Goal: Check status: Check status

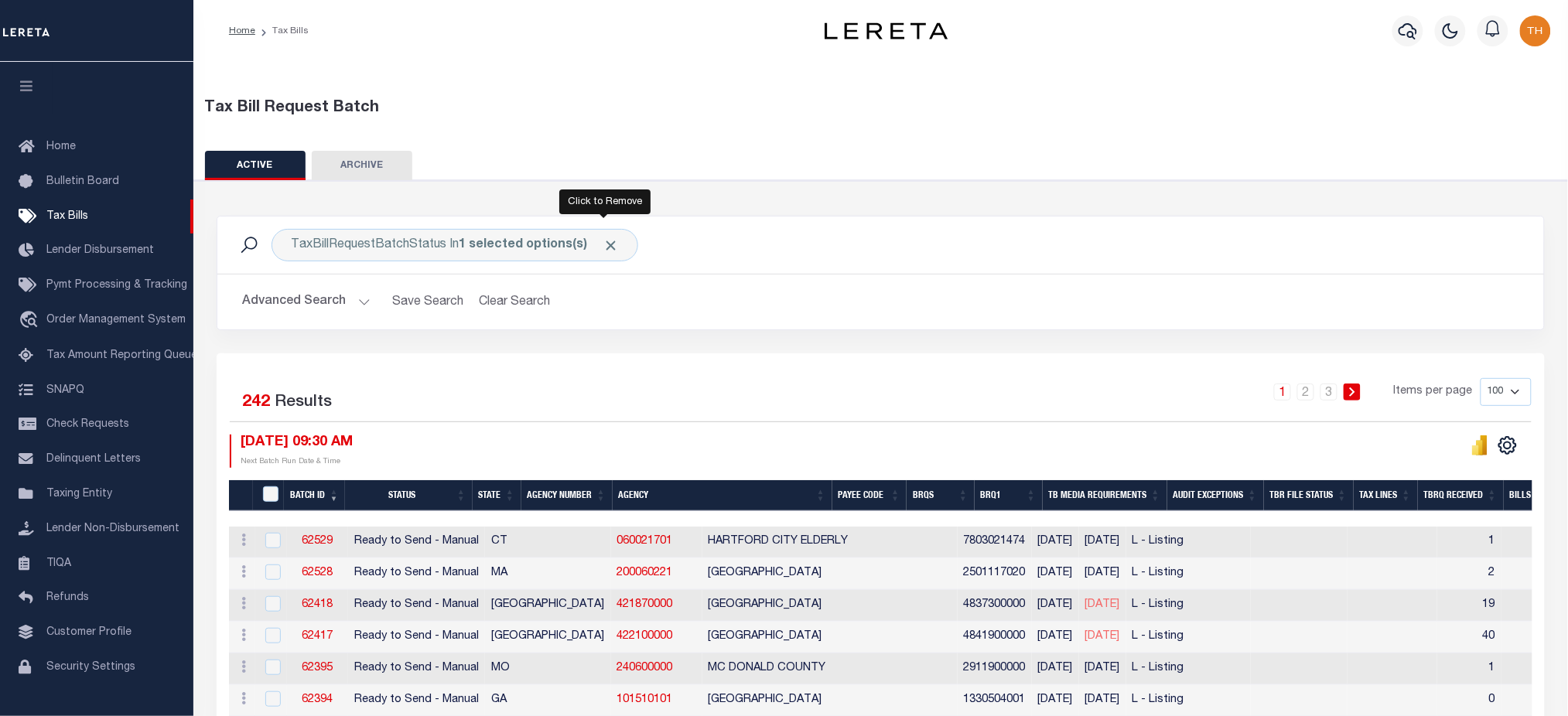
drag, startPoint x: 604, startPoint y: 243, endPoint x: 503, endPoint y: 288, distance: 110.6
click at [605, 243] on span "Click to Remove" at bounding box center [610, 245] width 16 height 16
click at [357, 298] on button "Advanced Search" at bounding box center [306, 302] width 128 height 30
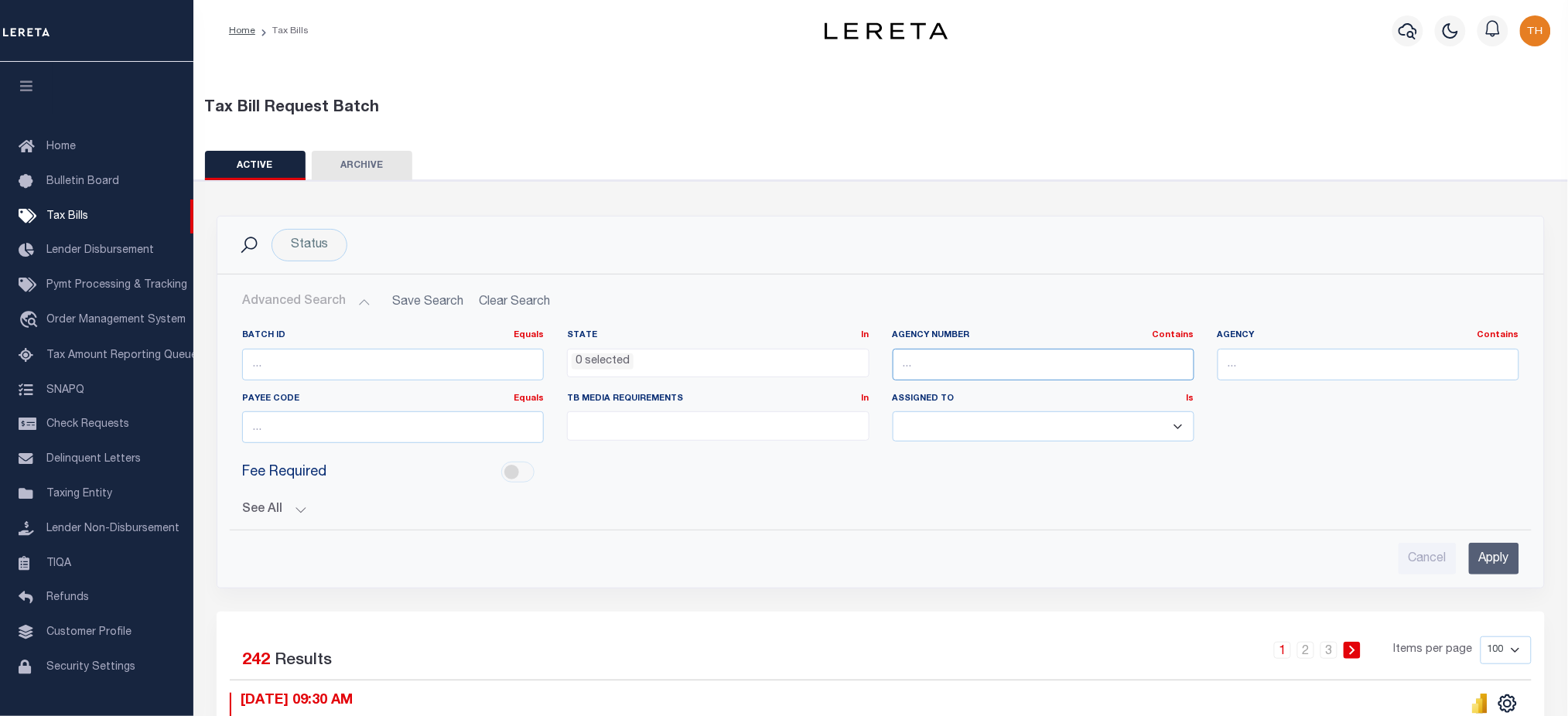
click at [923, 358] on input "text" at bounding box center [1044, 365] width 302 height 32
paste input "040168888"
type input "040168888"
click at [1502, 565] on input "Apply" at bounding box center [1494, 559] width 50 height 32
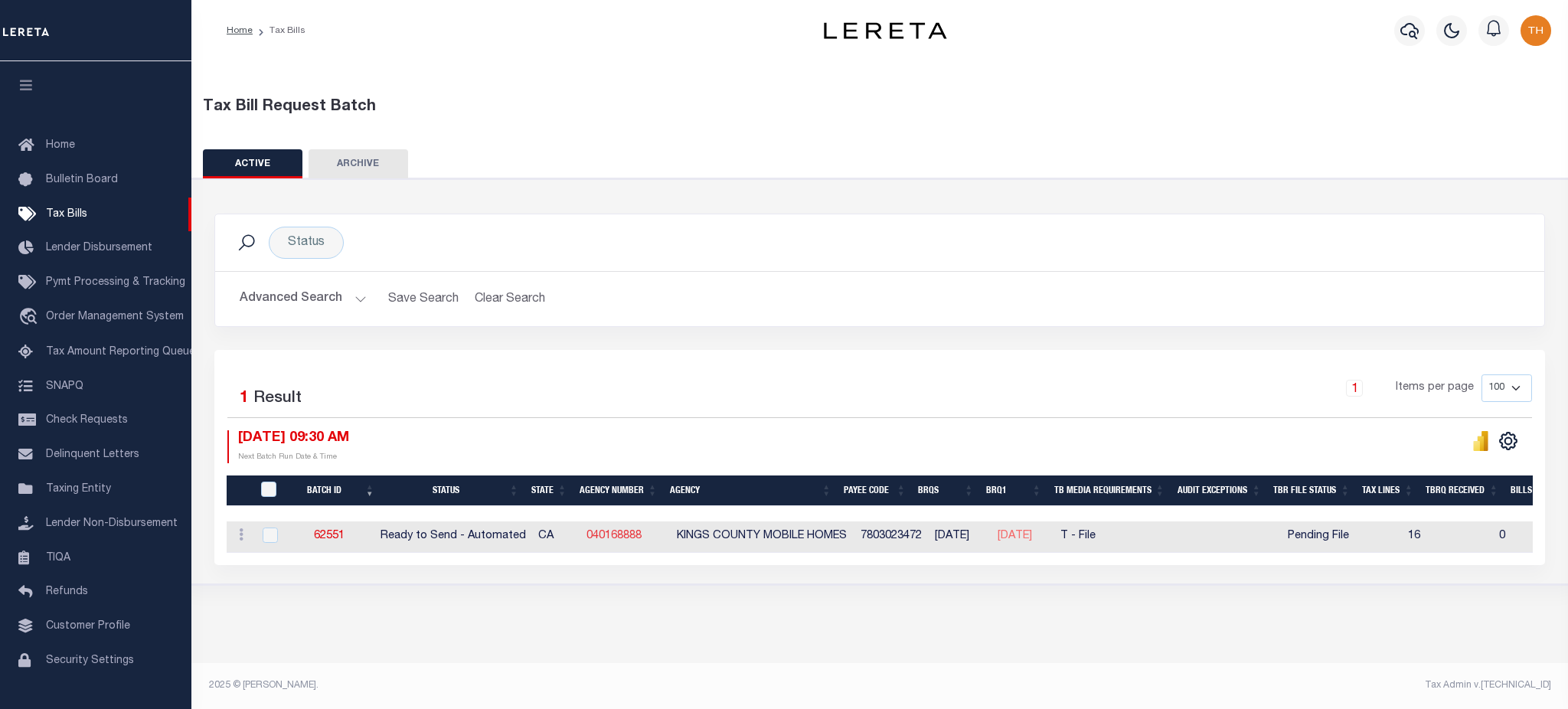
click at [616, 539] on link "040168888" at bounding box center [614, 536] width 55 height 11
checkbox input "true"
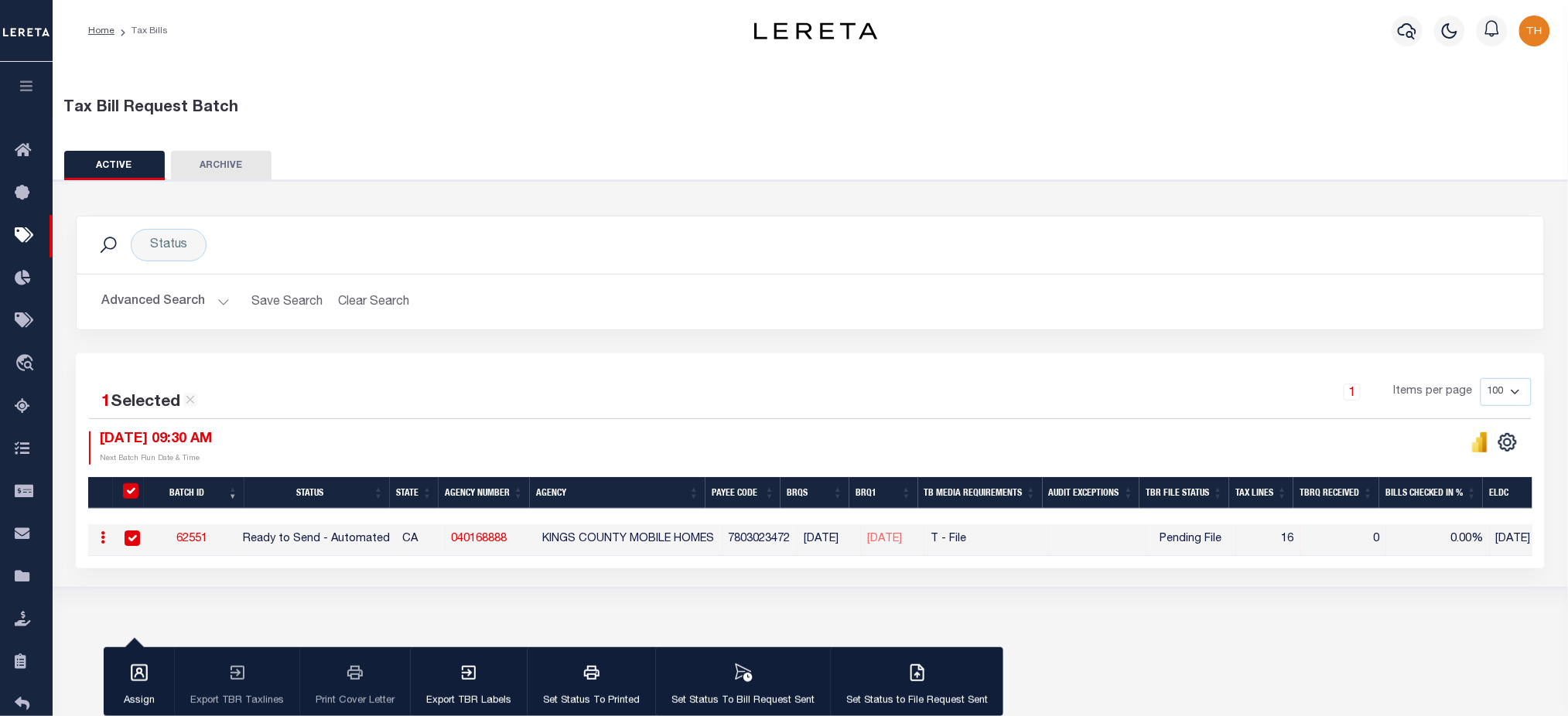
click at [141, 542] on td at bounding box center [131, 540] width 32 height 32
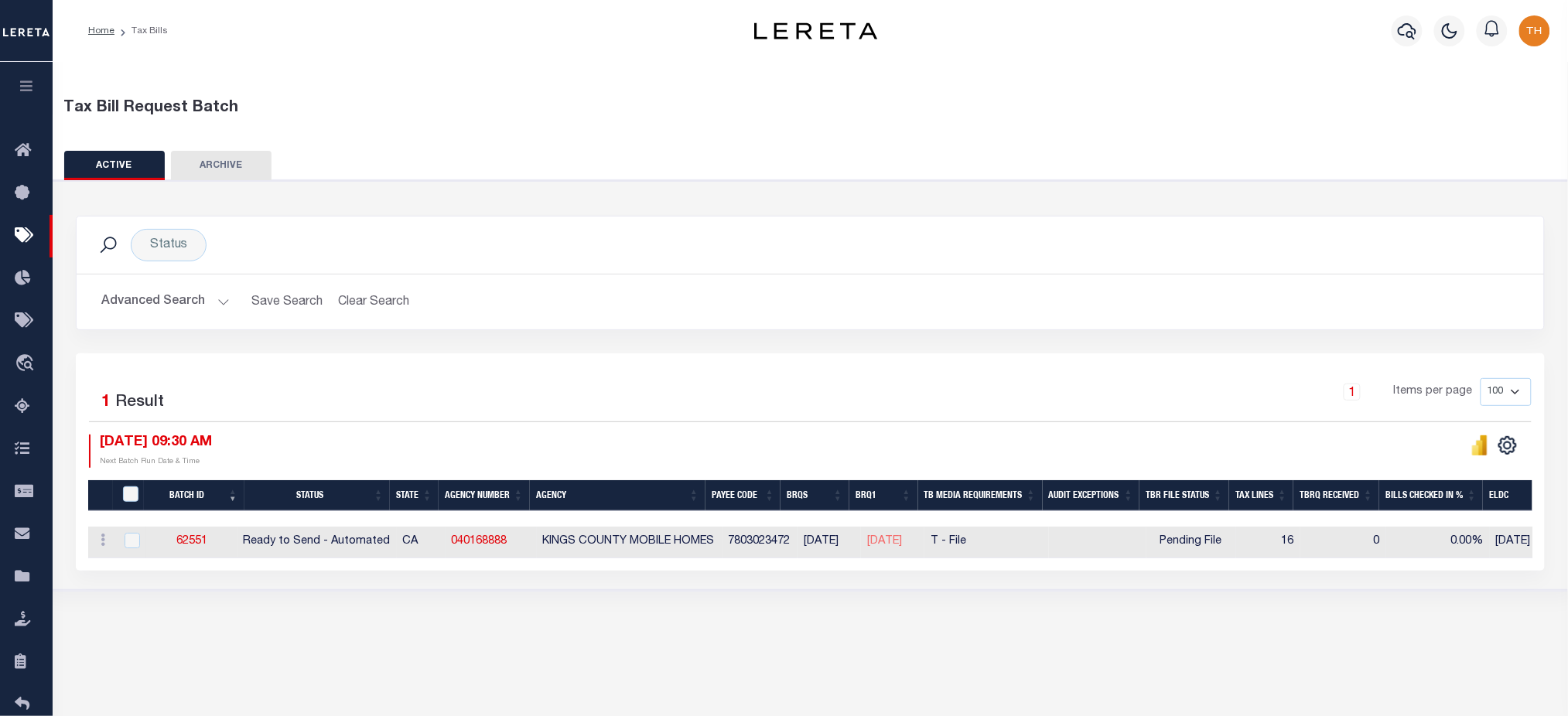
checkbox input "false"
click at [18, 99] on button "button" at bounding box center [26, 88] width 53 height 53
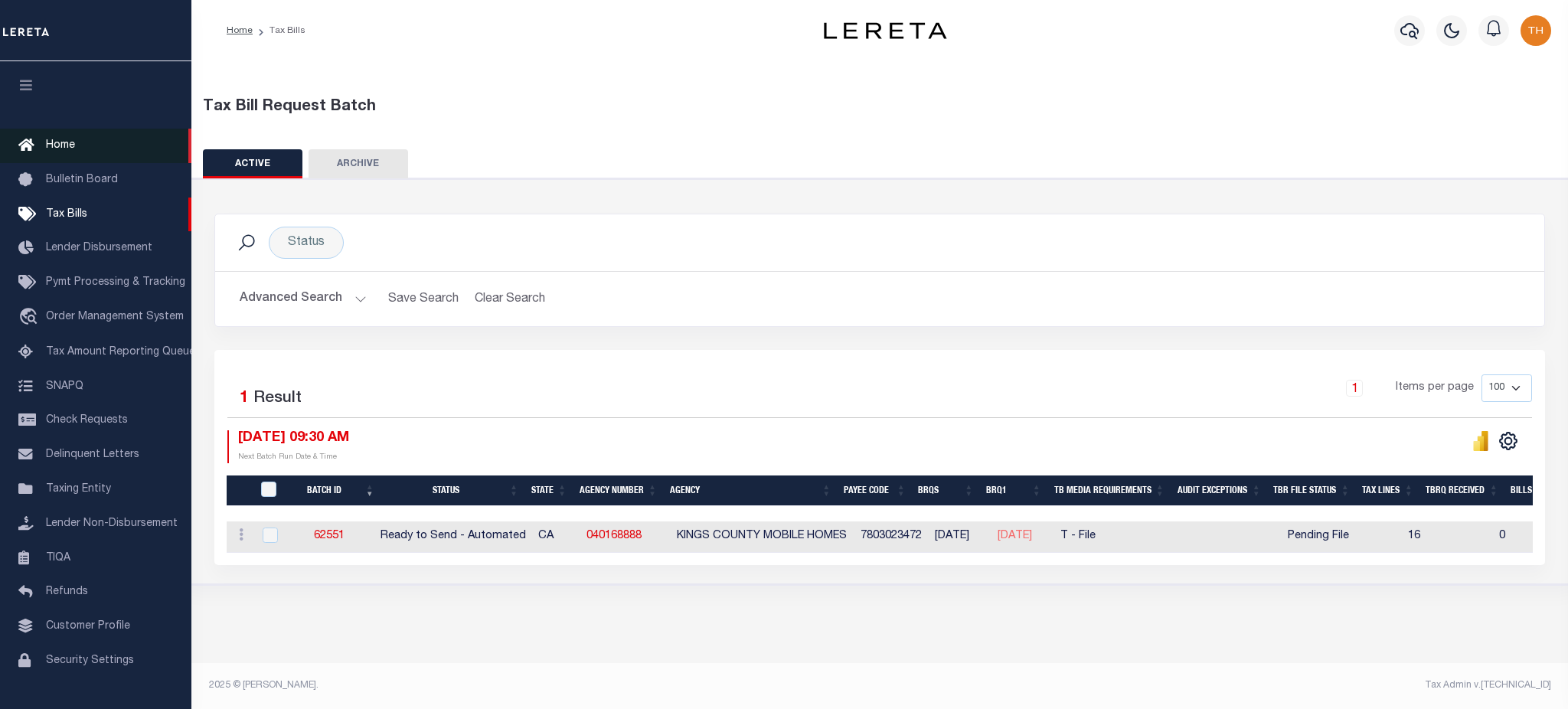
click at [37, 148] on icon at bounding box center [30, 146] width 24 height 19
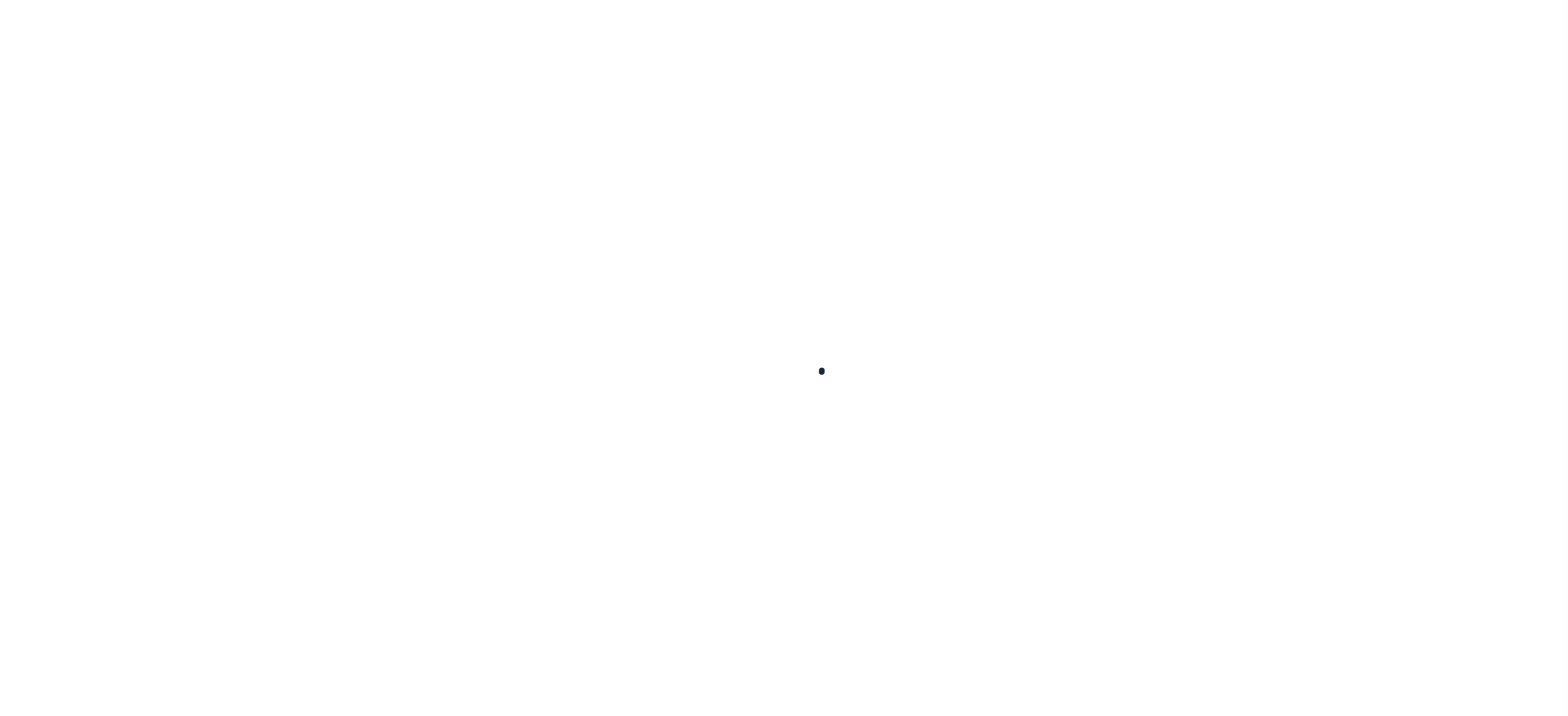
select select
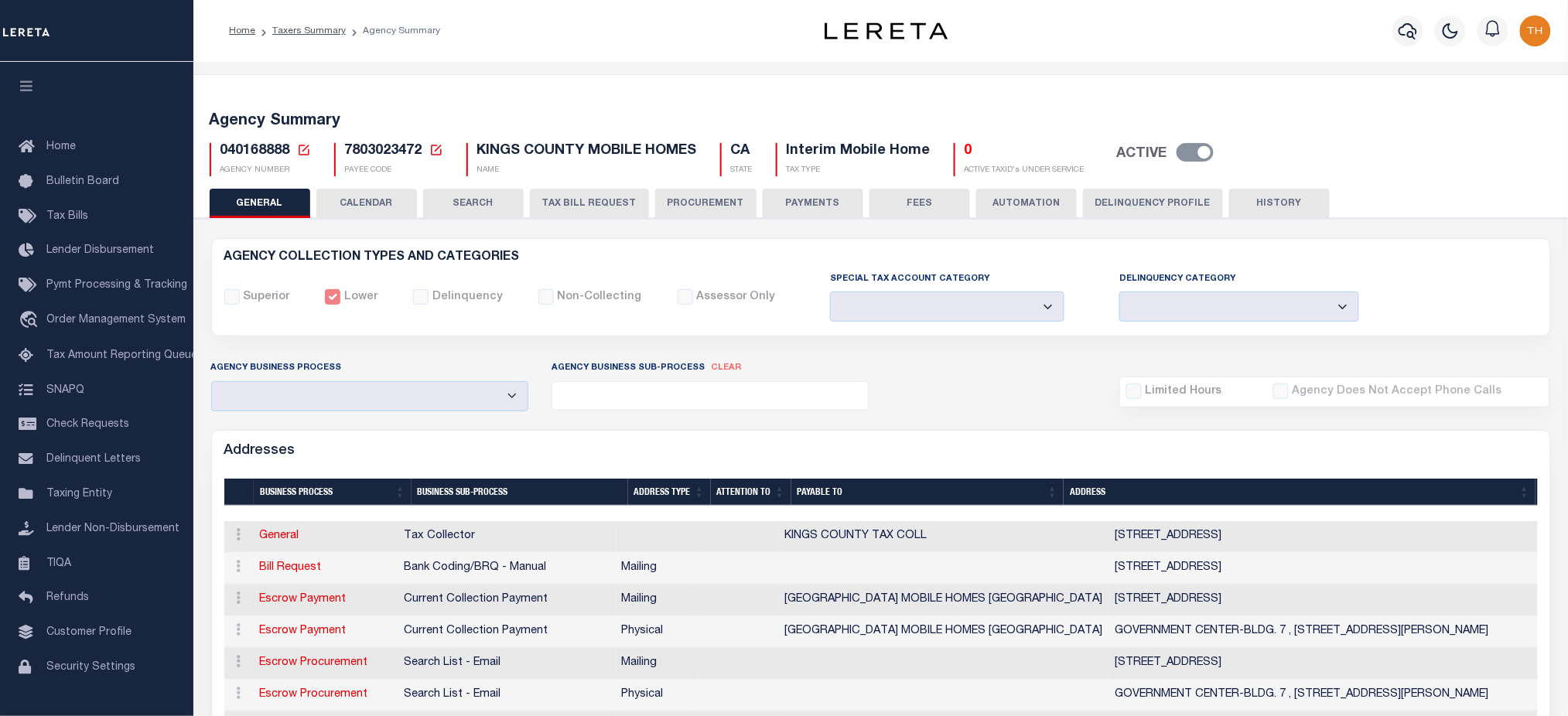
click at [583, 203] on button "TAX BILL REQUEST" at bounding box center [590, 203] width 120 height 29
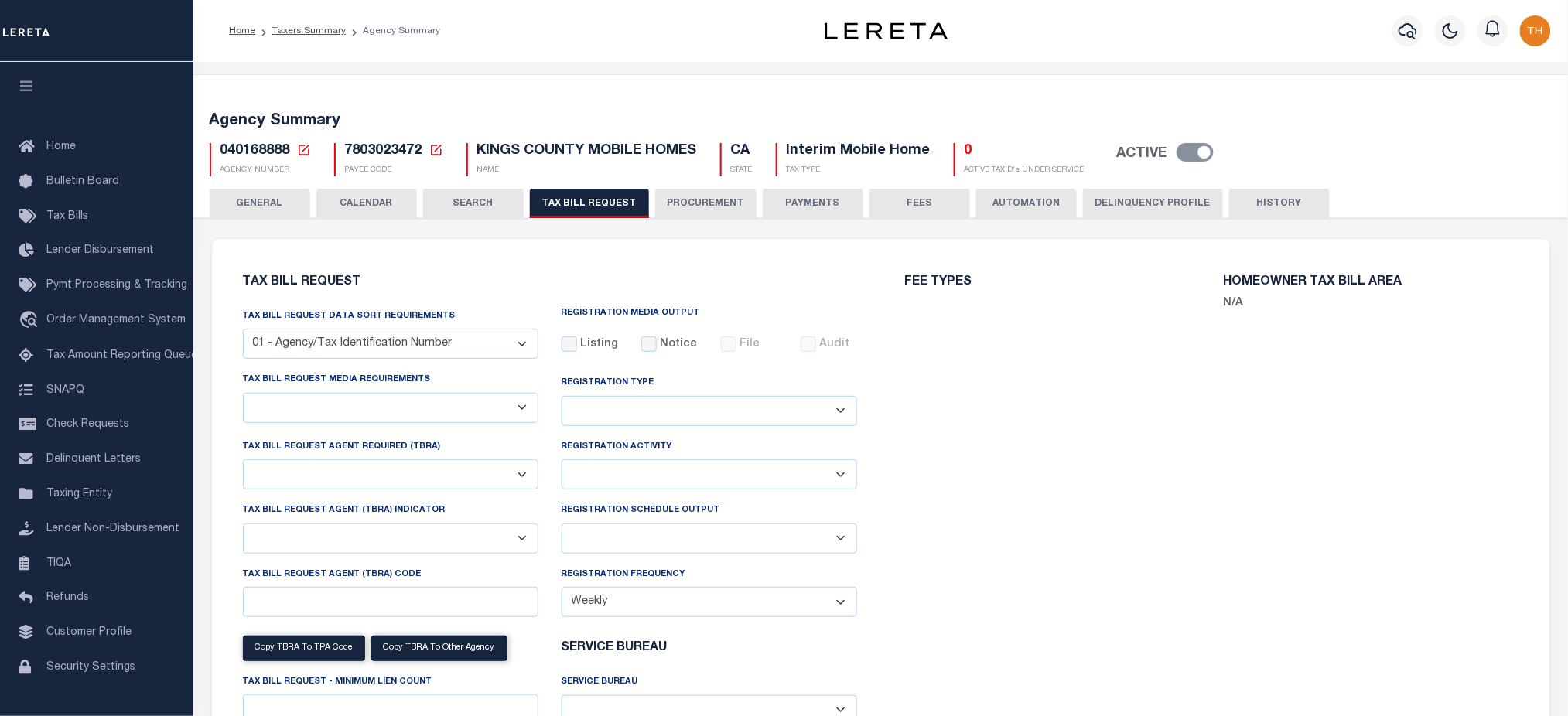
checkbox input "false"
select select "22"
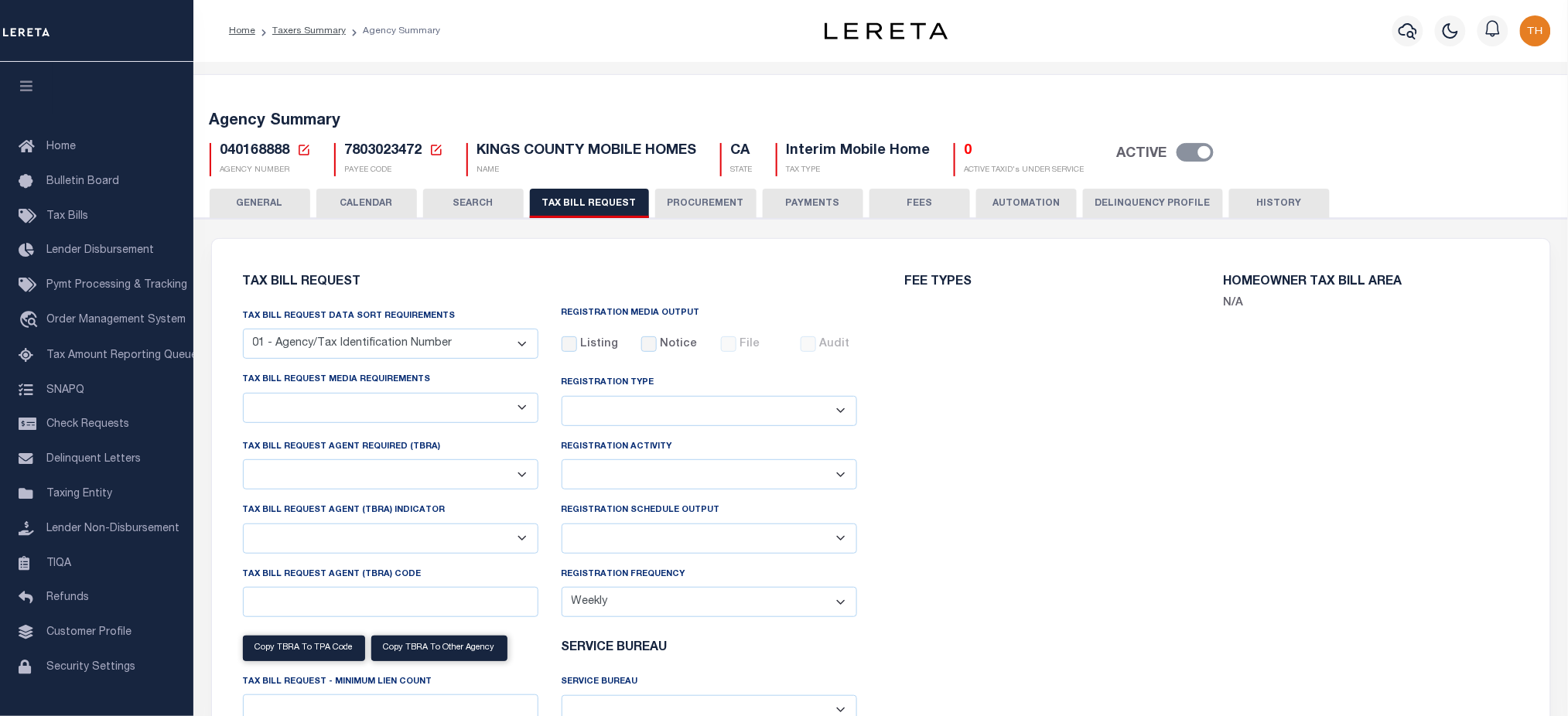
select select "true"
select select "13"
type input "5802"
select select
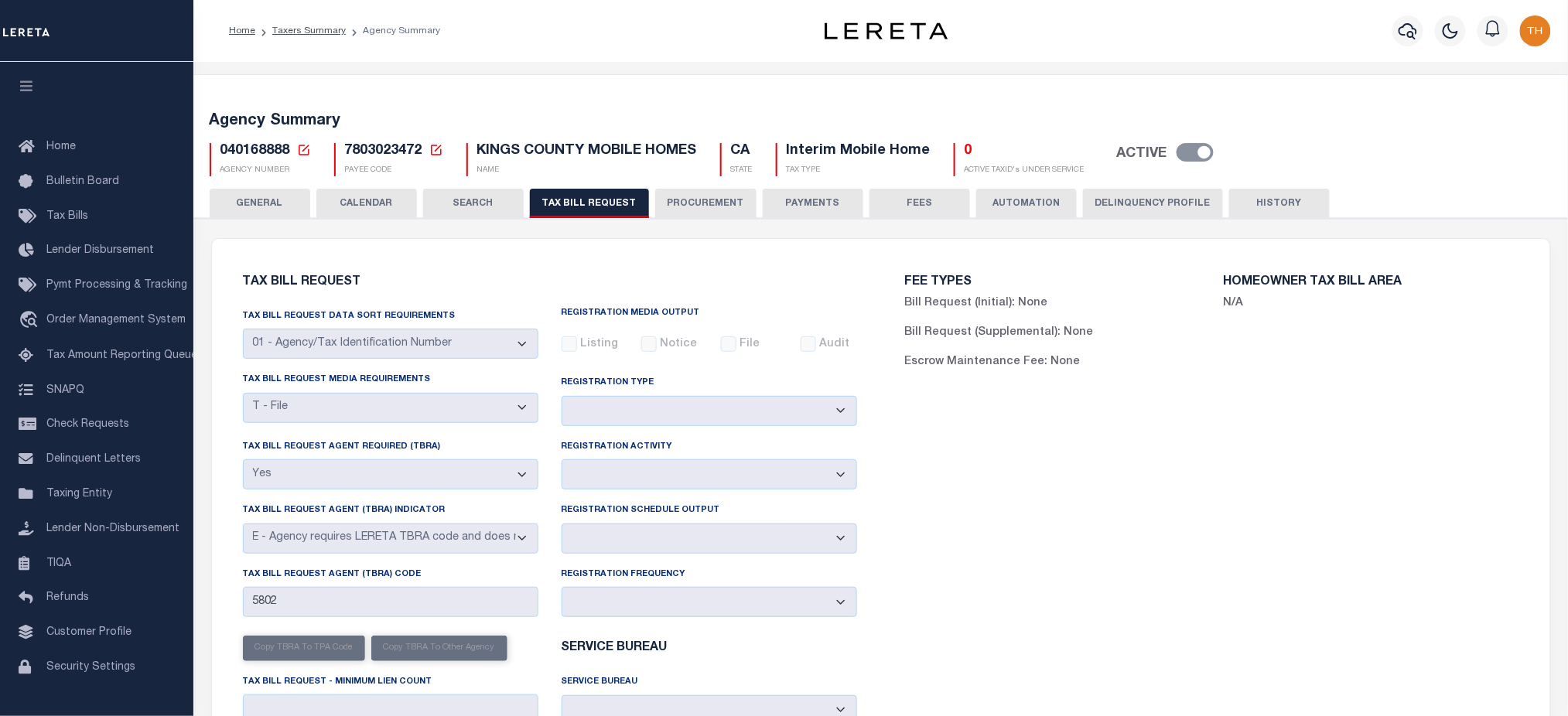
click at [1258, 205] on button "HISTORY" at bounding box center [1280, 203] width 100 height 29
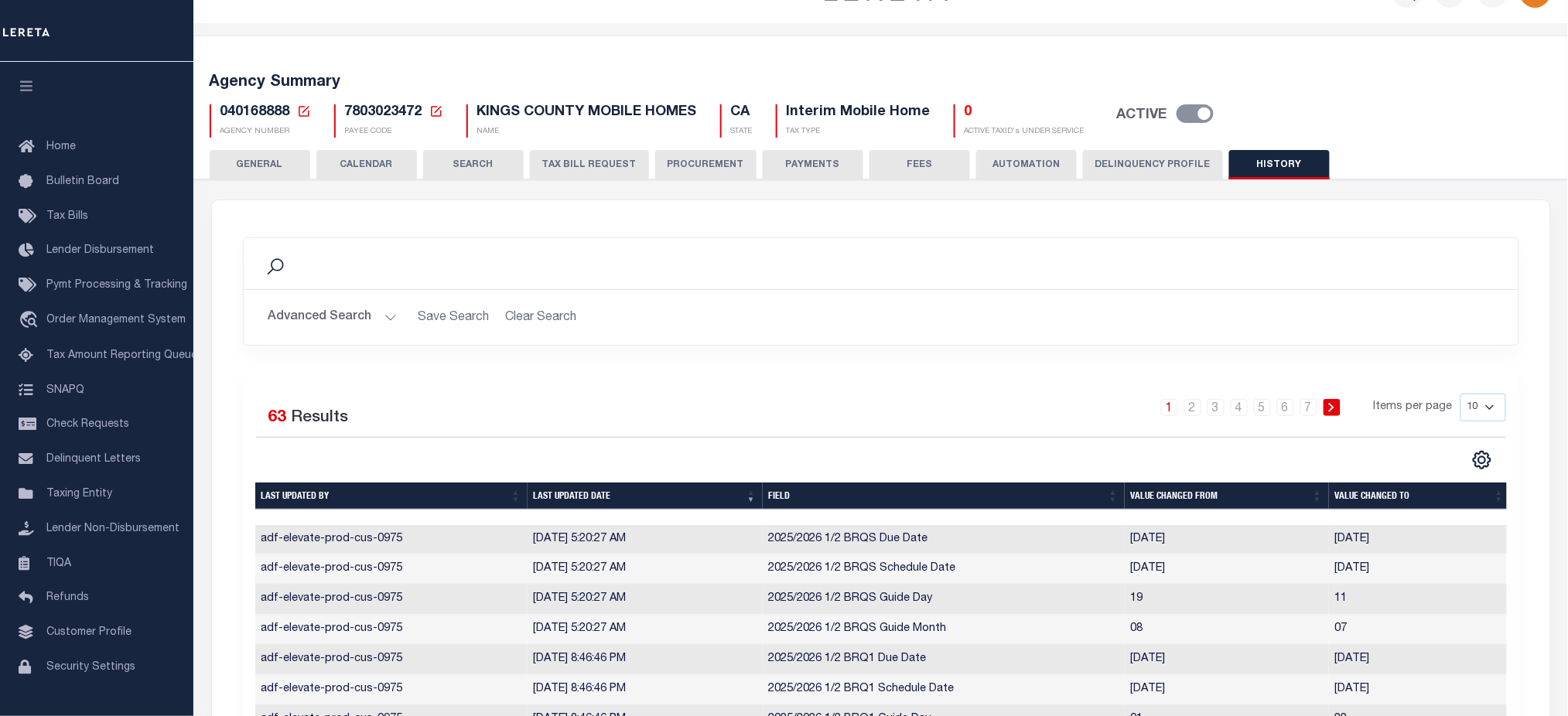
scroll to position [103, 0]
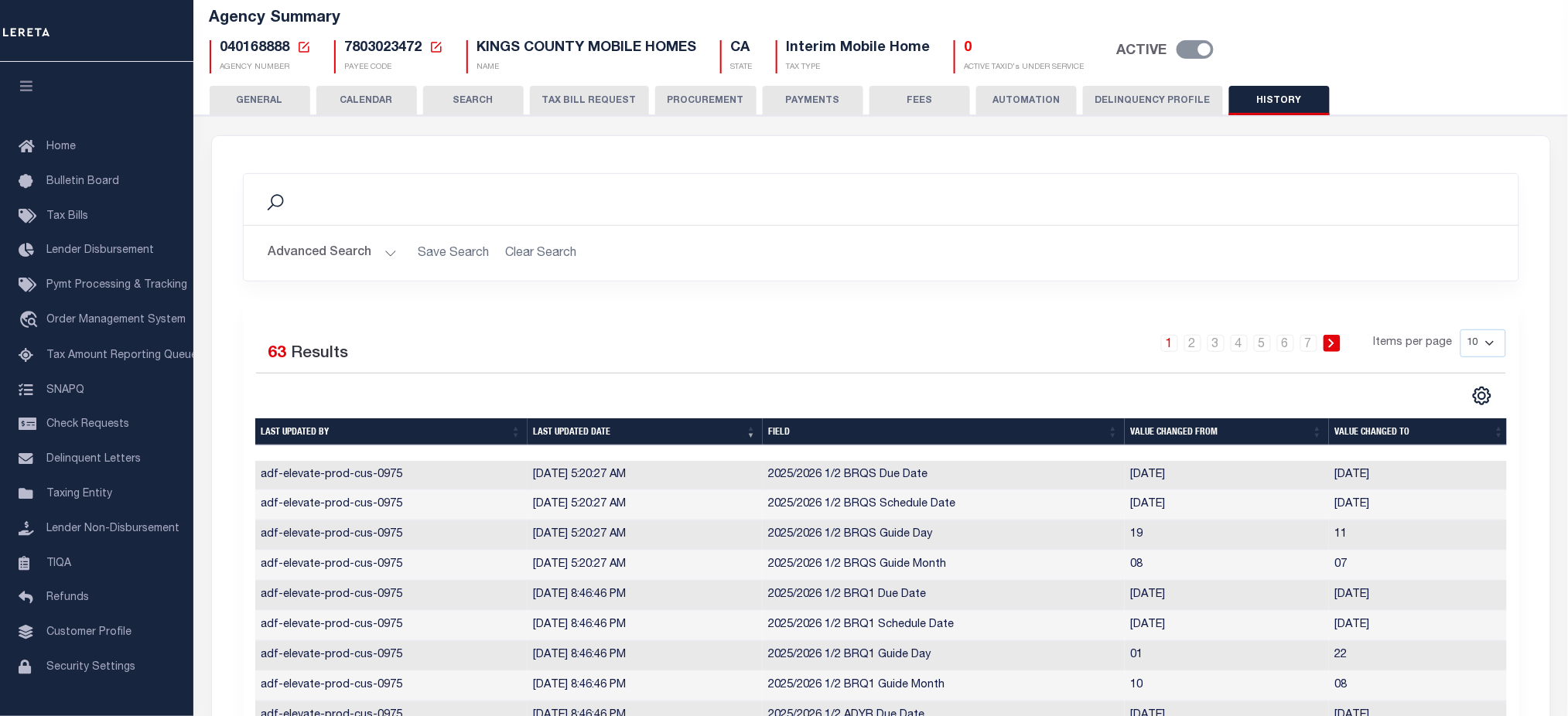
drag, startPoint x: 521, startPoint y: 465, endPoint x: 661, endPoint y: 490, distance: 142.2
click at [661, 490] on tr "adf-elevate-prod-cus-0975 8/15/2025, 5:20:27 AM 2025/2026 1/2 BRQS Due Date 202…" at bounding box center [883, 476] width 1256 height 30
click at [654, 475] on td "8/15/2025, 5:20:27 AM" at bounding box center [645, 476] width 235 height 30
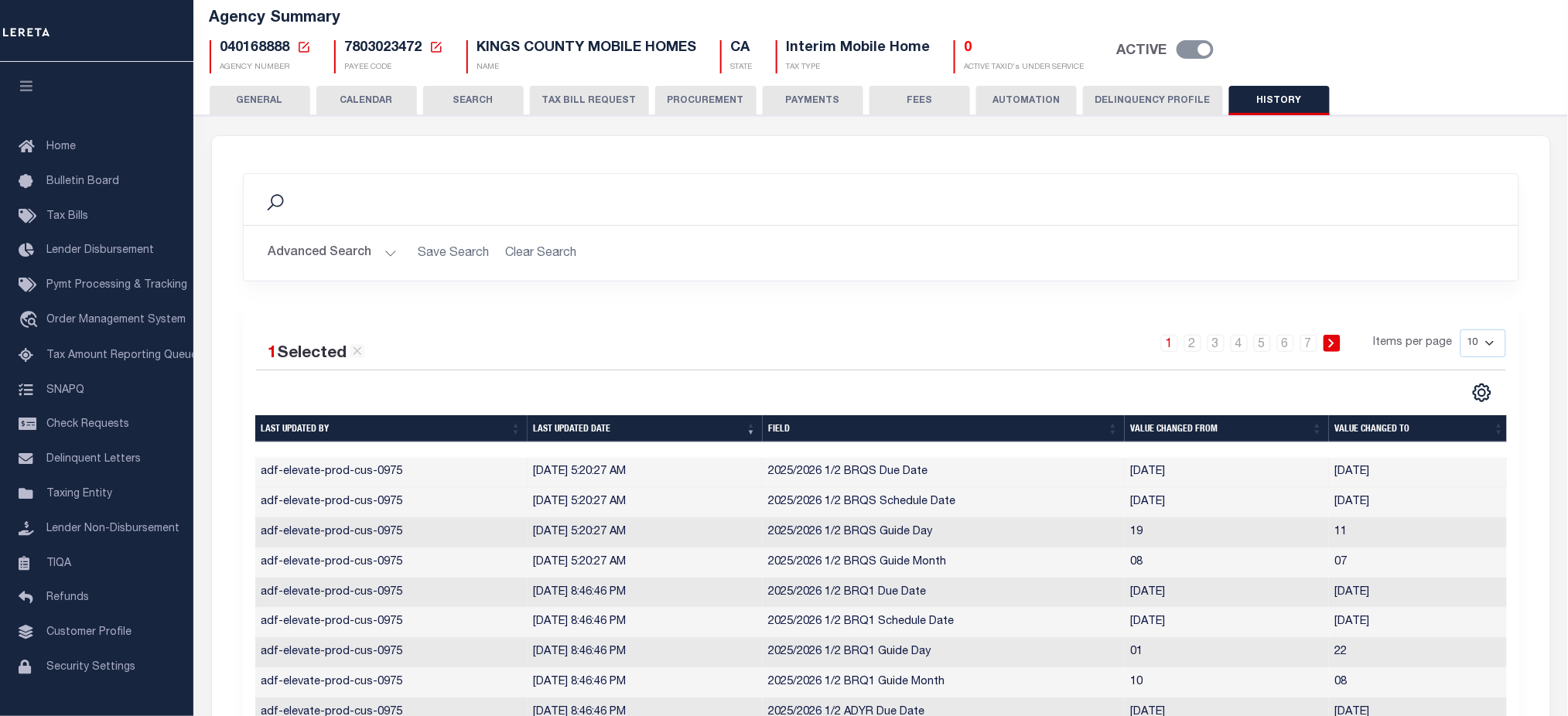
drag, startPoint x: 664, startPoint y: 478, endPoint x: 593, endPoint y: 475, distance: 71.1
click at [593, 475] on td "8/15/2025, 5:20:27 AM" at bounding box center [645, 473] width 235 height 30
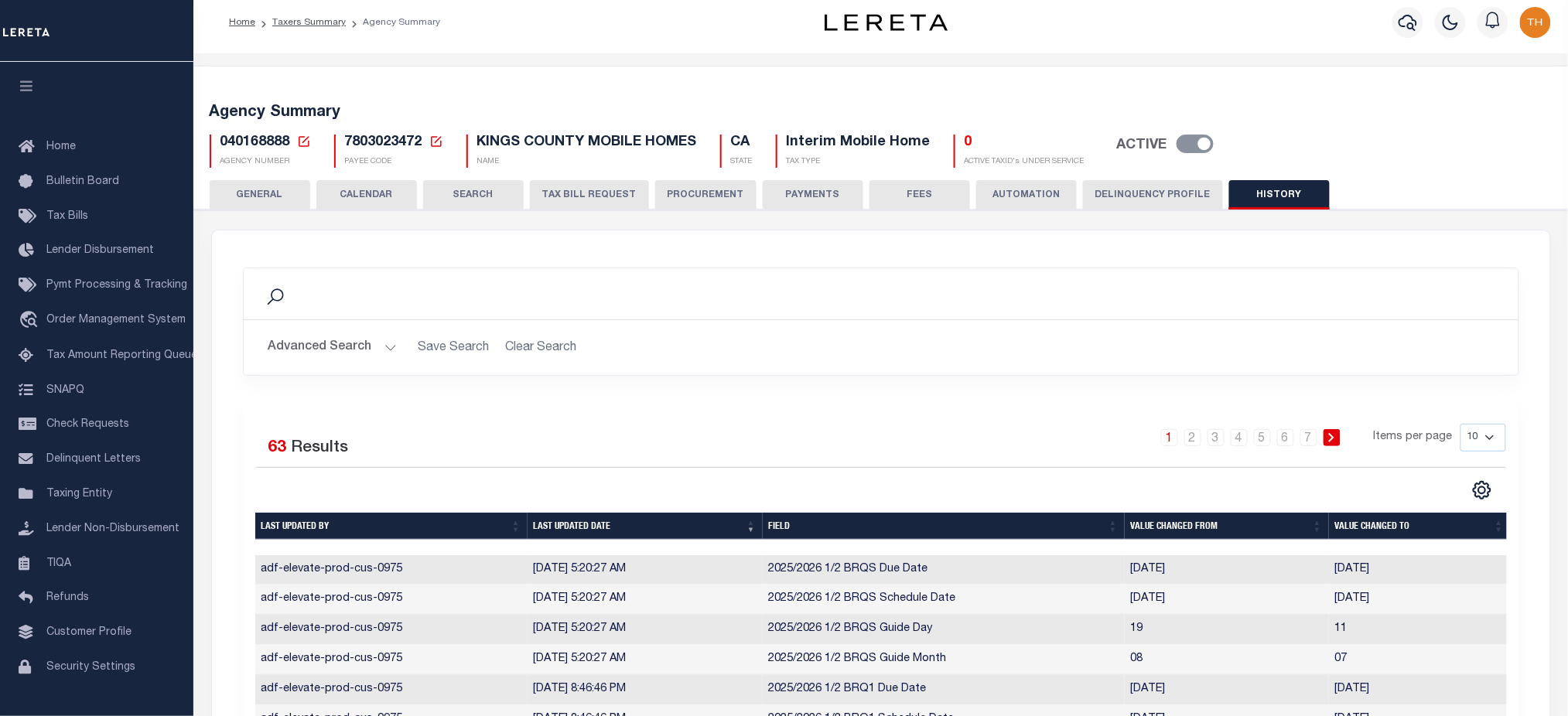
scroll to position [0, 0]
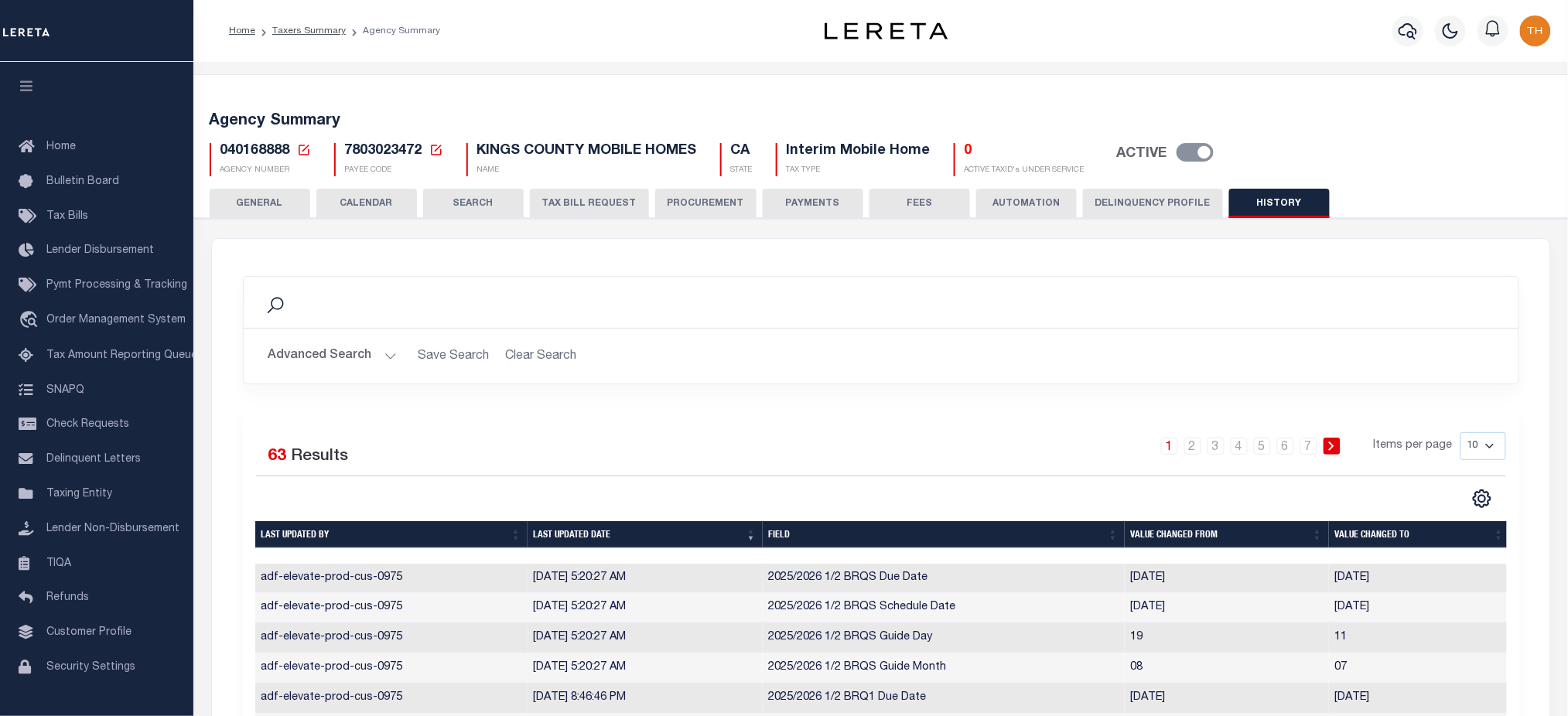
click at [584, 453] on div "1 2 3 4 5 6 7 Items per page 10 25 50 100" at bounding box center [1041, 452] width 932 height 40
click at [267, 189] on button "GENERAL" at bounding box center [260, 203] width 100 height 29
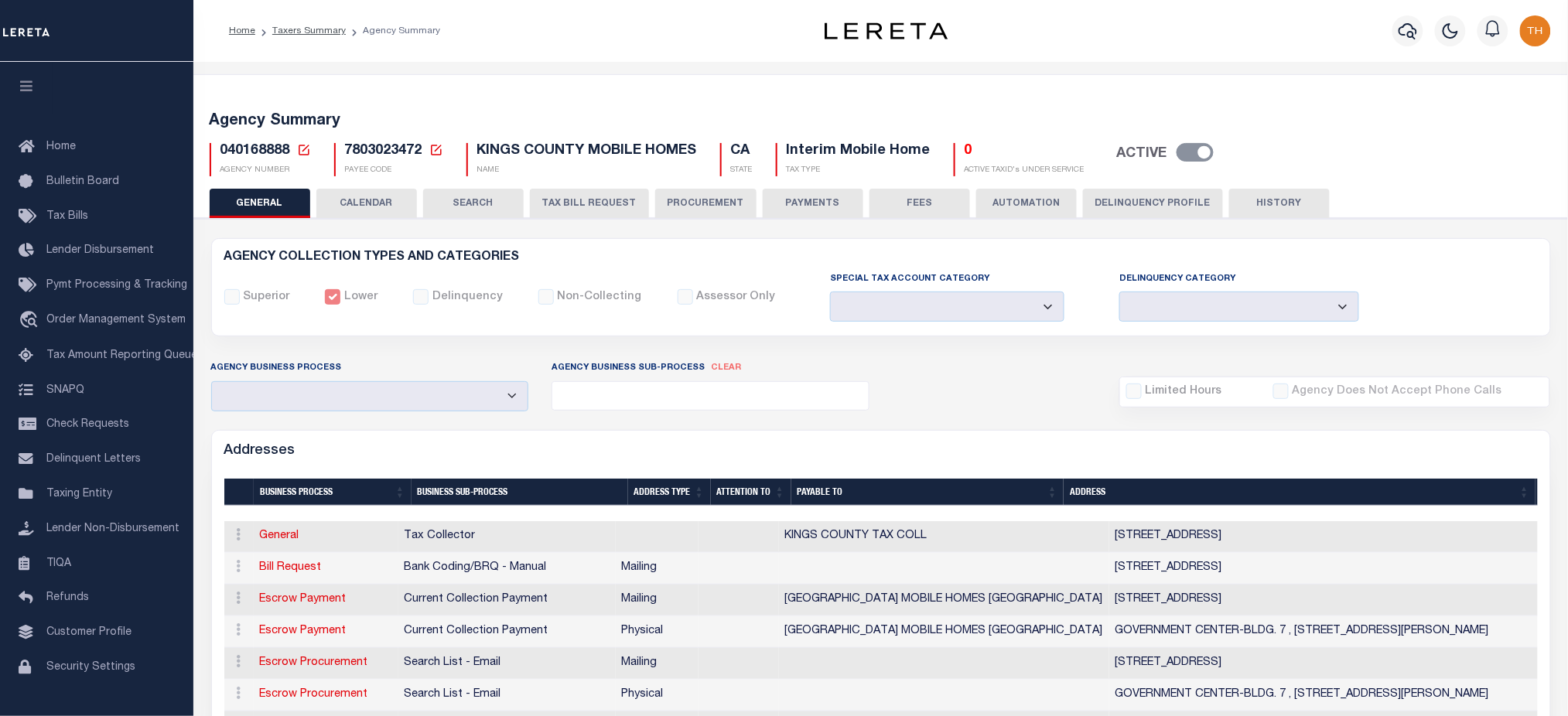
click at [374, 198] on button "CALENDAR" at bounding box center [367, 203] width 100 height 29
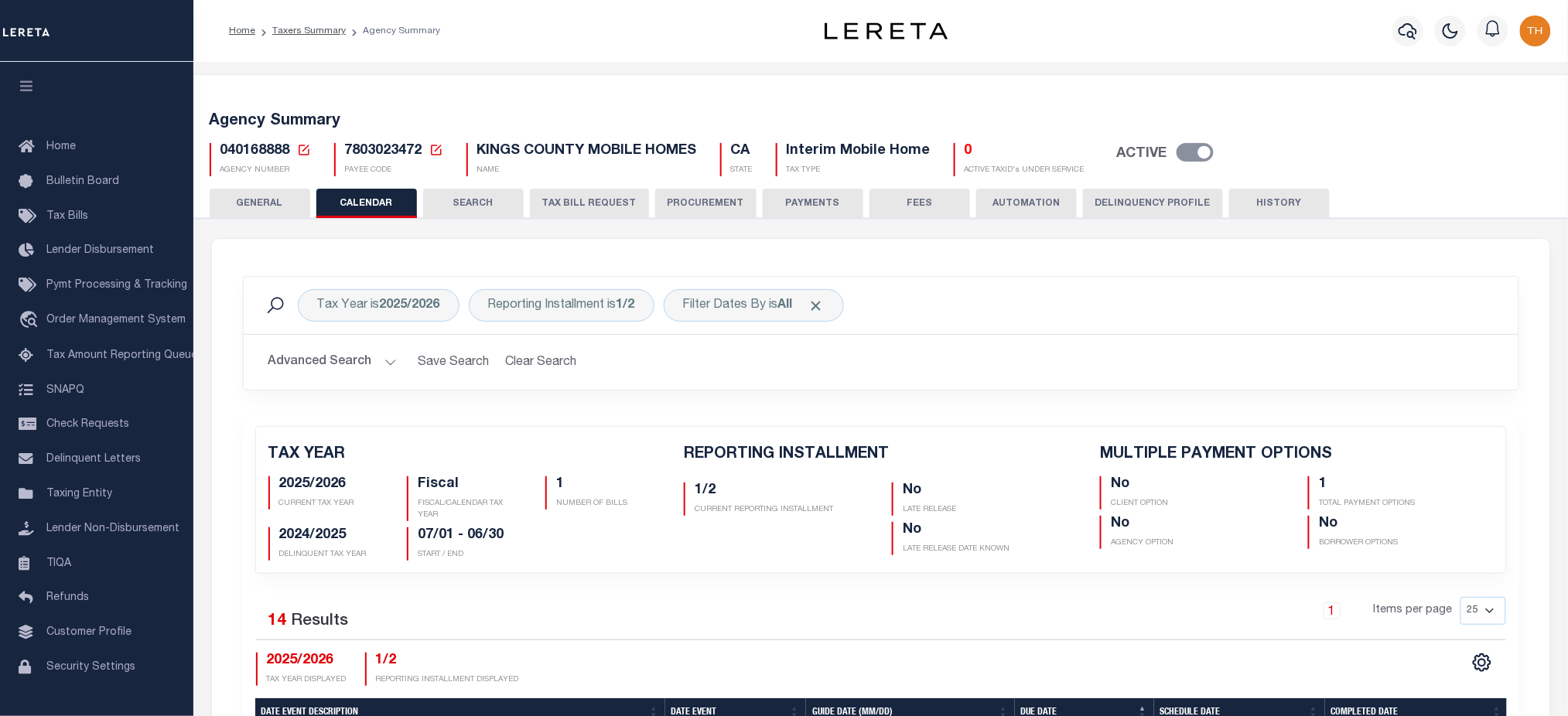
checkbox input "false"
type input "1"
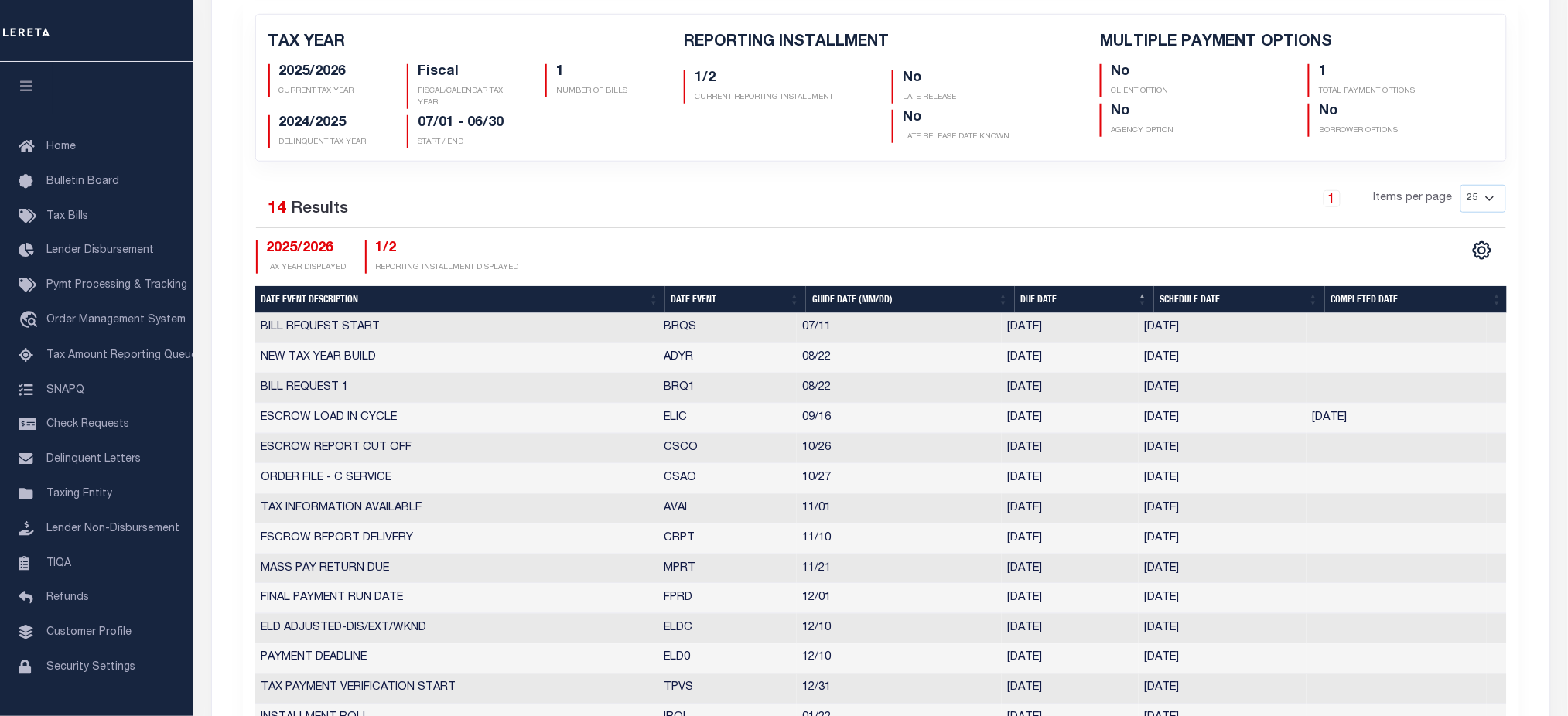
drag, startPoint x: 1269, startPoint y: 384, endPoint x: 527, endPoint y: 388, distance: 742.0
click at [527, 388] on tr "BILL REQUEST 1 BRQ1 08/22 08/22/2025 08/15/2025 5727444" at bounding box center [880, 389] width 1252 height 30
drag, startPoint x: 1283, startPoint y: 331, endPoint x: 602, endPoint y: 342, distance: 681.1
click at [579, 335] on tr "BILL REQUEST START BRQS 07/11 07/11/2025 07/11/2025 2513375" at bounding box center [880, 328] width 1252 height 30
drag, startPoint x: 1227, startPoint y: 391, endPoint x: 242, endPoint y: 329, distance: 986.9
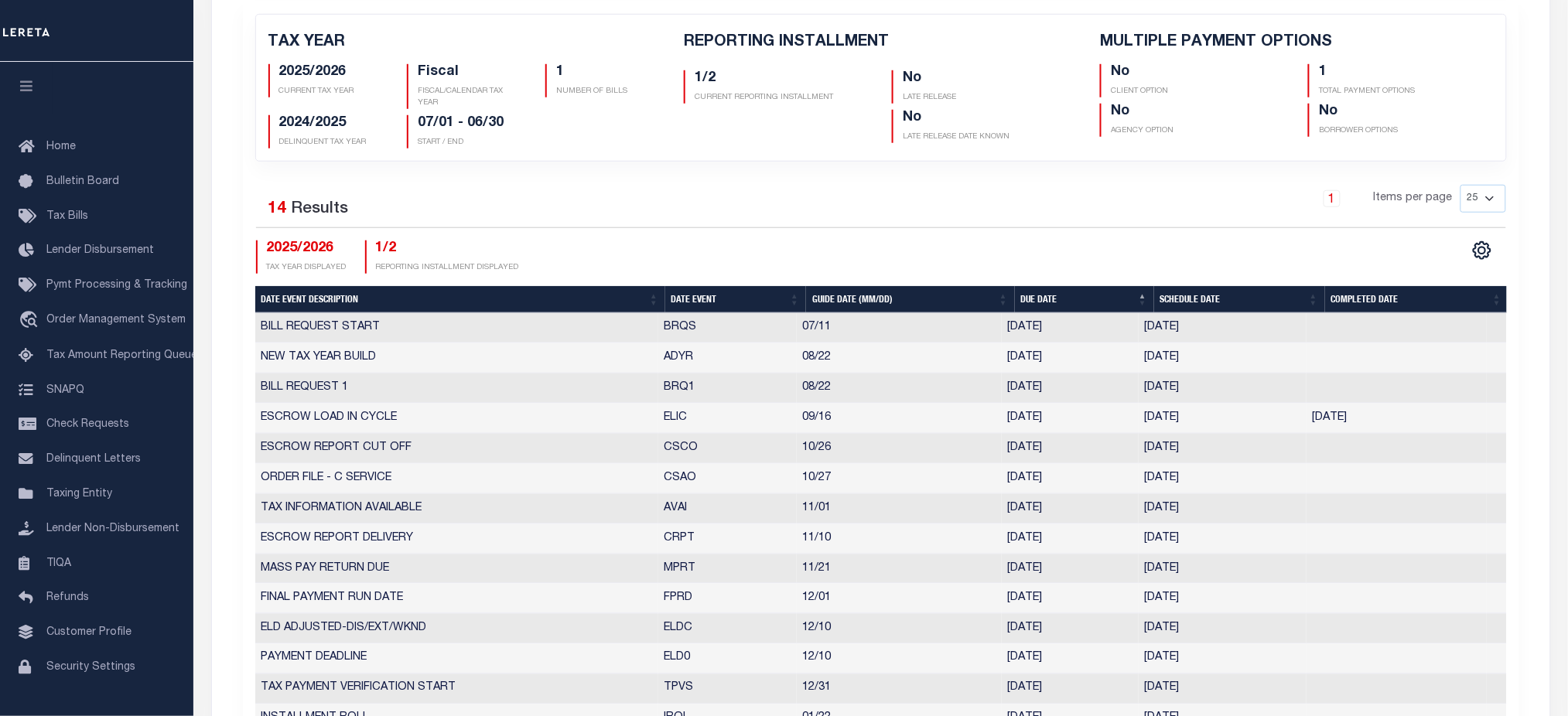
click at [250, 334] on div "TAX YEAR 2025/2026 CURRENT TAX YEAR Fiscal FISCAL/CALENDAR TAX YEAR 1 NUMBER OF…" at bounding box center [881, 374] width 1276 height 745
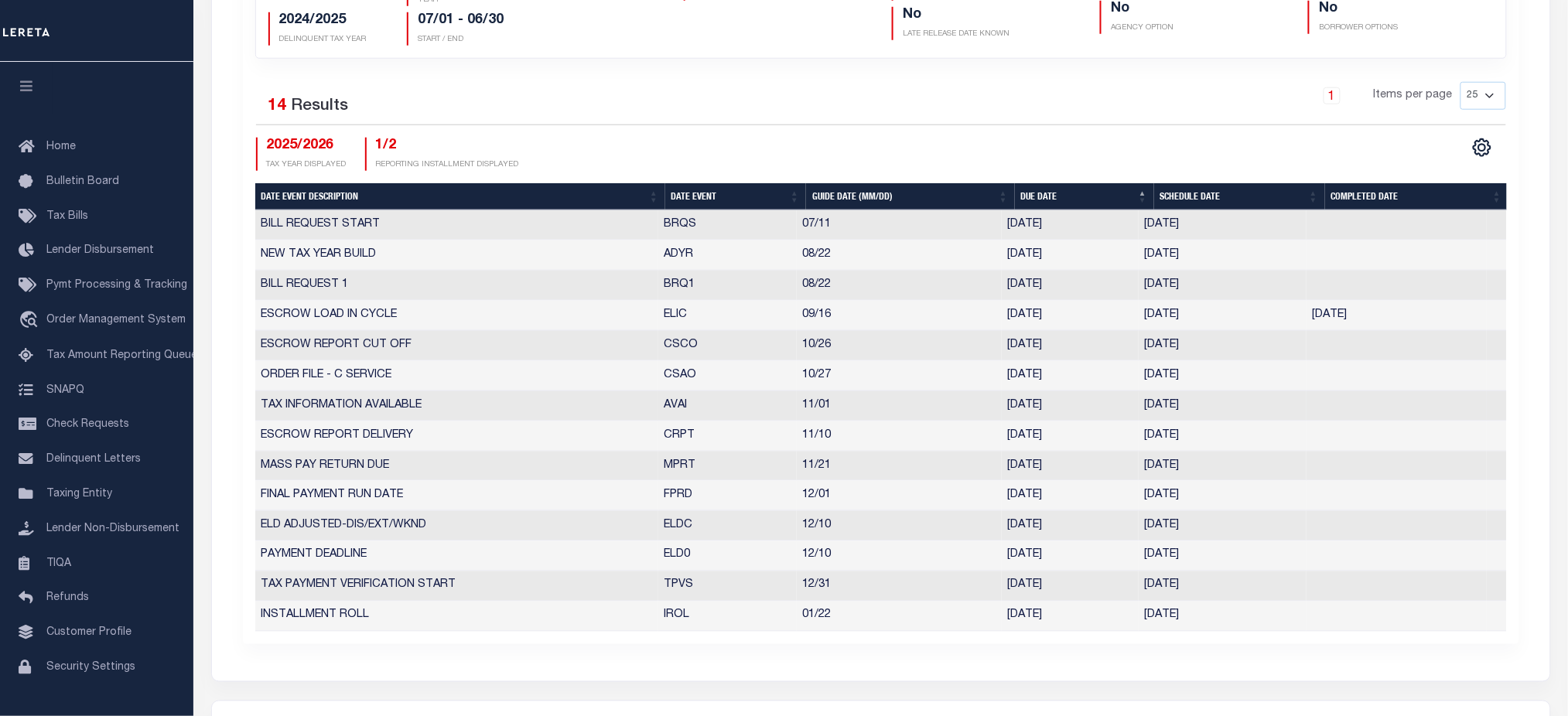
scroll to position [309, 0]
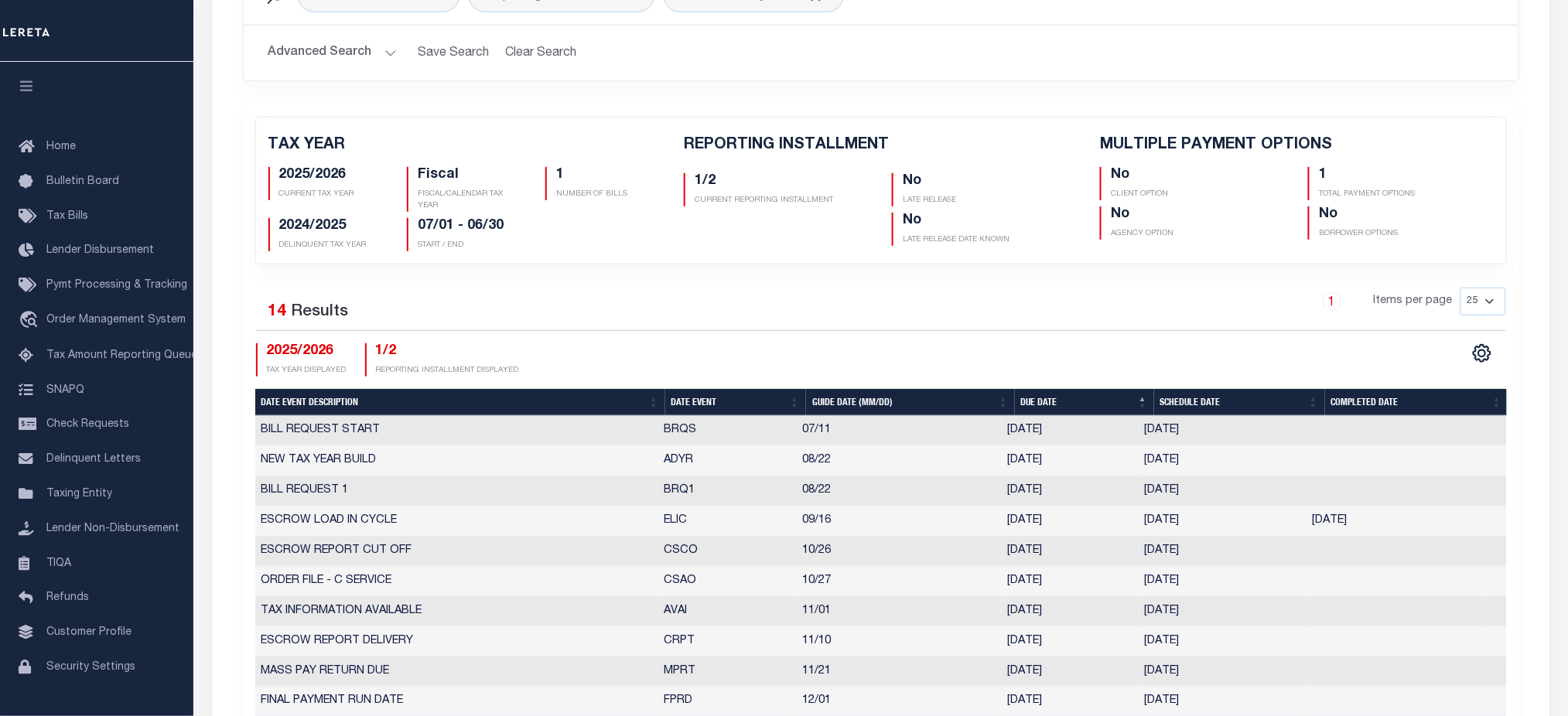
click at [997, 297] on div "1 Items per page 25 50 125 150 175 200" at bounding box center [1041, 307] width 932 height 40
drag, startPoint x: 664, startPoint y: 492, endPoint x: 1250, endPoint y: 495, distance: 586.0
click at [1250, 495] on tr "BILL REQUEST 1 BRQ1 08/22 08/22/2025 08/15/2025 5727444" at bounding box center [880, 491] width 1252 height 30
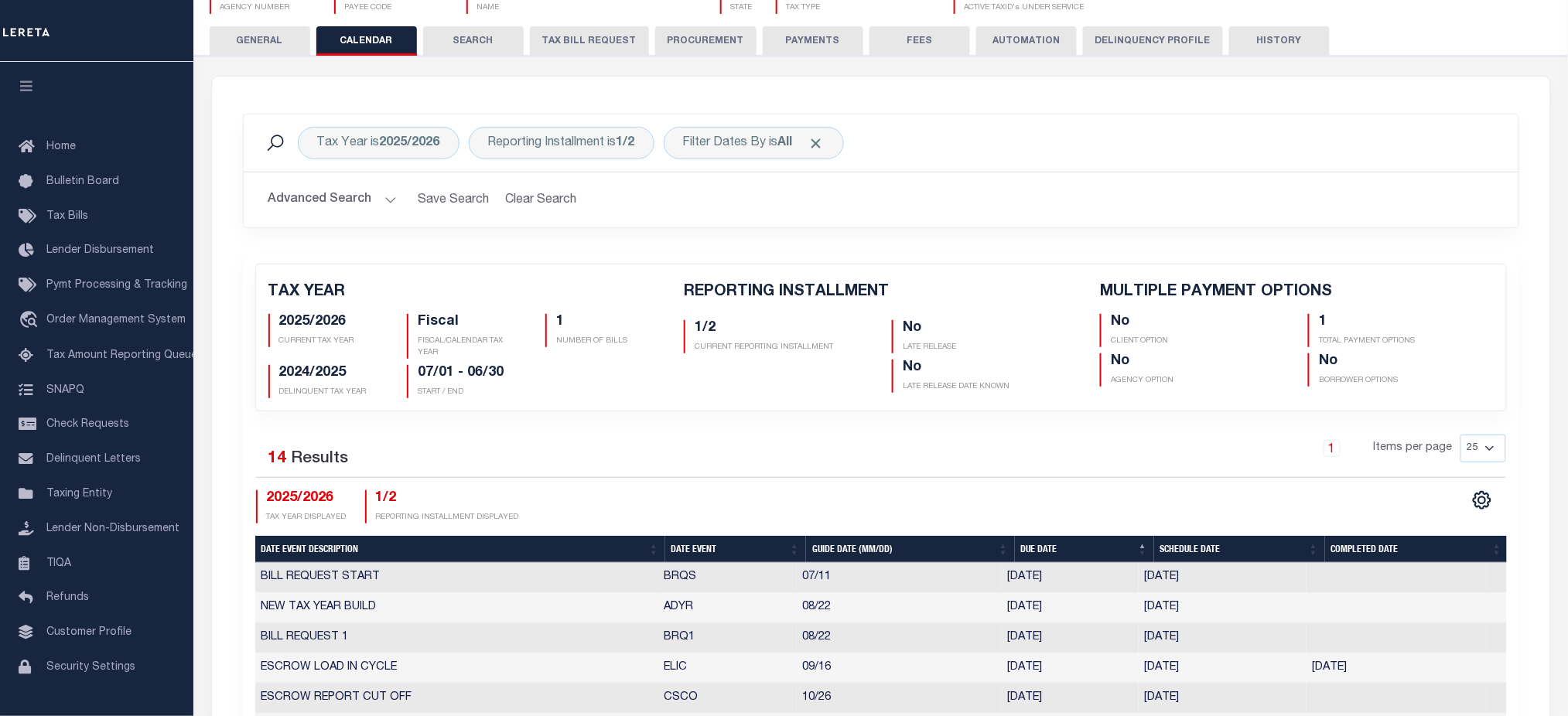
scroll to position [0, 0]
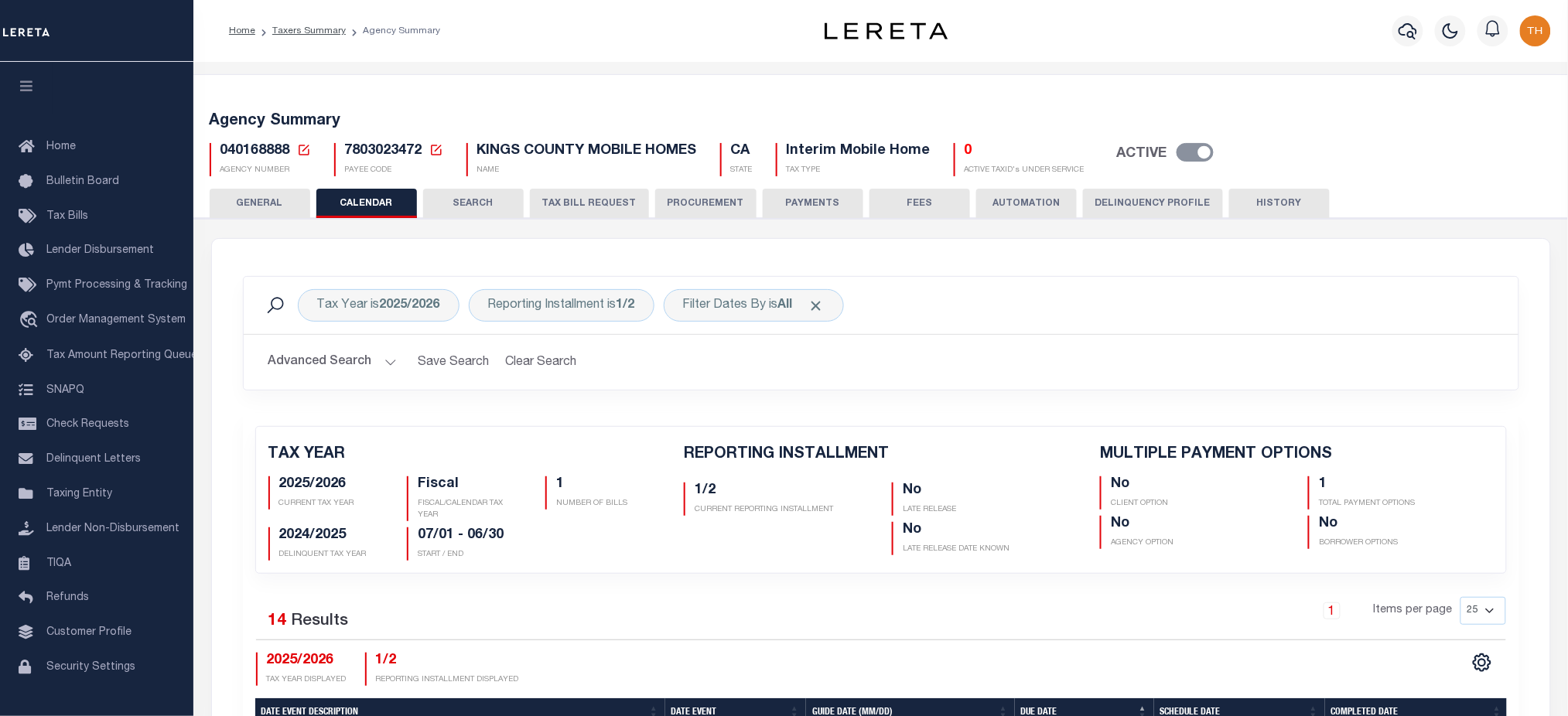
click at [1241, 194] on button "HISTORY" at bounding box center [1280, 203] width 100 height 29
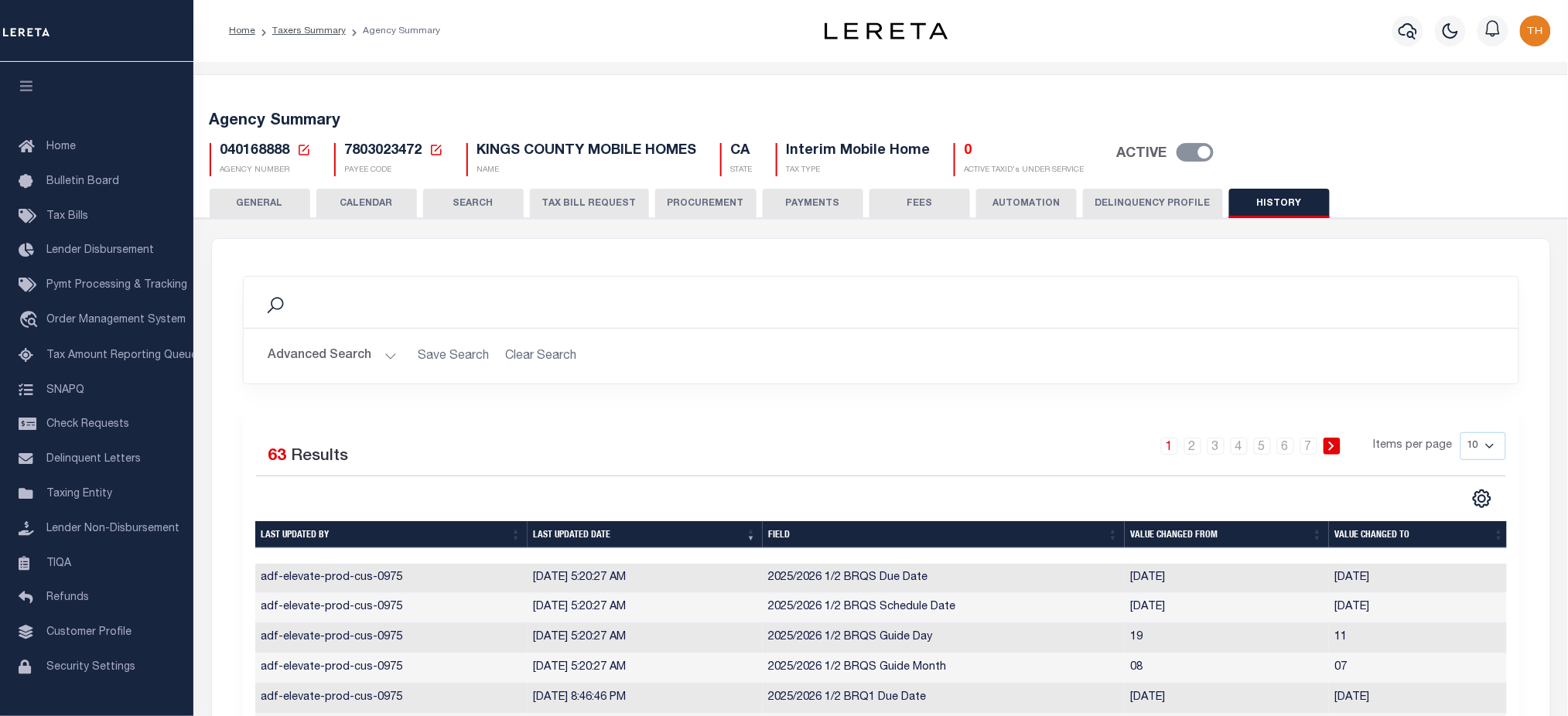
scroll to position [205, 0]
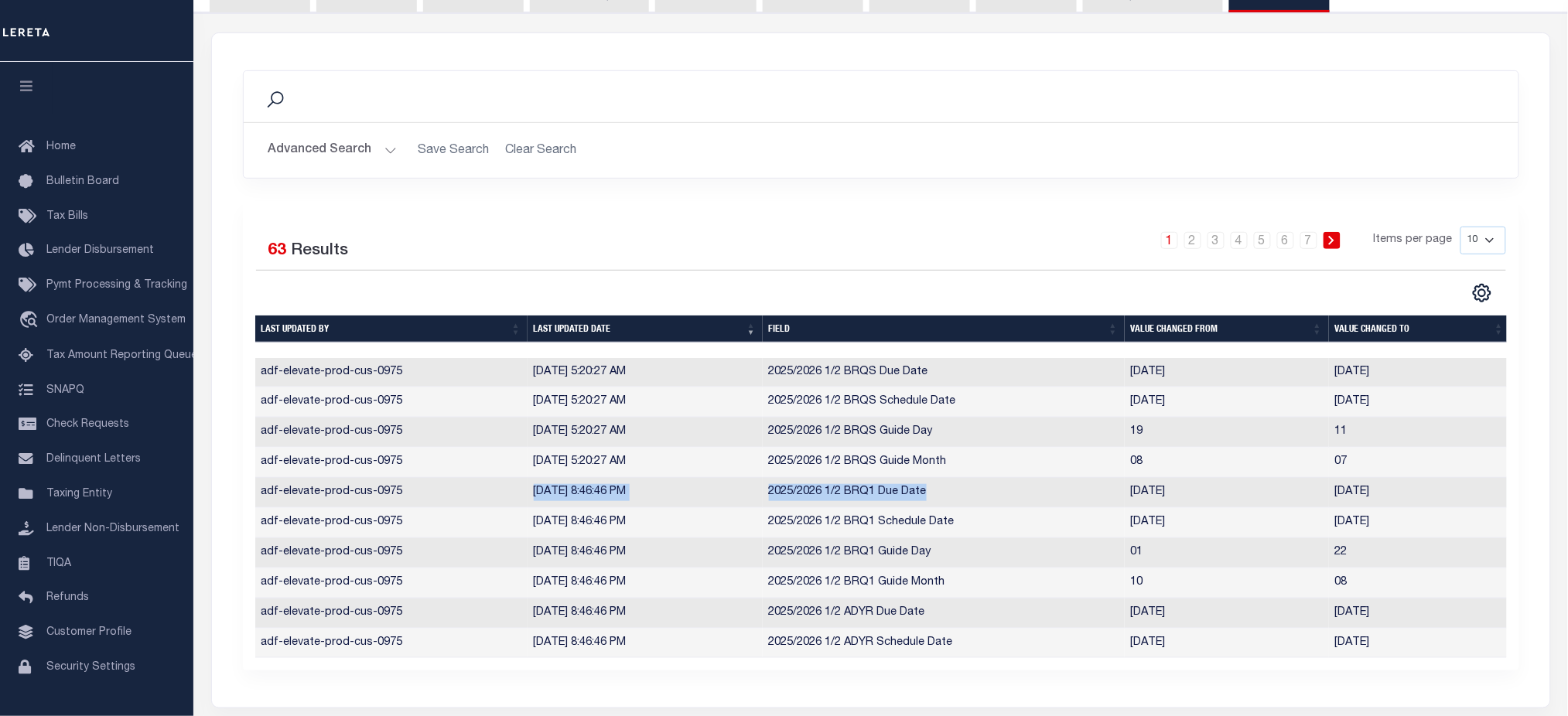
drag, startPoint x: 514, startPoint y: 495, endPoint x: 945, endPoint y: 494, distance: 431.0
click at [945, 494] on tr "adf-elevate-prod-cus-0975 8/14/2025, 8:46:46 PM 2025/2026 1/2 BRQ1 Due Date 202…" at bounding box center [883, 493] width 1256 height 30
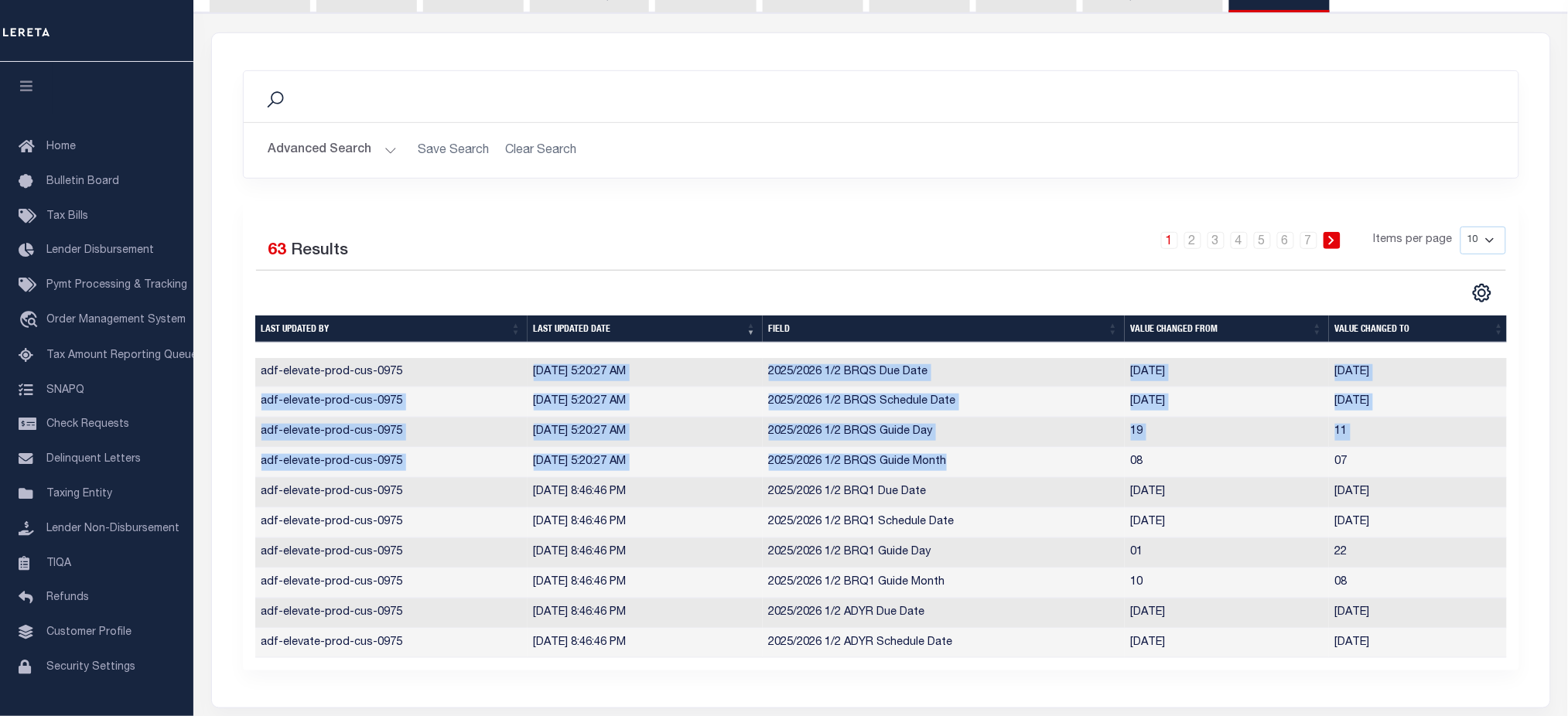
drag, startPoint x: 962, startPoint y: 460, endPoint x: 529, endPoint y: 377, distance: 440.9
click at [529, 377] on tbody "adf-elevate-prod-cus-0975 8/15/2025, 5:20:27 AM 2025/2026 1/2 BRQS Due Date 202…" at bounding box center [883, 509] width 1256 height 301
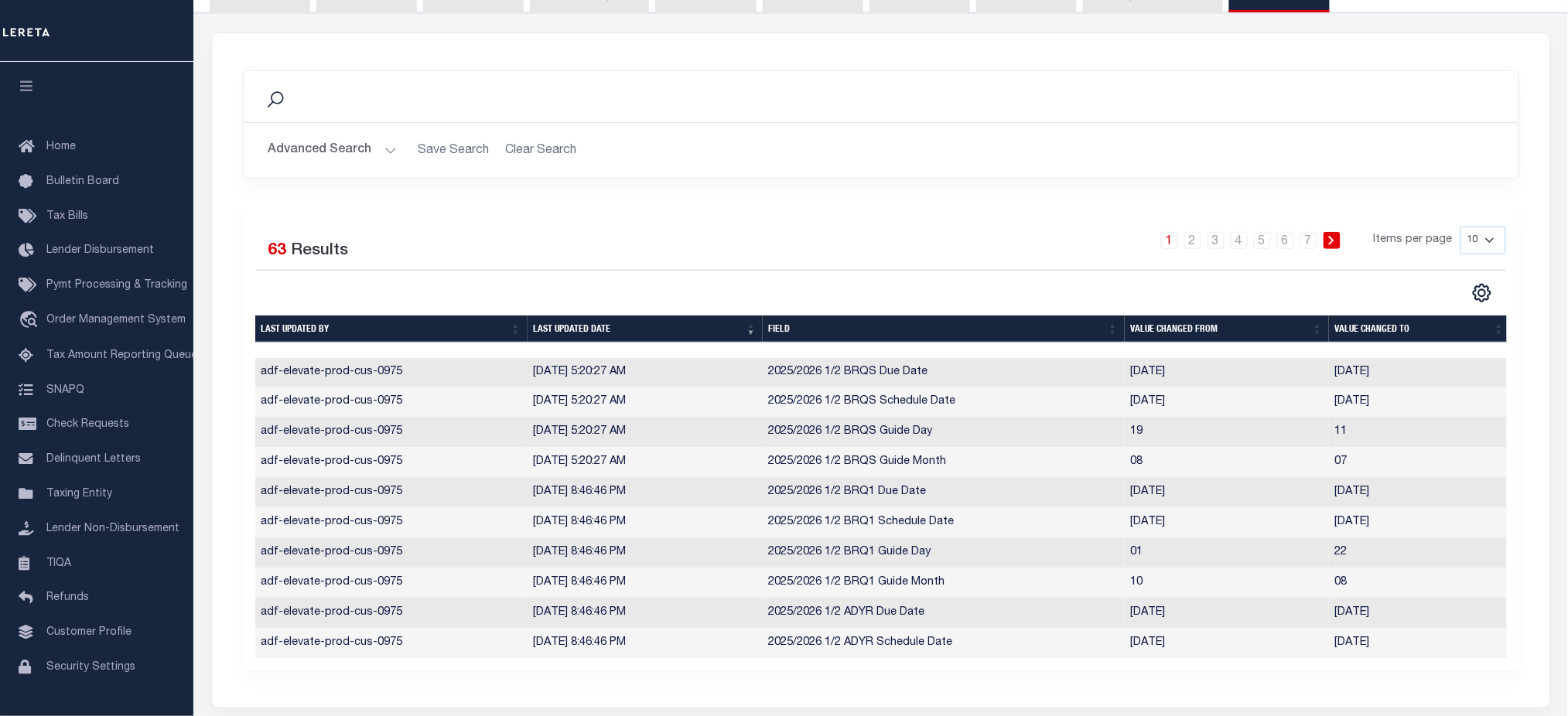
click at [545, 244] on div "Selected 63 Results" at bounding box center [403, 248] width 296 height 43
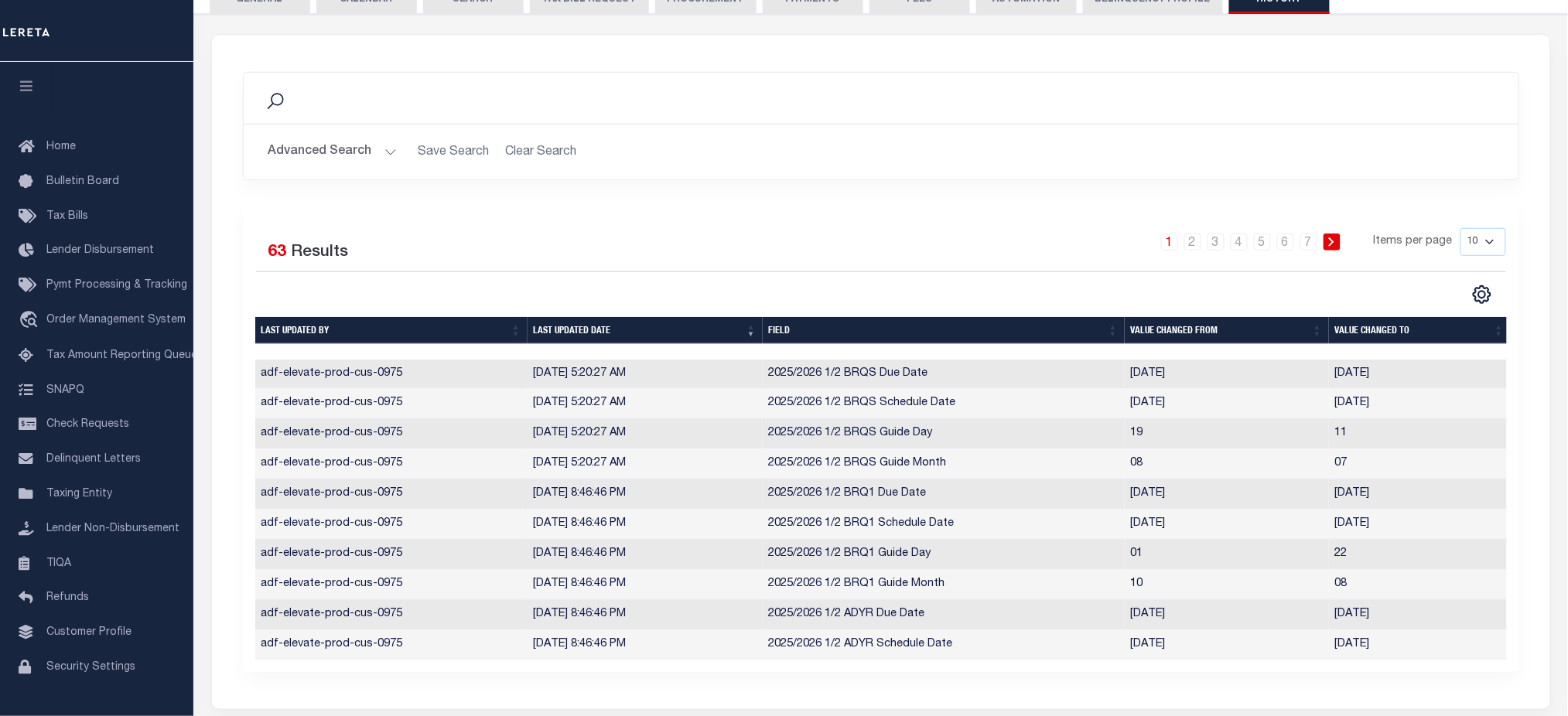
scroll to position [0, 0]
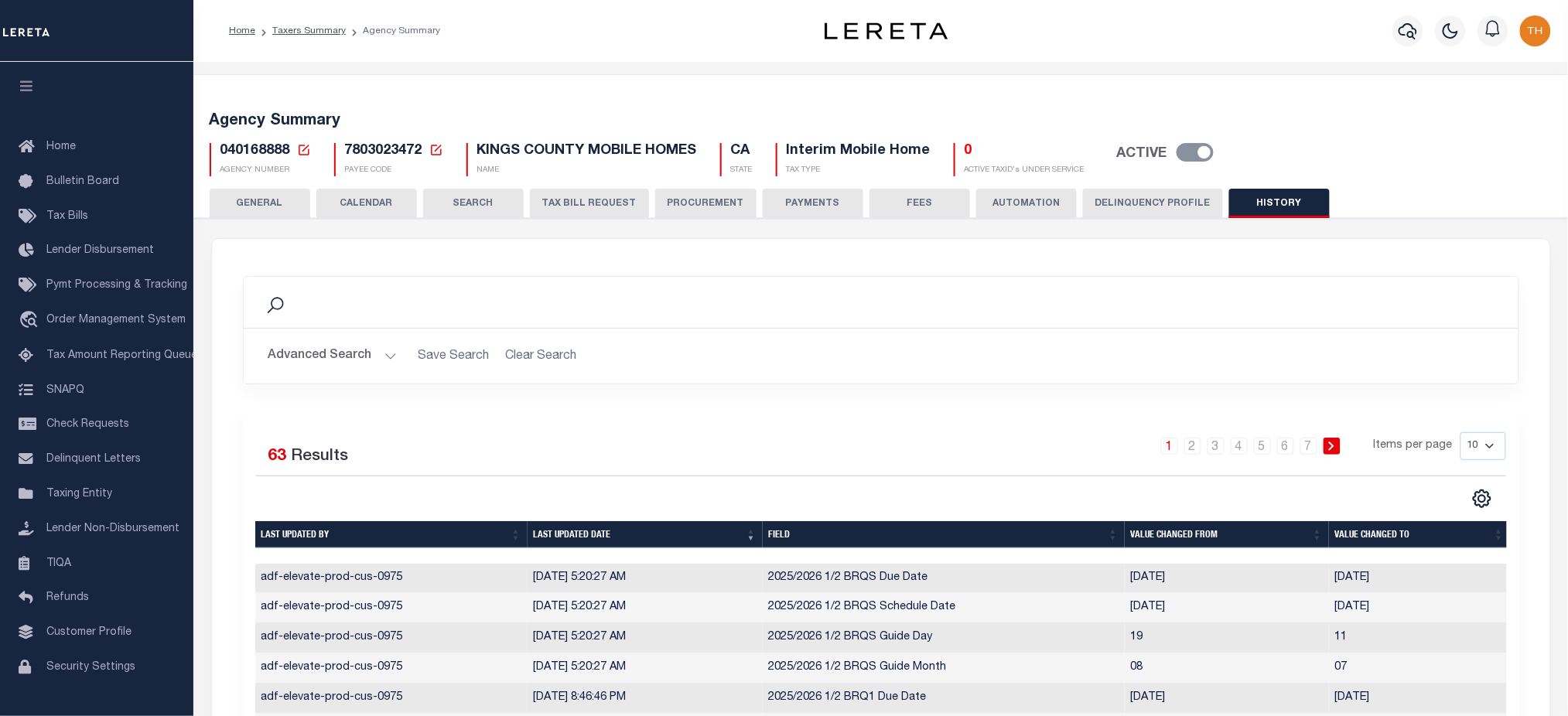
click at [381, 198] on button "CALENDAR" at bounding box center [367, 203] width 100 height 29
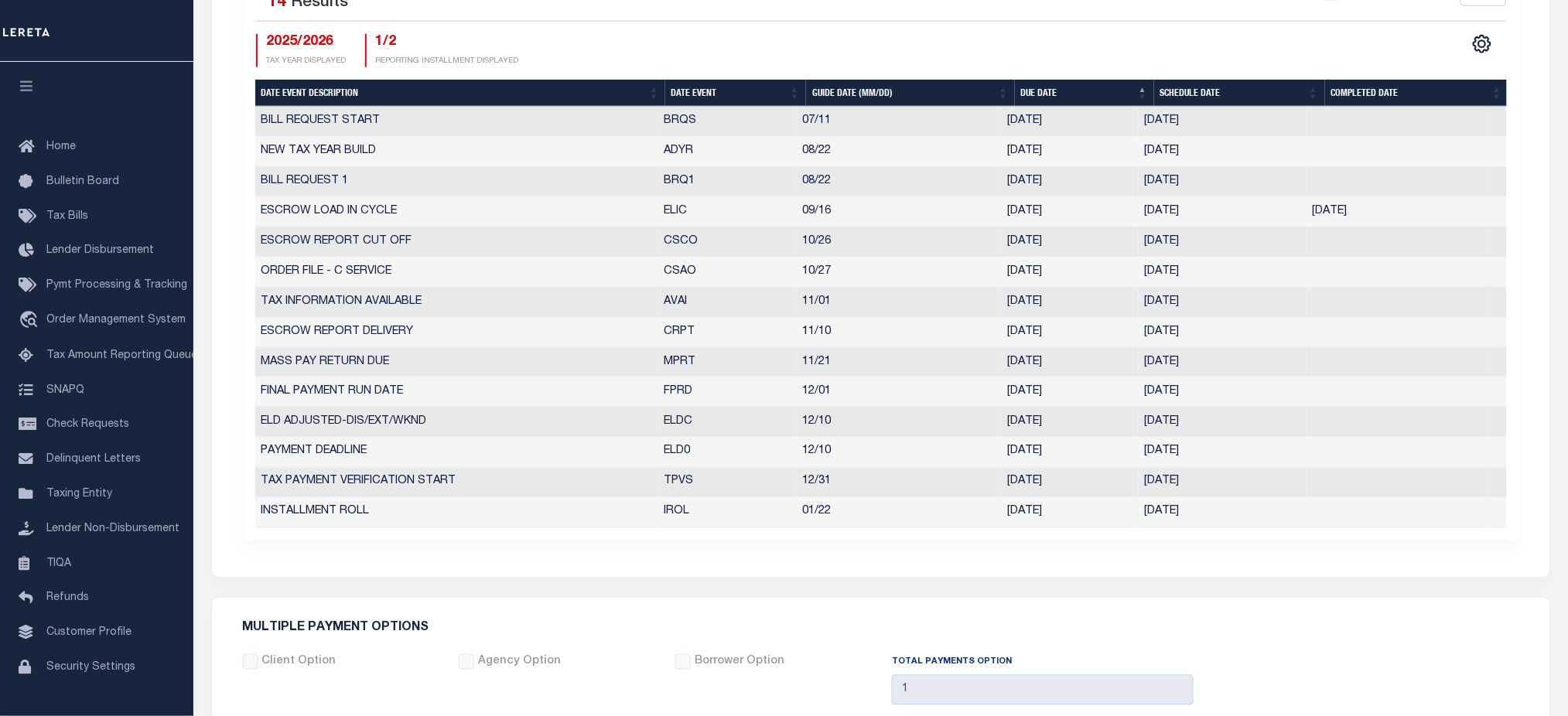
scroll to position [515, 0]
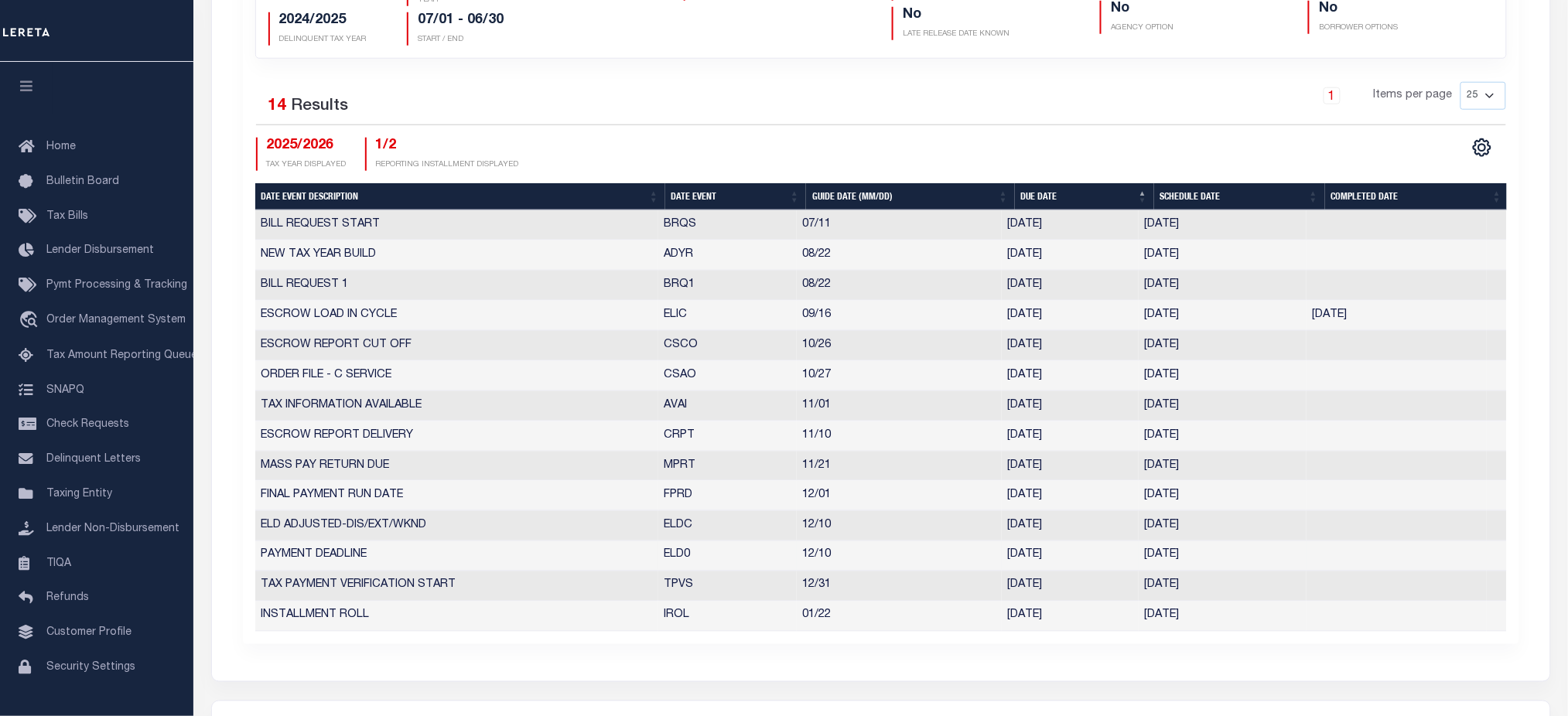
drag, startPoint x: 659, startPoint y: 554, endPoint x: 1214, endPoint y: 558, distance: 555.0
click at [1214, 558] on tr "PAYMENT DEADLINE ELD0 12/10 12/10/2025 12/10/2025 7778280" at bounding box center [880, 557] width 1252 height 30
drag, startPoint x: 261, startPoint y: 561, endPoint x: 1217, endPoint y: 565, distance: 956.0
click at [1217, 565] on tr "PAYMENT DEADLINE ELD0 12/10 12/10/2025 12/10/2025 7778280" at bounding box center [880, 557] width 1252 height 30
drag, startPoint x: 254, startPoint y: 405, endPoint x: 1233, endPoint y: 418, distance: 979.1
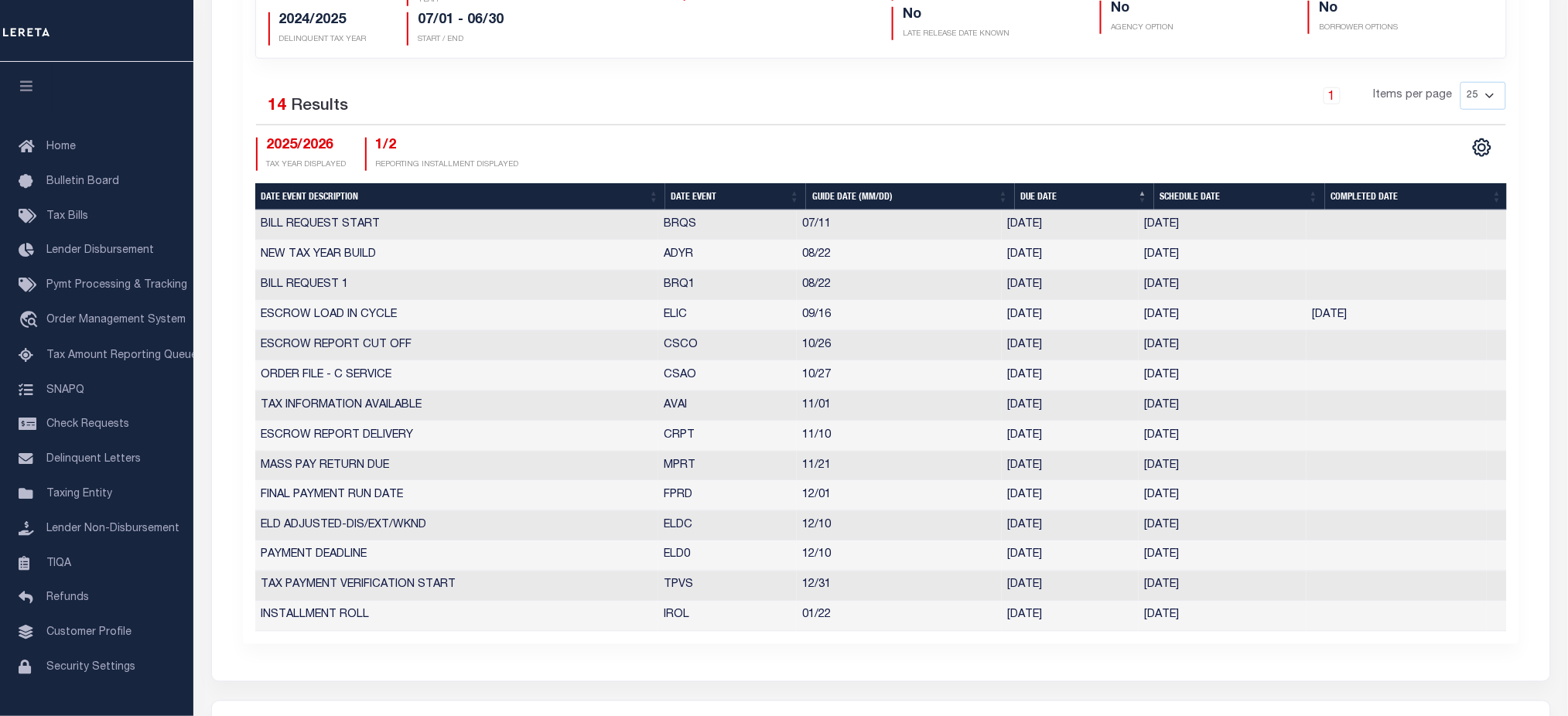
click at [1233, 418] on tr "TAX INFORMATION AVAILABLE AVAI 11/01 10/31/2025 10/31/2025 5684069" at bounding box center [880, 406] width 1252 height 30
click at [1005, 406] on td "[DATE]" at bounding box center [1071, 406] width 137 height 30
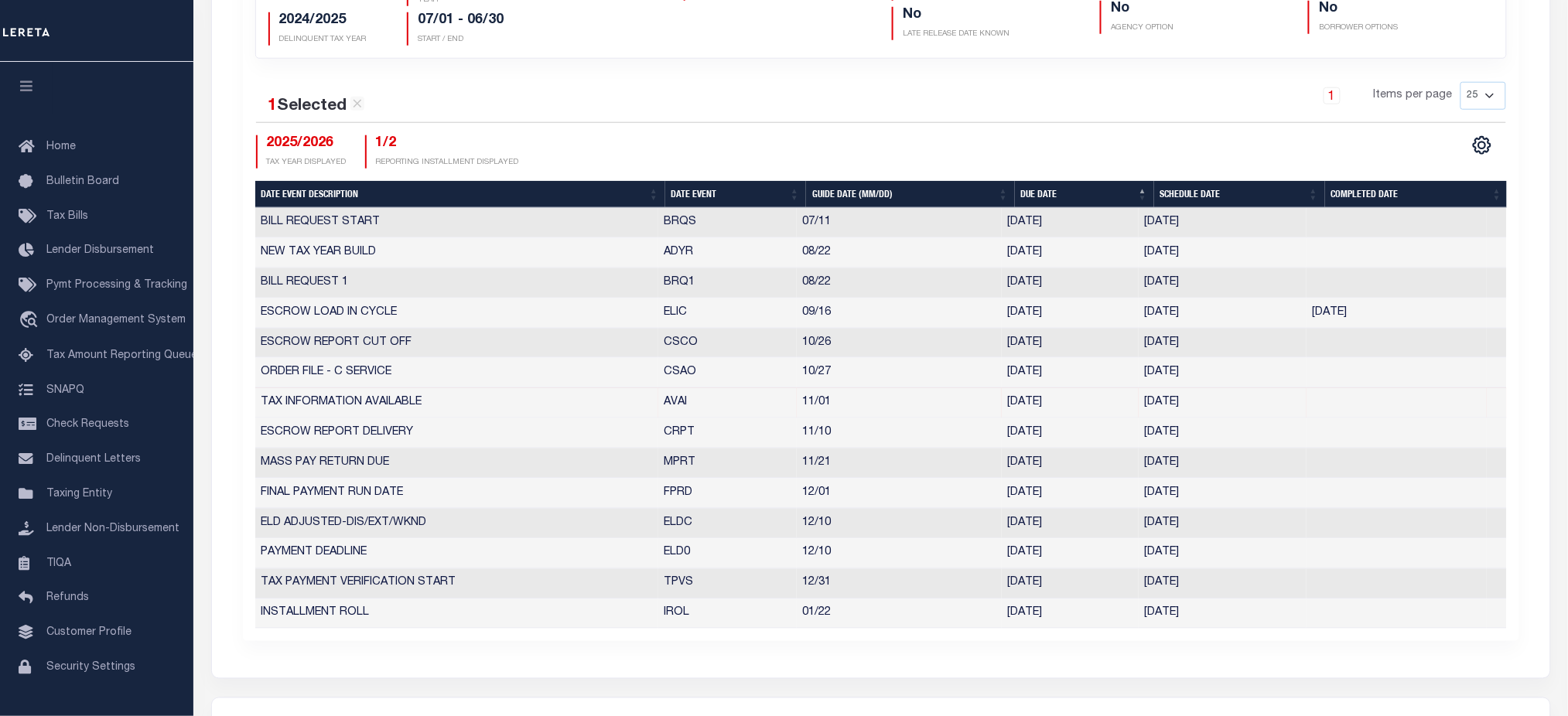
drag, startPoint x: 995, startPoint y: 405, endPoint x: 1065, endPoint y: 406, distance: 70.0
click at [1065, 406] on tr "TAX INFORMATION AVAILABLE AVAI 11/01 10/31/2025 10/31/2025 5684069" at bounding box center [880, 403] width 1252 height 30
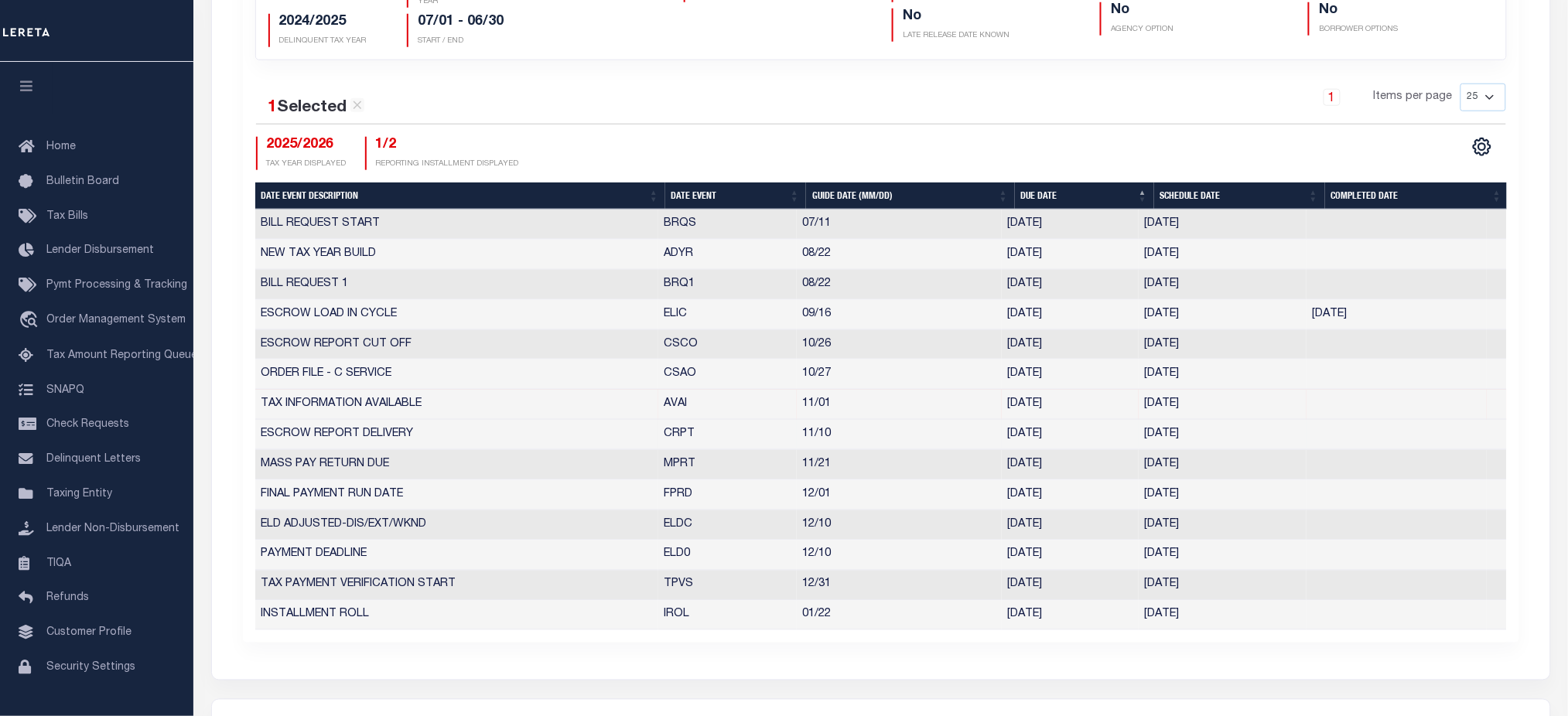
scroll to position [413, 0]
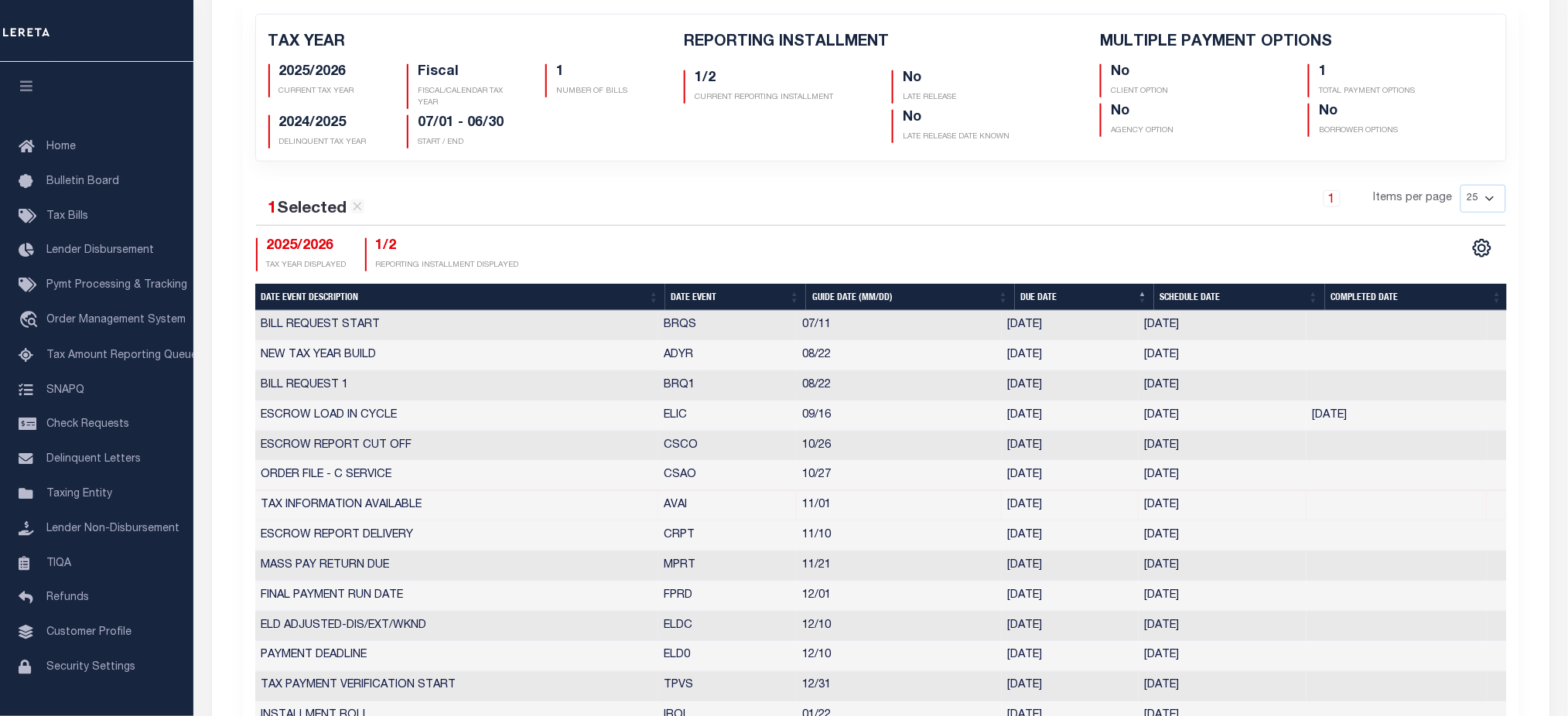
drag, startPoint x: 1068, startPoint y: 380, endPoint x: 975, endPoint y: 388, distance: 93.3
click at [975, 388] on tr "BILL REQUEST 1 BRQ1 08/22 08/22/2025 08/15/2025 5727444" at bounding box center [880, 386] width 1252 height 30
drag, startPoint x: 266, startPoint y: 385, endPoint x: 437, endPoint y: 383, distance: 171.0
click at [437, 383] on td "BILL REQUEST 1" at bounding box center [457, 386] width 403 height 30
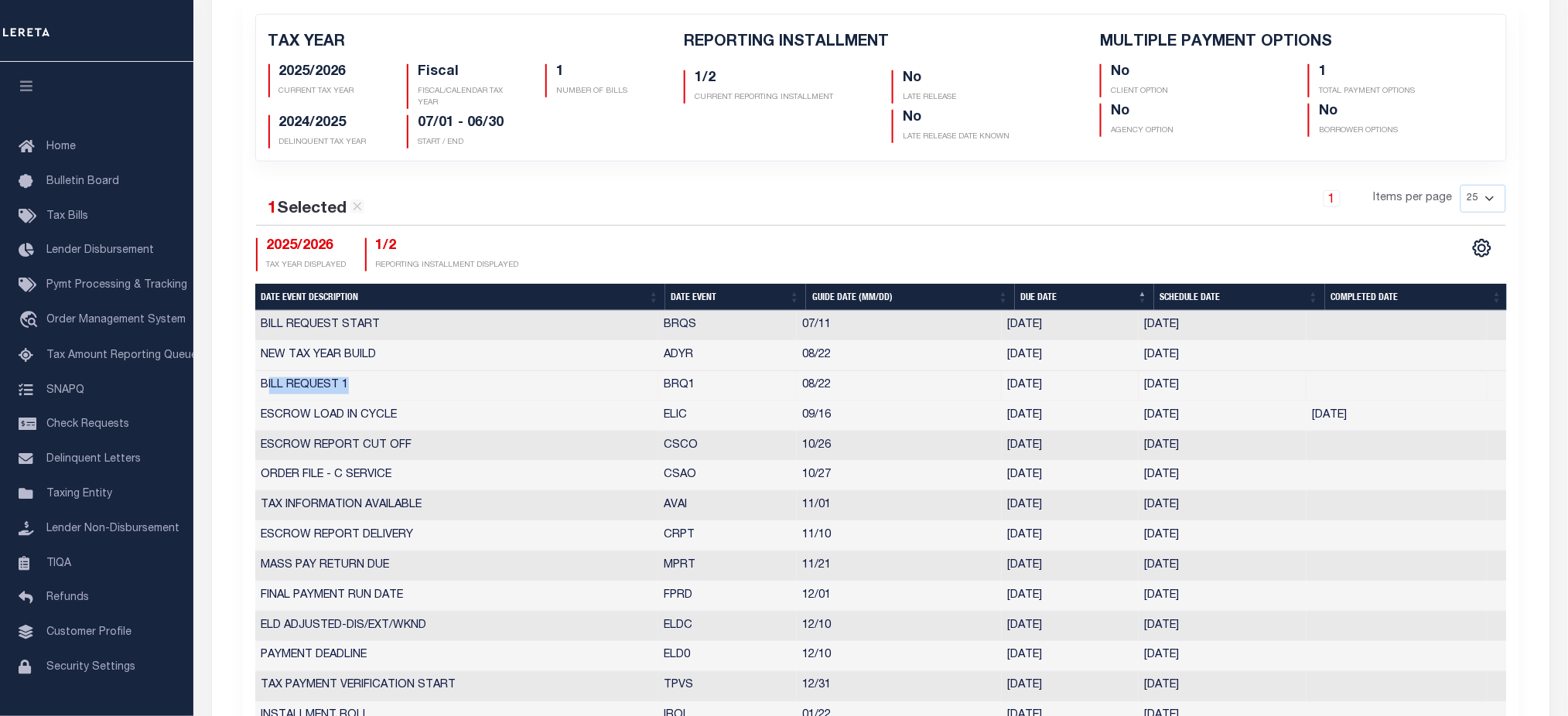
scroll to position [0, 0]
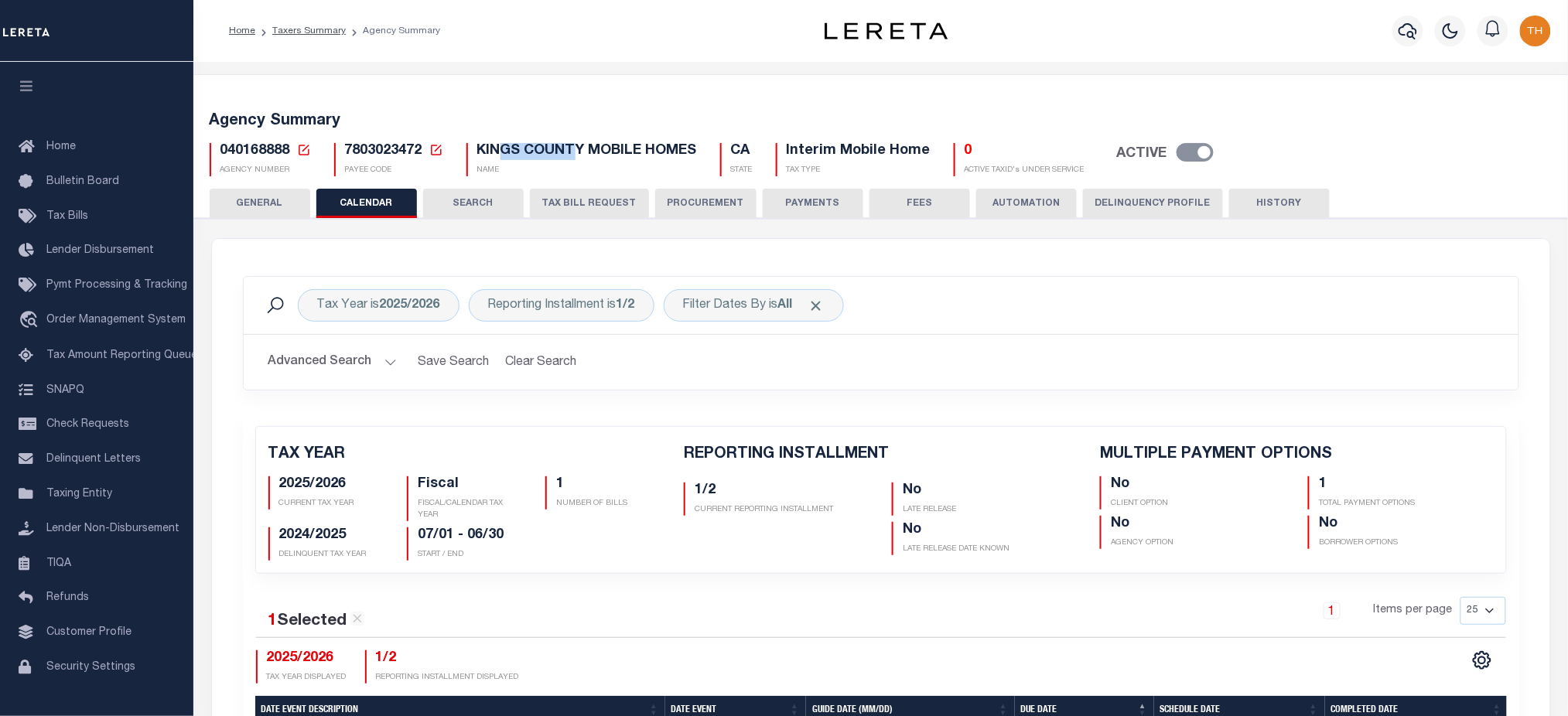
drag, startPoint x: 574, startPoint y: 150, endPoint x: 501, endPoint y: 148, distance: 73.0
click at [501, 148] on span "KINGS COUNTY MOBILE HOMES" at bounding box center [587, 151] width 220 height 14
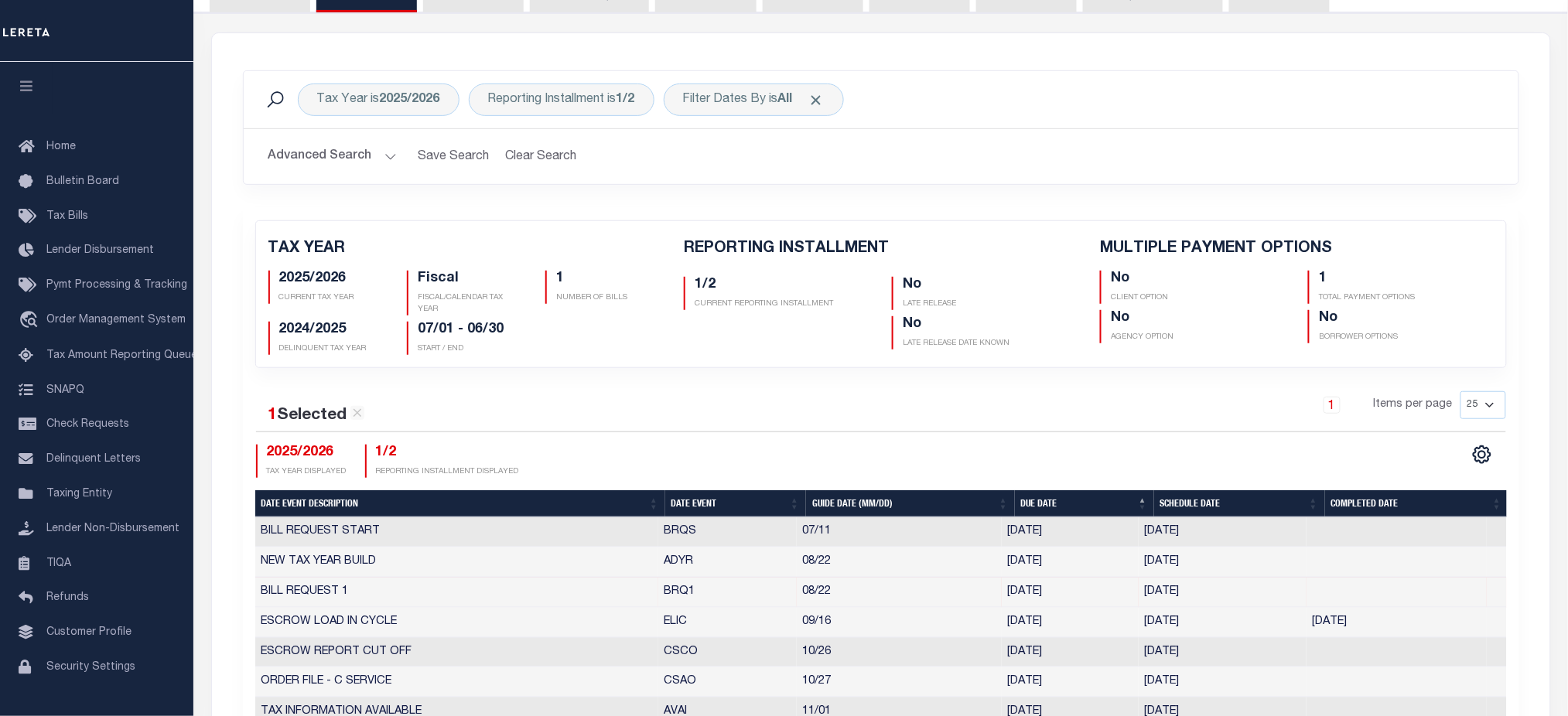
scroll to position [103, 0]
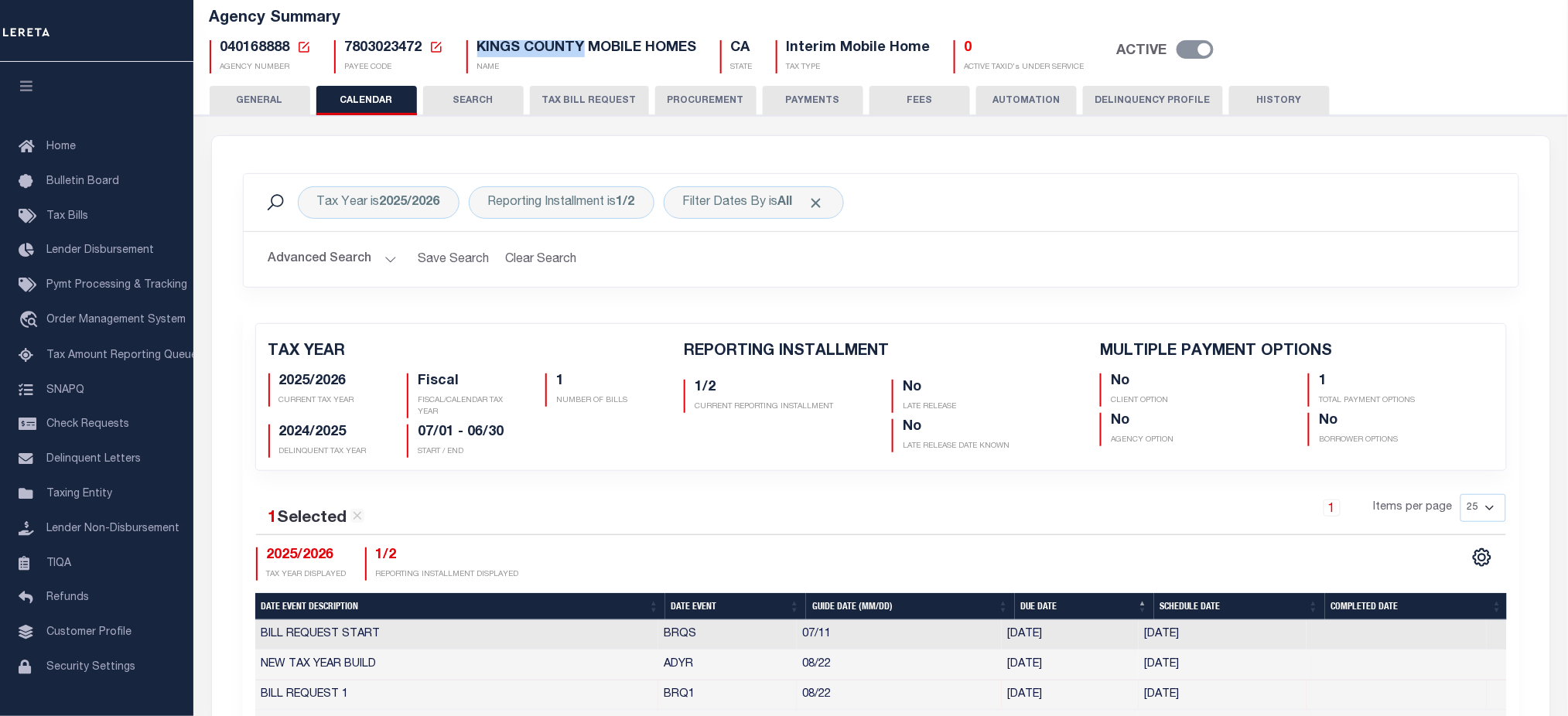
drag, startPoint x: 468, startPoint y: 45, endPoint x: 578, endPoint y: 50, distance: 110.1
click at [578, 50] on div "KINGS COUNTY MOBILE HOMES New Agency Name Cancel Save NAME" at bounding box center [582, 57] width 230 height 33
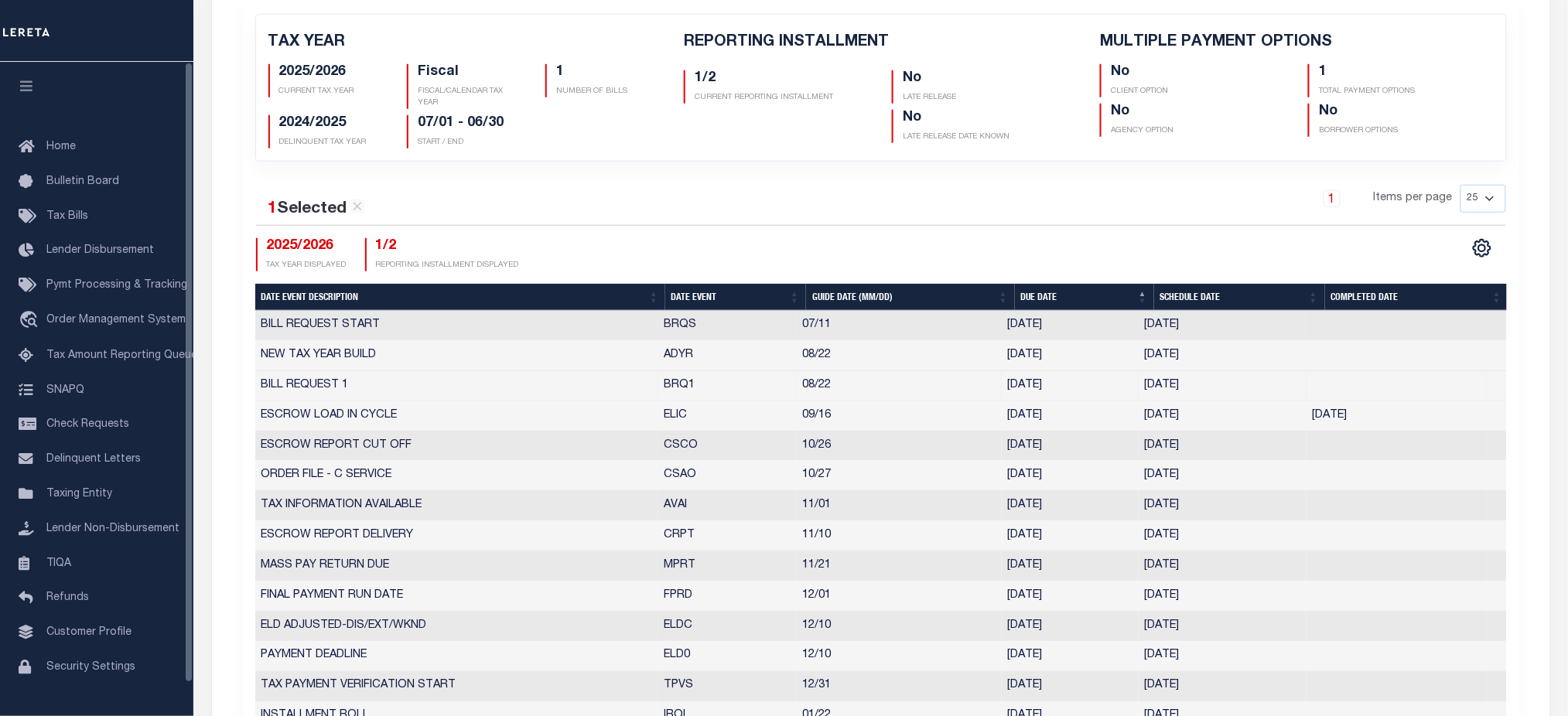
scroll to position [0, 0]
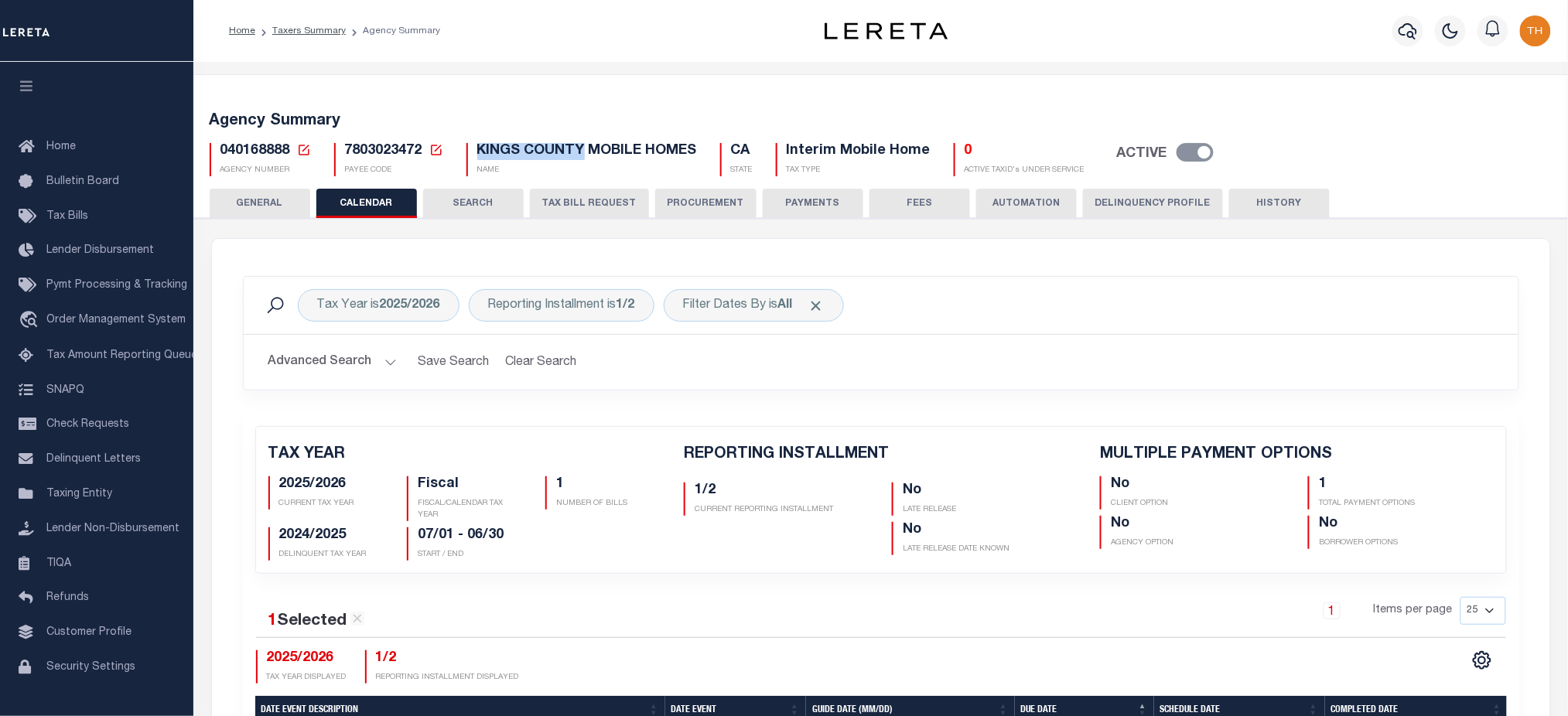
click at [549, 205] on button "TAX BILL REQUEST" at bounding box center [590, 203] width 120 height 29
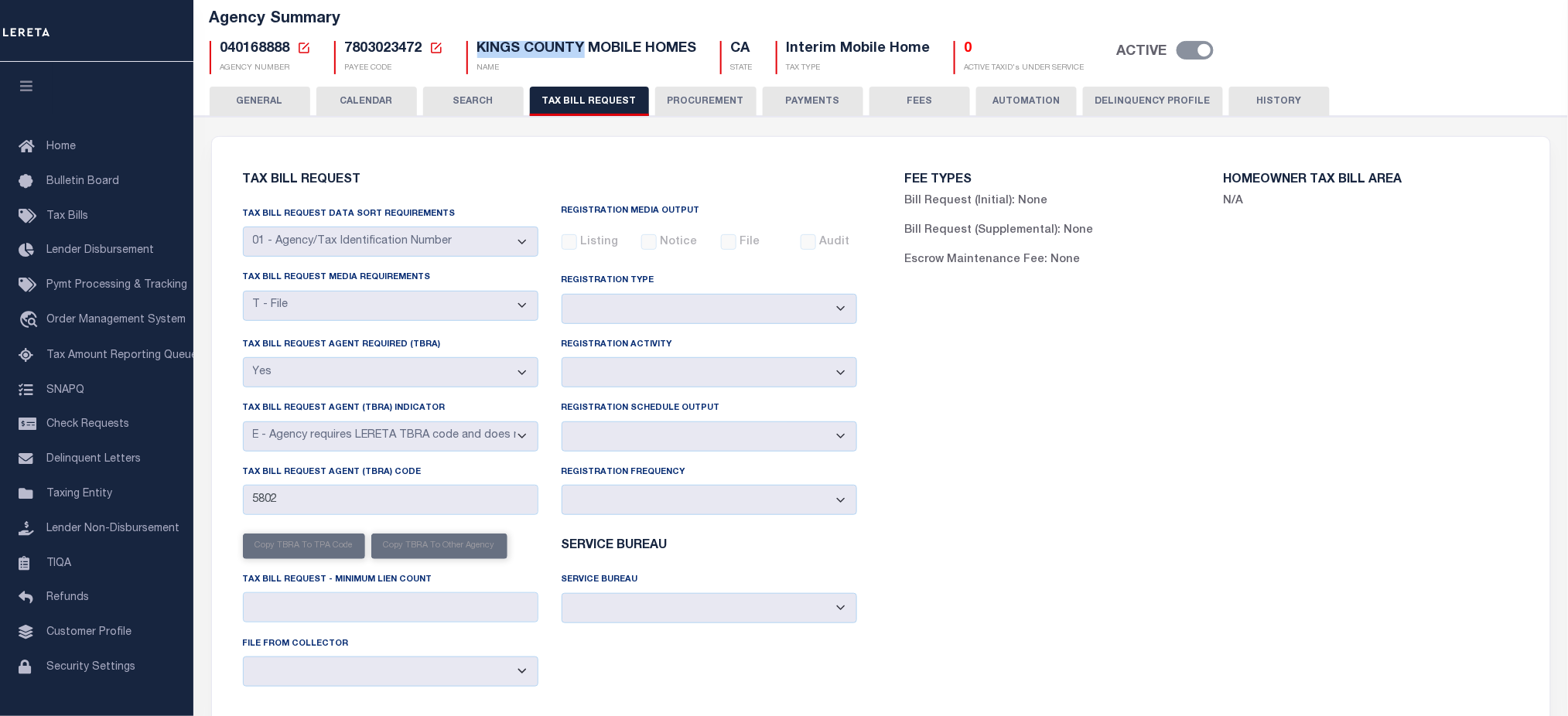
scroll to position [103, 0]
drag, startPoint x: 245, startPoint y: 277, endPoint x: 434, endPoint y: 284, distance: 189.1
click at [434, 284] on div "Tax bill request media requirements A - Listing, File B - Blank Disk E - Notice…" at bounding box center [390, 294] width 296 height 51
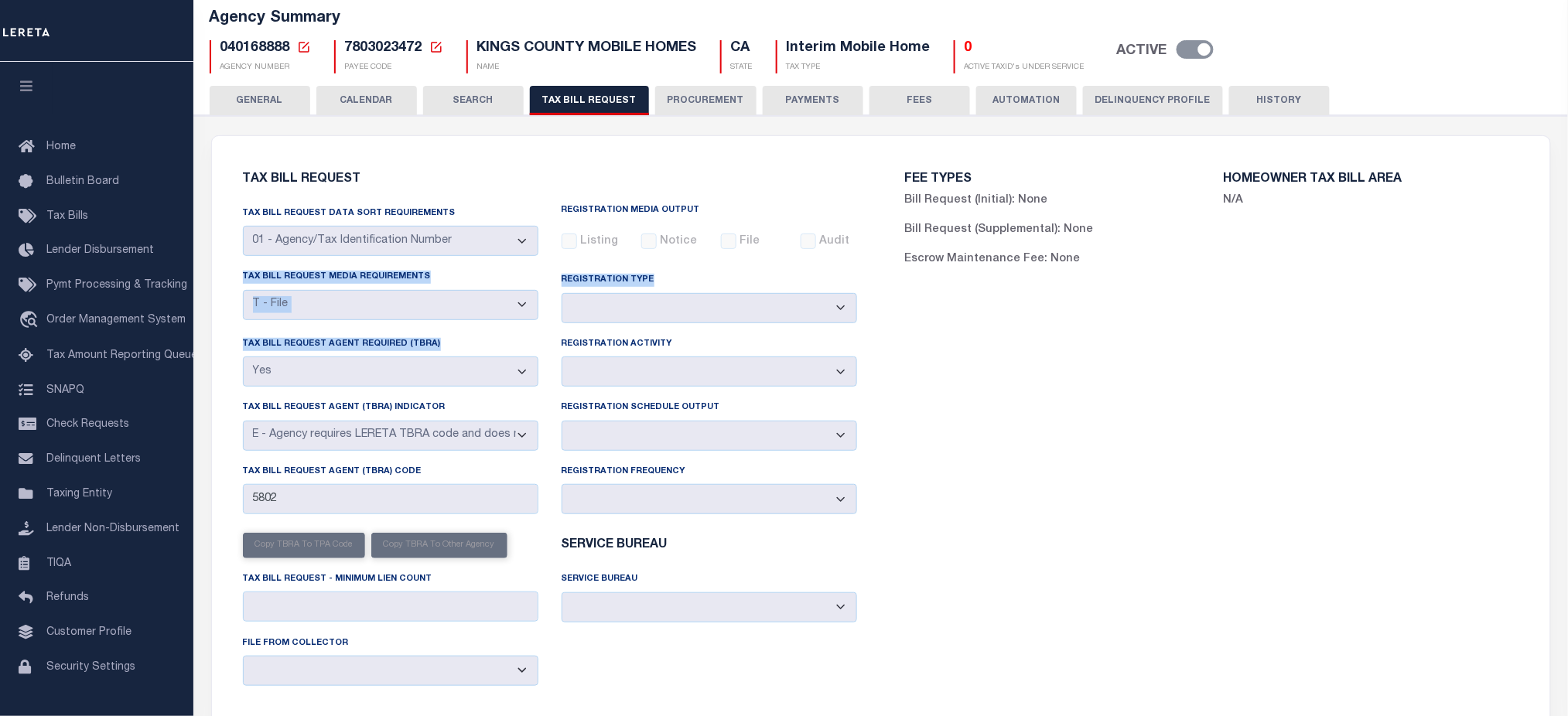
drag, startPoint x: 236, startPoint y: 274, endPoint x: 515, endPoint y: 342, distance: 287.2
click at [515, 342] on div "Tax Bill Request Data Sort Requirements 01 - Agency/Tax Identification Number 0…" at bounding box center [550, 452] width 637 height 494
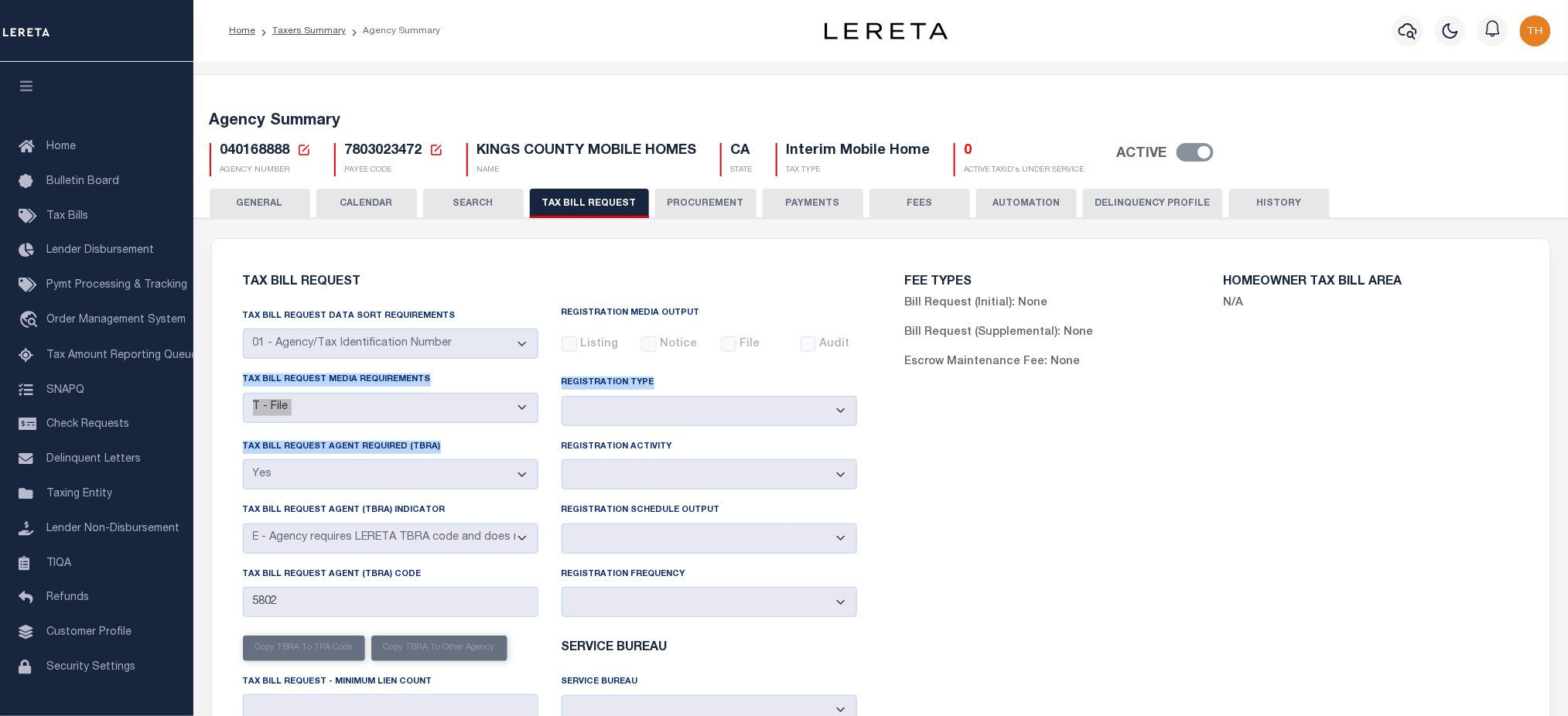
drag, startPoint x: 356, startPoint y: 205, endPoint x: 497, endPoint y: 368, distance: 215.5
click at [356, 205] on button "CALENDAR" at bounding box center [367, 203] width 100 height 29
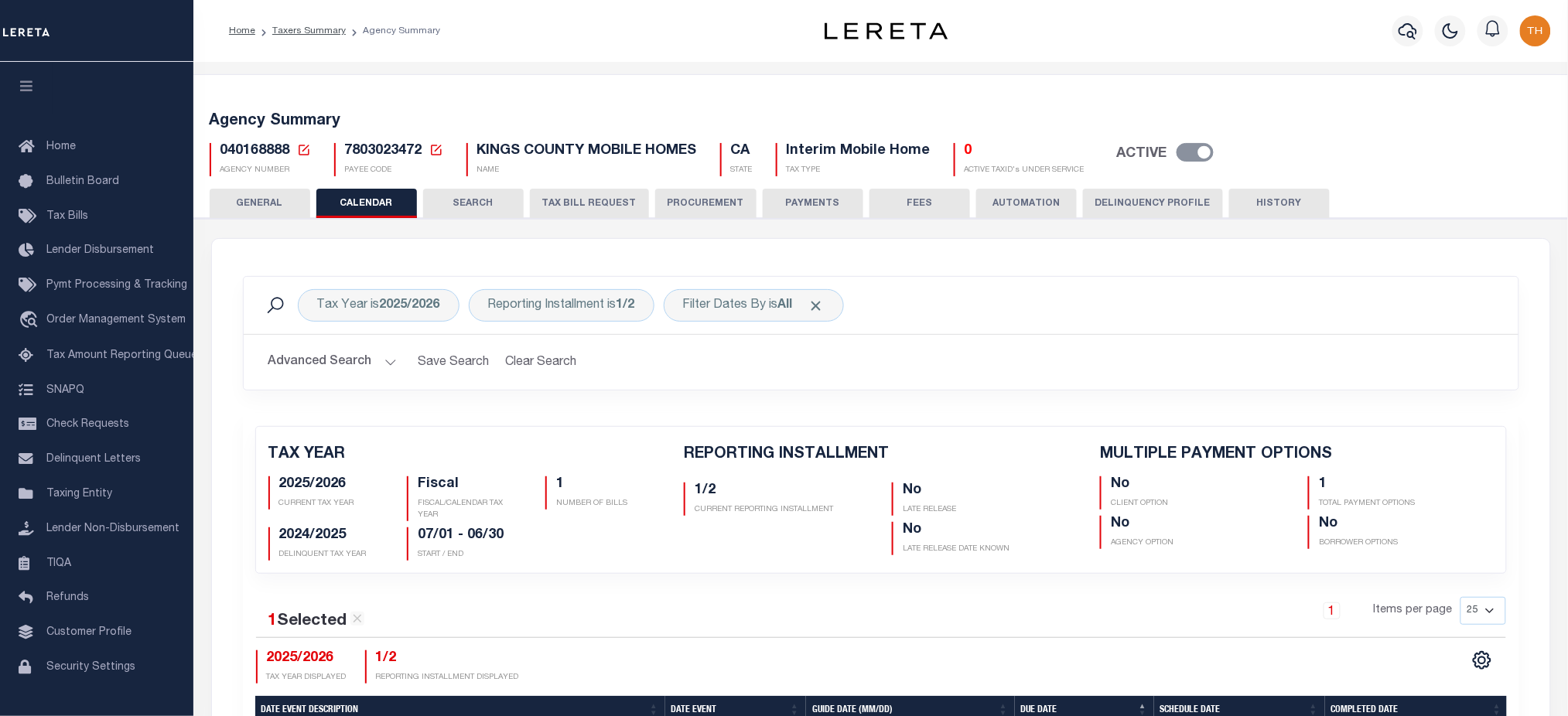
scroll to position [221, 0]
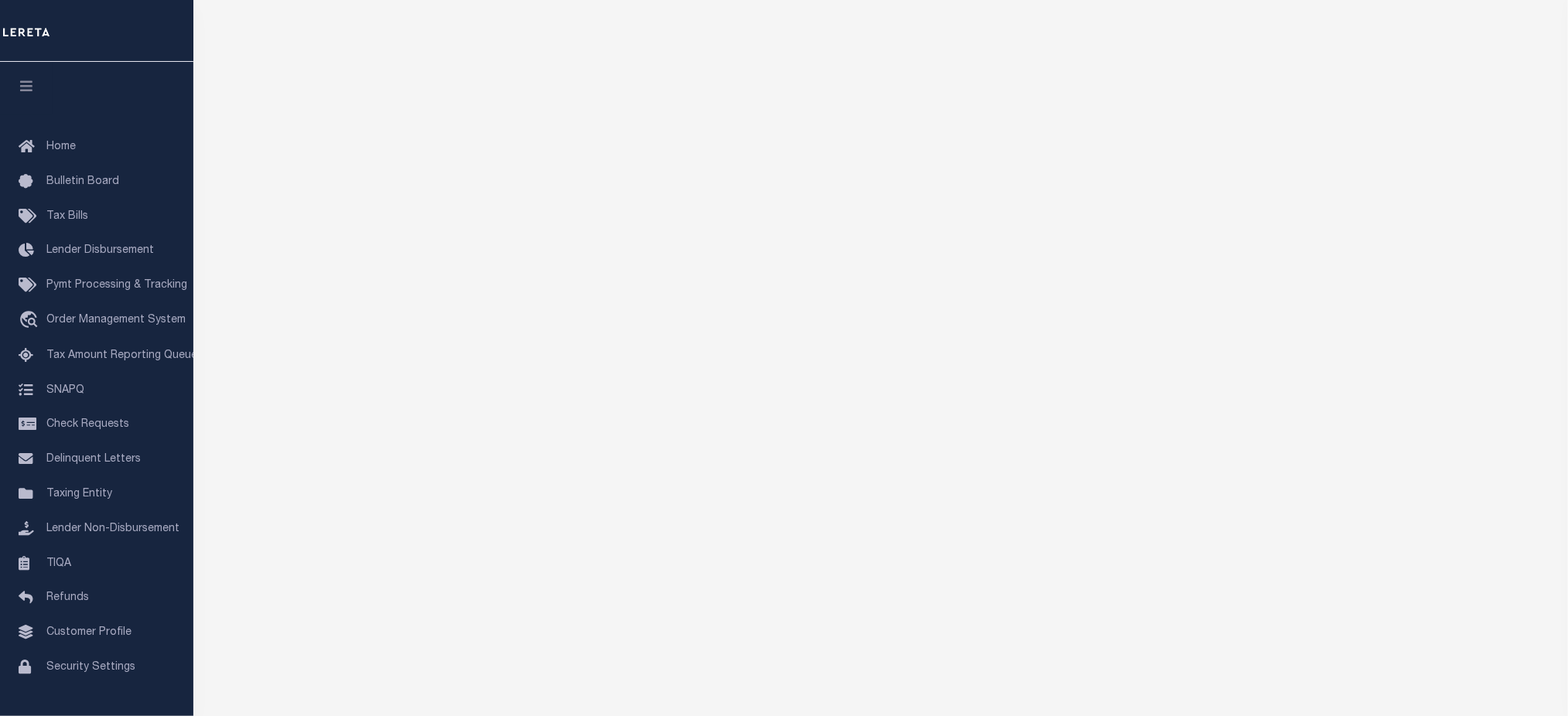
scroll to position [0, 0]
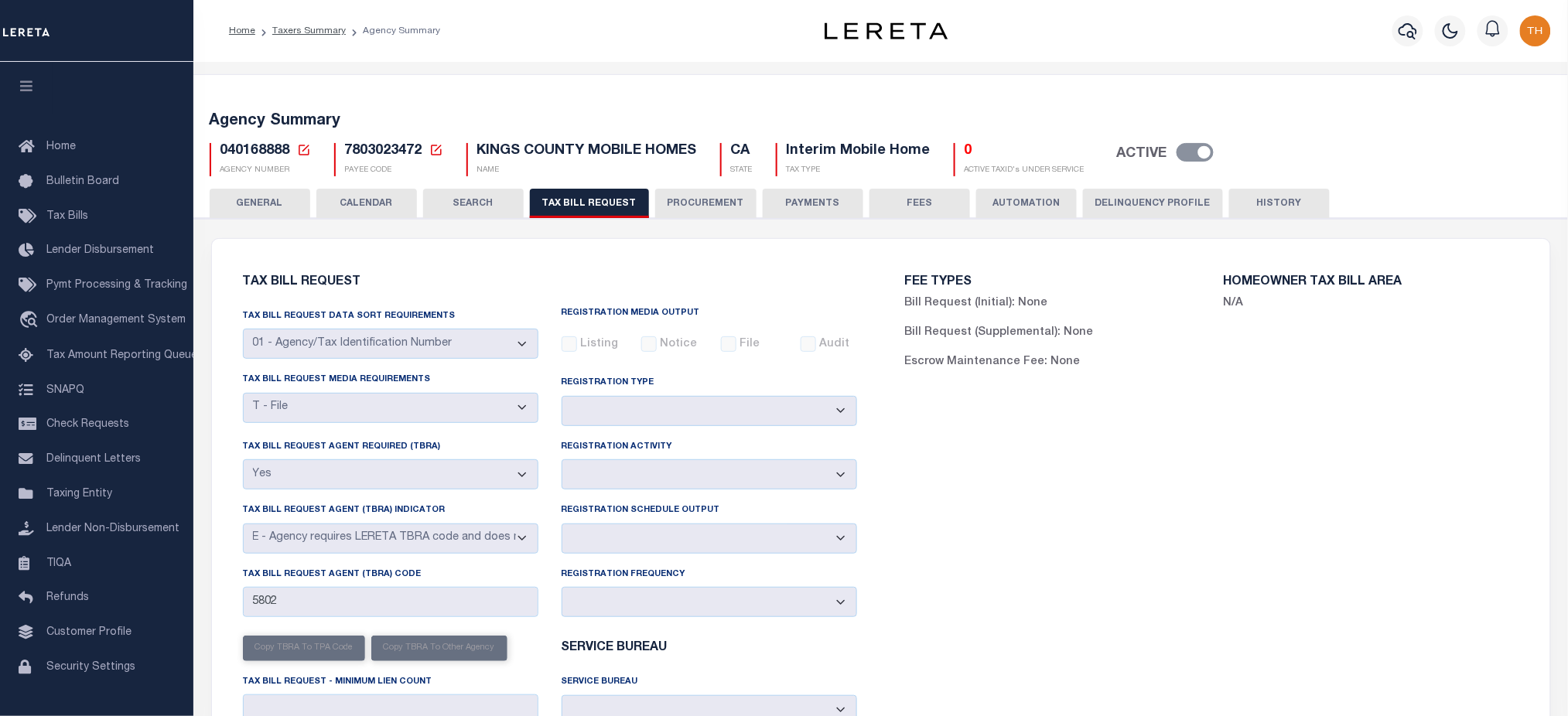
click at [998, 503] on div "FEE TYPES Bill Request (Initial): None Bill Request (Supplemental): None Escrow…" at bounding box center [1212, 547] width 662 height 581
click at [471, 417] on div "Tax bill request media requirements A - Listing, File B - Blank Disk E - Notice…" at bounding box center [390, 405] width 319 height 67
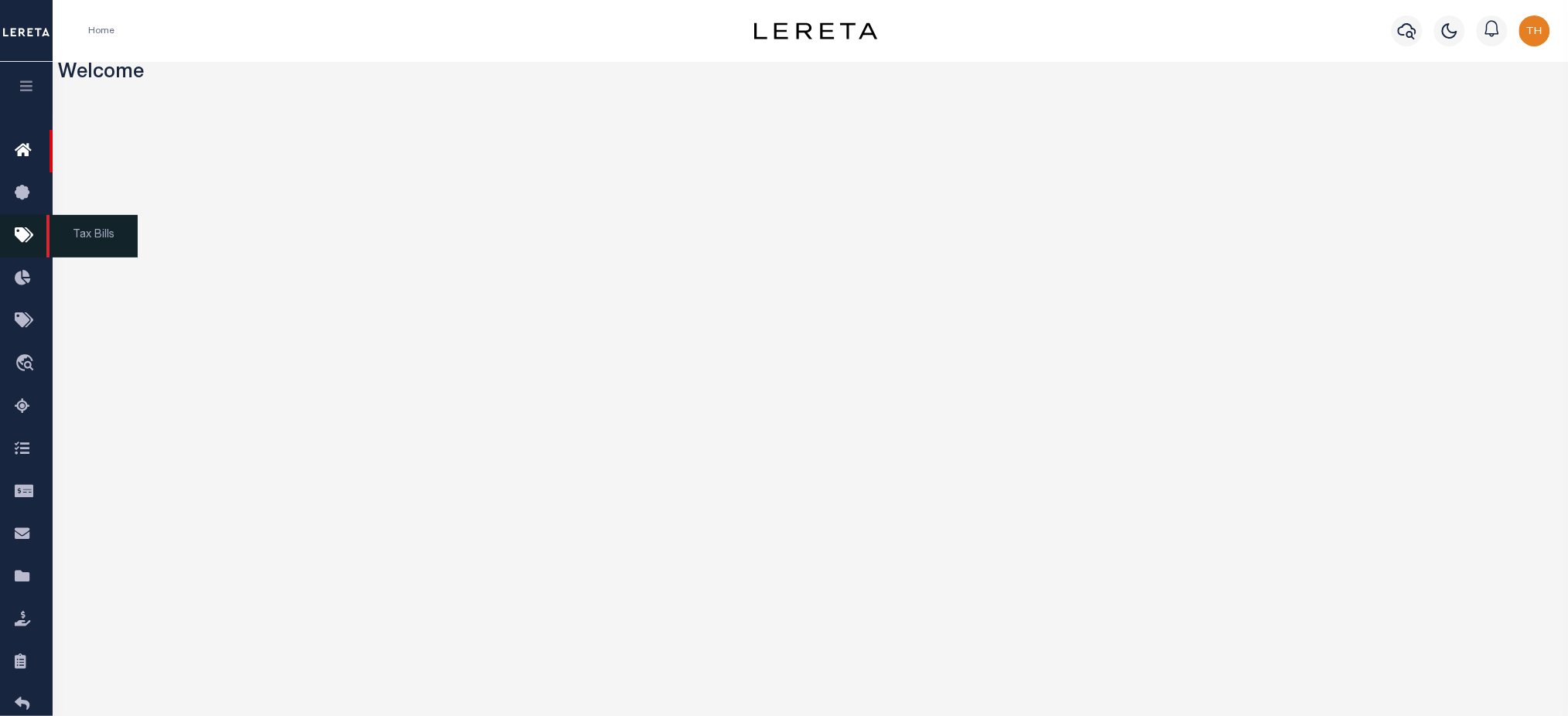
click at [34, 245] on icon at bounding box center [26, 237] width 25 height 19
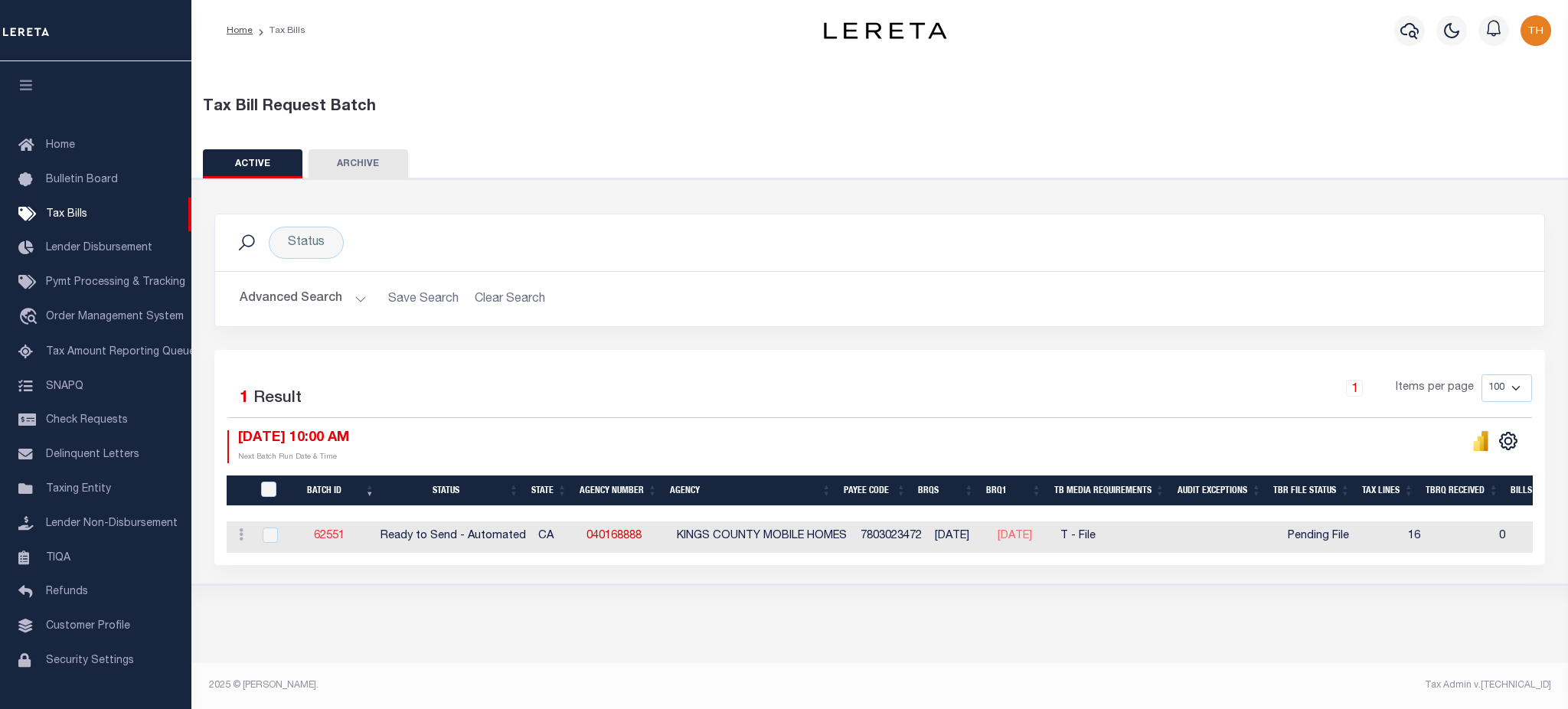
click at [340, 535] on link "62551" at bounding box center [329, 536] width 31 height 11
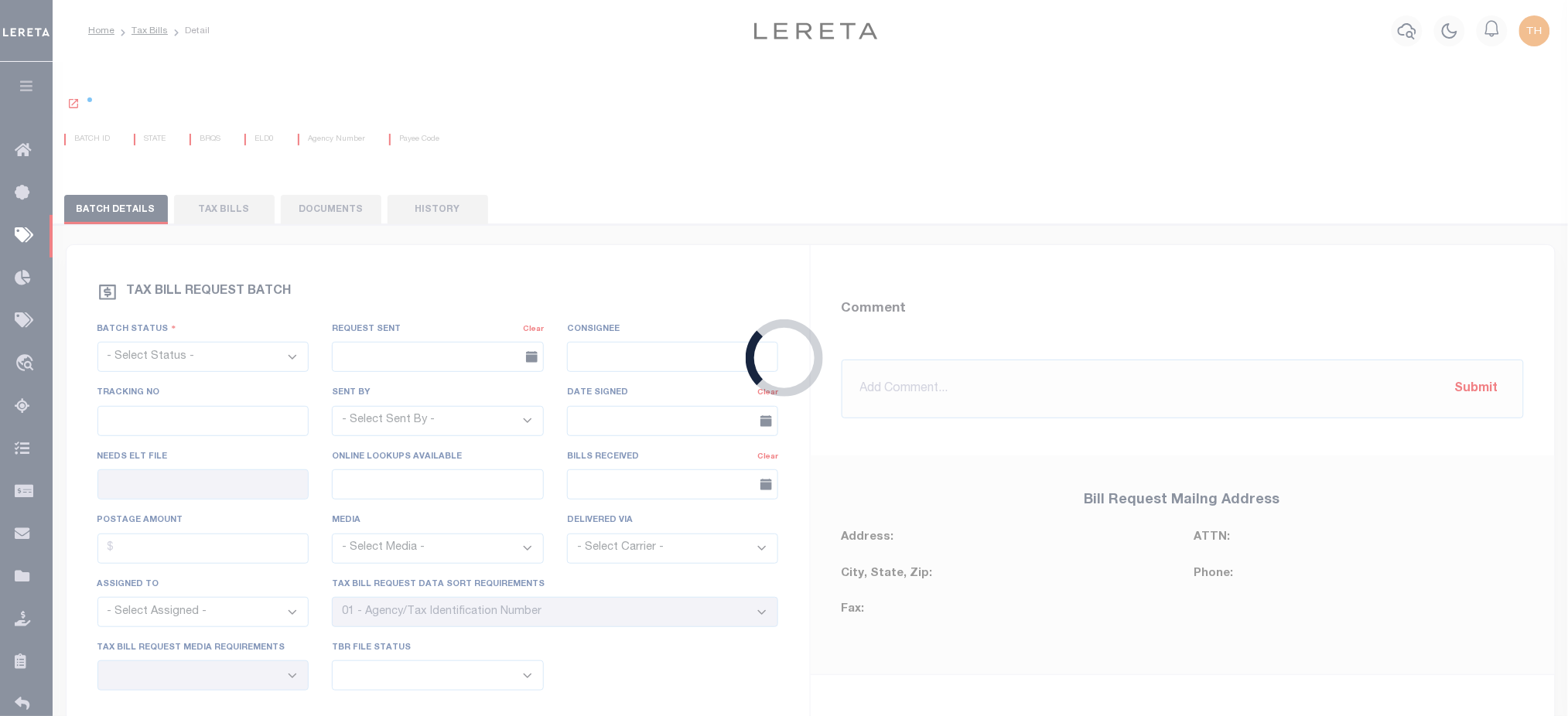
select select "RTA"
type input "No"
select select "22"
select select "1"
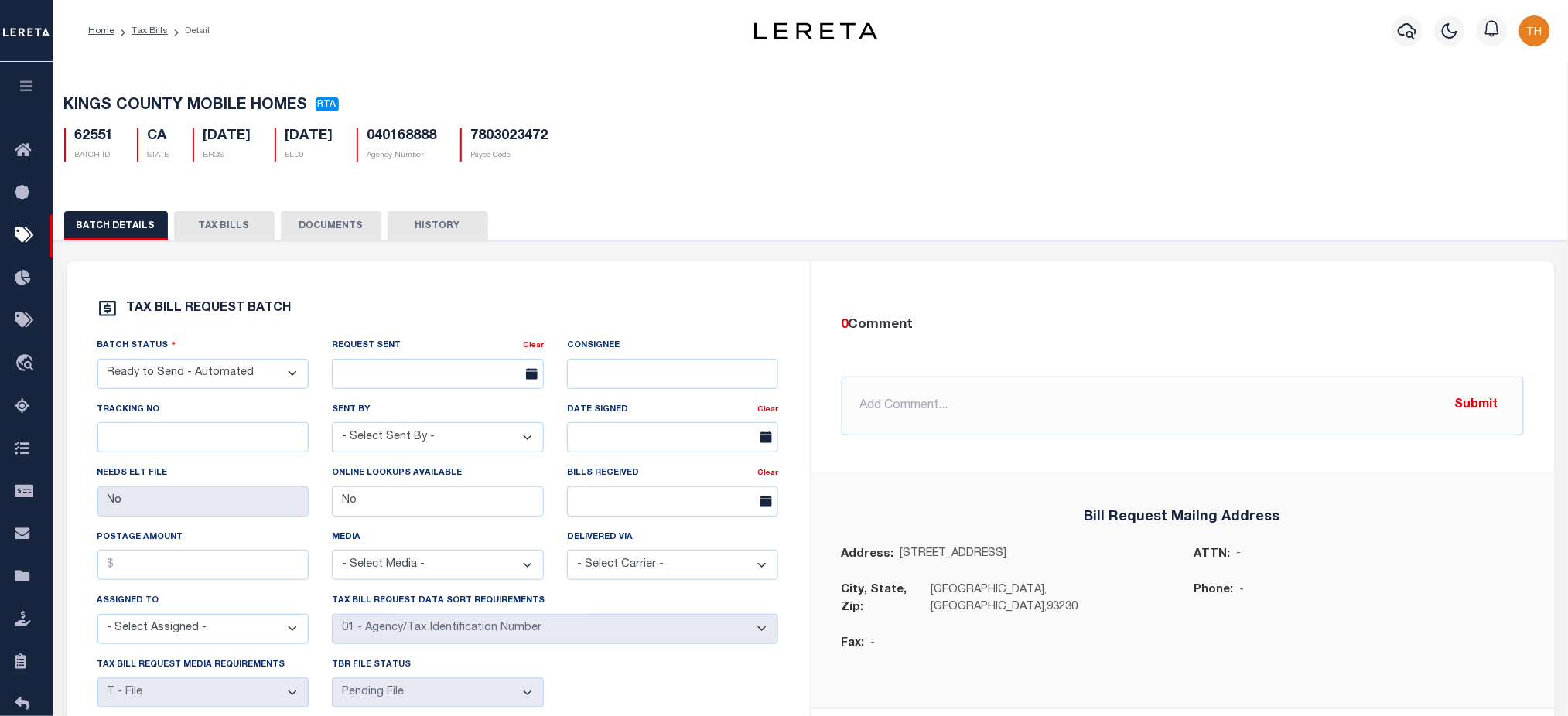
click at [228, 223] on button "TAX BILLS" at bounding box center [224, 225] width 100 height 29
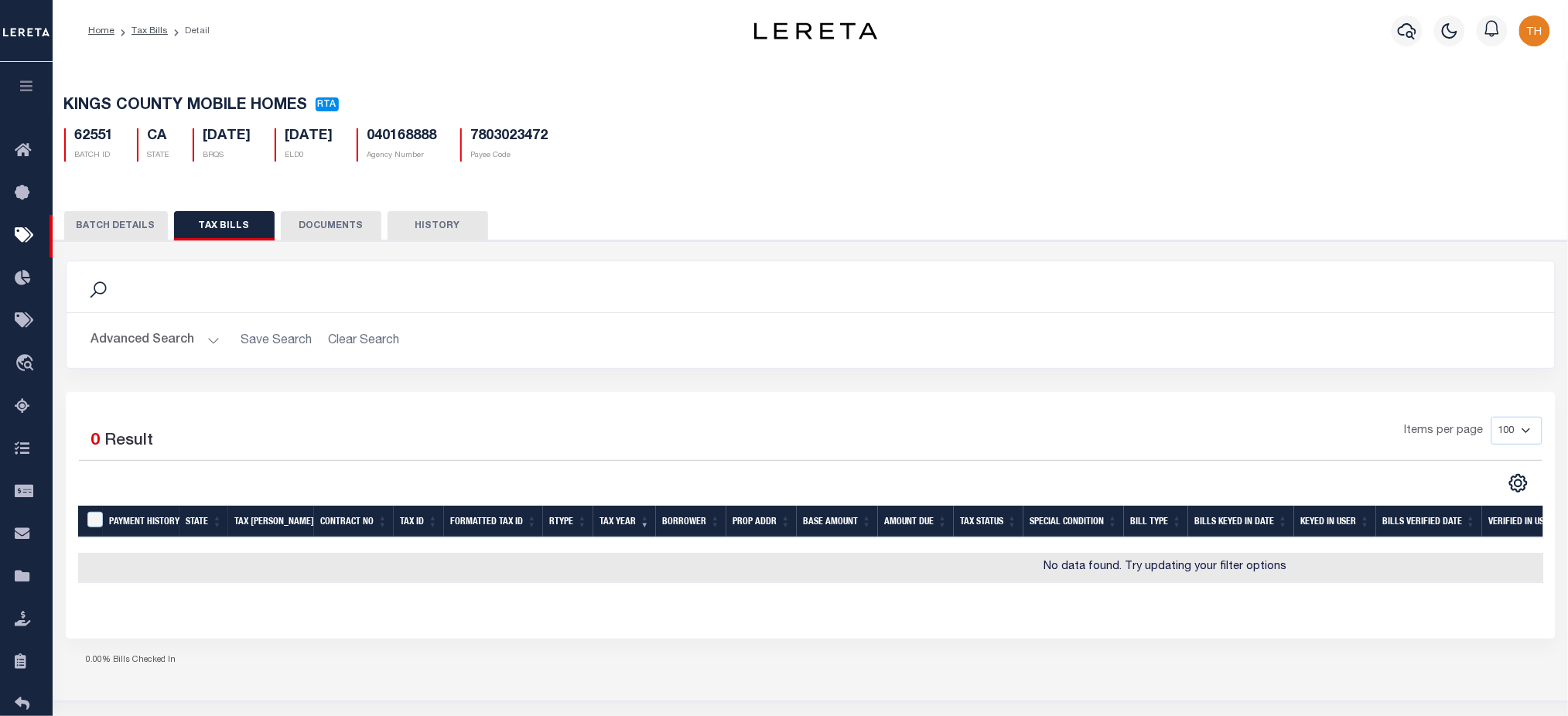
click at [152, 36] on li "Tax Bills" at bounding box center [141, 30] width 53 height 14
click at [152, 29] on link "Tax Bills" at bounding box center [150, 31] width 37 height 10
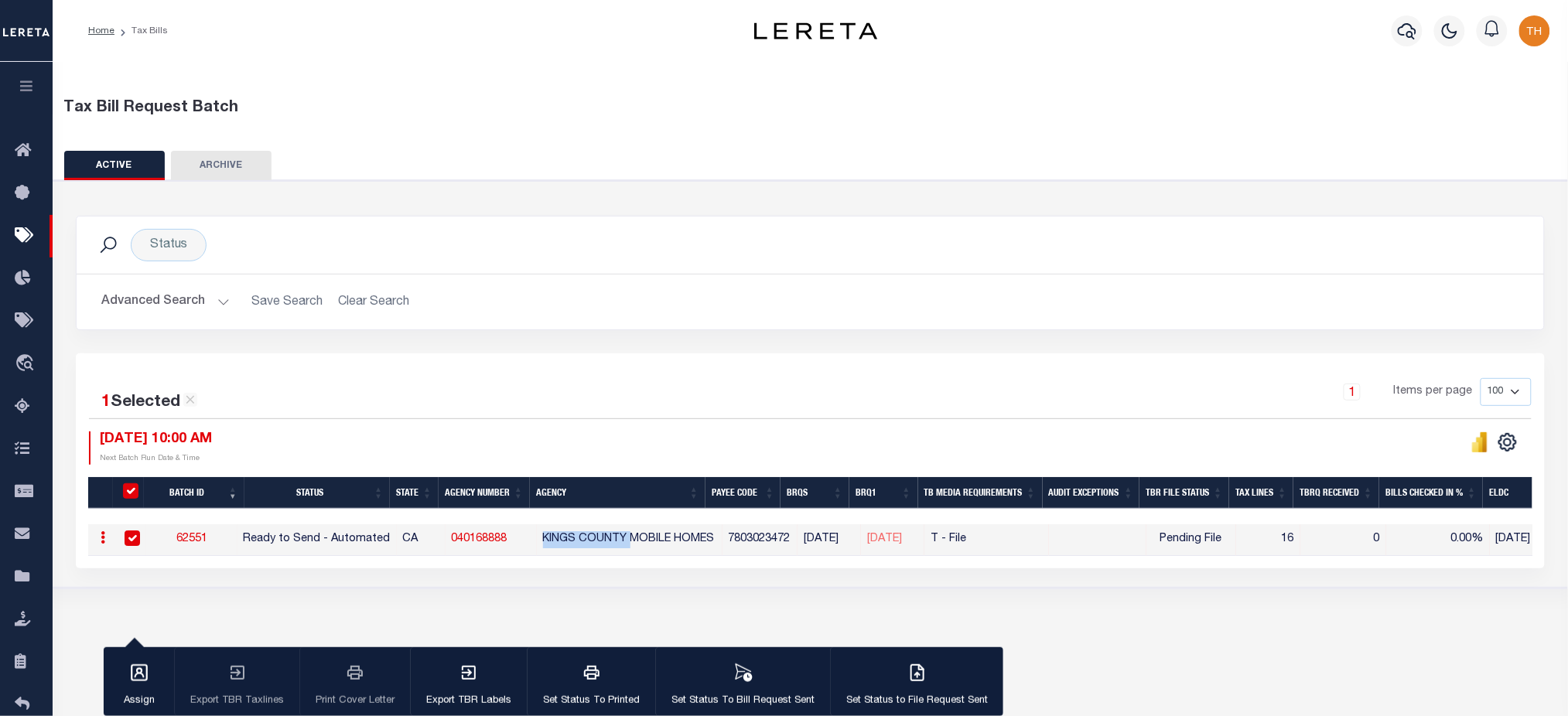
drag, startPoint x: 542, startPoint y: 546, endPoint x: 637, endPoint y: 555, distance: 95.4
click at [637, 555] on div "Batch ID Status State Agency Number Agency Payee Code BRQS BRQ1 TB Media Requir…" at bounding box center [810, 540] width 1445 height 32
drag, startPoint x: 937, startPoint y: 541, endPoint x: 883, endPoint y: 534, distance: 54.5
click at [883, 534] on span "08/15/2025" at bounding box center [885, 539] width 35 height 11
checkbox input "false"
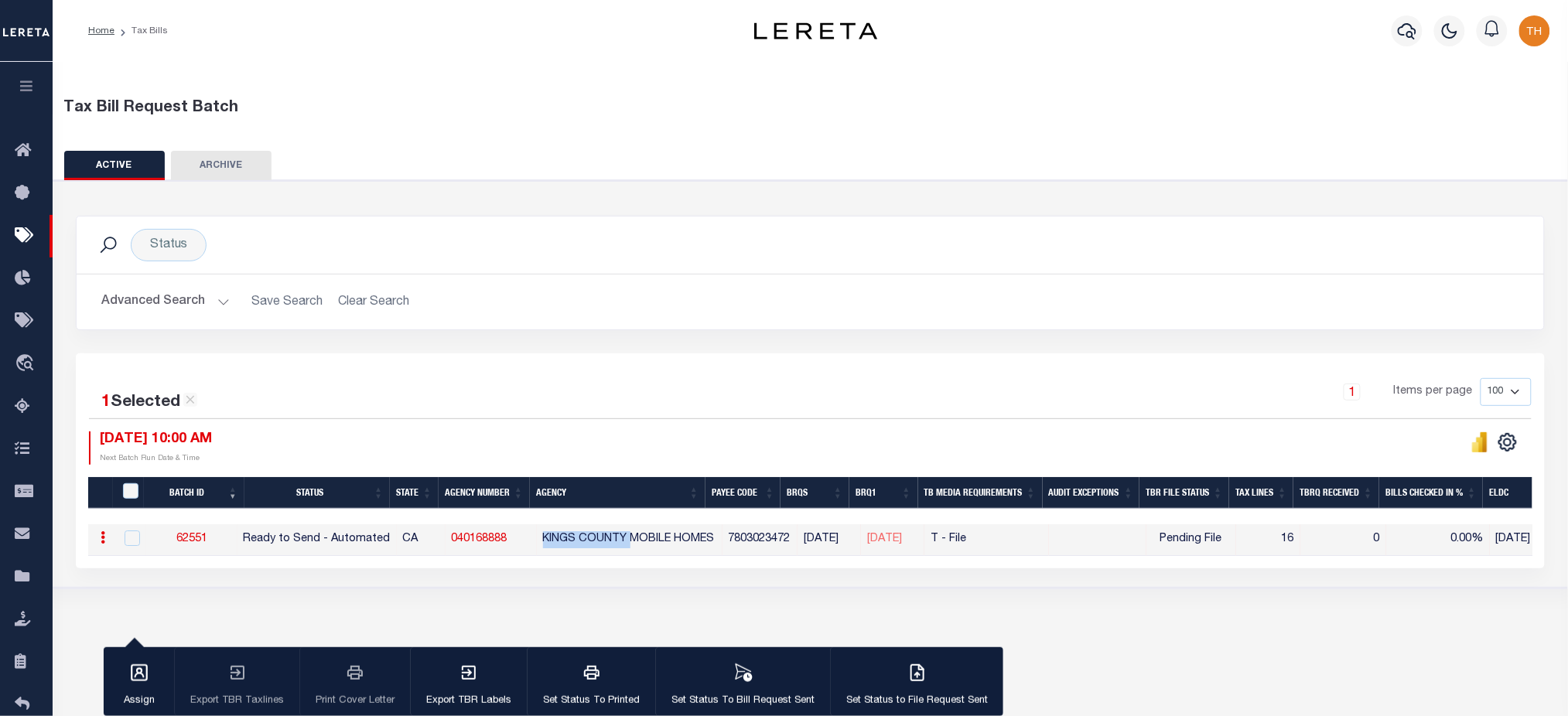
checkbox input "false"
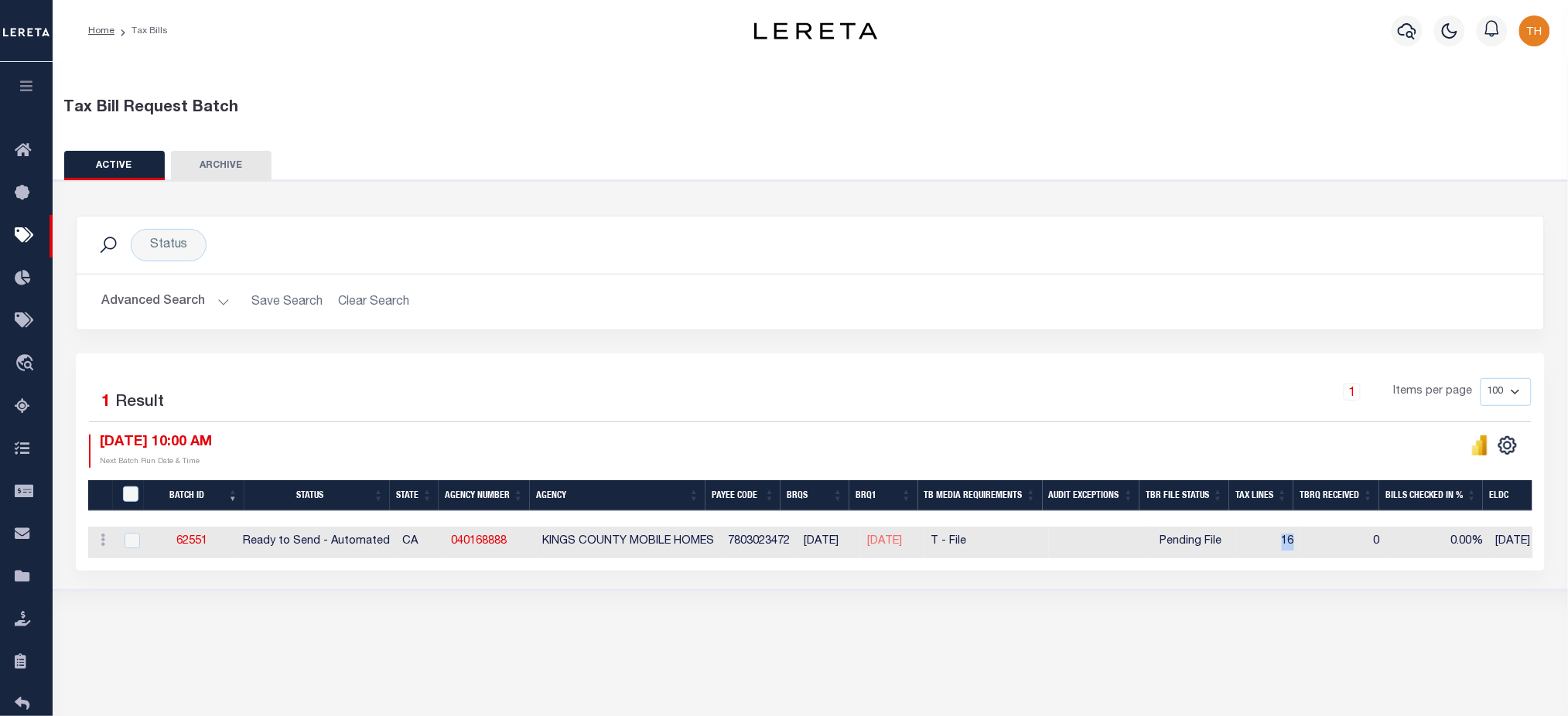
drag, startPoint x: 1295, startPoint y: 546, endPoint x: 1315, endPoint y: 550, distance: 20.4
click at [1300, 550] on td "16" at bounding box center [1268, 542] width 65 height 32
checkbox input "true"
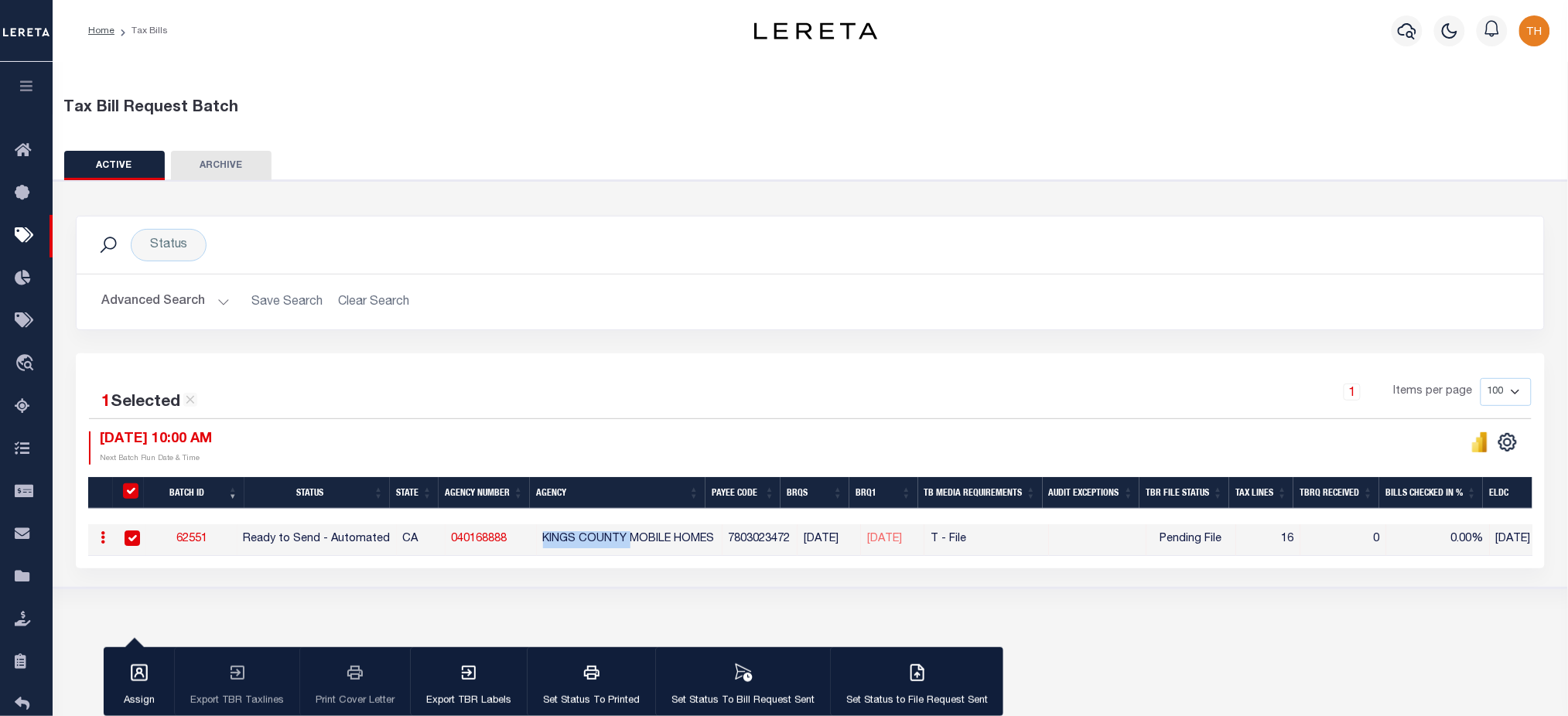
drag, startPoint x: 635, startPoint y: 542, endPoint x: 549, endPoint y: 537, distance: 86.1
click at [549, 537] on td "KINGS COUNTY MOBILE HOMES" at bounding box center [629, 540] width 186 height 32
checkbox input "false"
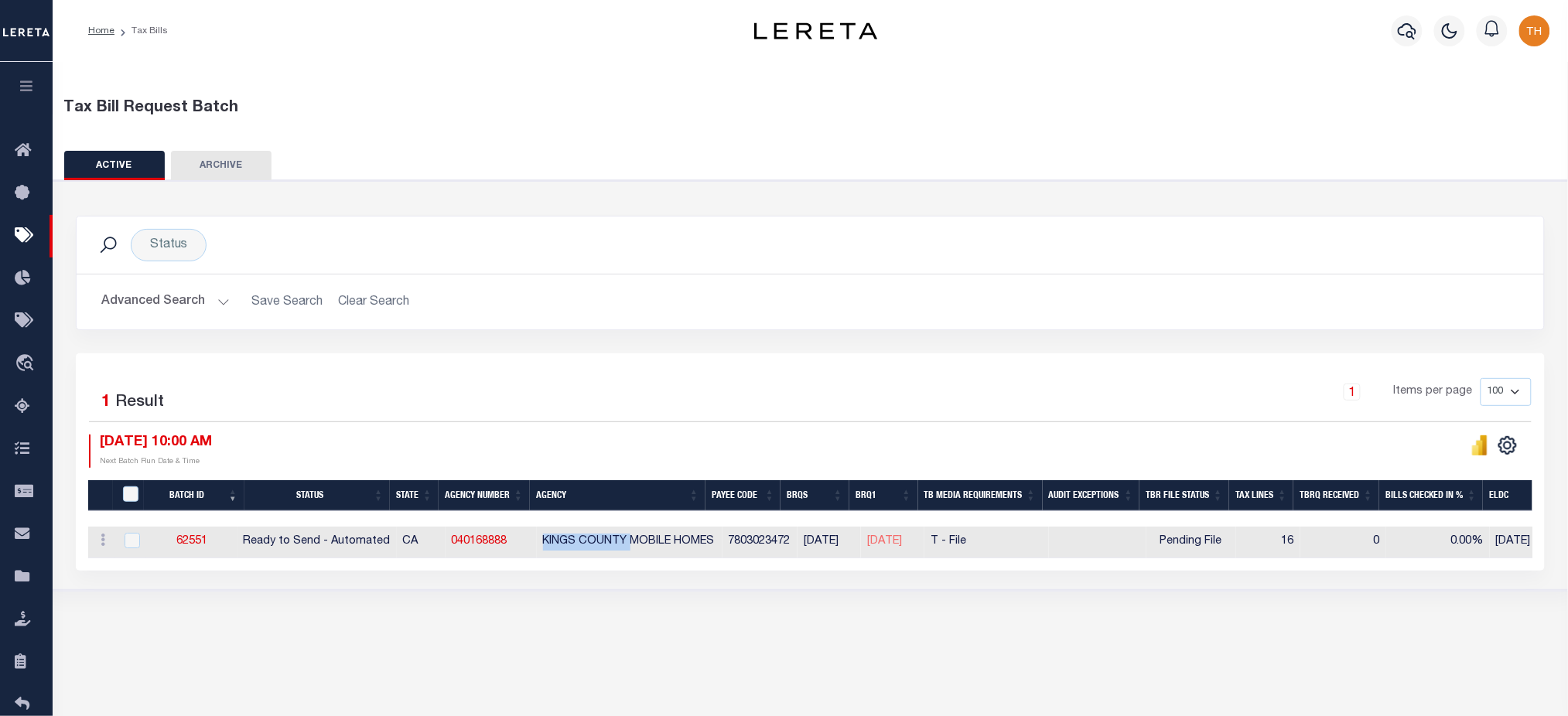
click at [199, 294] on button "Advanced Search" at bounding box center [165, 302] width 128 height 30
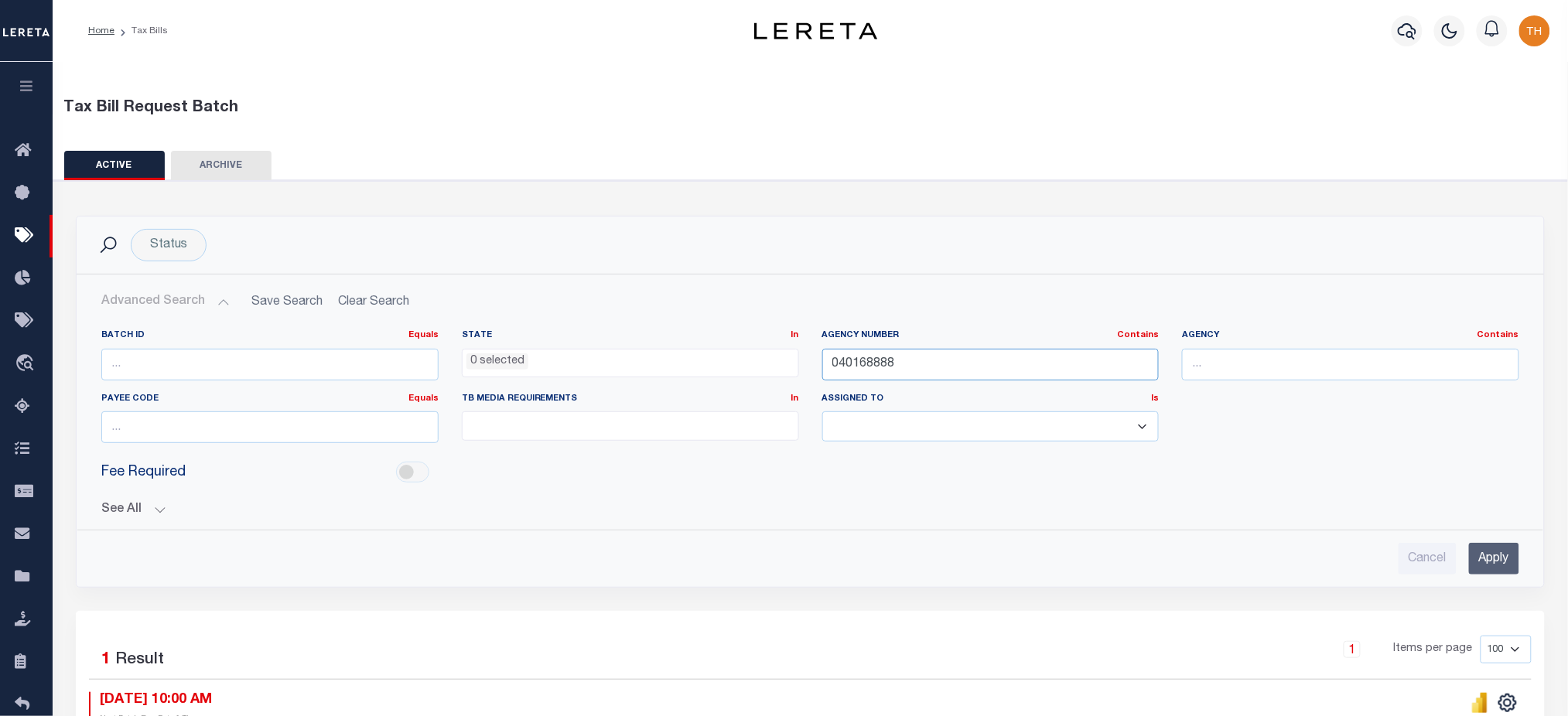
drag, startPoint x: 958, startPoint y: 368, endPoint x: 815, endPoint y: 377, distance: 143.3
click at [815, 377] on div "Agency Number Contains Contains Is 040168888" at bounding box center [991, 362] width 361 height 64
click at [127, 506] on button "See All" at bounding box center [810, 510] width 1418 height 14
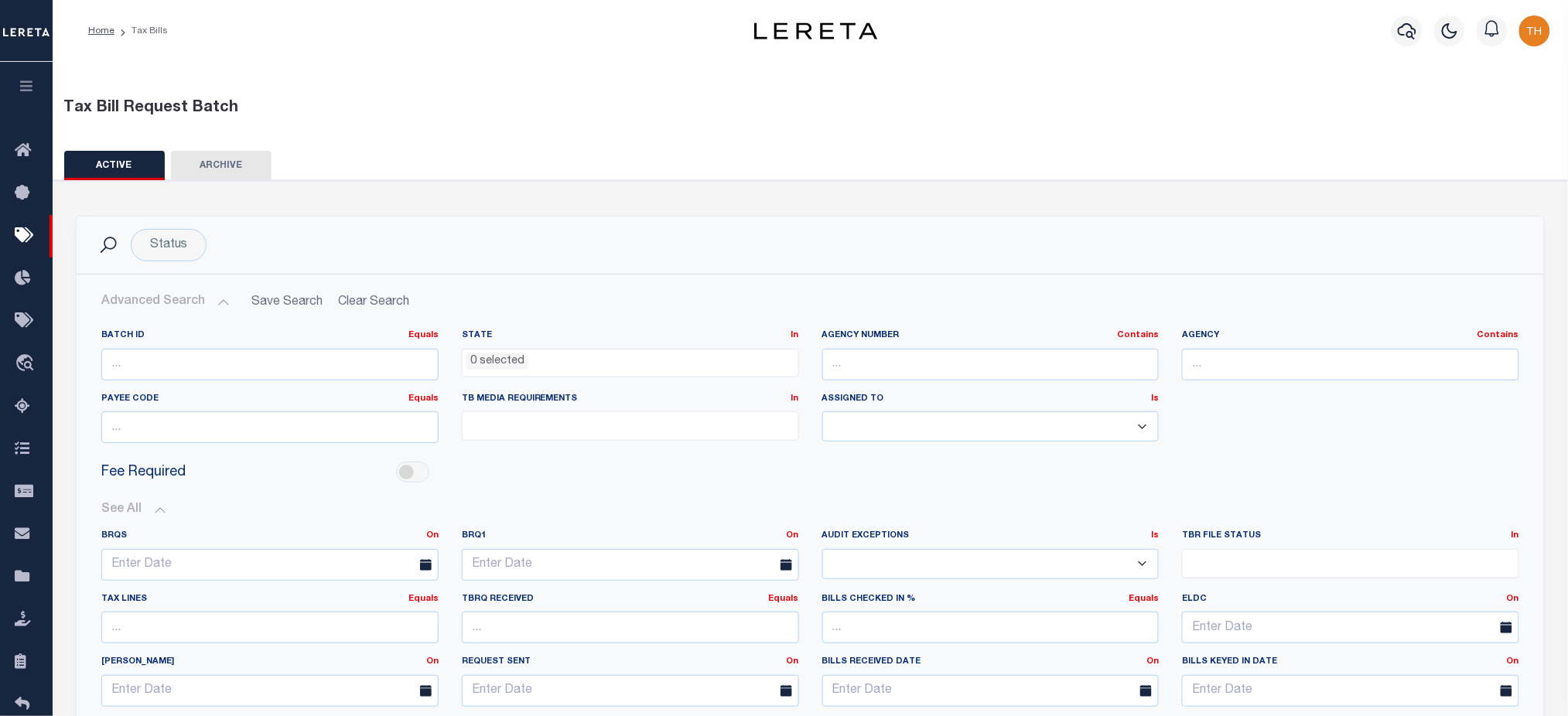
click at [663, 422] on ul at bounding box center [630, 423] width 335 height 21
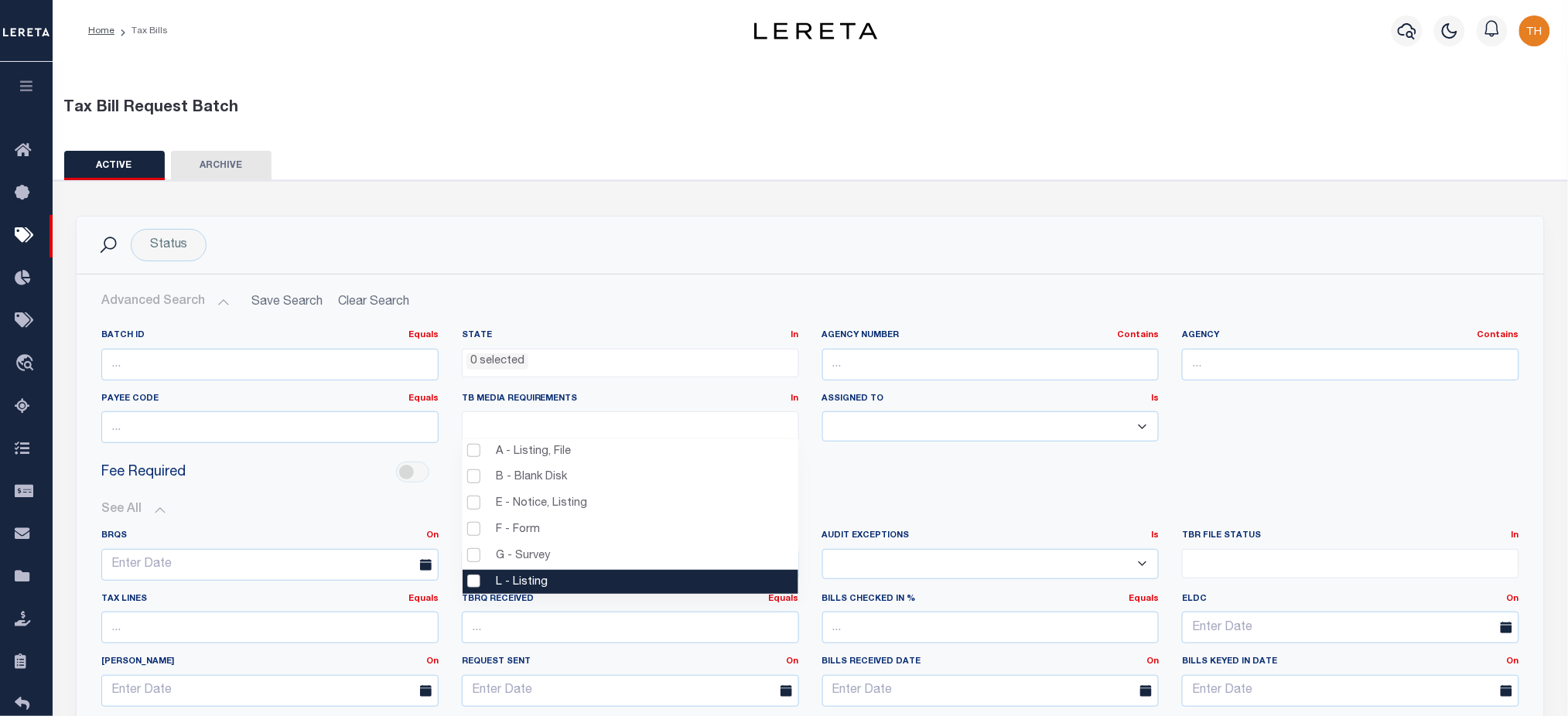
click at [551, 580] on li "L - Listing" at bounding box center [630, 583] width 335 height 26
select select "20"
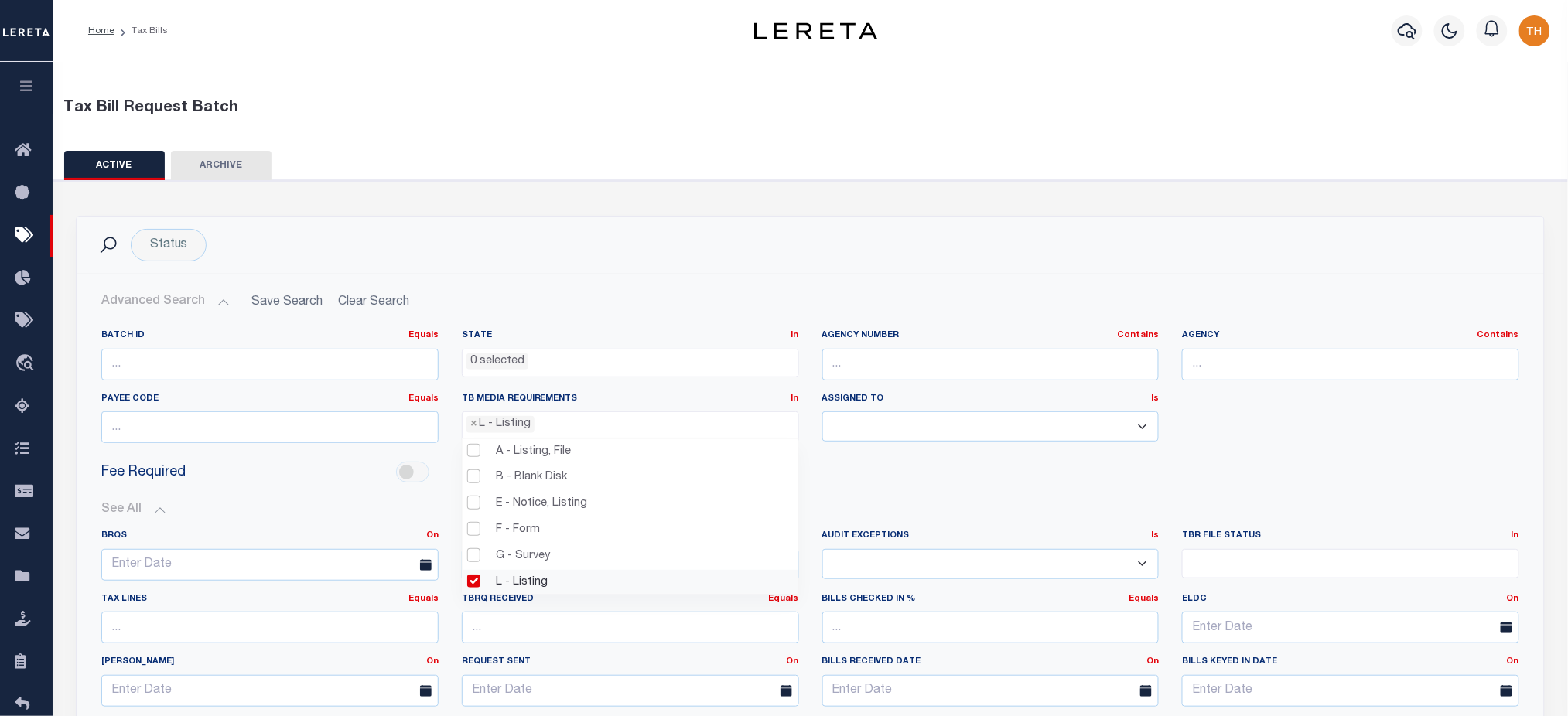
scroll to position [69, 0]
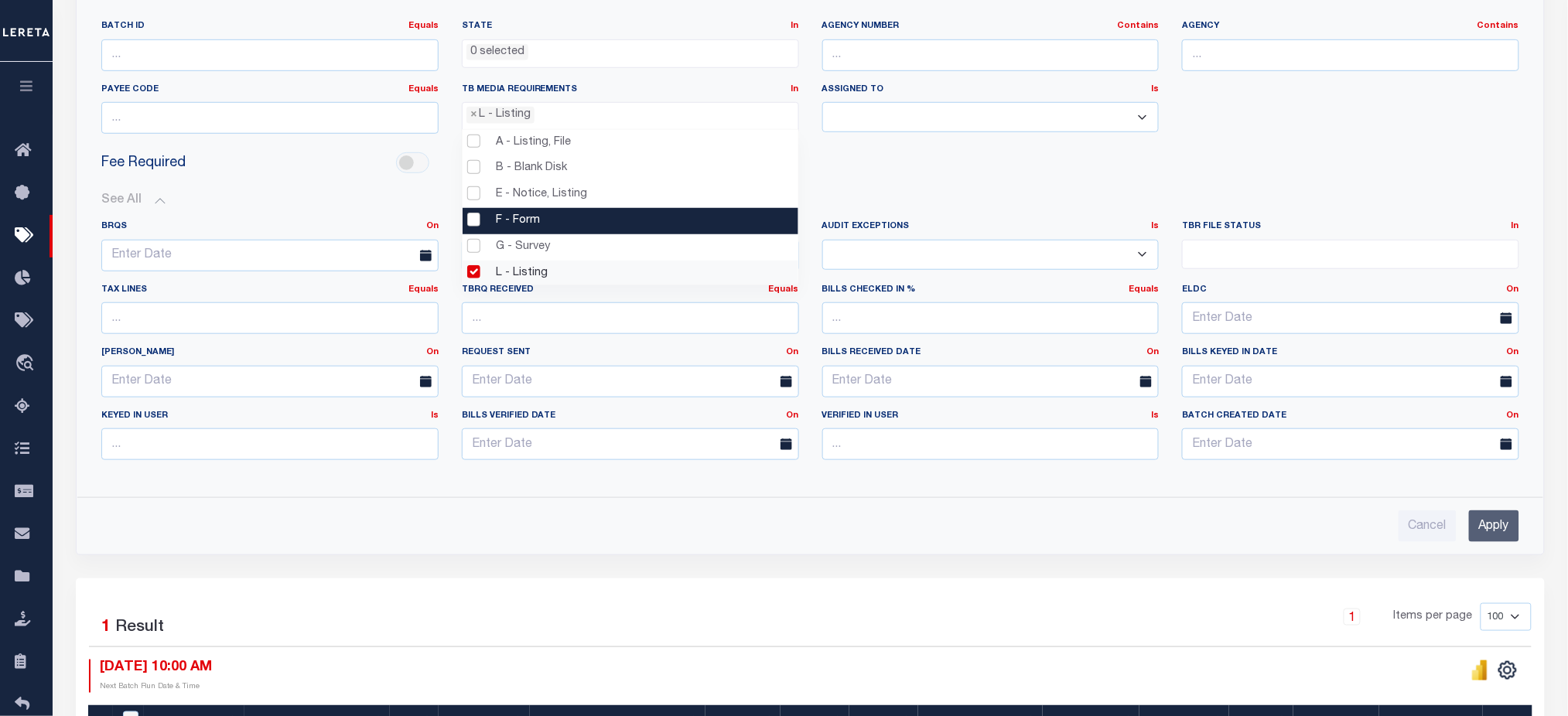
click at [1489, 530] on input "Apply" at bounding box center [1494, 526] width 50 height 32
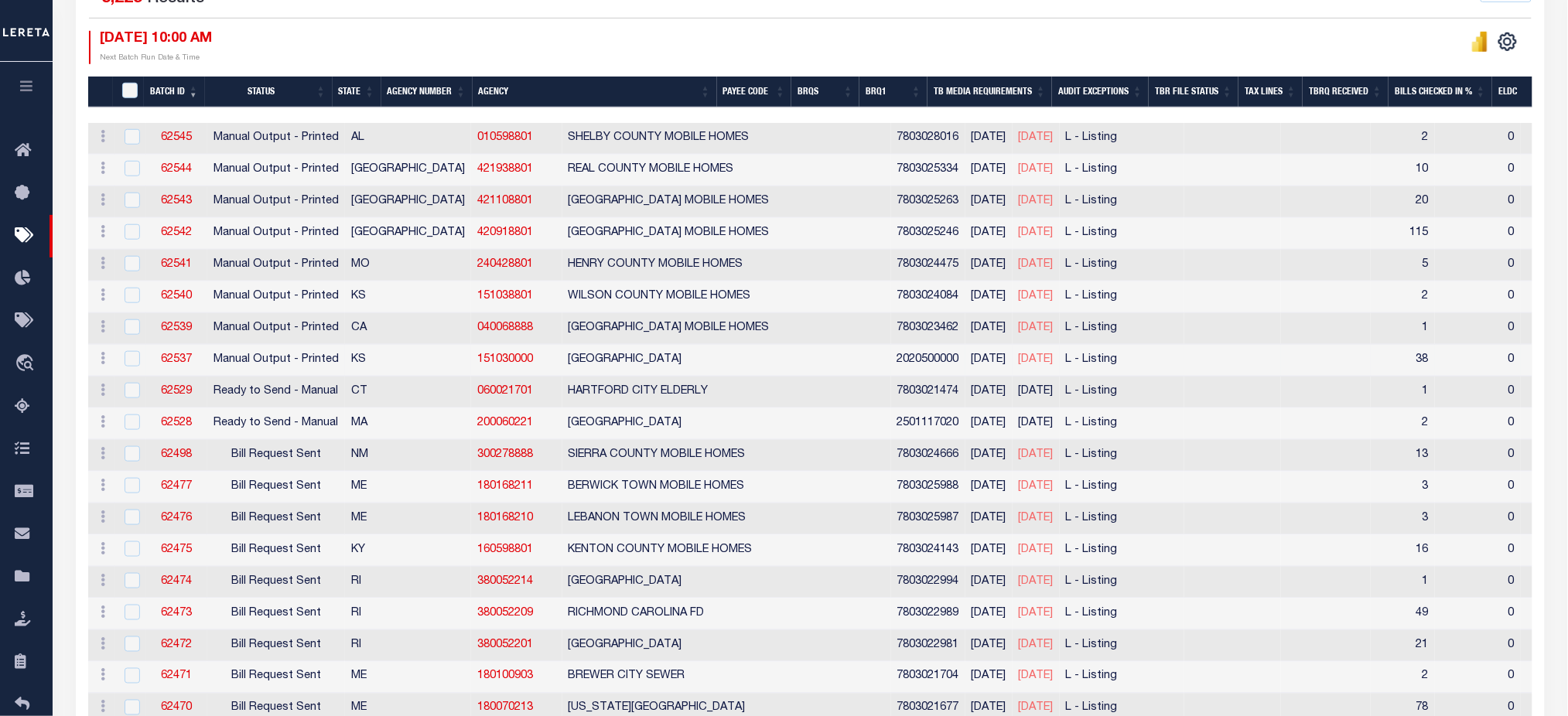
scroll to position [413, 0]
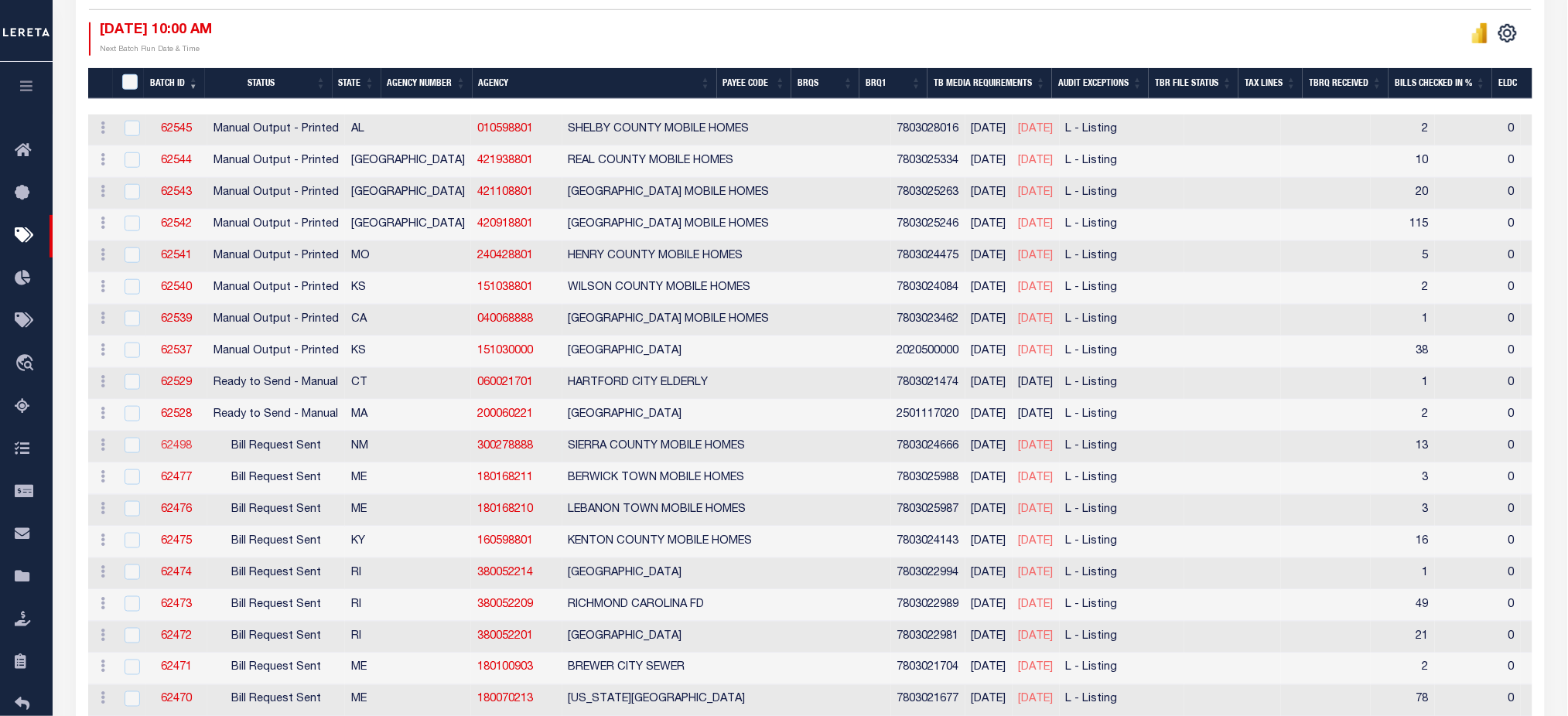
click at [186, 450] on link "62498" at bounding box center [176, 447] width 31 height 11
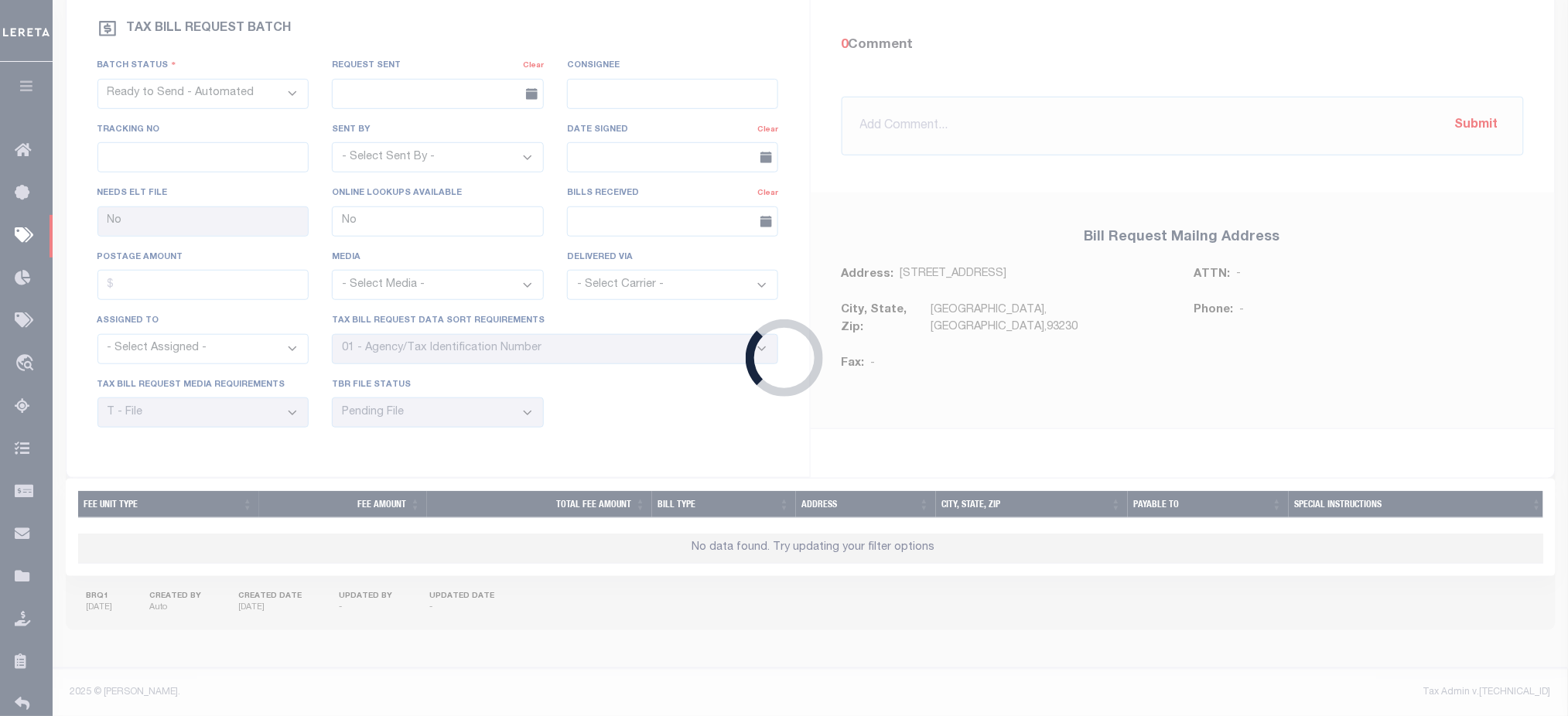
select select "RST"
type input "08/14/2025"
select select
select select "20"
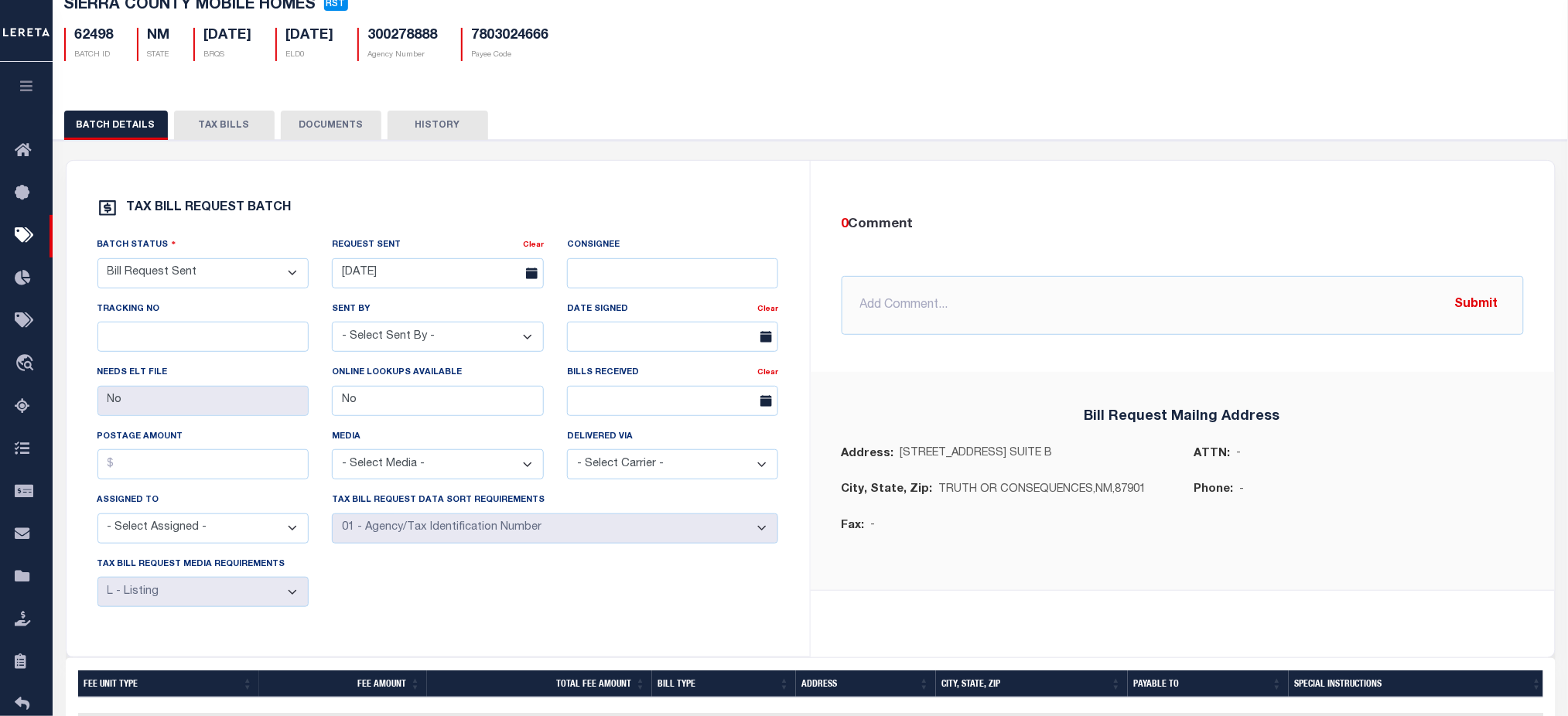
scroll to position [79, 0]
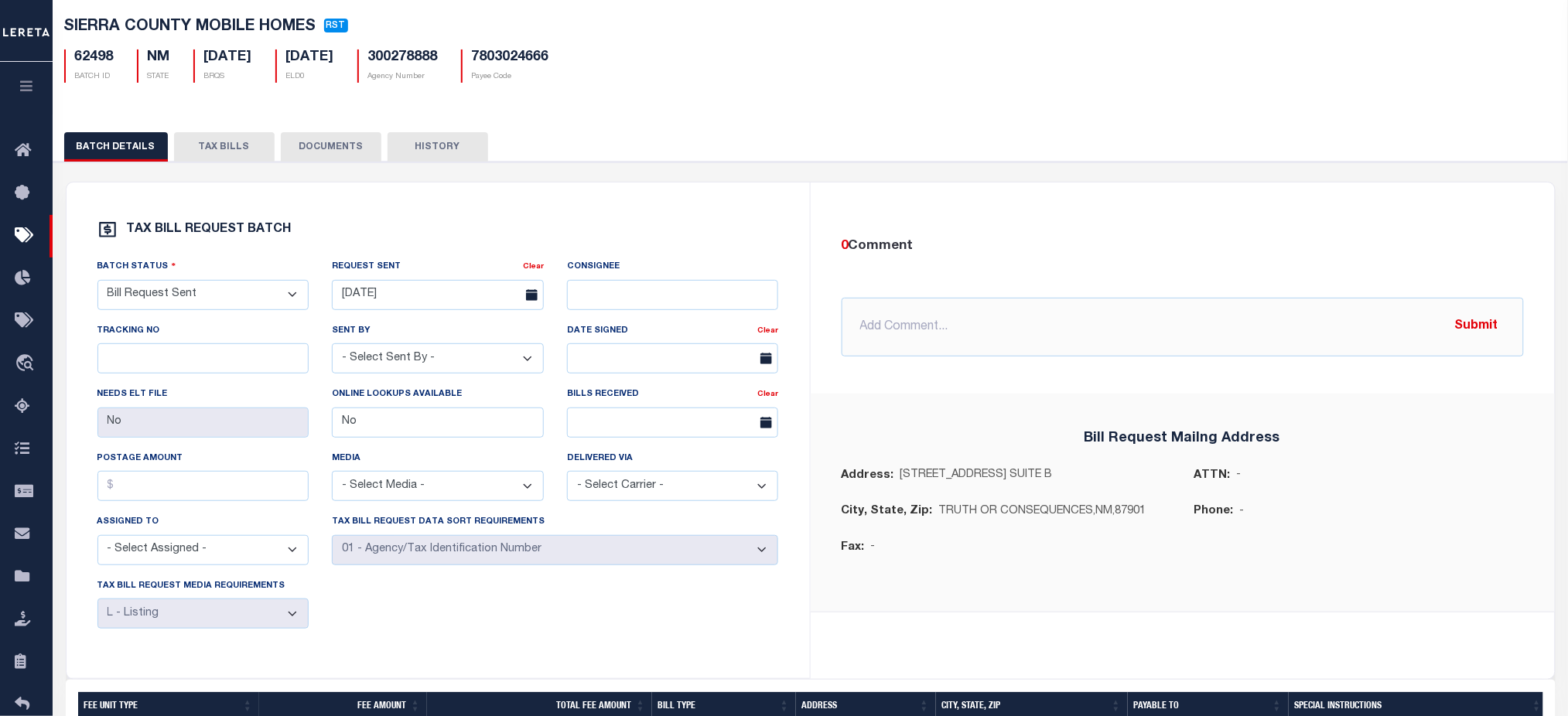
click at [226, 142] on button "TAX BILLS" at bounding box center [224, 147] width 100 height 29
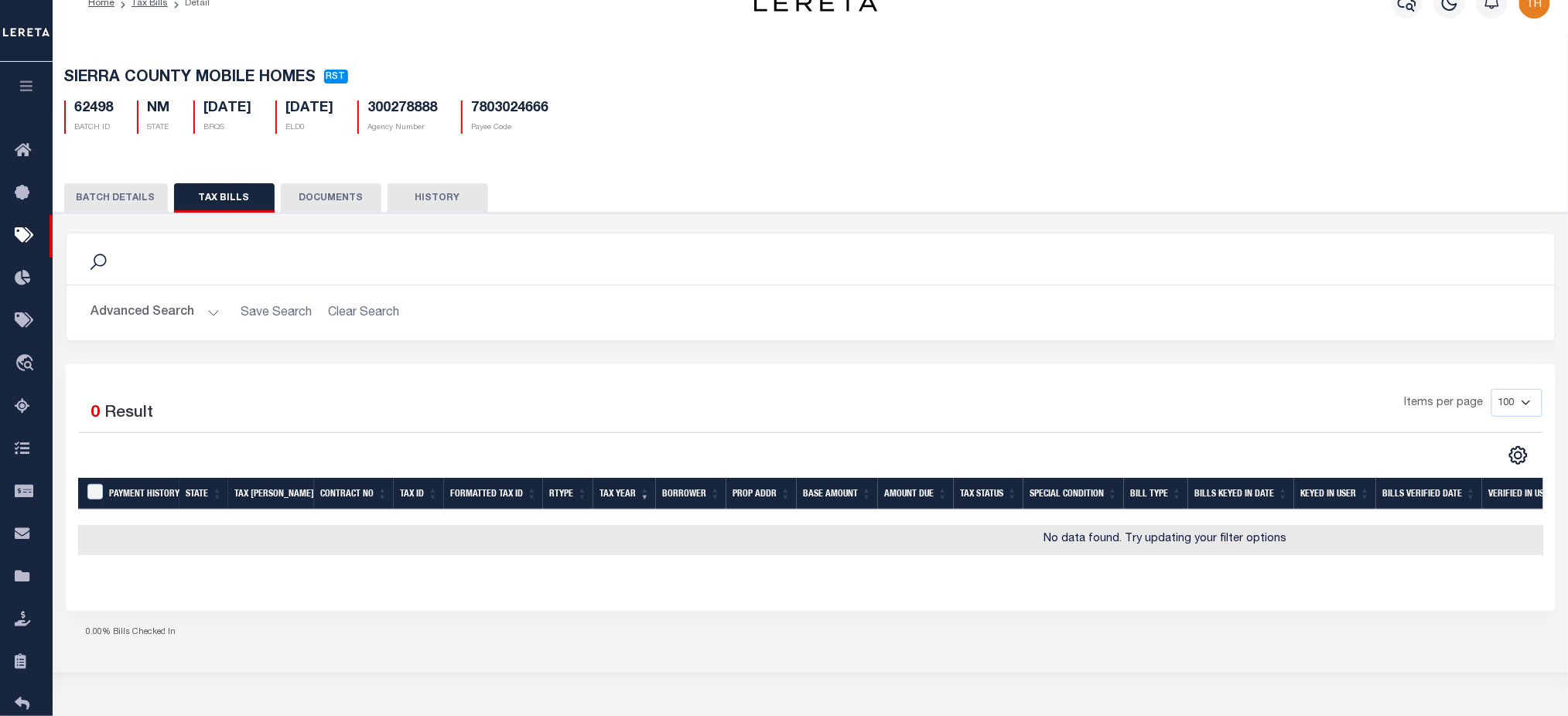
scroll to position [0, 0]
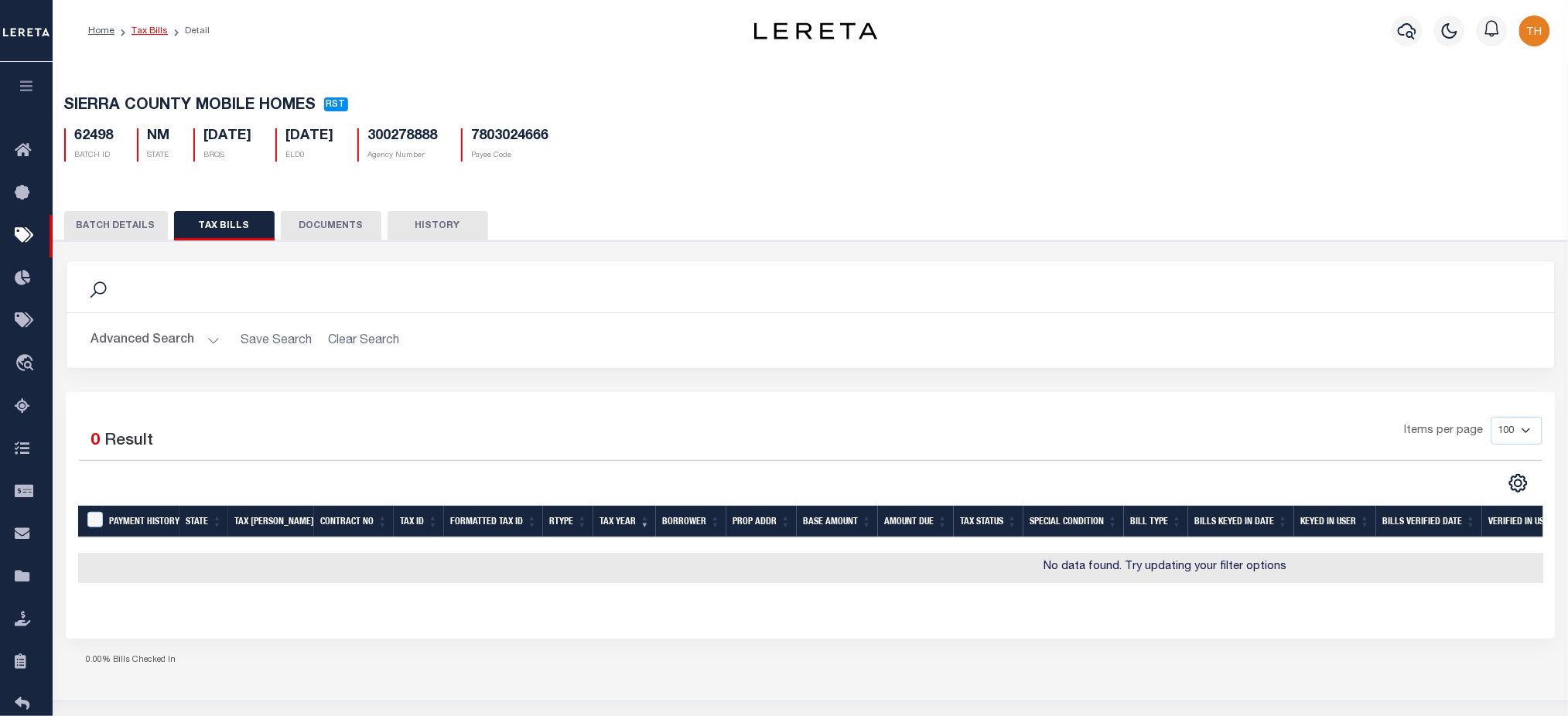
click at [159, 34] on link "Tax Bills" at bounding box center [150, 31] width 37 height 10
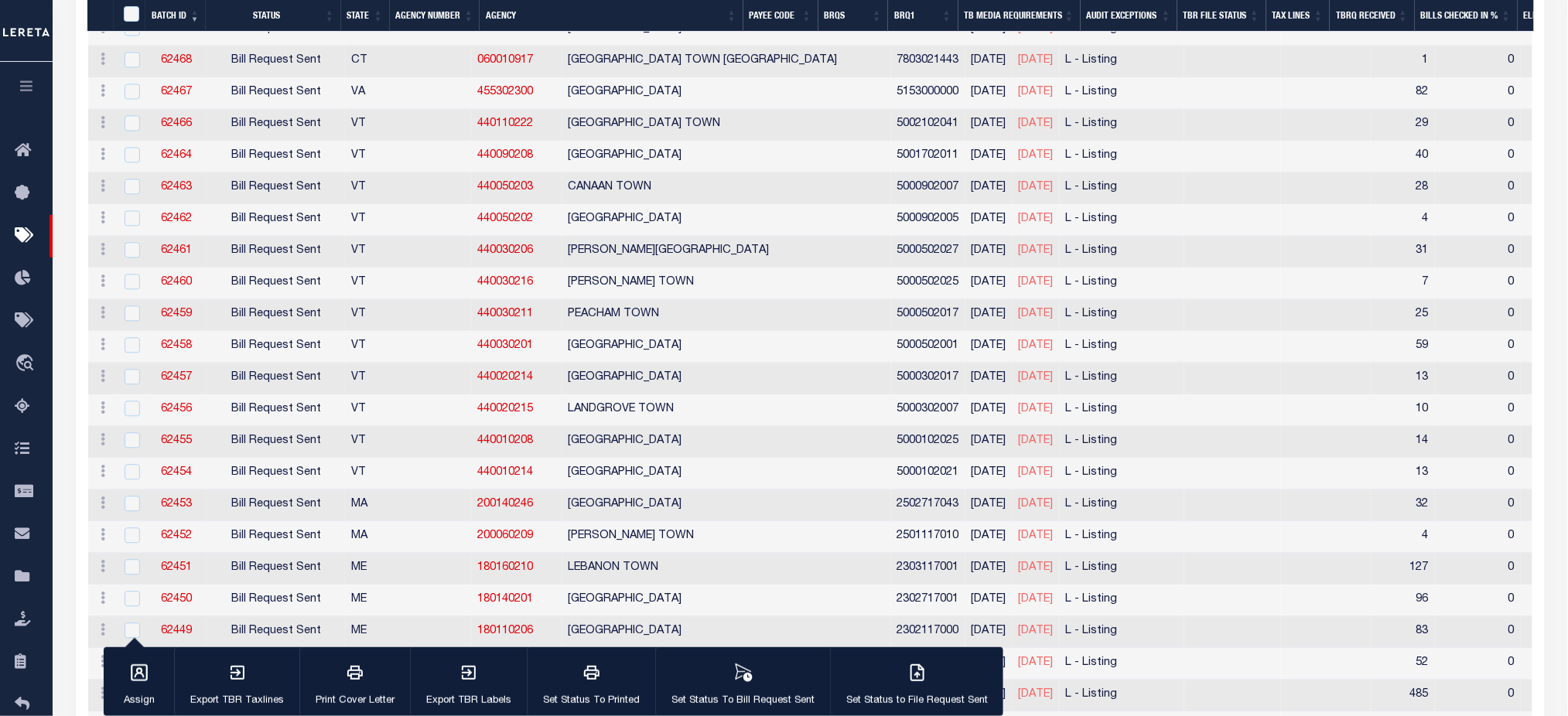
scroll to position [1340, 0]
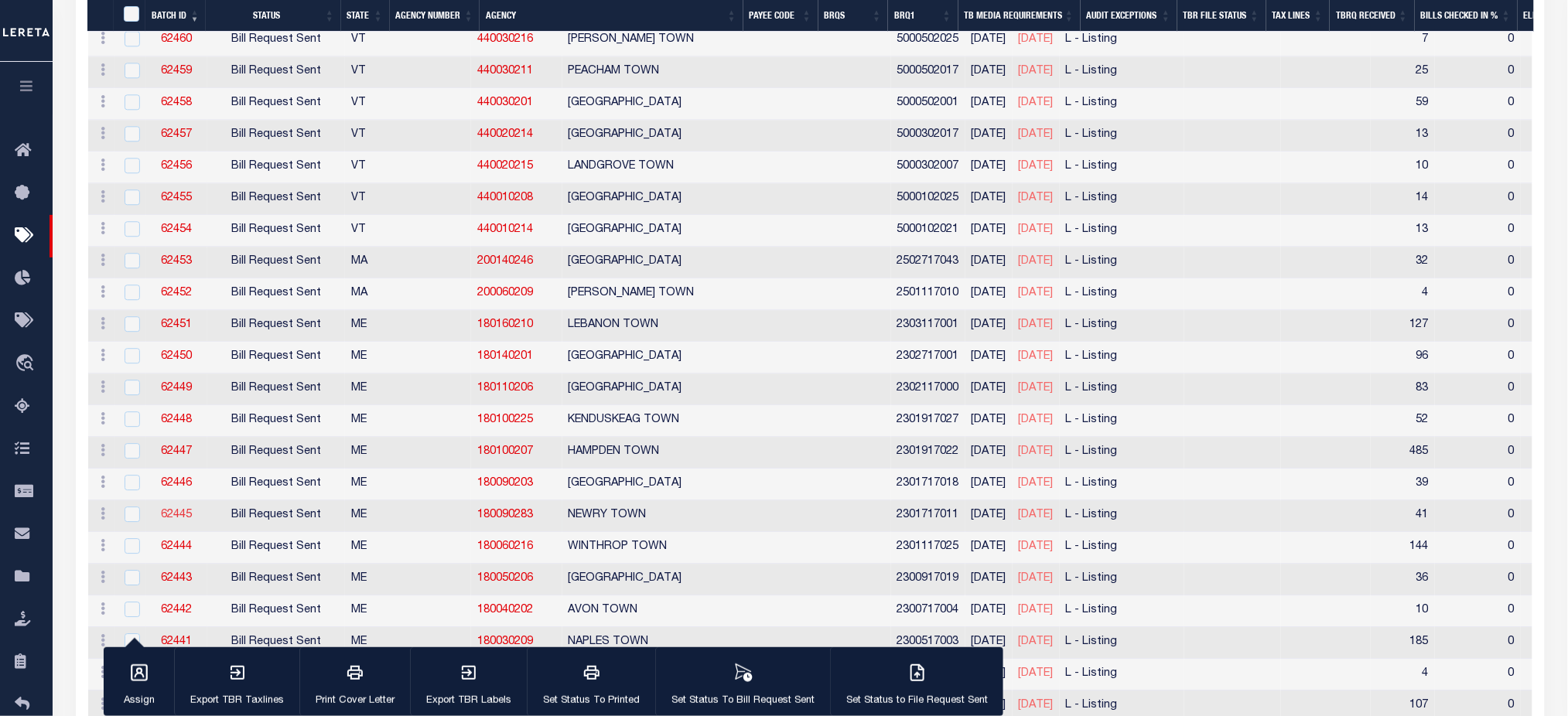
click at [175, 516] on link "62445" at bounding box center [176, 515] width 31 height 11
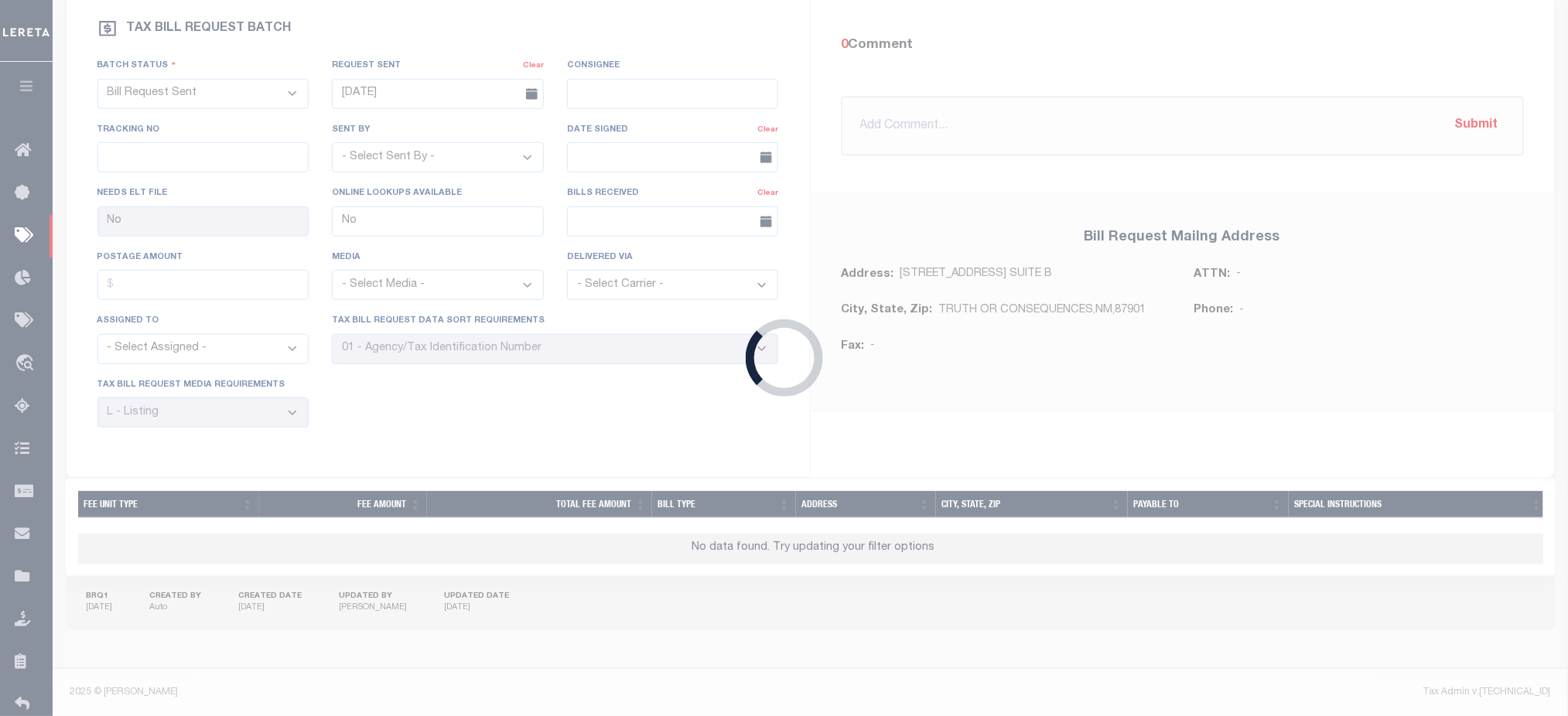
type input "[DATE]"
select select
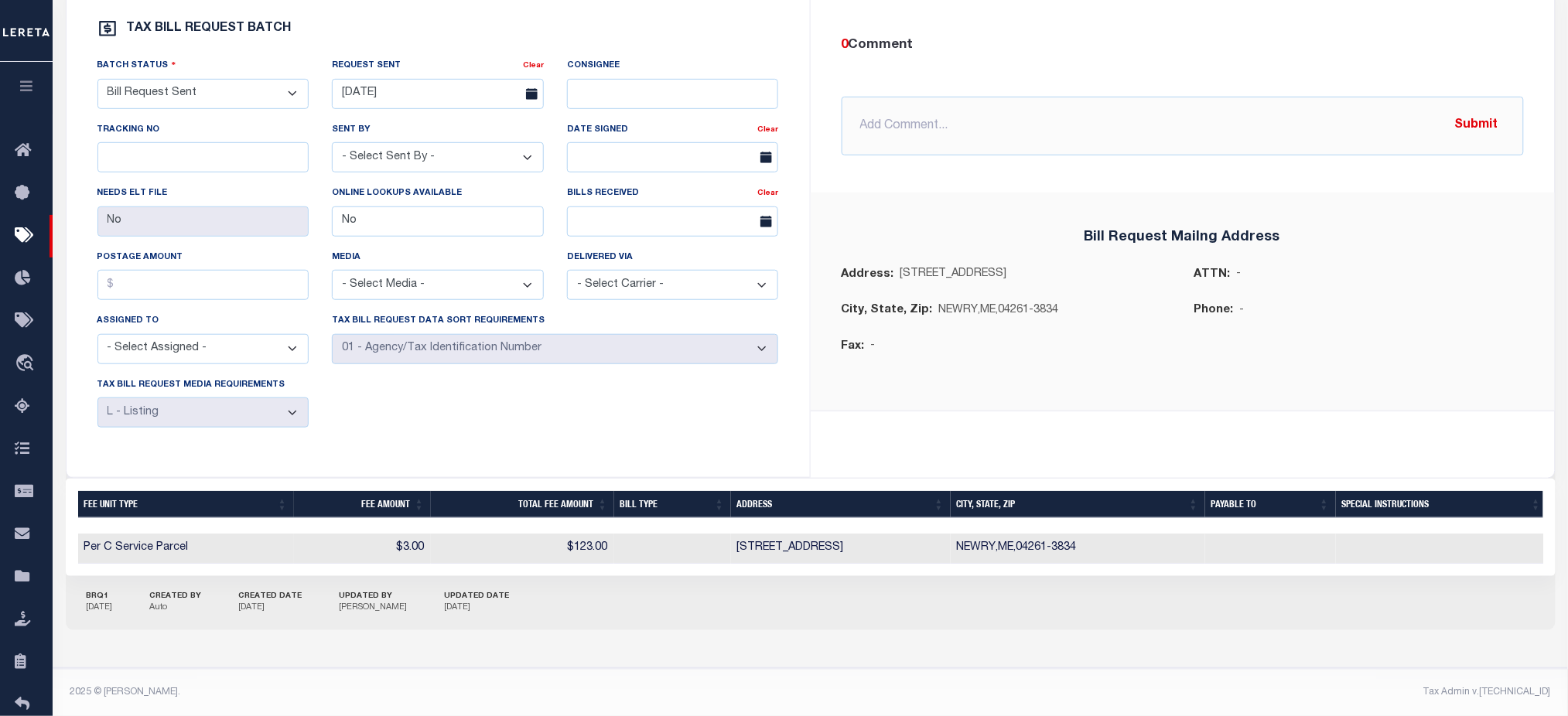
scroll to position [81, 0]
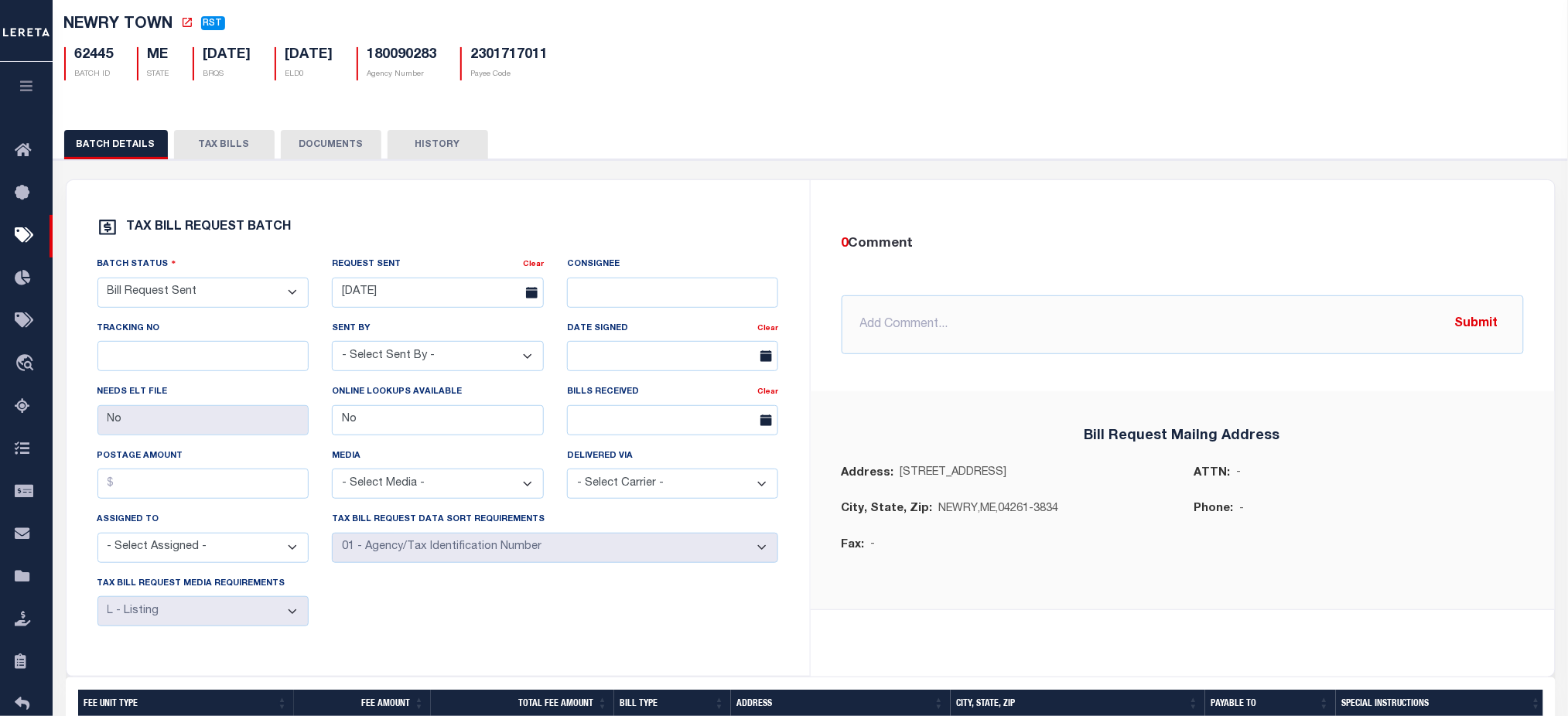
click at [223, 159] on button "TAX BILLS" at bounding box center [224, 144] width 100 height 29
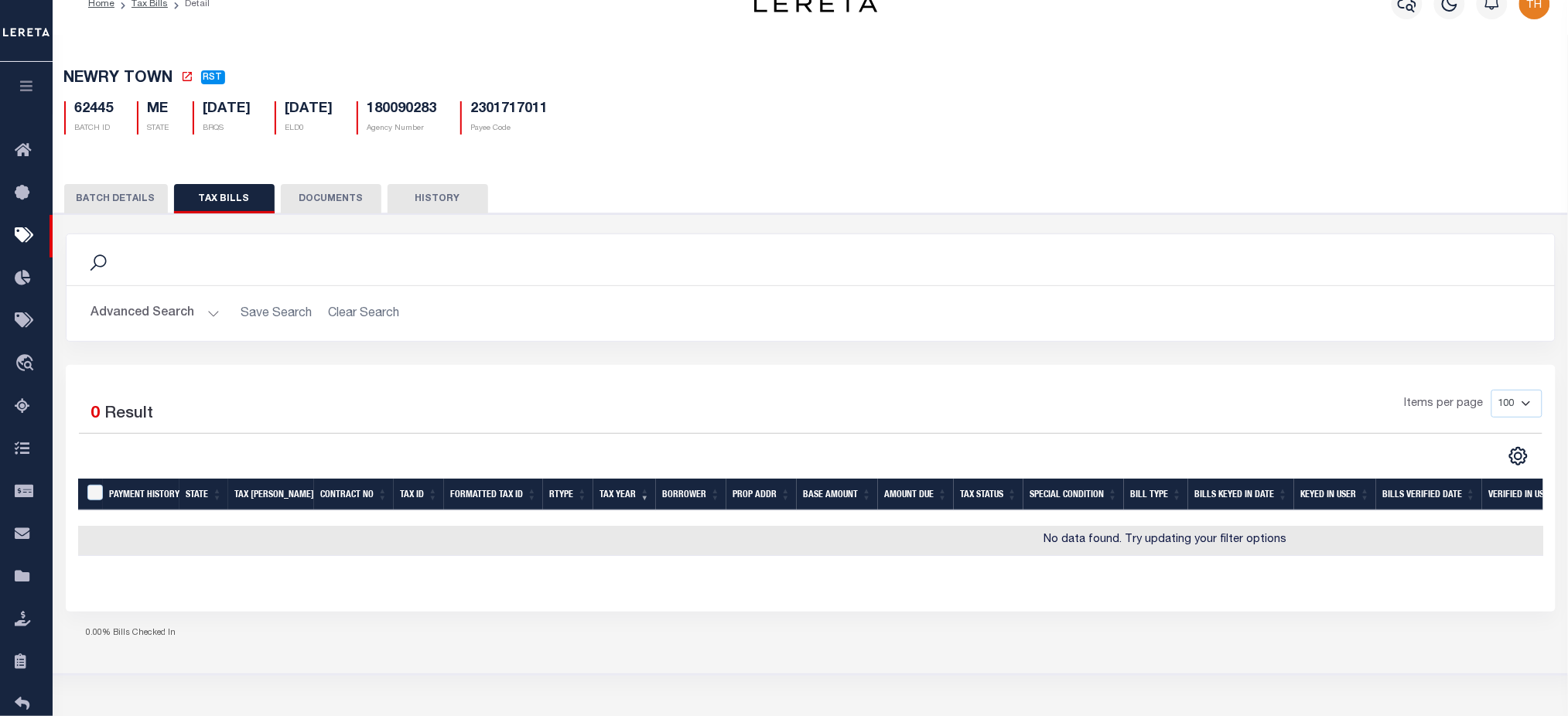
scroll to position [0, 0]
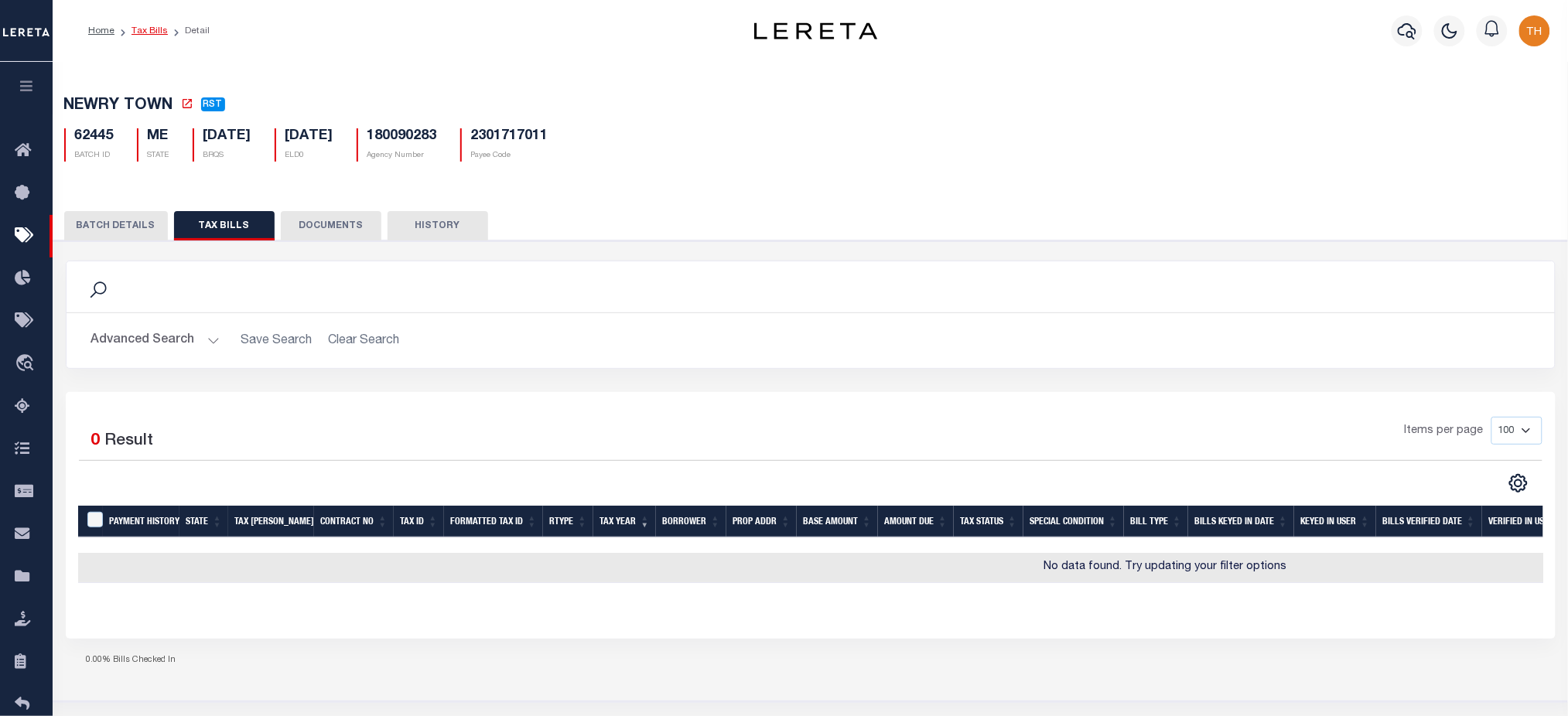
click at [155, 26] on link "Tax Bills" at bounding box center [150, 31] width 37 height 10
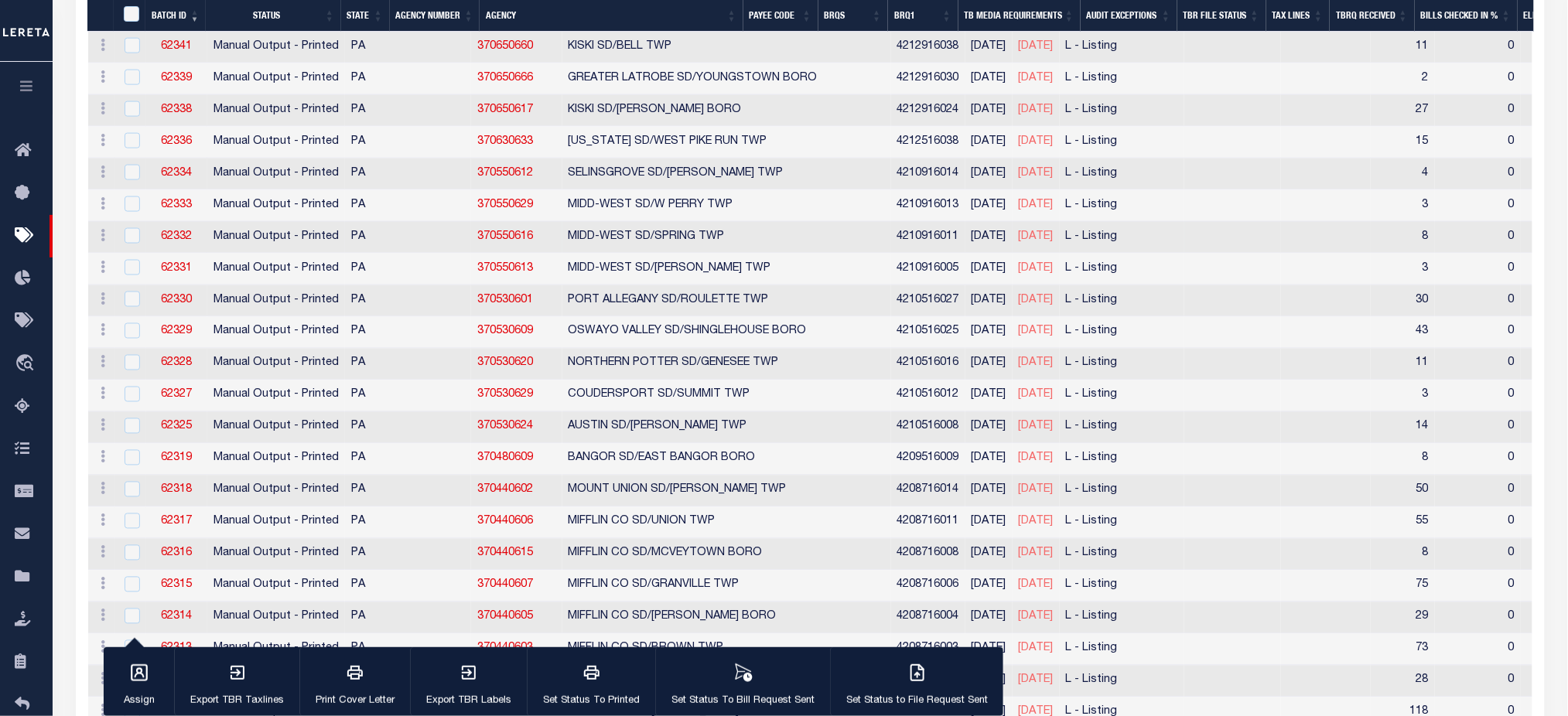
scroll to position [3057, 0]
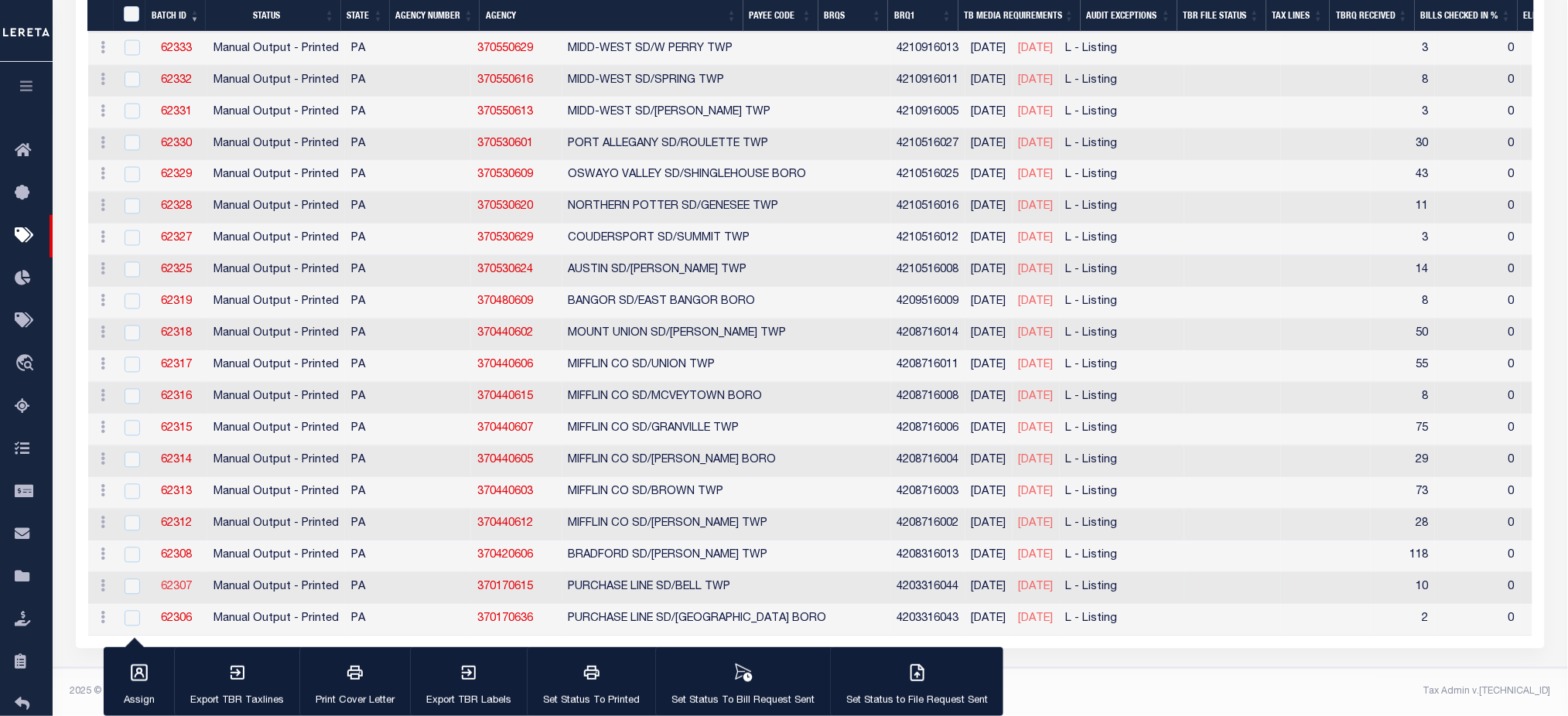
click at [174, 582] on link "62307" at bounding box center [176, 588] width 31 height 11
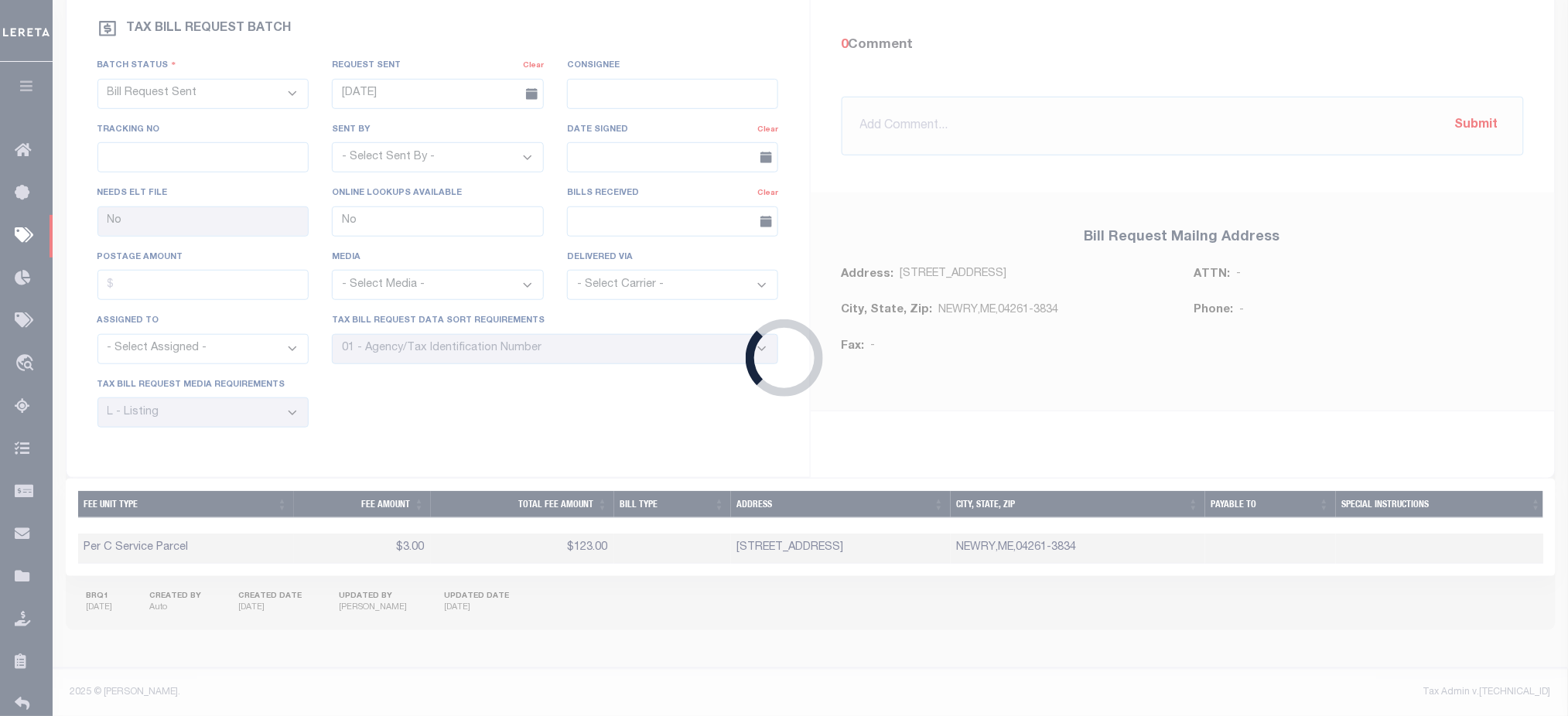
select select "PRT"
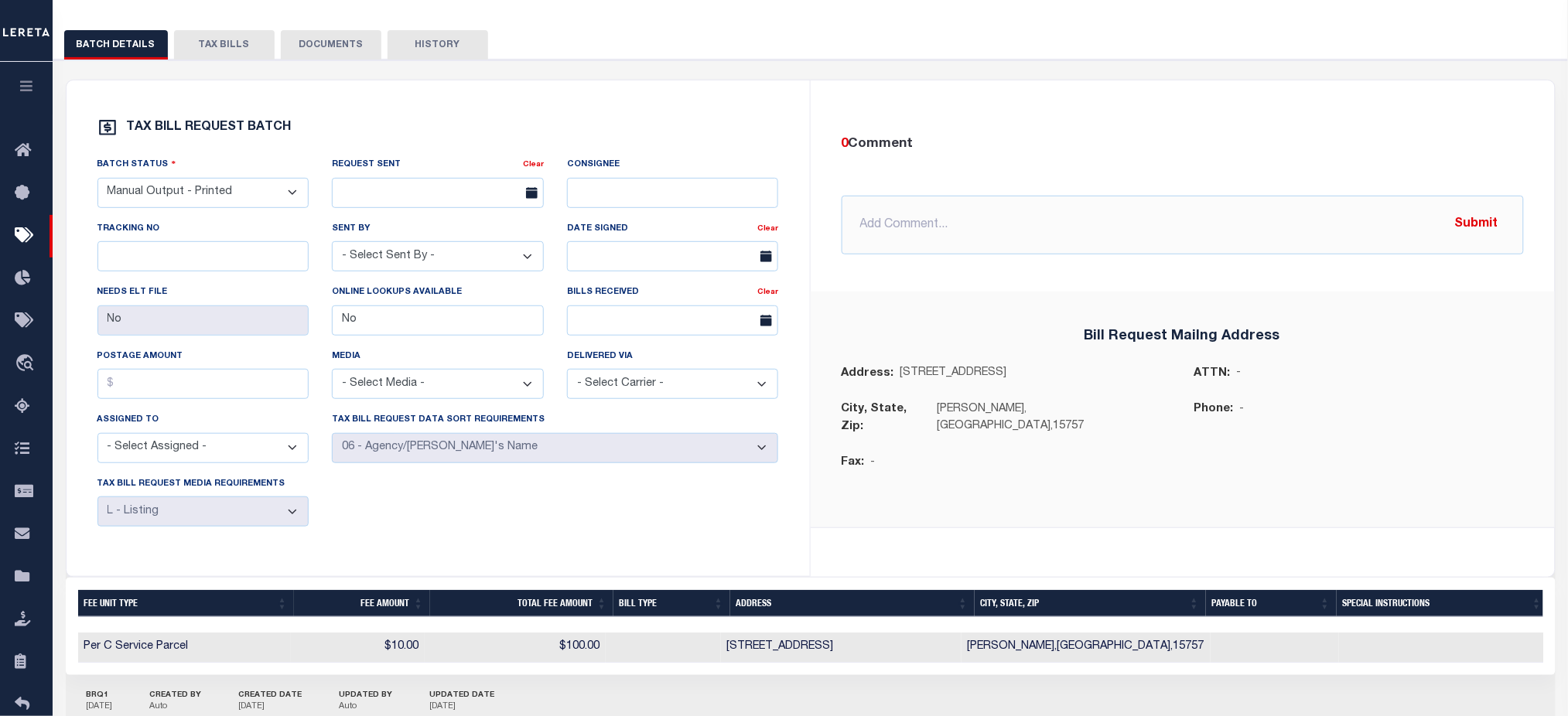
click at [204, 33] on button "TAX BILLS" at bounding box center [224, 45] width 100 height 29
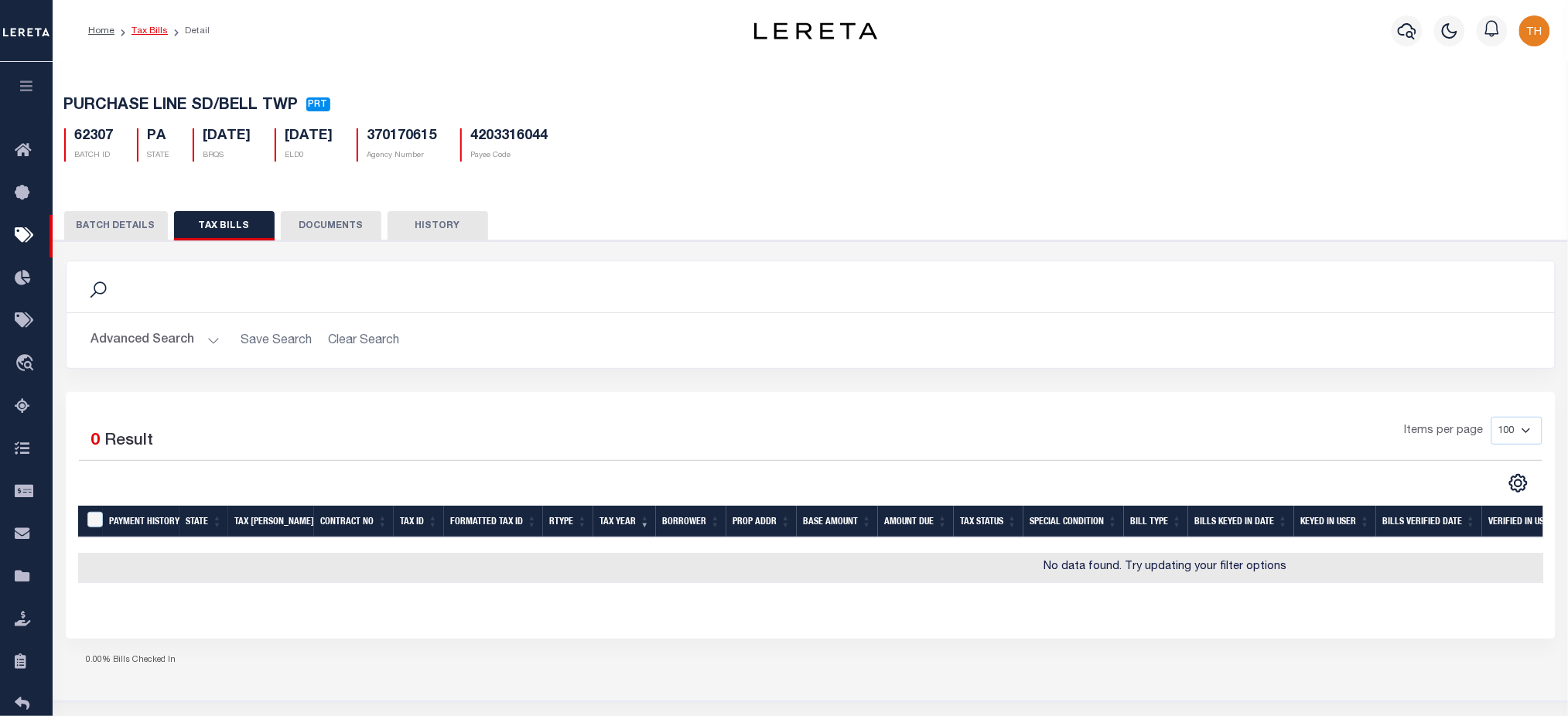
click at [143, 28] on link "Tax Bills" at bounding box center [150, 31] width 37 height 10
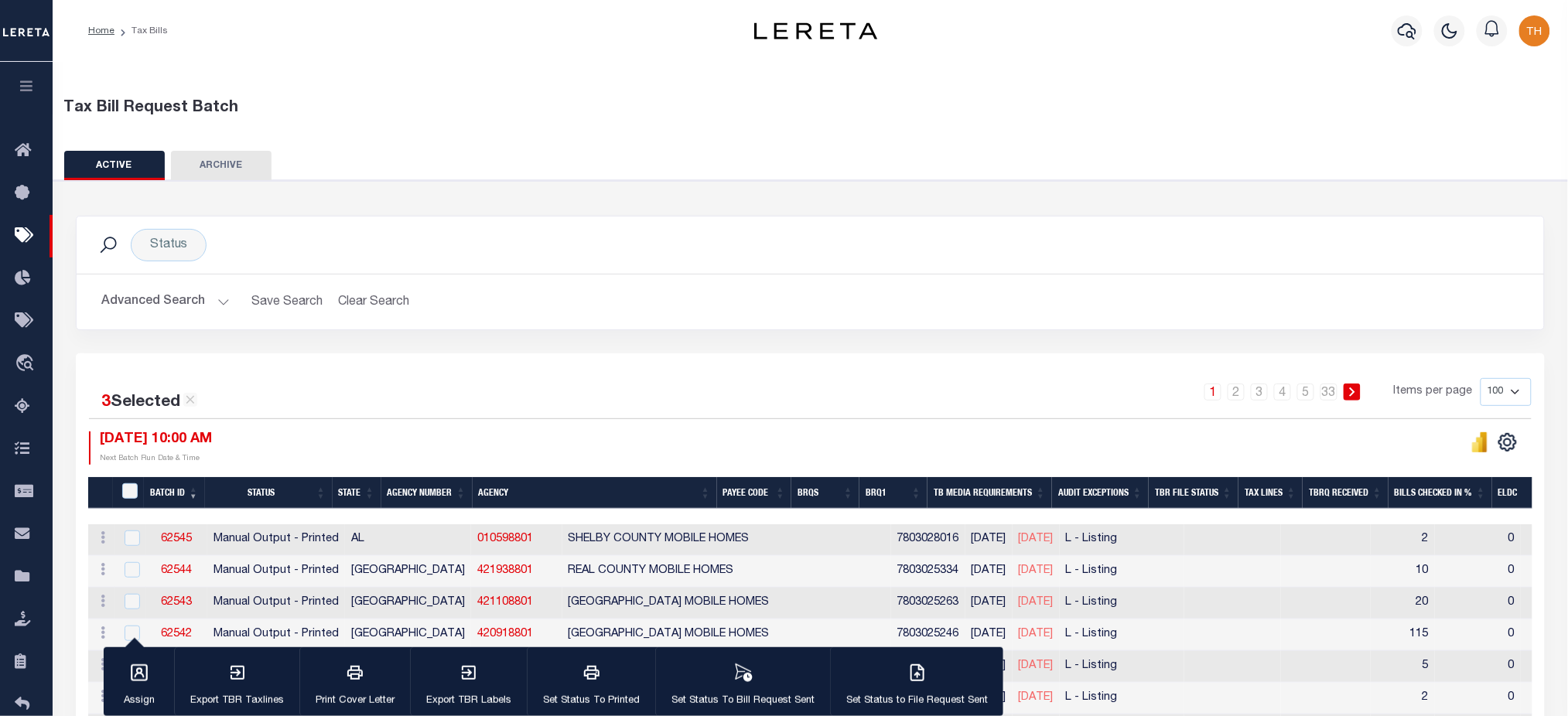
click at [1271, 390] on li "3" at bounding box center [1259, 392] width 23 height 17
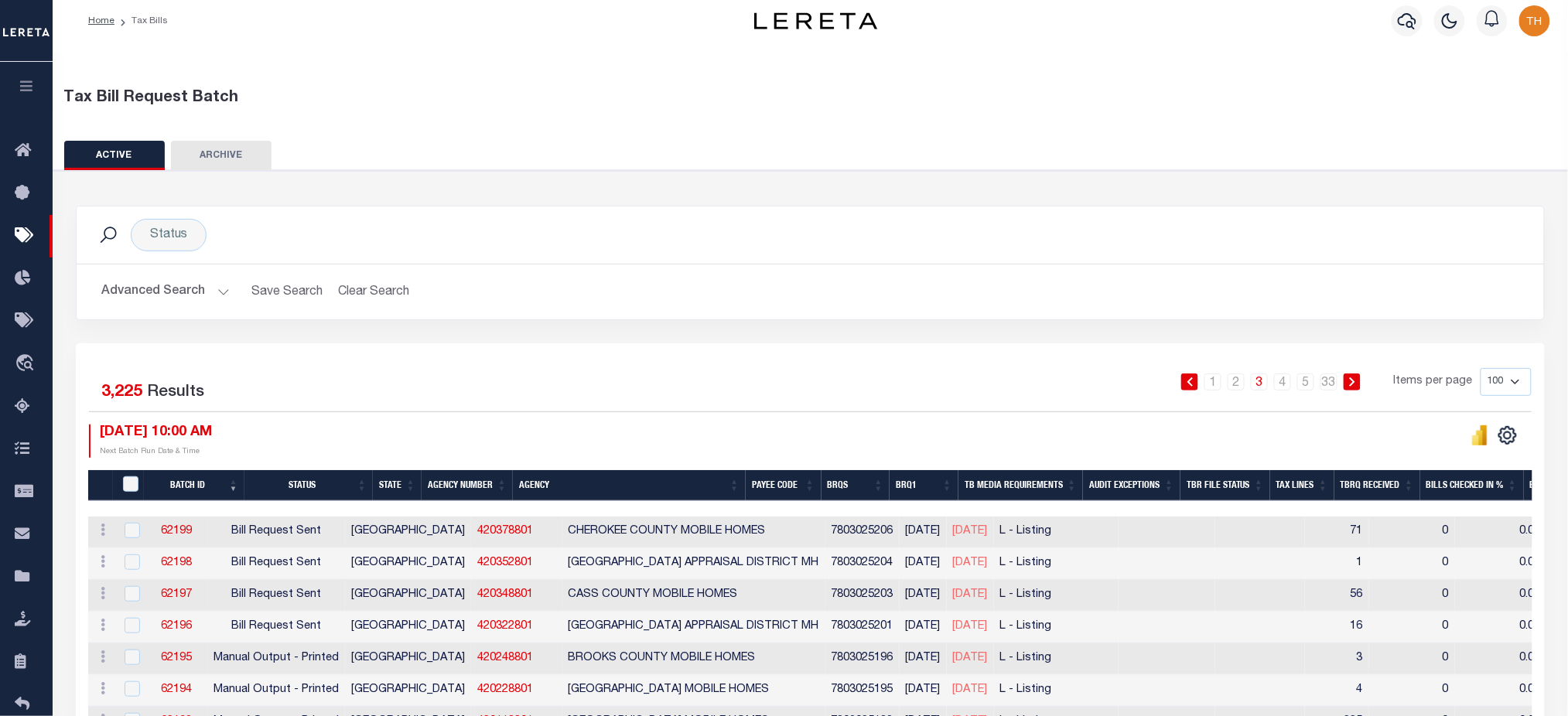
scroll to position [205, 0]
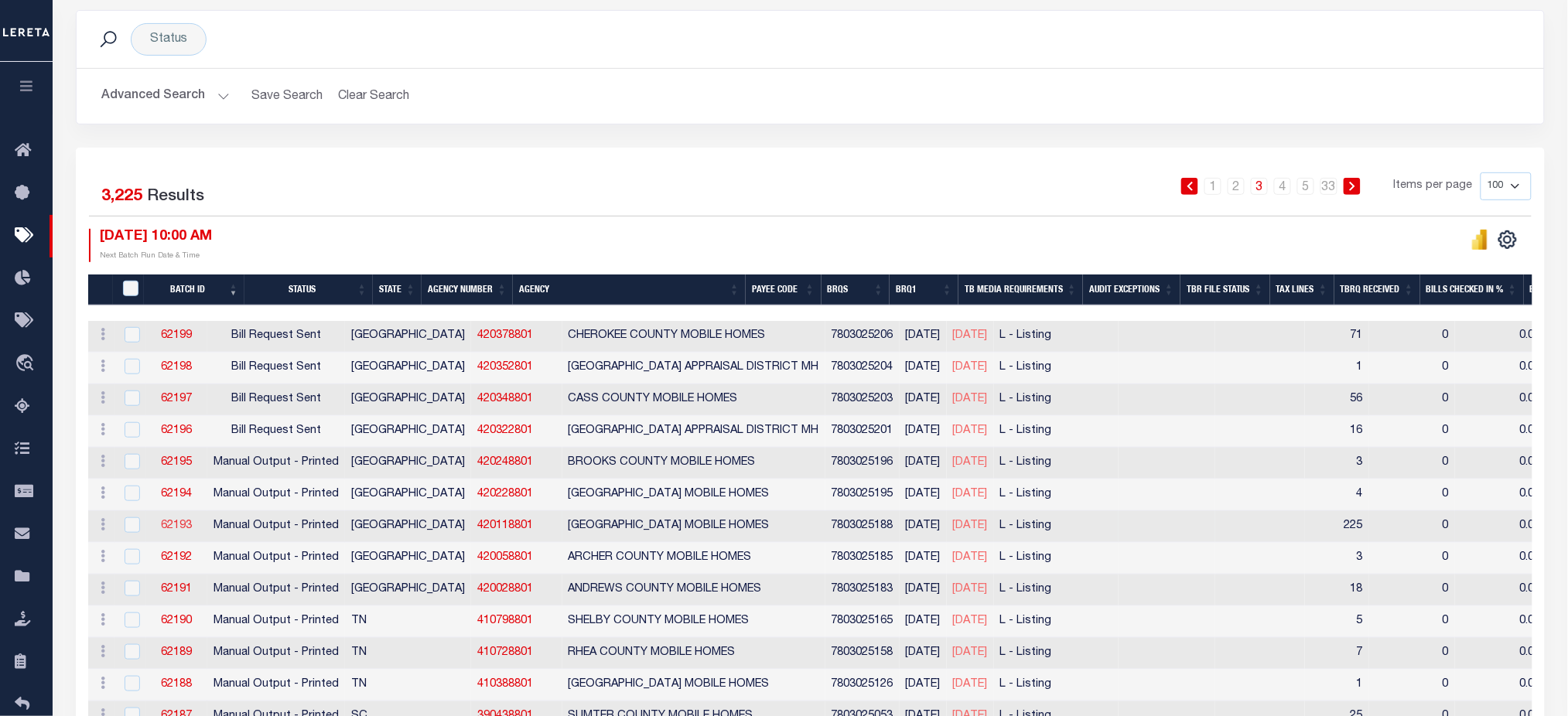
click at [192, 525] on link "62193" at bounding box center [176, 526] width 31 height 11
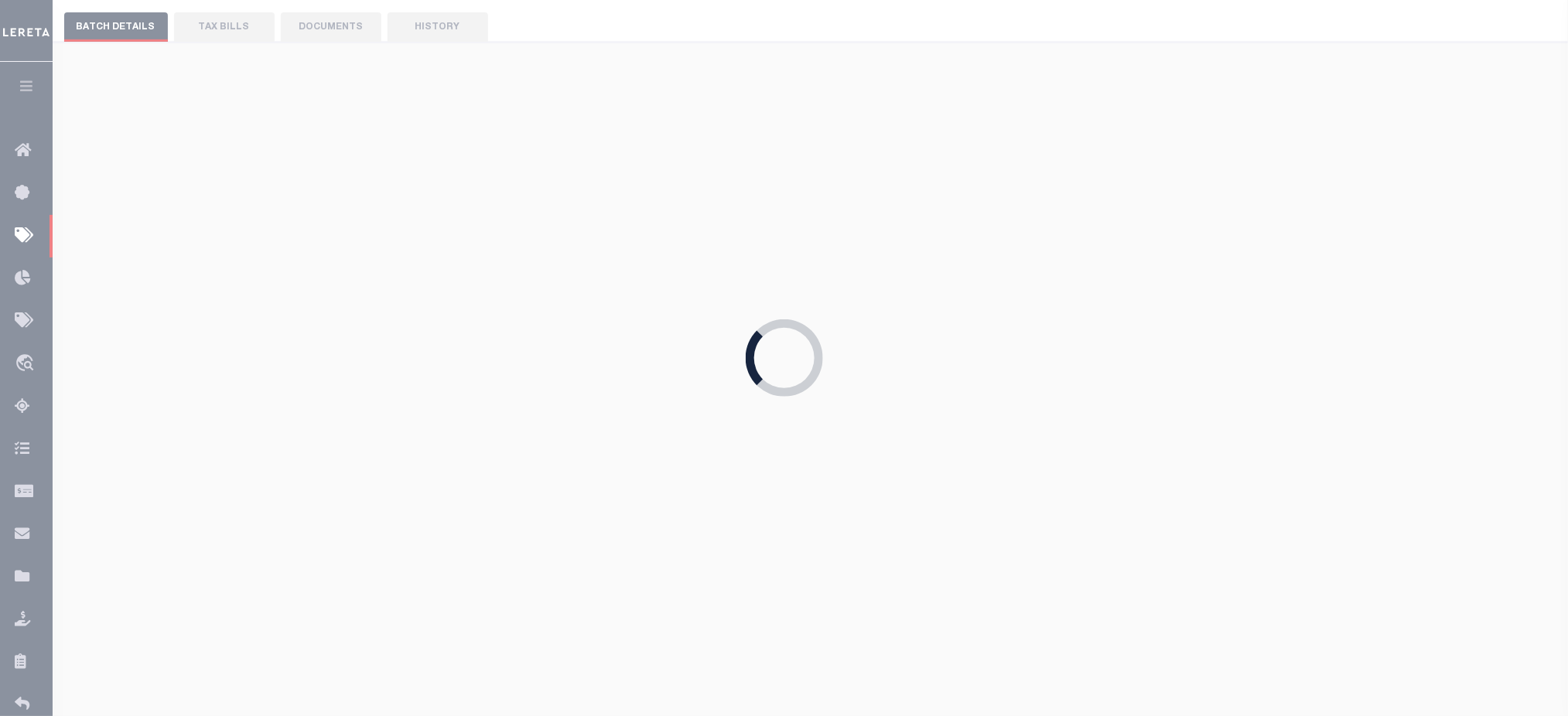
select select "25"
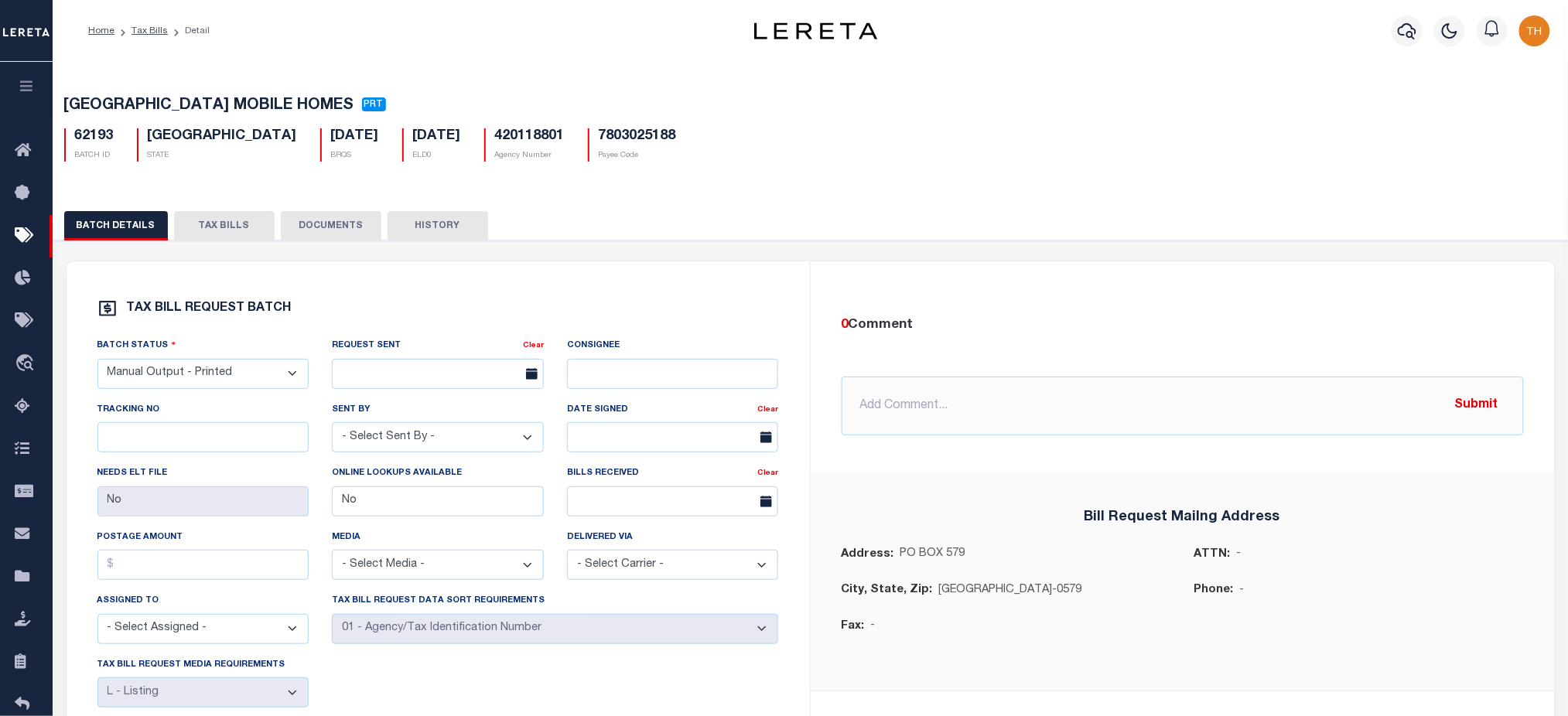
click at [237, 236] on button "TAX BILLS" at bounding box center [224, 225] width 100 height 29
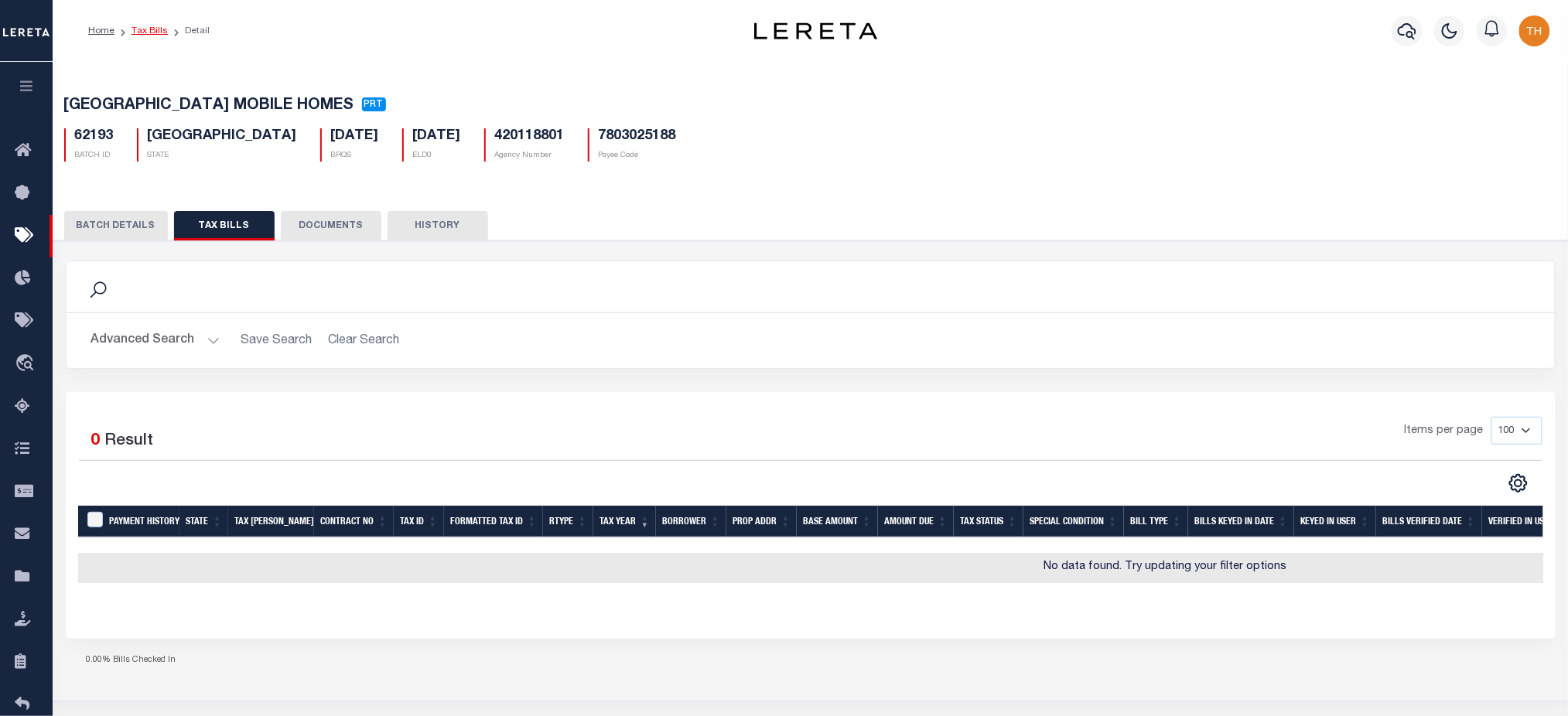
click at [137, 26] on link "Tax Bills" at bounding box center [150, 31] width 37 height 10
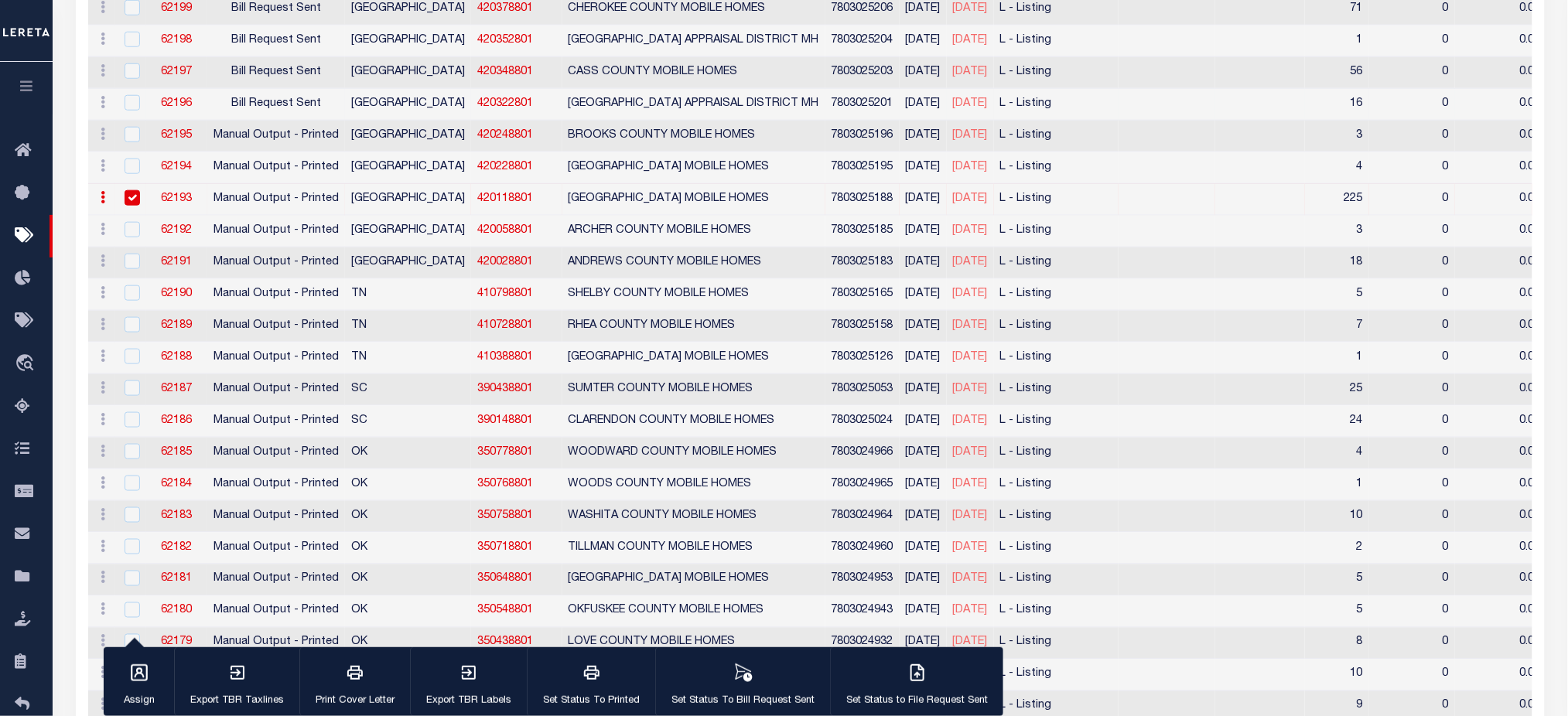
scroll to position [309, 0]
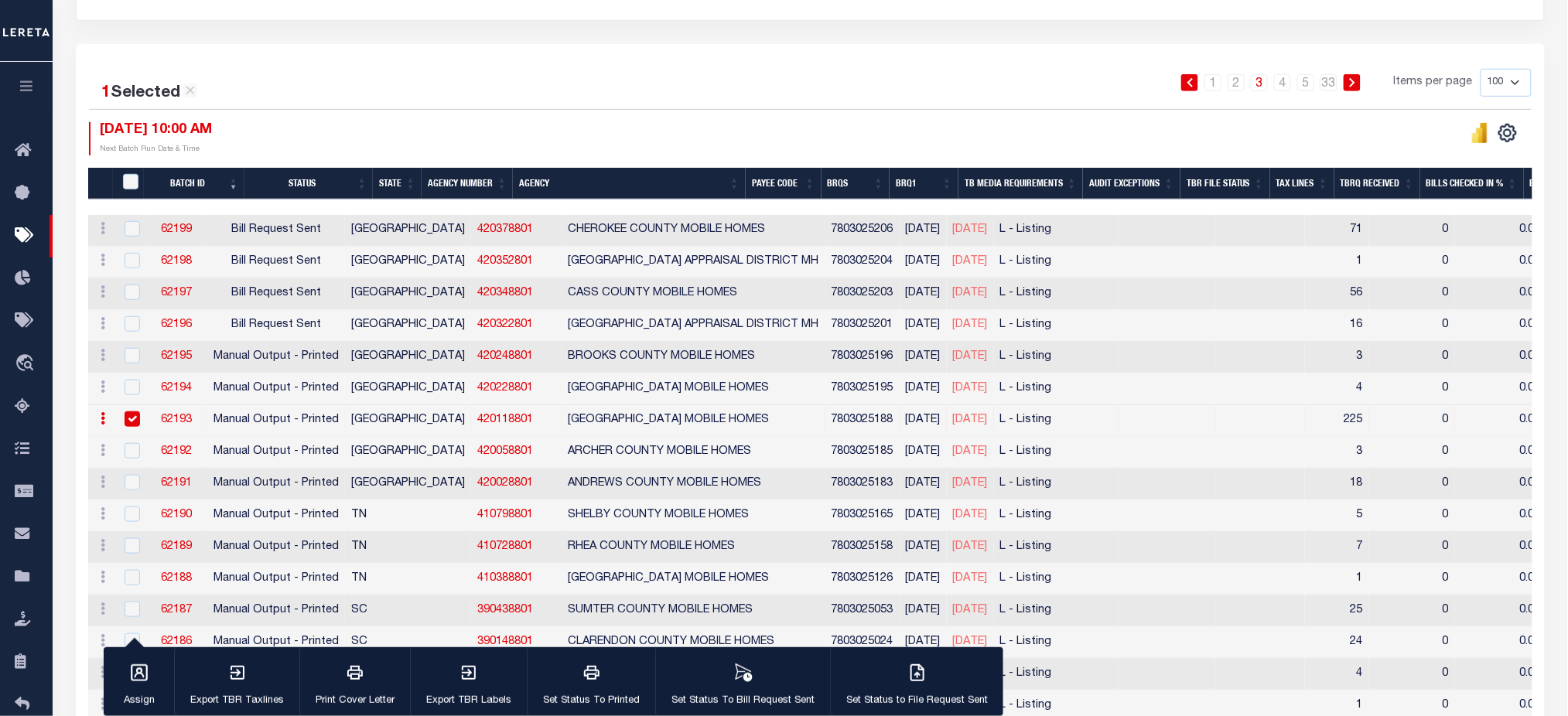
click at [128, 416] on input "checkbox" at bounding box center [131, 419] width 15 height 15
checkbox input "false"
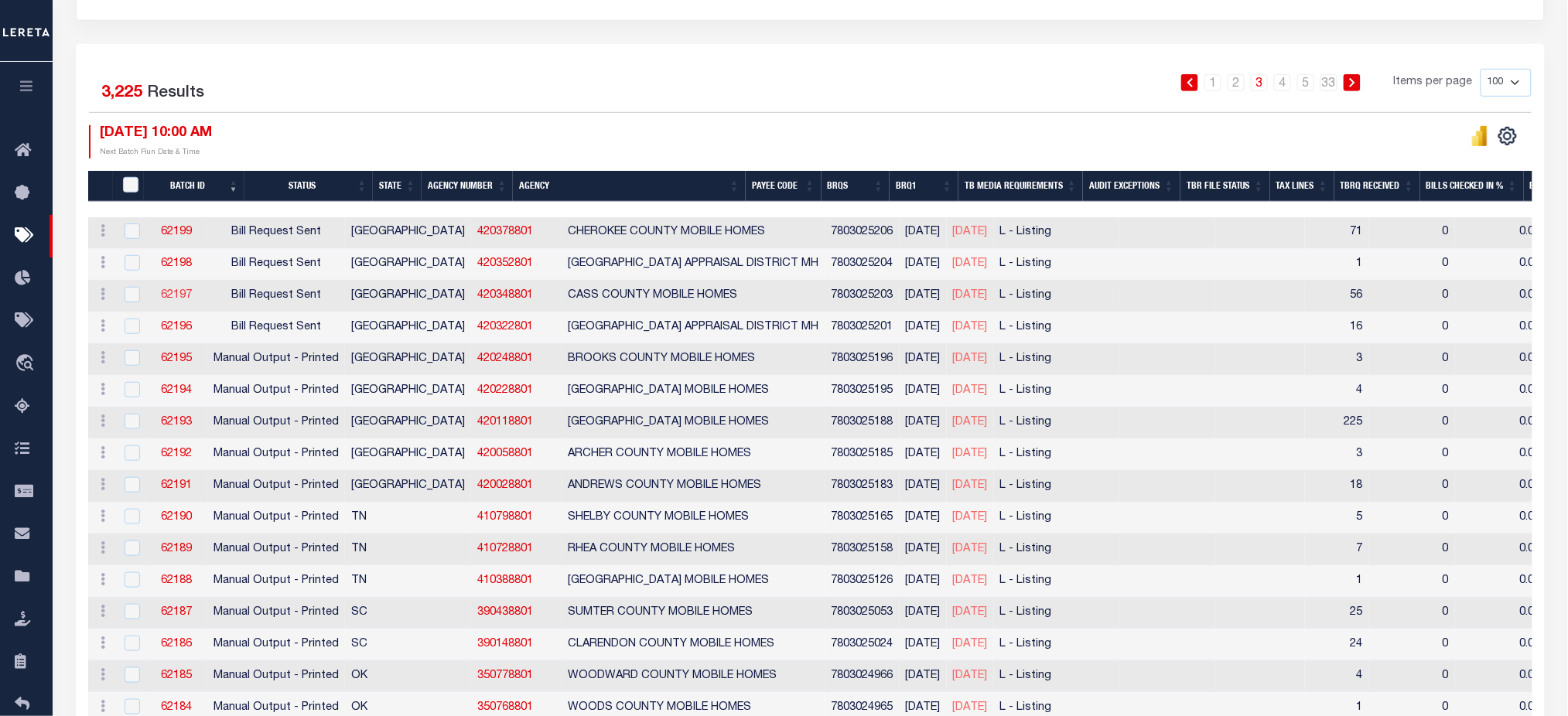
click at [189, 294] on link "62197" at bounding box center [176, 295] width 31 height 11
checkbox input "true"
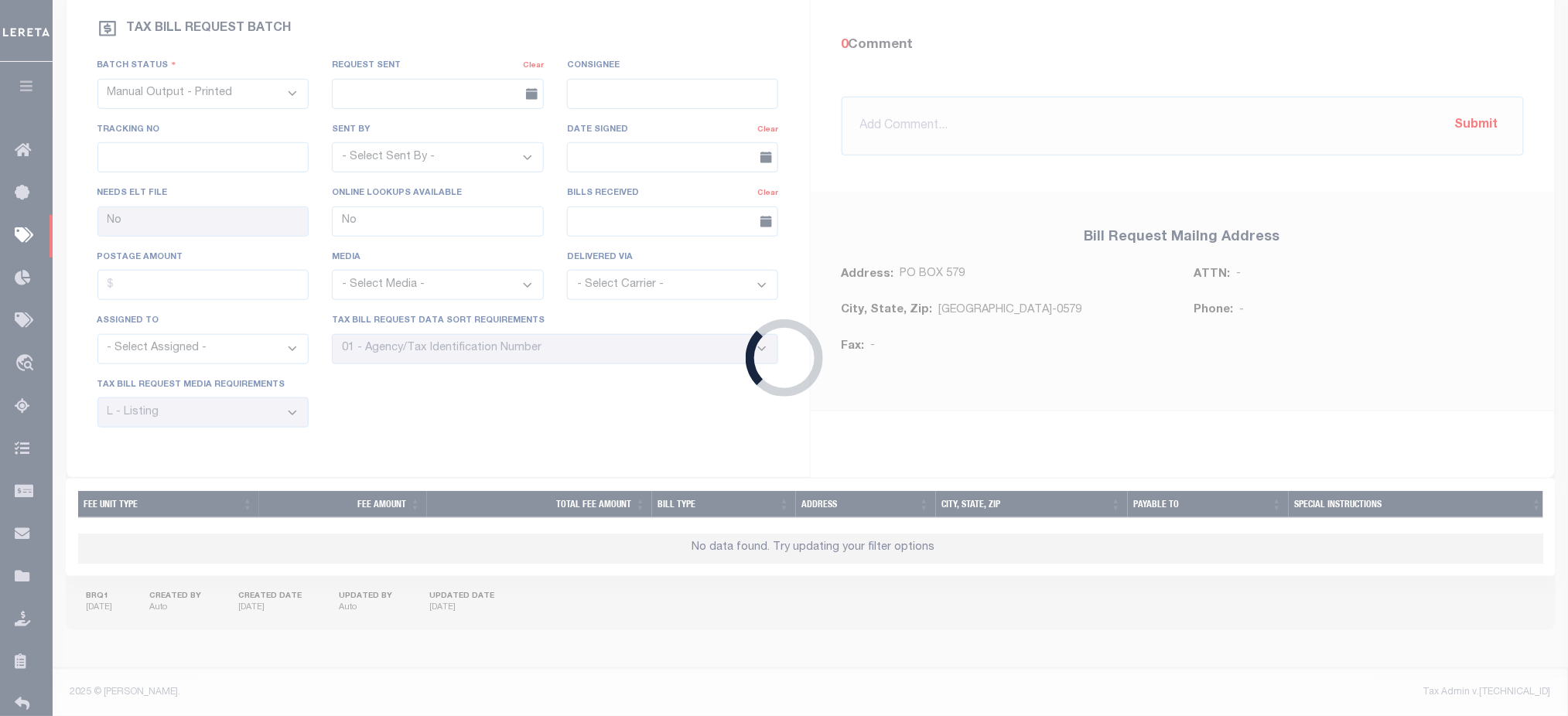
select select "RST"
type input "08/12/2025"
select select
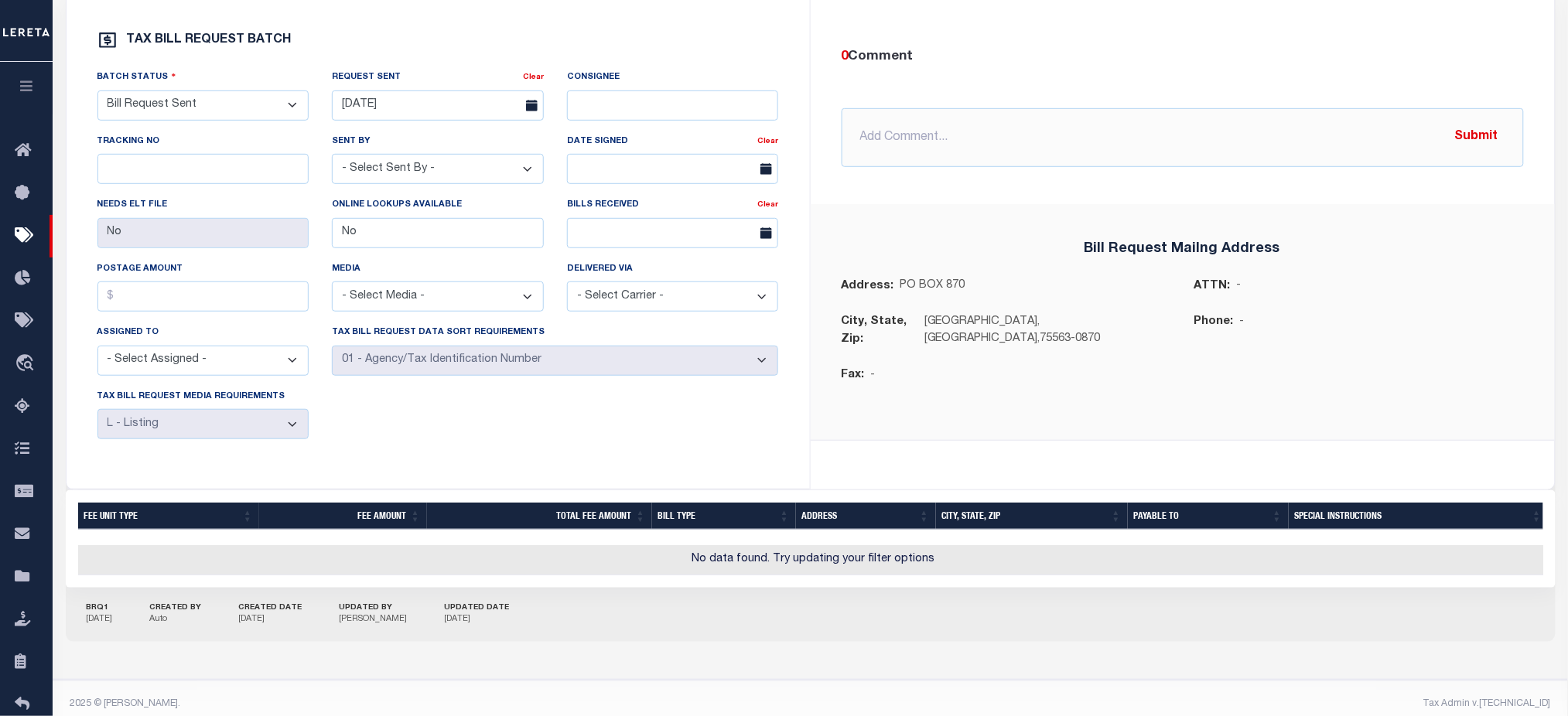
scroll to position [166, 0]
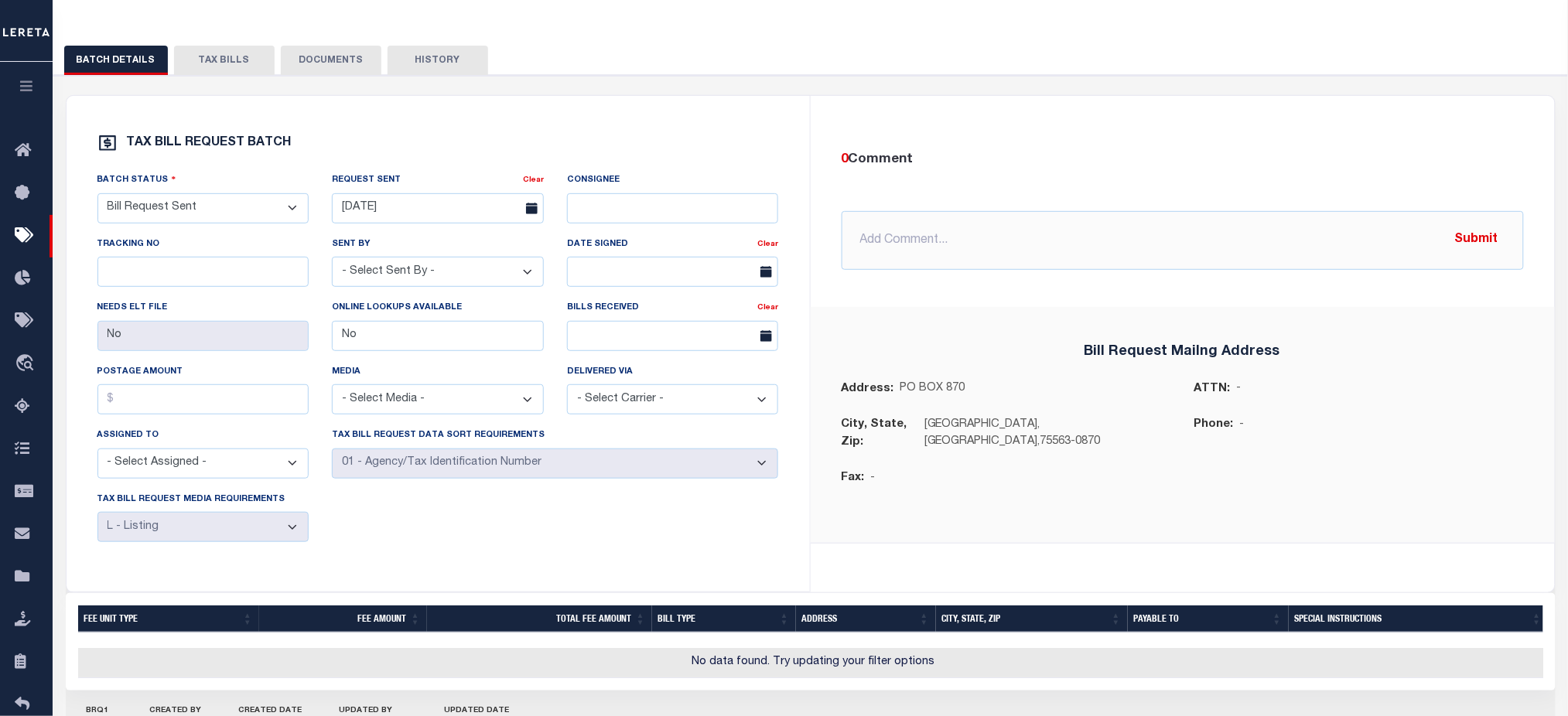
click at [237, 63] on button "TAX BILLS" at bounding box center [224, 60] width 100 height 29
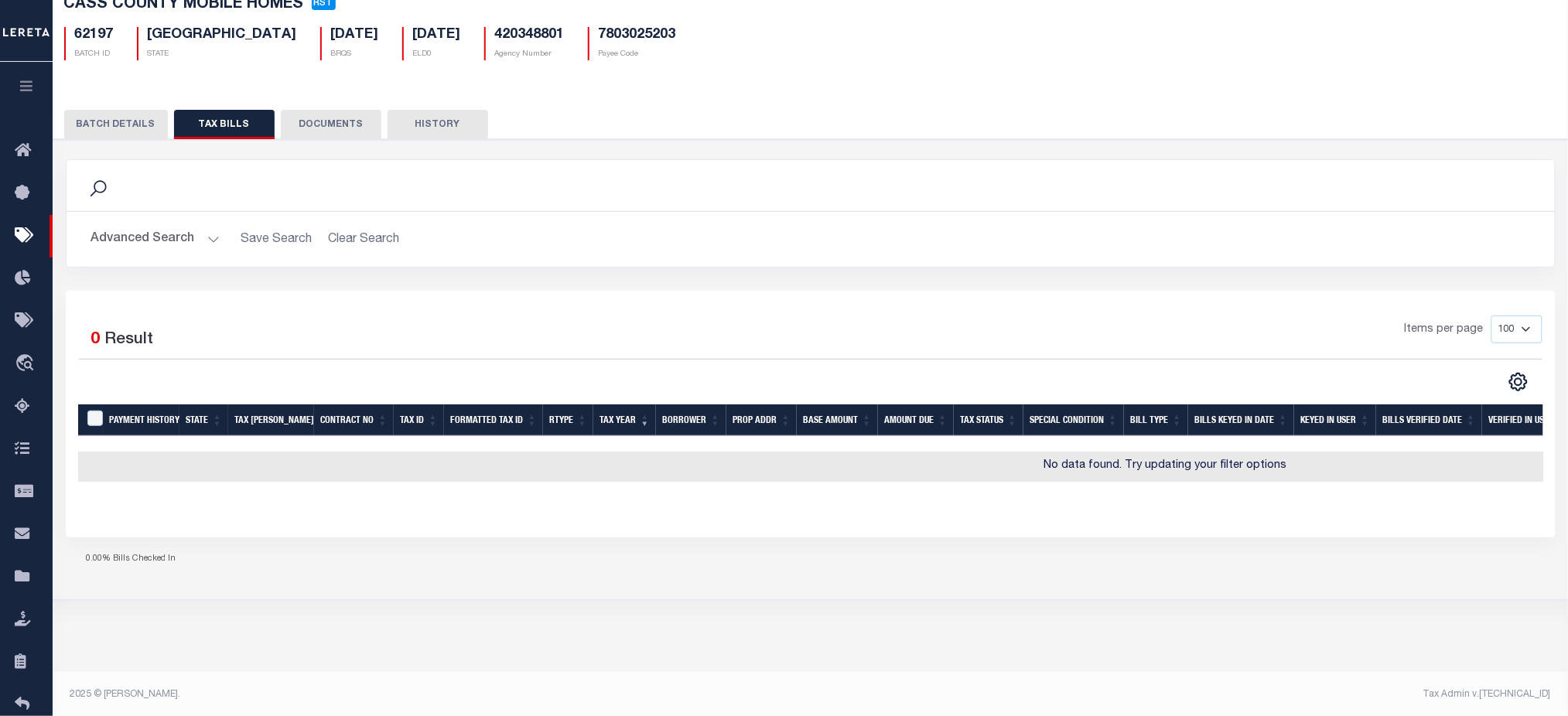
scroll to position [0, 0]
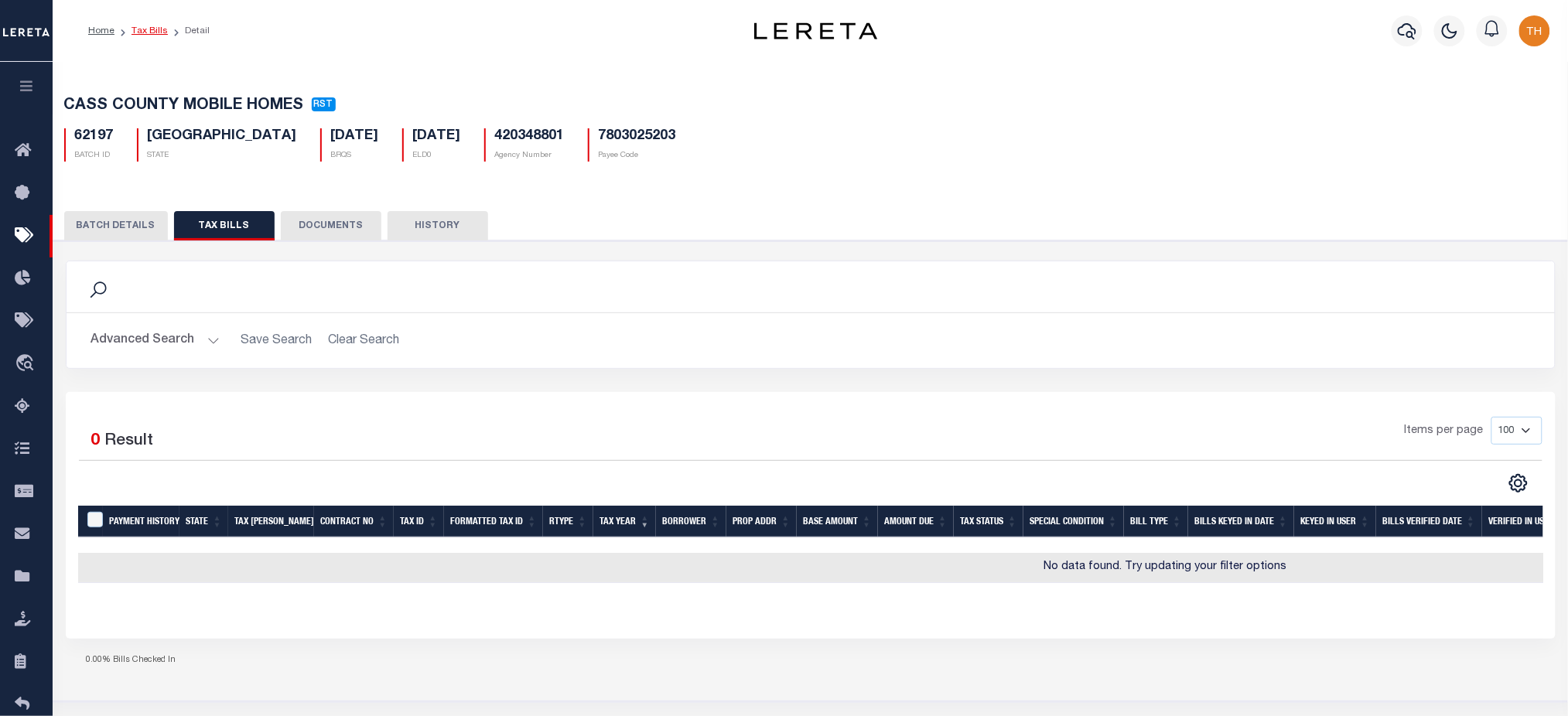
click at [161, 26] on link "Tax Bills" at bounding box center [150, 31] width 37 height 10
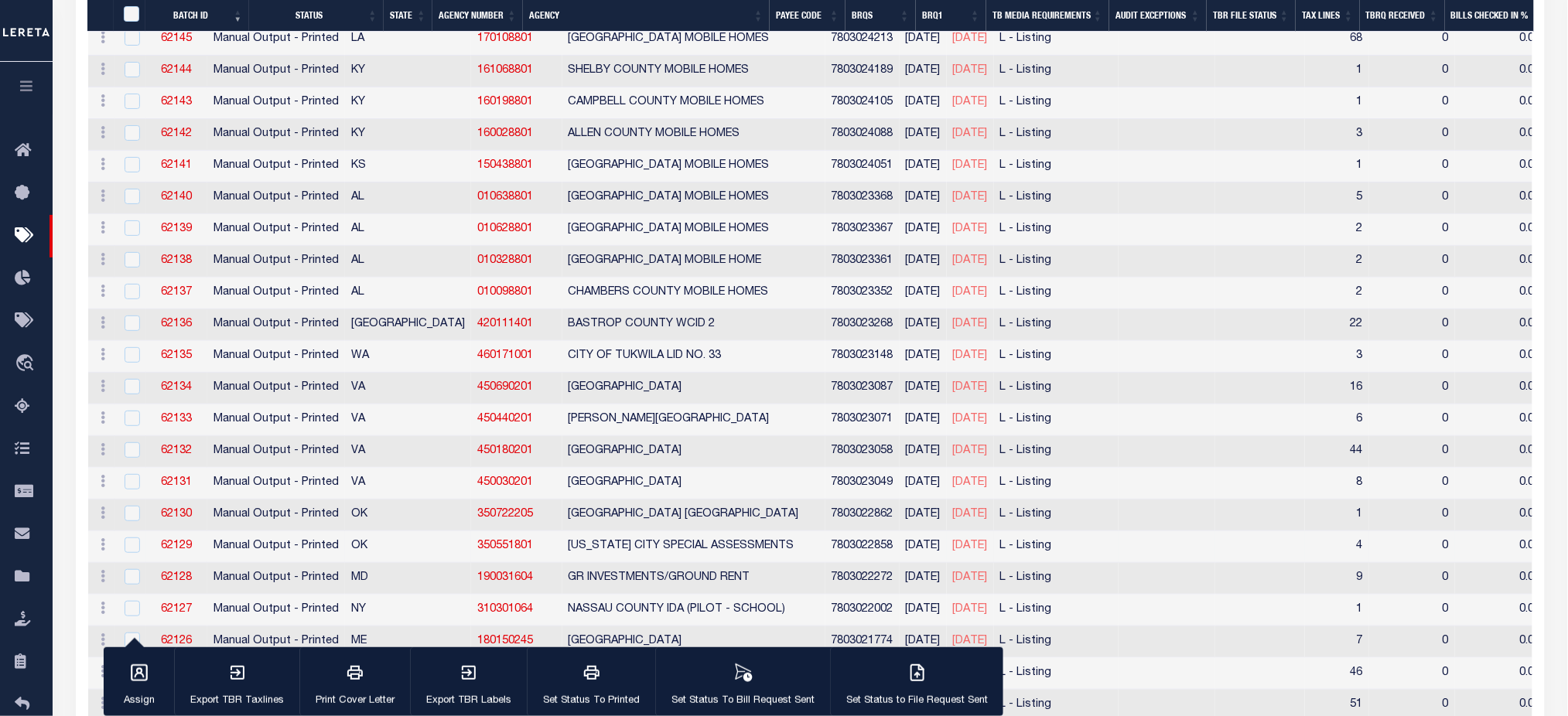
scroll to position [2475, 0]
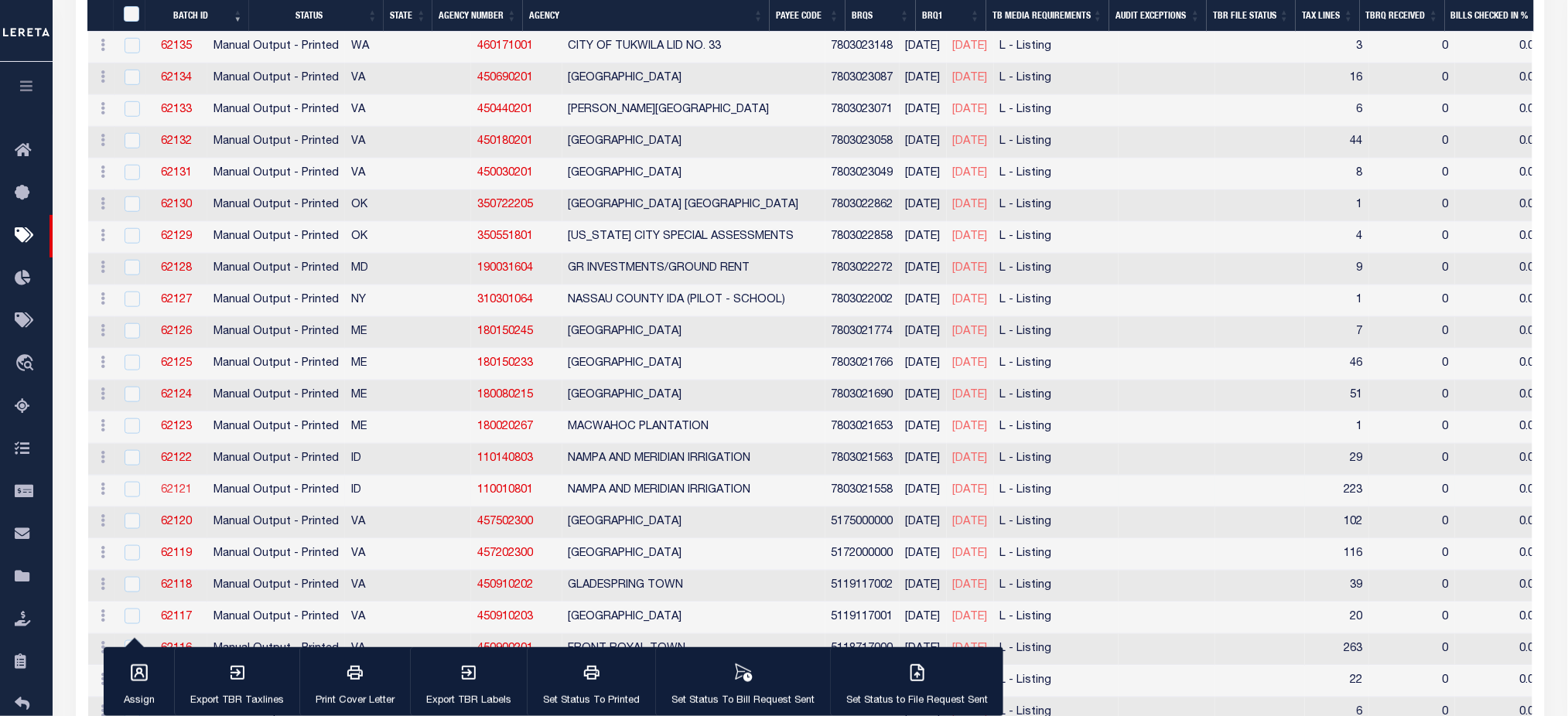
click at [192, 494] on link "62121" at bounding box center [176, 491] width 31 height 11
checkbox input "true"
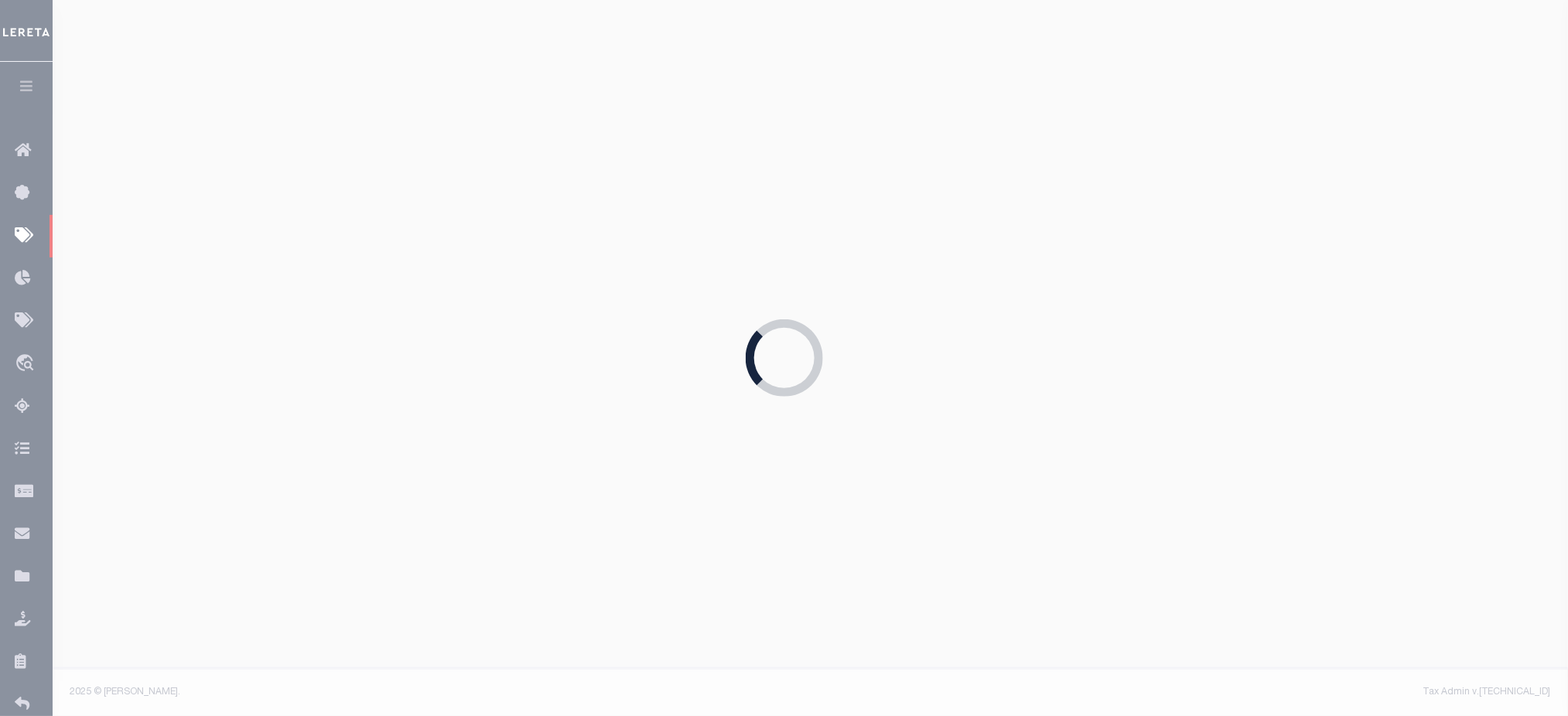
select select "PRT"
select select "27"
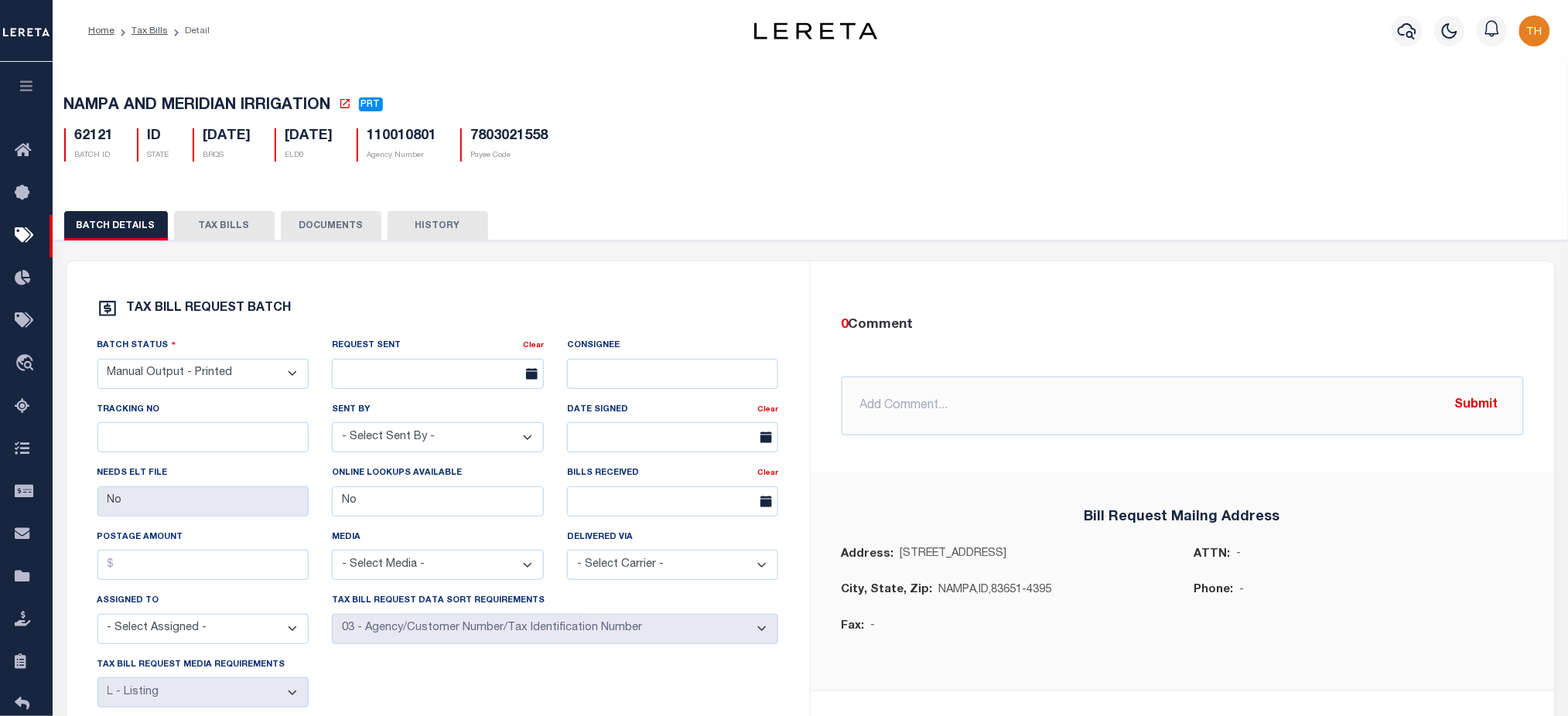
click at [214, 225] on button "TAX BILLS" at bounding box center [224, 225] width 100 height 29
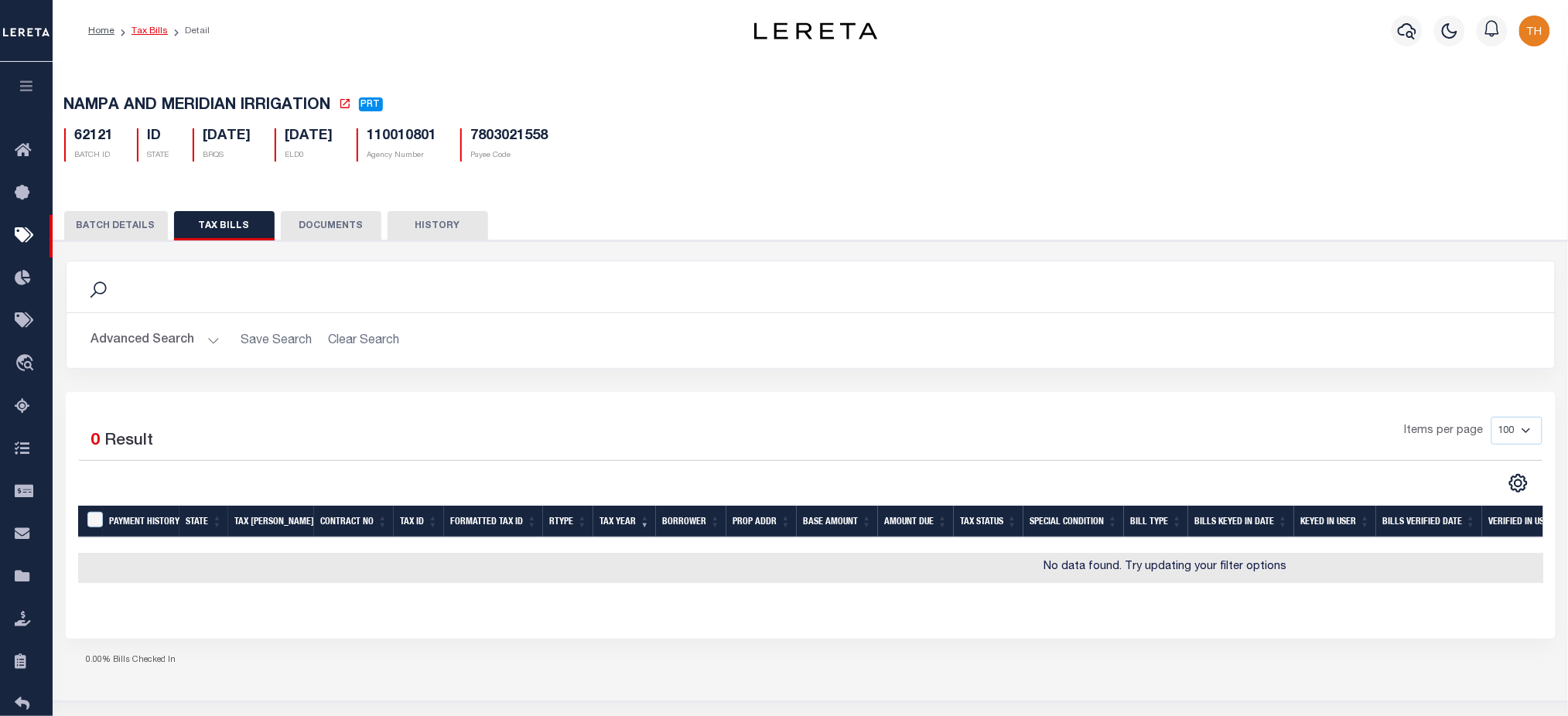
click at [151, 28] on link "Tax Bills" at bounding box center [150, 31] width 37 height 10
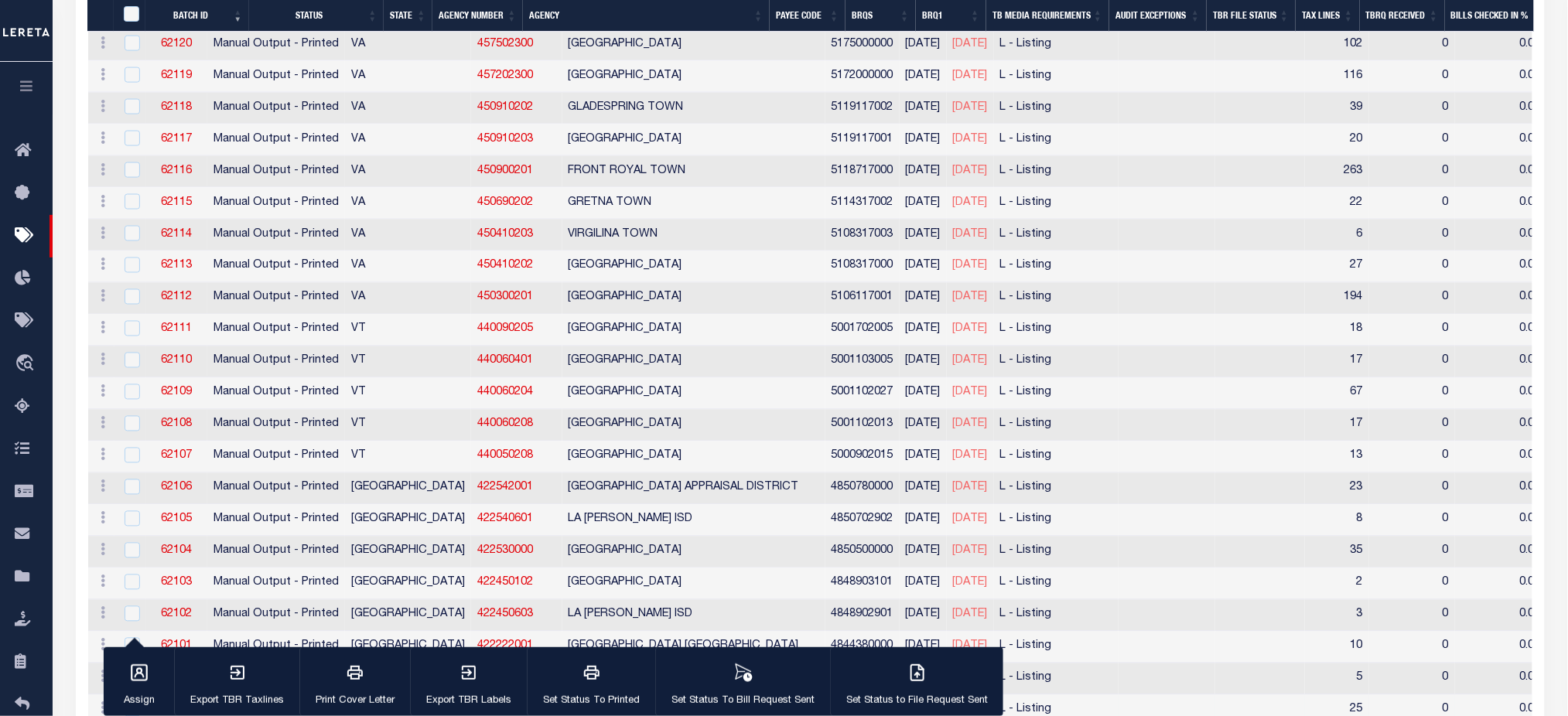
scroll to position [3057, 0]
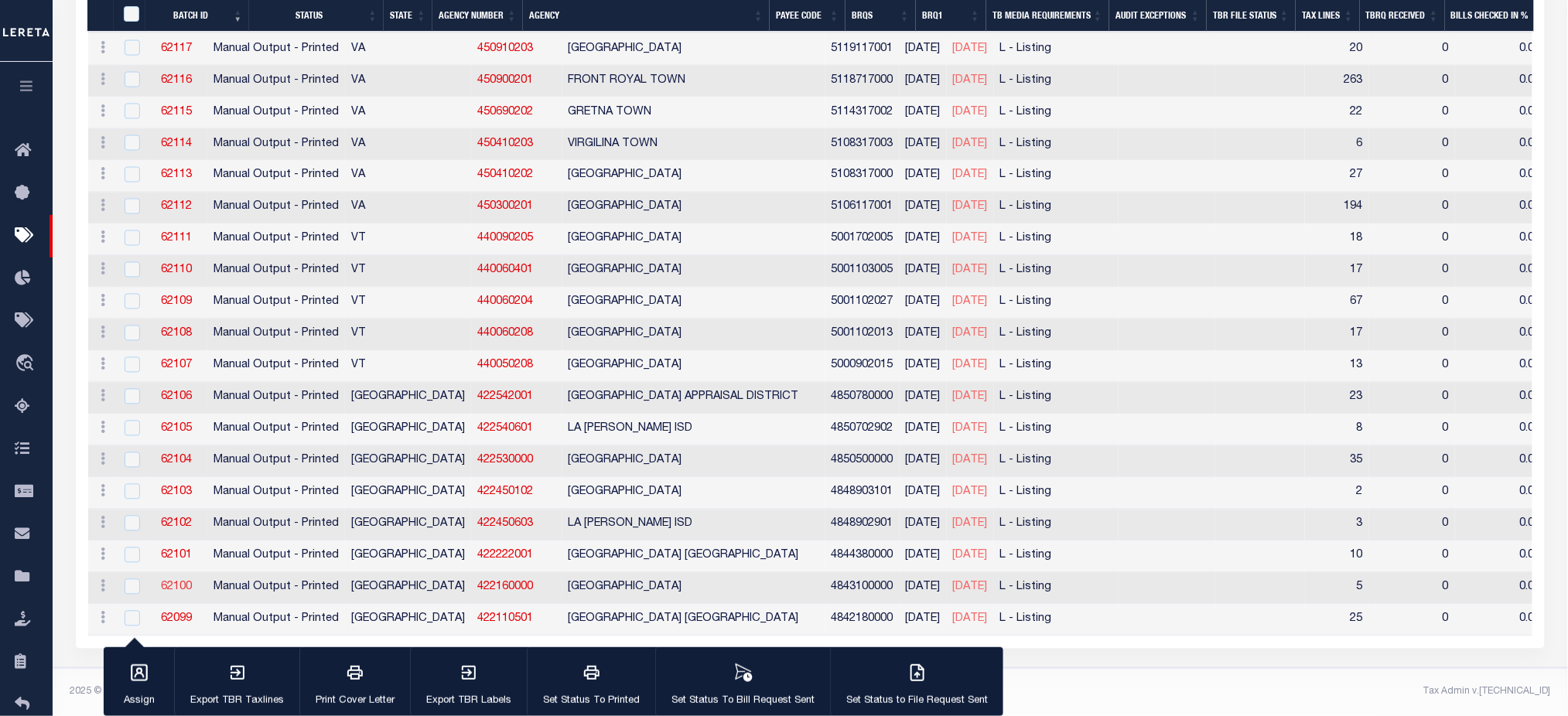
click at [192, 582] on link "62100" at bounding box center [176, 588] width 31 height 11
checkbox input "true"
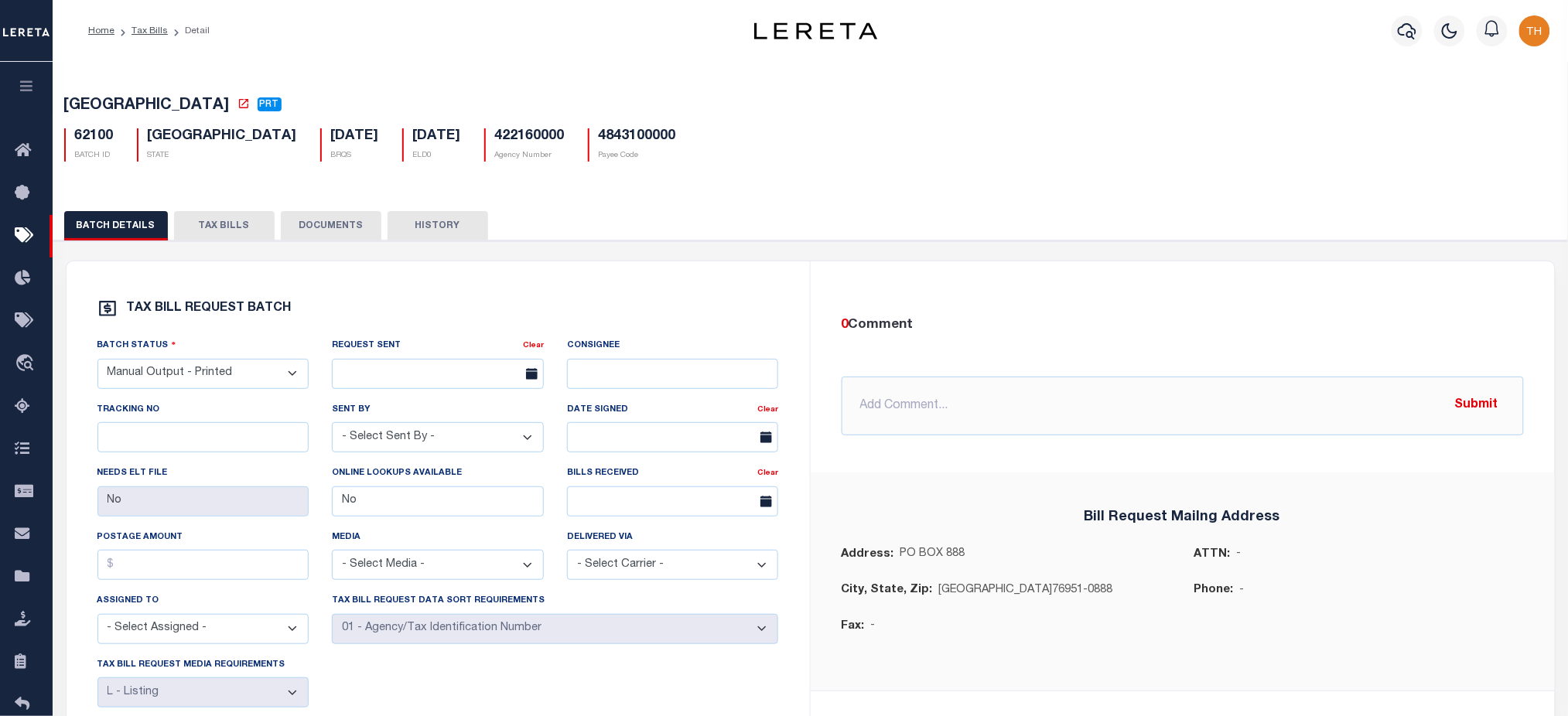
click at [218, 224] on button "TAX BILLS" at bounding box center [224, 225] width 100 height 29
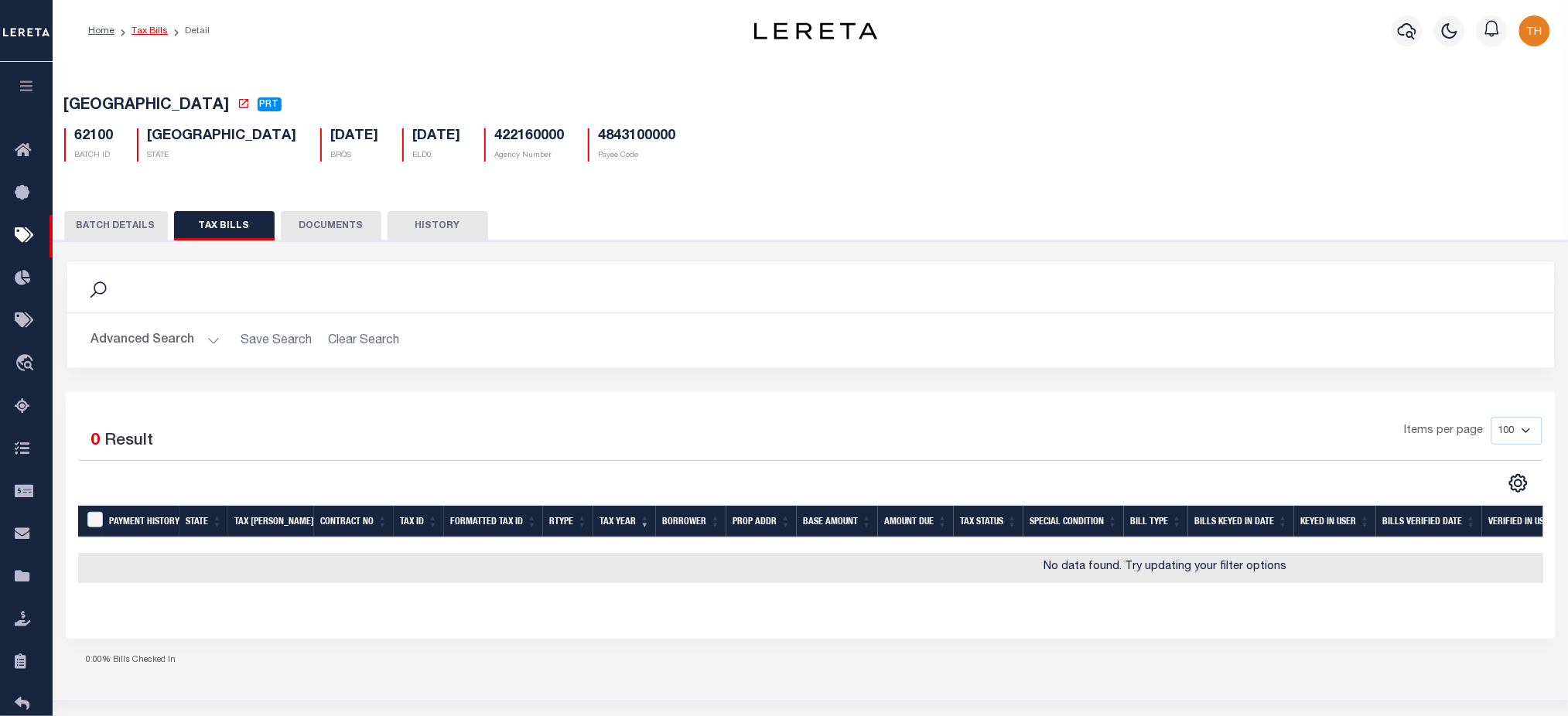
click at [147, 33] on link "Tax Bills" at bounding box center [150, 31] width 37 height 10
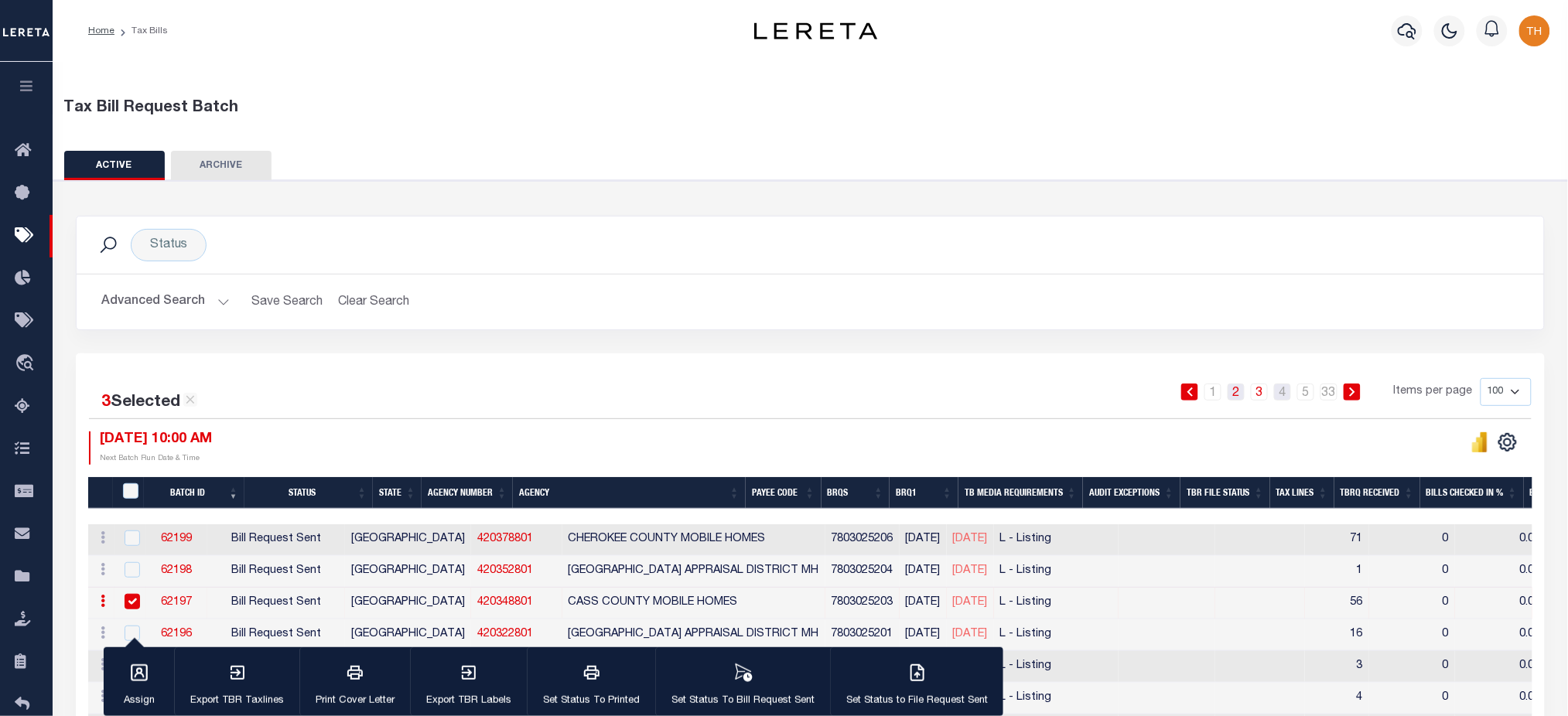
drag, startPoint x: 1282, startPoint y: 393, endPoint x: 1237, endPoint y: 394, distance: 45.0
click at [1283, 393] on link "4" at bounding box center [1282, 392] width 17 height 17
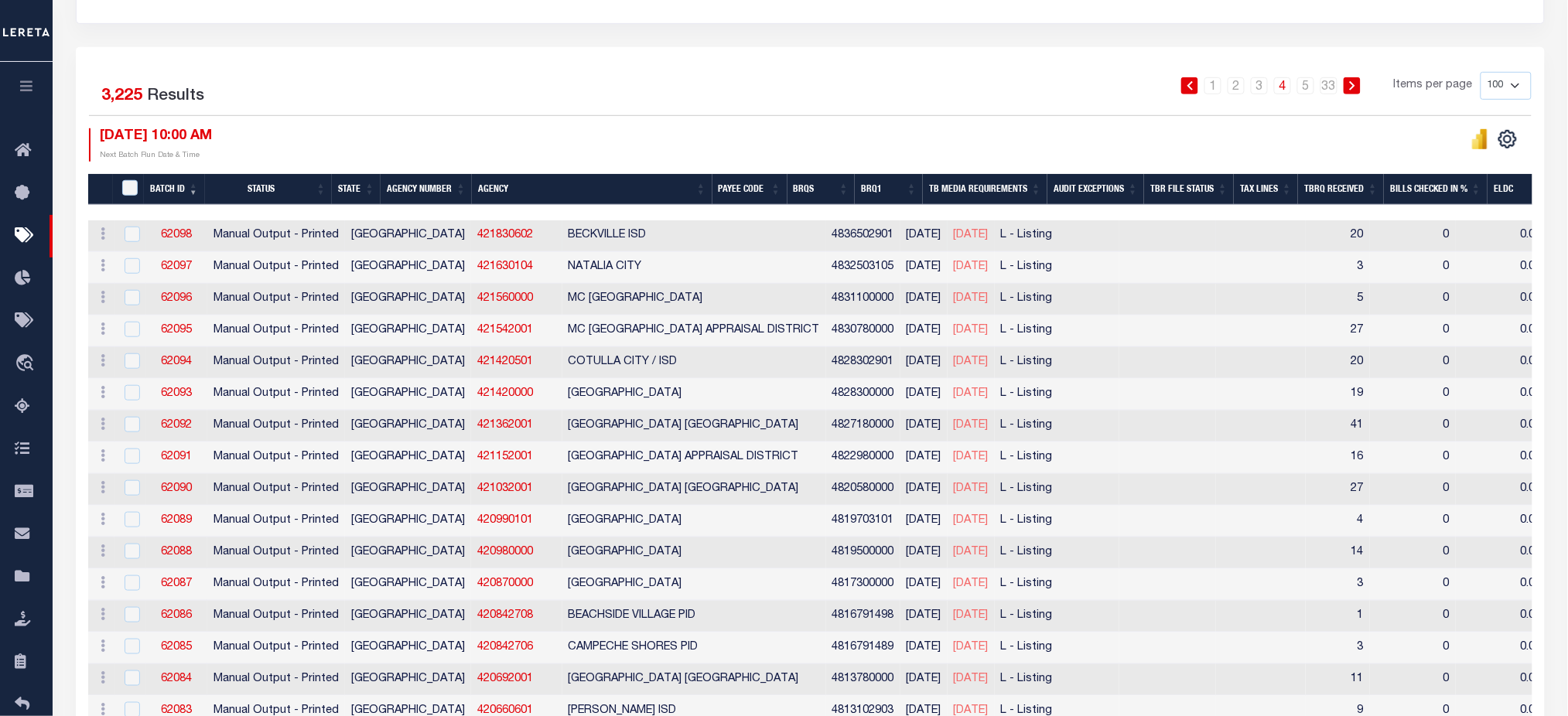
scroll to position [309, 0]
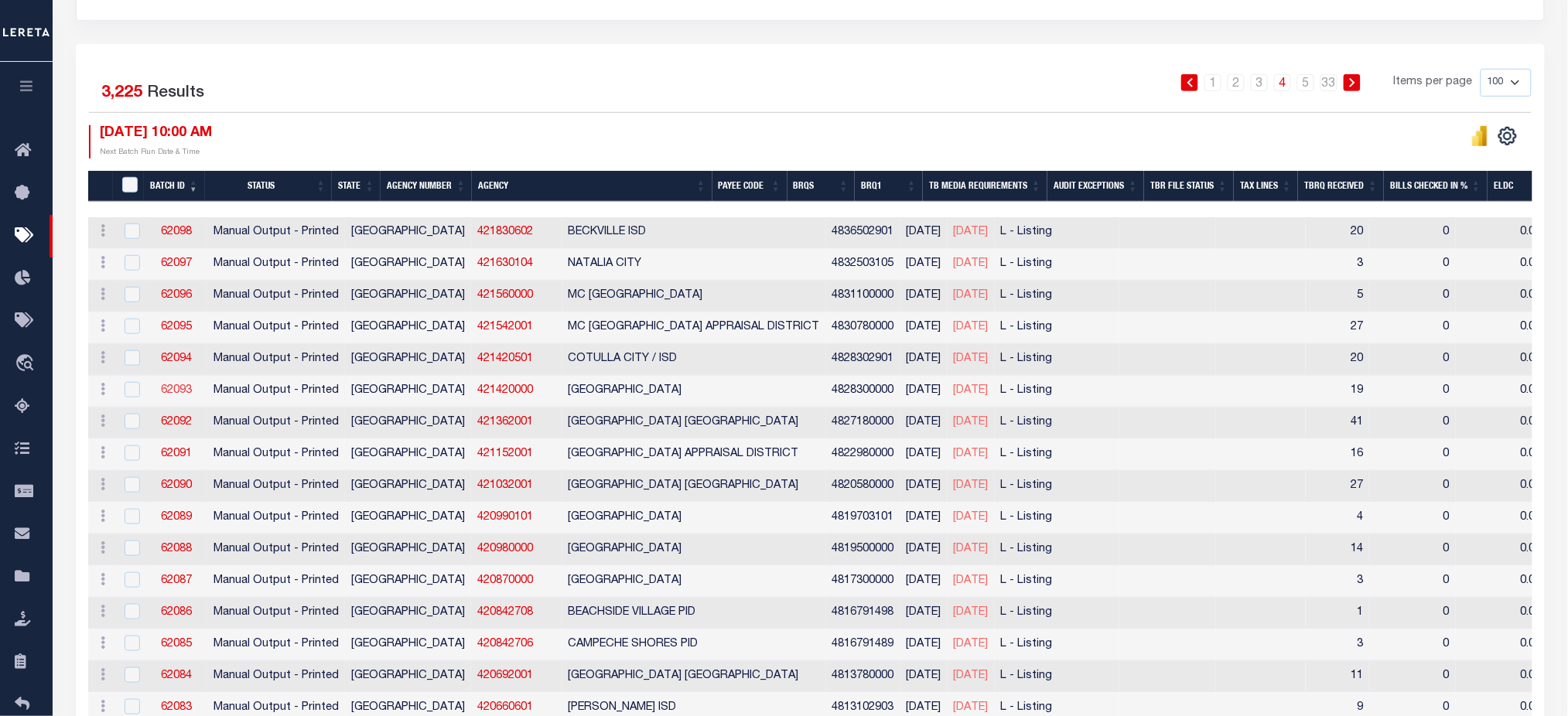
click at [175, 392] on link "62093" at bounding box center [176, 391] width 31 height 11
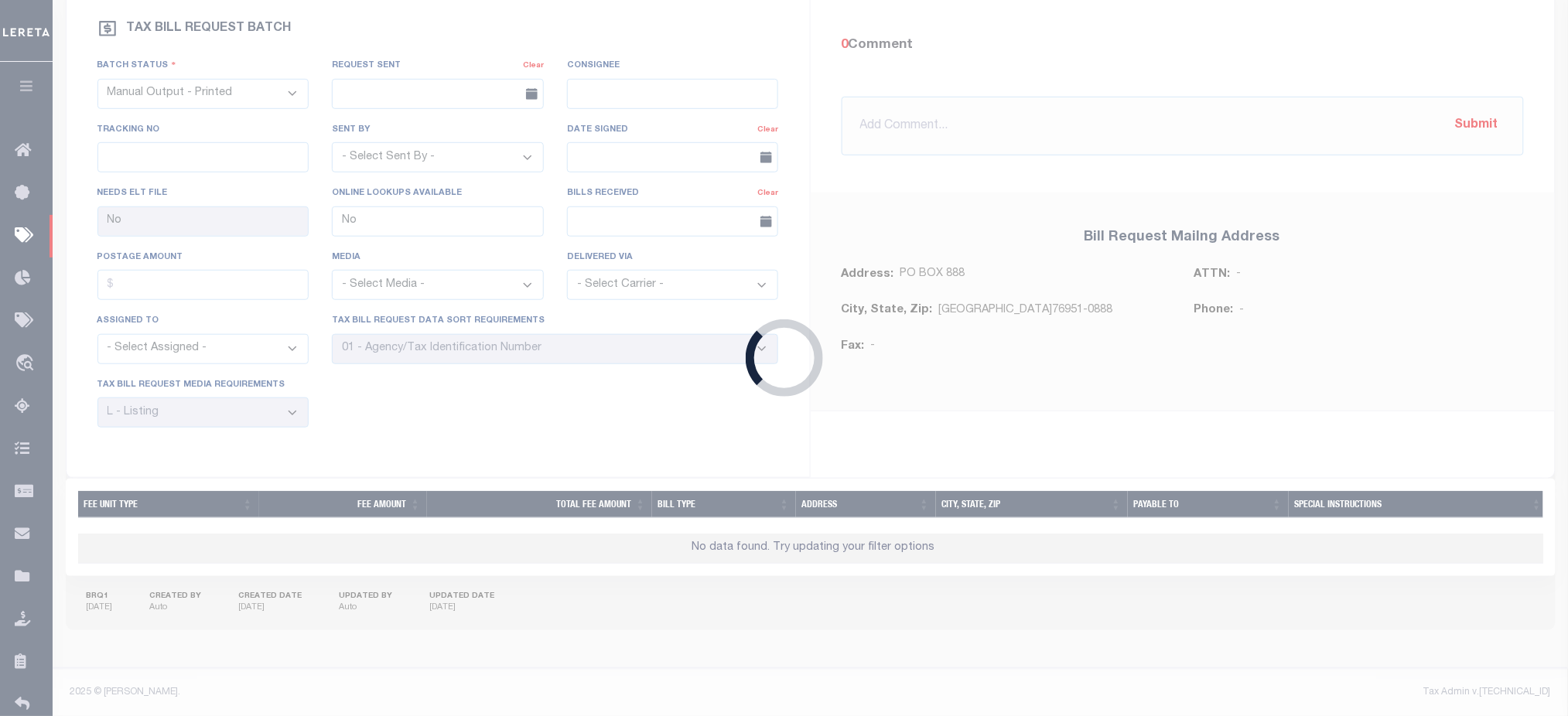
select select "29"
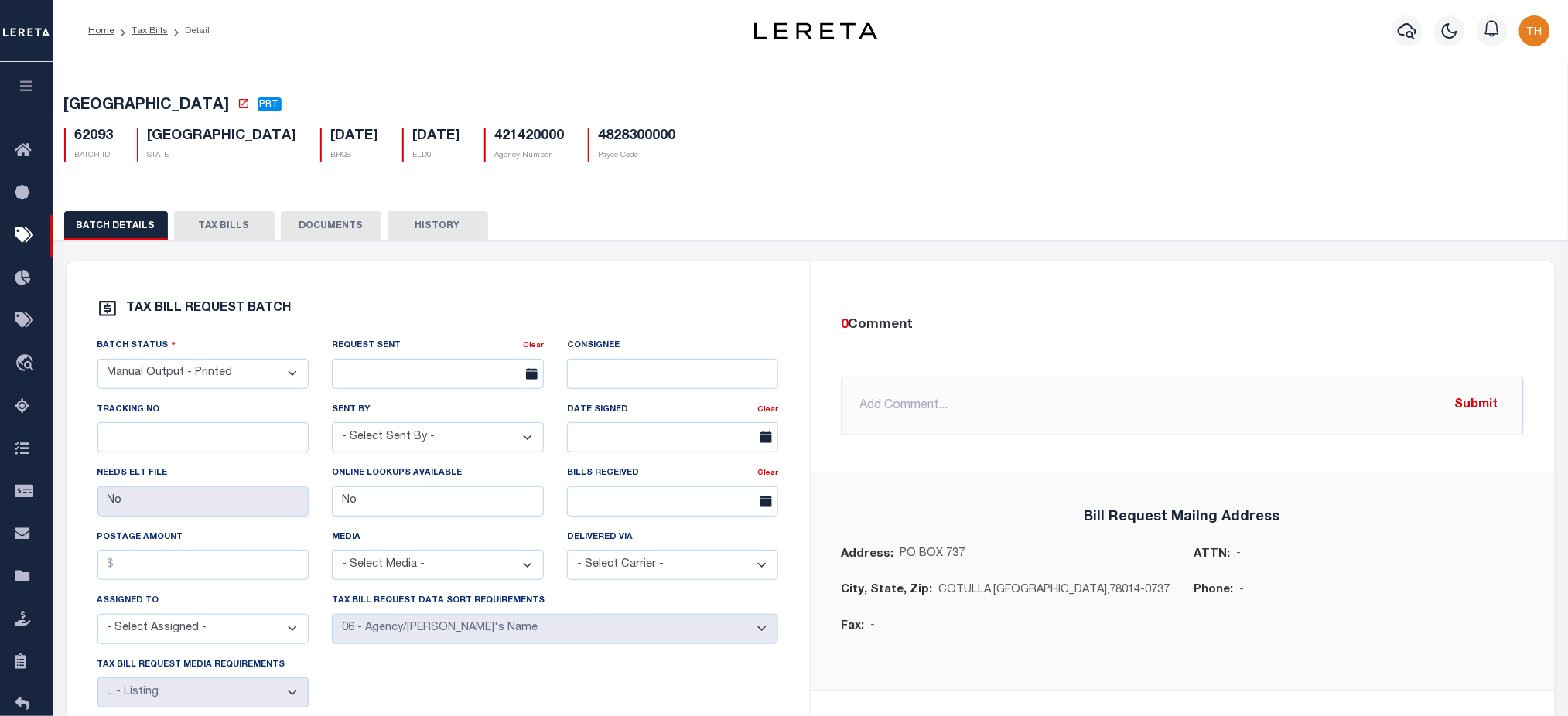
click at [237, 221] on button "TAX BILLS" at bounding box center [224, 225] width 100 height 29
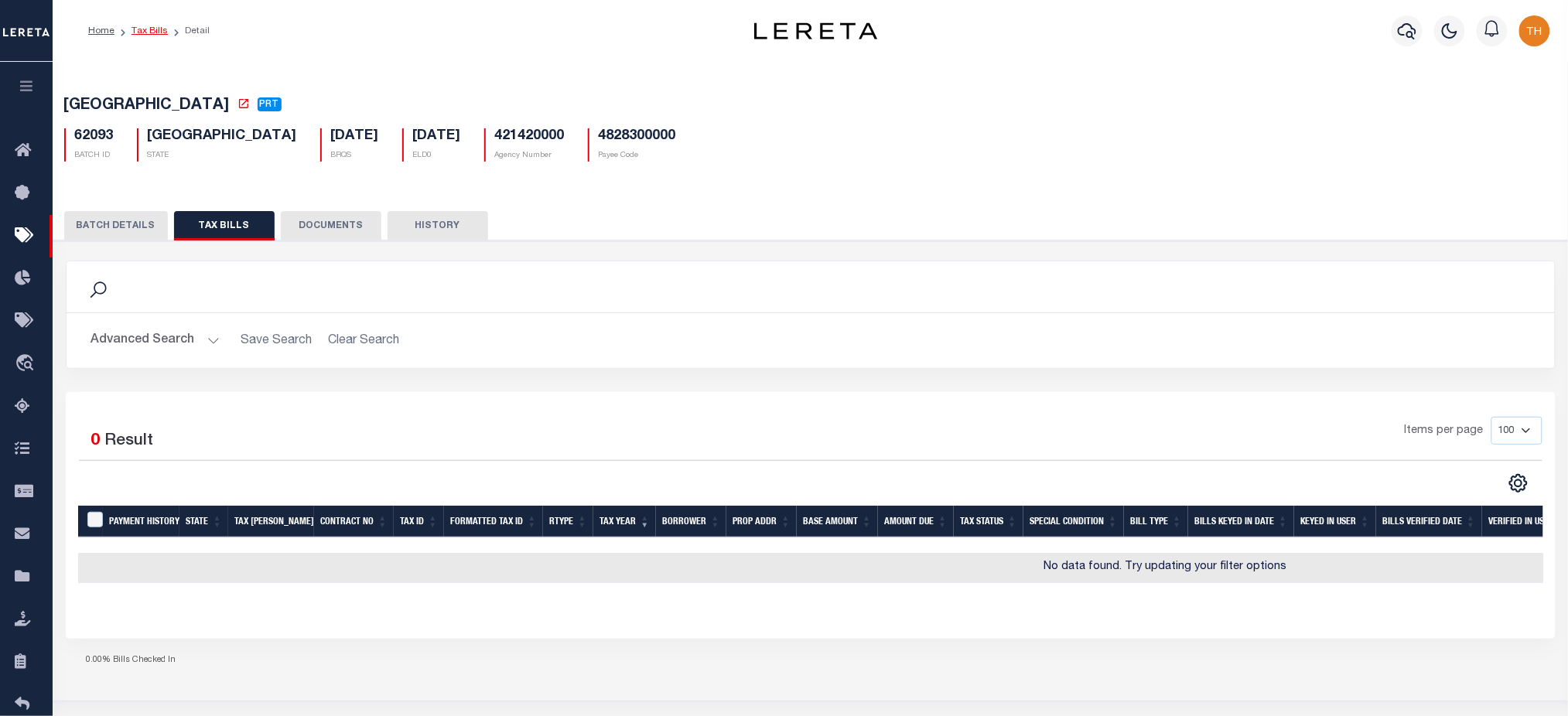
click at [152, 34] on link "Tax Bills" at bounding box center [150, 31] width 37 height 10
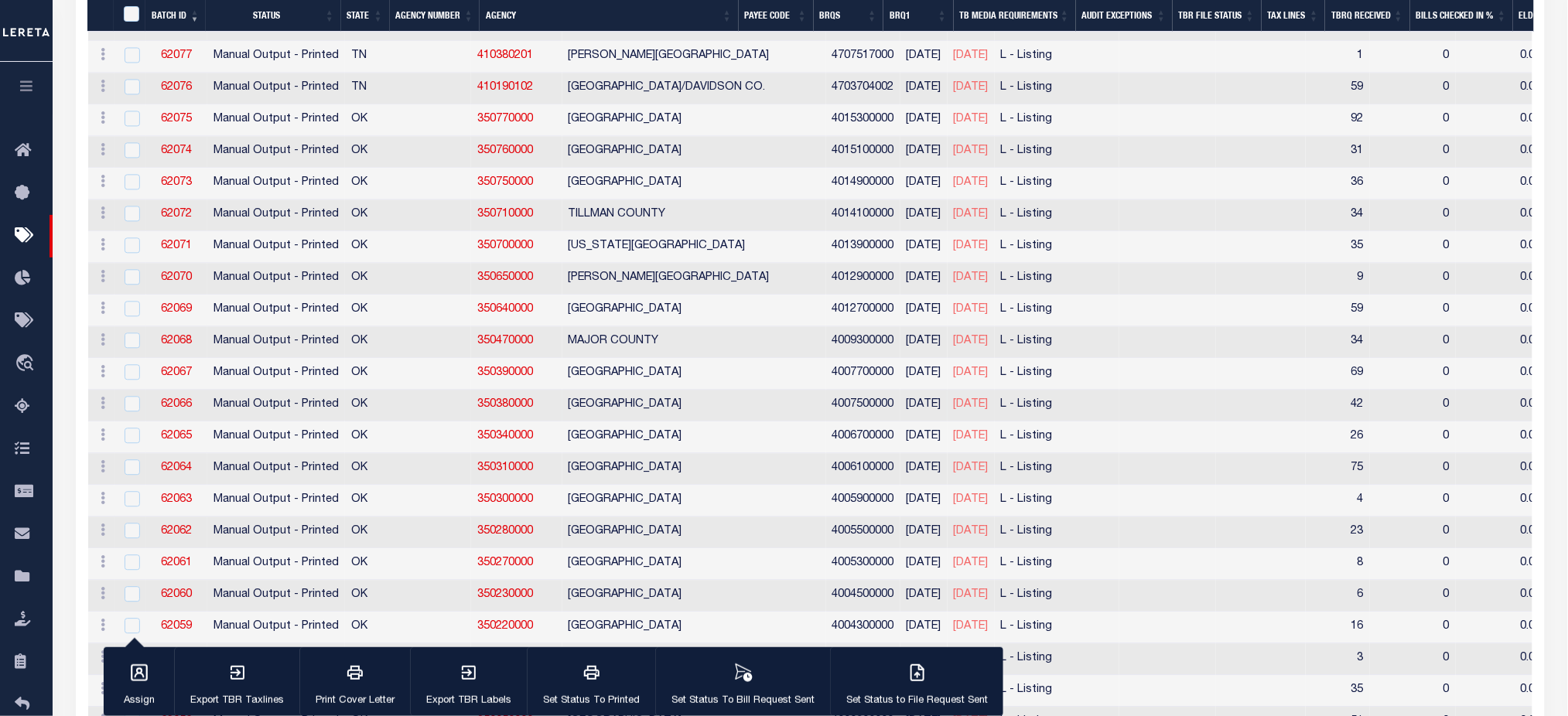
scroll to position [824, 0]
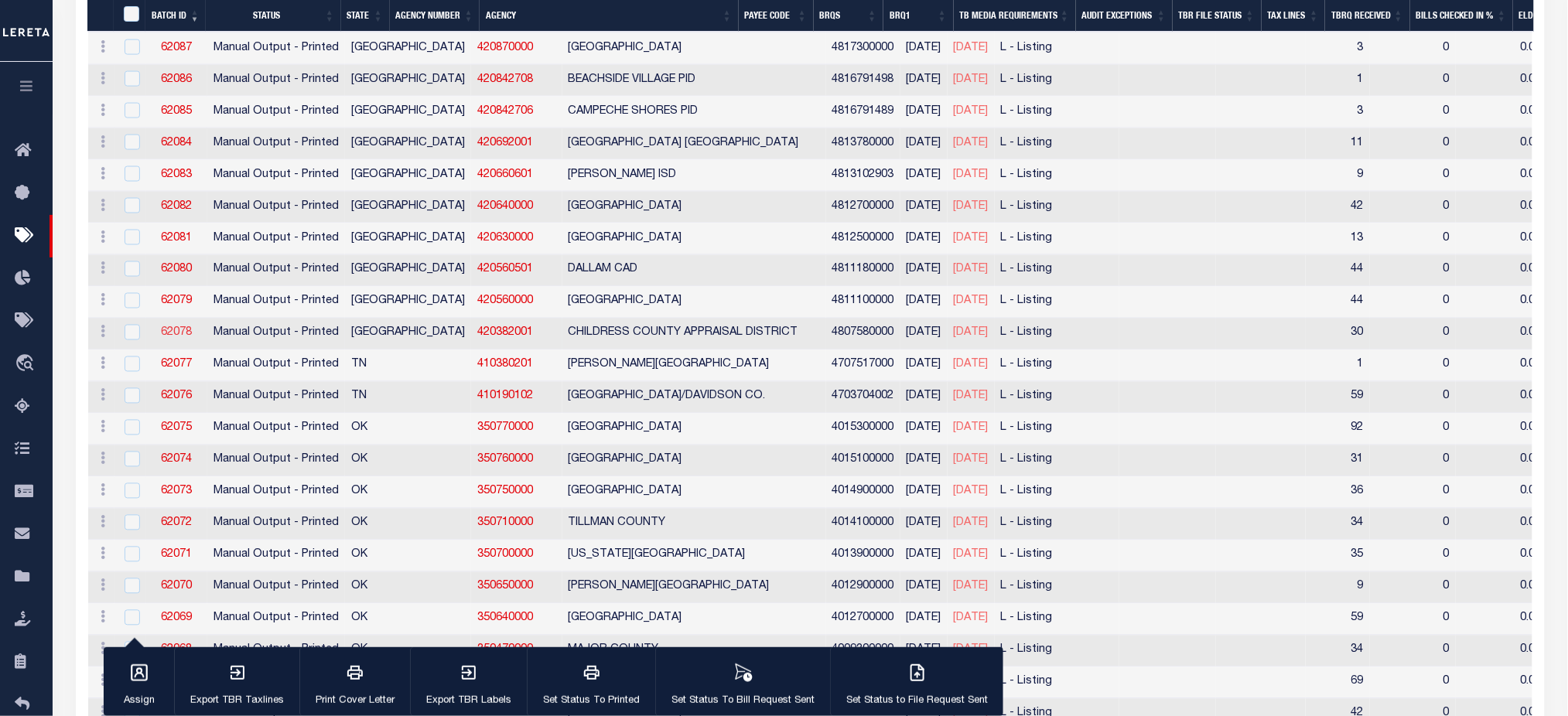
click at [174, 333] on link "62078" at bounding box center [176, 334] width 31 height 11
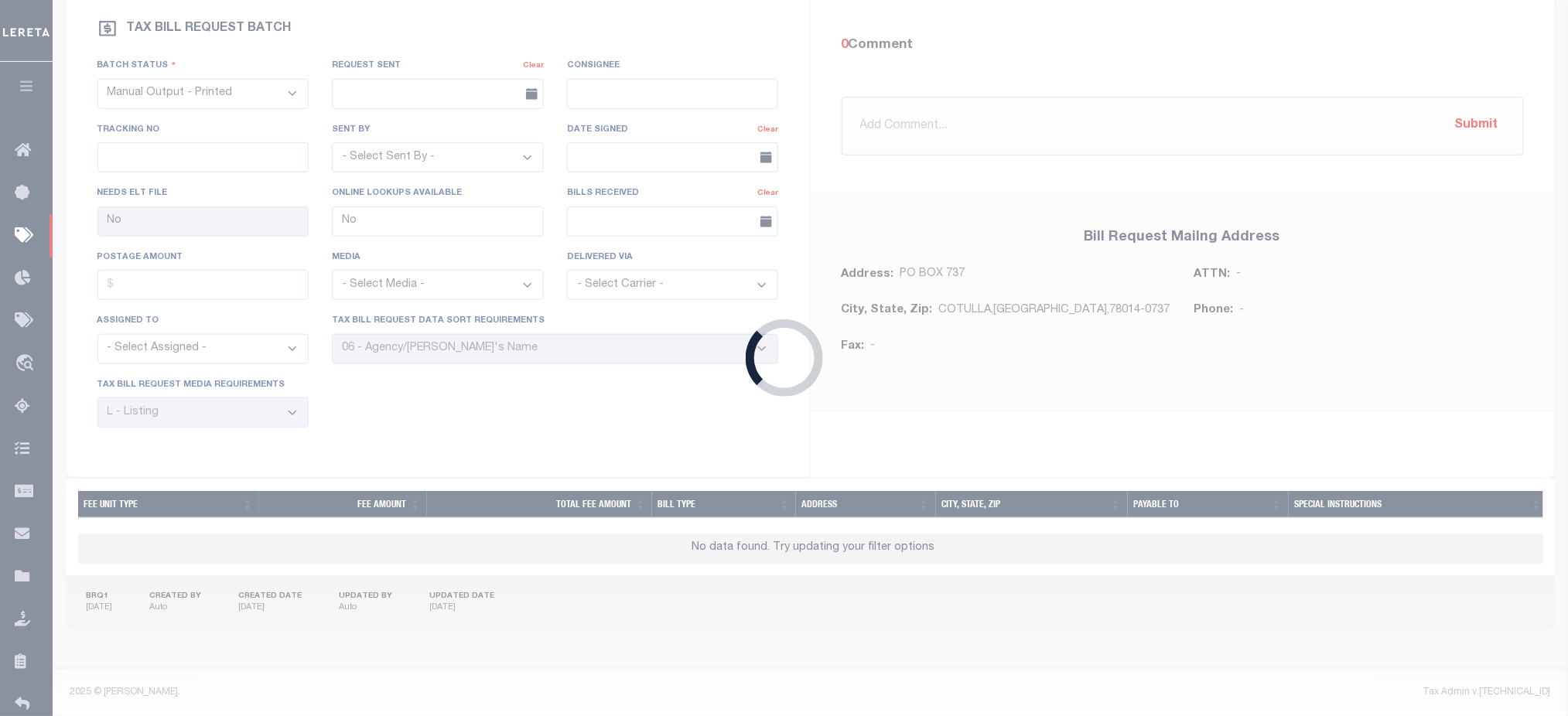
scroll to position [290, 0]
type input "Yes"
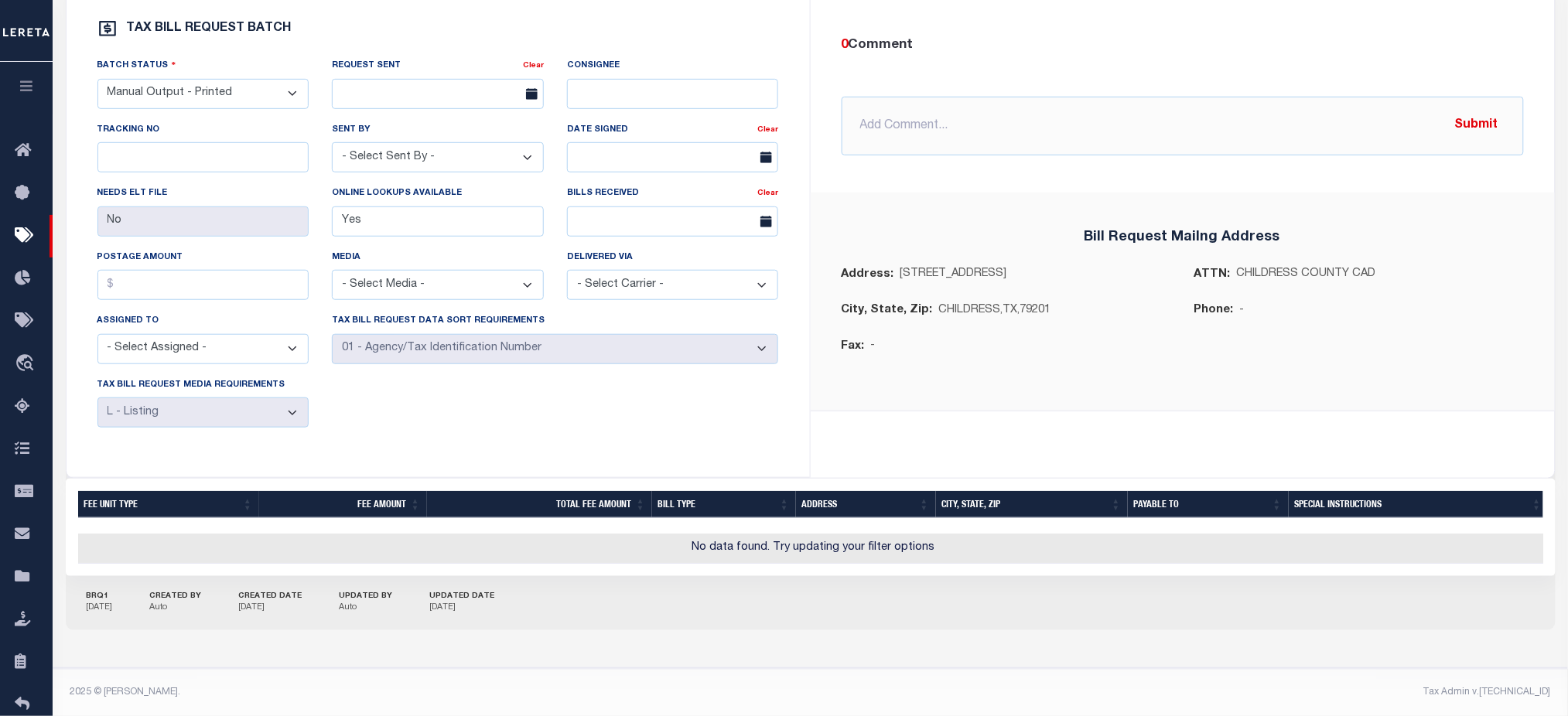
scroll to position [0, 0]
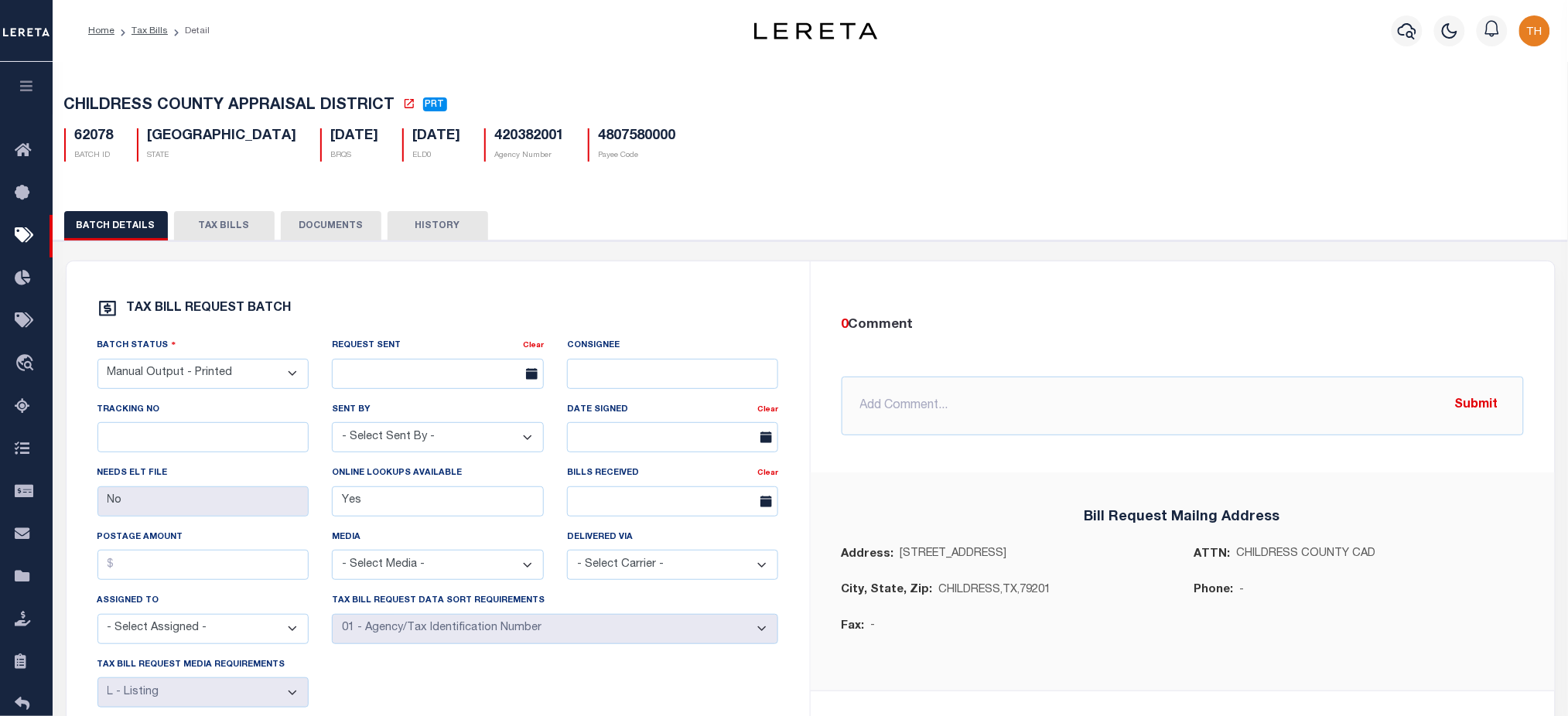
click at [209, 234] on button "TAX BILLS" at bounding box center [224, 225] width 100 height 29
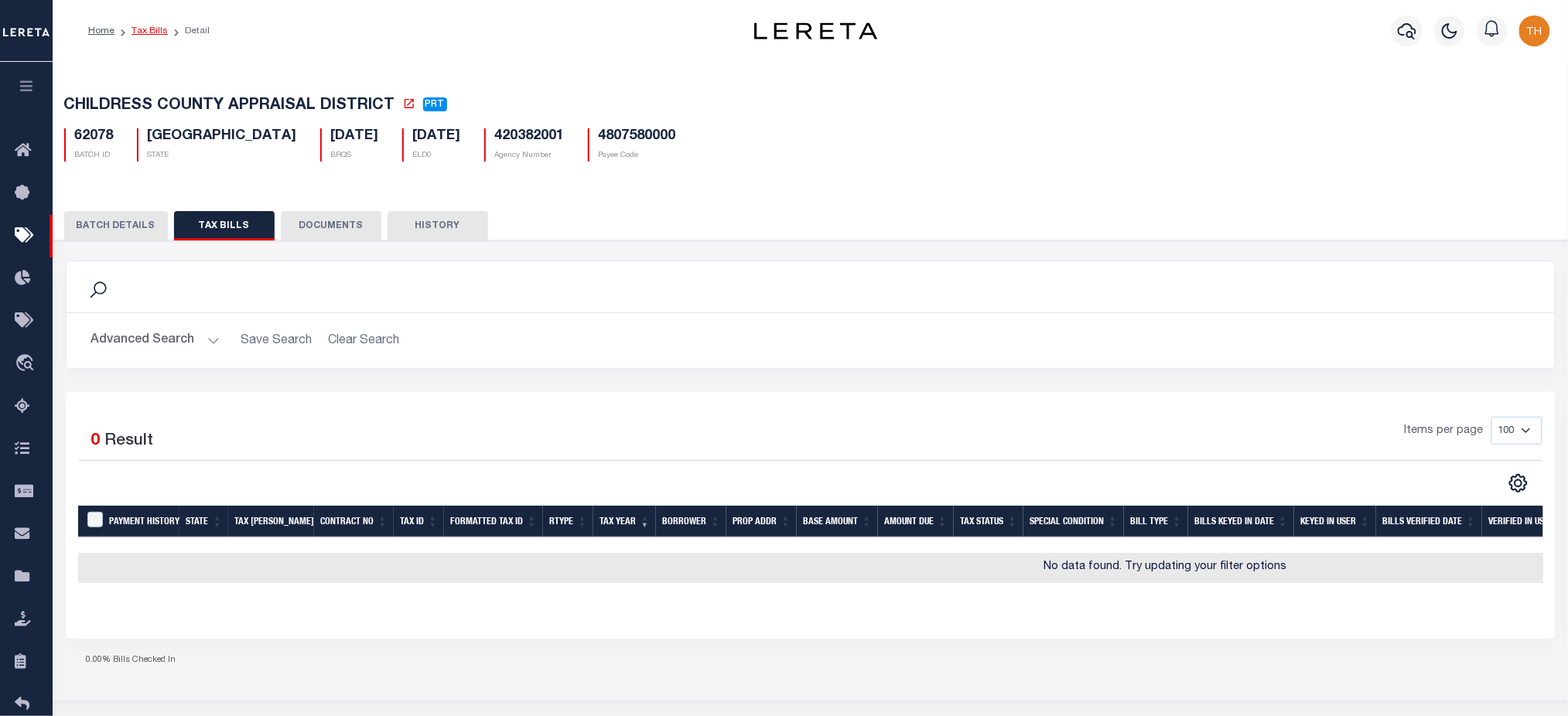
click at [151, 34] on link "Tax Bills" at bounding box center [150, 31] width 37 height 10
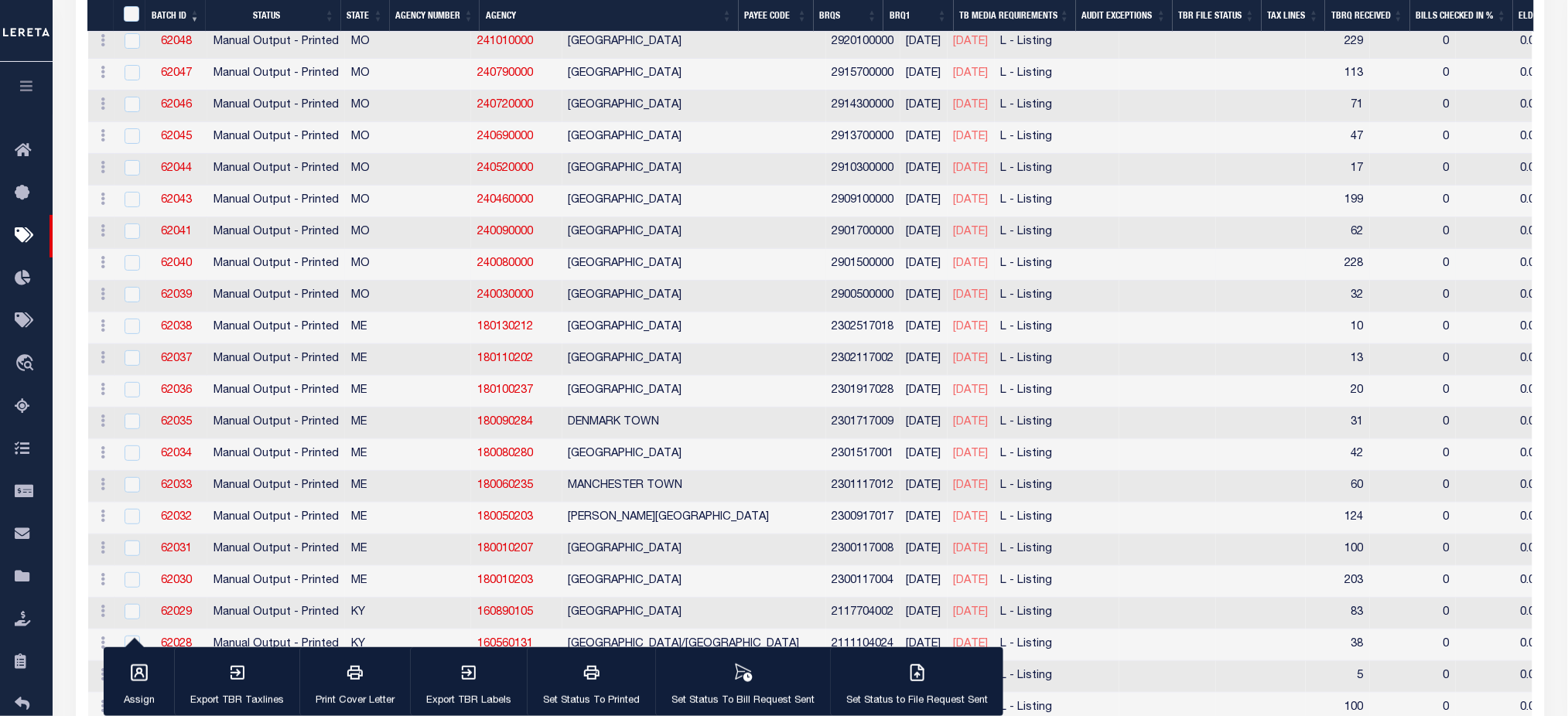
scroll to position [1857, 0]
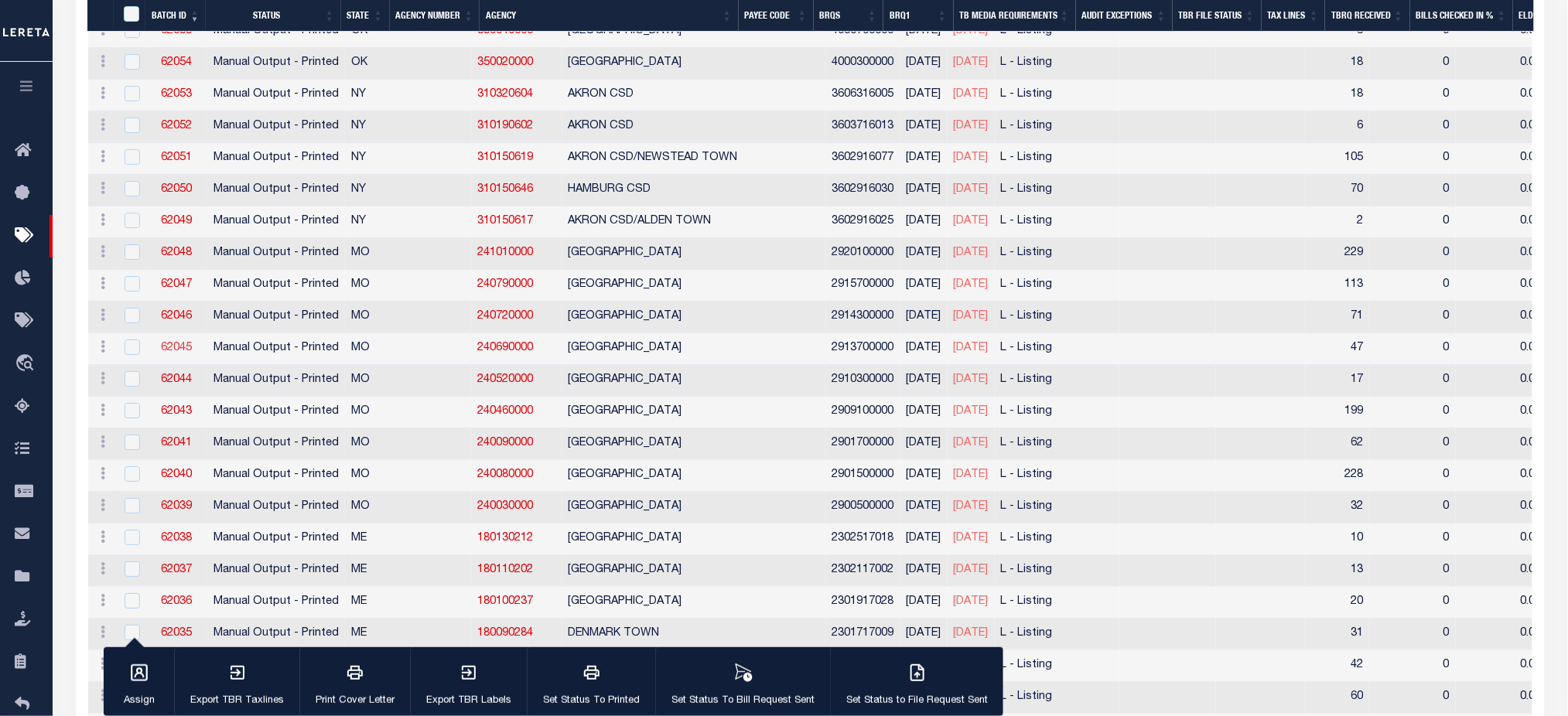
click at [179, 347] on link "62045" at bounding box center [176, 348] width 31 height 11
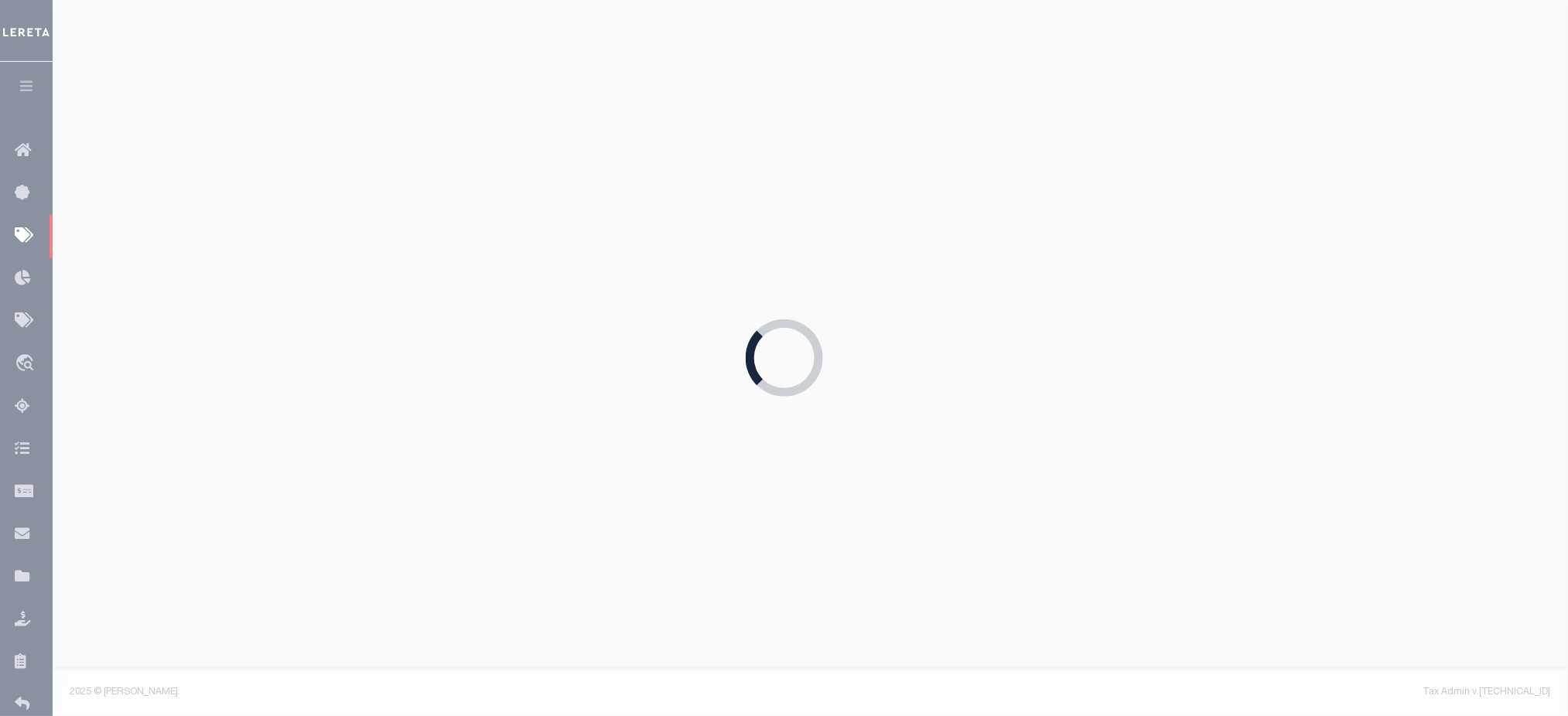
select select "29"
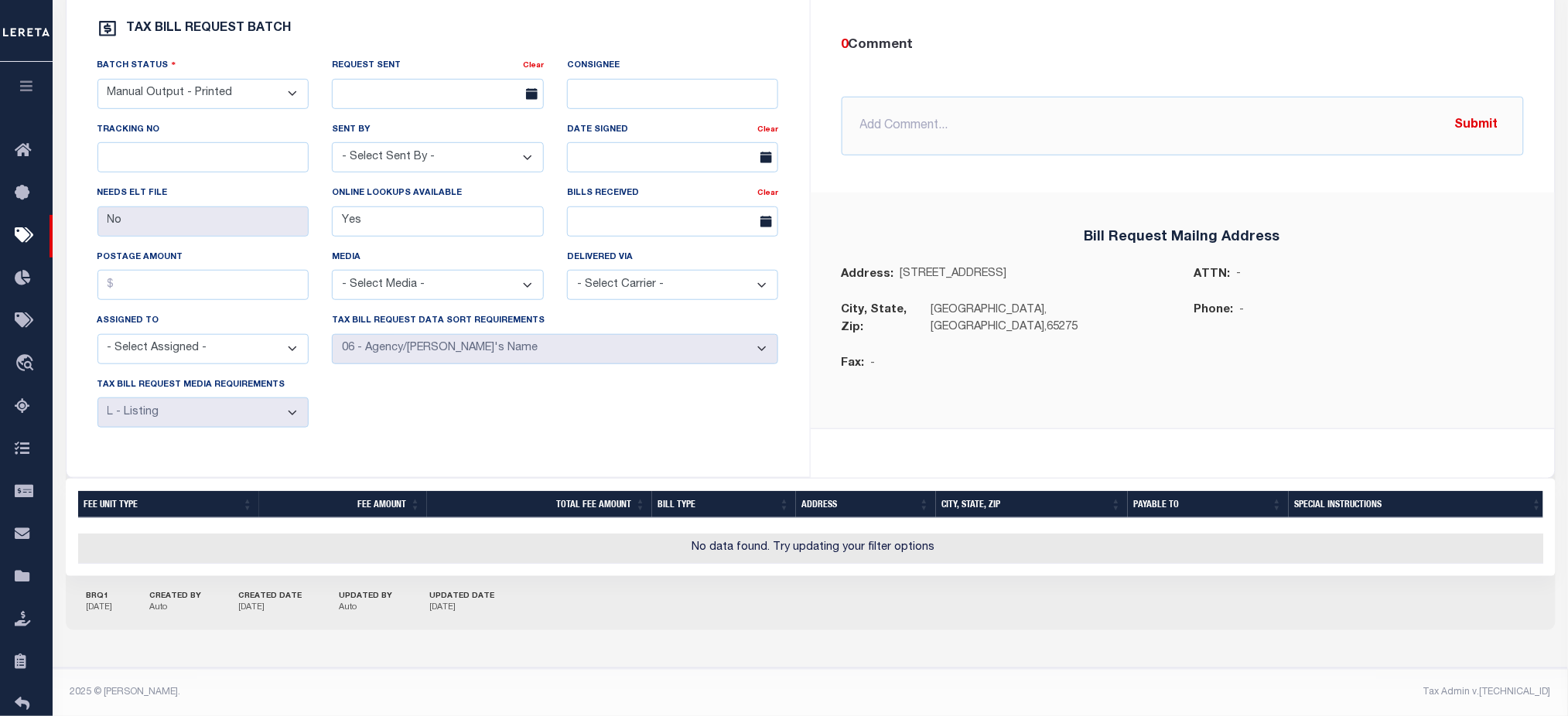
scroll to position [63, 0]
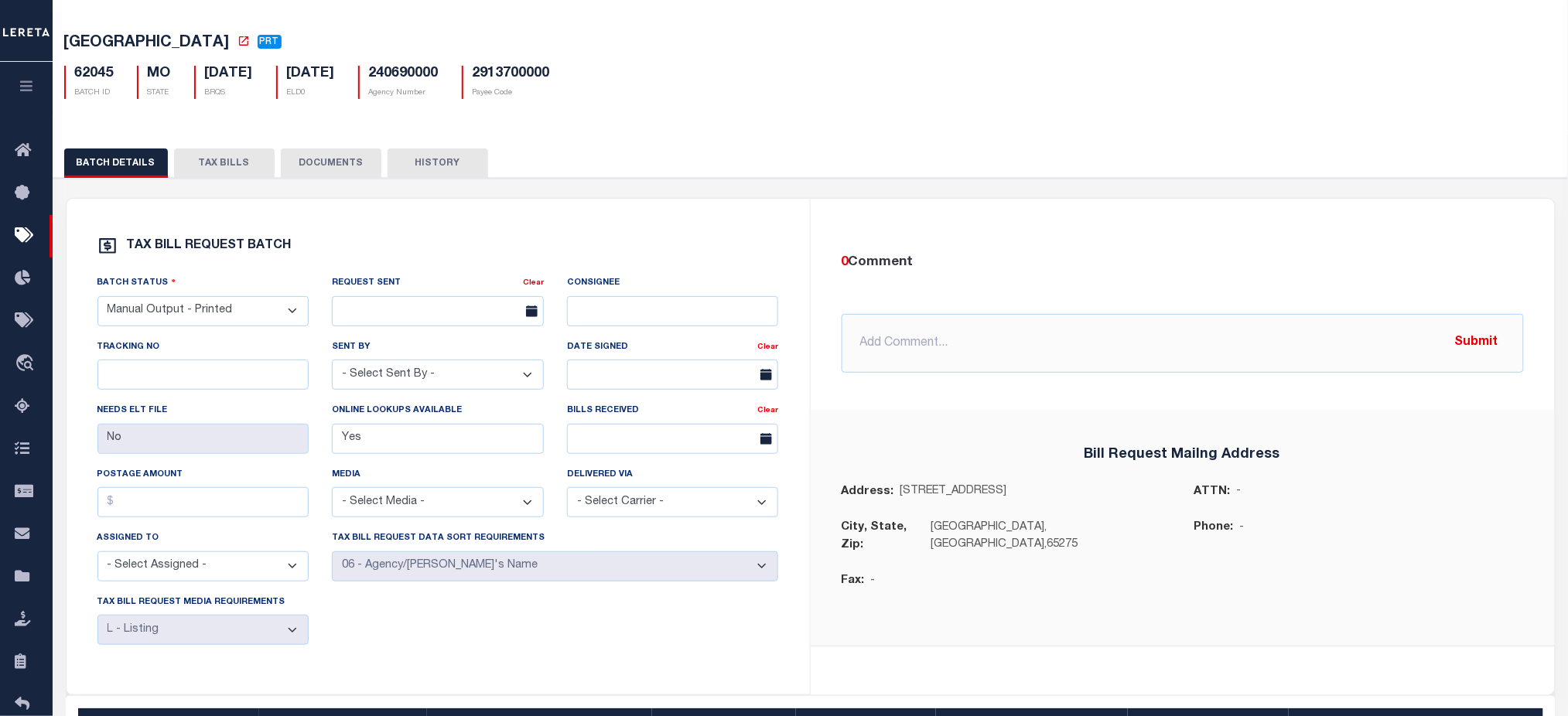
click at [240, 178] on button "TAX BILLS" at bounding box center [224, 162] width 100 height 29
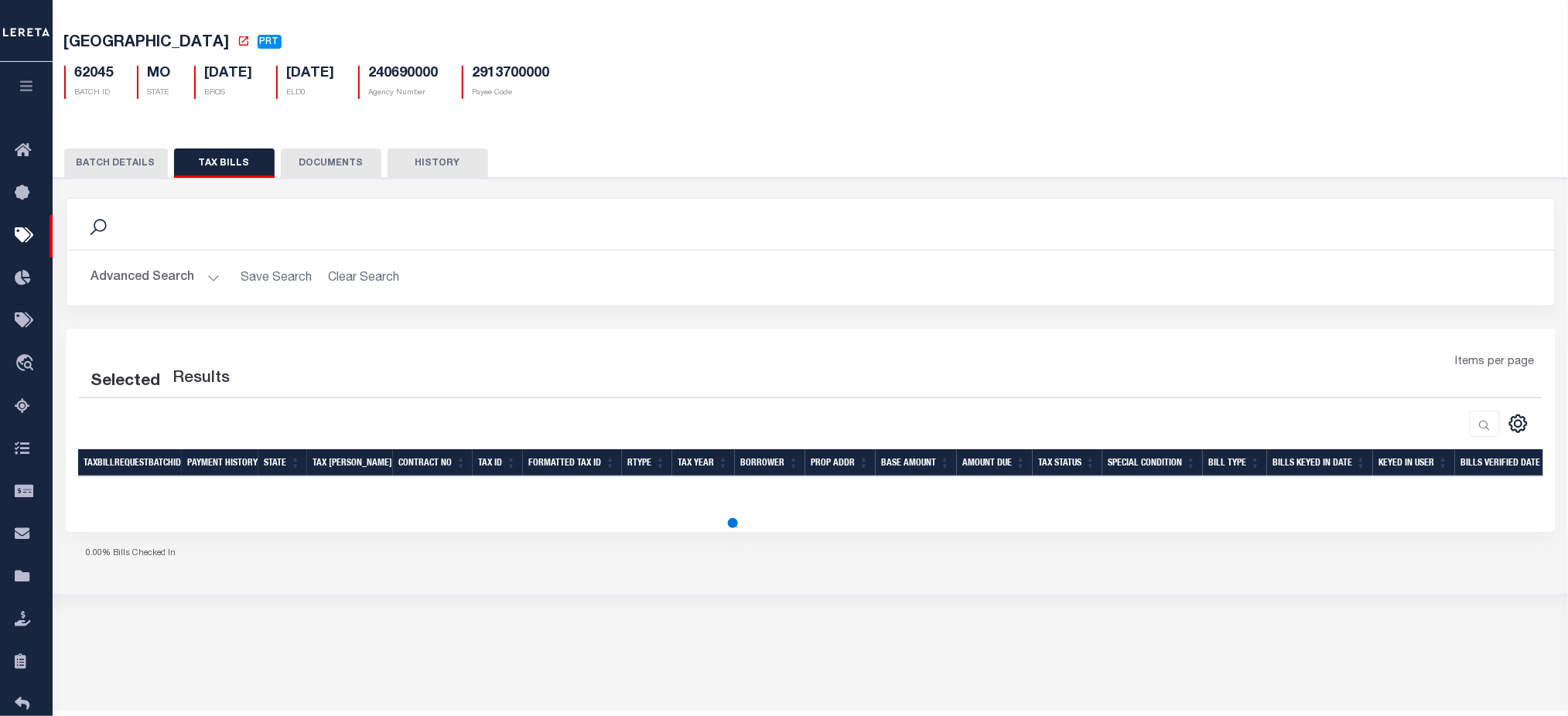
click at [235, 168] on button "TAX BILLS" at bounding box center [224, 162] width 100 height 29
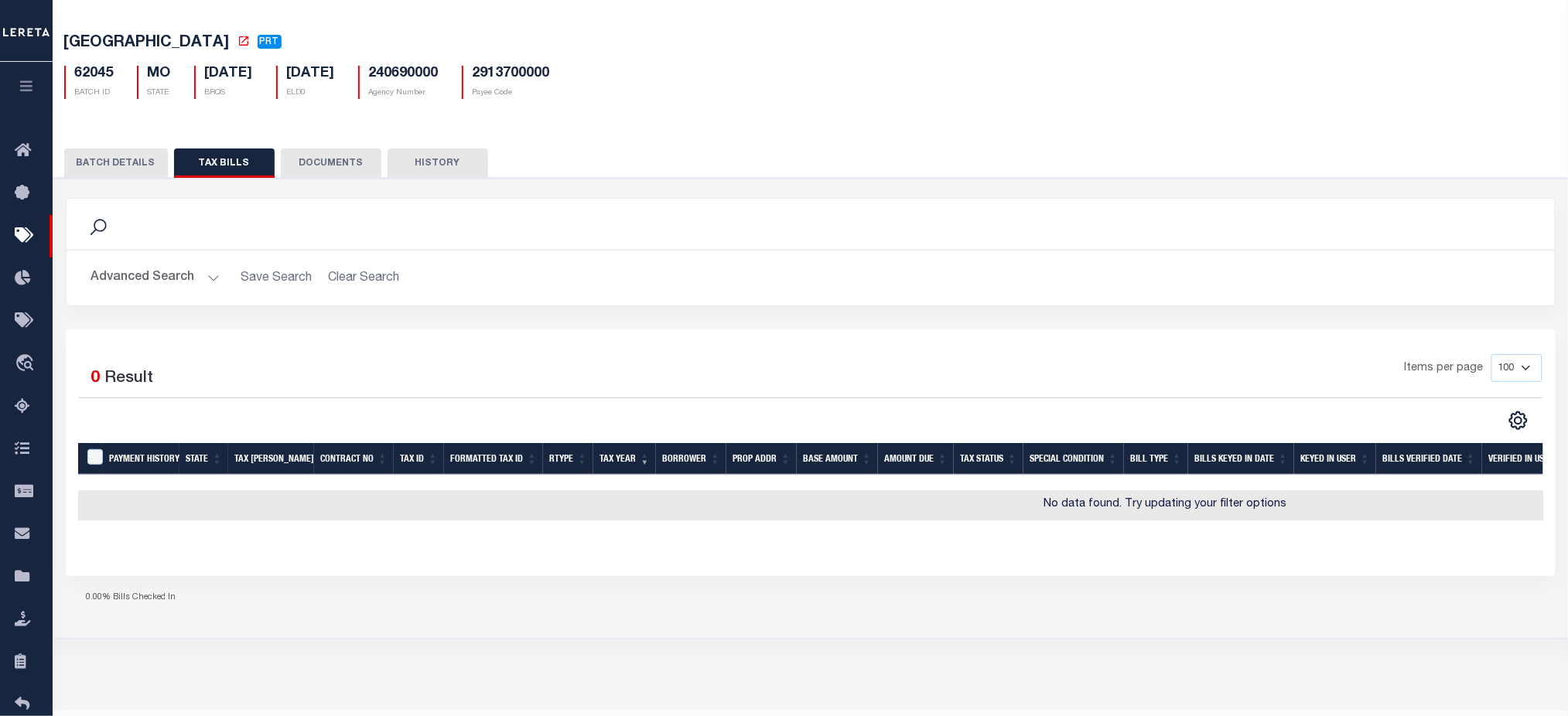
scroll to position [0, 0]
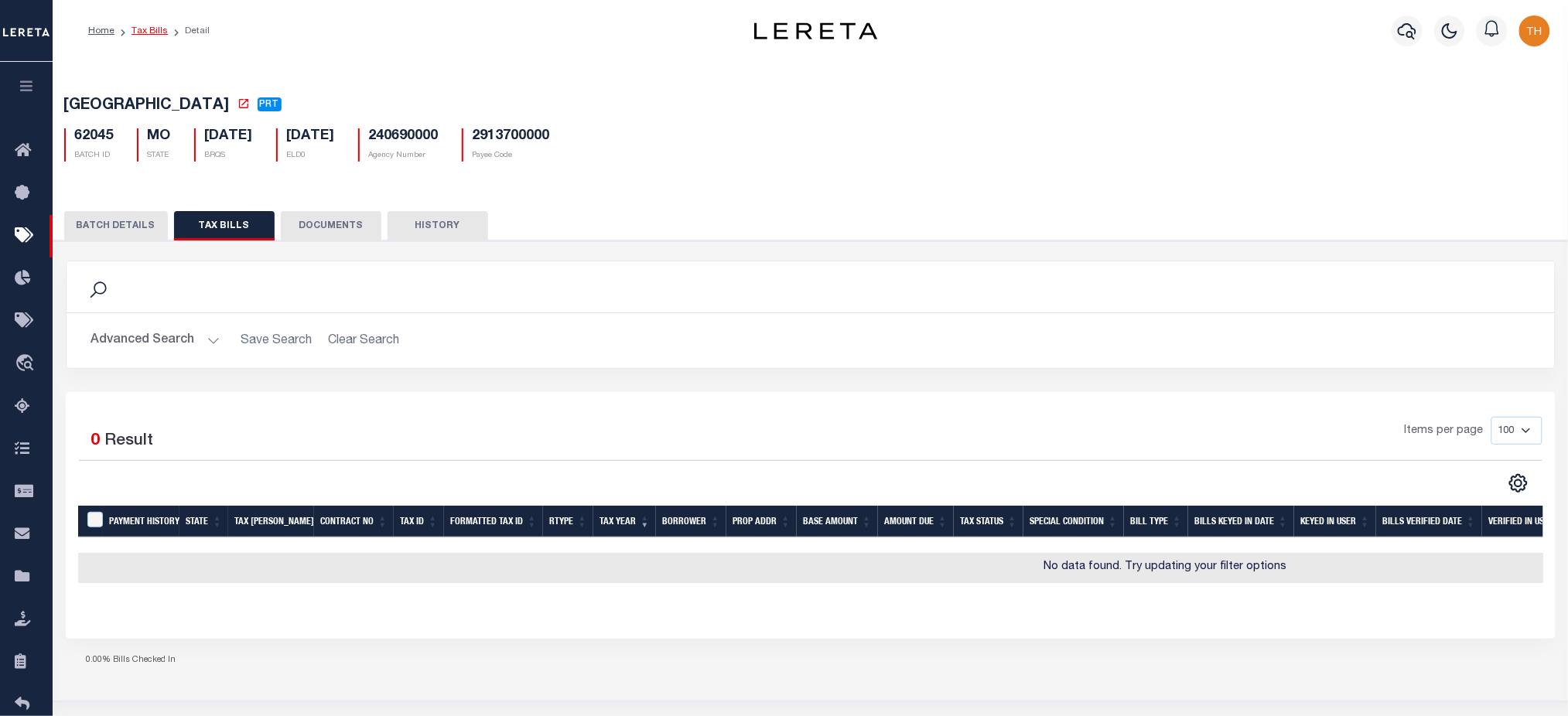
click at [163, 26] on link "Tax Bills" at bounding box center [150, 31] width 37 height 10
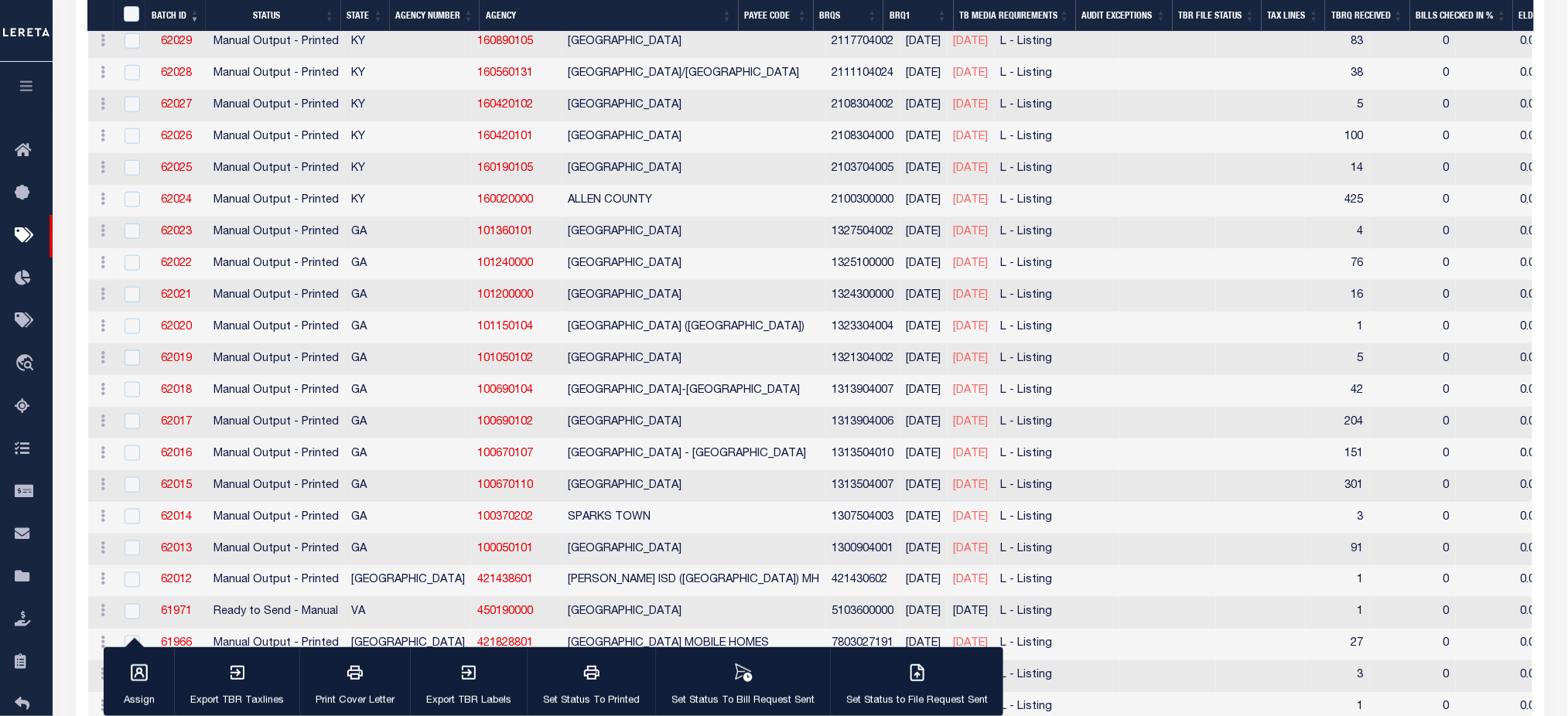
scroll to position [3057, 0]
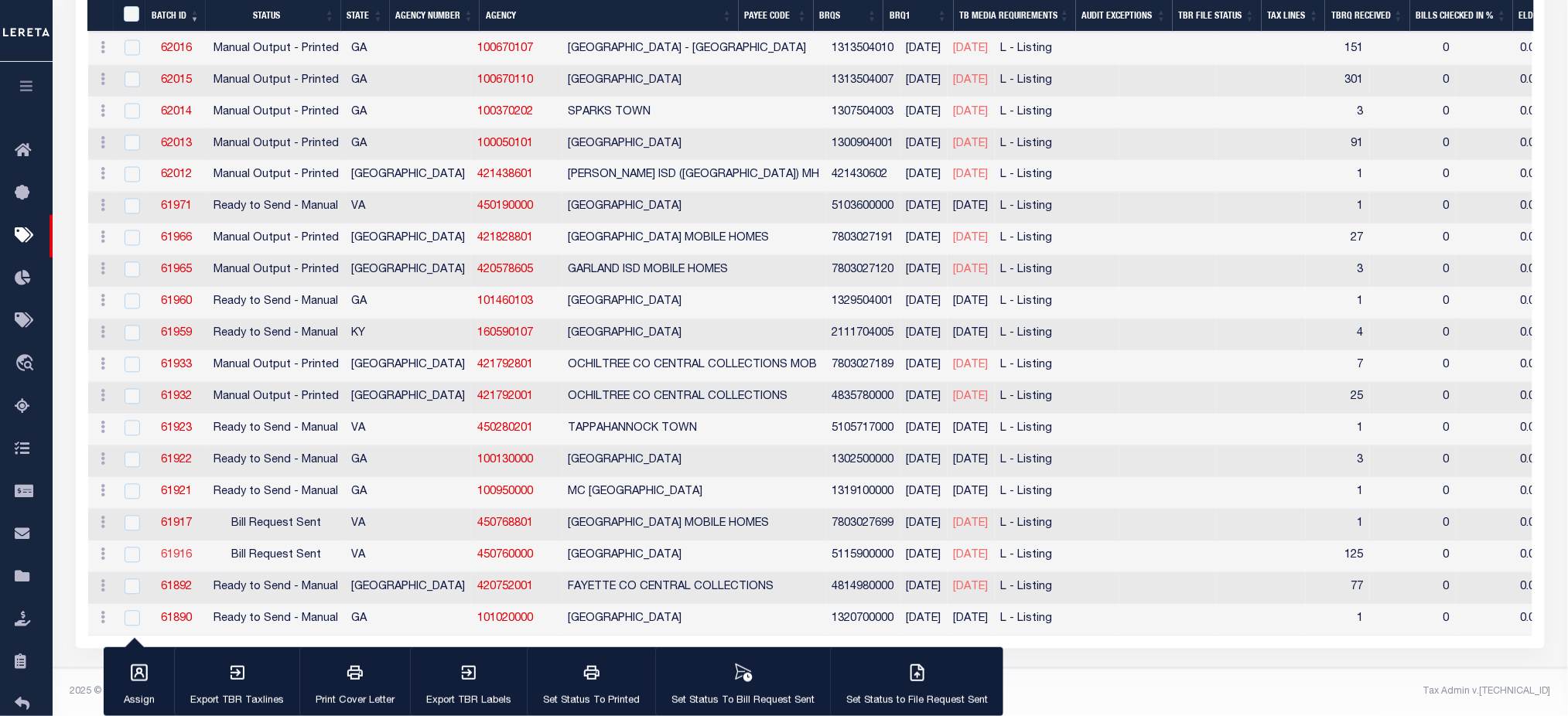
click at [172, 550] on link "61916" at bounding box center [176, 556] width 31 height 11
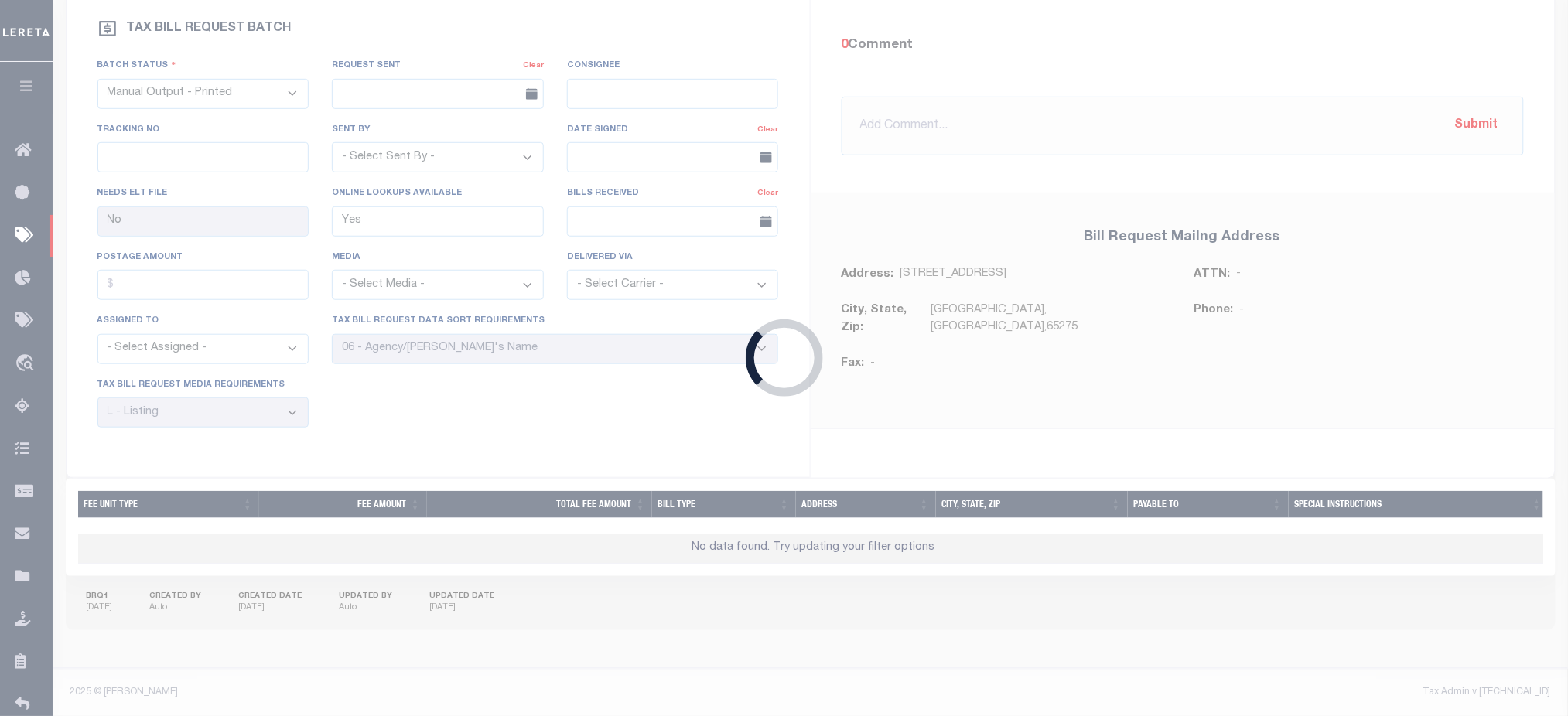
select select "RST"
type input "[DATE]"
select select
type input "No"
select select "30"
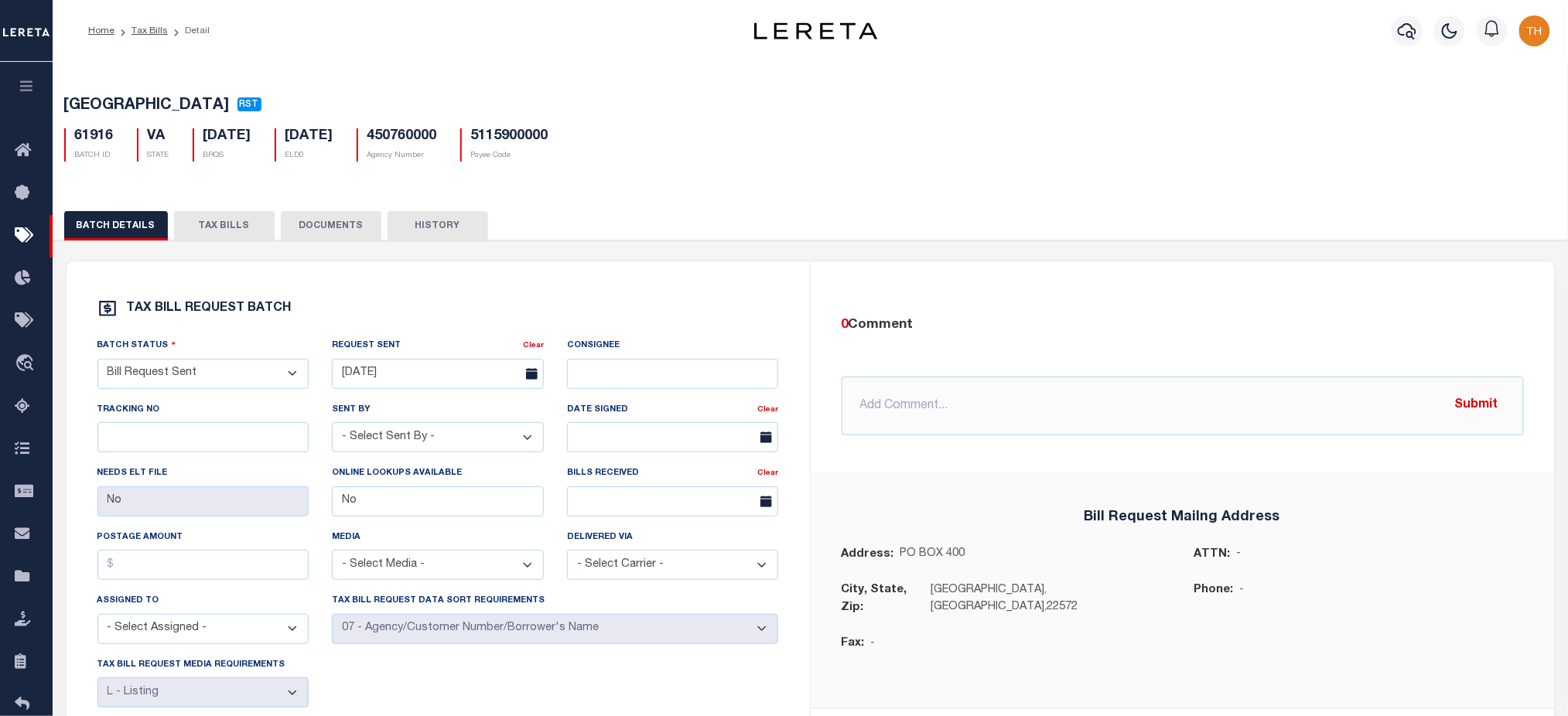
click at [196, 212] on div "BATCH DETAILS TAX BILLS DOCUMENTS HISTORY" at bounding box center [810, 570] width 1531 height 756
click at [202, 221] on button "TAX BILLS" at bounding box center [224, 225] width 100 height 29
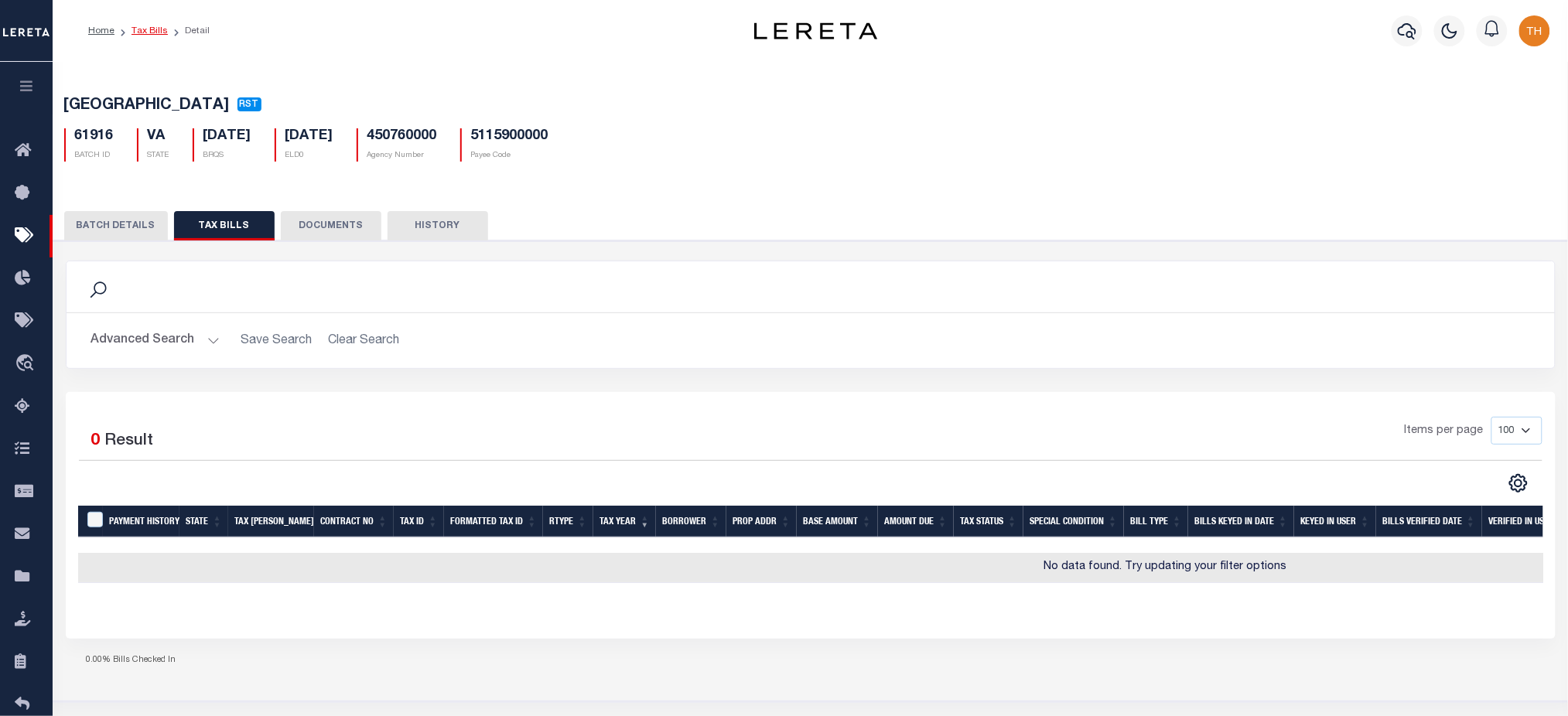
click at [141, 29] on link "Tax Bills" at bounding box center [150, 31] width 37 height 10
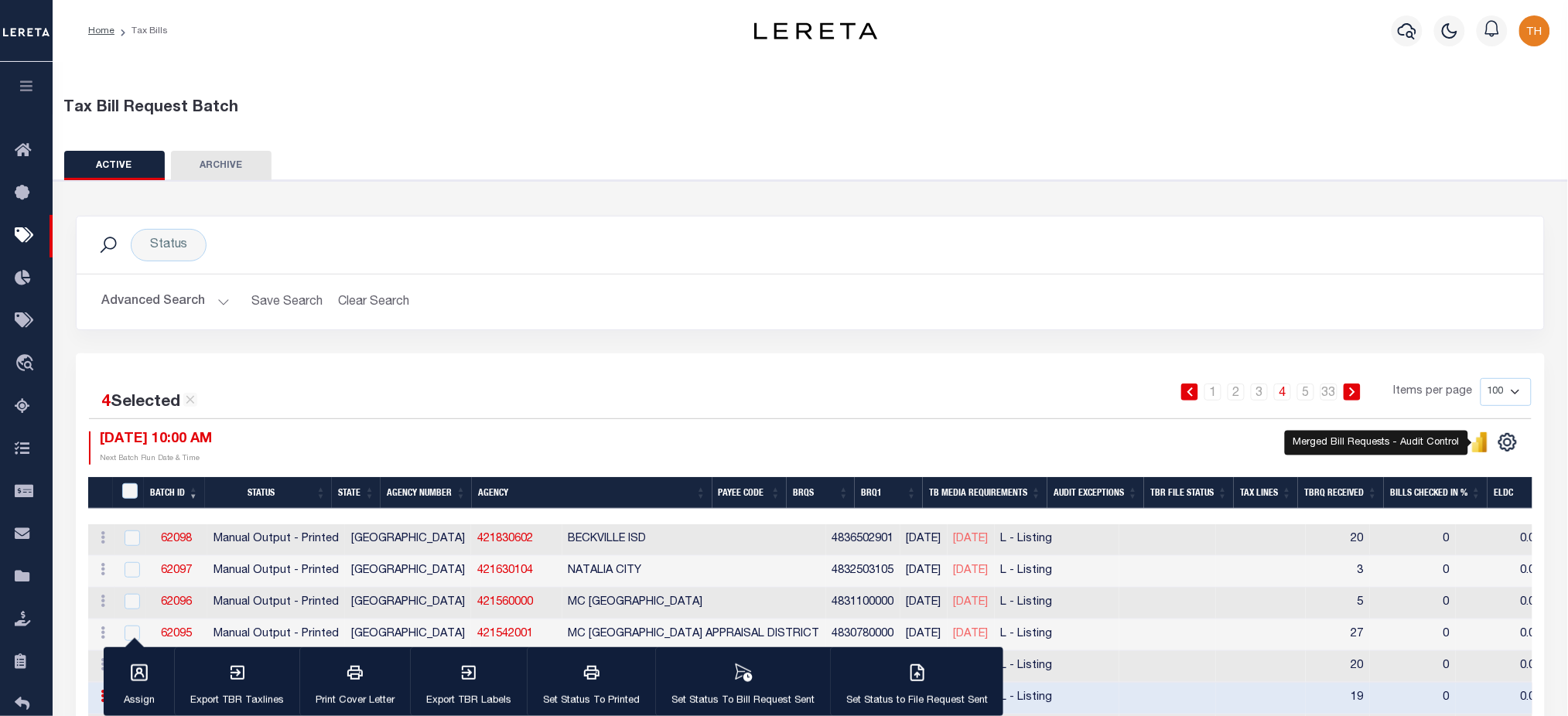
click at [1483, 443] on icon "" at bounding box center [1480, 445] width 7 height 14
click at [163, 297] on button "Advanced Search" at bounding box center [165, 302] width 128 height 30
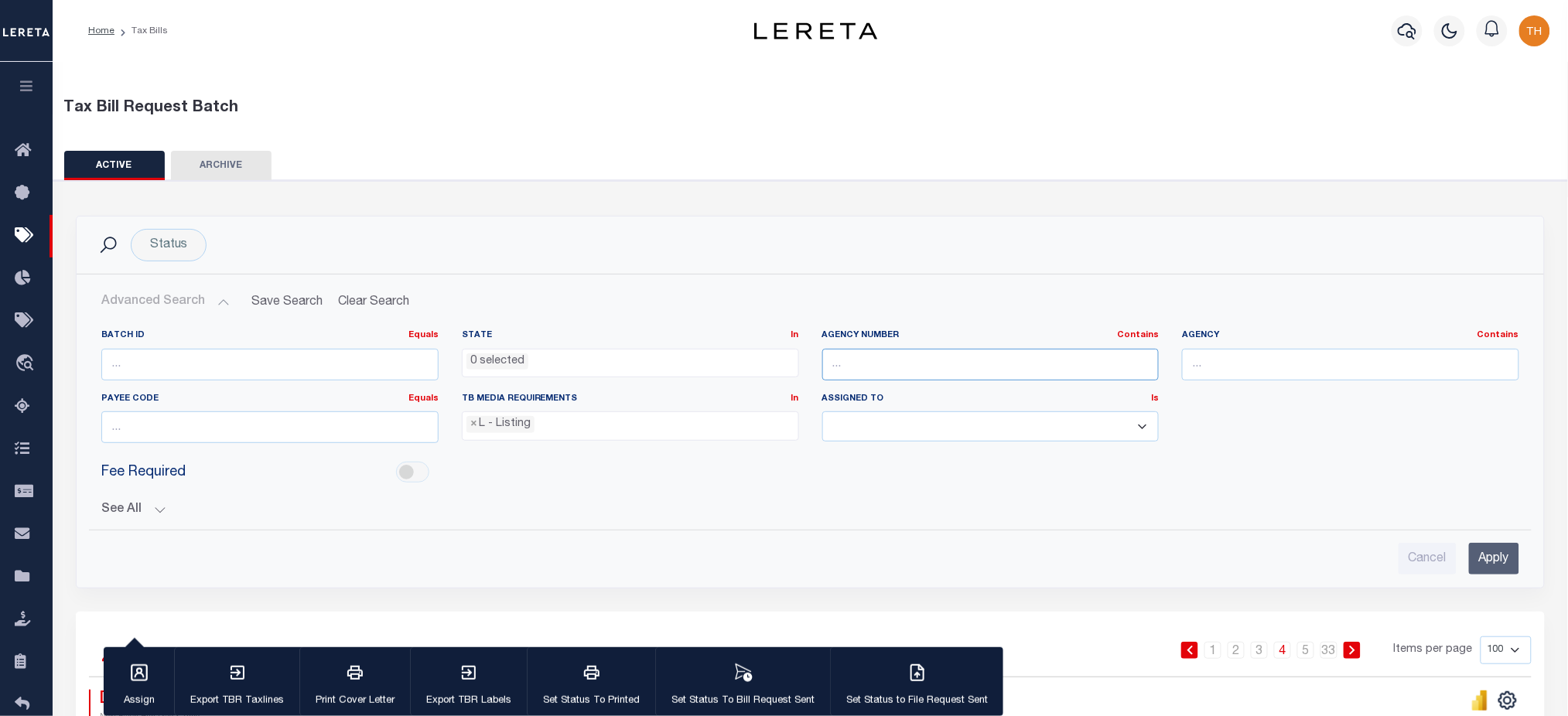
click at [1042, 364] on input "text" at bounding box center [990, 365] width 337 height 32
click at [1272, 367] on input "text" at bounding box center [1350, 365] width 337 height 32
paste input "040210000"
type input "040210000"
click at [1009, 379] on input "text" at bounding box center [990, 365] width 337 height 32
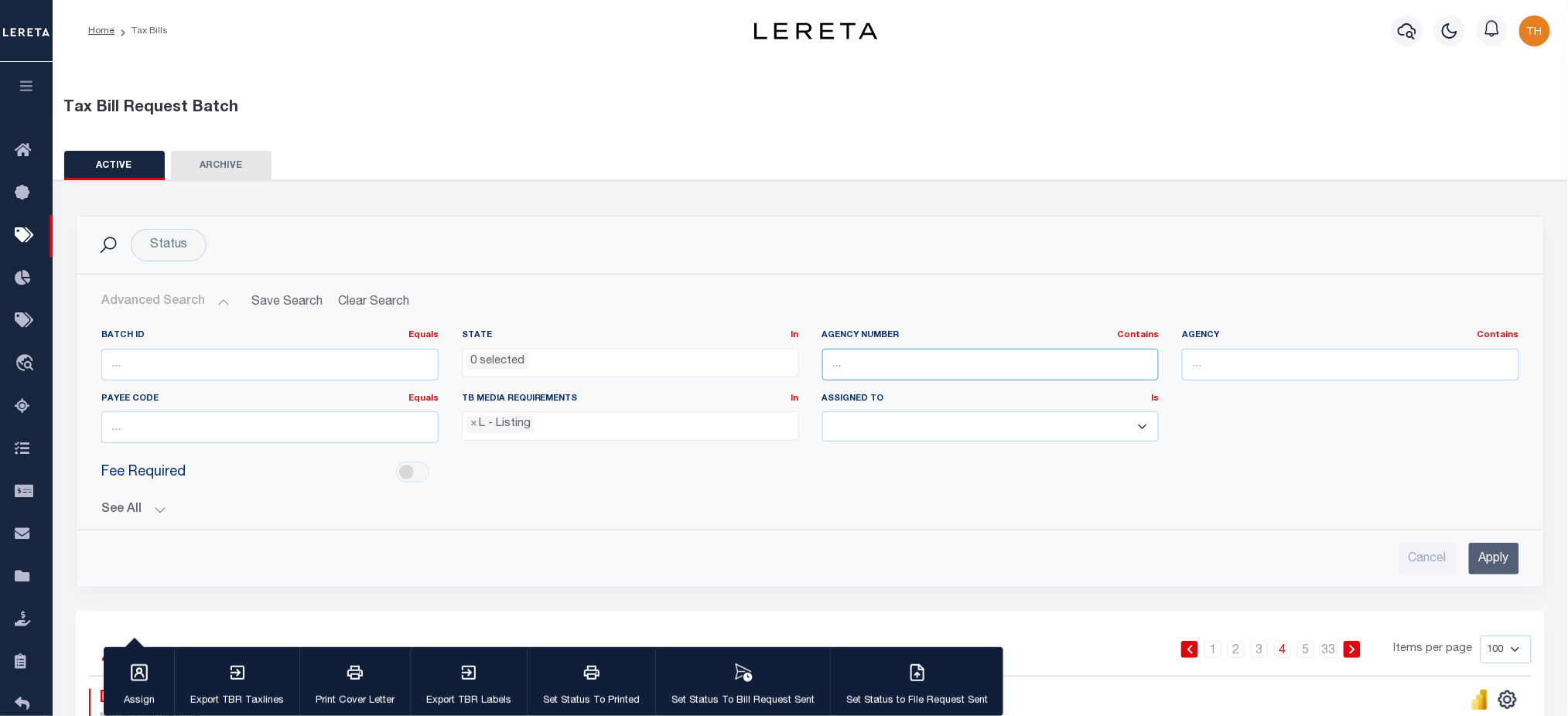
paste input "040210000"
type input "040210000"
click at [1502, 554] on input "Apply" at bounding box center [1494, 559] width 50 height 32
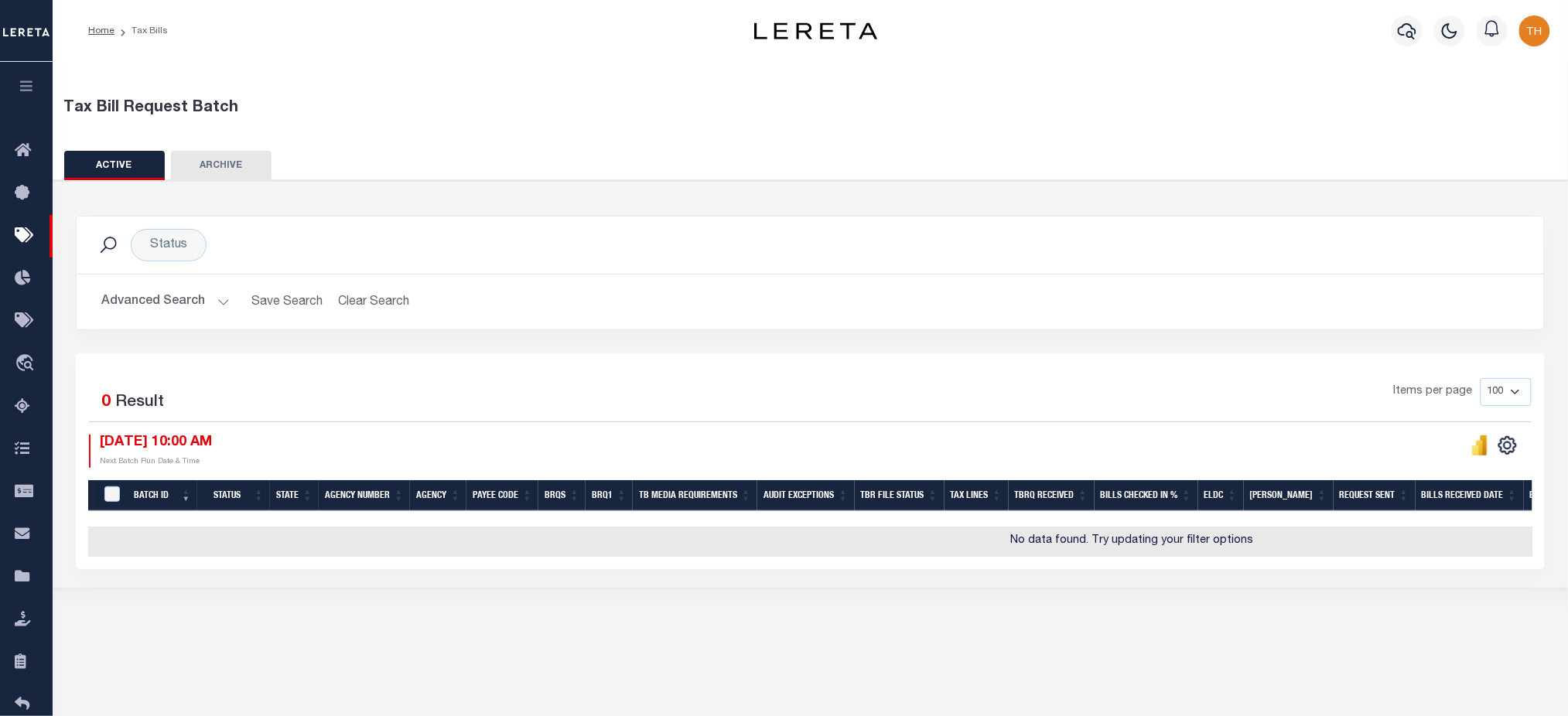
click at [155, 294] on button "Advanced Search" at bounding box center [165, 302] width 128 height 30
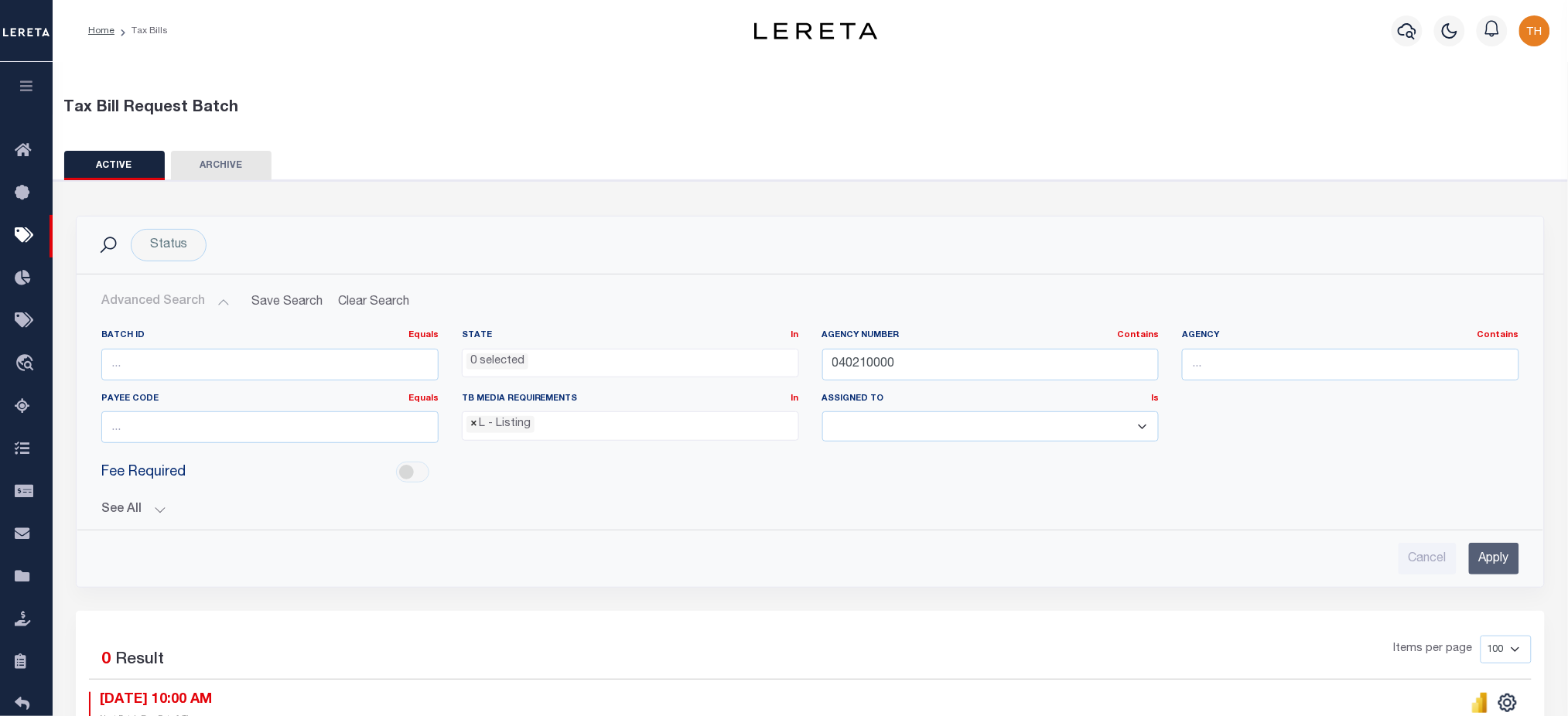
click at [475, 425] on span "×" at bounding box center [473, 424] width 7 height 17
select select
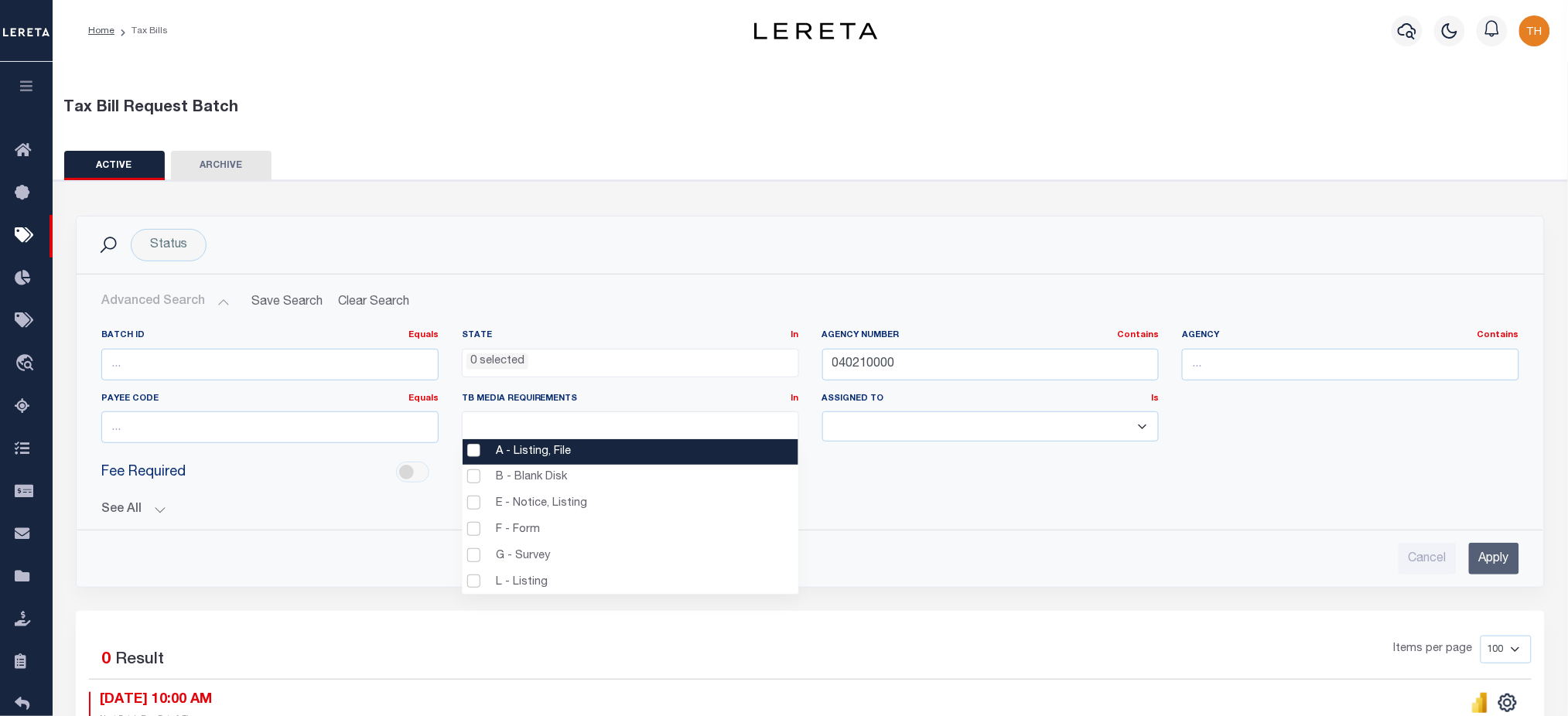
click at [1502, 543] on input "Apply" at bounding box center [1494, 559] width 50 height 32
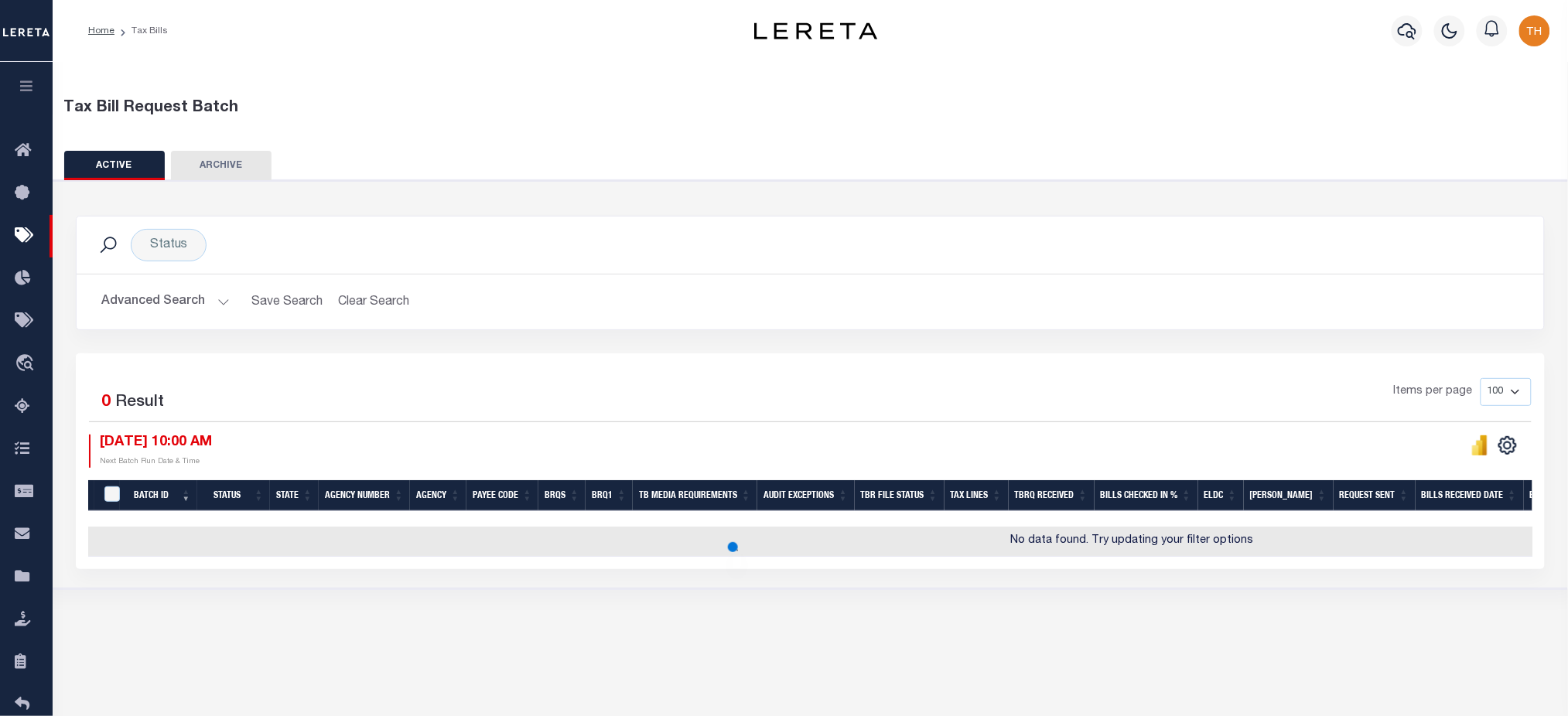
click at [1498, 550] on div "Status Search Advanced Search Save Search Clear Search TaxBillBatches_dynamicta…" at bounding box center [810, 393] width 1469 height 354
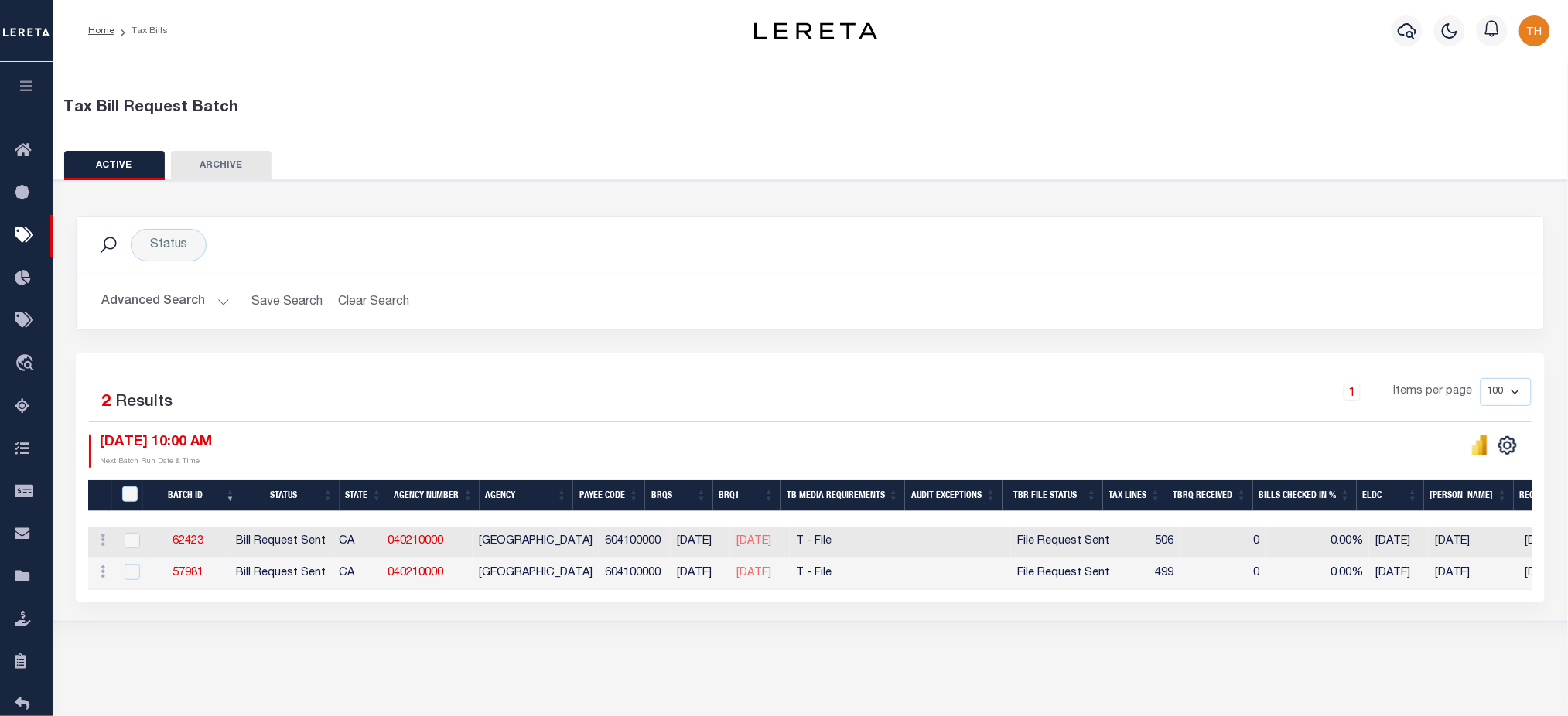
click at [191, 307] on button "Advanced Search" at bounding box center [165, 302] width 128 height 30
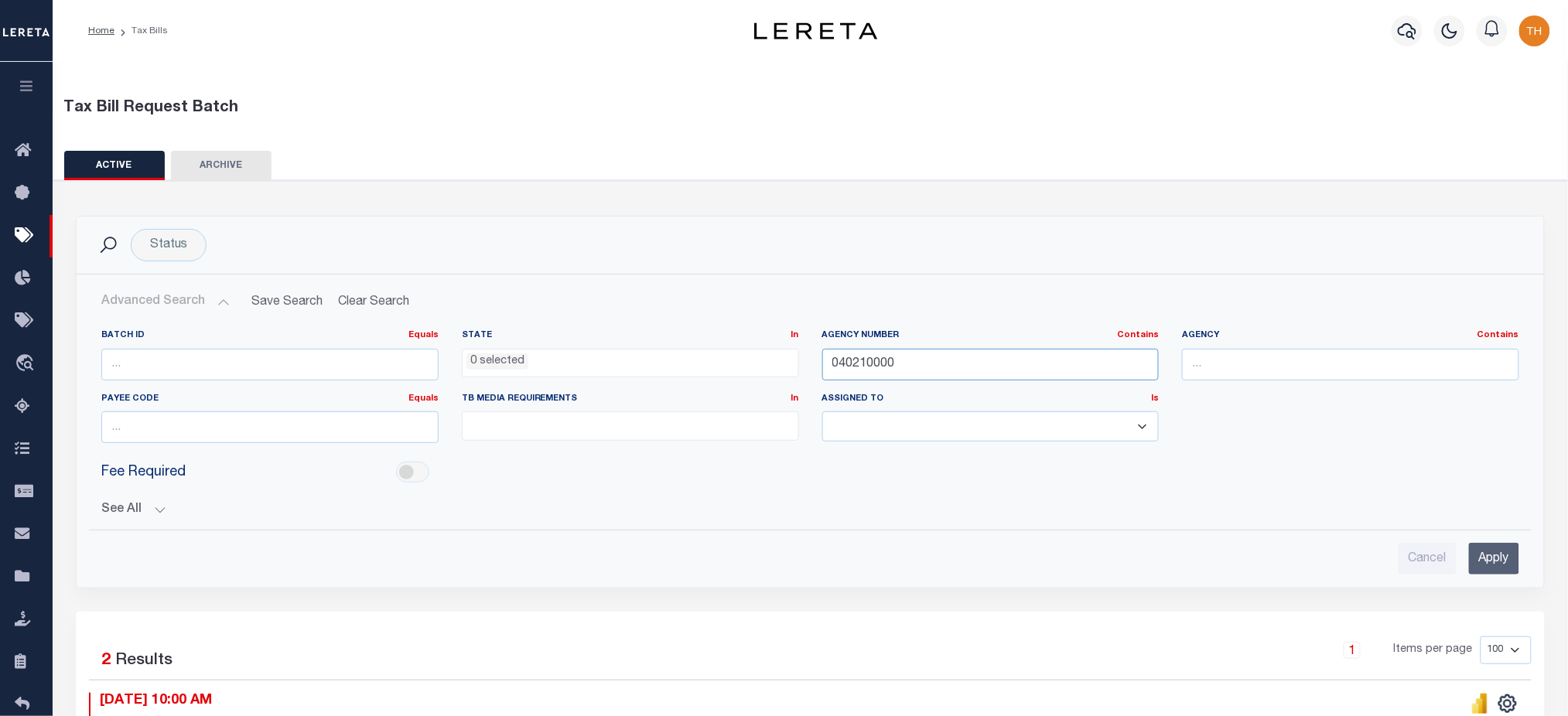
drag, startPoint x: 1048, startPoint y: 366, endPoint x: 751, endPoint y: 337, distance: 298.4
click at [727, 337] on div "Batch ID Equals Equals Is Not Equal To Is Greater Than Is Less Than State In In…" at bounding box center [810, 393] width 1441 height 126
click at [1311, 363] on input "text" at bounding box center [1350, 365] width 337 height 32
type input "polk county"
click at [1475, 561] on input "Apply" at bounding box center [1494, 559] width 50 height 32
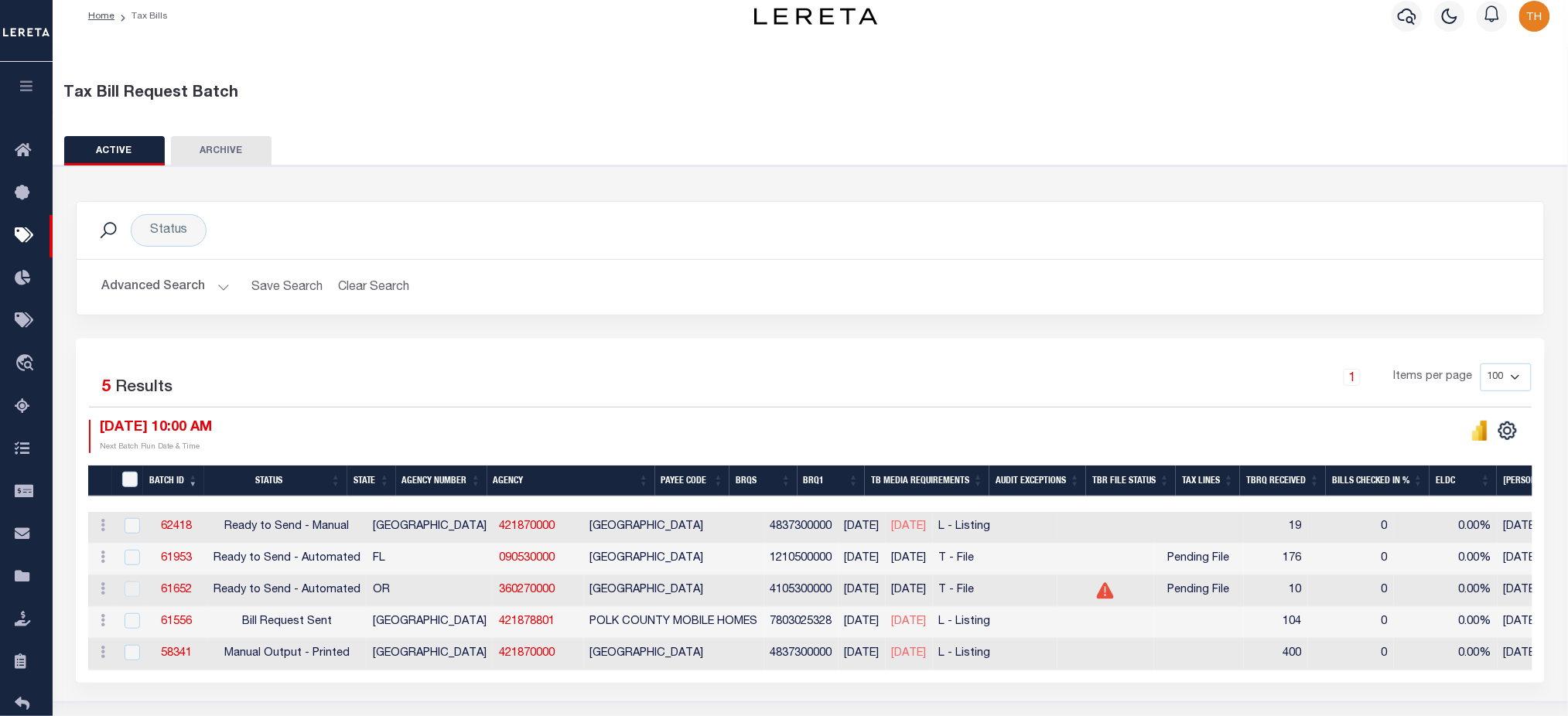
scroll to position [103, 0]
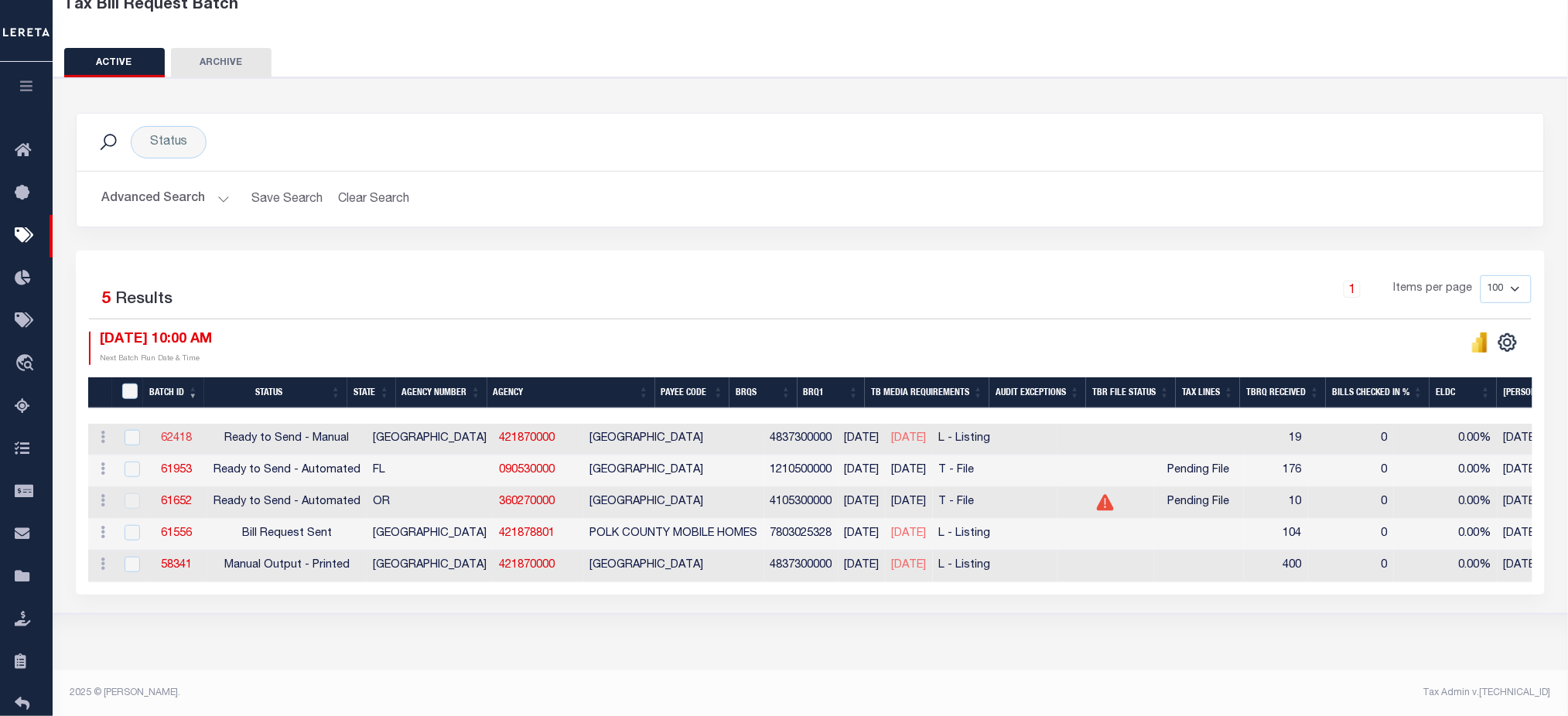
click at [161, 443] on link "62418" at bounding box center [176, 439] width 31 height 11
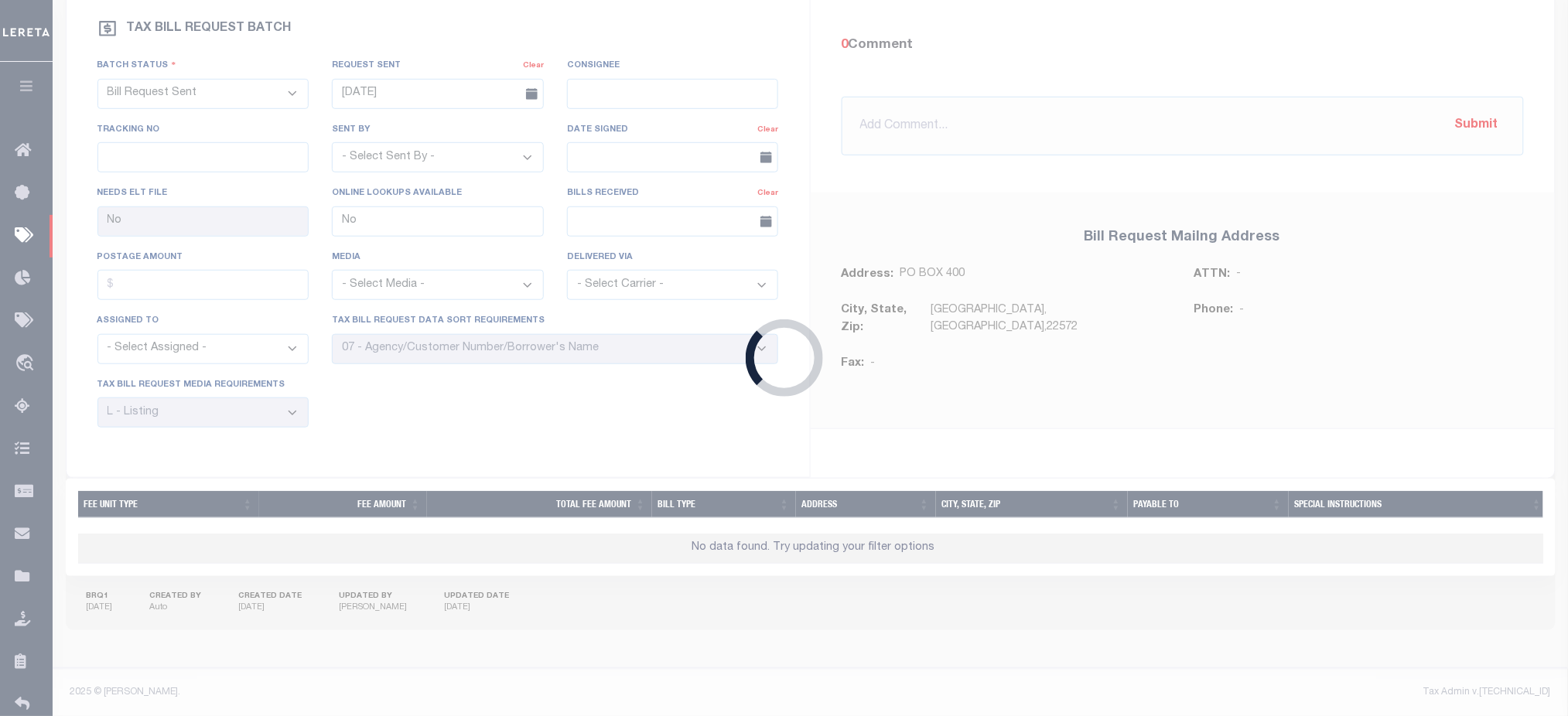
select select "RTS"
type input "Yes"
select select "25"
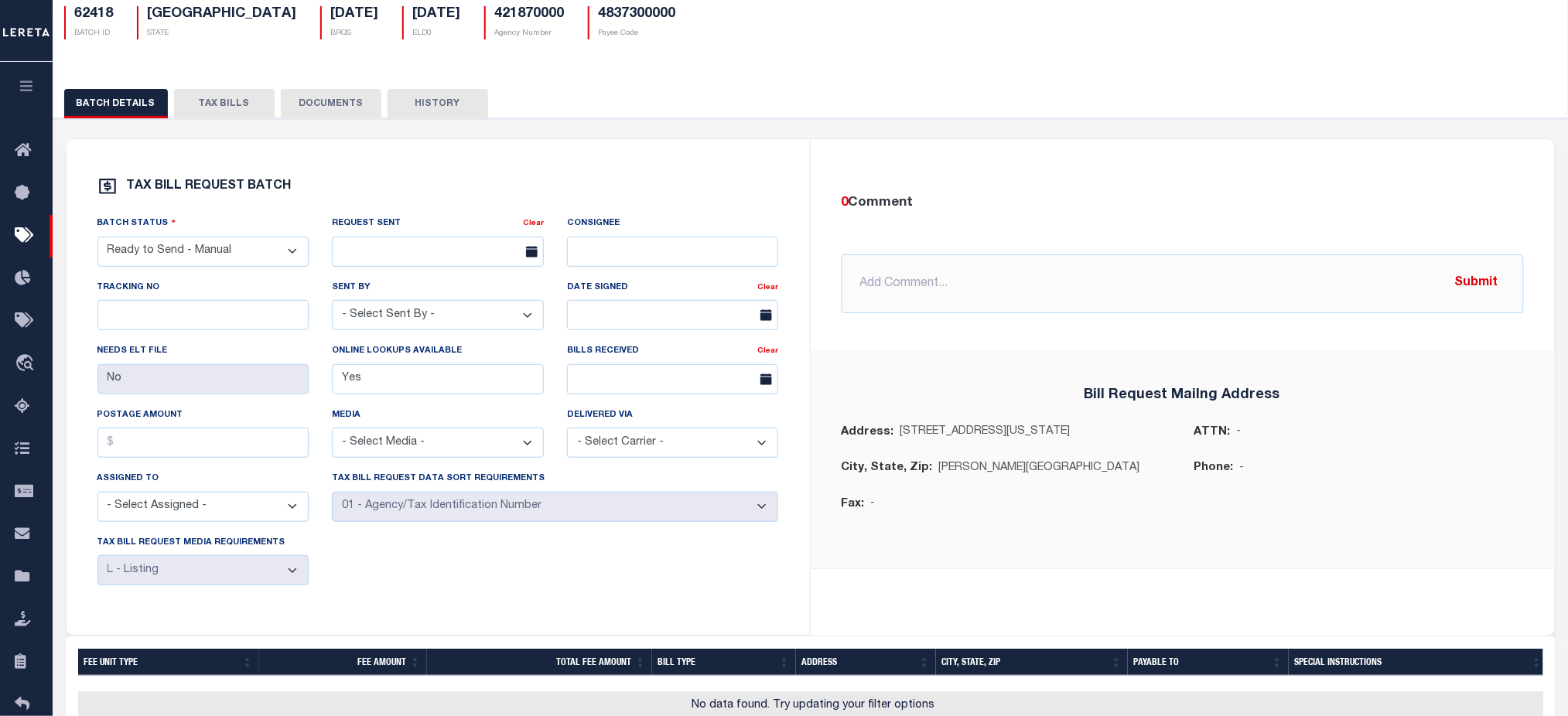
scroll to position [18, 0]
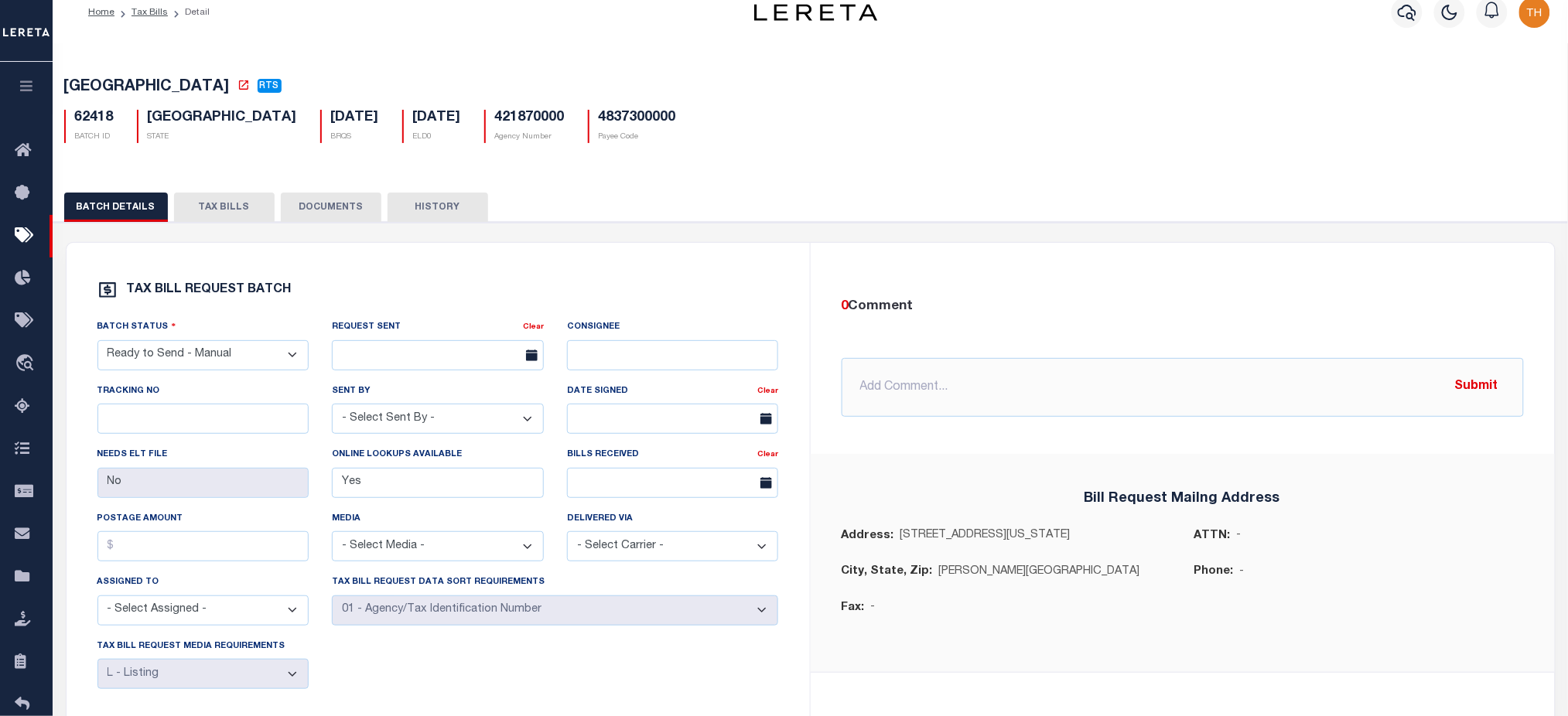
click at [237, 206] on button "TAX BILLS" at bounding box center [224, 207] width 100 height 29
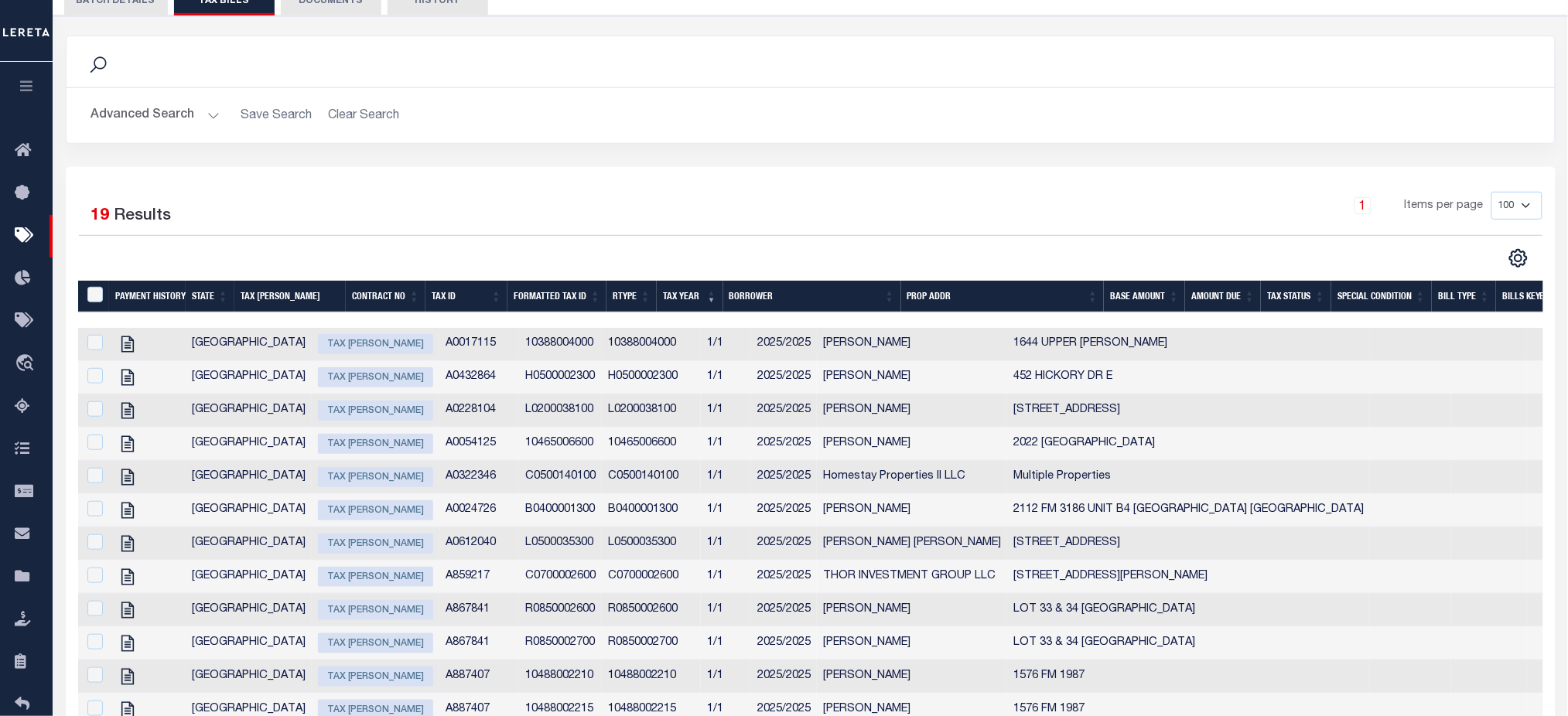
scroll to position [0, 0]
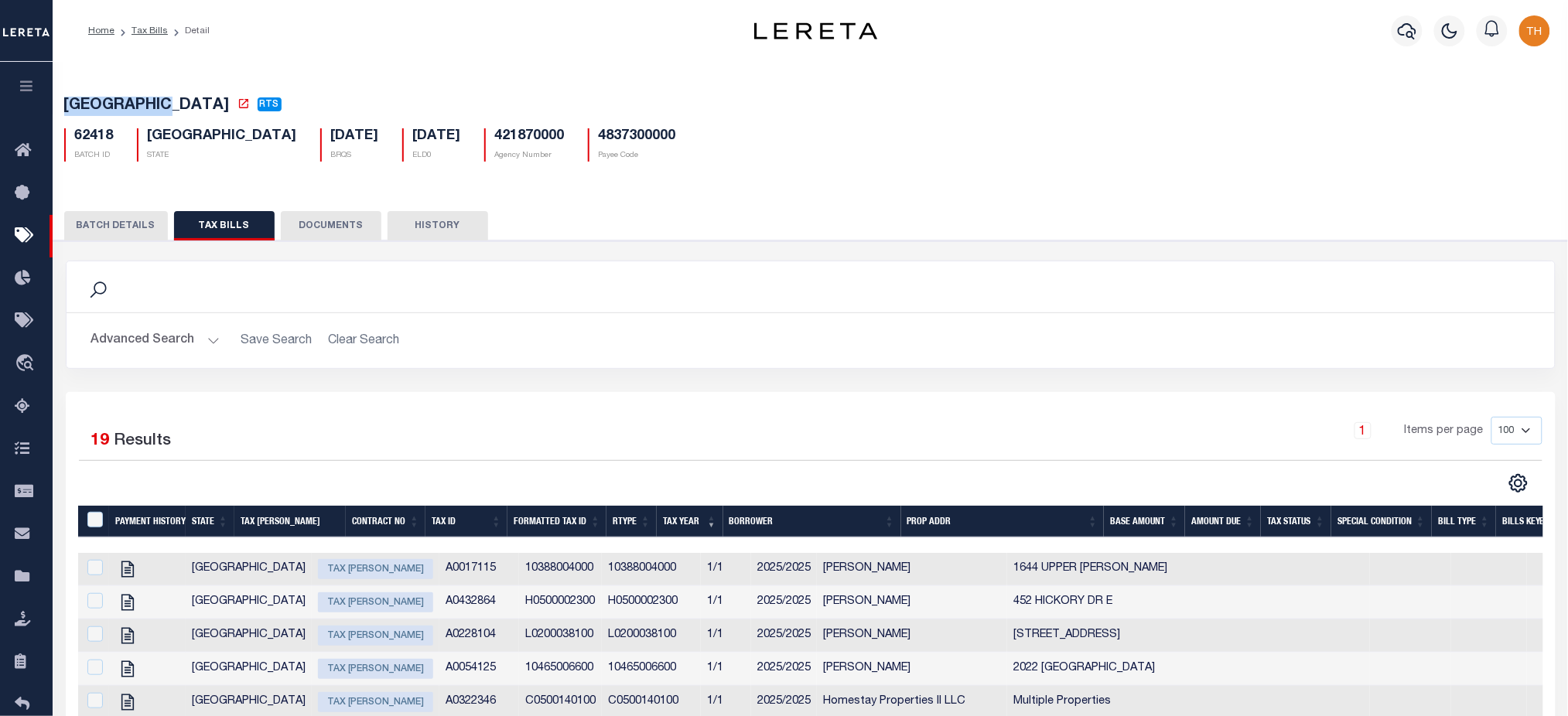
drag, startPoint x: 67, startPoint y: 104, endPoint x: 174, endPoint y: 104, distance: 107.0
click at [174, 104] on span "POLK COUNTY" at bounding box center [147, 105] width 166 height 15
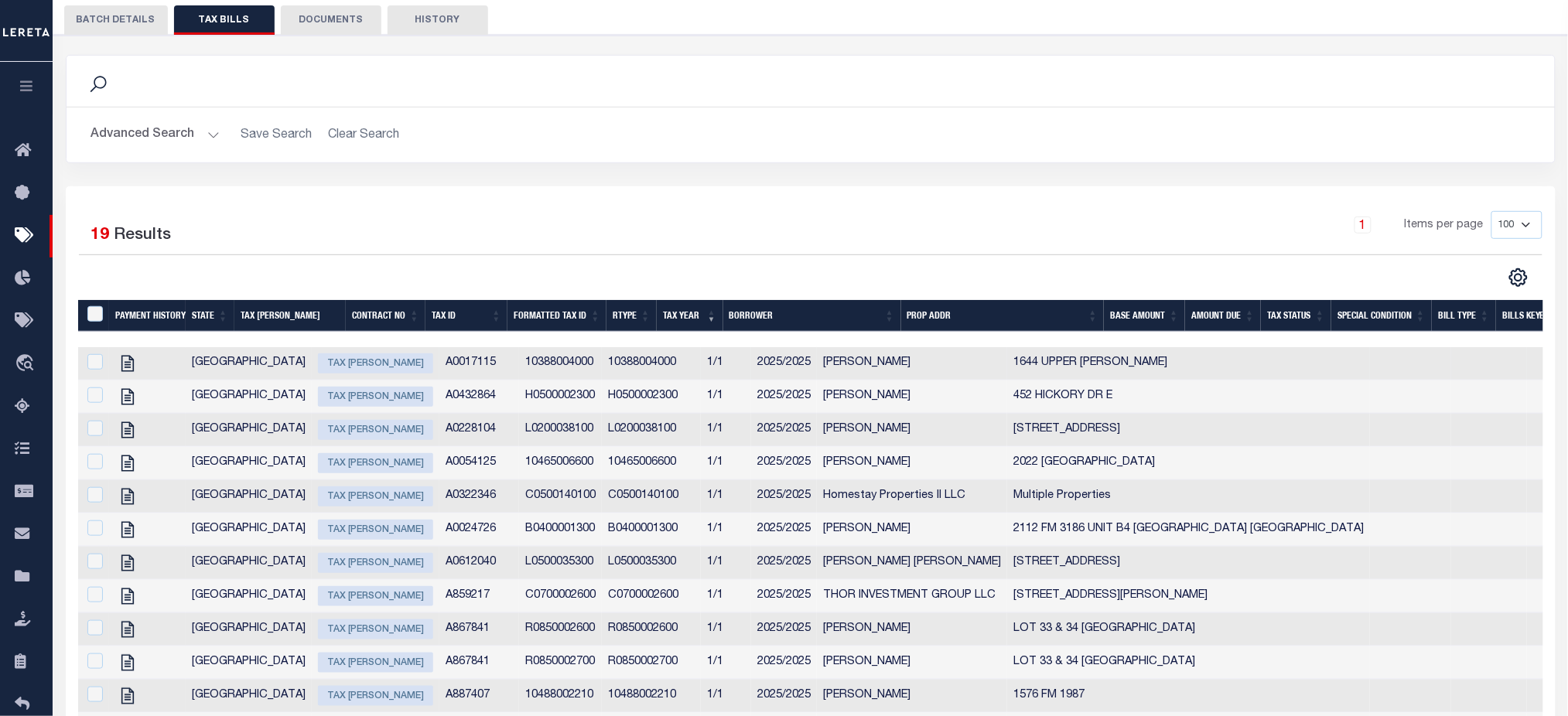
click at [318, 366] on span "Tax Bill Amount" at bounding box center [375, 363] width 116 height 20
checkbox input "true"
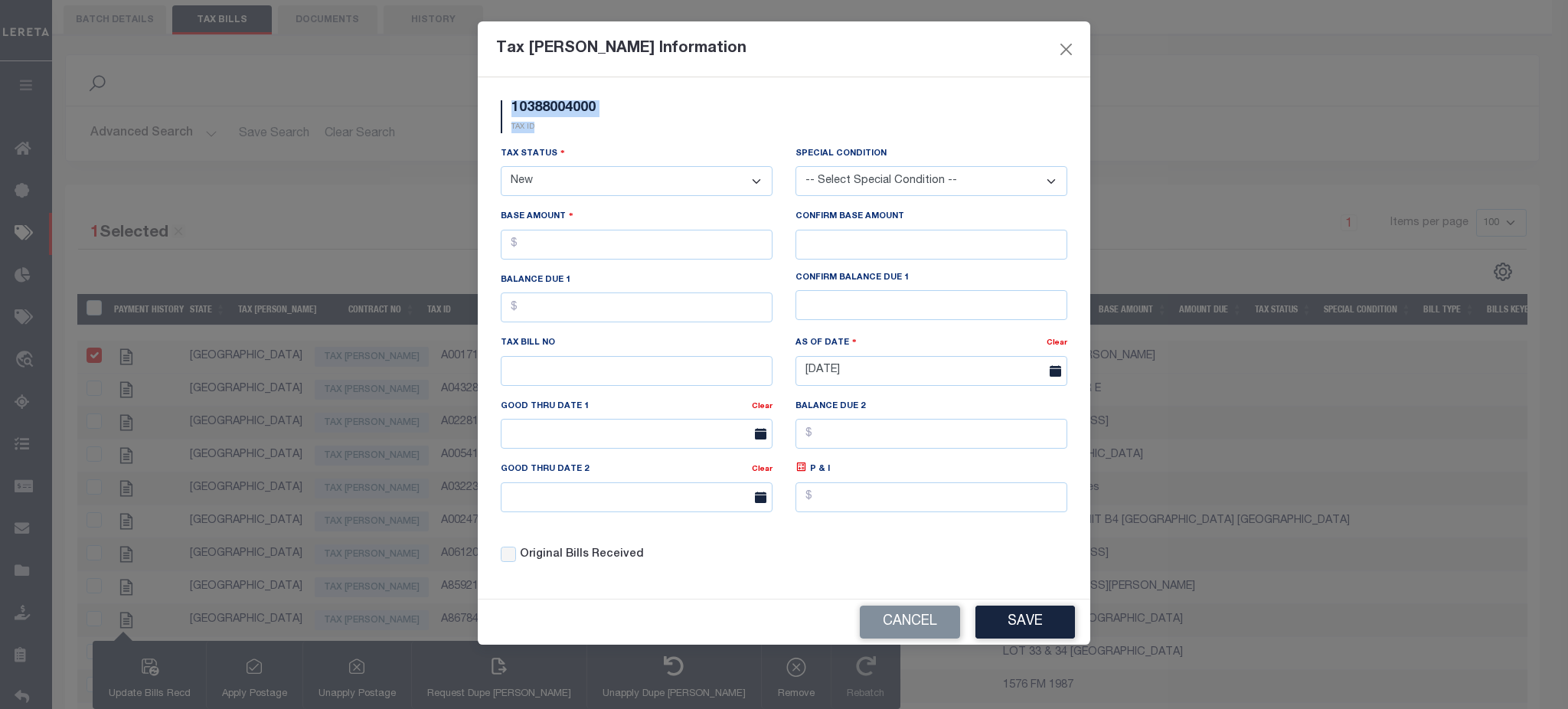
drag, startPoint x: 511, startPoint y: 105, endPoint x: 650, endPoint y: 123, distance: 140.2
click at [650, 123] on div "10388004000 TAX ID" at bounding box center [784, 122] width 590 height 45
click at [656, 140] on div "10388004000 TAX ID" at bounding box center [784, 122] width 590 height 45
click at [680, 181] on select "- Select Status - Open Due/Unpaid Paid Incomplete No Tax Due Internal Refund Pr…" at bounding box center [636, 181] width 272 height 30
select select "DUE"
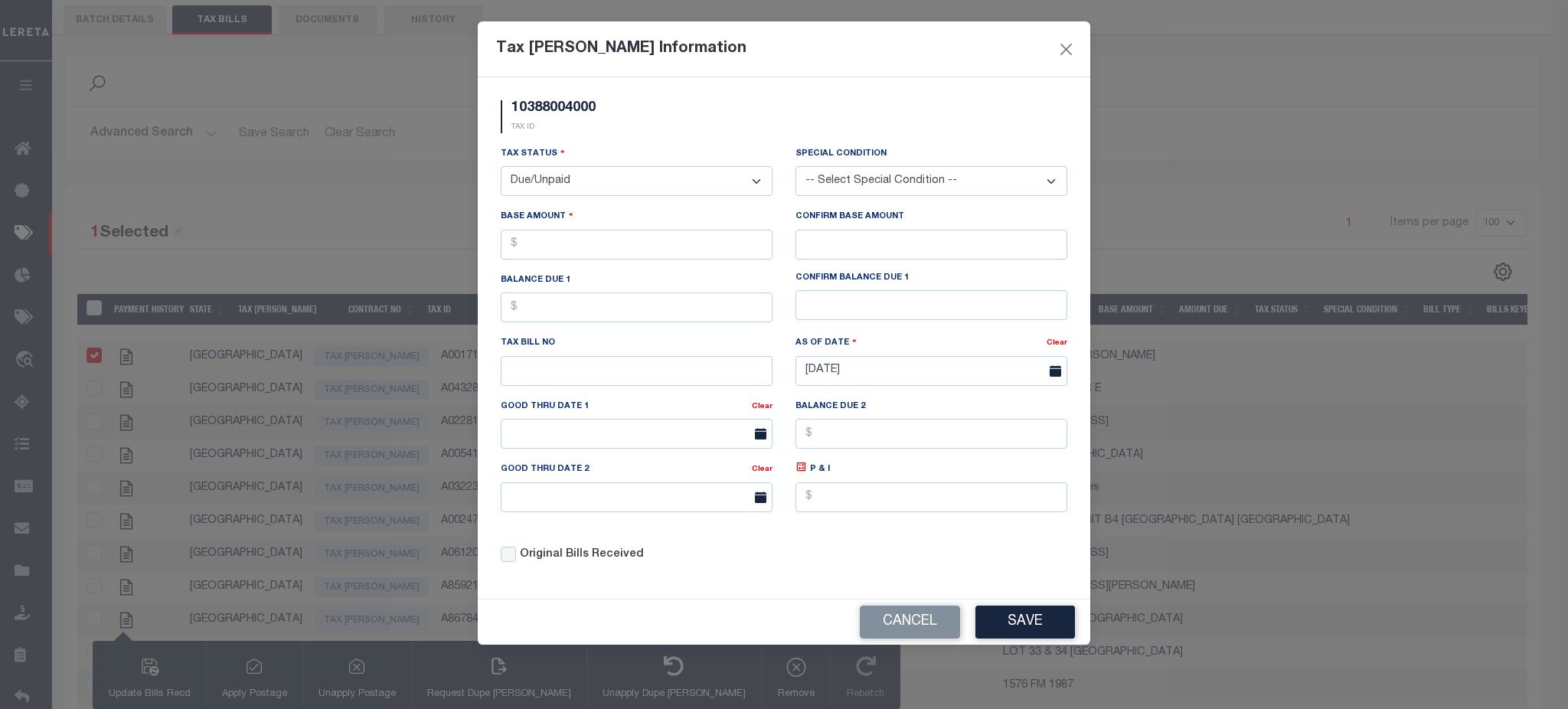
click at [501, 167] on select "- Select Status - Open Due/Unpaid Paid Incomplete No Tax Due Internal Refund Pr…" at bounding box center [636, 181] width 272 height 30
click at [807, 237] on input "text" at bounding box center [931, 244] width 272 height 30
click at [877, 305] on input "text" at bounding box center [931, 305] width 272 height 30
click at [570, 375] on input "text" at bounding box center [636, 371] width 272 height 30
click at [504, 570] on div "Original Bills Received" at bounding box center [637, 550] width 295 height 52
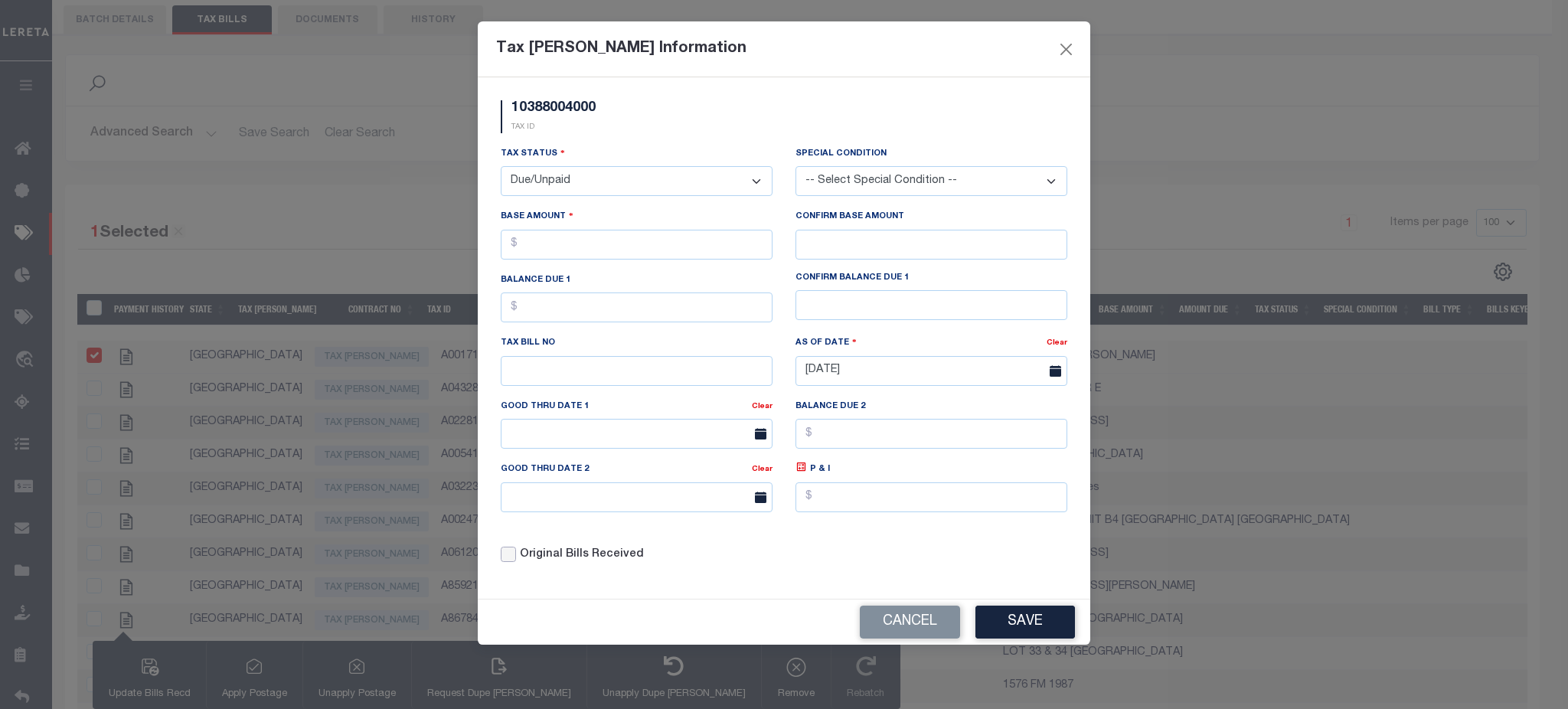
click at [508, 561] on input "Original Bills Received" at bounding box center [508, 554] width 15 height 15
click at [505, 562] on input "Original Bills Received" at bounding box center [508, 554] width 15 height 15
checkbox input "false"
click at [1071, 50] on button "Close" at bounding box center [1066, 49] width 20 height 20
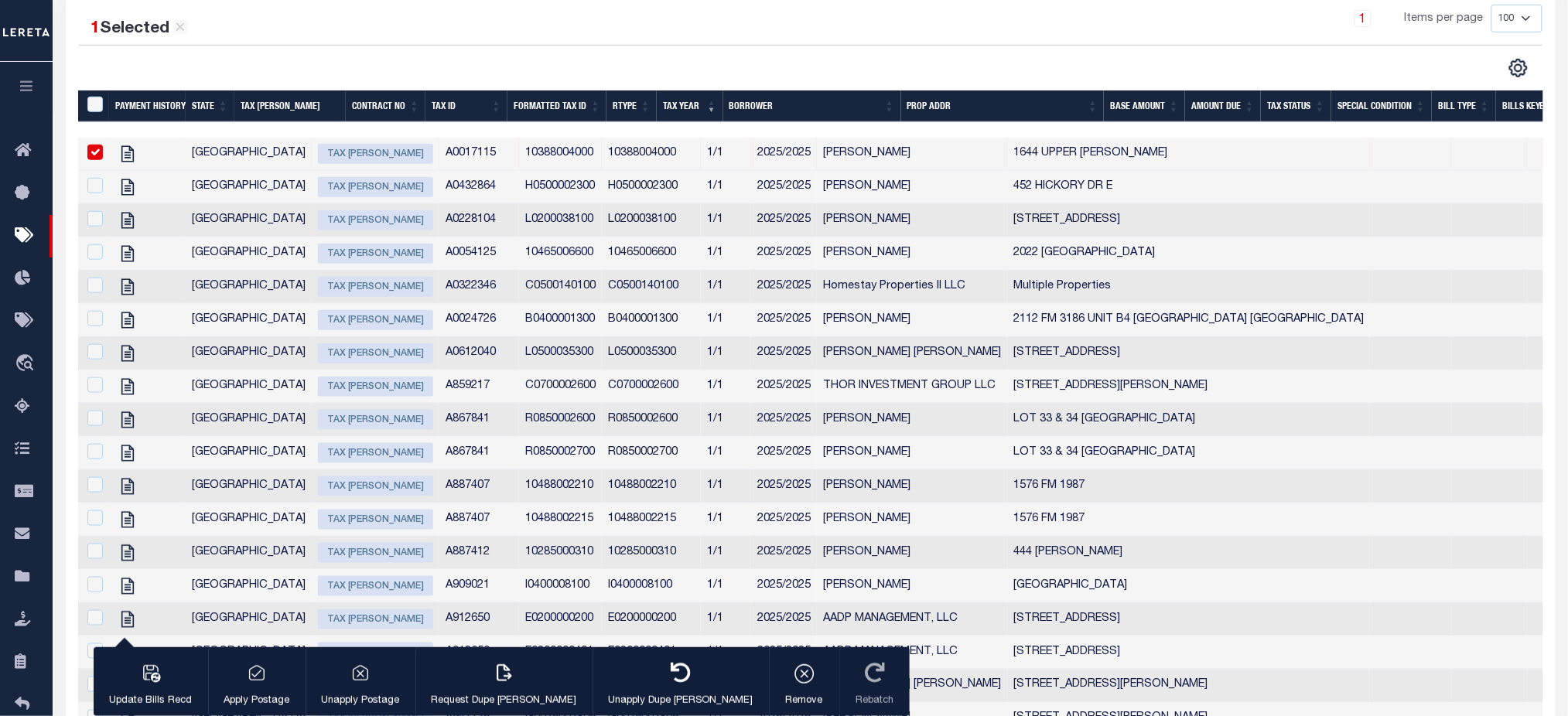
scroll to position [0, 0]
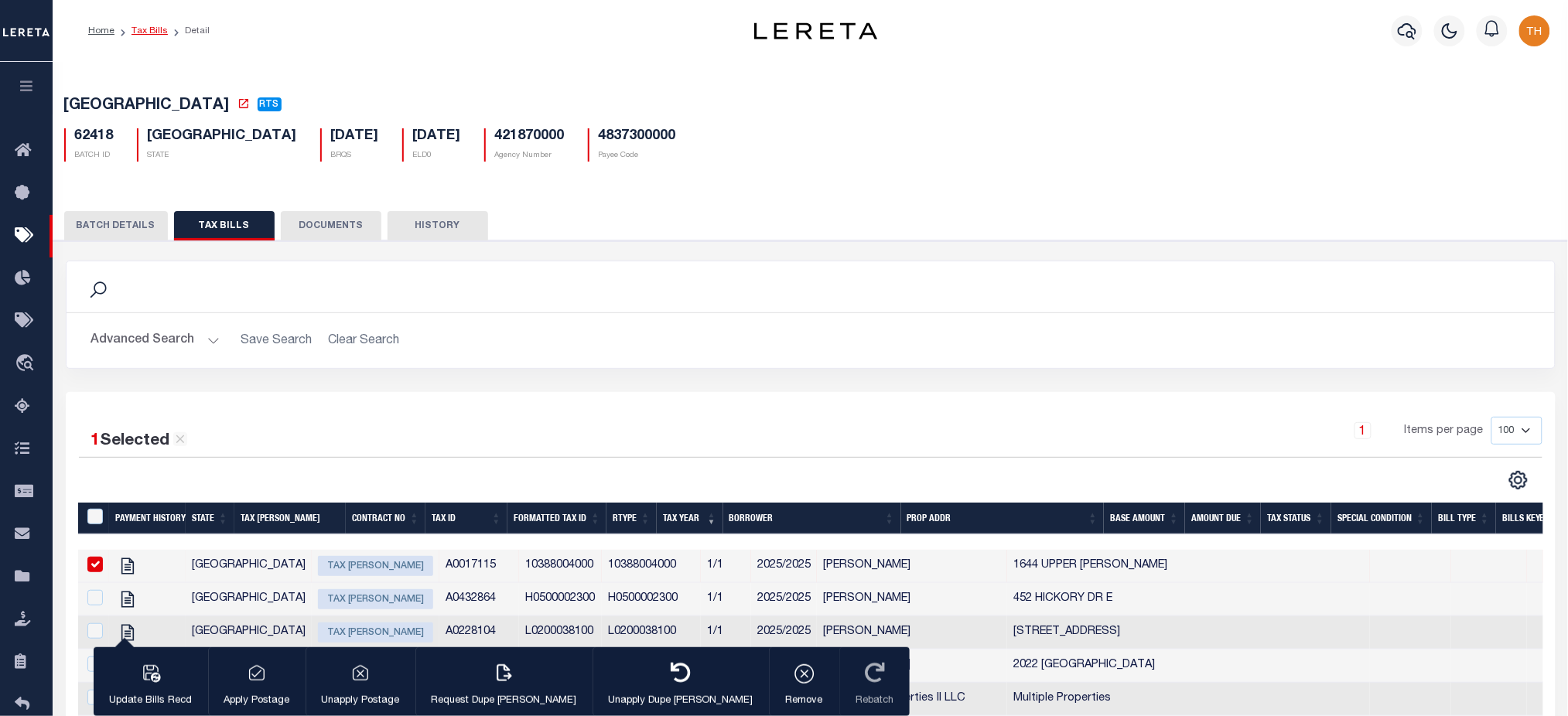
click at [138, 26] on link "Tax Bills" at bounding box center [150, 31] width 37 height 10
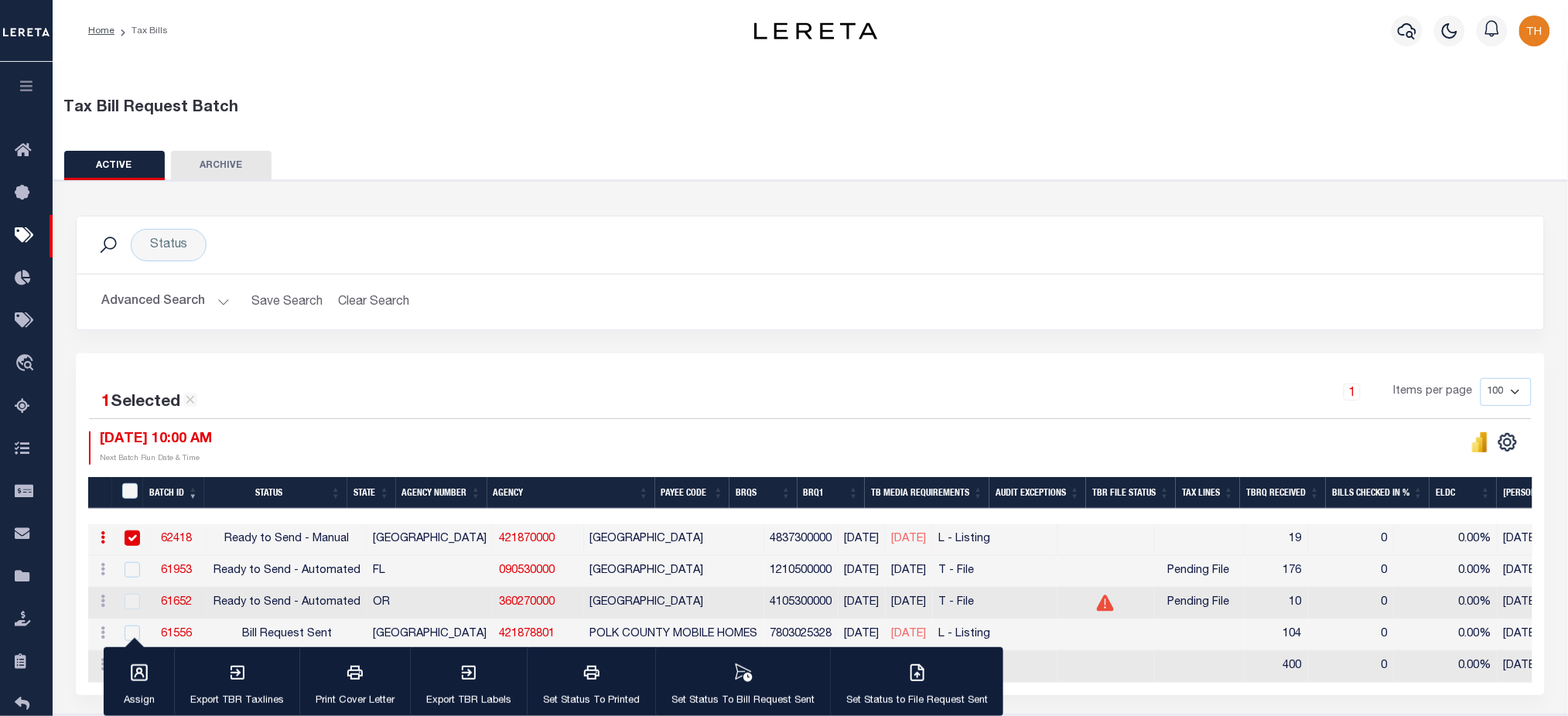
scroll to position [103, 0]
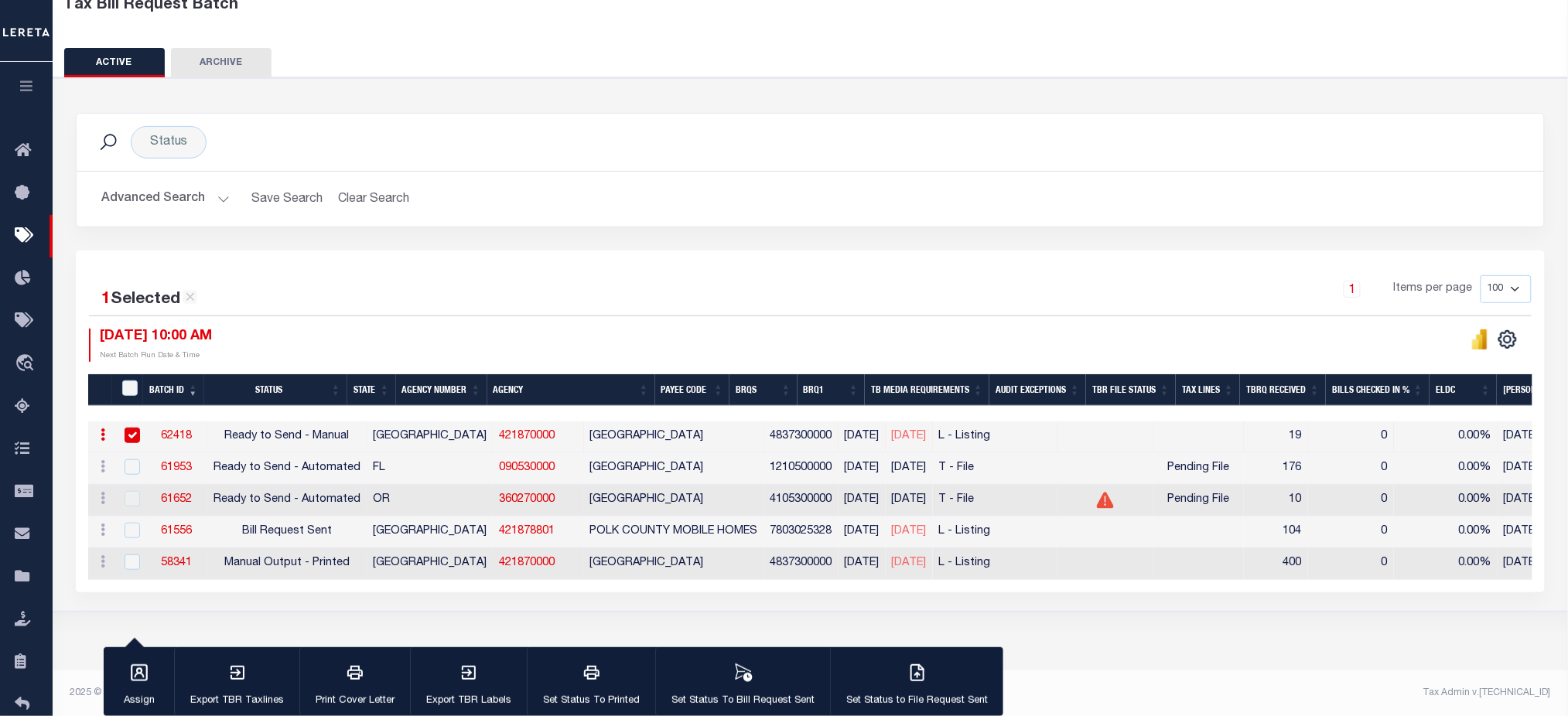
click at [129, 434] on input "checkbox" at bounding box center [131, 435] width 15 height 15
checkbox input "false"
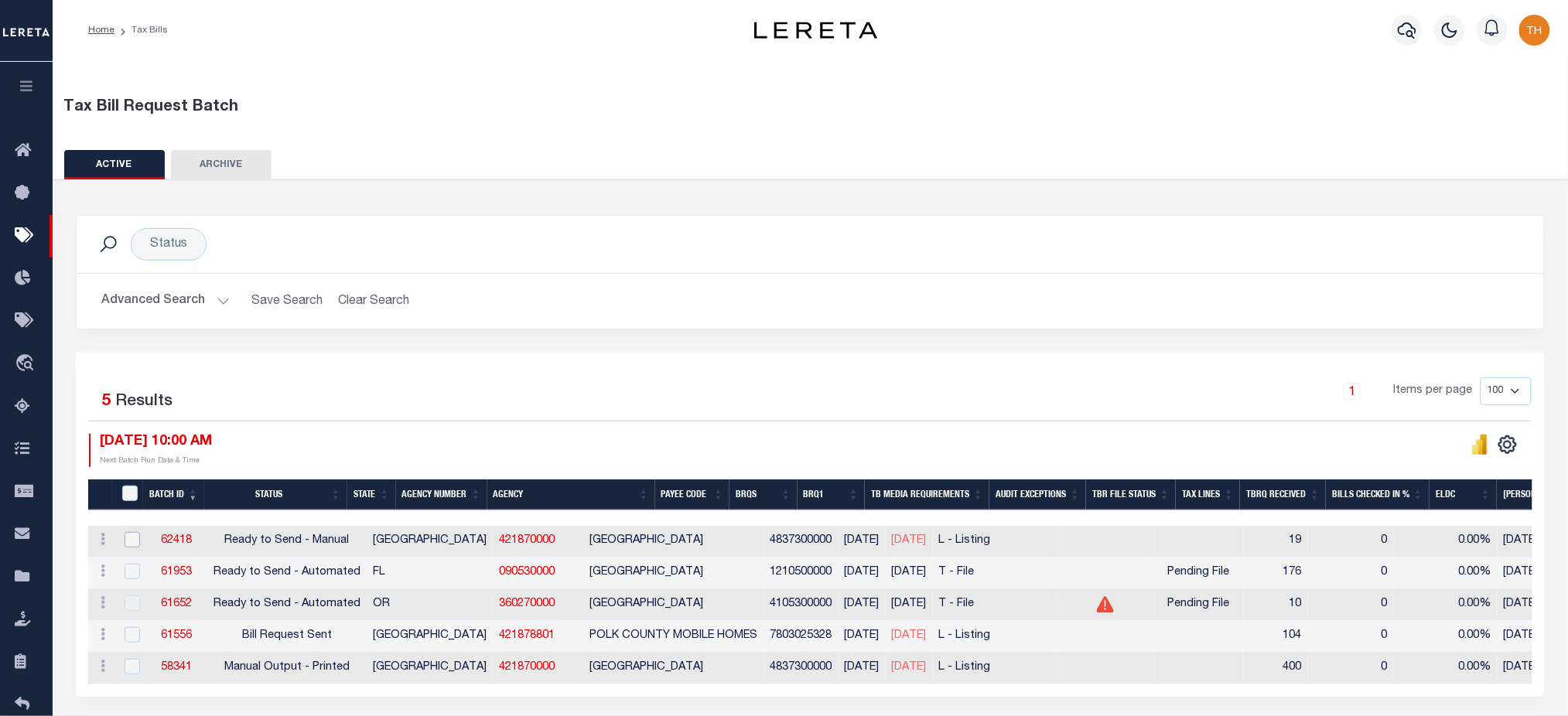
scroll to position [0, 0]
click at [108, 26] on link "Home" at bounding box center [101, 31] width 26 height 10
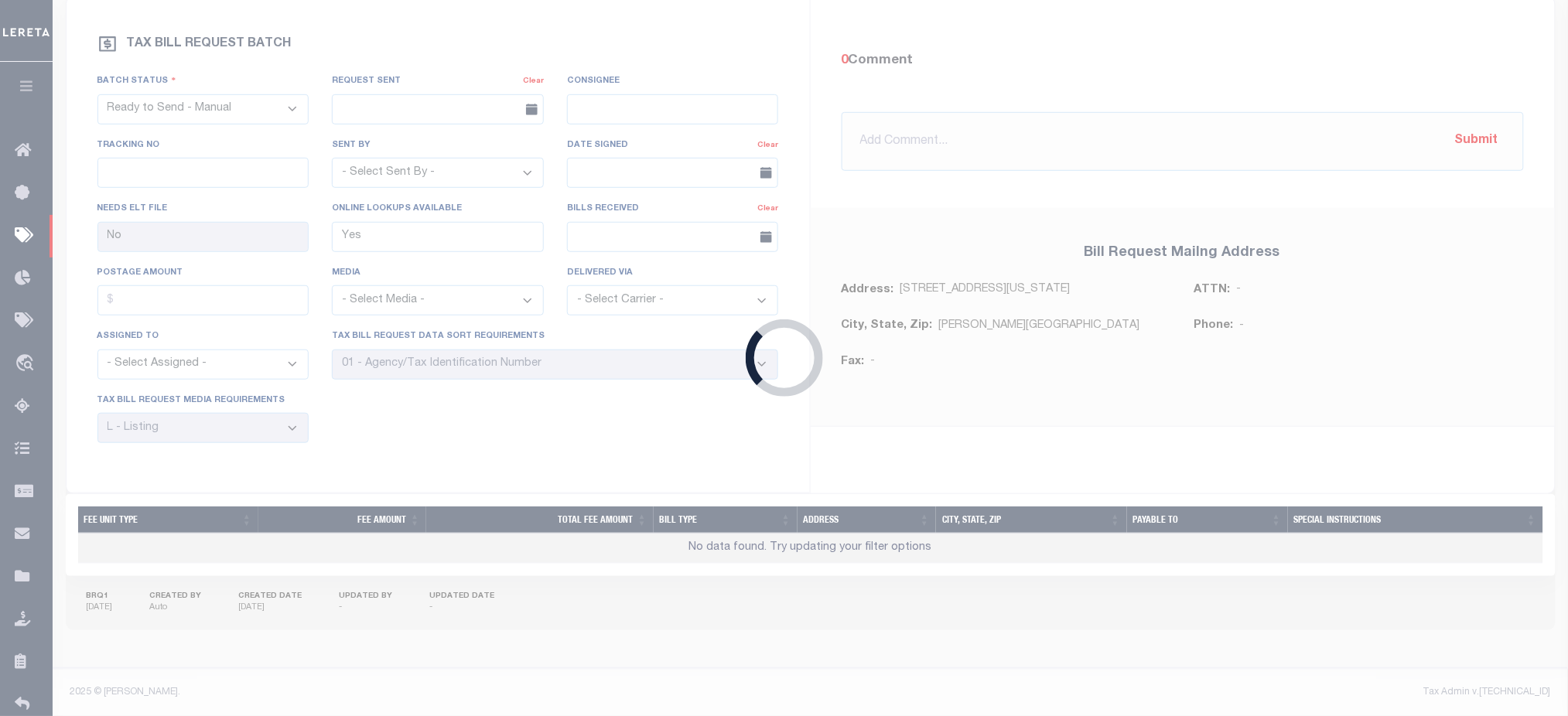
select select "RST"
type input "08/05/2025"
select select
type input "No"
select select "30"
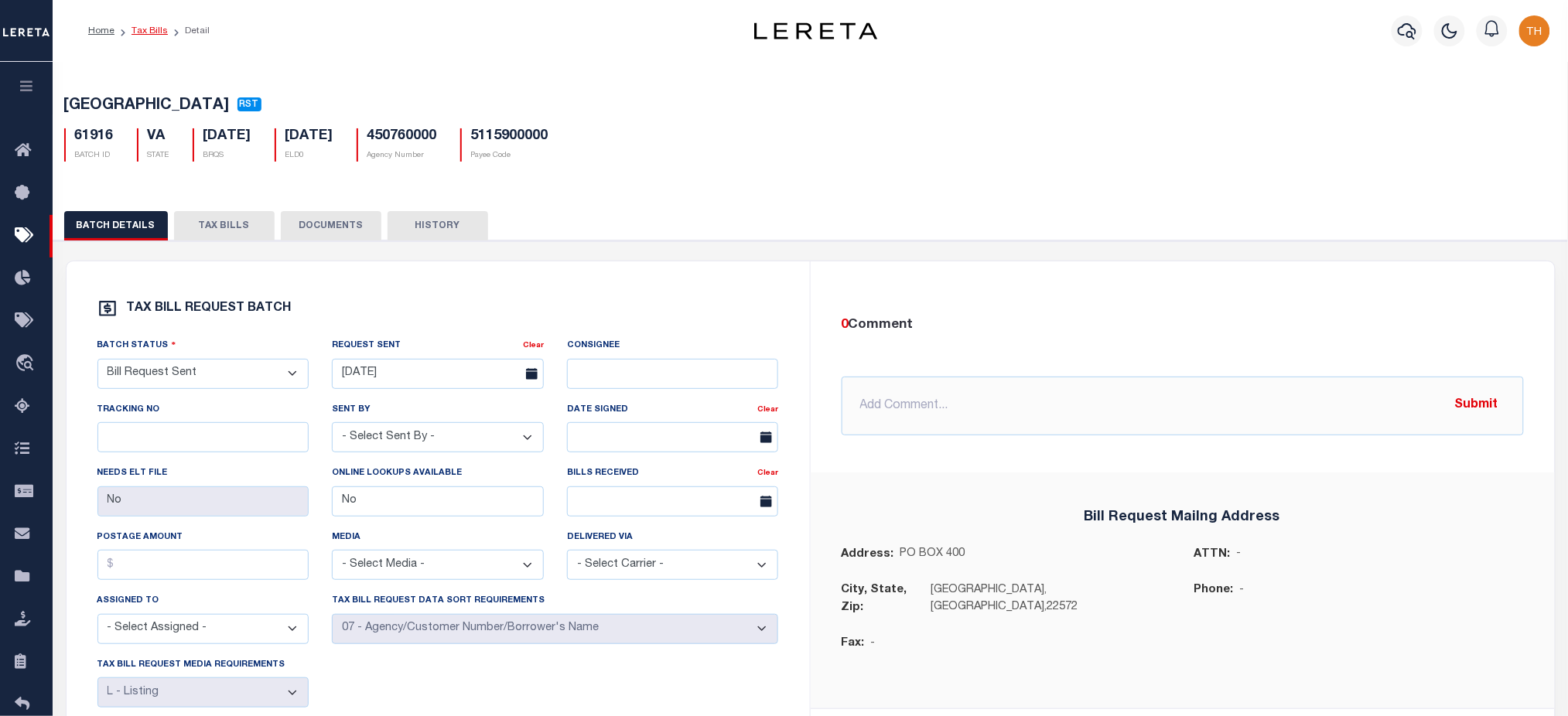
click at [143, 26] on link "Tax Bills" at bounding box center [150, 31] width 37 height 10
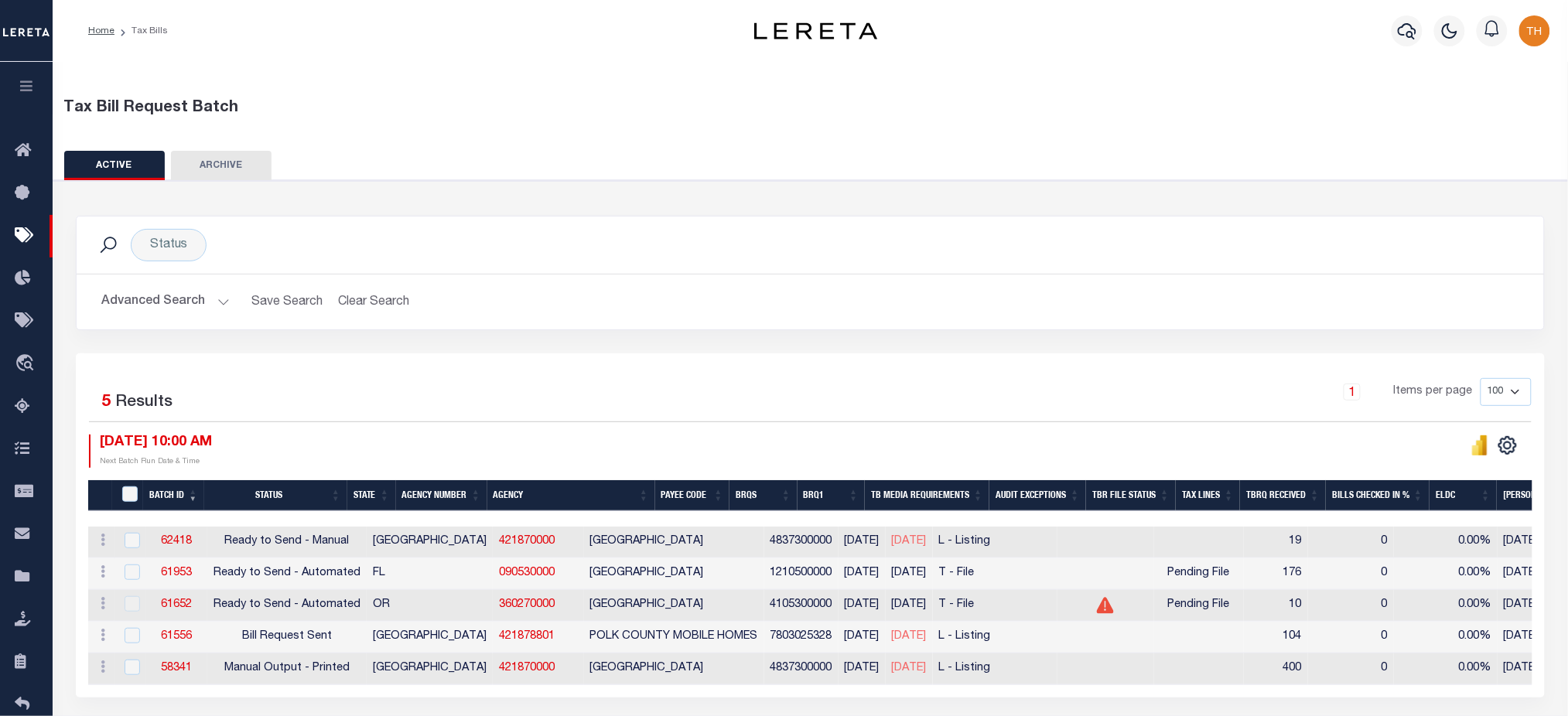
scroll to position [103, 0]
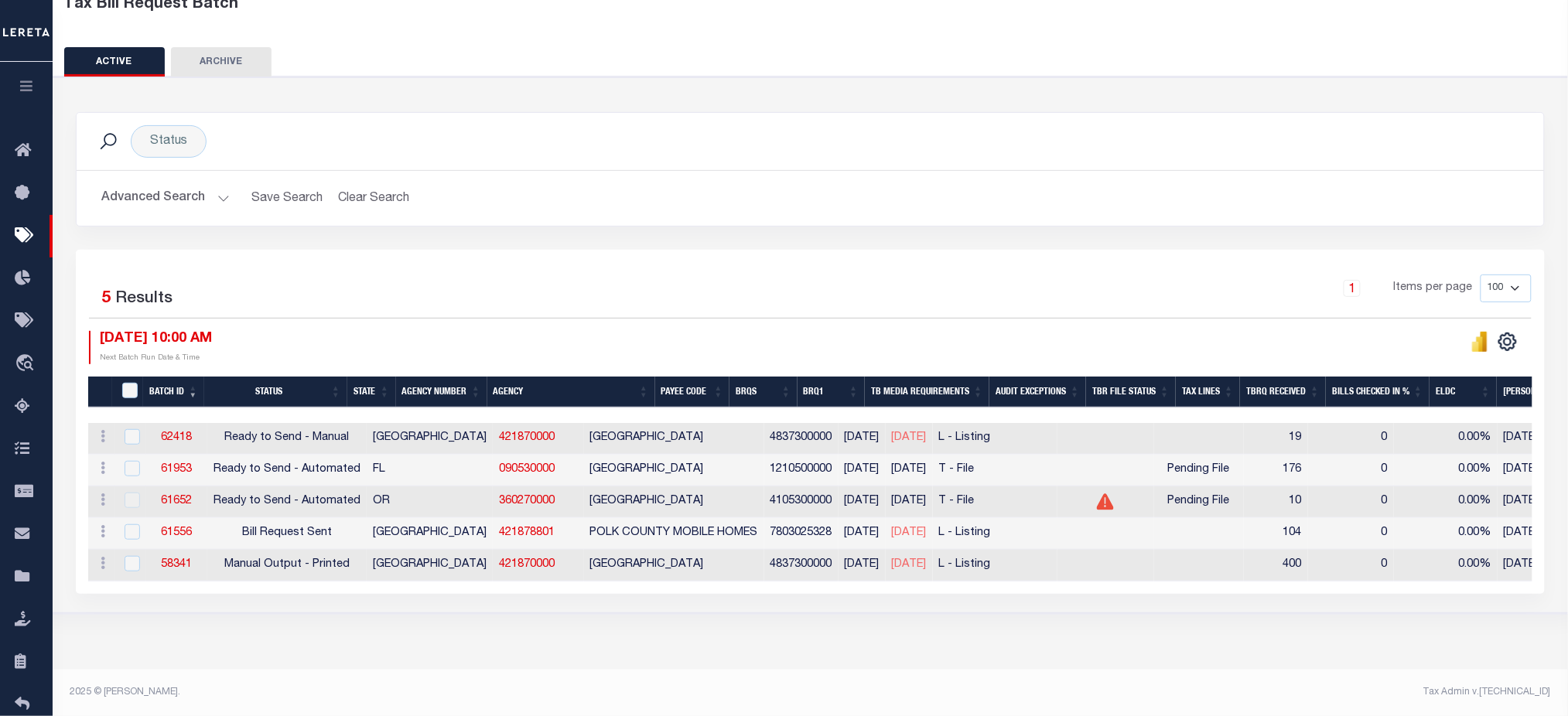
scroll to position [103, 0]
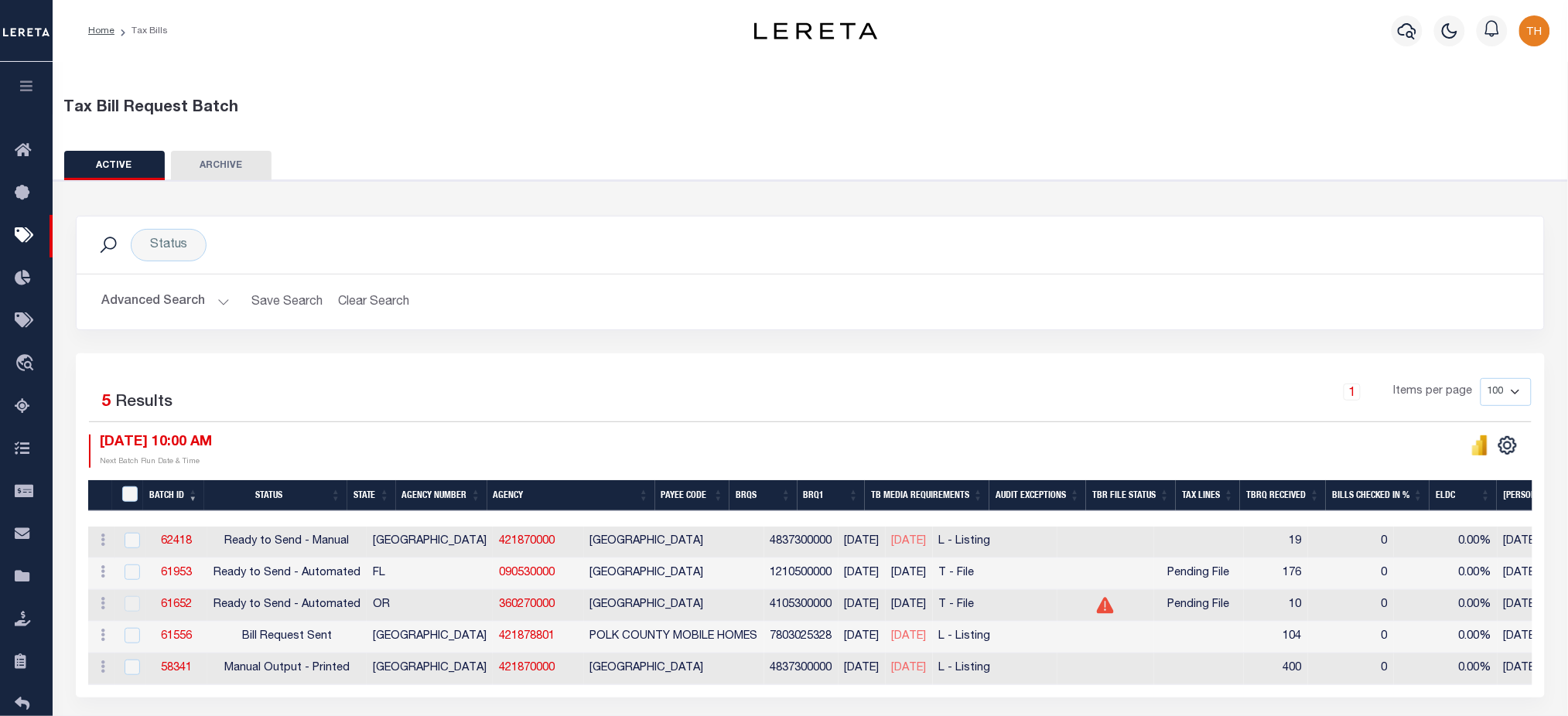
click at [168, 303] on button "Advanced Search" at bounding box center [165, 302] width 128 height 30
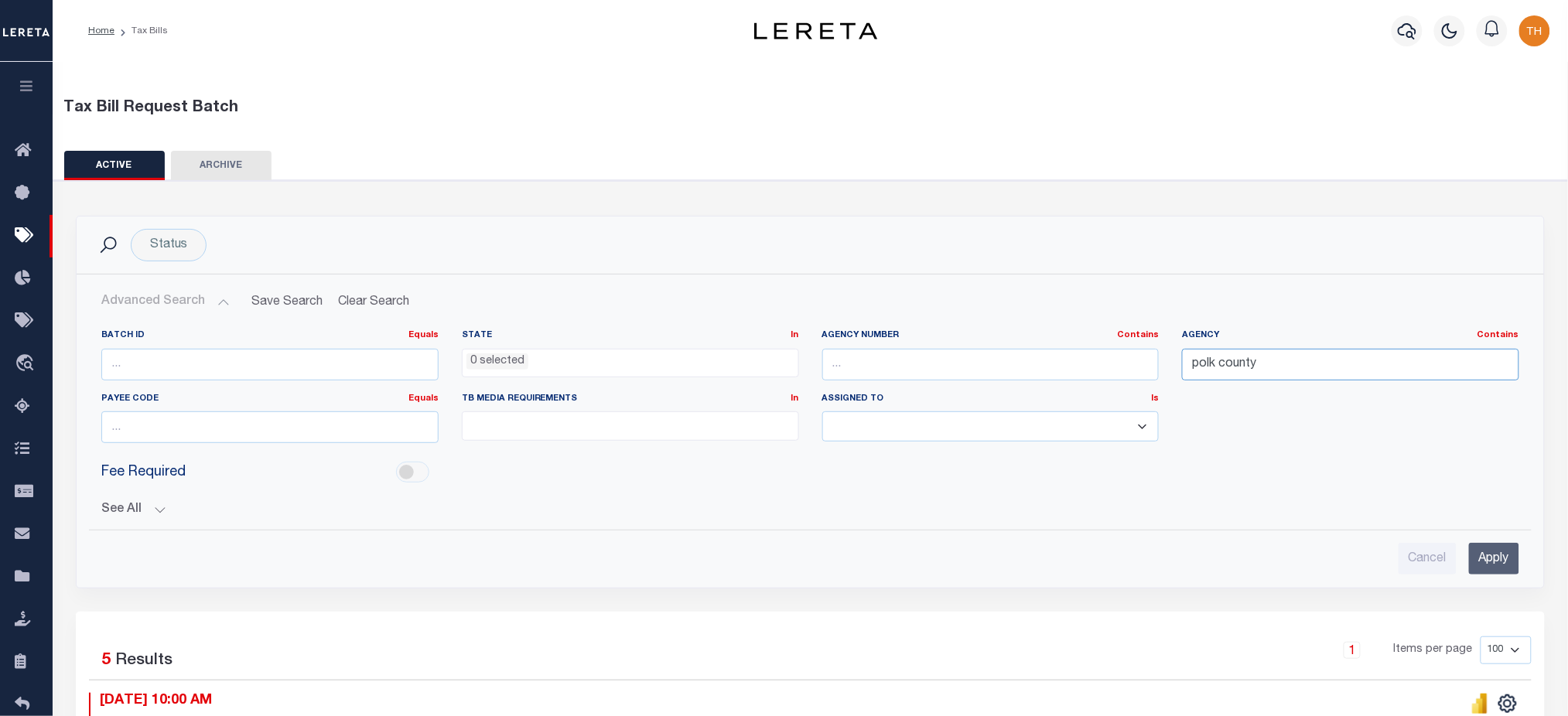
drag, startPoint x: 1282, startPoint y: 366, endPoint x: 1140, endPoint y: 370, distance: 142.1
click at [1140, 370] on div "Batch ID Equals Equals Is Not Equal To Is Greater Than Is Less Than State In In…" at bounding box center [810, 393] width 1441 height 126
click at [1488, 544] on input "Apply" at bounding box center [1494, 559] width 50 height 32
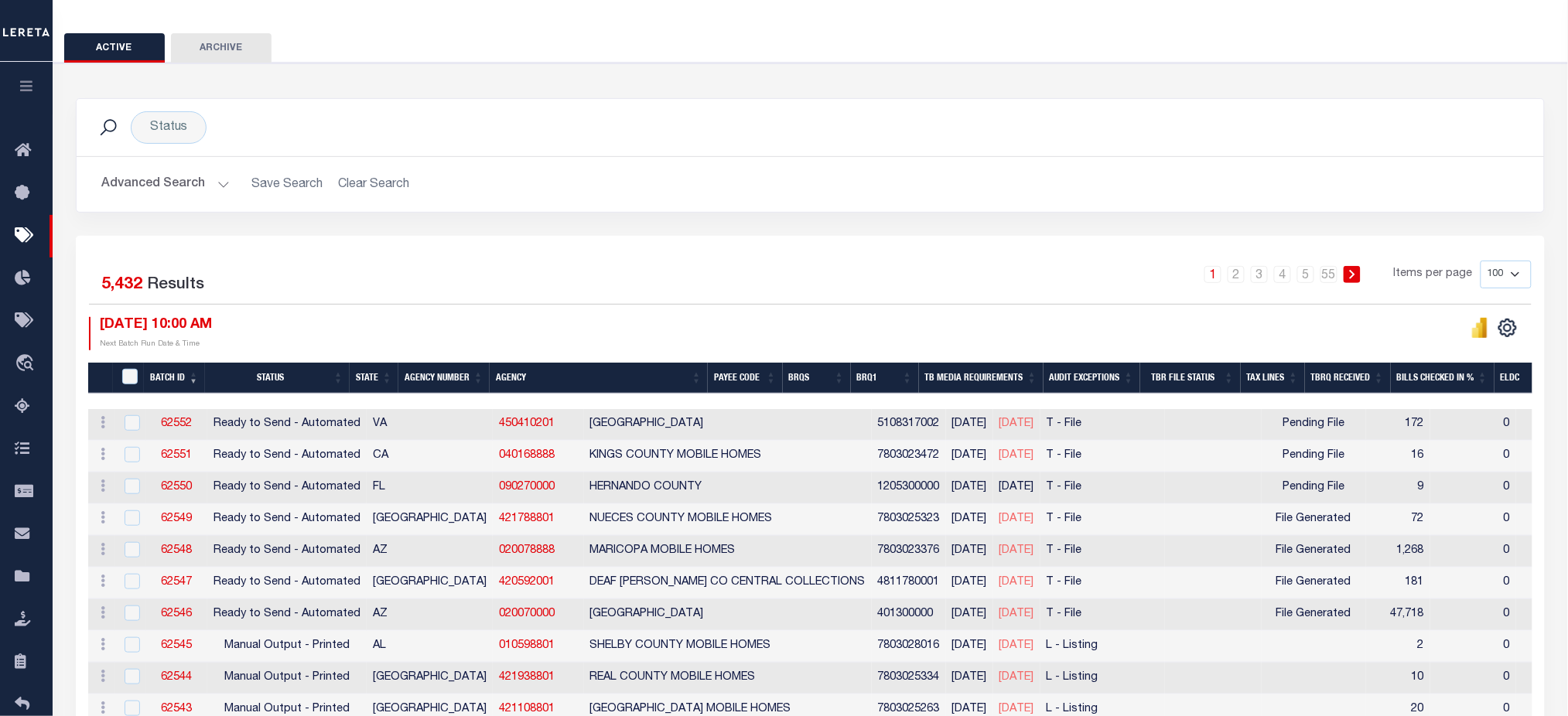
scroll to position [205, 0]
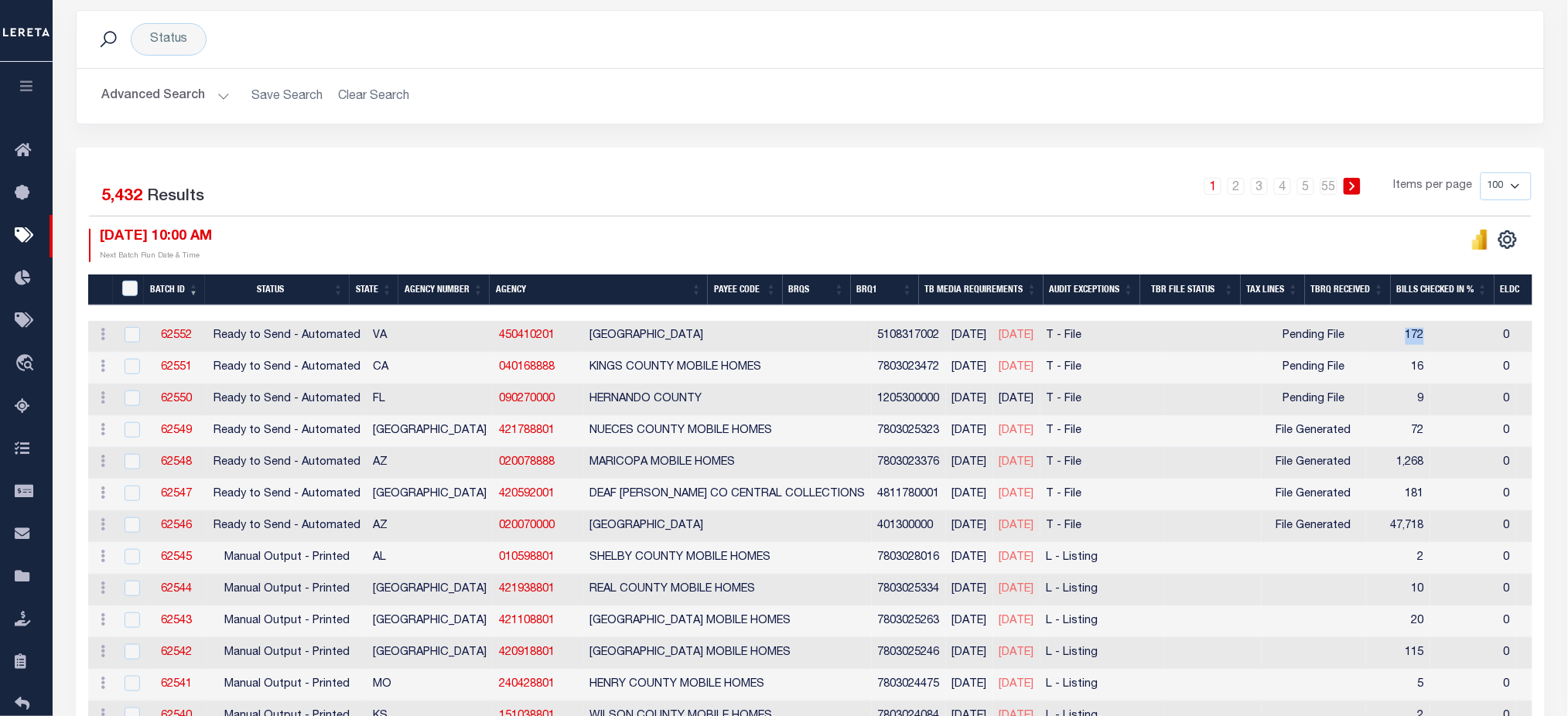
drag, startPoint x: 1324, startPoint y: 342, endPoint x: 1302, endPoint y: 339, distance: 22.2
click at [1366, 339] on td "172" at bounding box center [1398, 337] width 65 height 32
checkbox input "true"
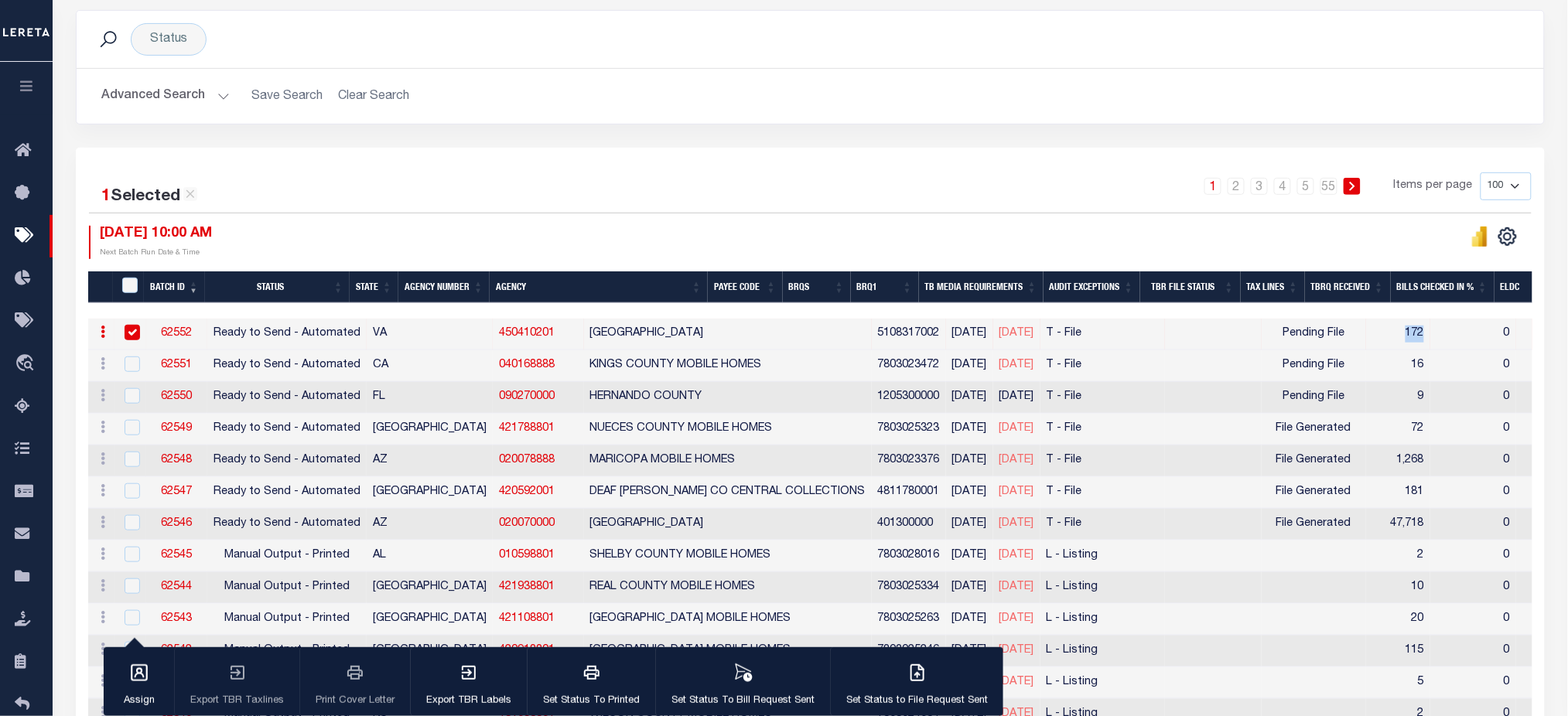
click at [175, 334] on link "62552" at bounding box center [176, 334] width 31 height 11
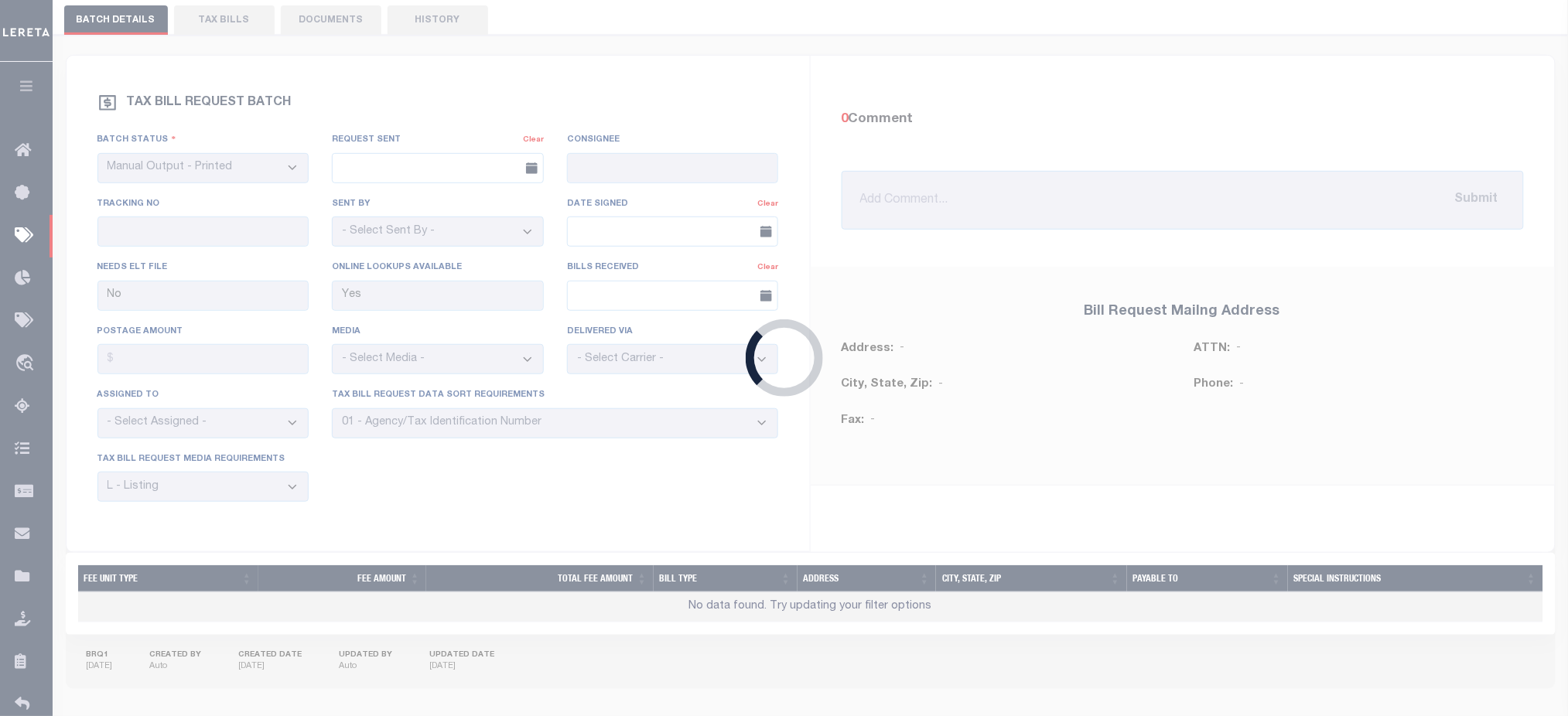
select select "RTA"
type input "No"
select select "27"
select select "22"
select select "1"
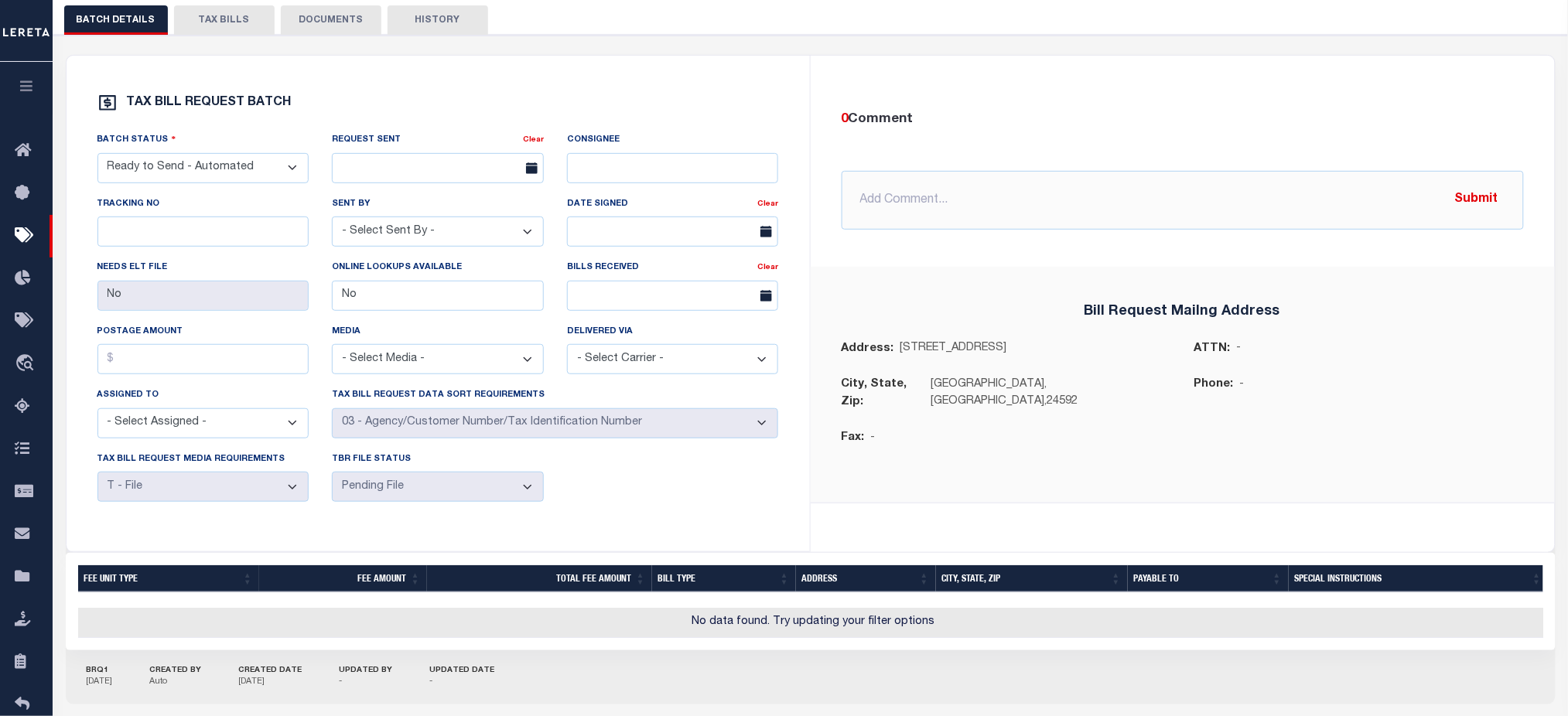
scroll to position [79, 0]
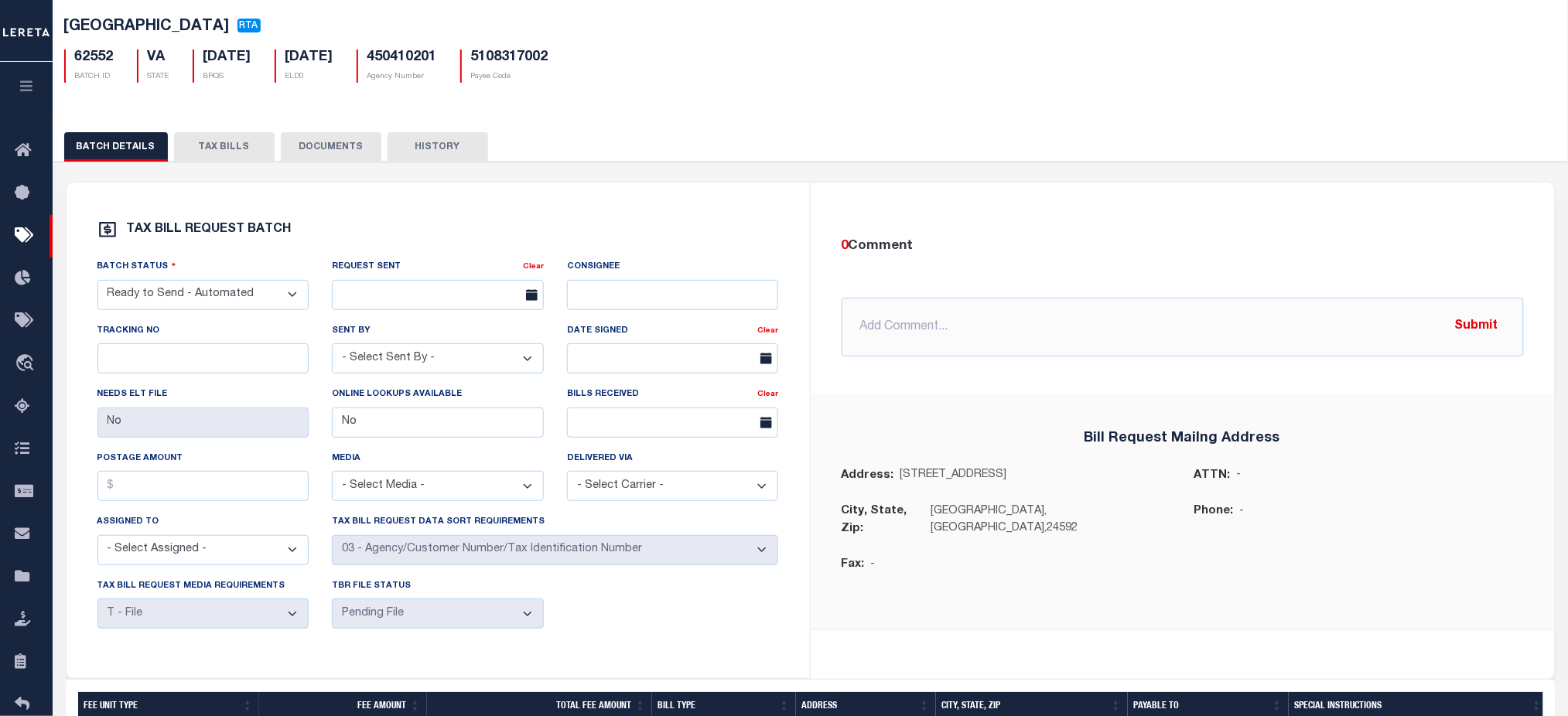
click at [225, 155] on button "TAX BILLS" at bounding box center [224, 147] width 100 height 29
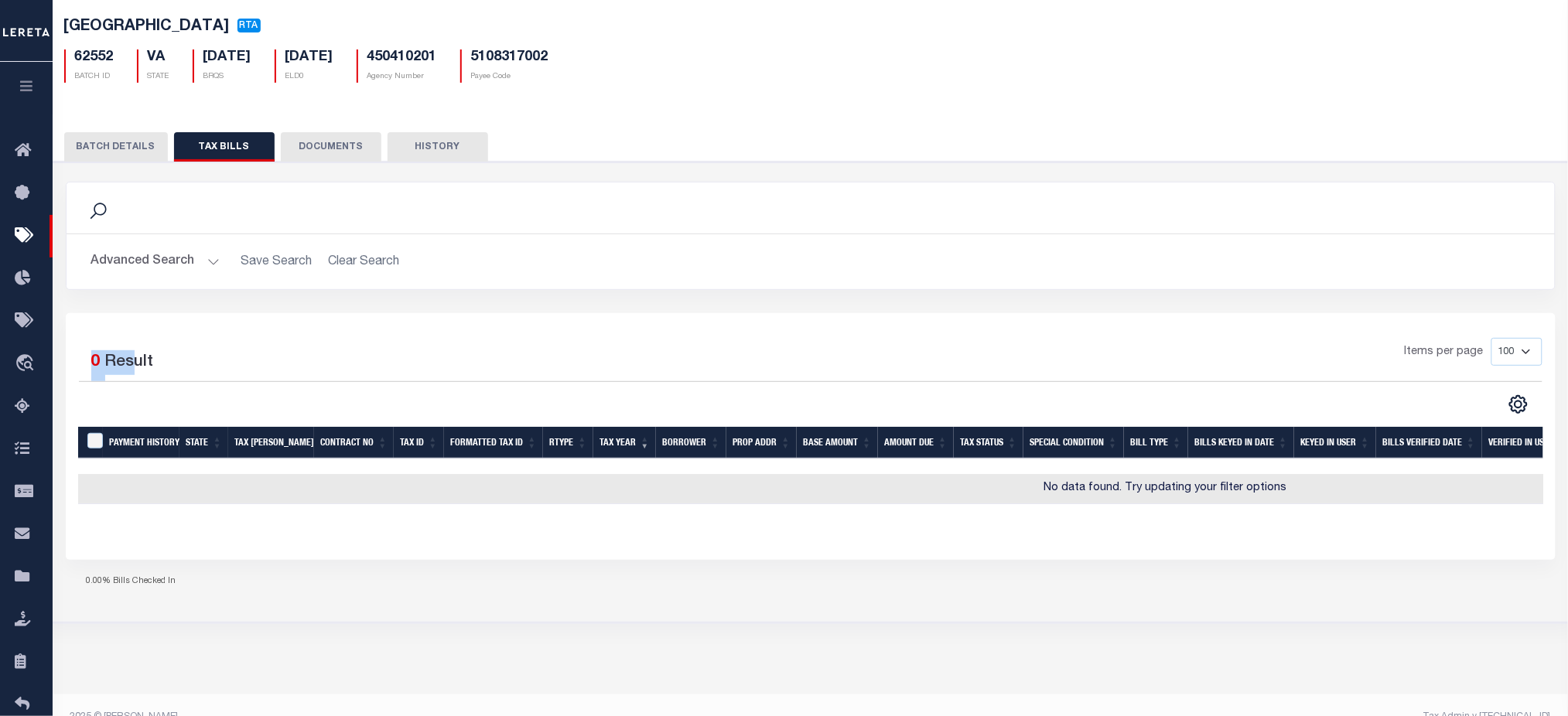
drag, startPoint x: 83, startPoint y: 365, endPoint x: 133, endPoint y: 370, distance: 50.2
click at [133, 370] on div "Selected 0 Result" at bounding box center [253, 359] width 349 height 43
click at [139, 149] on button "BATCH DETAILS" at bounding box center [116, 147] width 104 height 29
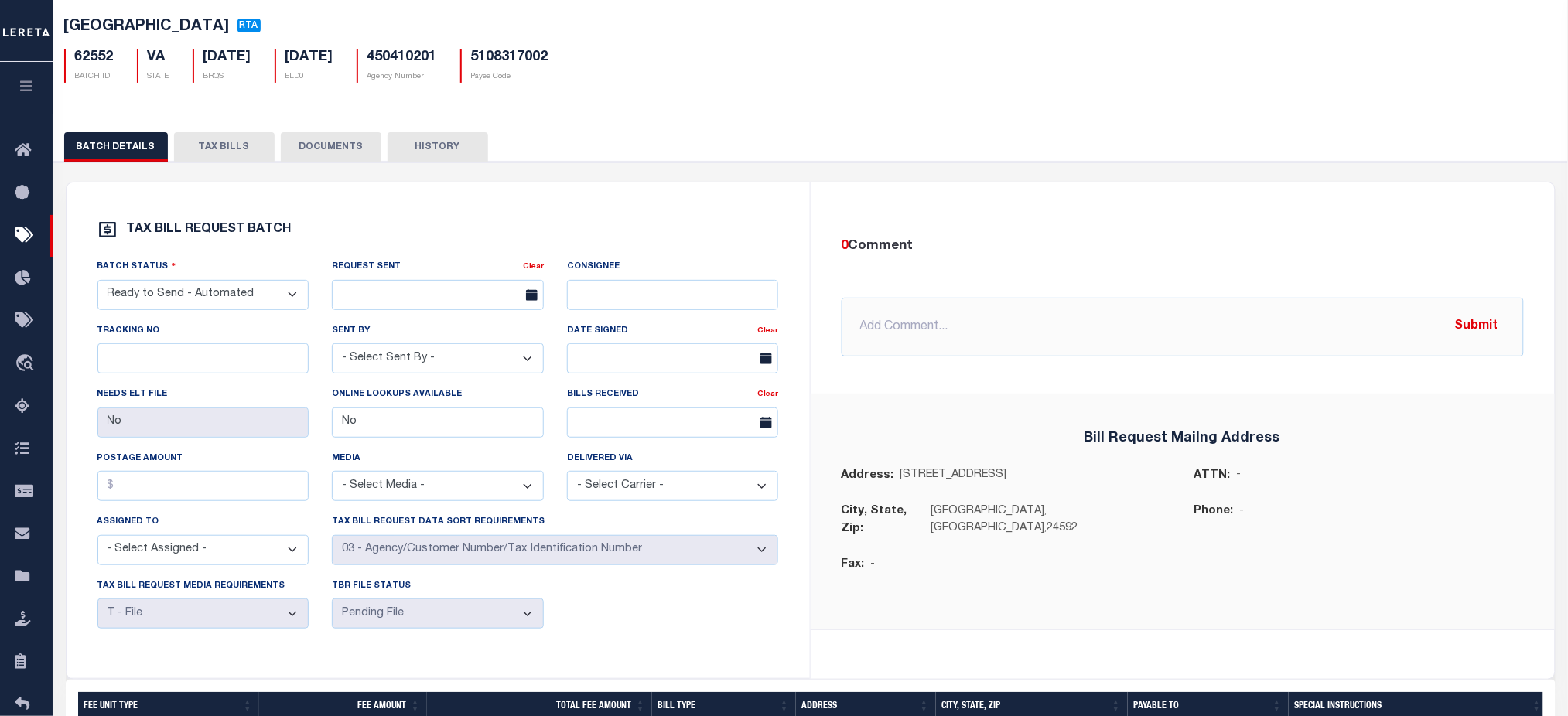
scroll to position [0, 0]
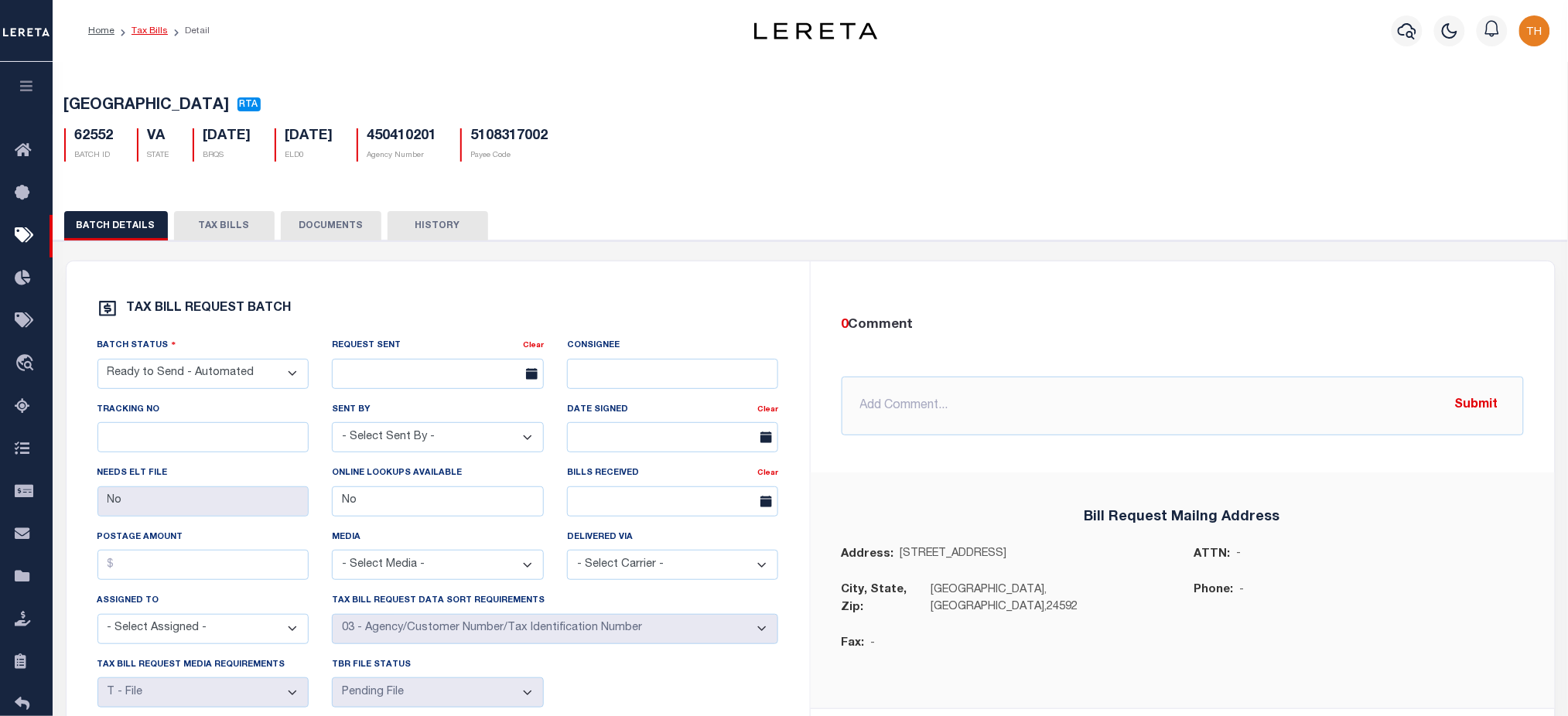
click at [149, 33] on link "Tax Bills" at bounding box center [150, 31] width 37 height 10
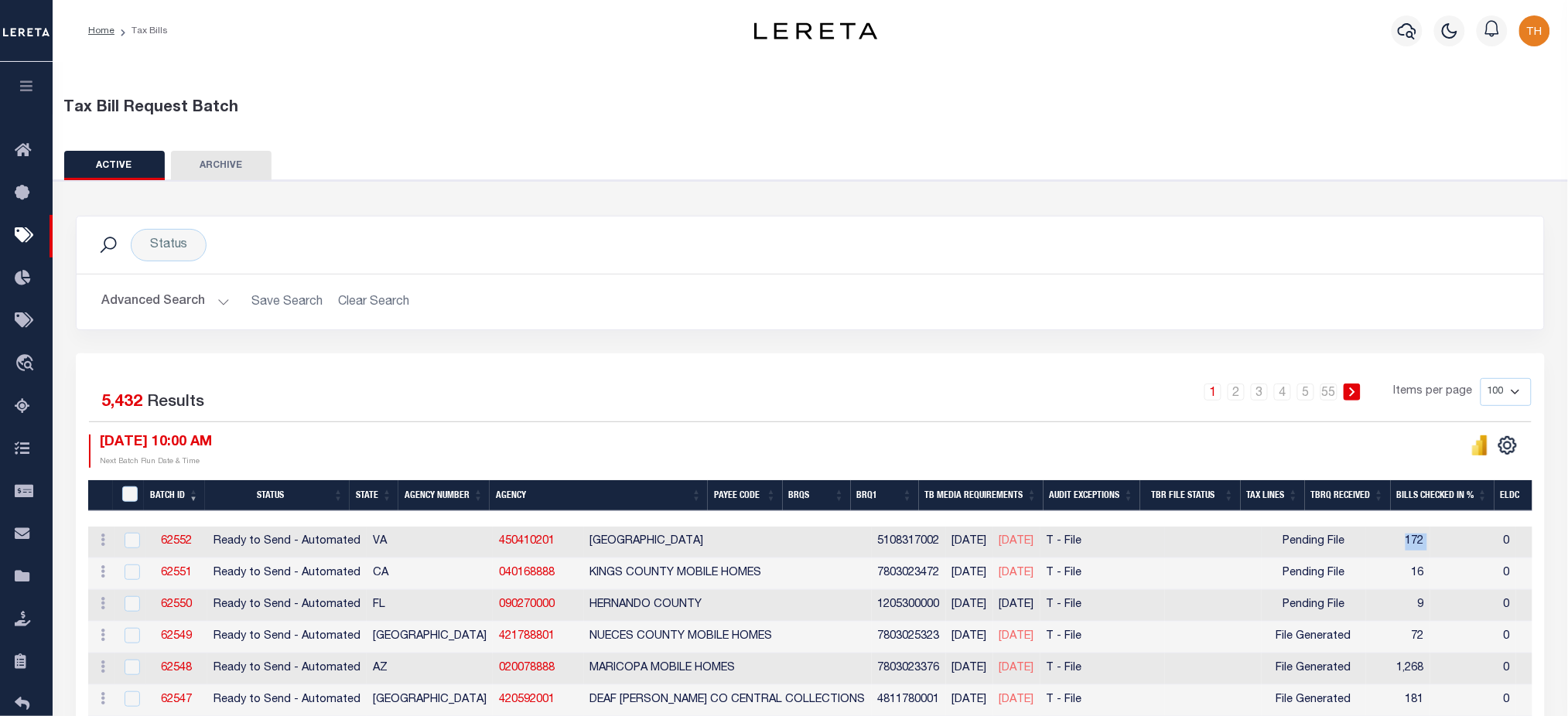
drag, startPoint x: 1345, startPoint y: 537, endPoint x: 1307, endPoint y: 541, distance: 38.2
click at [1307, 541] on tr "ACTIONS Delete 62552 Ready to Send - Automated VA 450410201 SOUTH BOSTON TOWN 5…" at bounding box center [1344, 542] width 2511 height 32
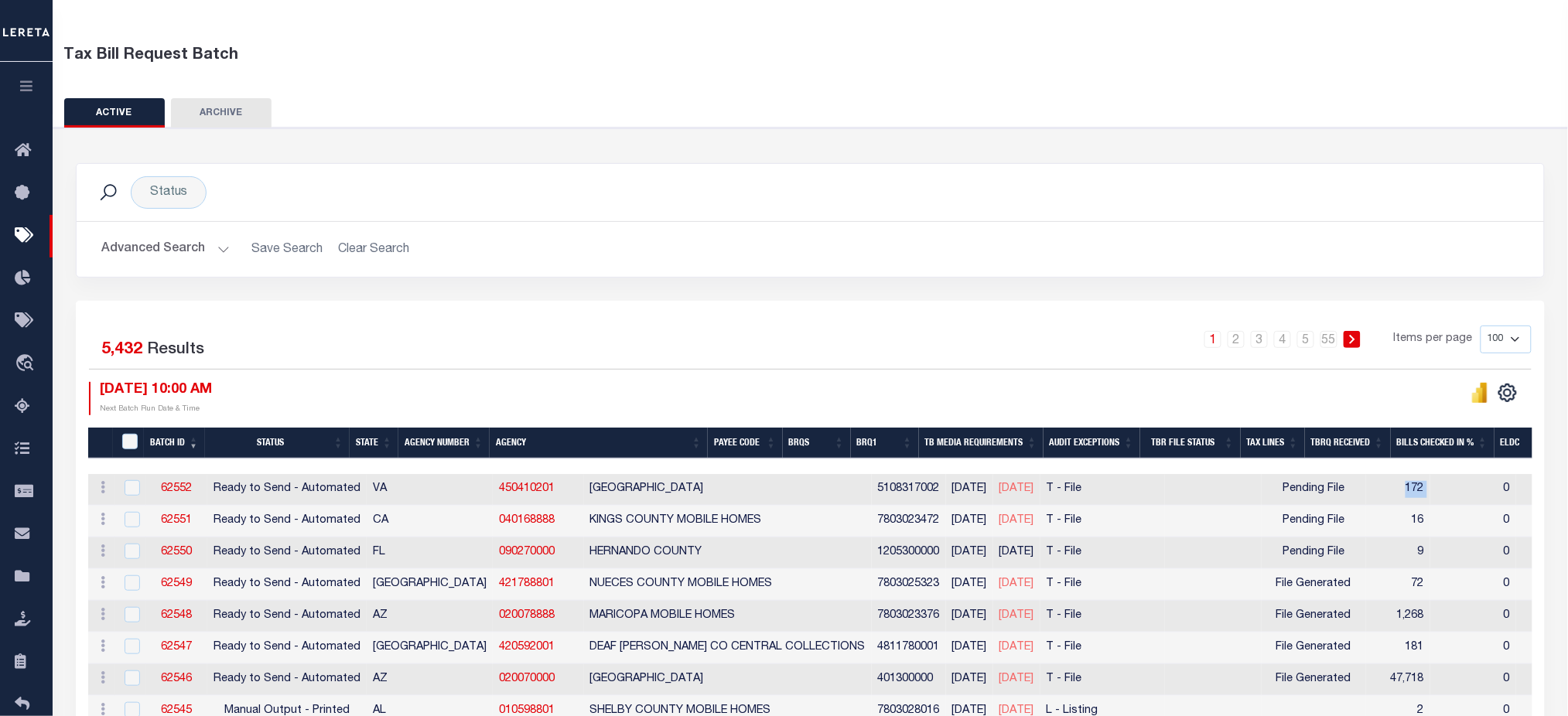
scroll to position [309, 0]
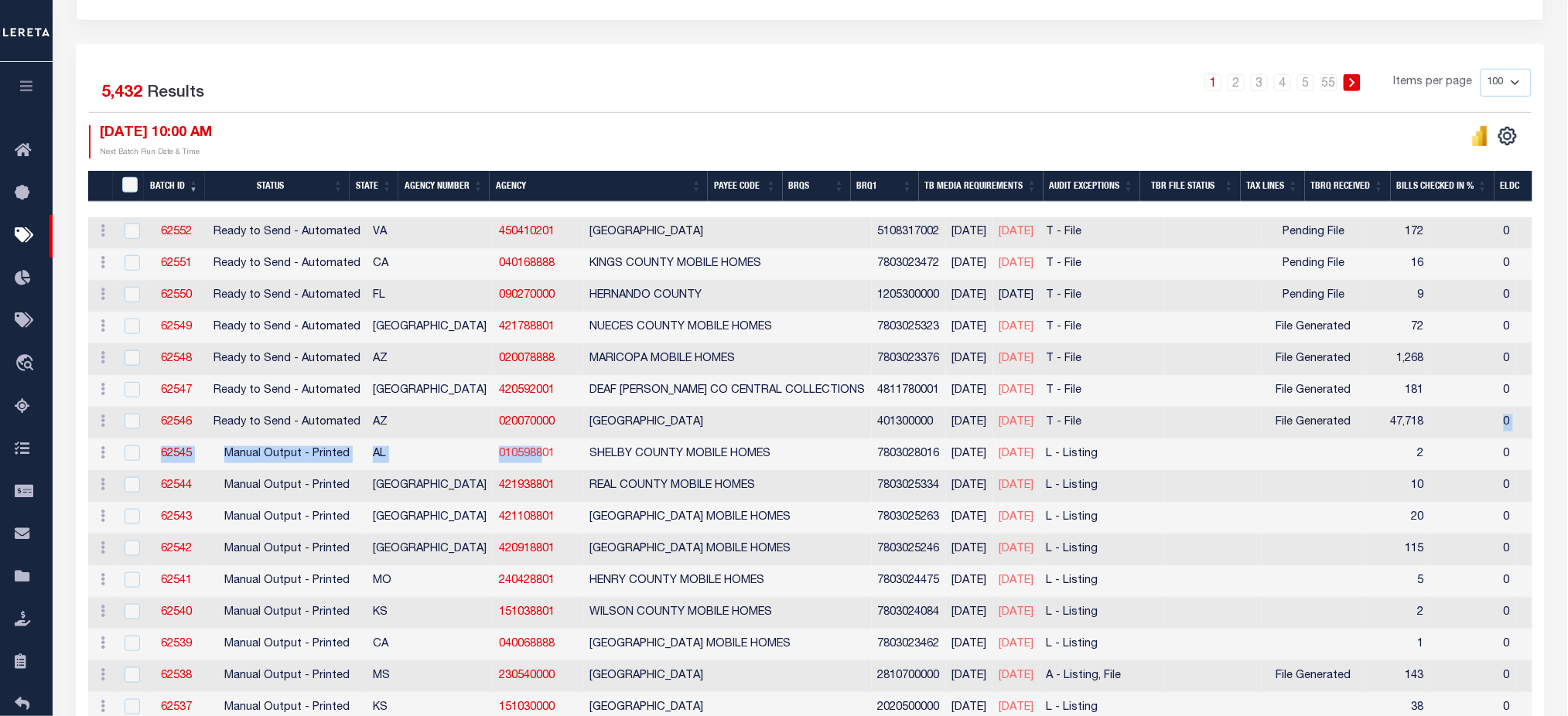
drag, startPoint x: 1354, startPoint y: 424, endPoint x: 543, endPoint y: 381, distance: 812.1
click at [163, 421] on link "62546" at bounding box center [176, 422] width 31 height 11
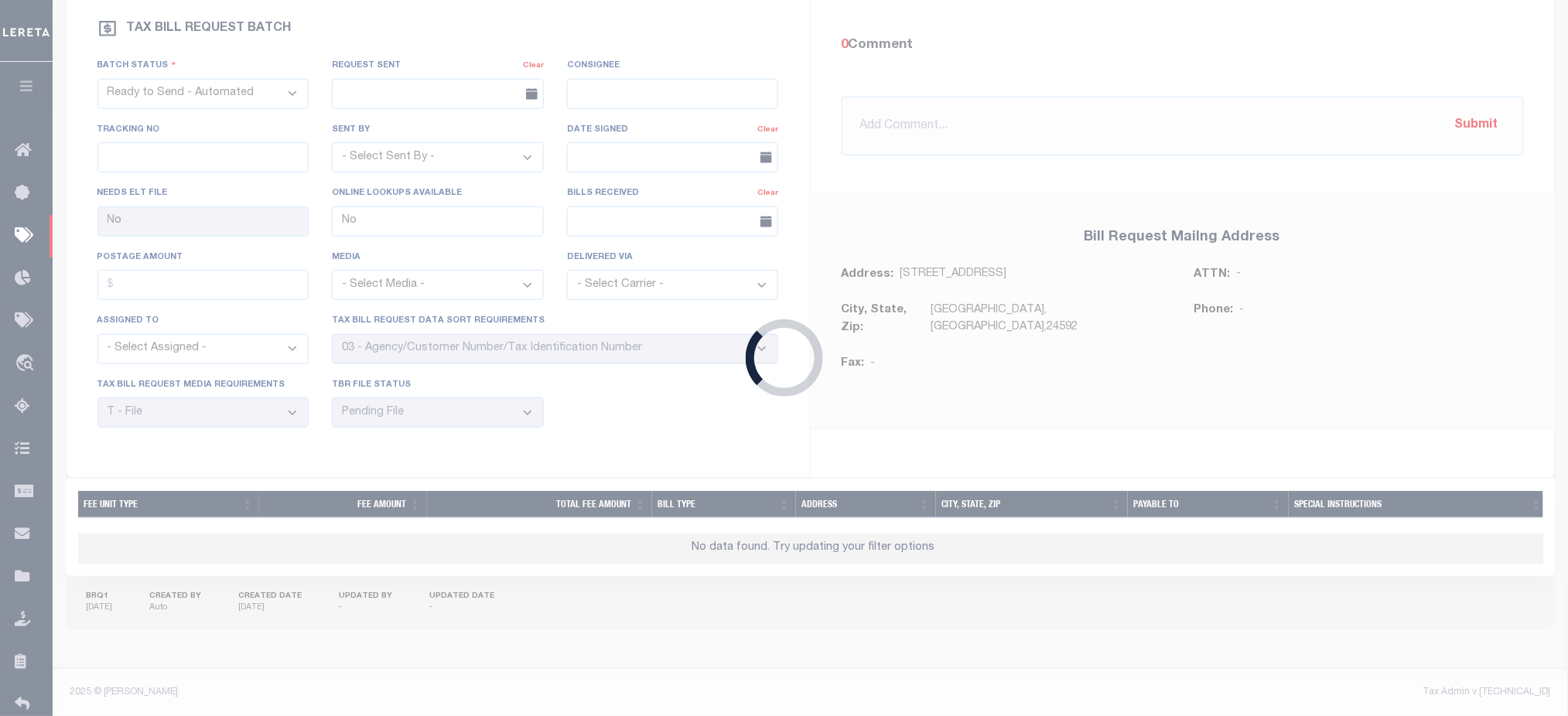
type input "Yes"
select select "28"
select select "2"
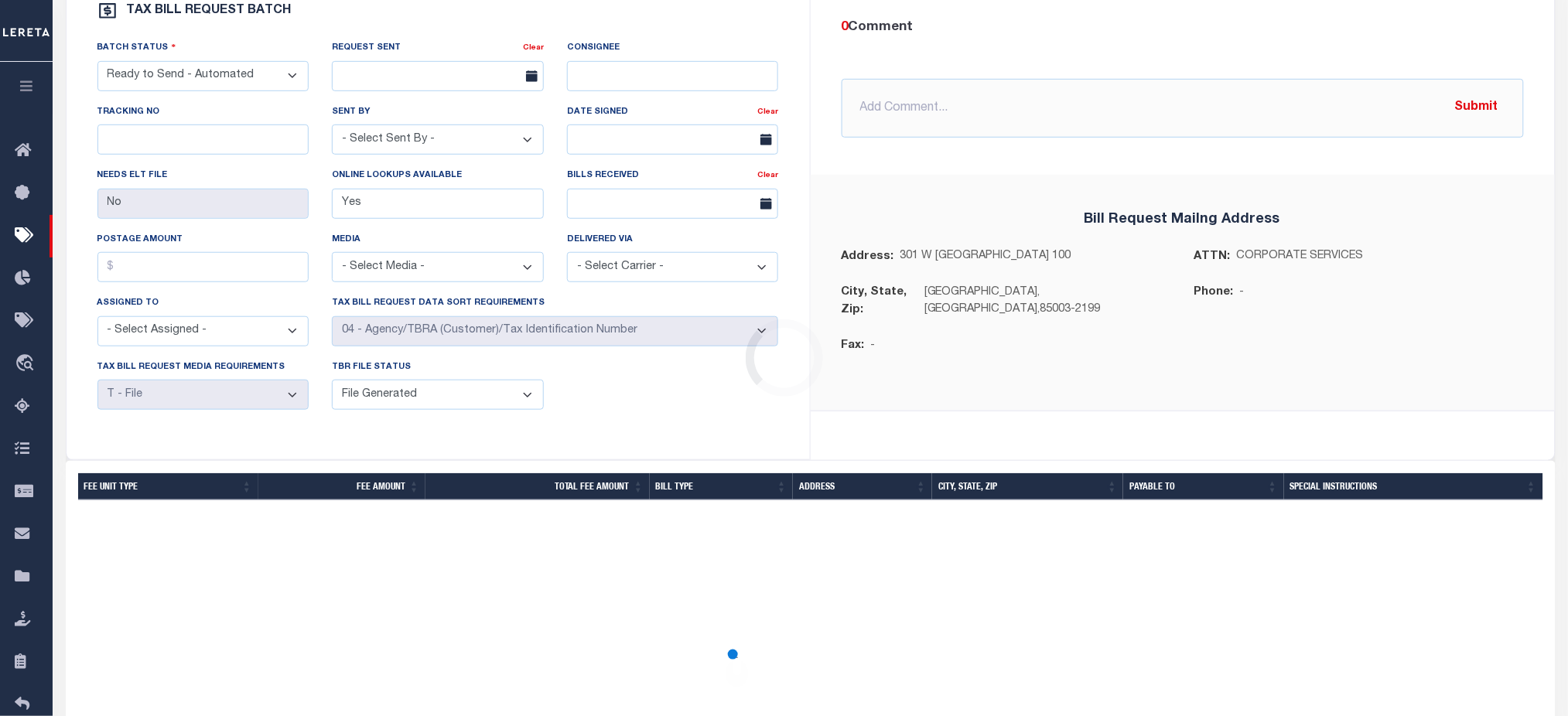
scroll to position [64, 0]
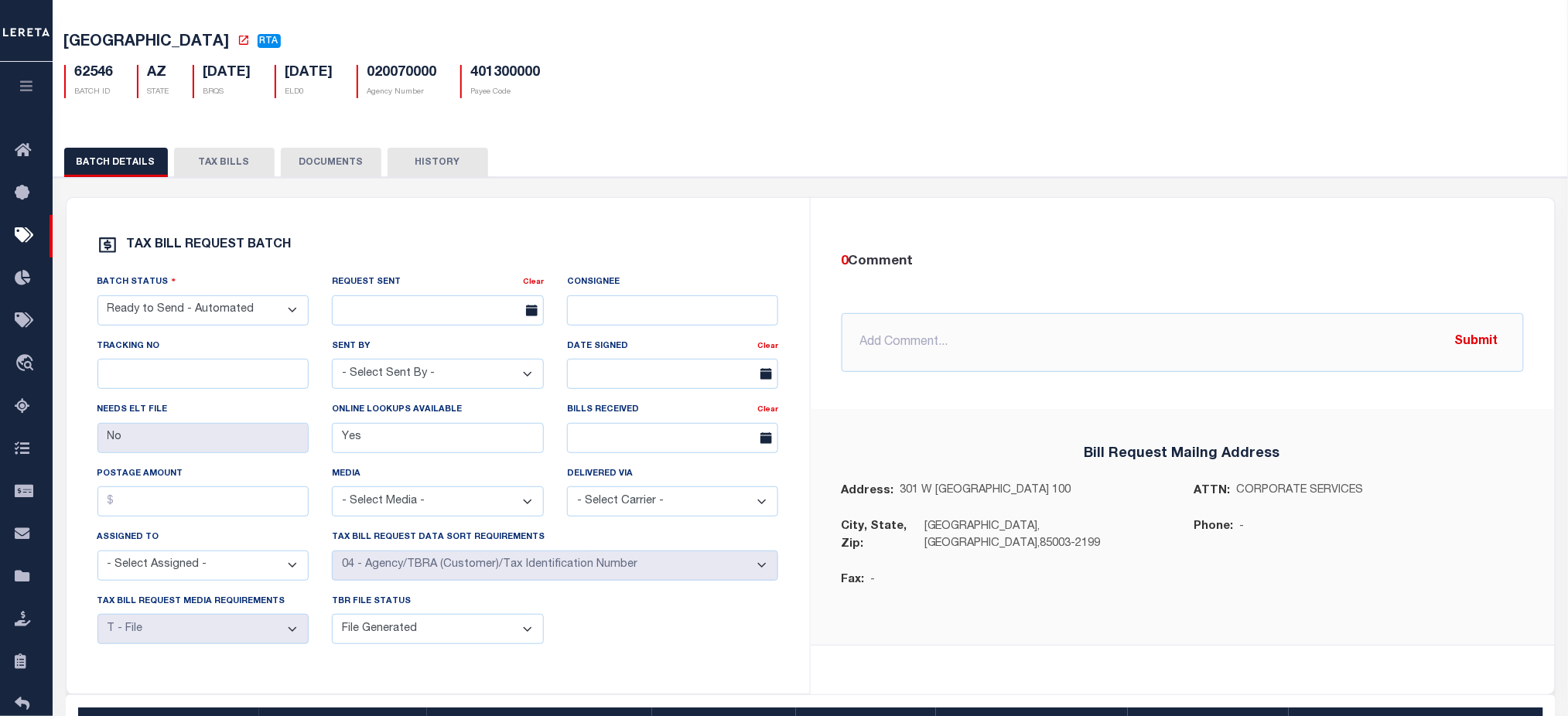
click at [249, 171] on button "TAX BILLS" at bounding box center [224, 162] width 100 height 29
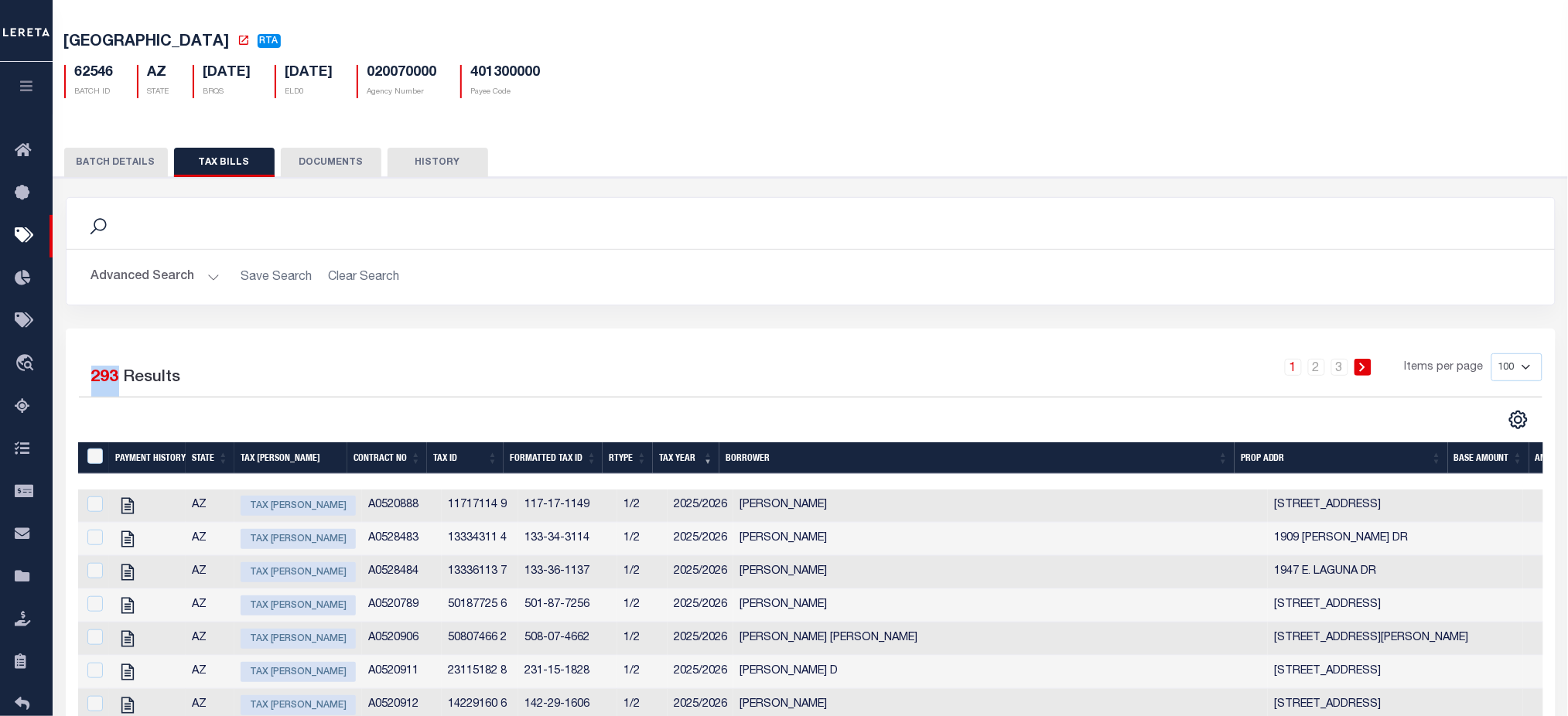
drag, startPoint x: 87, startPoint y: 383, endPoint x: 114, endPoint y: 384, distance: 27.0
click at [114, 384] on div "Selected 293 Results" at bounding box center [253, 375] width 349 height 43
drag, startPoint x: 68, startPoint y: 41, endPoint x: 219, endPoint y: 41, distance: 151.0
click at [219, 41] on span "MARICOPA COUNTY" at bounding box center [147, 42] width 166 height 15
drag, startPoint x: 88, startPoint y: 385, endPoint x: 115, endPoint y: 389, distance: 27.3
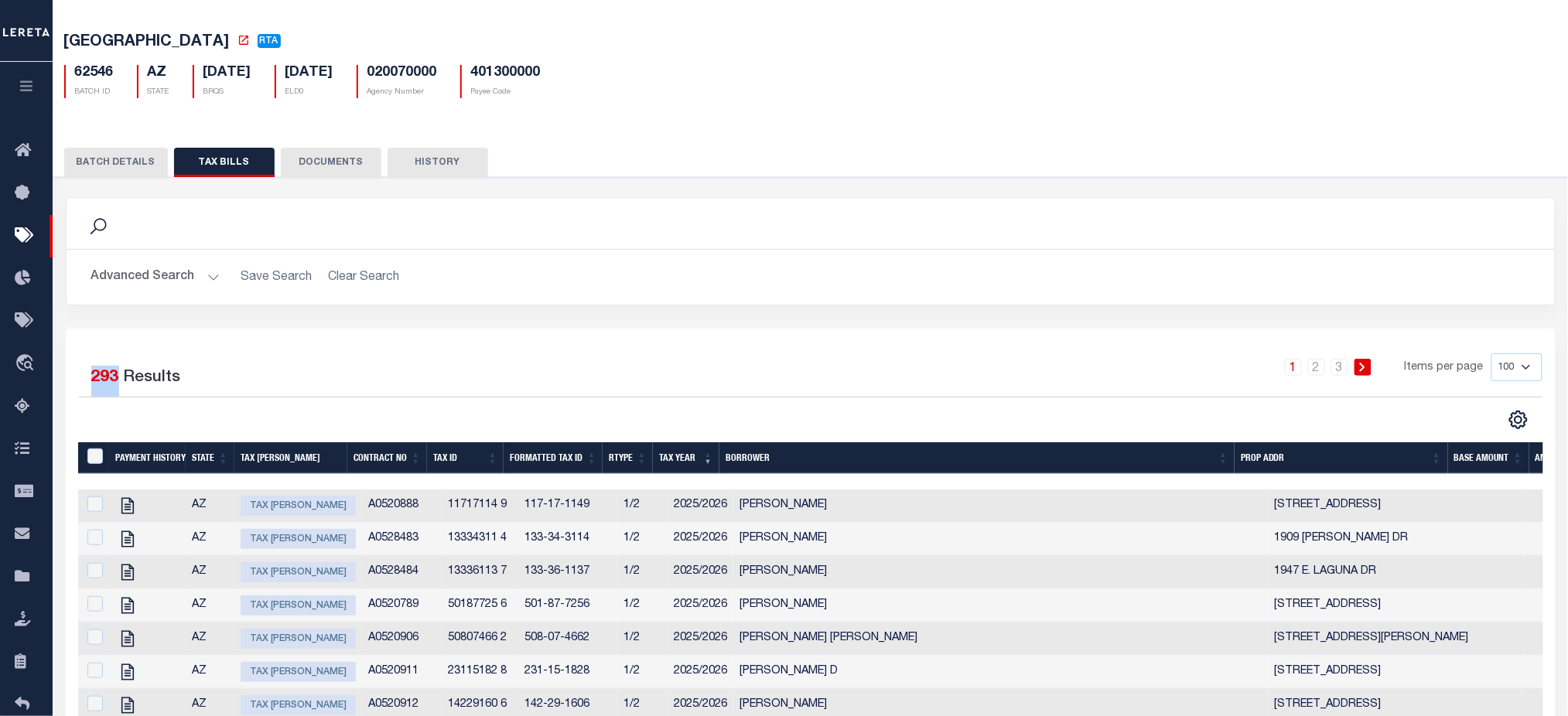
click at [115, 389] on div "Selected 293 Results" at bounding box center [253, 375] width 349 height 43
click at [362, 507] on td "A0520888" at bounding box center [402, 507] width 80 height 33
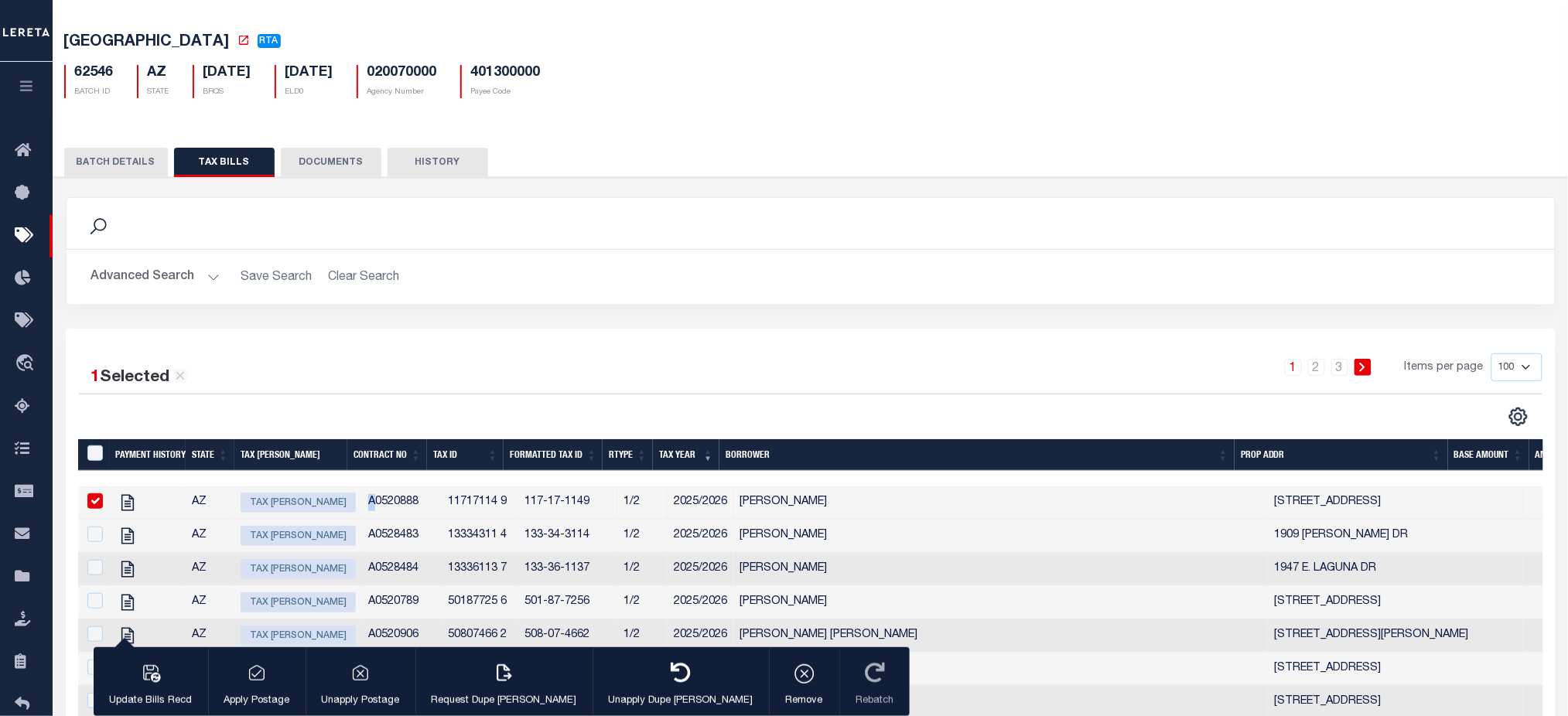
click at [100, 500] on input "checkbox" at bounding box center [95, 501] width 15 height 15
checkbox input "false"
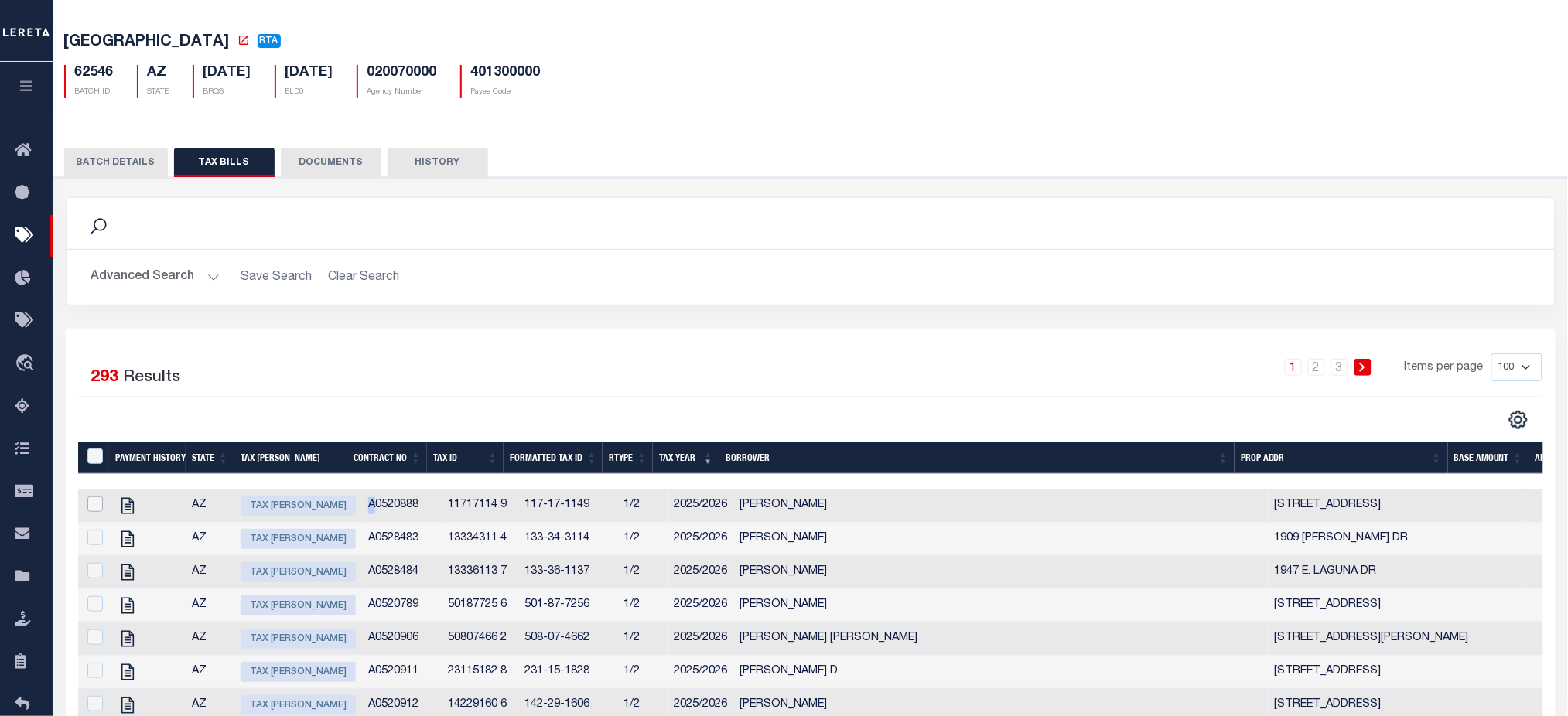
scroll to position [0, 0]
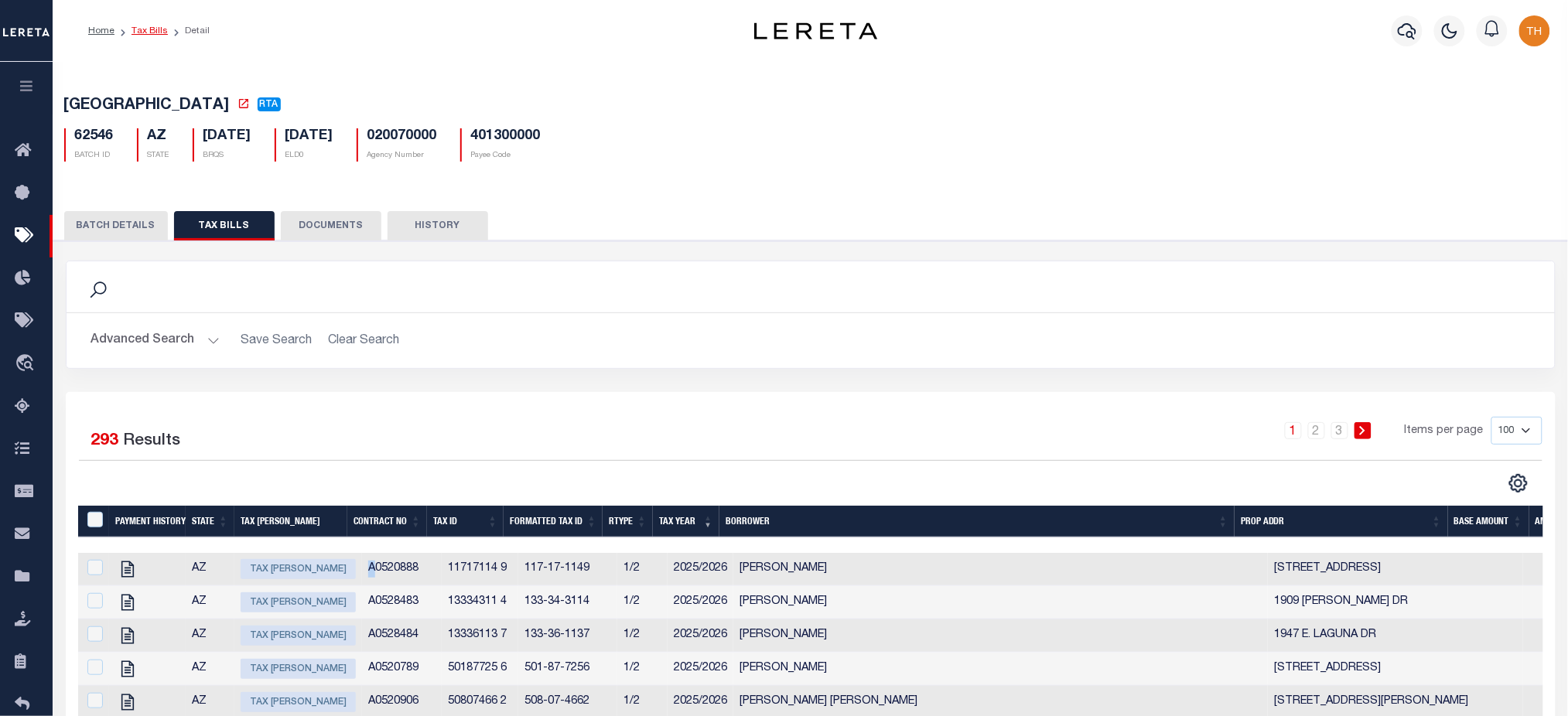
click at [146, 30] on link "Tax Bills" at bounding box center [150, 31] width 37 height 10
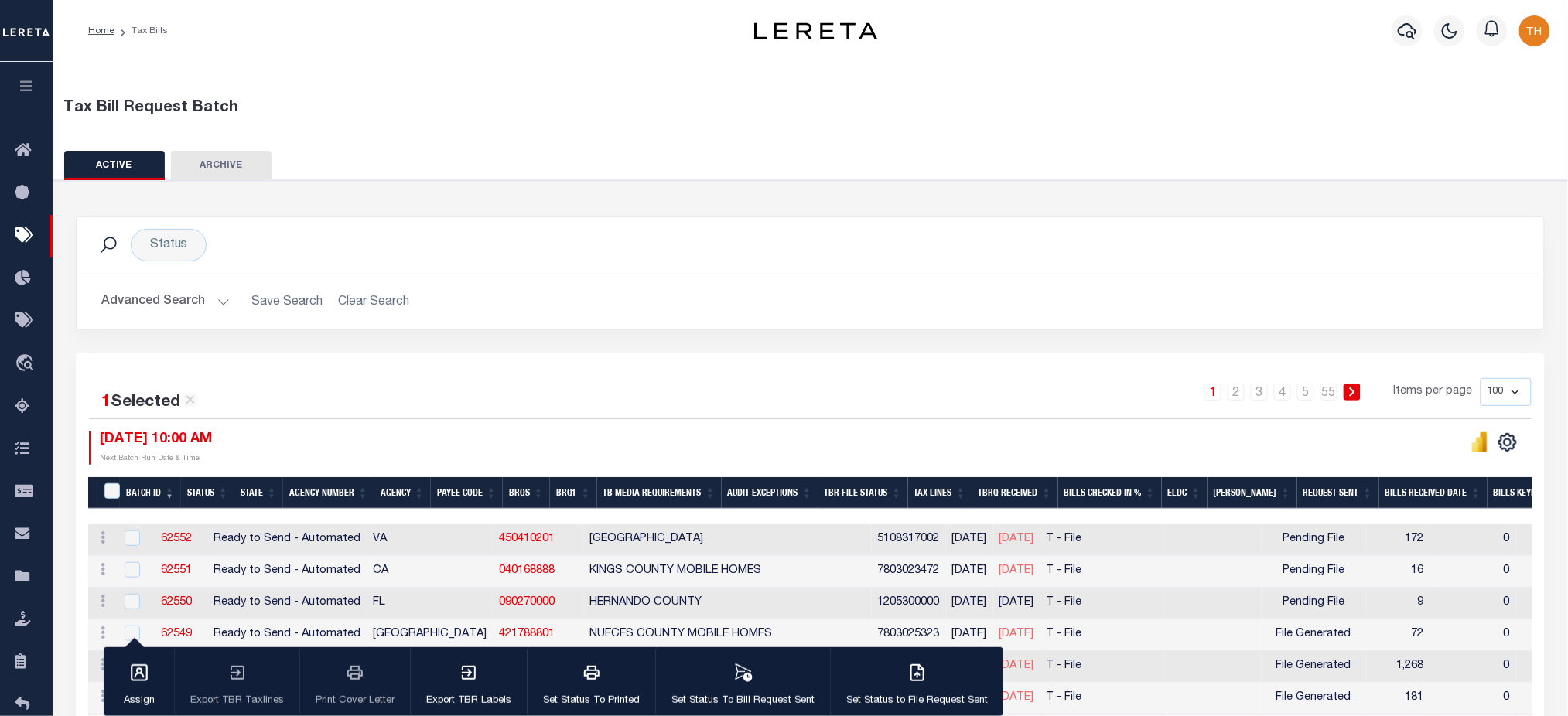
scroll to position [205, 0]
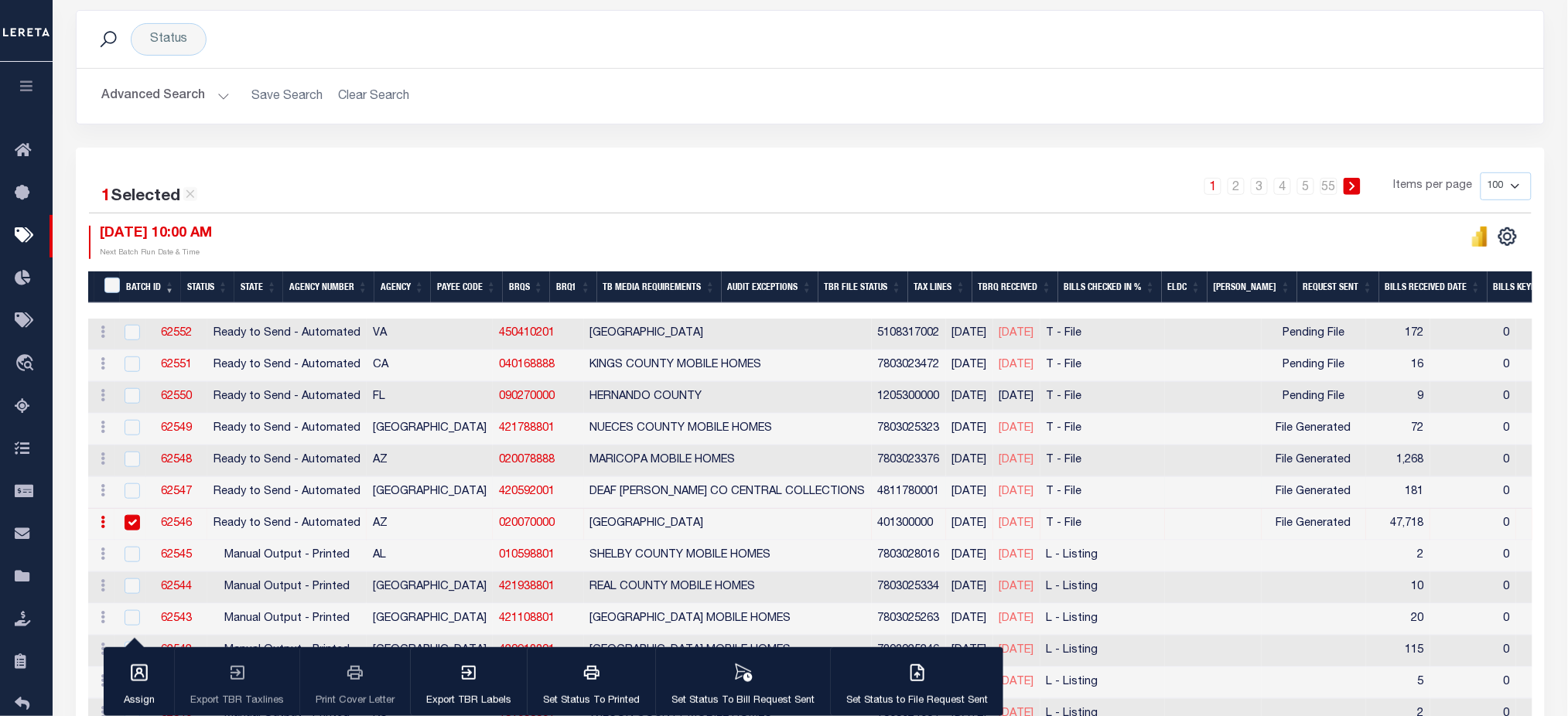
drag, startPoint x: 803, startPoint y: 498, endPoint x: 942, endPoint y: 500, distance: 139.0
click at [942, 500] on tr "ACTIONS Delete 62547 Ready to Send - Automated TX 420592001 DEAF SMITH CO CENTR…" at bounding box center [1344, 493] width 2511 height 32
drag, startPoint x: 1301, startPoint y: 529, endPoint x: 1325, endPoint y: 530, distance: 24.0
click at [1366, 530] on td "47,718" at bounding box center [1398, 525] width 65 height 32
checkbox input "false"
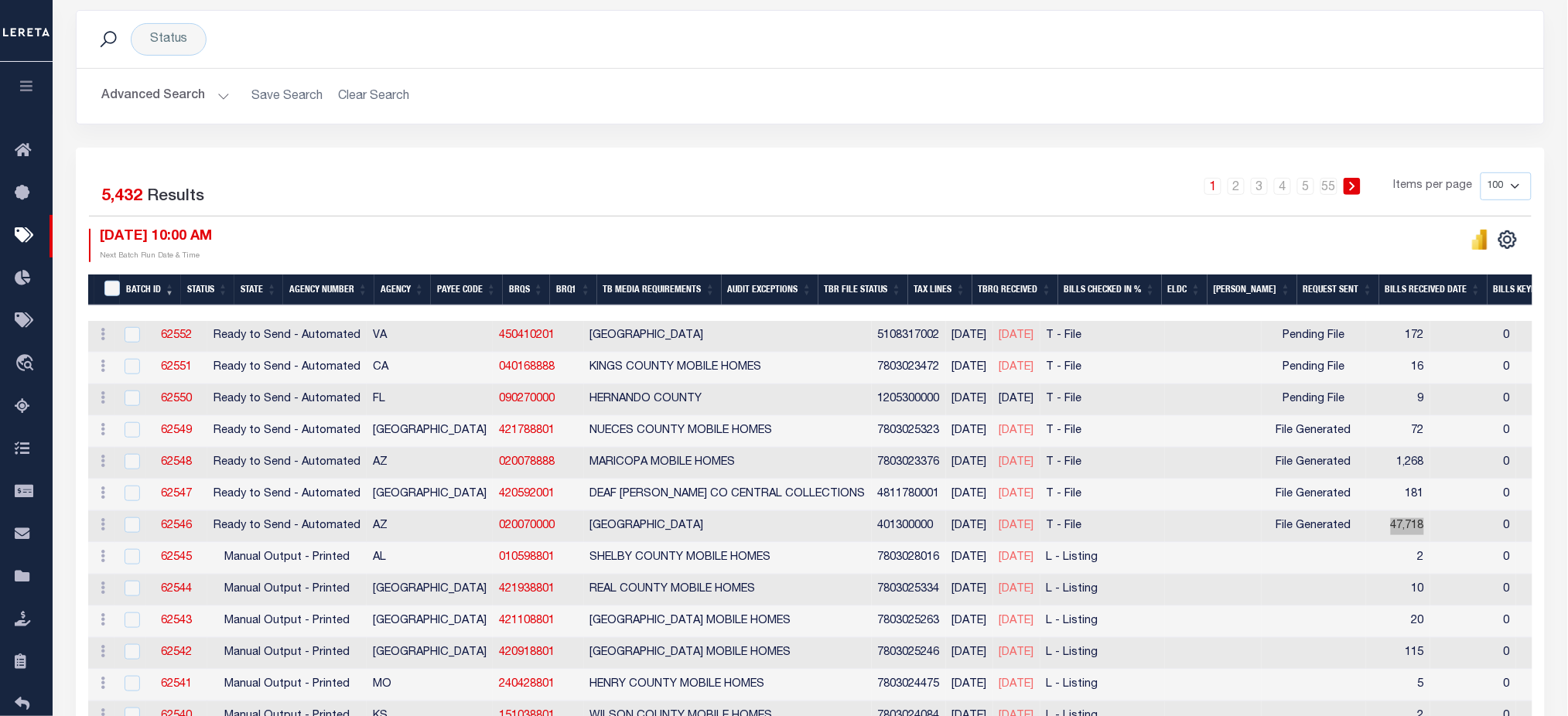
scroll to position [0, 0]
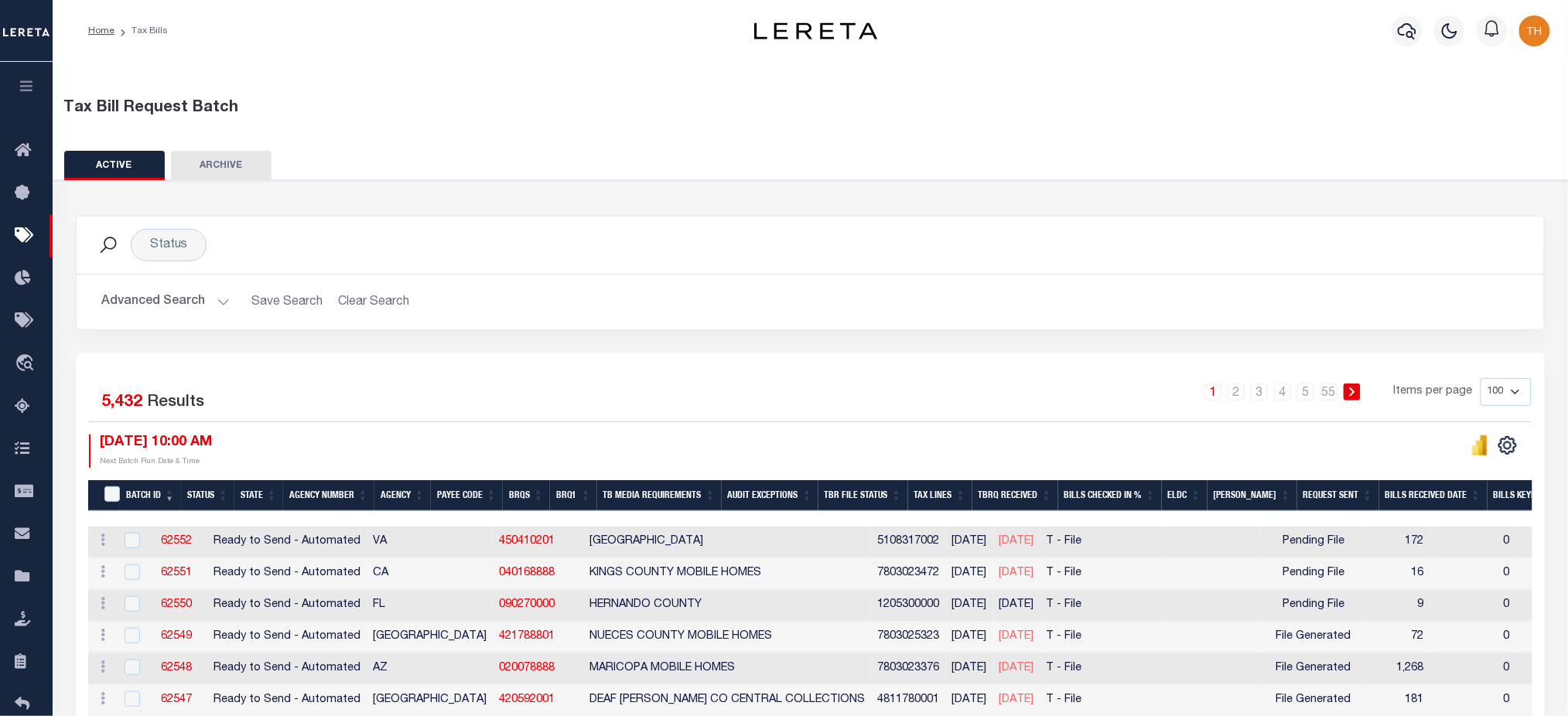
drag, startPoint x: 90, startPoint y: 399, endPoint x: 239, endPoint y: 449, distance: 157.2
click at [239, 449] on div "1 Selected 5,432 Results 1 2 3 4 5 … 55 Items per page 100 200 500 1000 08/15/2…" at bounding box center [810, 423] width 1468 height 89
click at [264, 413] on div "1 Selected 5,432 Results" at bounding box center [261, 400] width 343 height 43
drag, startPoint x: 242, startPoint y: 441, endPoint x: 93, endPoint y: 404, distance: 153.5
click at [93, 404] on div "1 Selected 5,432 Results 1 2 3 4 5 … 55 Items per page 100 200 500 1000 08/15/2…" at bounding box center [810, 423] width 1468 height 89
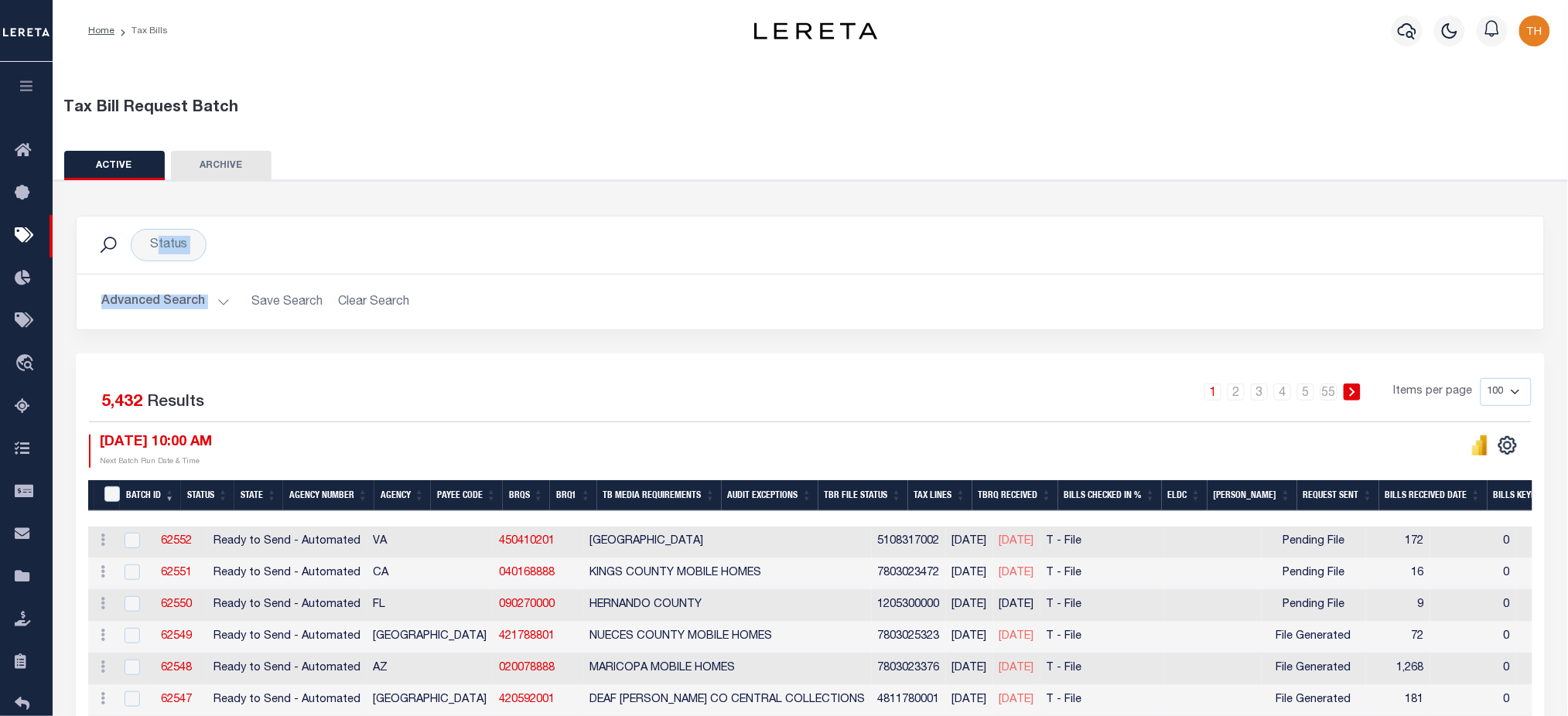
drag, startPoint x: 74, startPoint y: 205, endPoint x: 394, endPoint y: 330, distance: 343.5
click at [27, 93] on icon "button" at bounding box center [26, 85] width 18 height 14
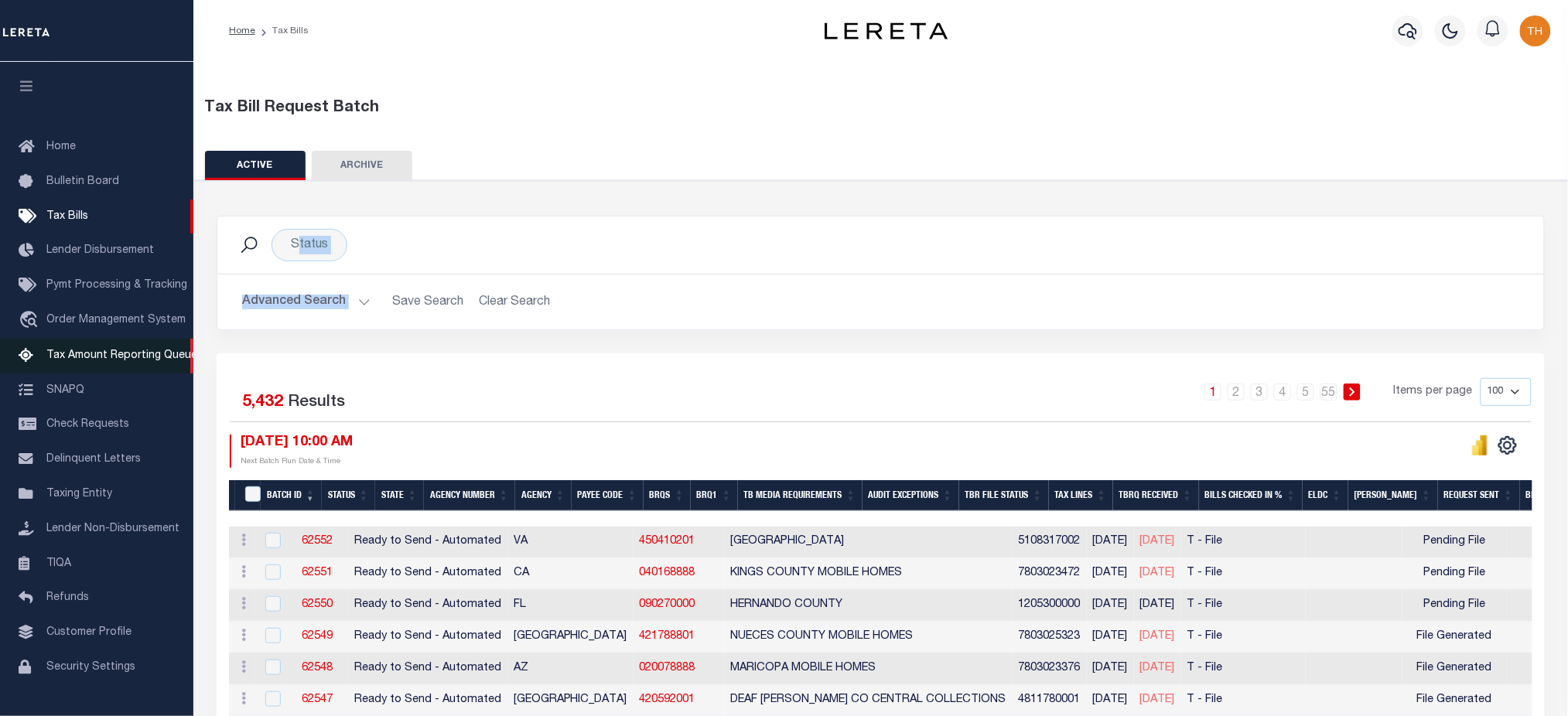
click at [96, 355] on span "Tax Amount Reporting Queue" at bounding box center [121, 356] width 151 height 11
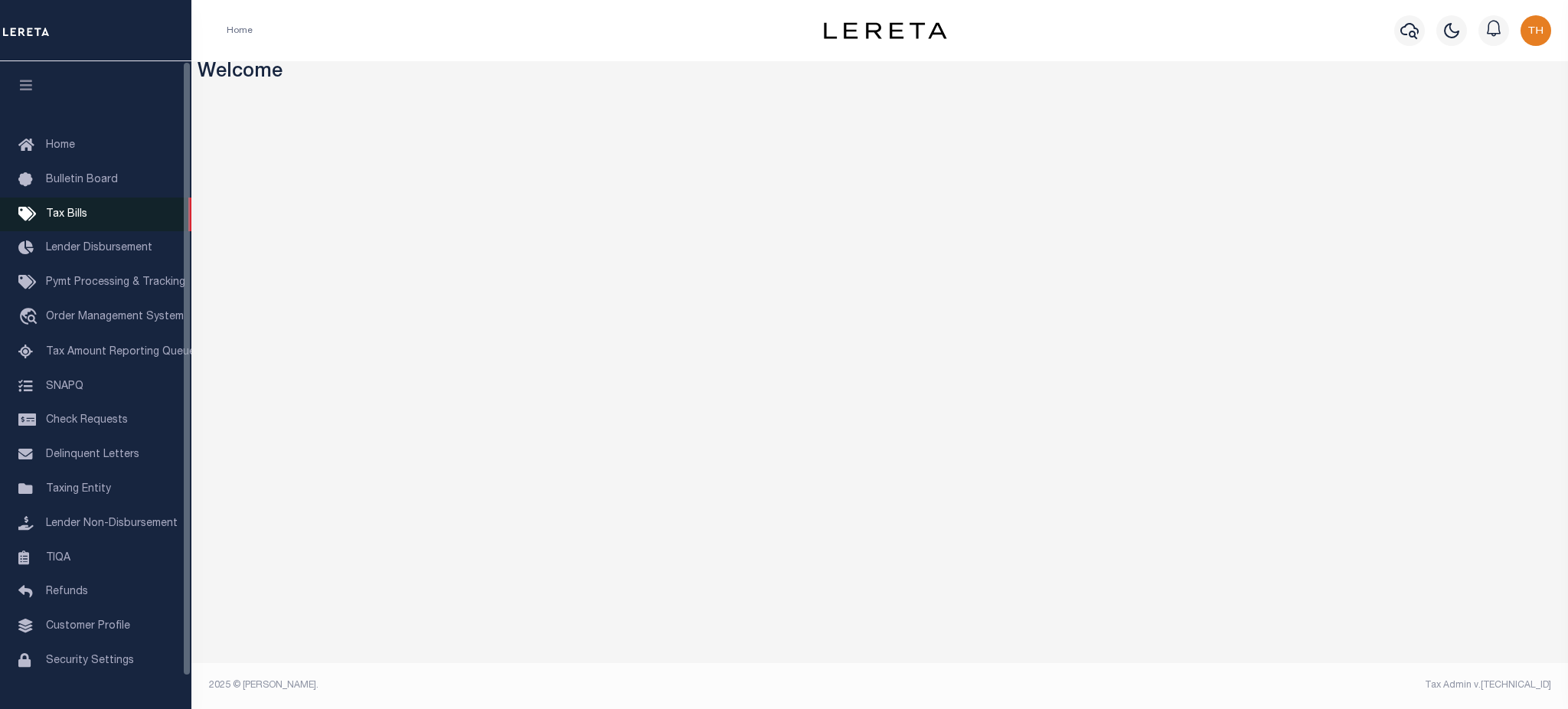
click at [77, 215] on span "Tax Bills" at bounding box center [66, 215] width 41 height 11
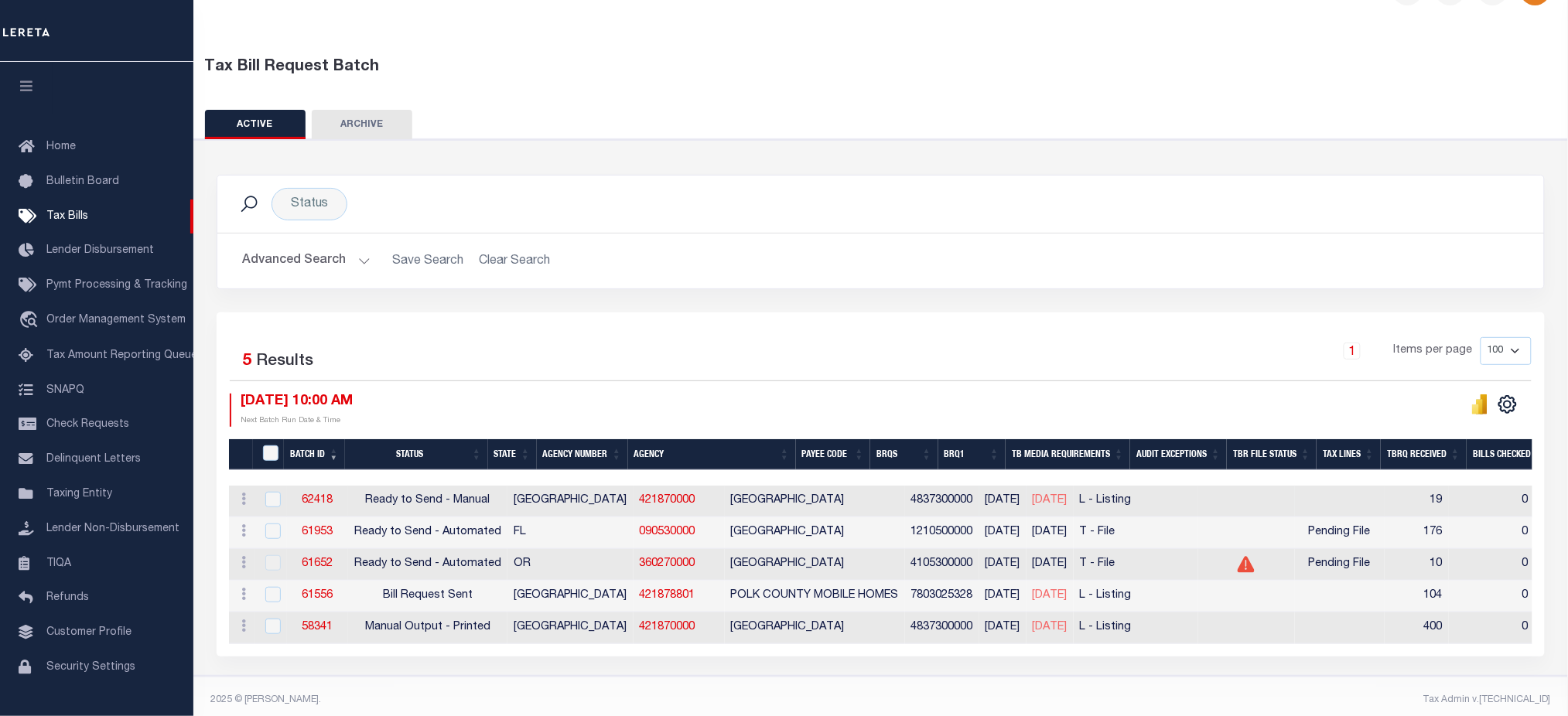
scroll to position [58, 0]
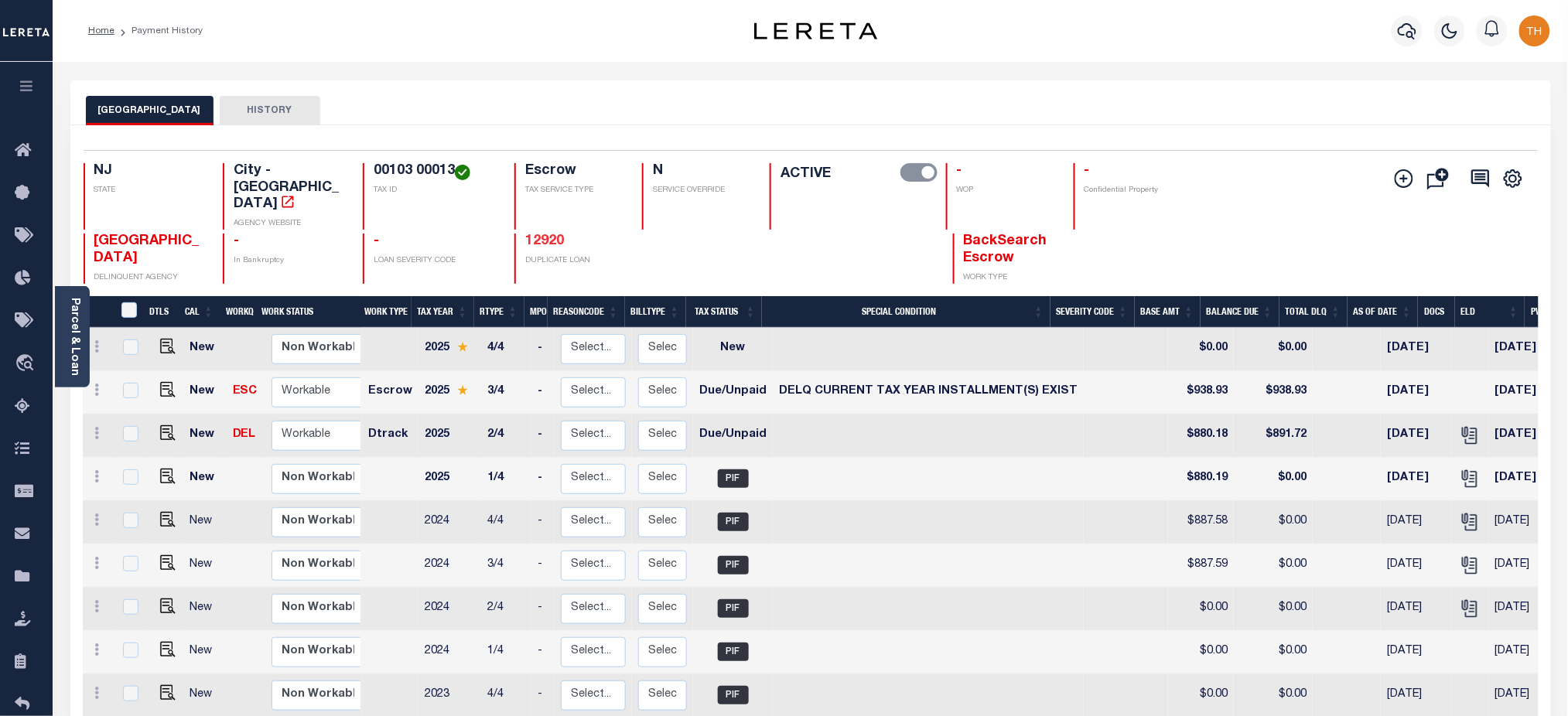
click at [549, 234] on link "12920" at bounding box center [544, 241] width 39 height 14
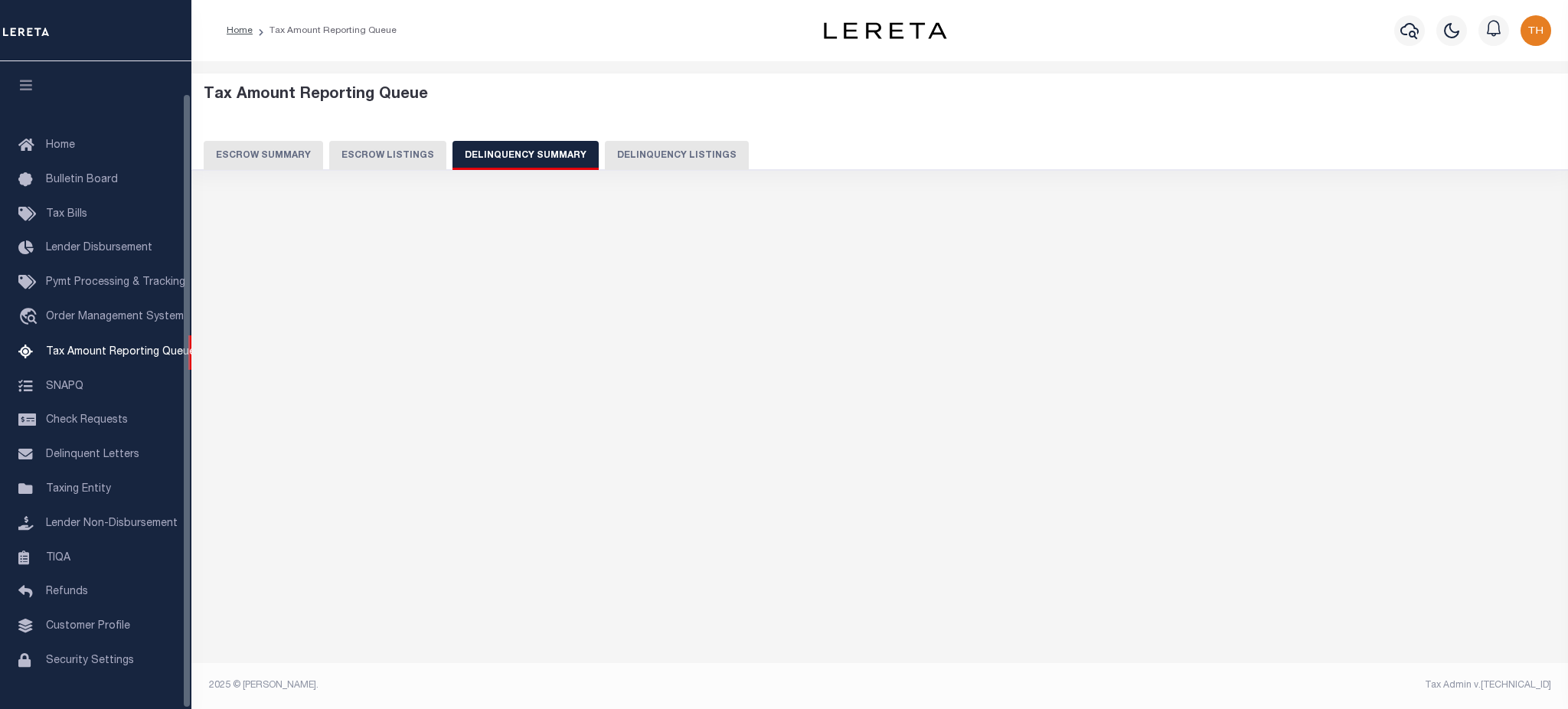
select select
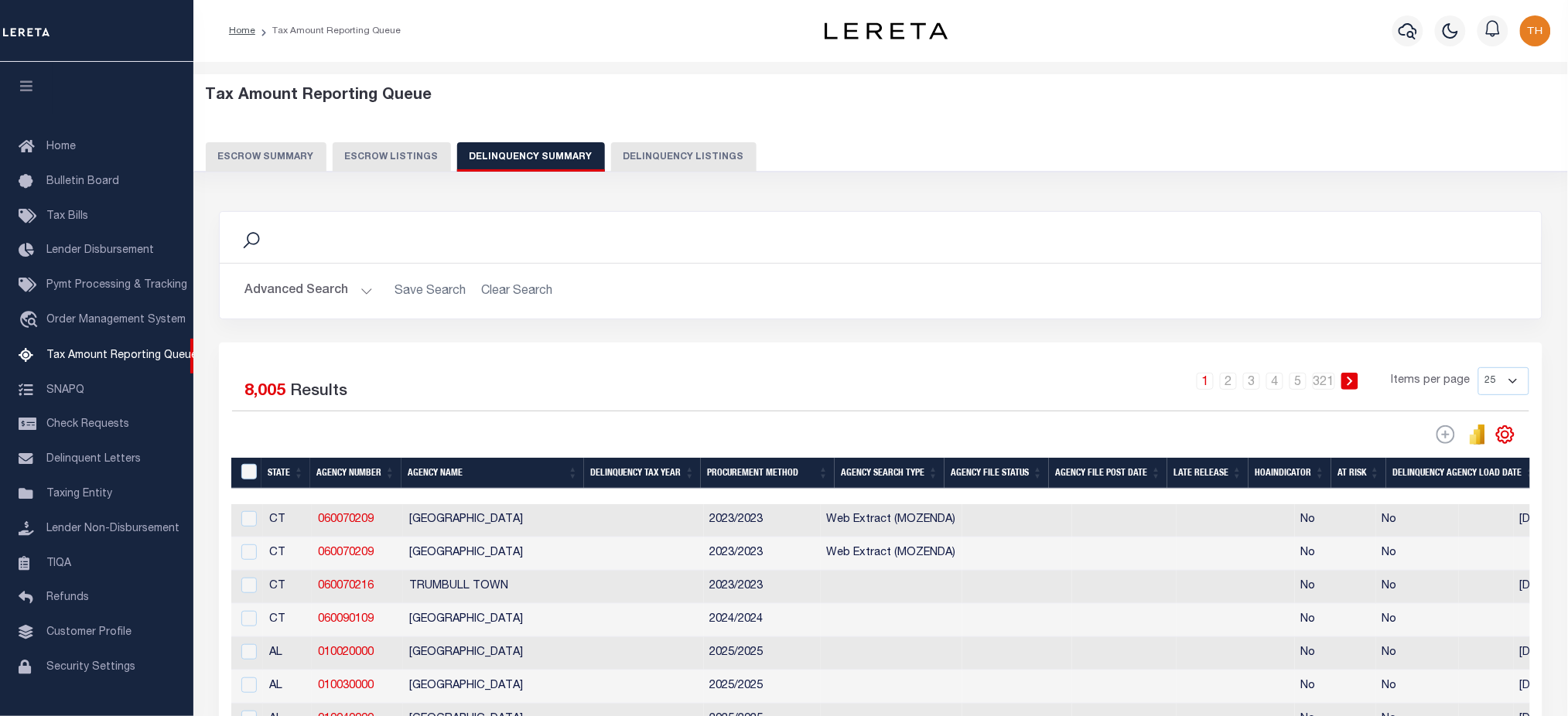
scroll to position [35, 0]
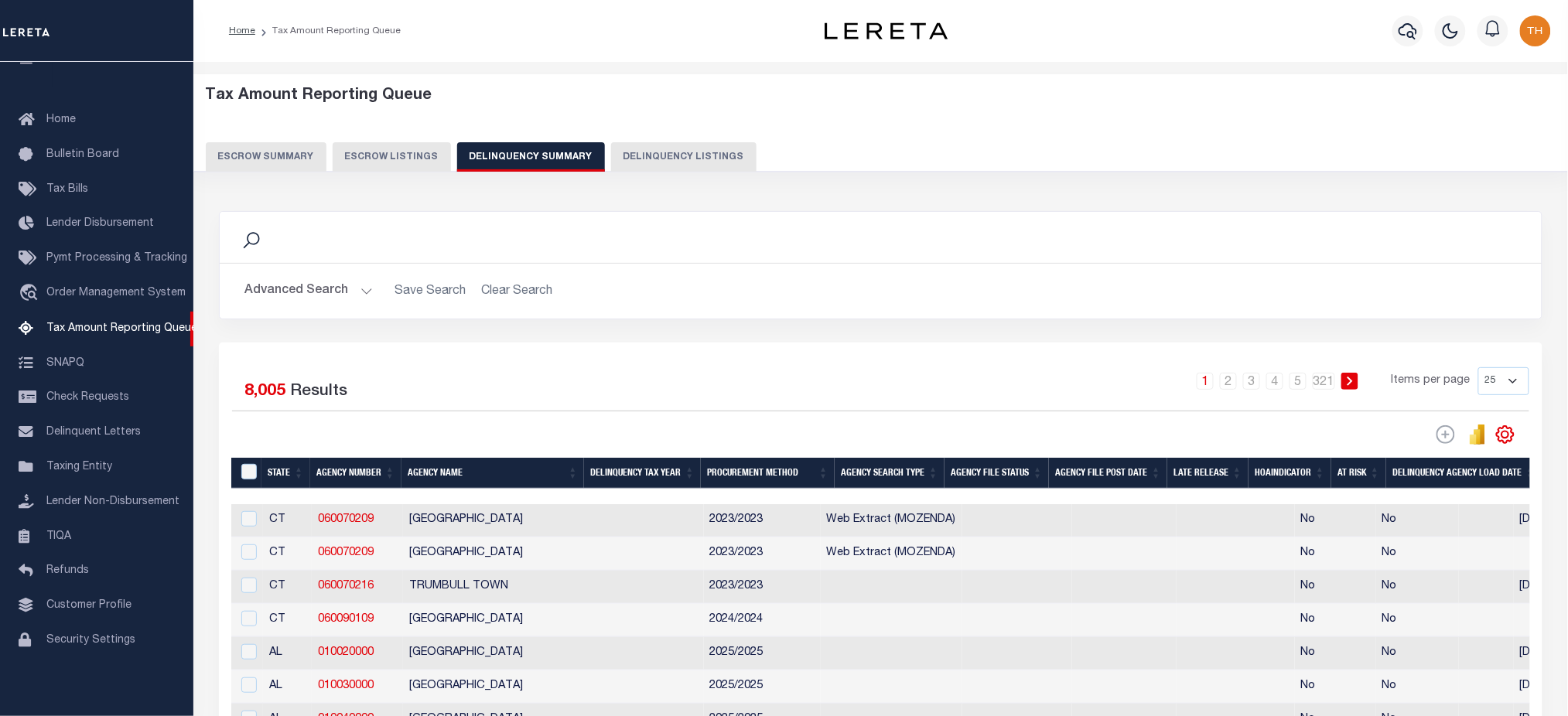
click at [317, 294] on button "Advanced Search" at bounding box center [308, 291] width 128 height 30
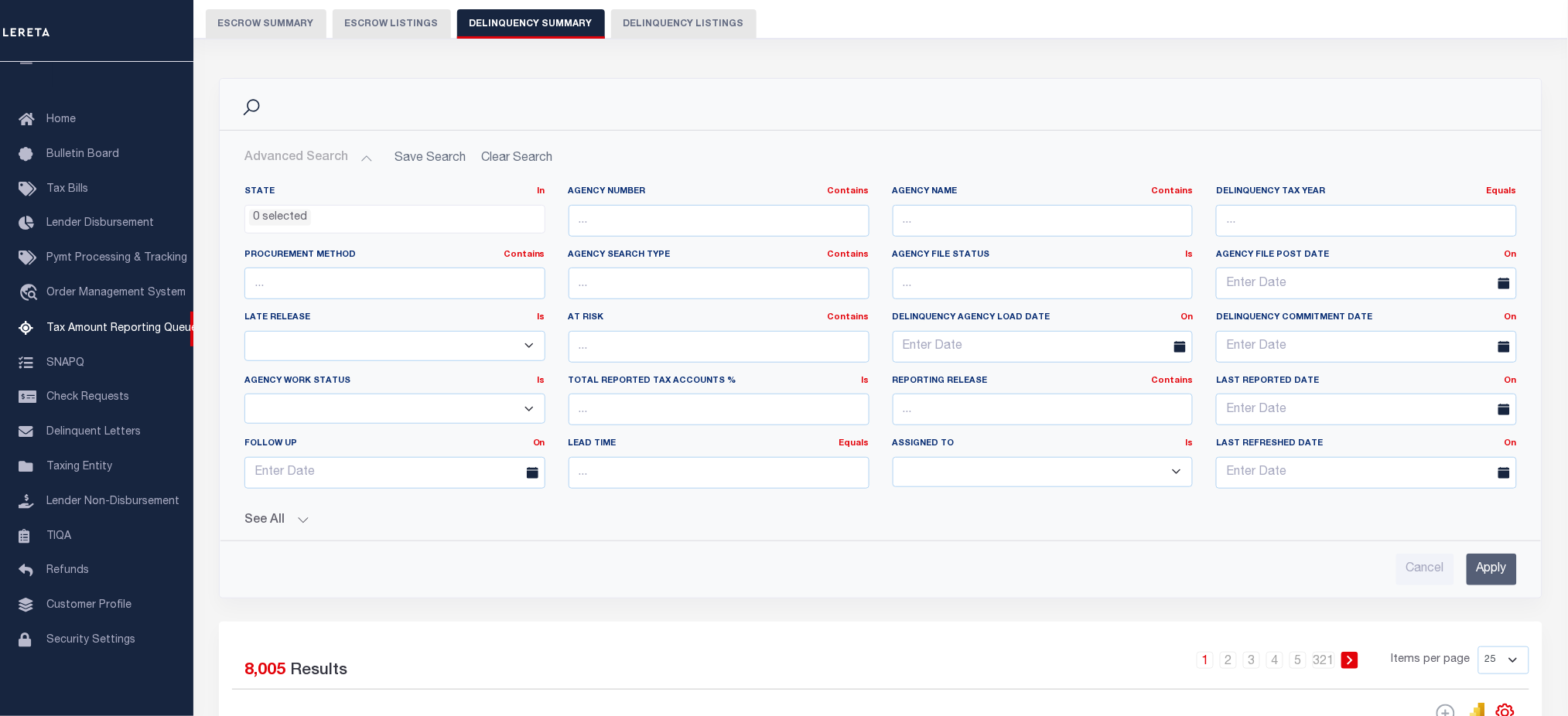
scroll to position [103, 0]
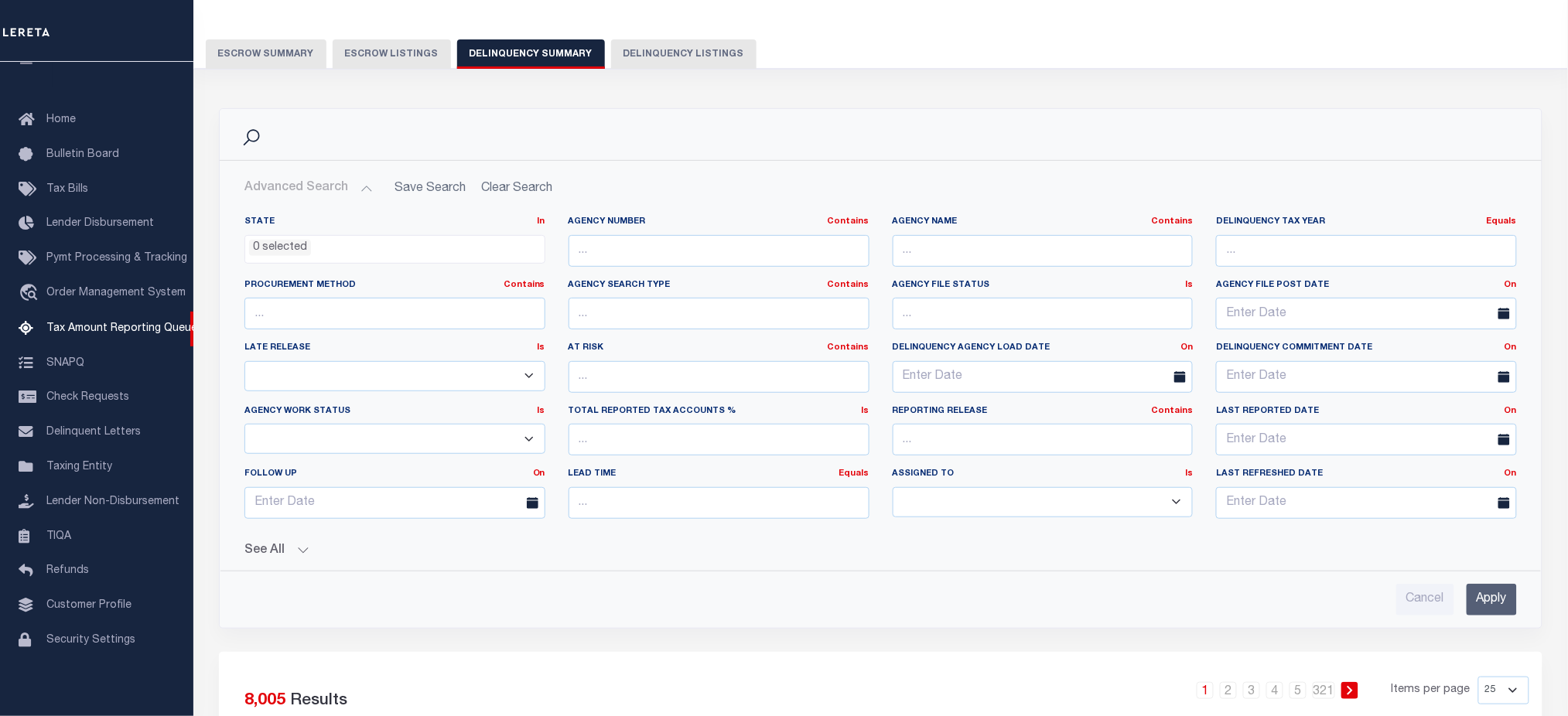
click at [272, 551] on button "See All" at bounding box center [880, 551] width 1272 height 14
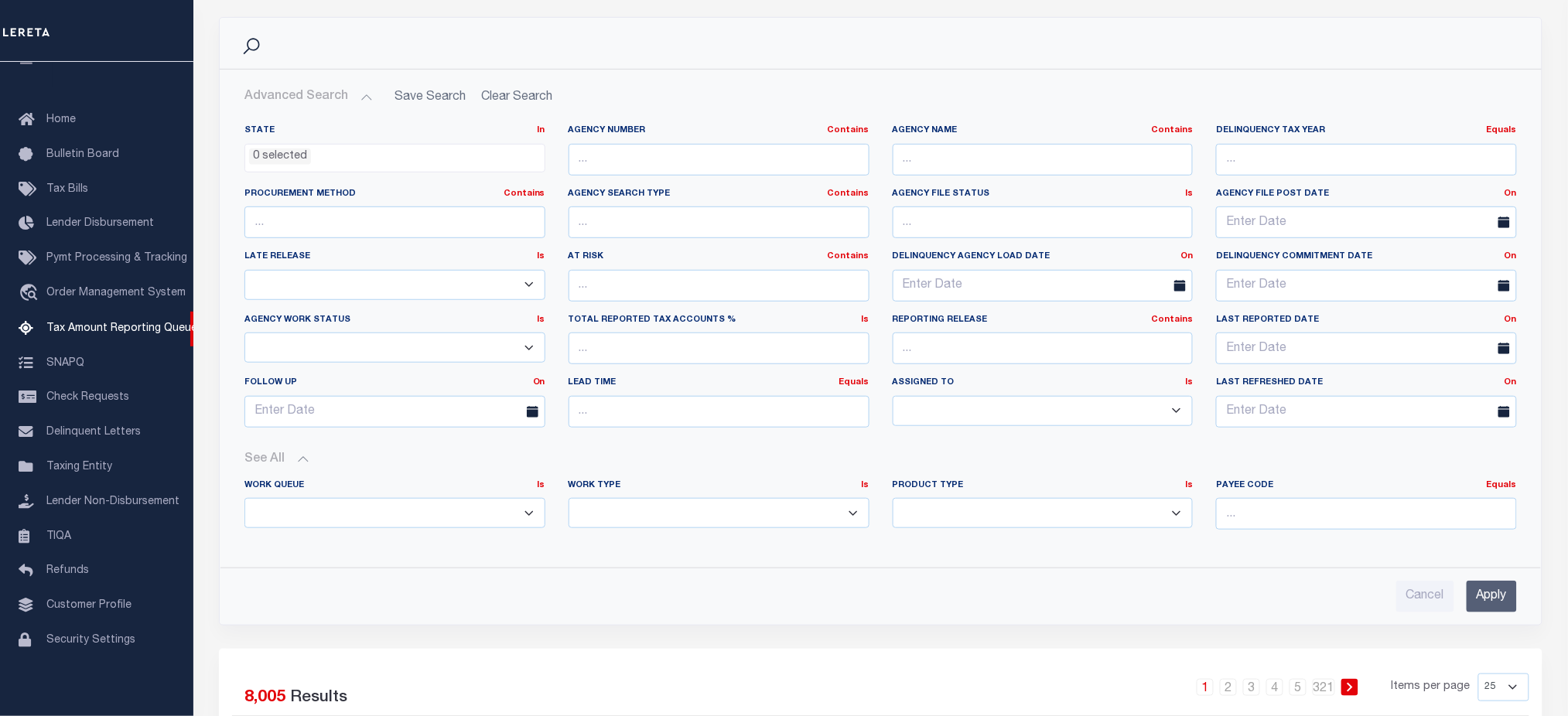
scroll to position [205, 0]
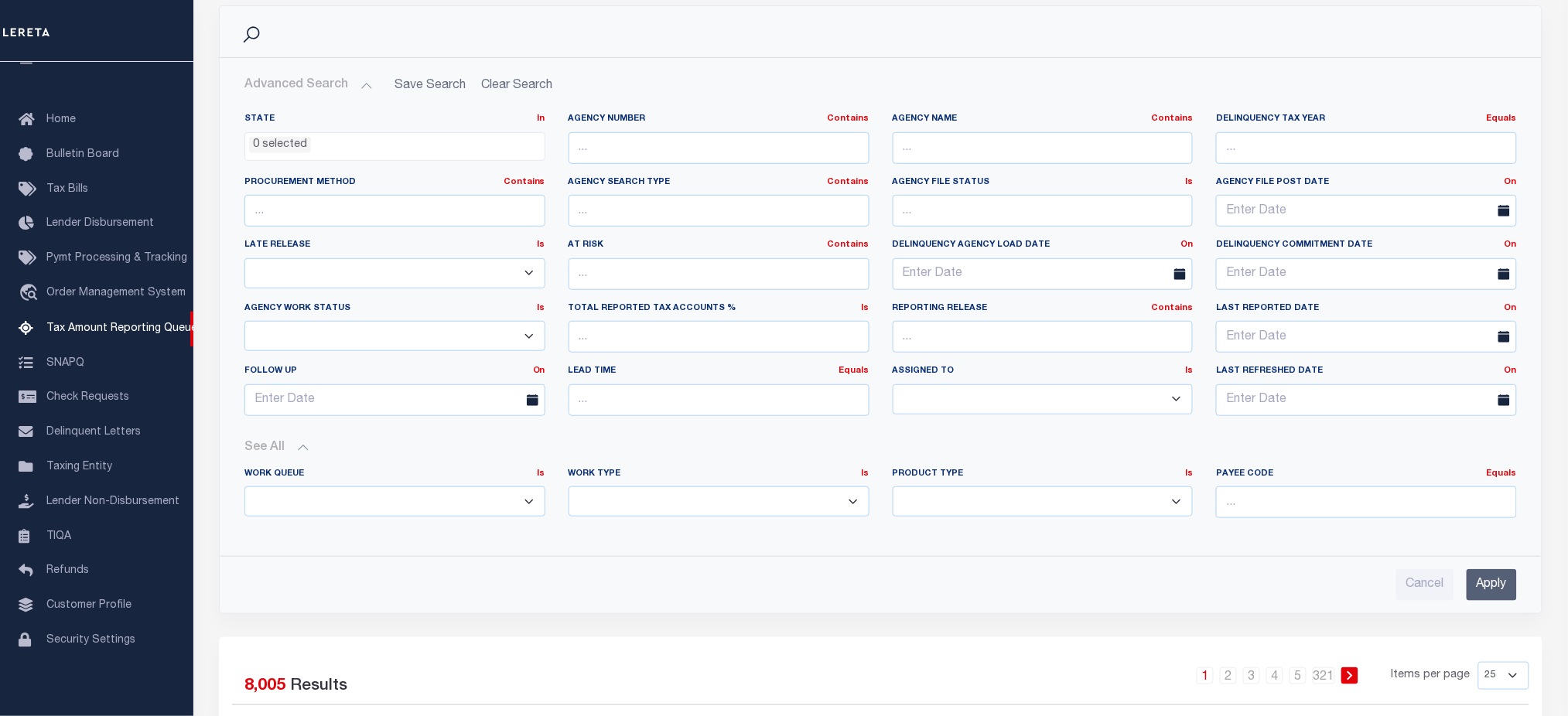
click at [672, 505] on select "Annual Delinquency Back Search Payment Status Check DTRACK" at bounding box center [719, 502] width 301 height 30
select select "AnnualDelinquency"
click at [569, 487] on select "Annual Delinquency Back Search Payment Status Check DTRACK" at bounding box center [719, 502] width 301 height 30
click at [1505, 582] on input "Apply" at bounding box center [1492, 585] width 50 height 32
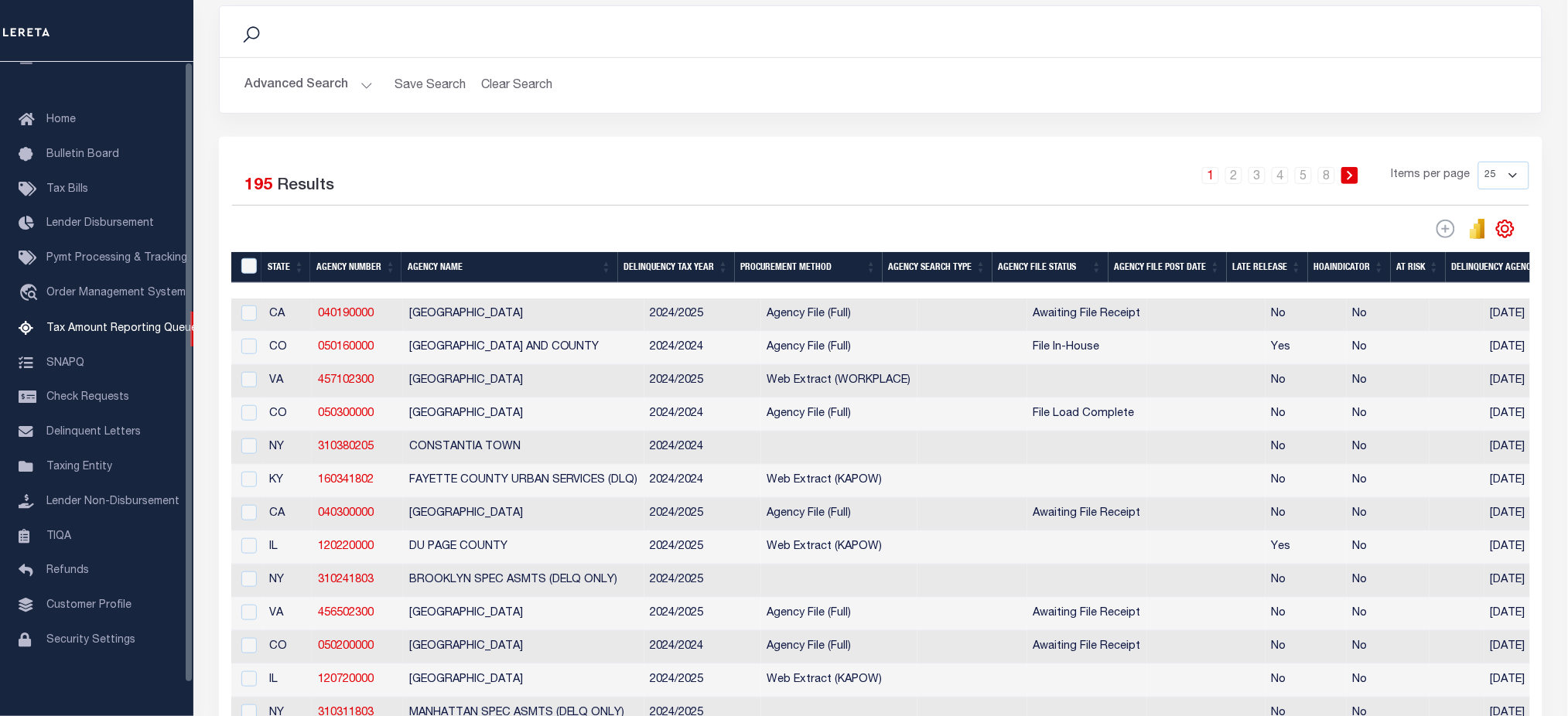
scroll to position [0, 0]
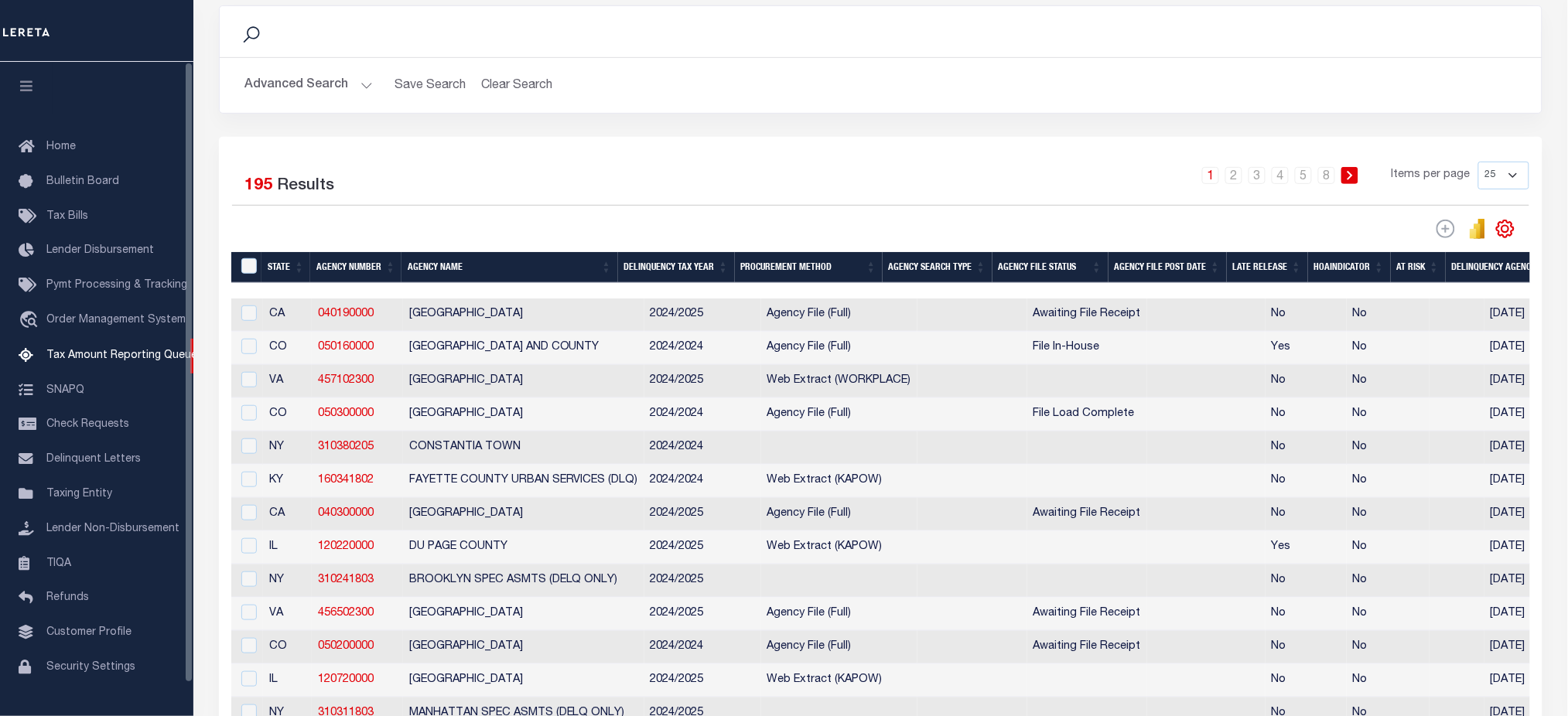
click at [30, 91] on icon "button" at bounding box center [26, 85] width 18 height 14
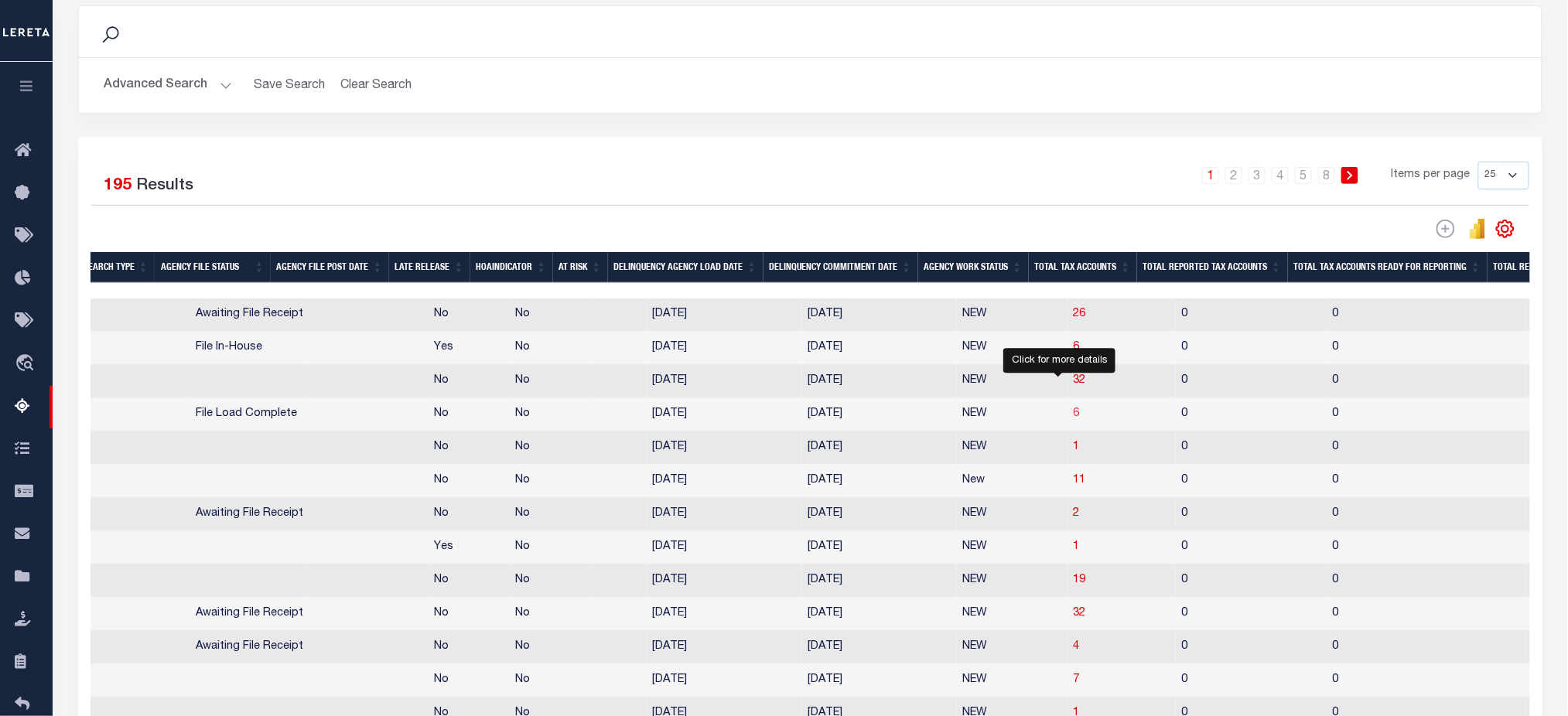
click at [1074, 417] on span "6" at bounding box center [1077, 414] width 6 height 11
select select "100"
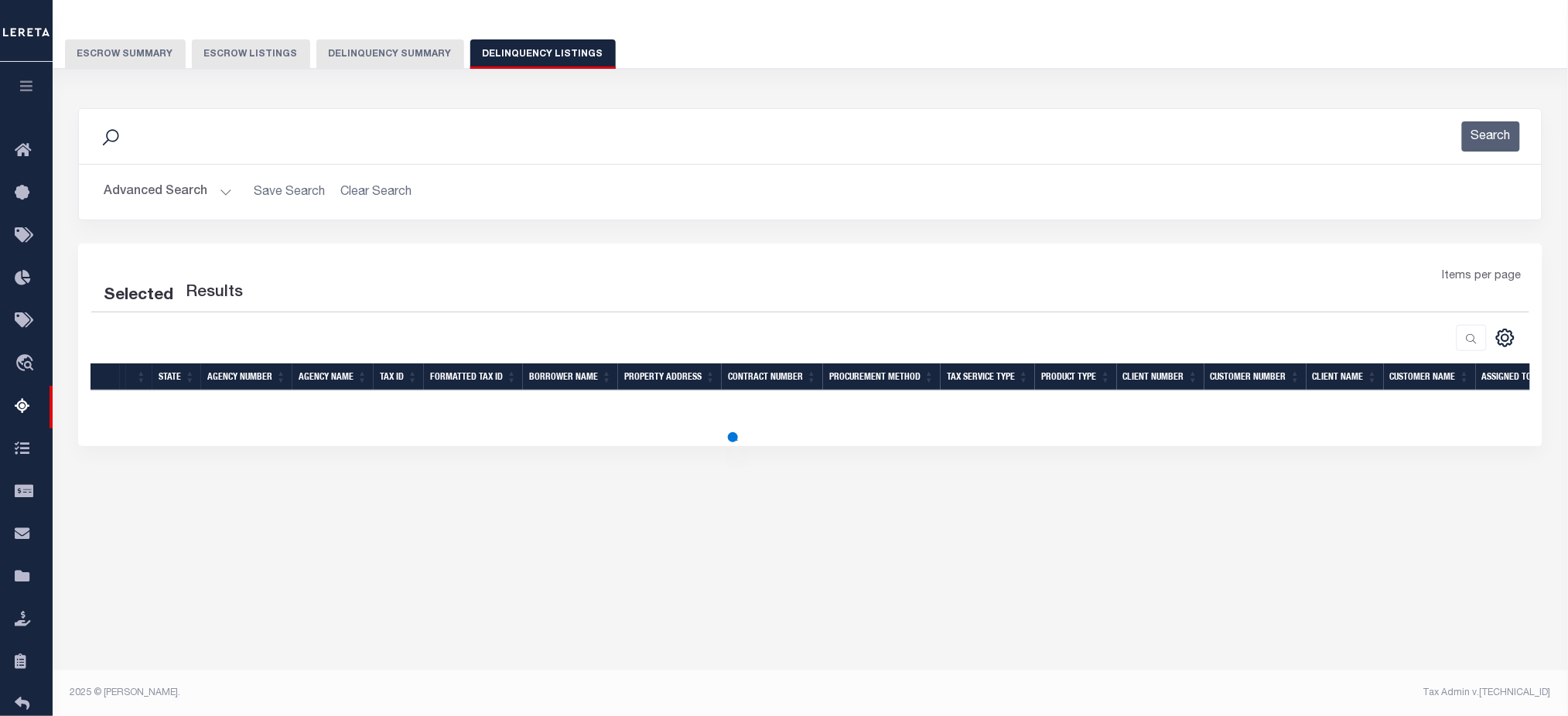
select select "100"
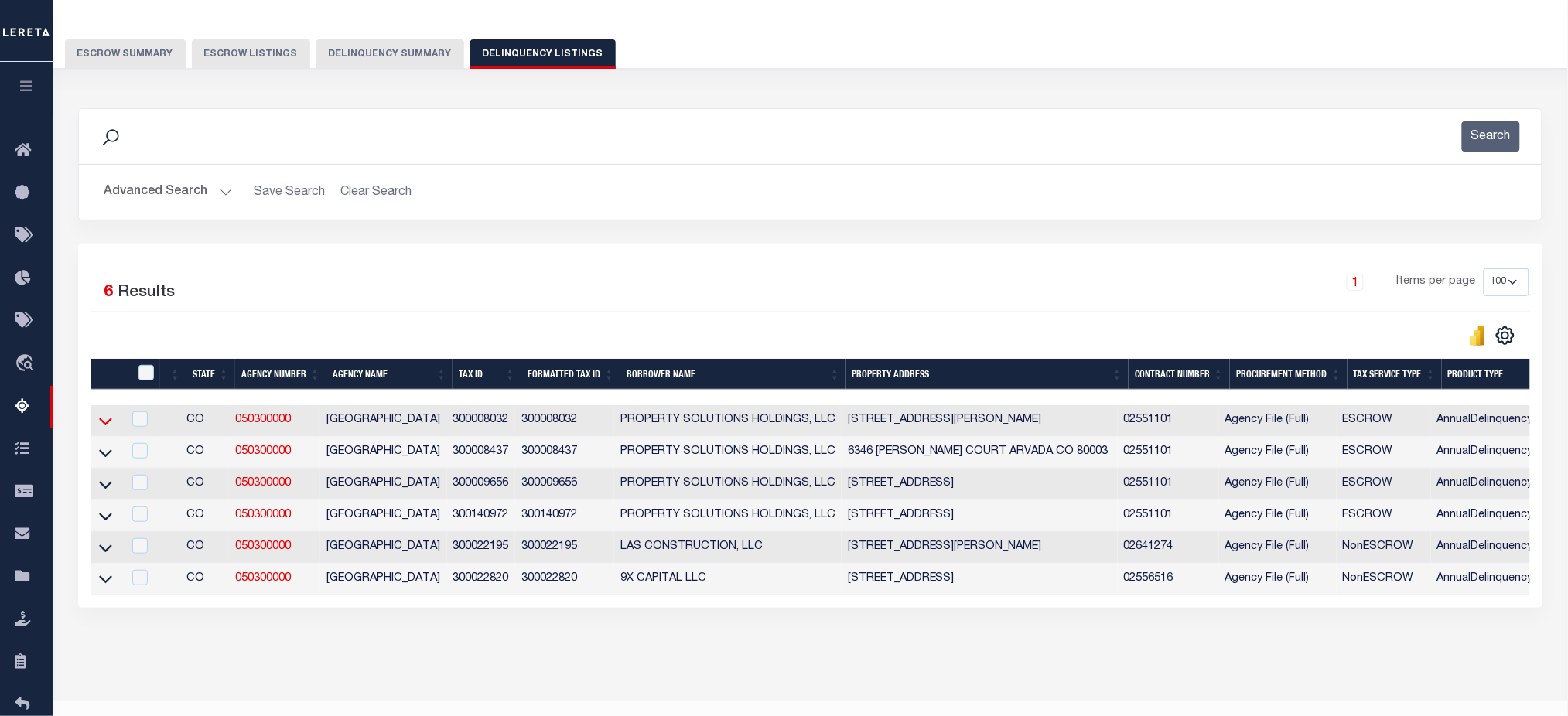
click at [112, 417] on icon at bounding box center [105, 421] width 14 height 16
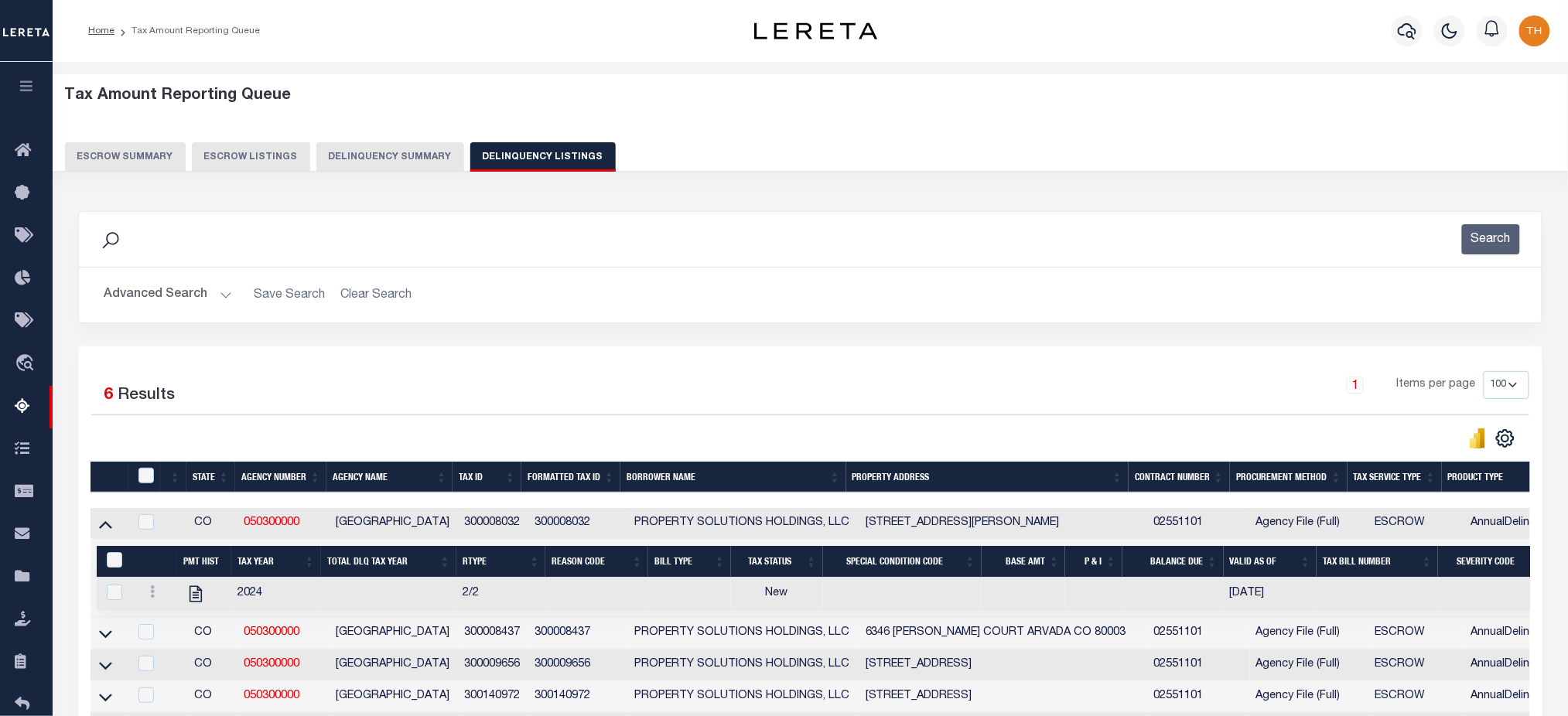
click at [375, 162] on button "Delinquency Summary" at bounding box center [390, 157] width 147 height 29
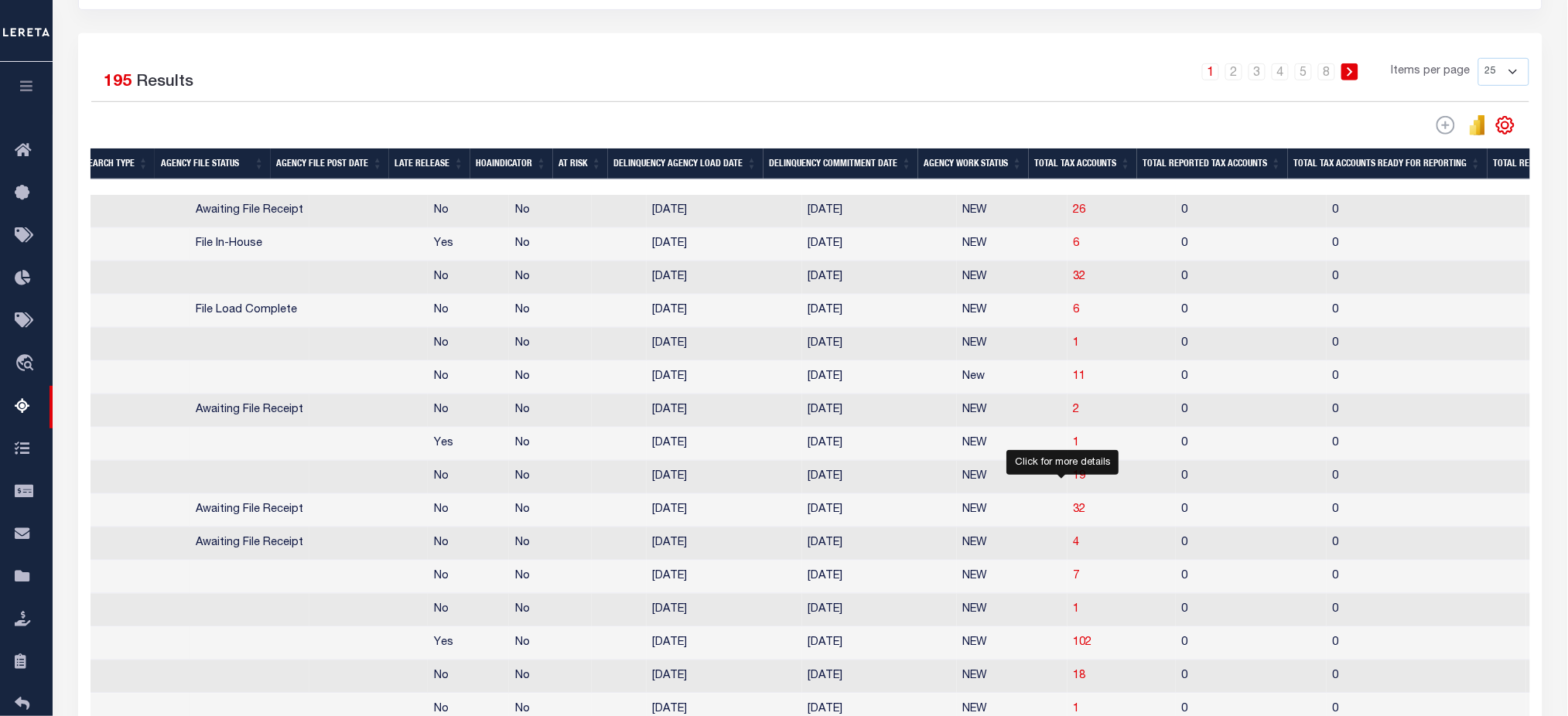
click at [1057, 480] on div at bounding box center [1061, 478] width 10 height 5
click at [1074, 515] on span "32" at bounding box center [1080, 510] width 13 height 11
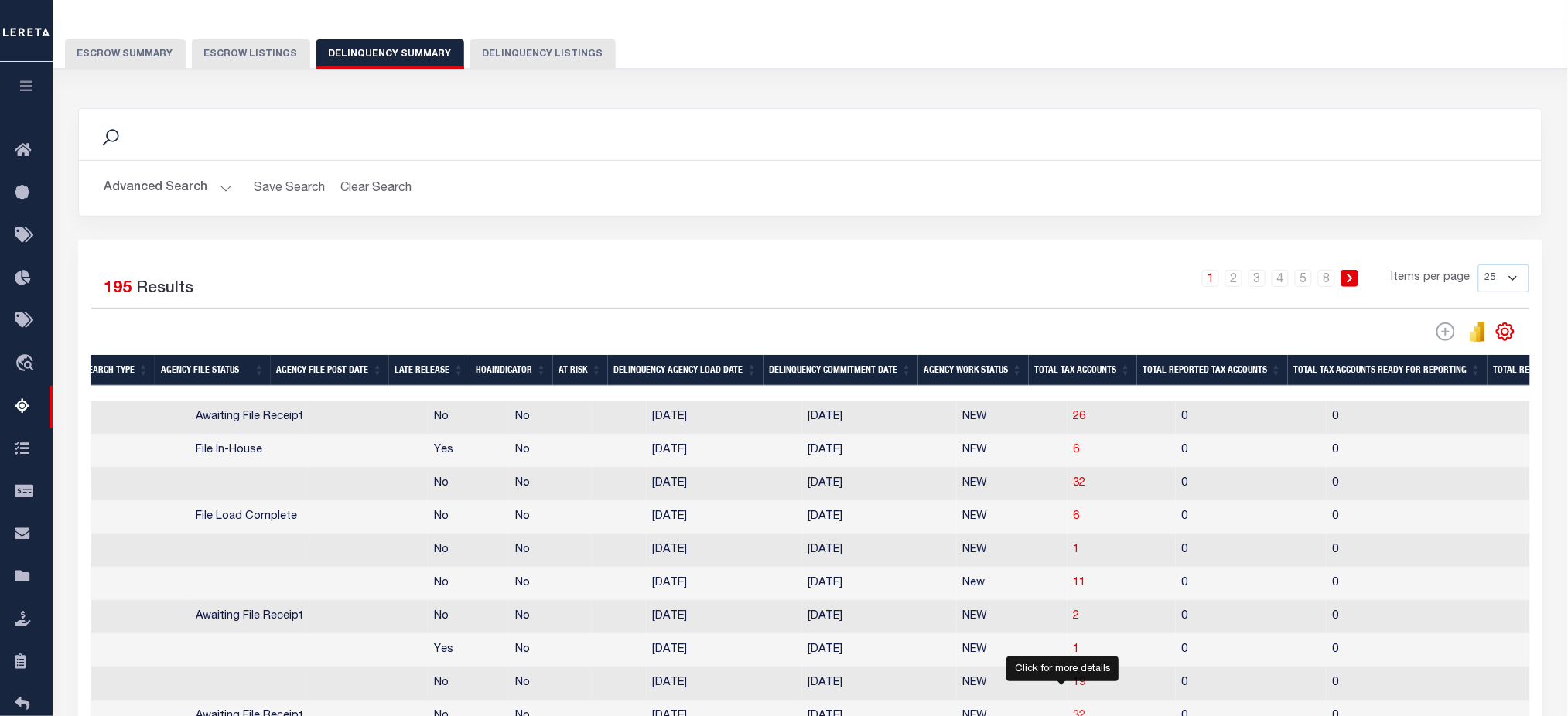
select select "100"
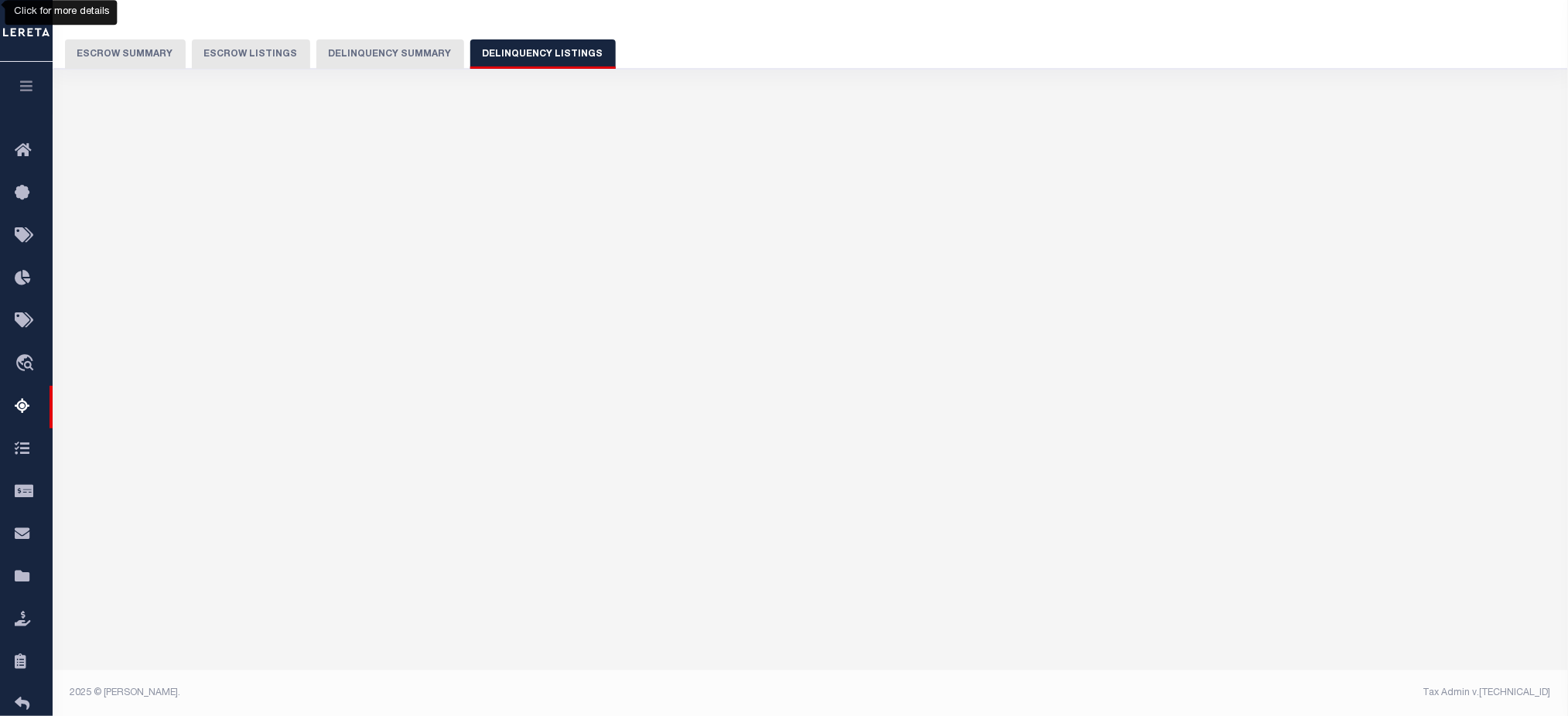
select select "100"
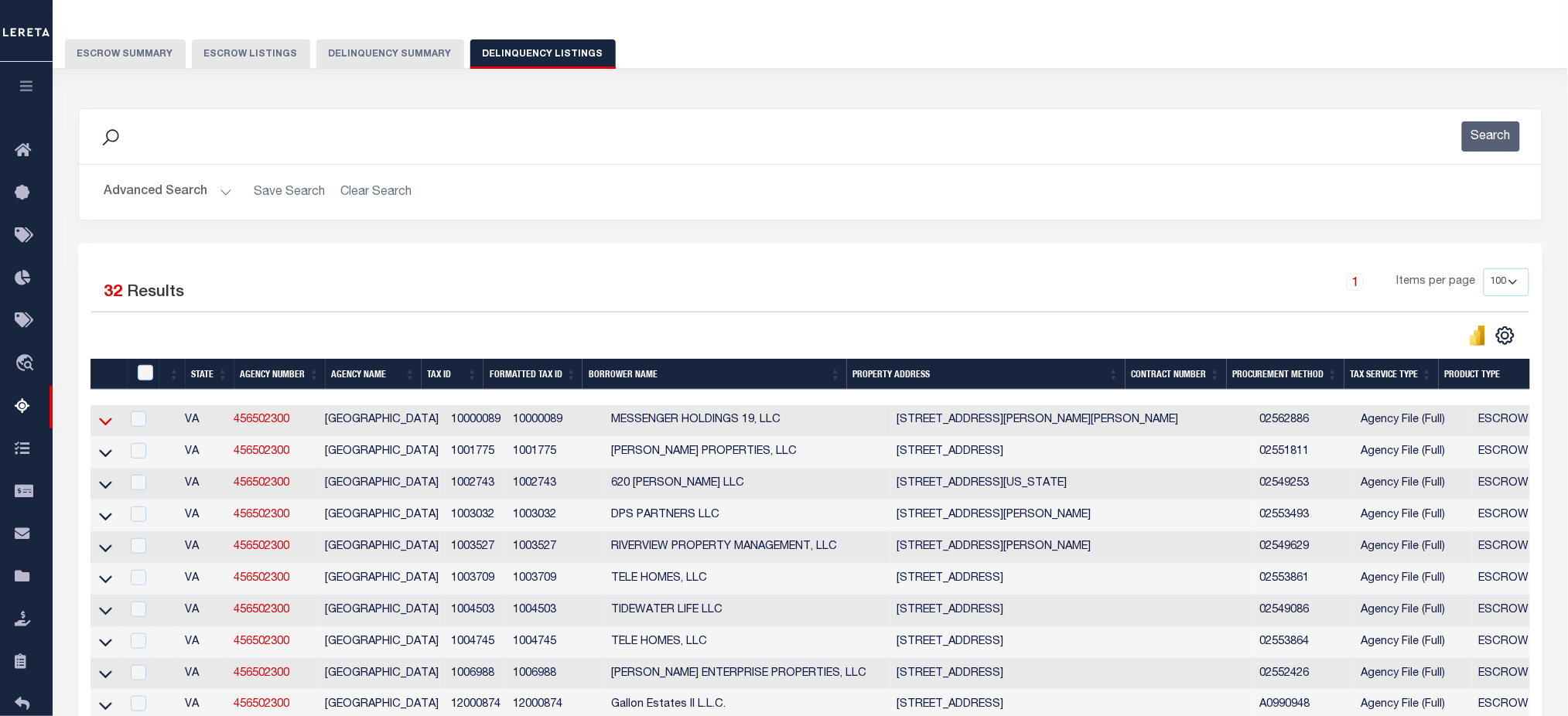
click at [102, 422] on icon at bounding box center [105, 421] width 14 height 16
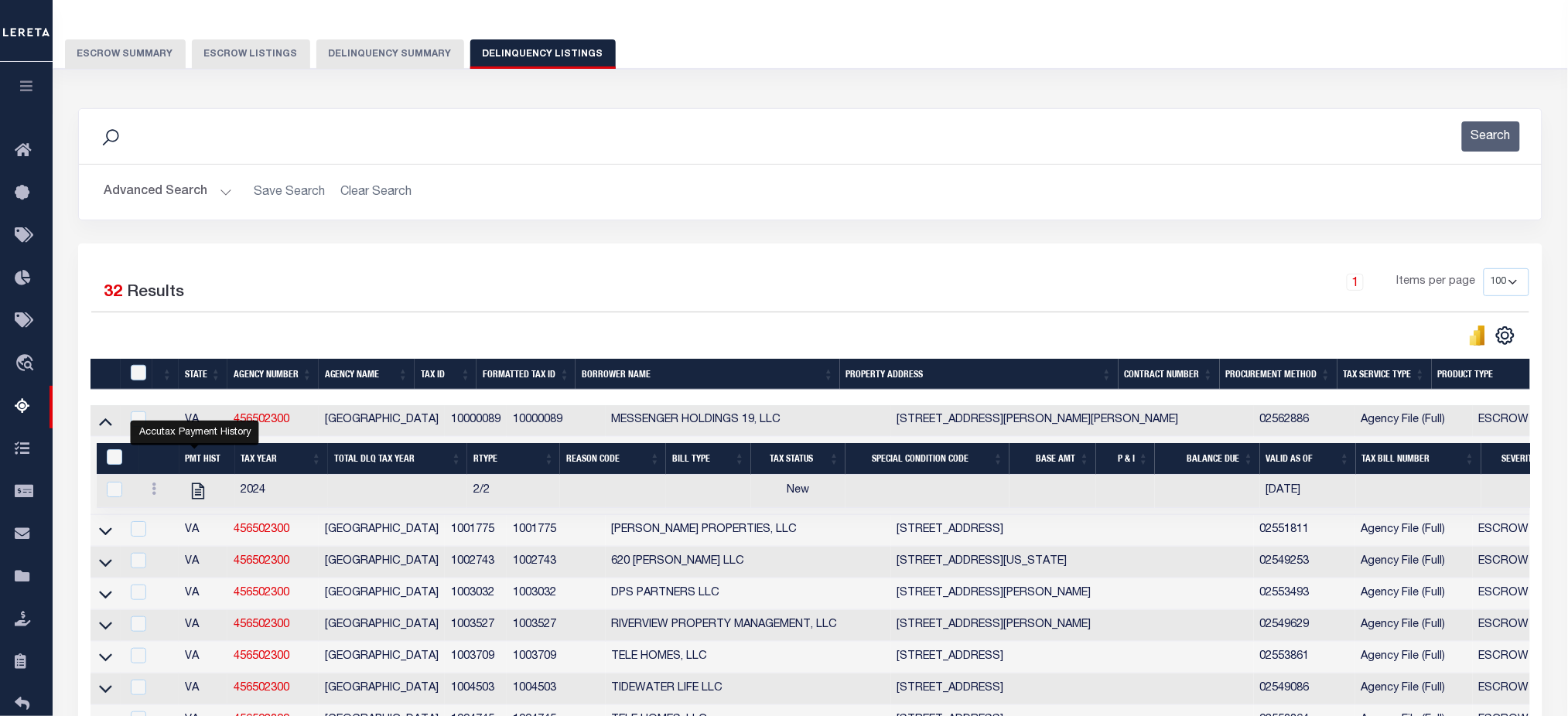
click at [366, 60] on button "Delinquency Summary" at bounding box center [390, 54] width 147 height 29
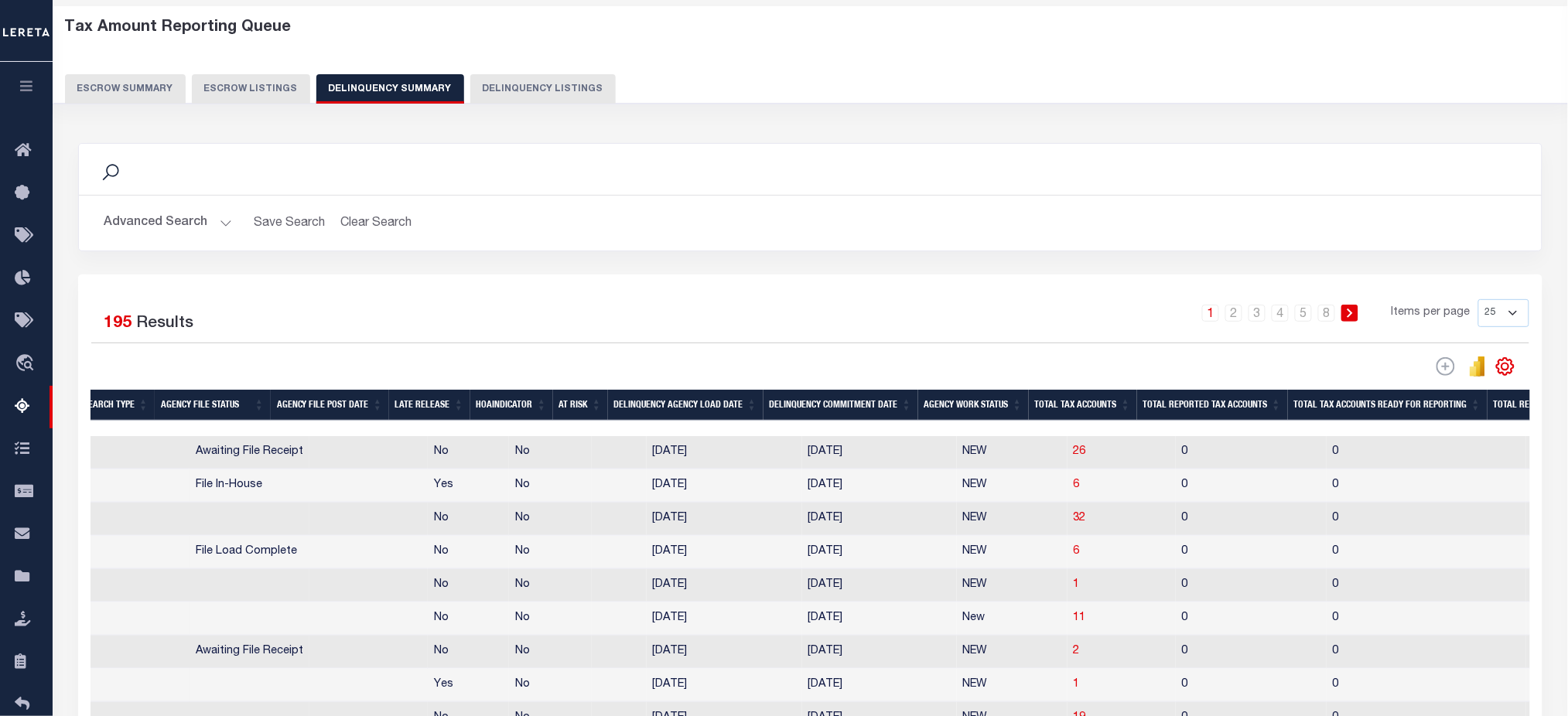
click at [1081, 409] on th "Total Tax Accounts" at bounding box center [1084, 405] width 108 height 32
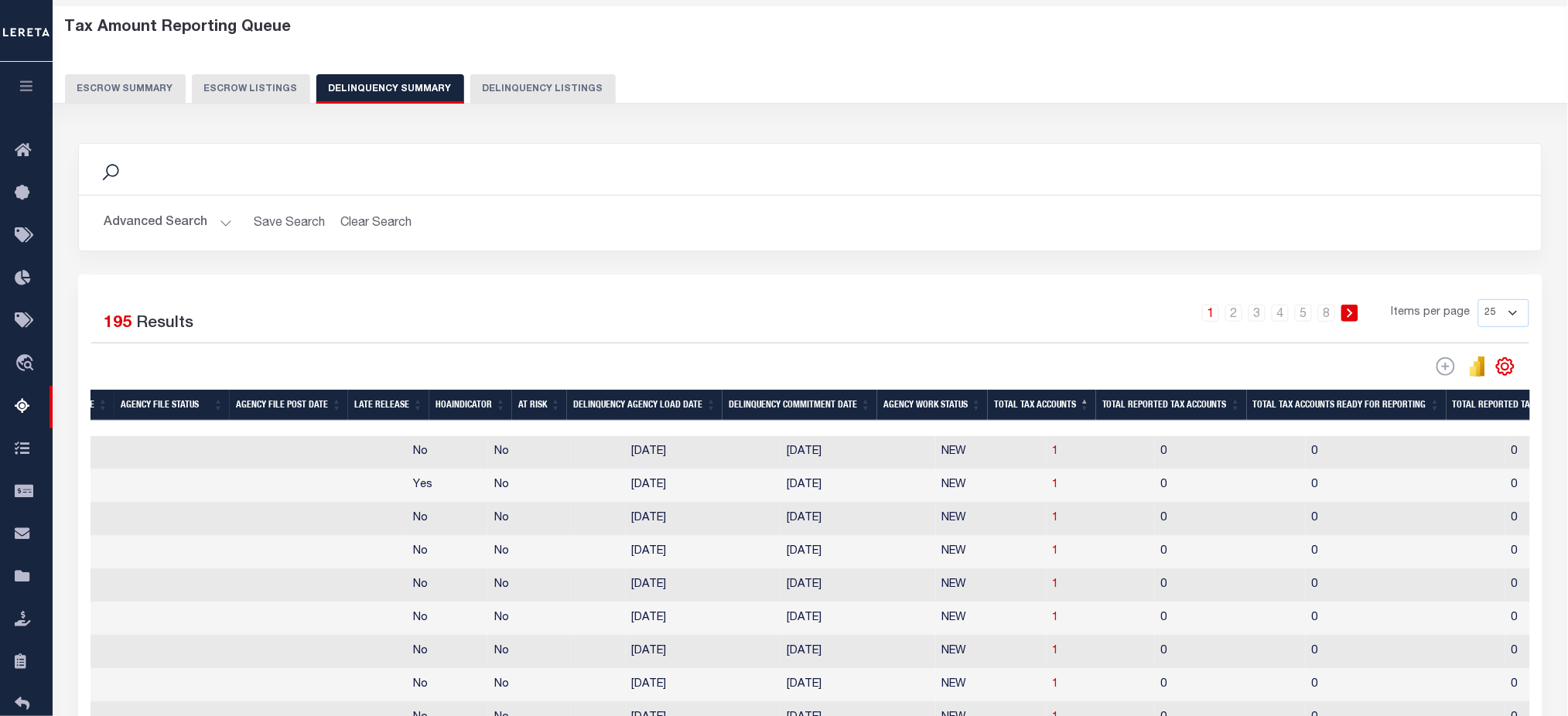
click at [1079, 408] on th "Total Tax Accounts" at bounding box center [1042, 405] width 108 height 32
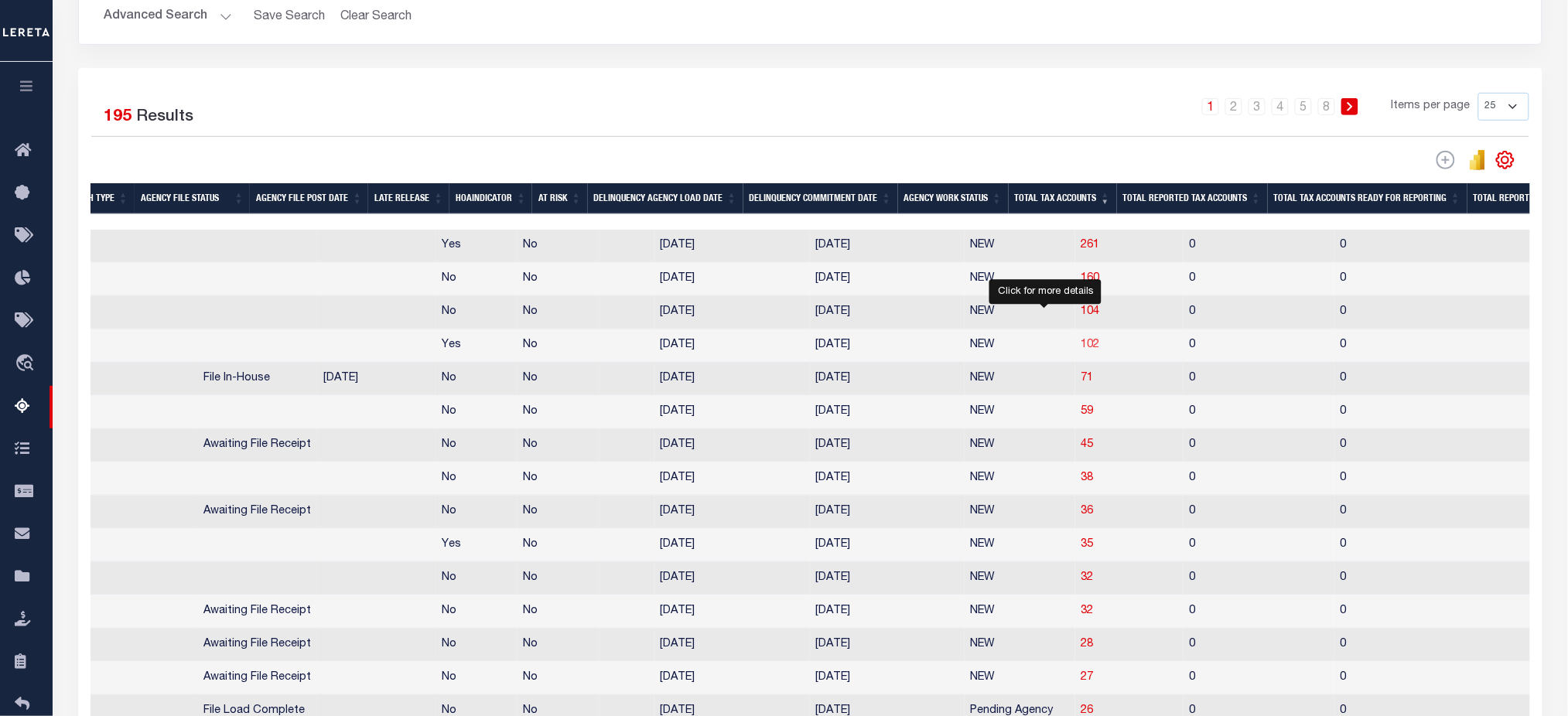
click at [1082, 346] on span "102" at bounding box center [1091, 345] width 18 height 11
select select "100"
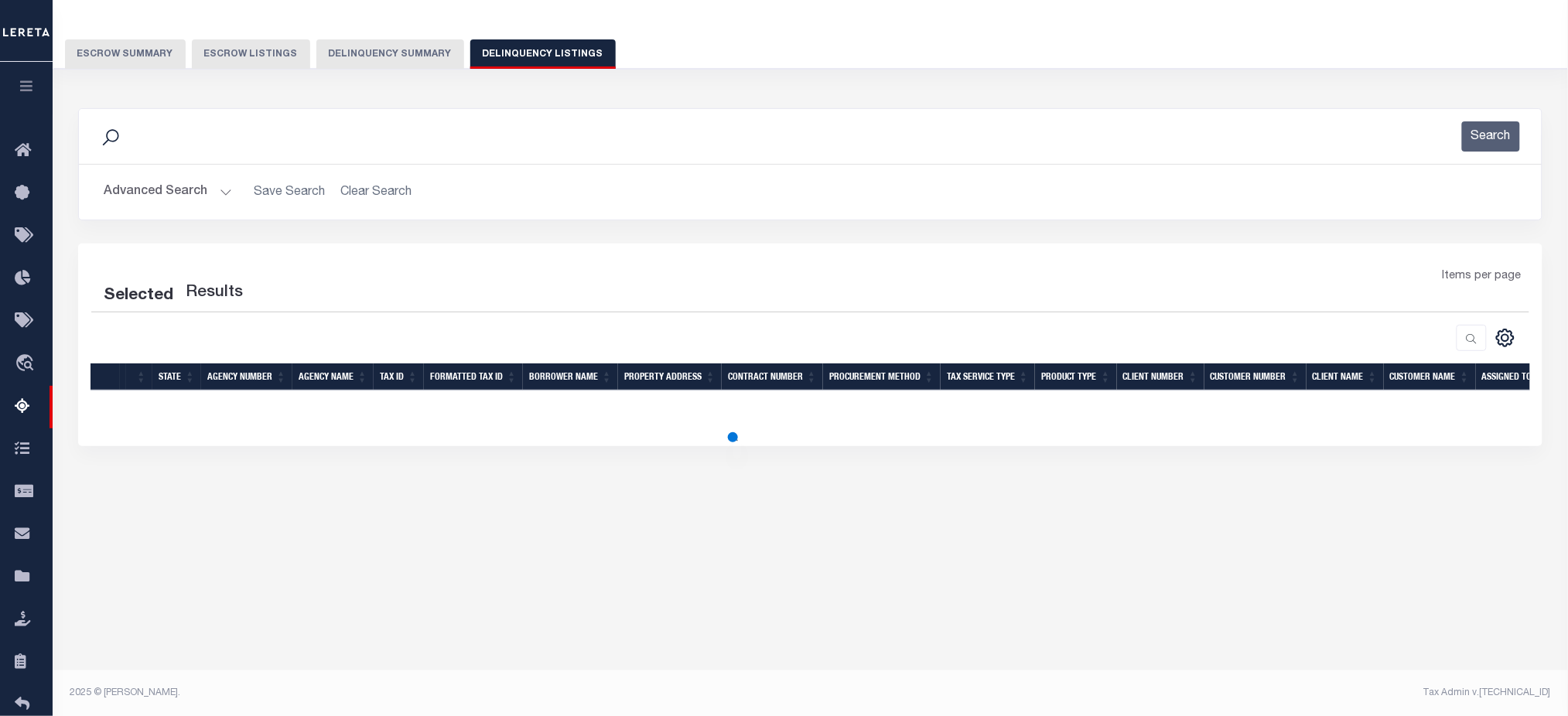
select select "100"
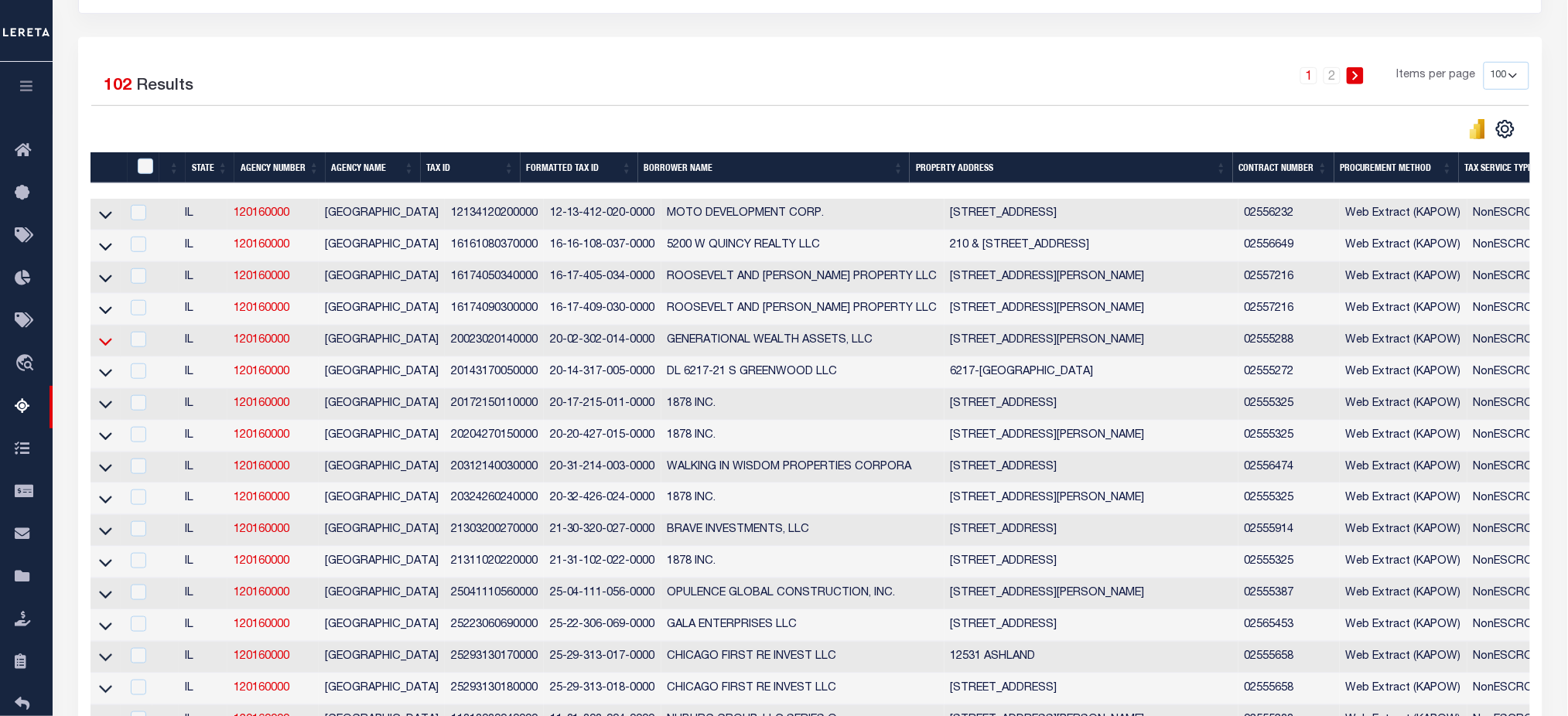
click at [104, 350] on icon at bounding box center [105, 342] width 14 height 16
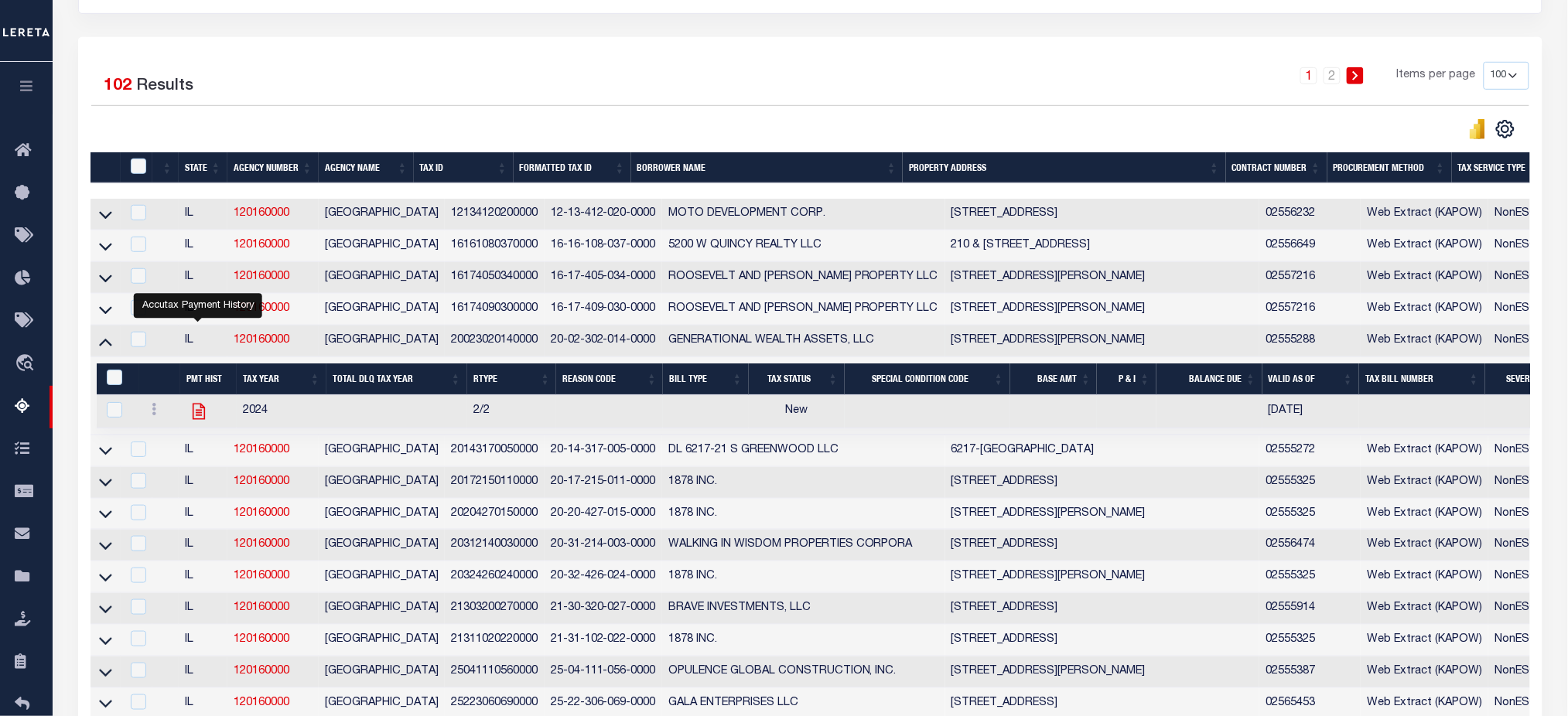
click at [194, 418] on icon "" at bounding box center [198, 411] width 20 height 20
checkbox input "true"
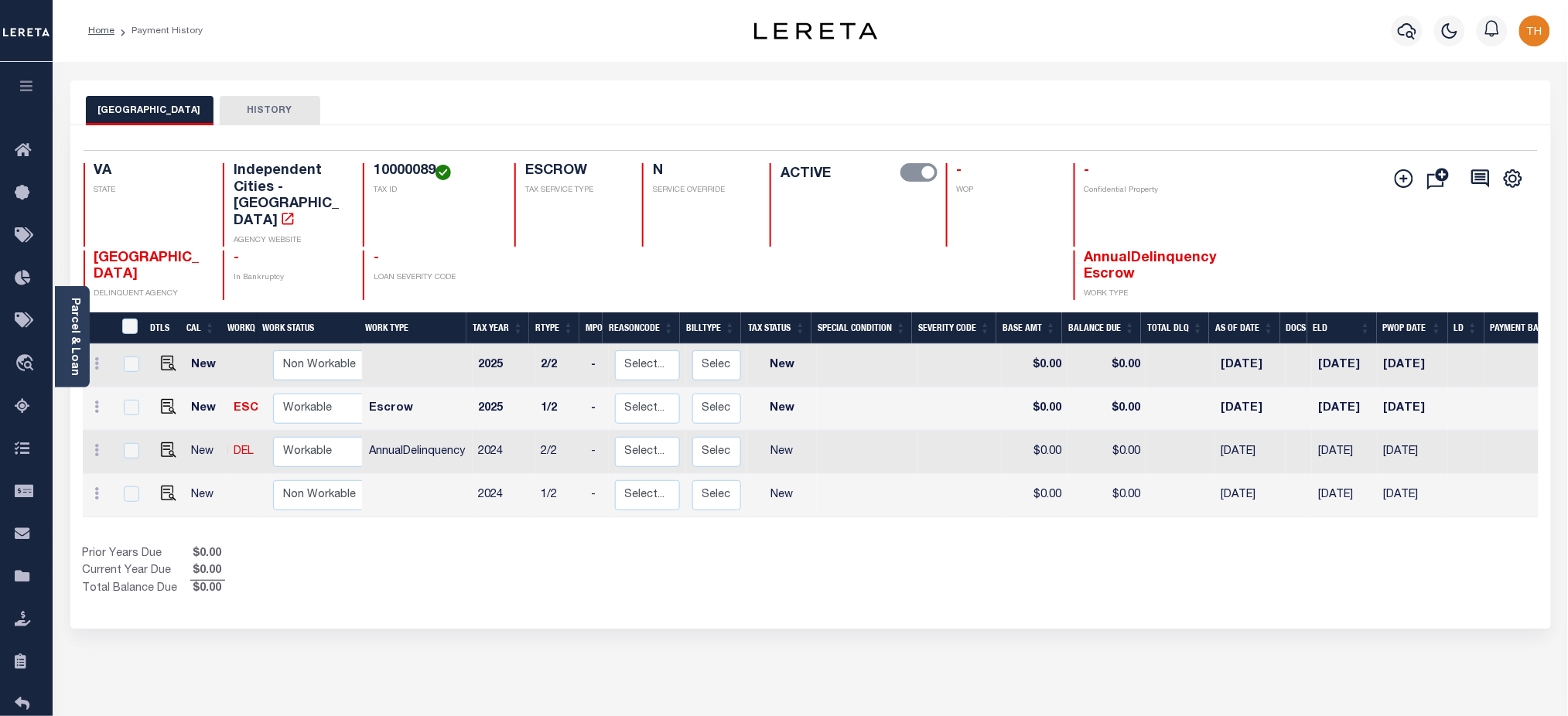
scroll to position [103, 0]
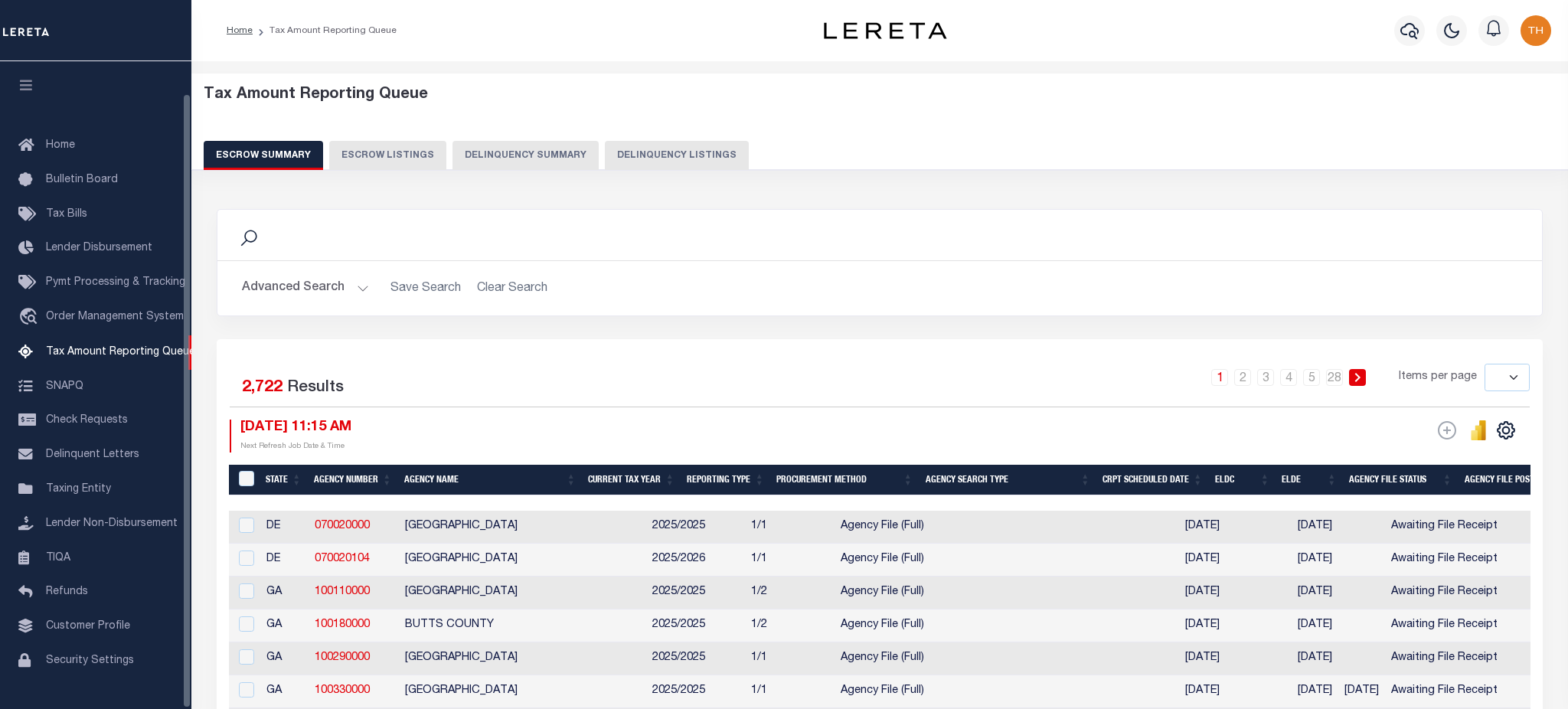
select select
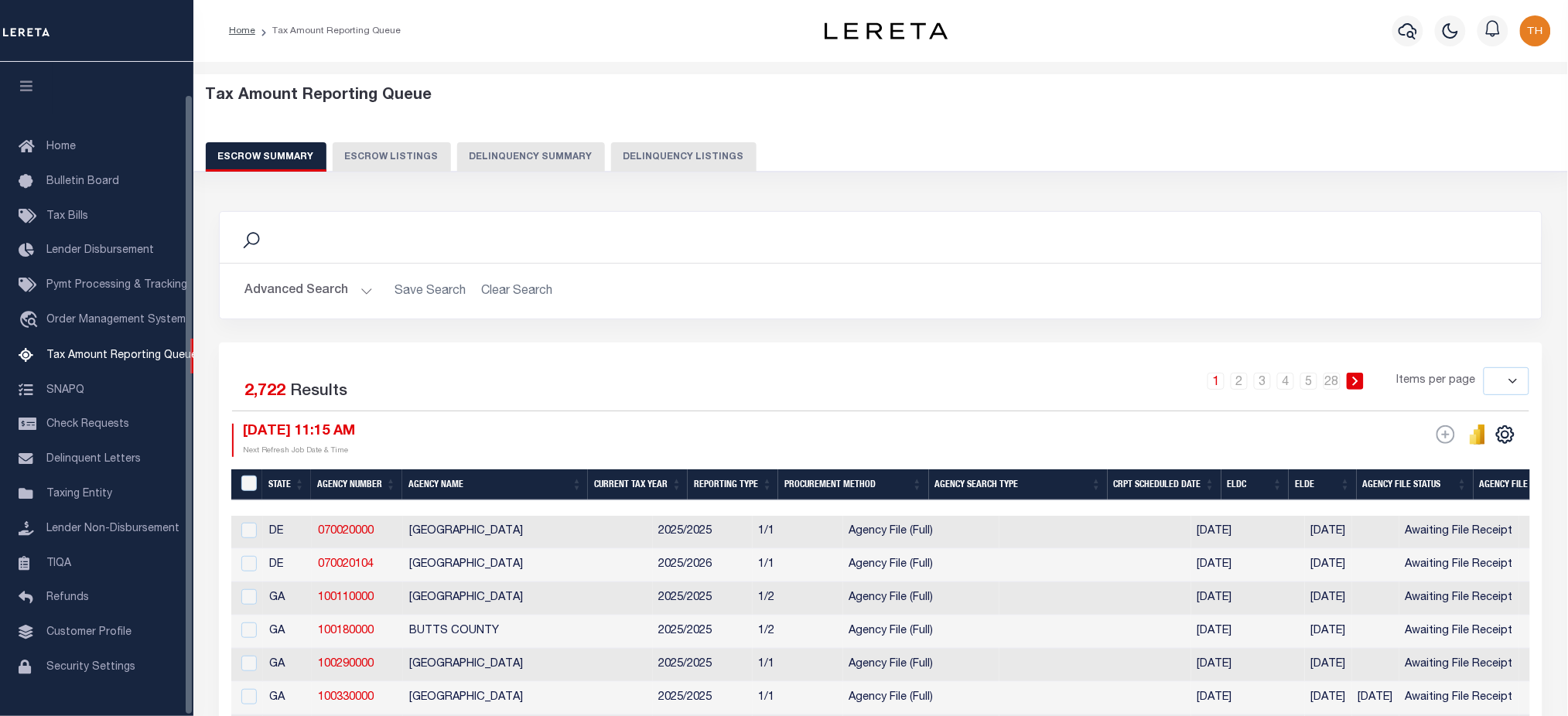
scroll to position [35, 0]
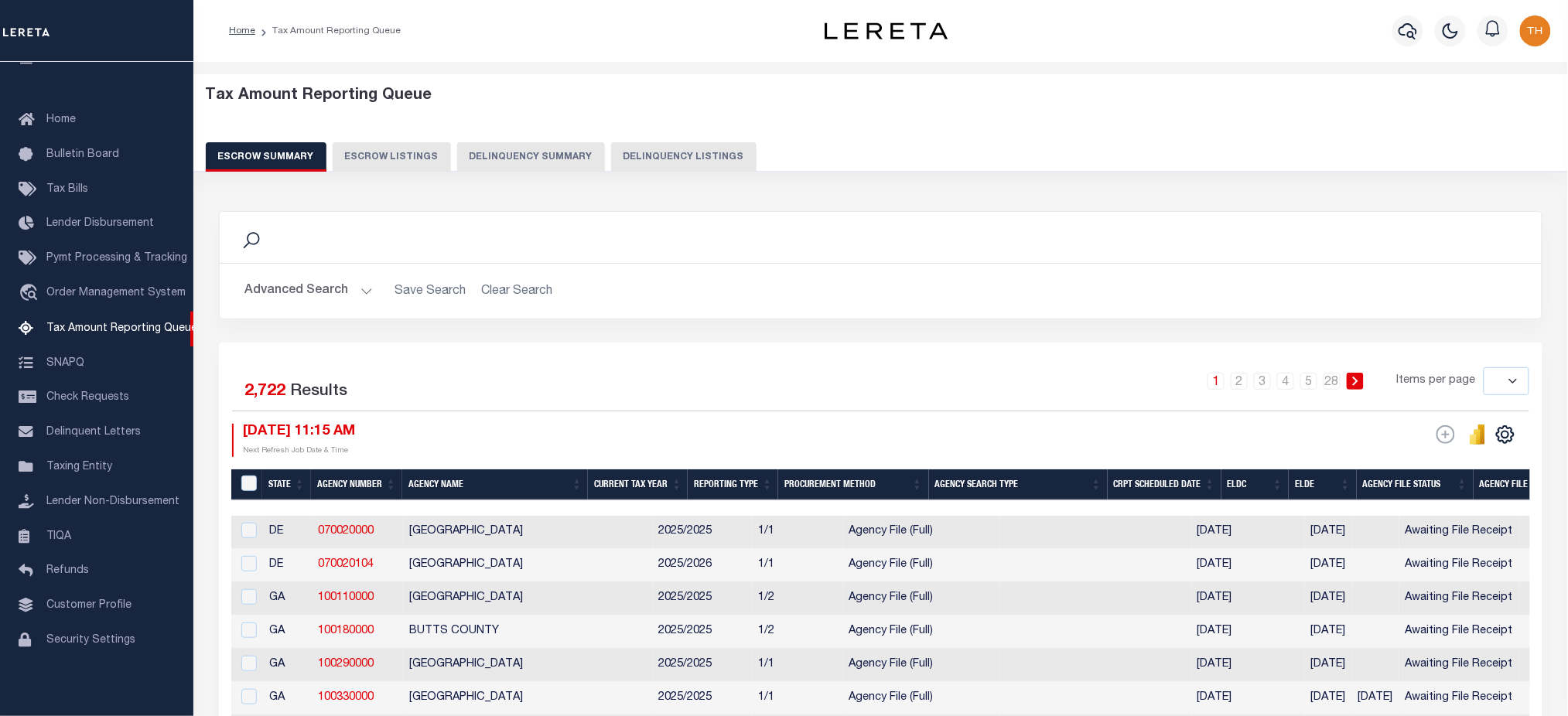
click at [506, 164] on button "Delinquency Summary" at bounding box center [531, 157] width 147 height 29
select select
select select "AnnualDelinquency"
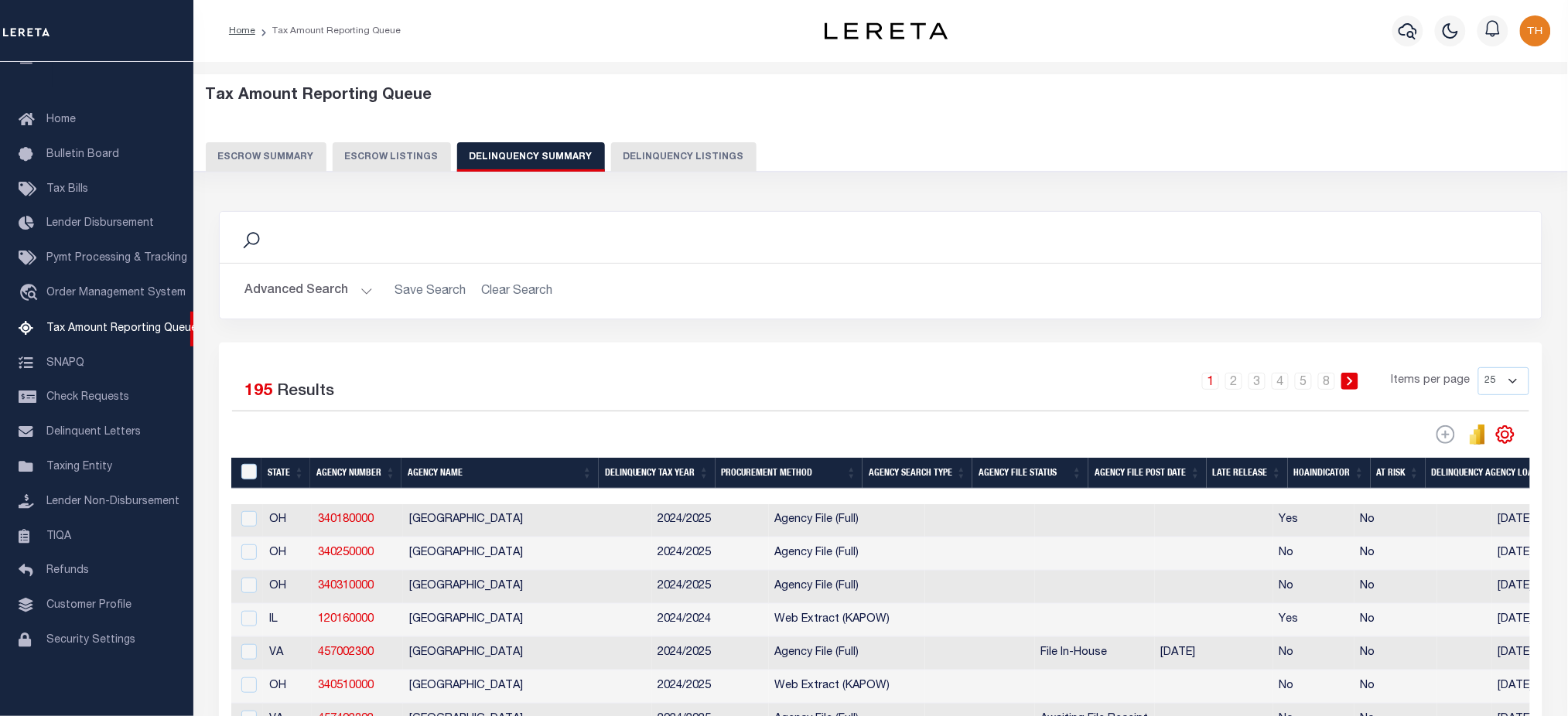
click at [330, 302] on button "Advanced Search" at bounding box center [308, 291] width 128 height 30
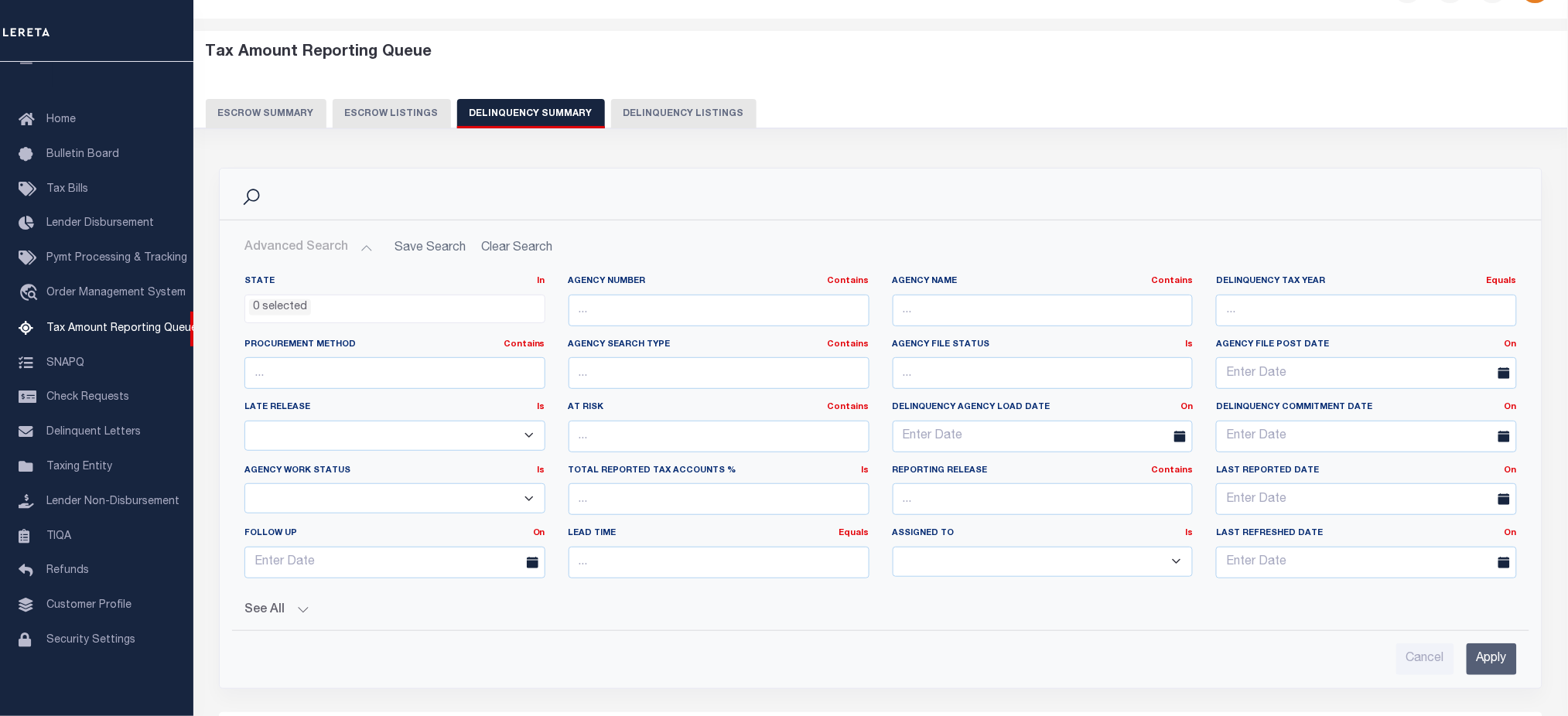
scroll to position [205, 0]
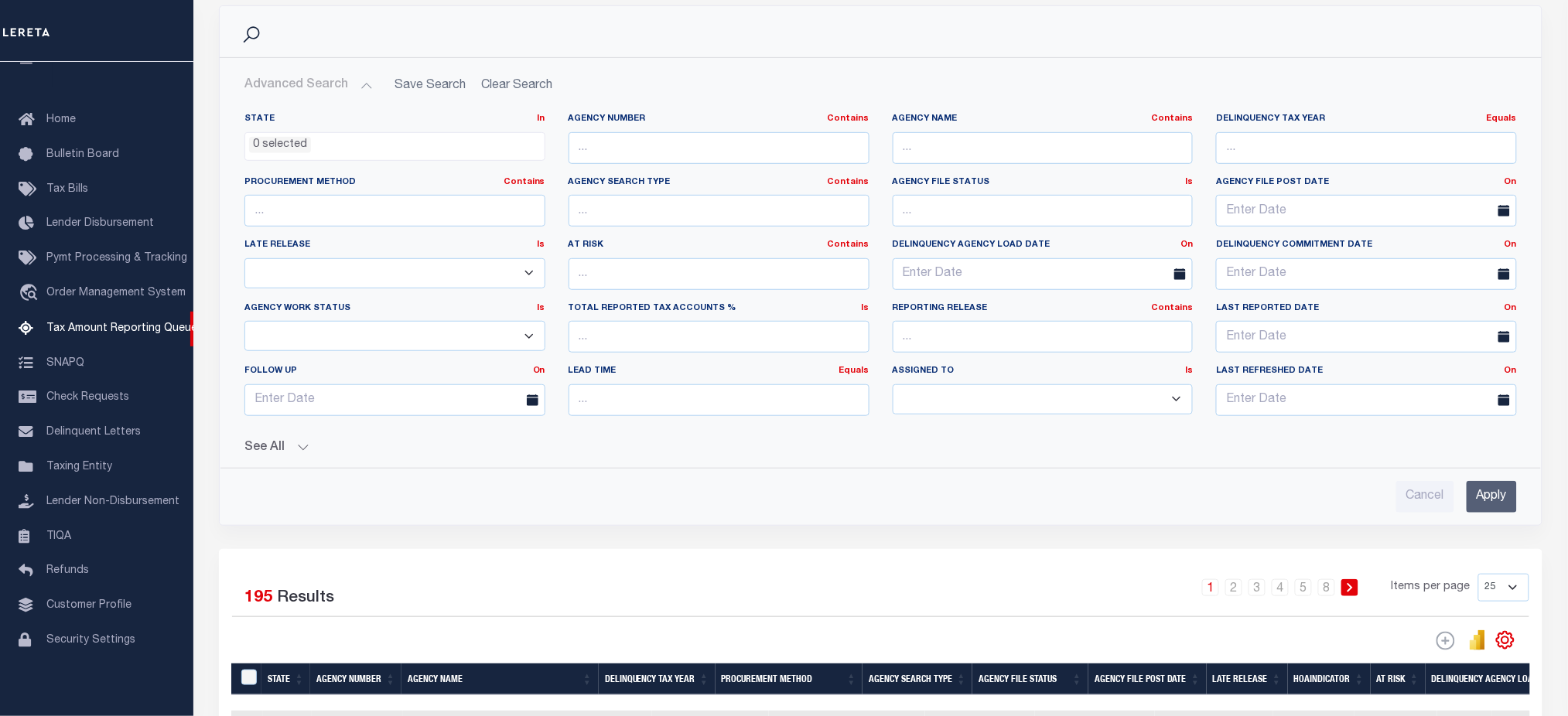
click at [282, 450] on button "See All" at bounding box center [880, 448] width 1272 height 14
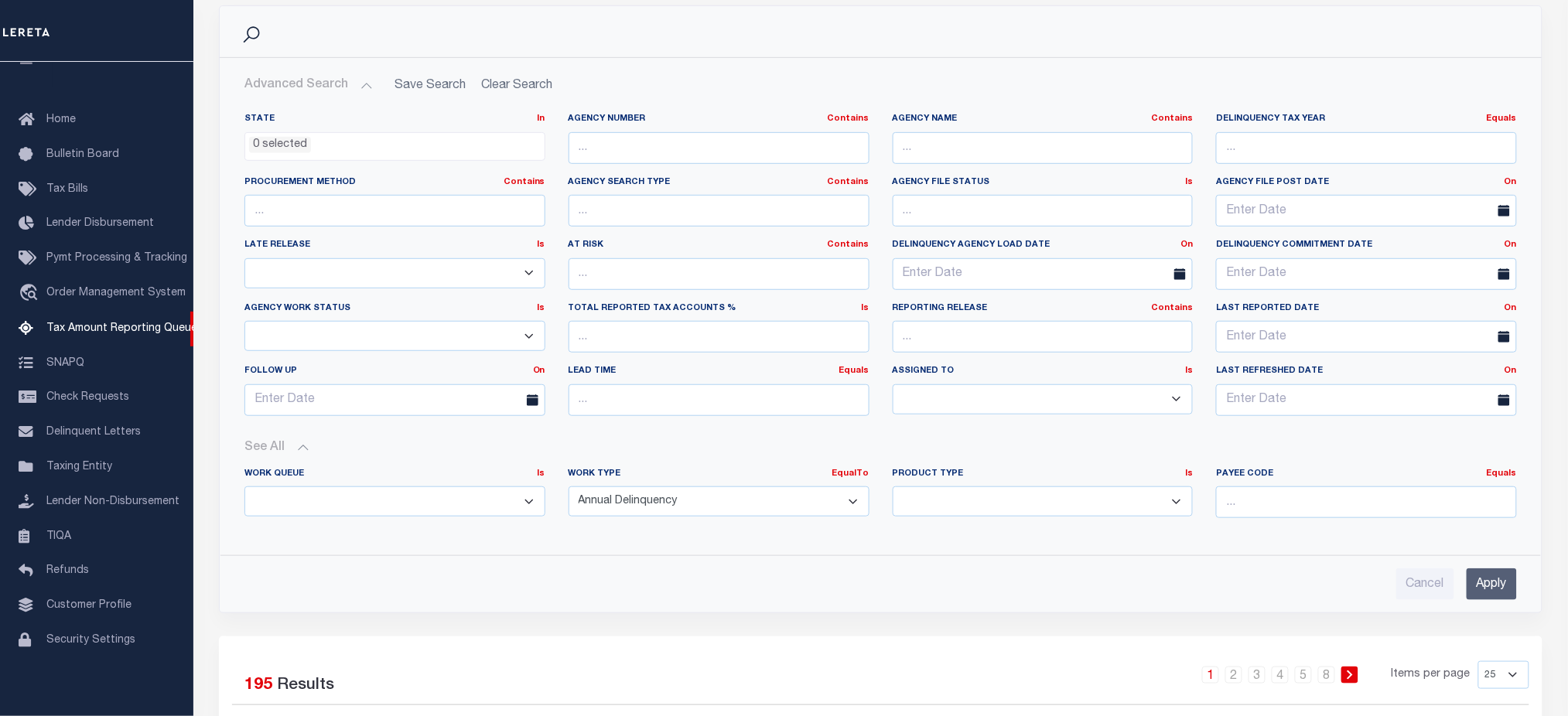
click at [1503, 589] on input "Apply" at bounding box center [1492, 585] width 50 height 32
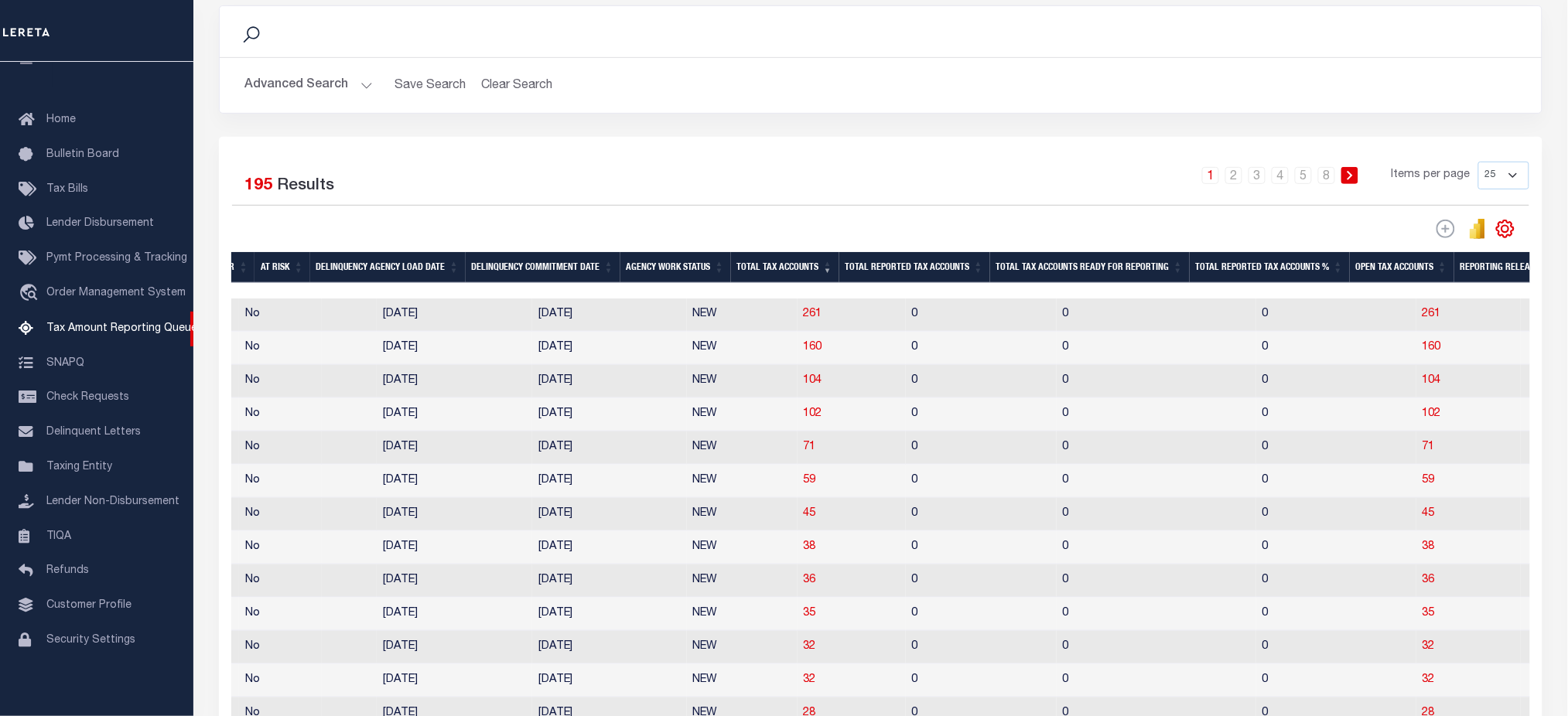
scroll to position [0, 1285]
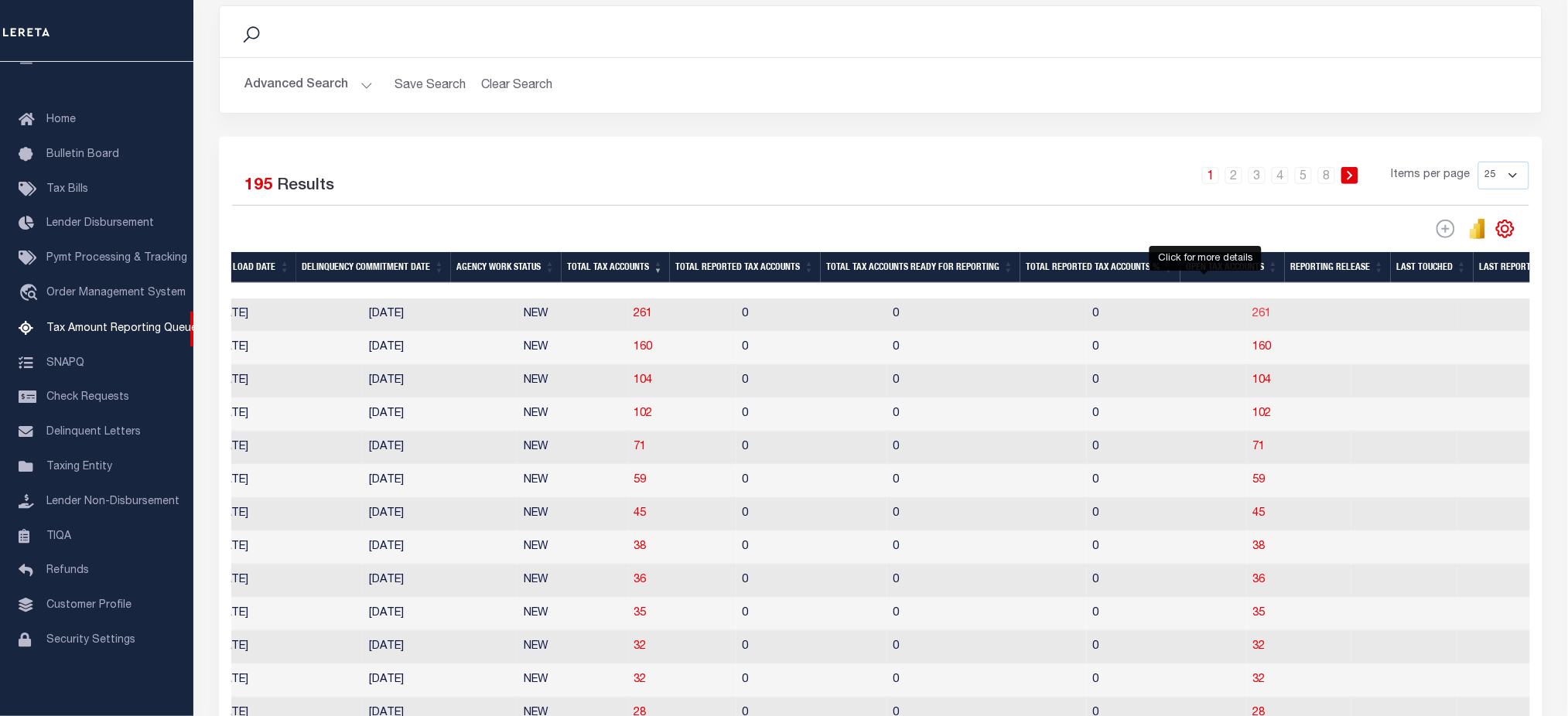
click at [1253, 318] on span "261" at bounding box center [1262, 314] width 18 height 11
select select "100"
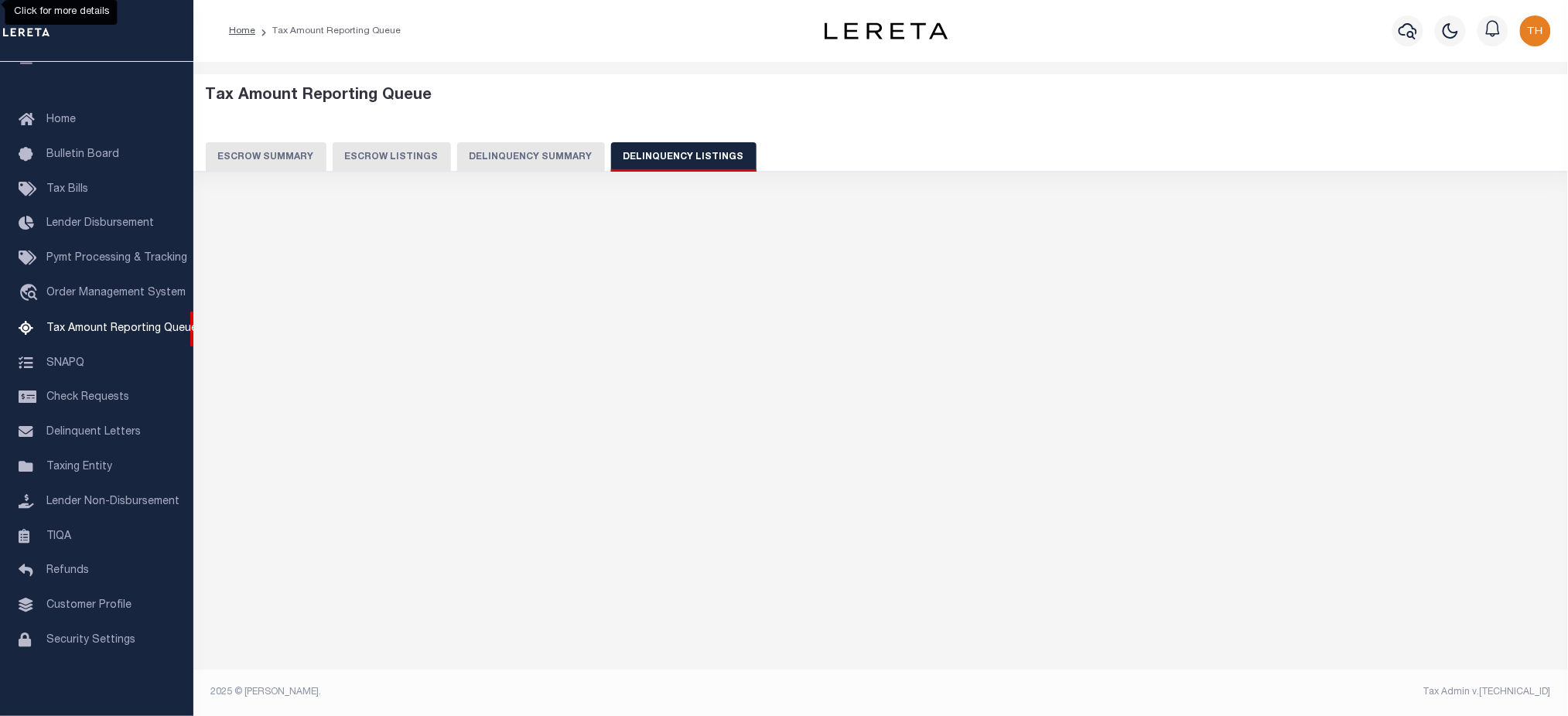
scroll to position [0, 0]
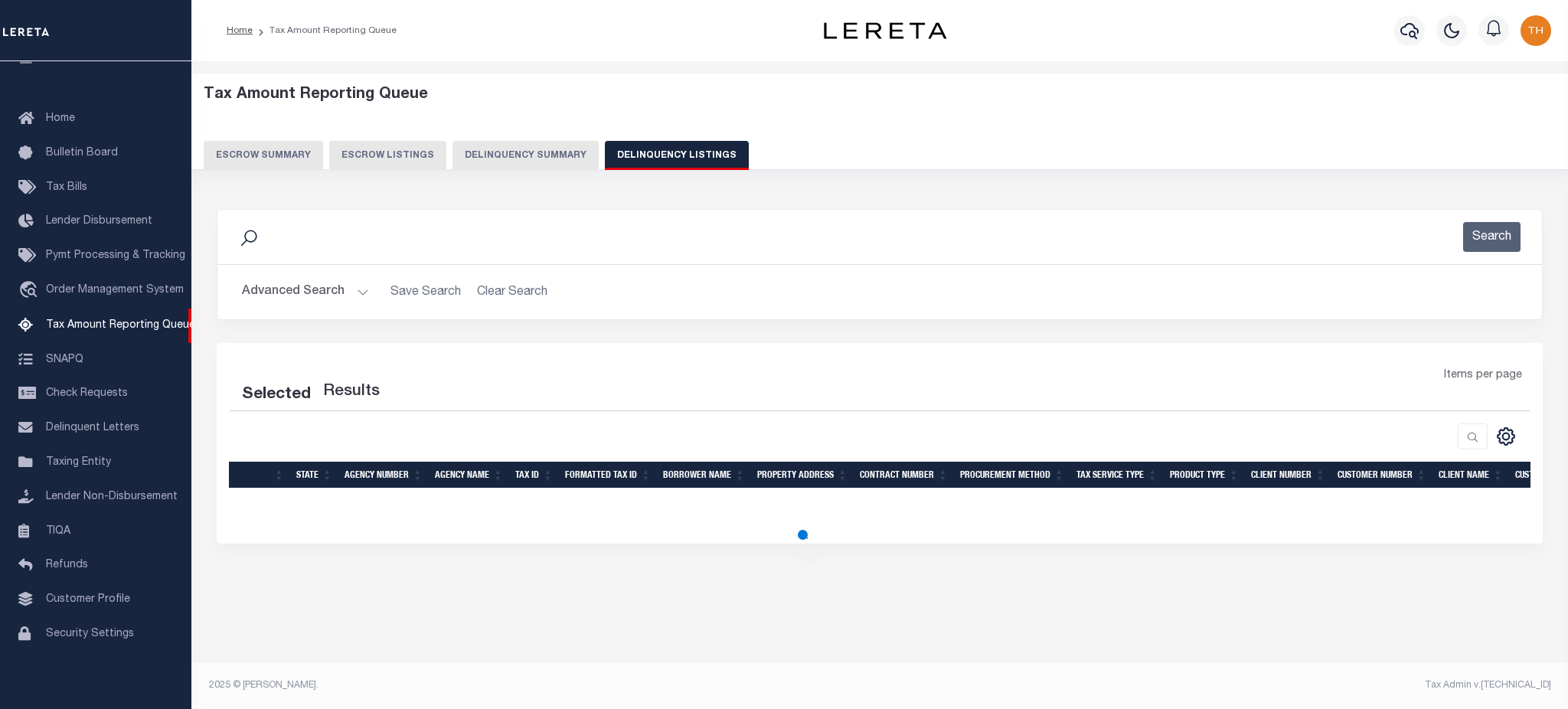
select select "100"
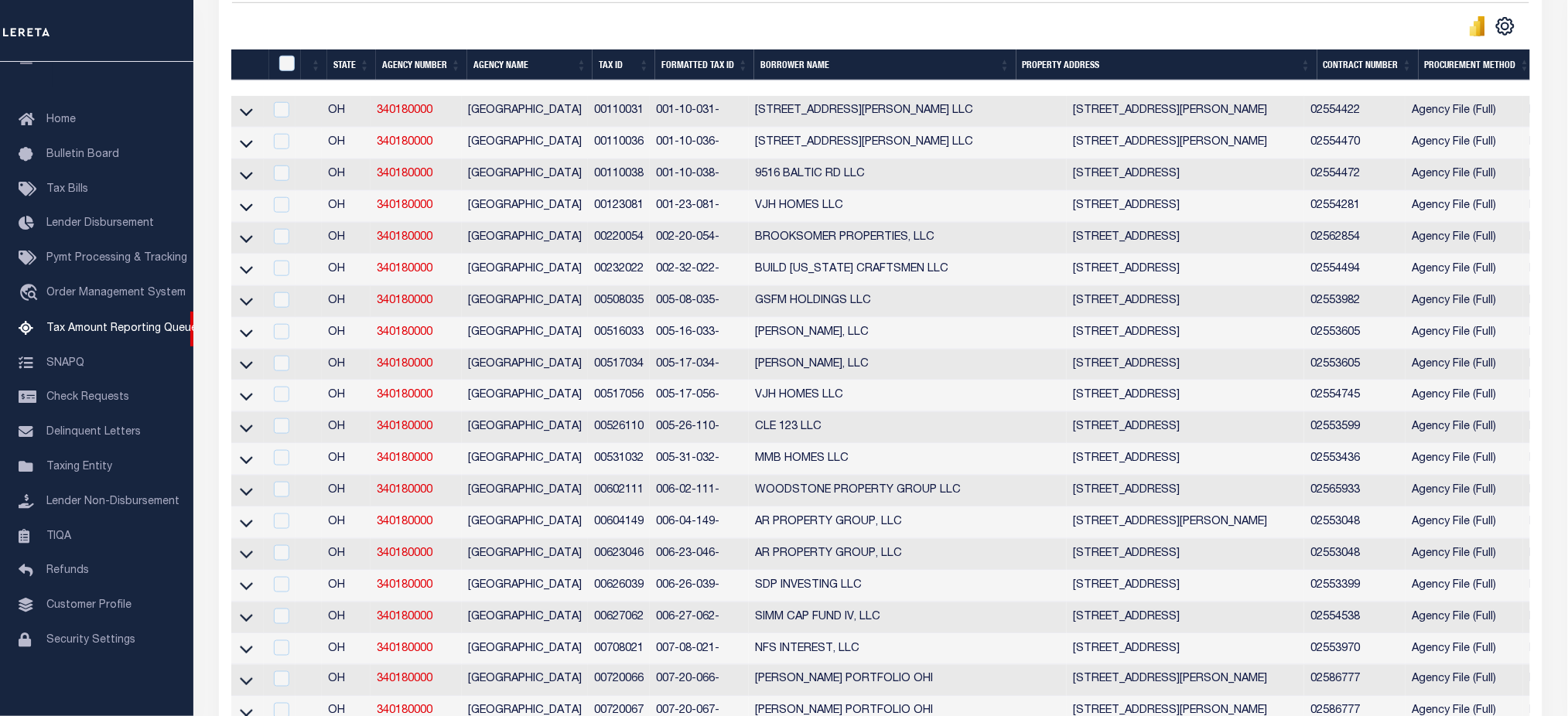
click at [254, 119] on td at bounding box center [247, 112] width 33 height 32
checkbox input "true"
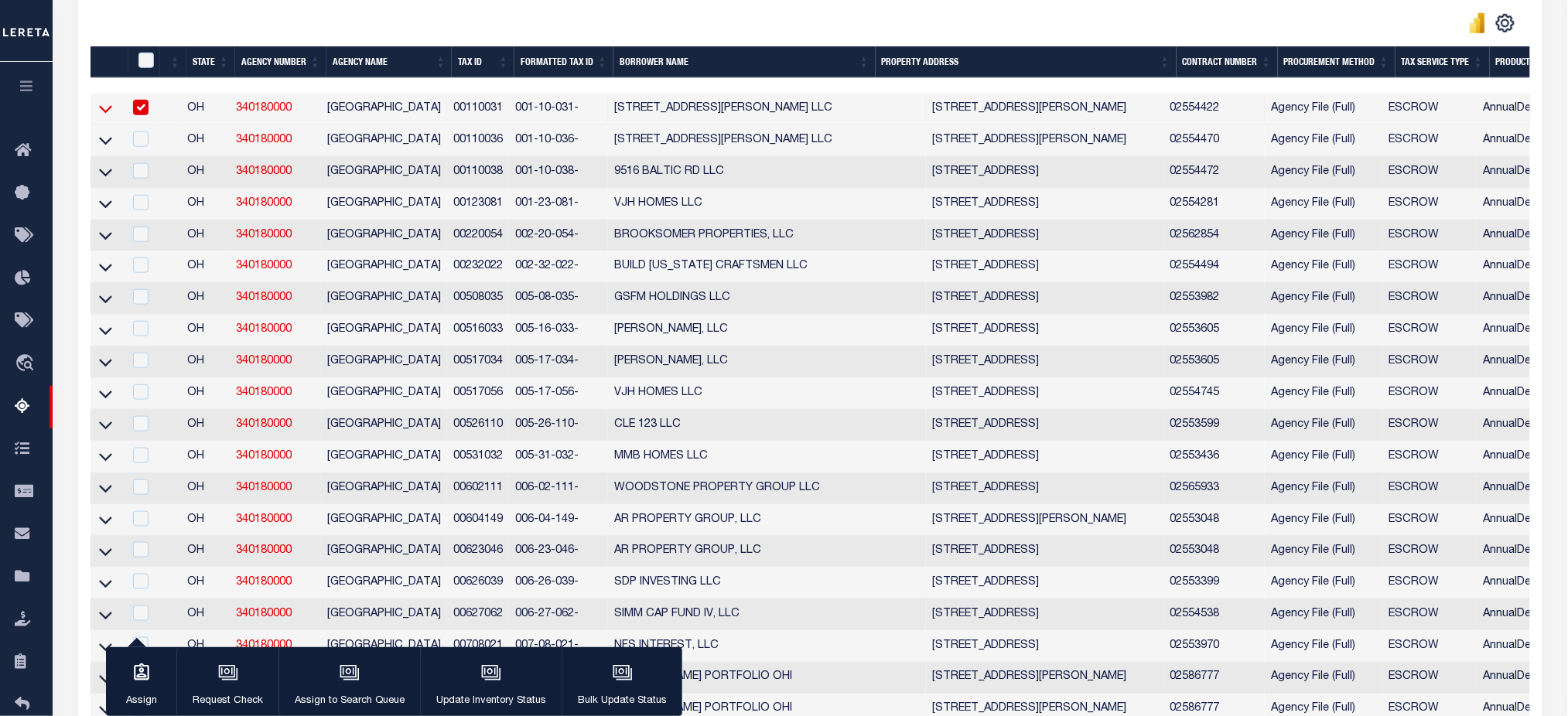
click at [108, 111] on icon at bounding box center [105, 108] width 14 height 16
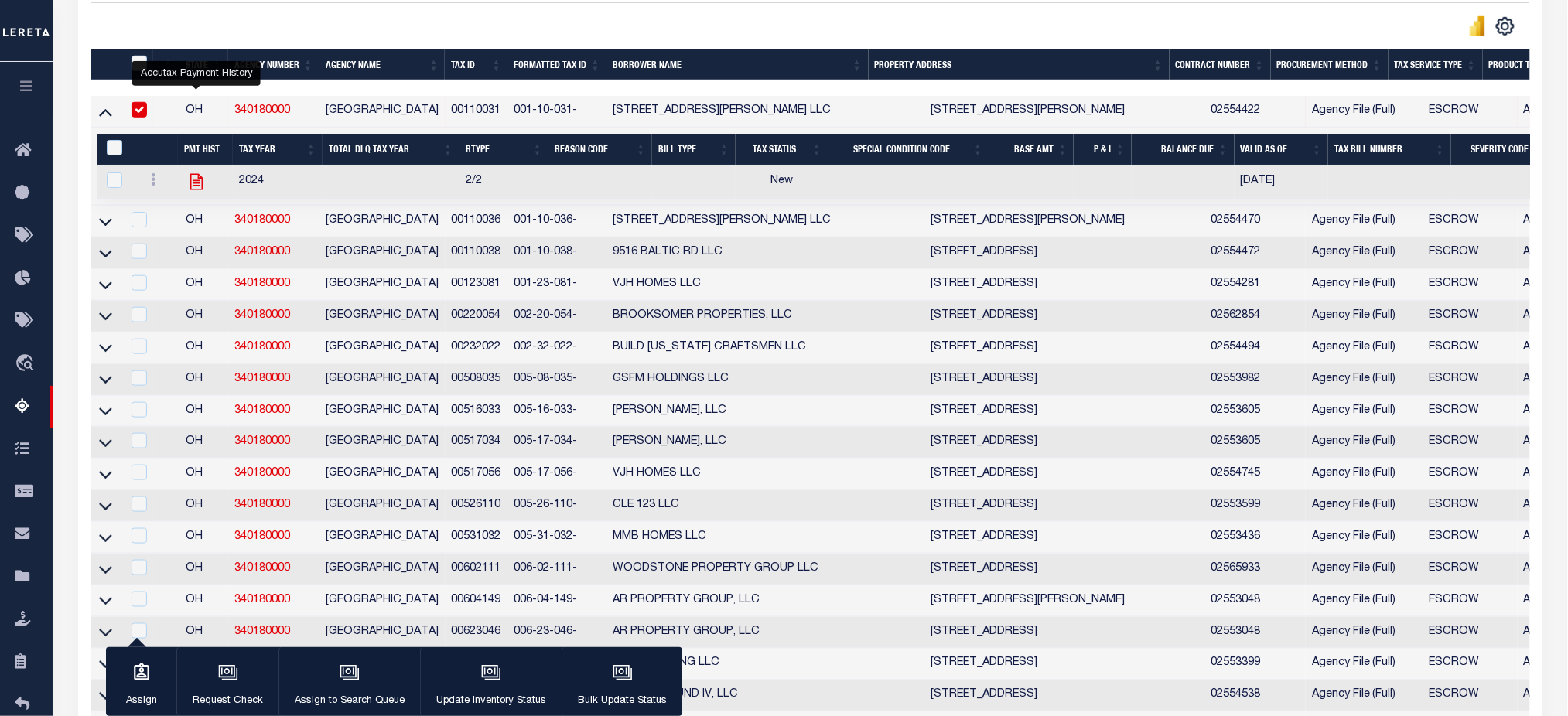
click at [199, 191] on icon "" at bounding box center [196, 182] width 20 height 20
checkbox input "true"
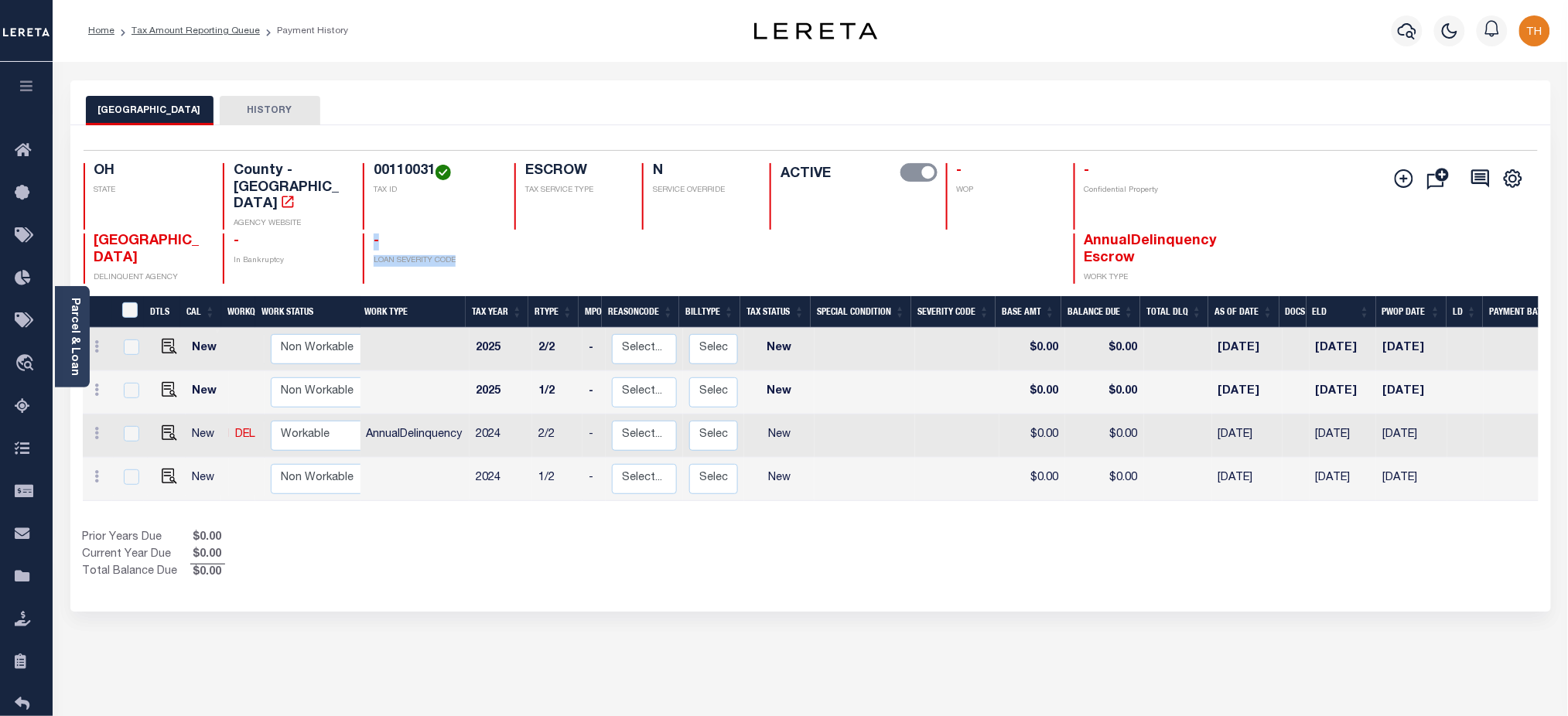
drag, startPoint x: 370, startPoint y: 215, endPoint x: 480, endPoint y: 231, distance: 111.2
click at [480, 233] on div "- LOAN SEVERITY CODE" at bounding box center [429, 258] width 133 height 50
click at [775, 599] on div "CUYAHOGA COUNTY HISTORY Selected 4 Results" at bounding box center [811, 517] width 1504 height 873
drag, startPoint x: 801, startPoint y: 450, endPoint x: 770, endPoint y: 403, distance: 56.3
click at [770, 403] on tbody "New Non Workable Workable 2025 2/2 - Select... Payment Reversal Taxable Value C…" at bounding box center [866, 415] width 1566 height 174
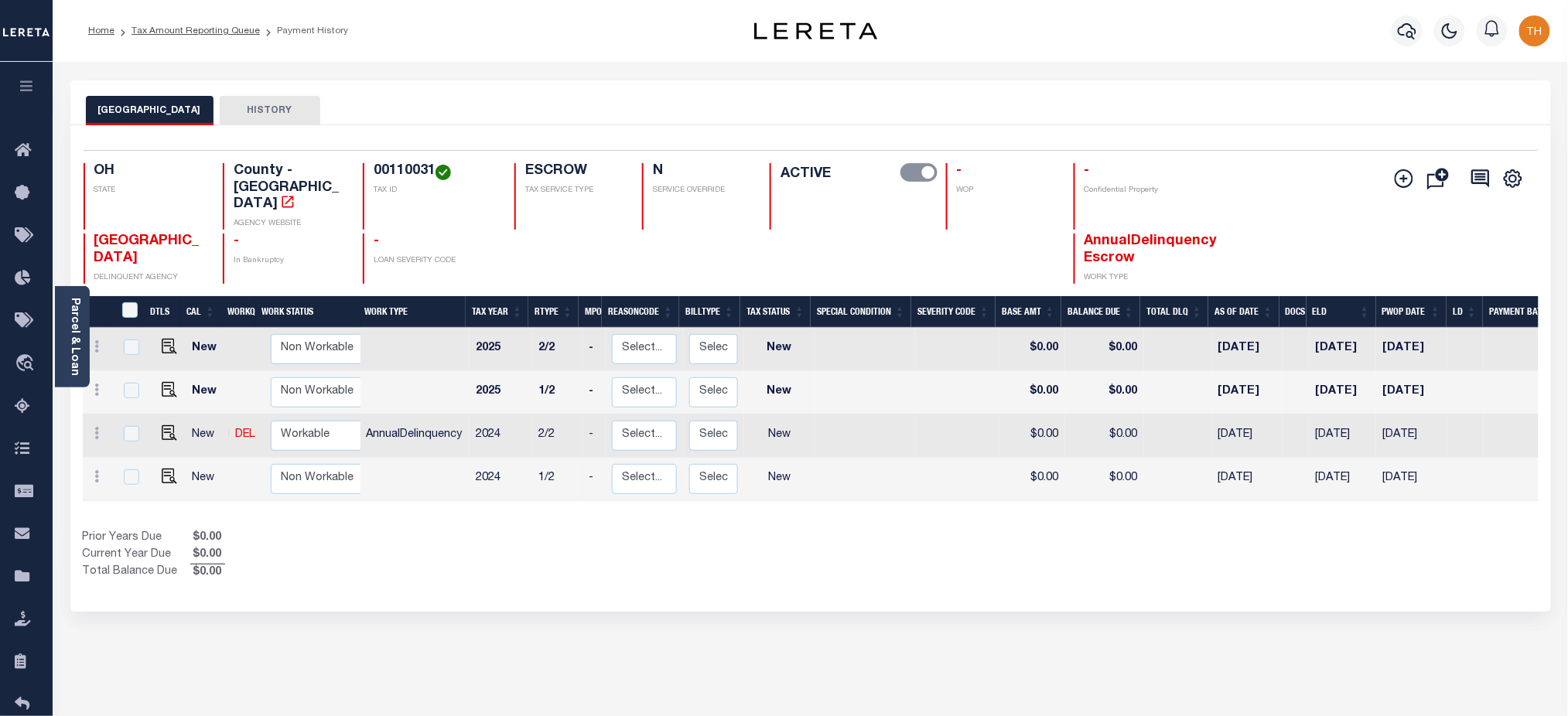
click at [1464, 458] on td at bounding box center [1466, 479] width 37 height 43
checkbox input "true"
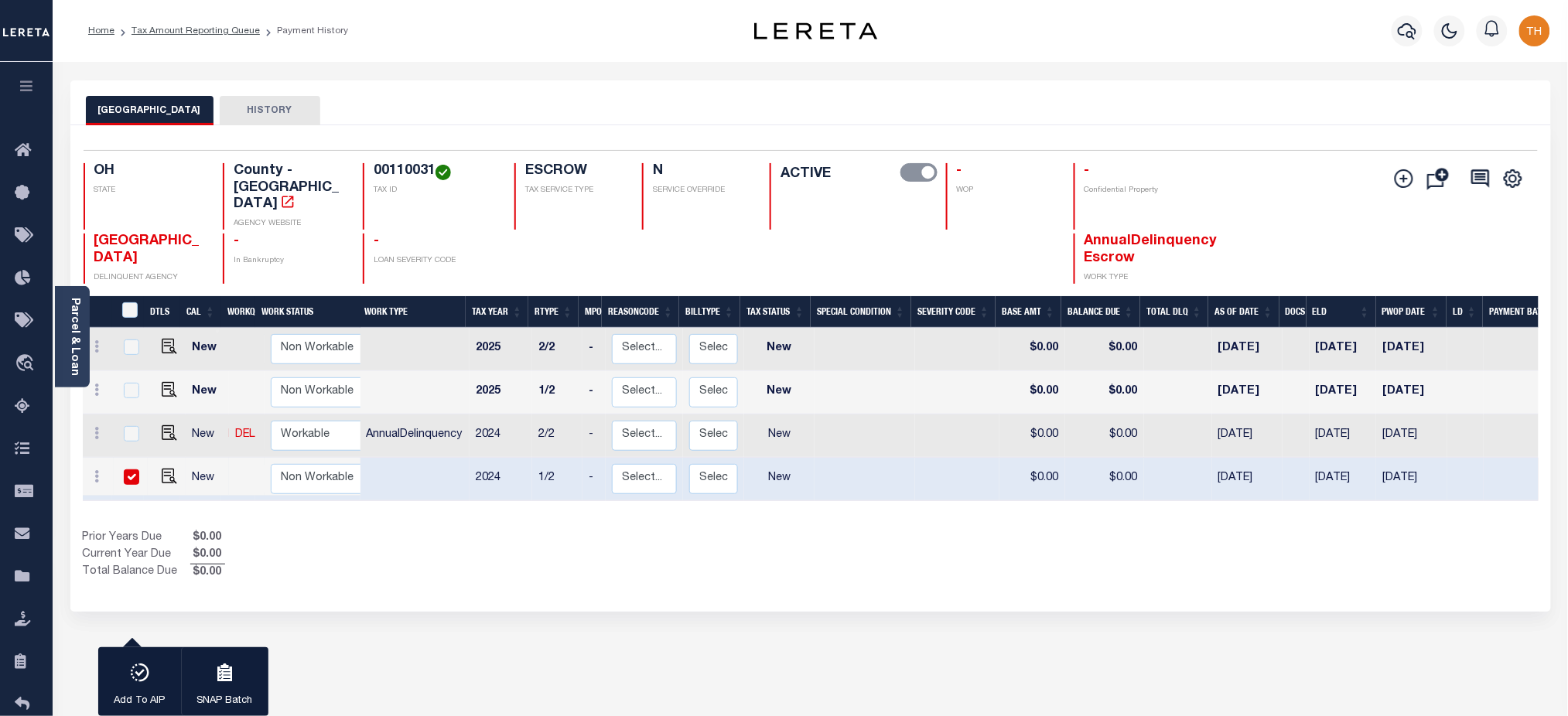
click at [127, 469] on input "checkbox" at bounding box center [131, 476] width 15 height 15
checkbox input "false"
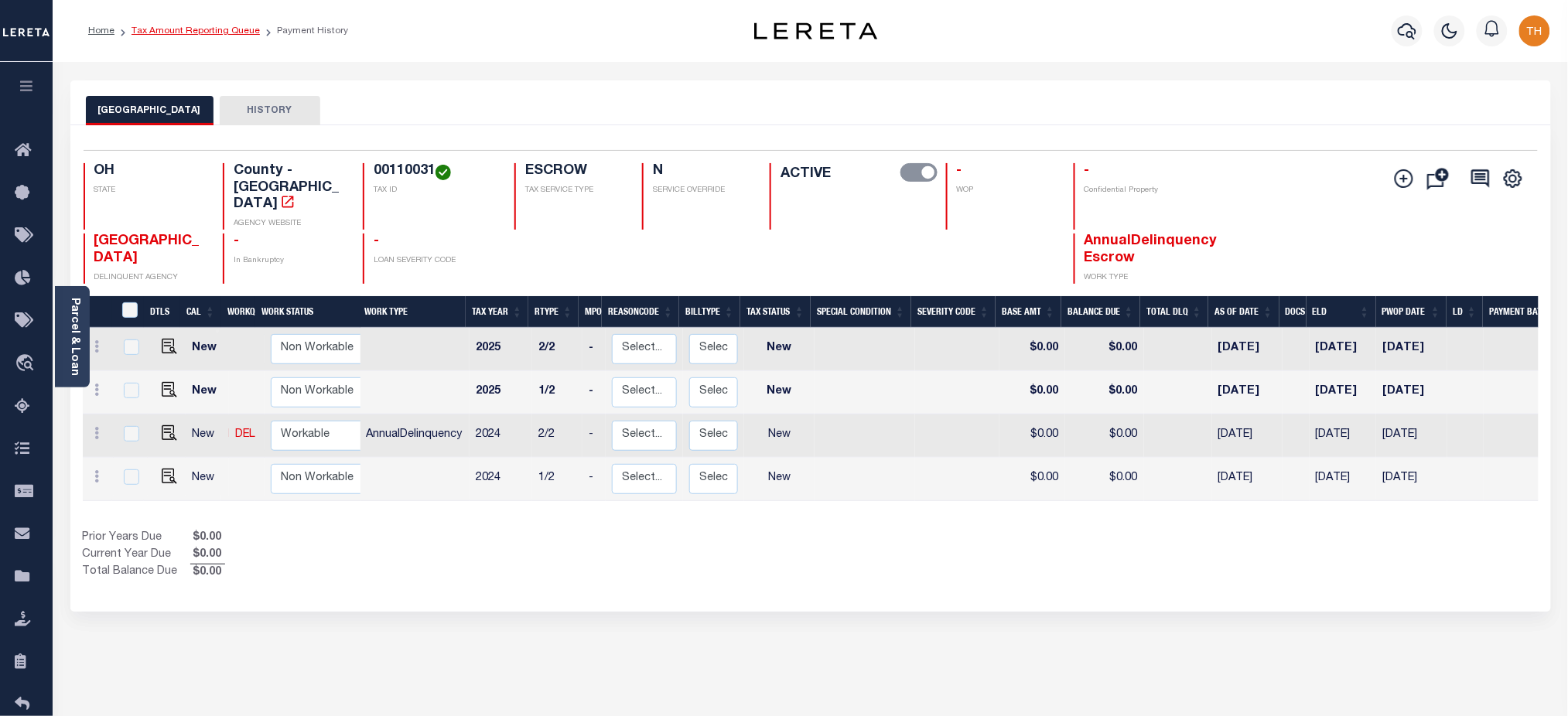
click at [214, 35] on link "Tax Amount Reporting Queue" at bounding box center [195, 31] width 128 height 10
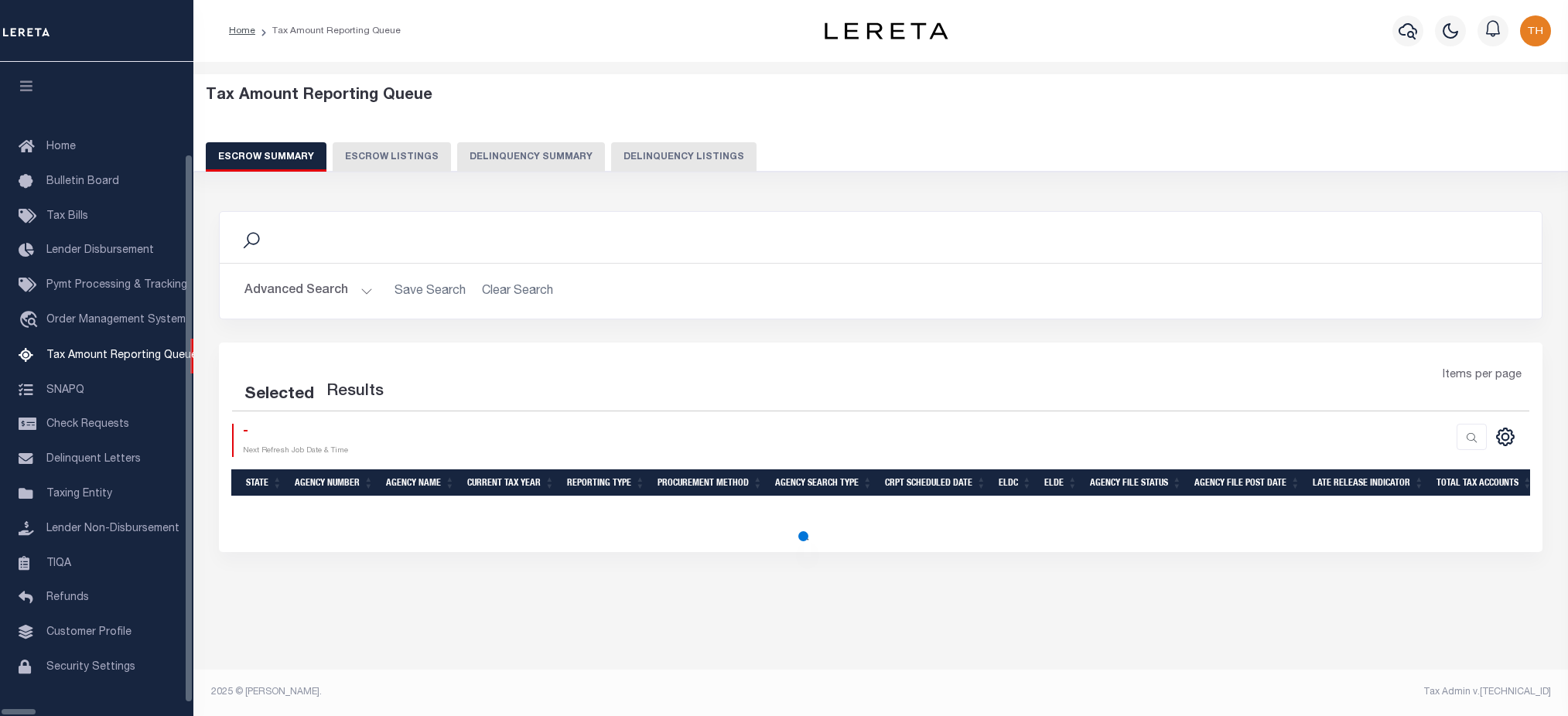
select select "100"
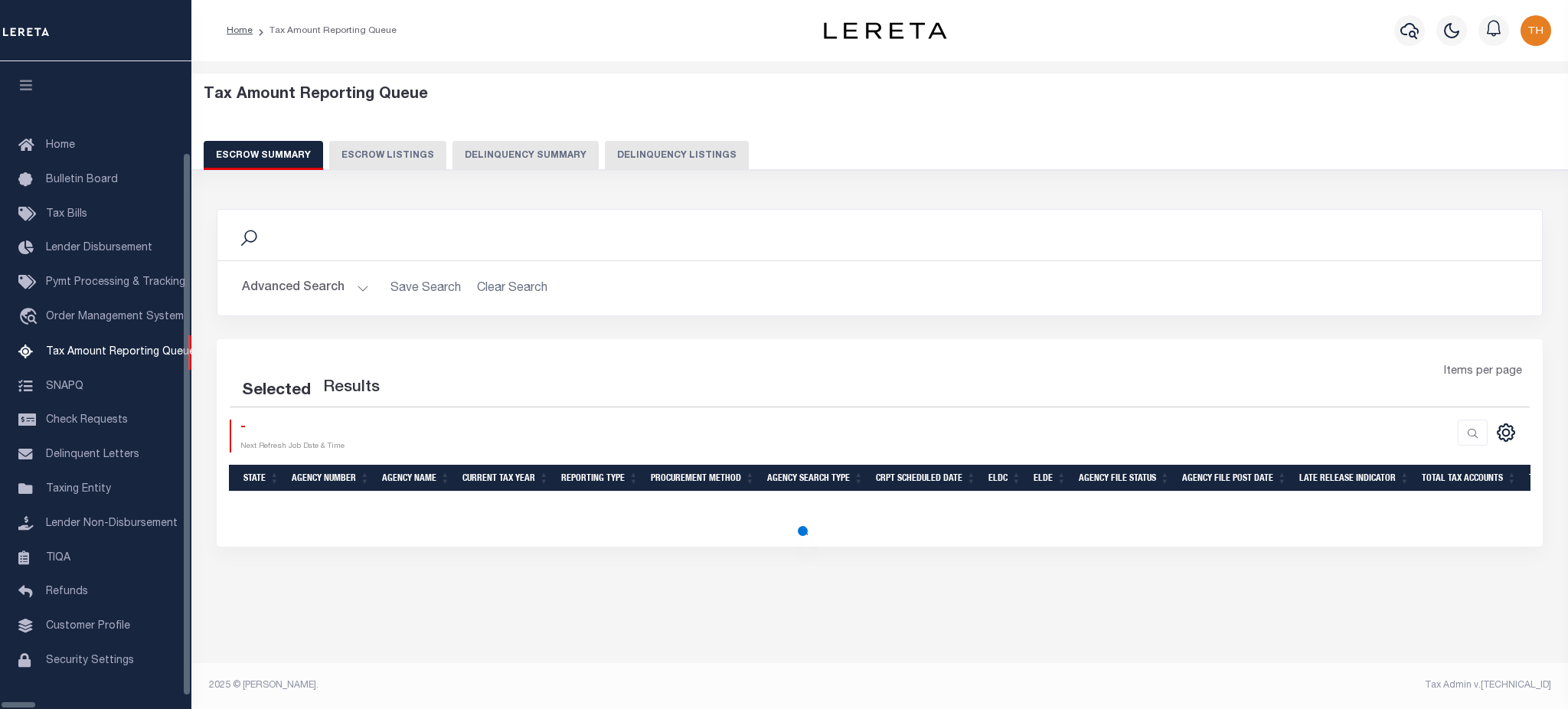
select select "100"
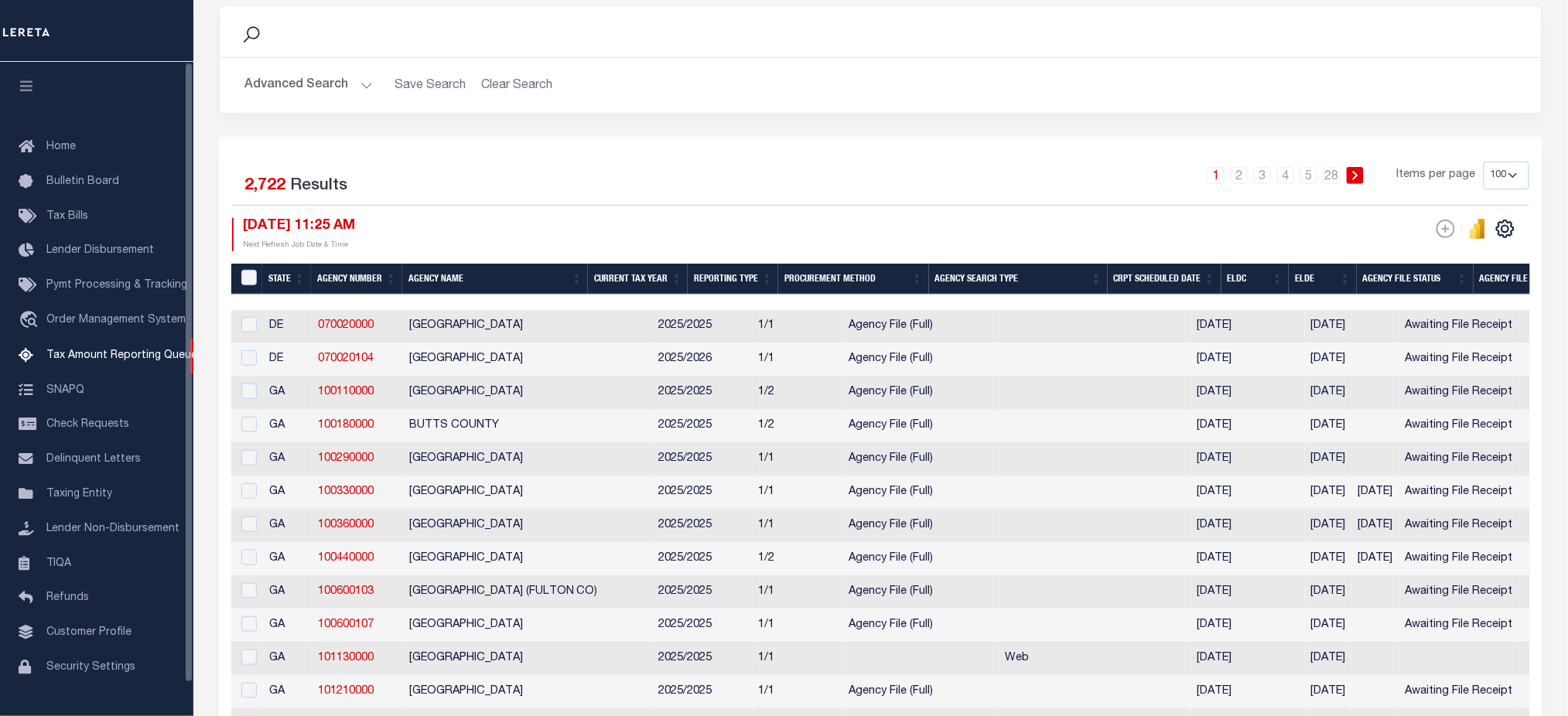
click at [28, 83] on icon "button" at bounding box center [26, 85] width 18 height 14
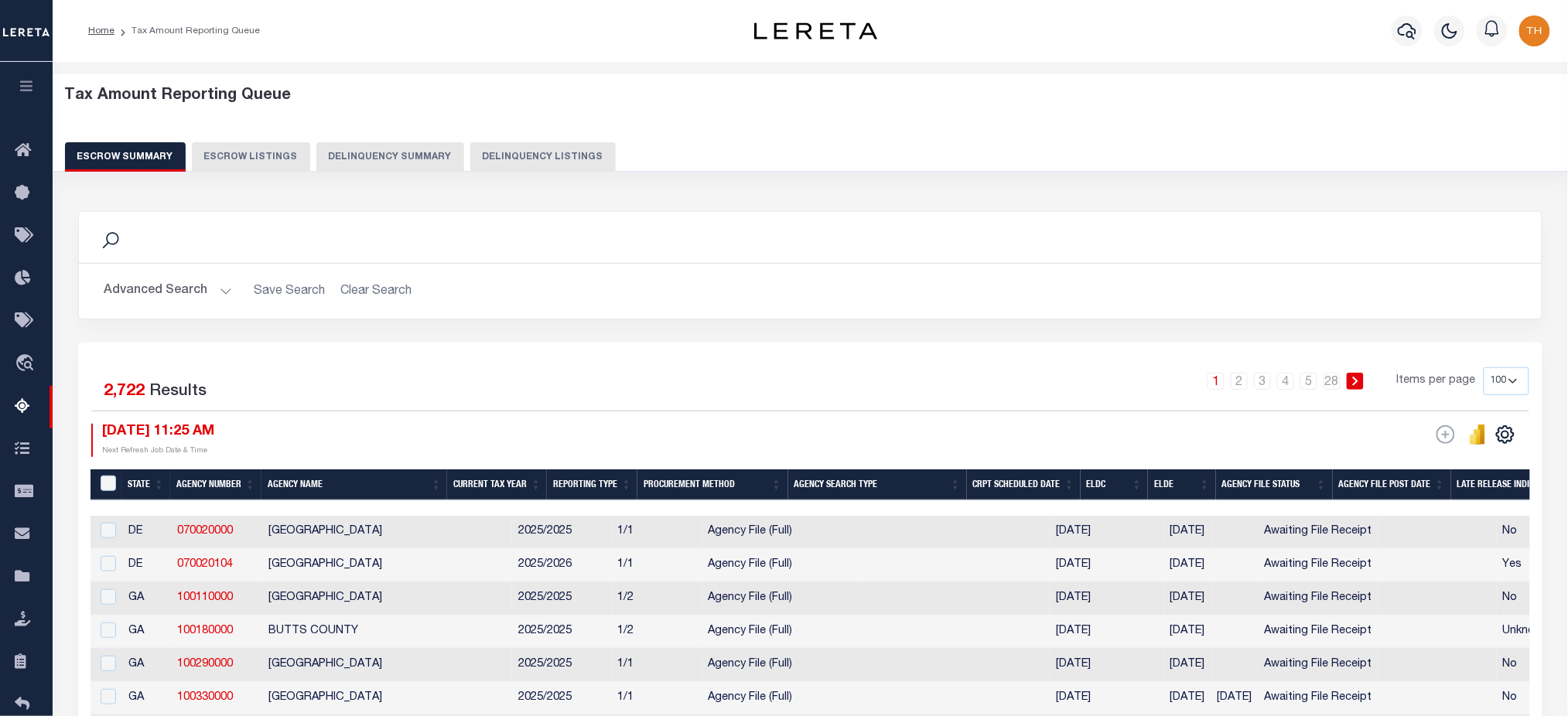
click at [422, 156] on button "Delinquency Summary" at bounding box center [390, 157] width 147 height 29
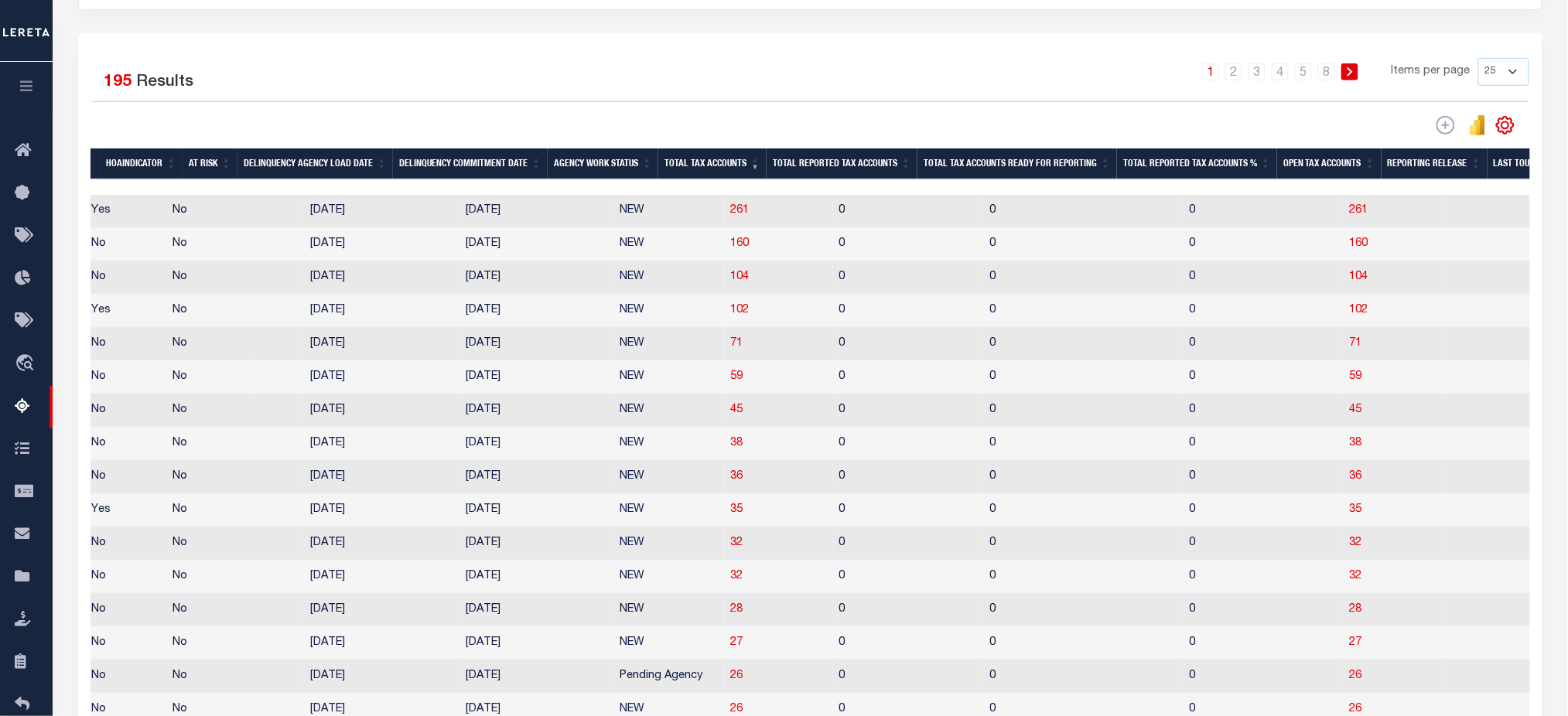
scroll to position [413, 0]
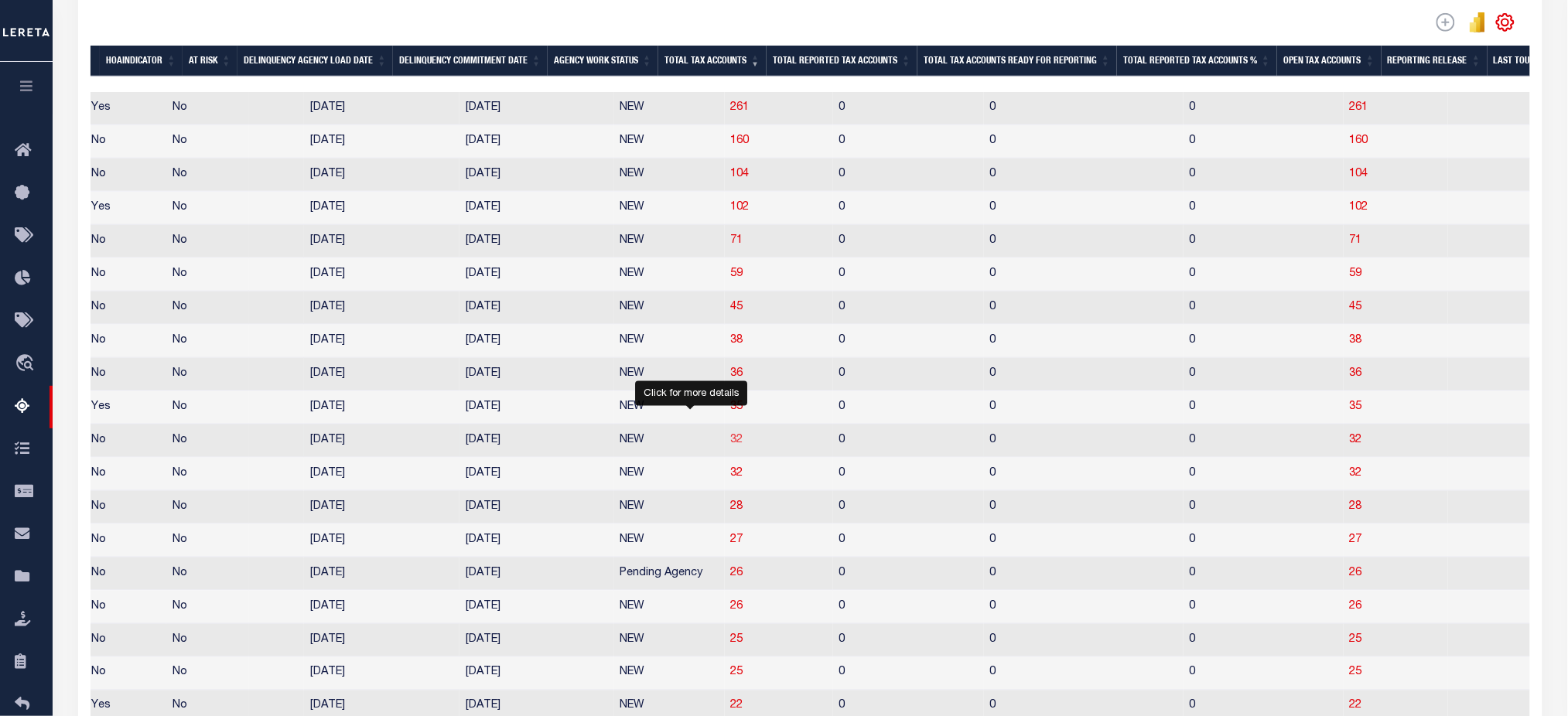
click at [731, 445] on span "32" at bounding box center [738, 440] width 13 height 11
select select "100"
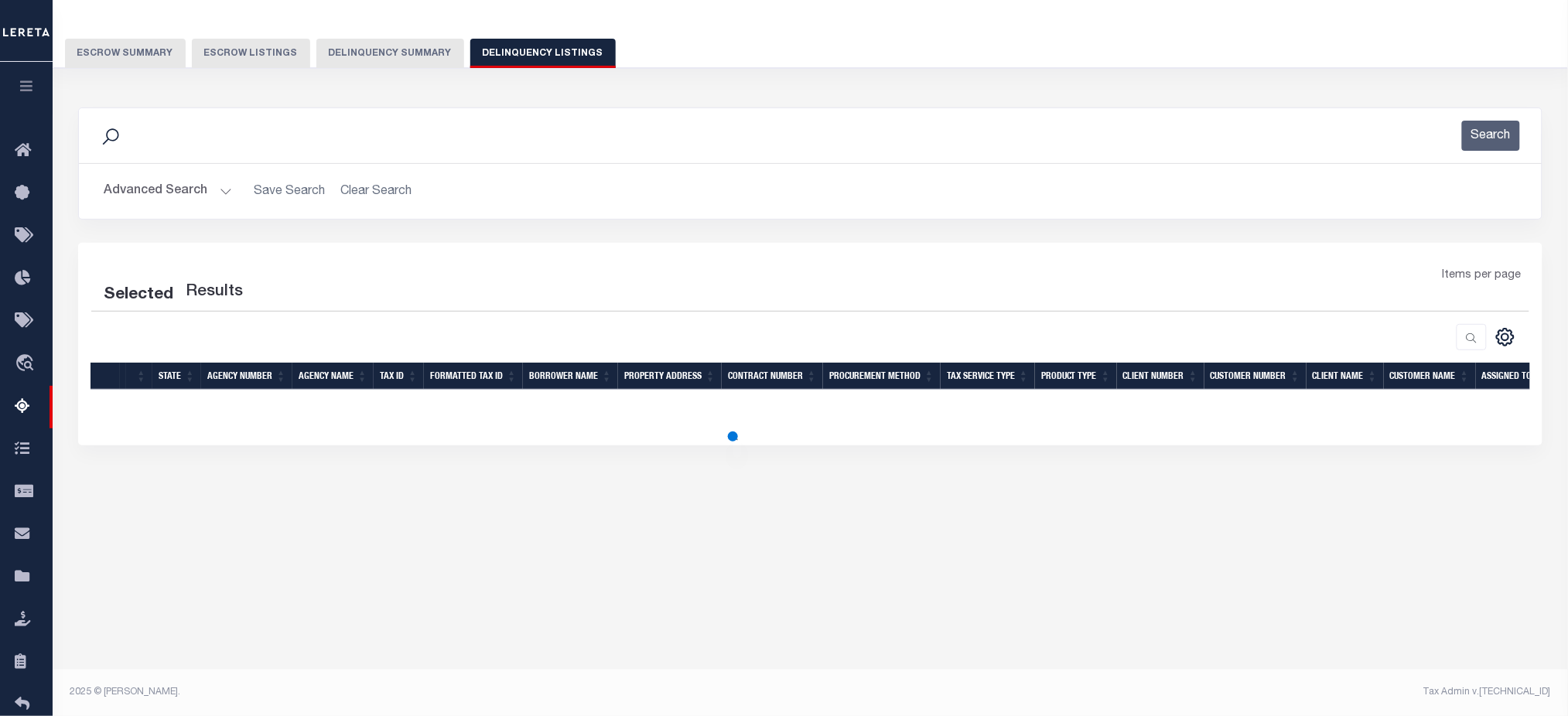
scroll to position [103, 0]
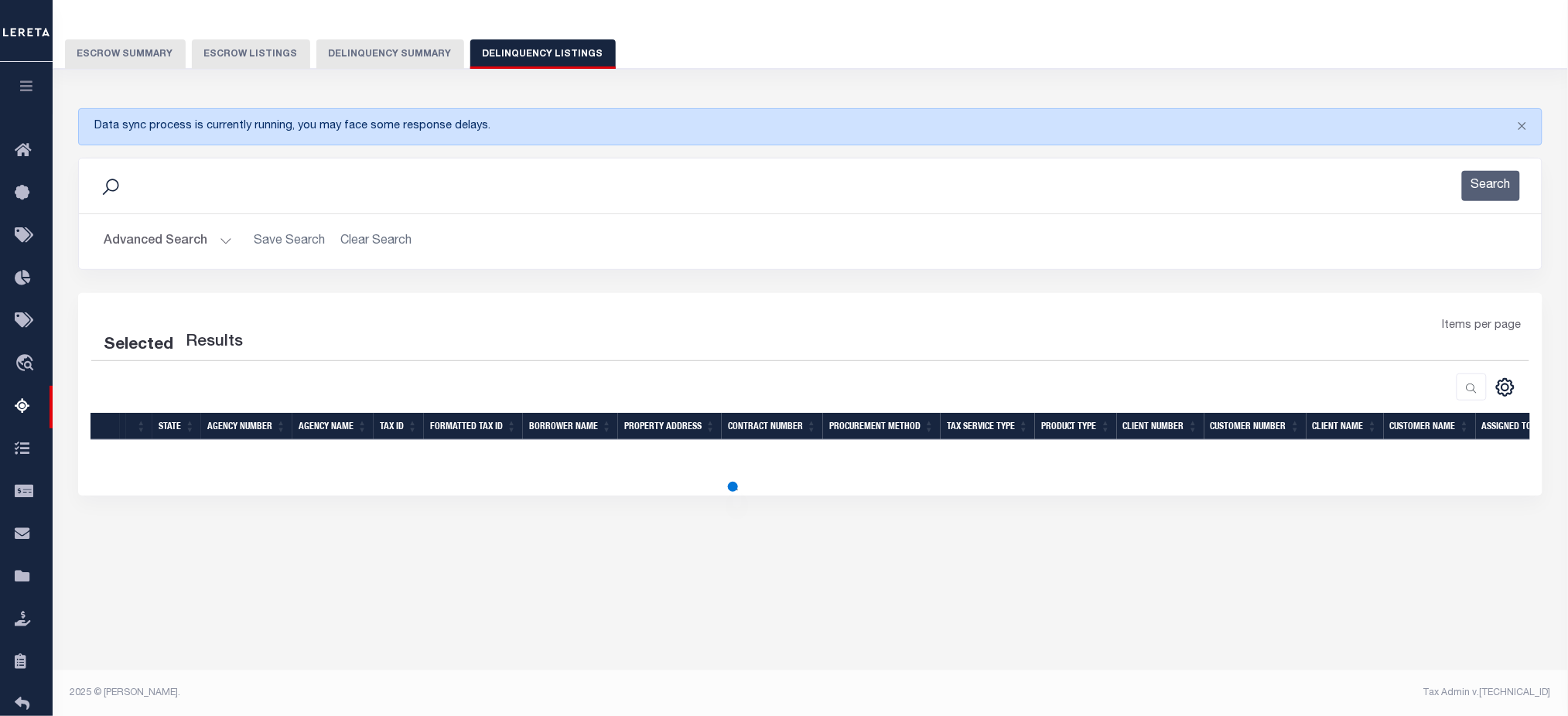
select select "100"
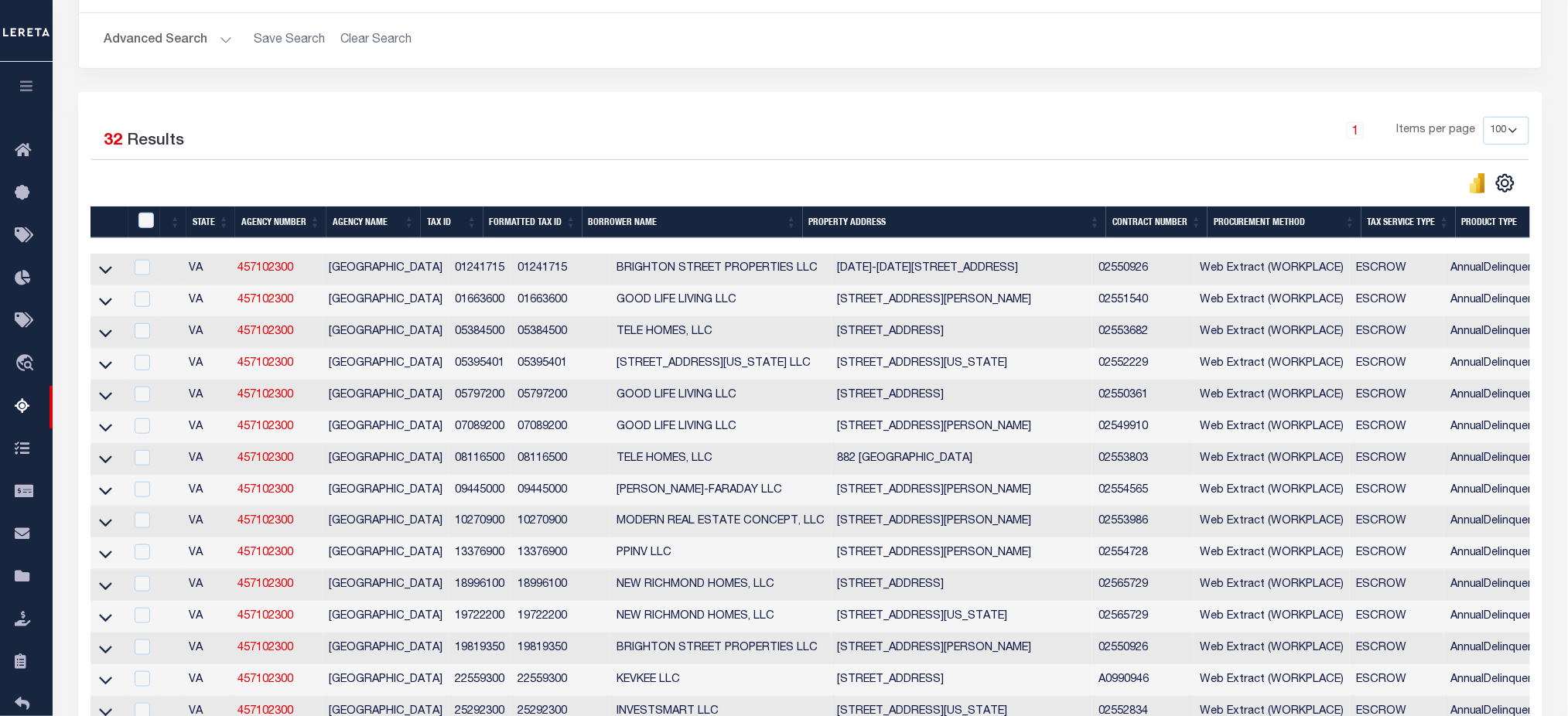
scroll to position [309, 0]
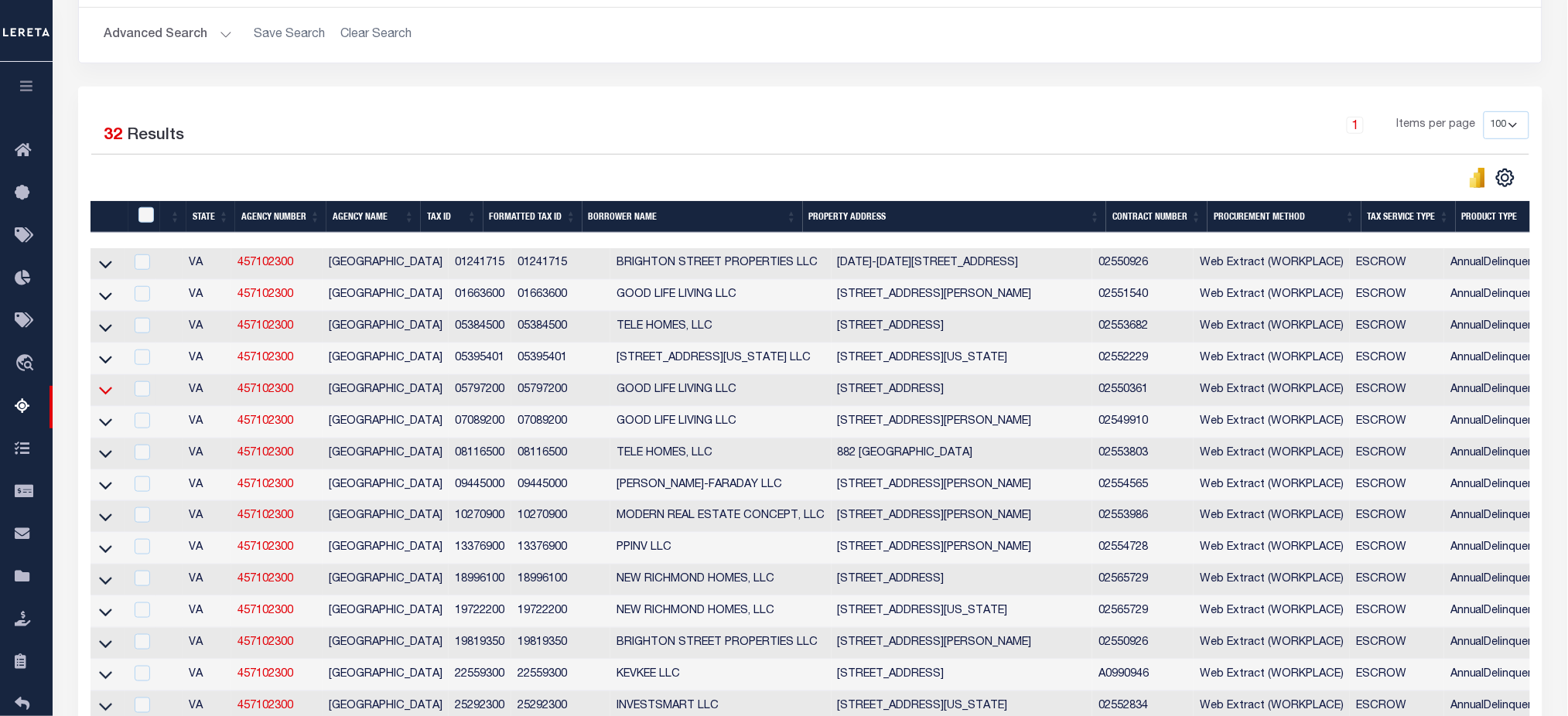
click at [106, 393] on icon at bounding box center [105, 390] width 14 height 16
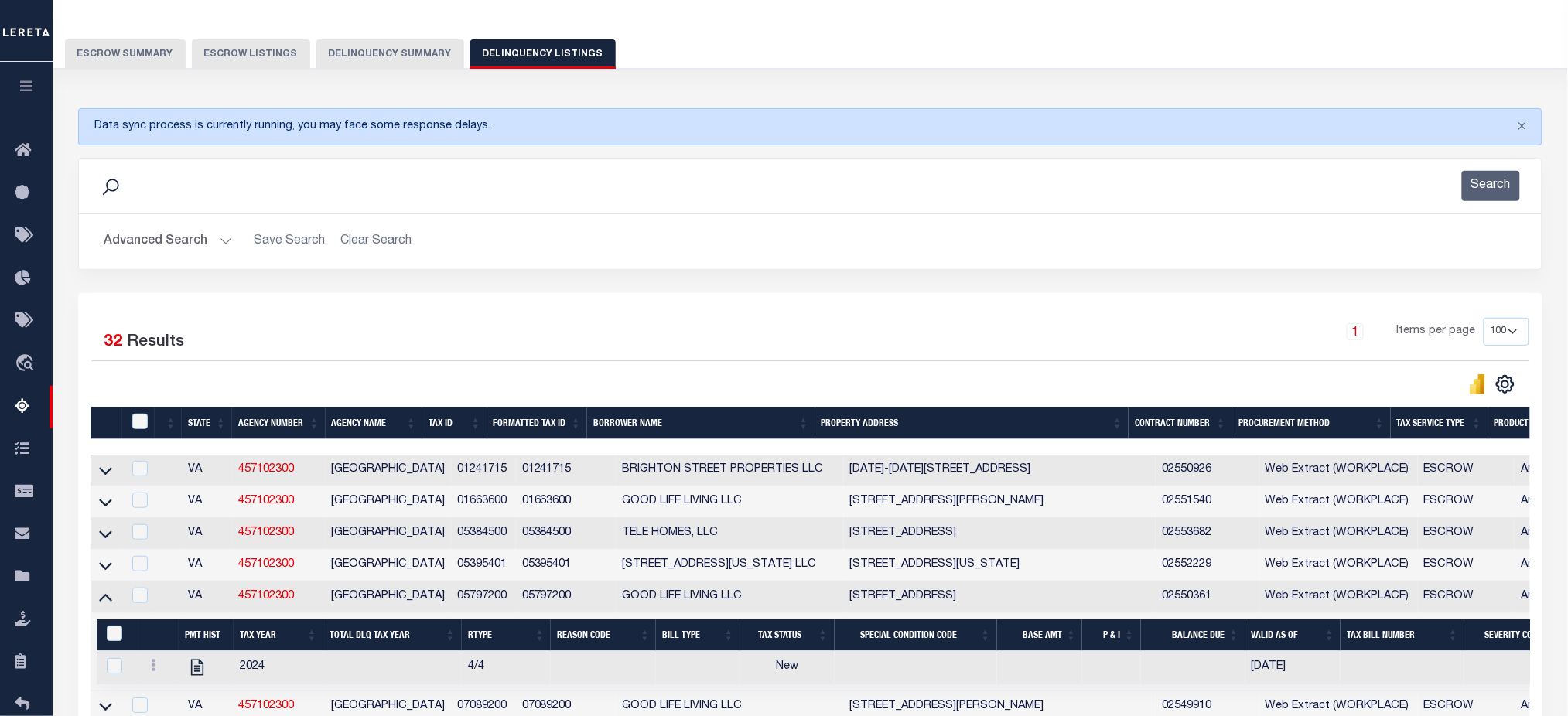
scroll to position [205, 0]
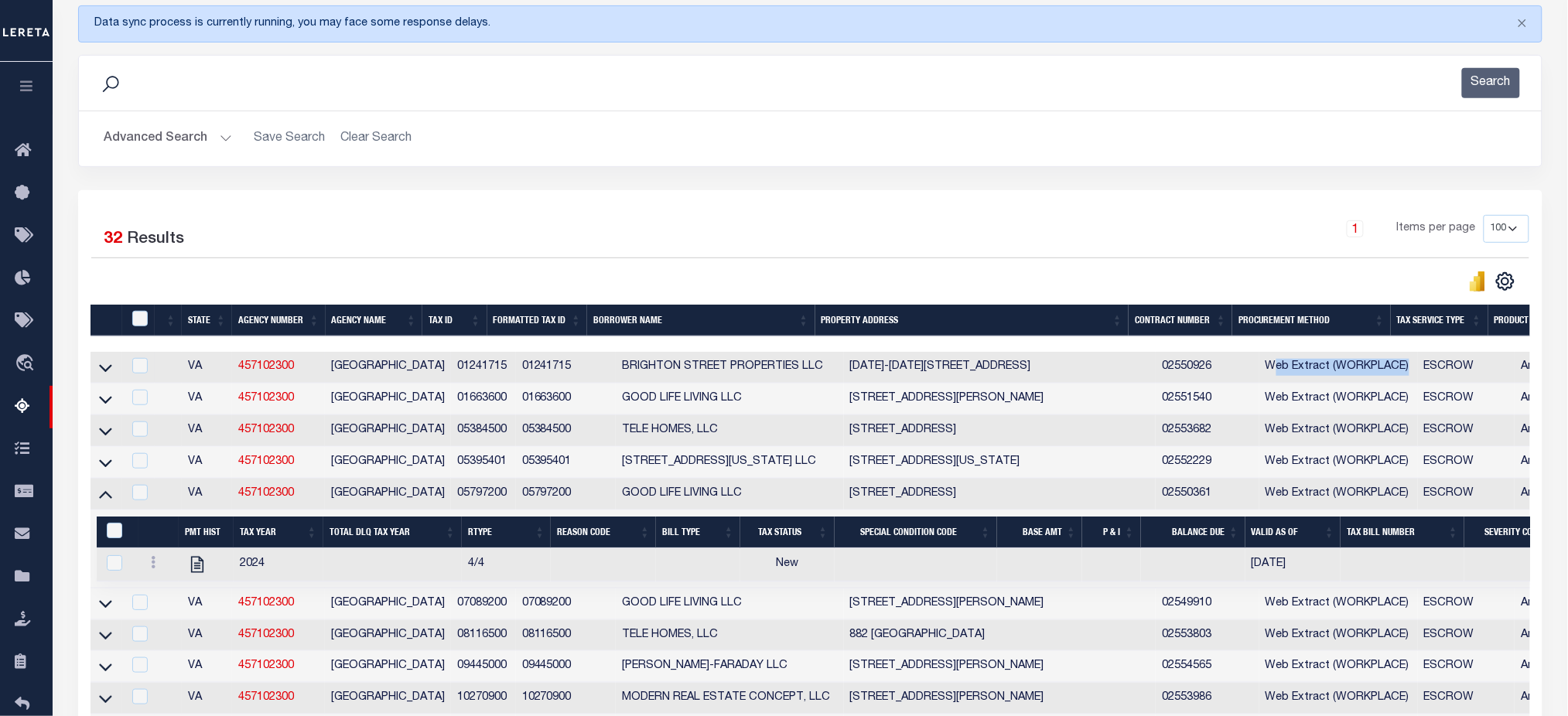
drag, startPoint x: 1256, startPoint y: 368, endPoint x: 1201, endPoint y: 378, distance: 55.9
click at [1395, 376] on td "Web Extract (WORKPLACE)" at bounding box center [1339, 368] width 159 height 32
checkbox input "true"
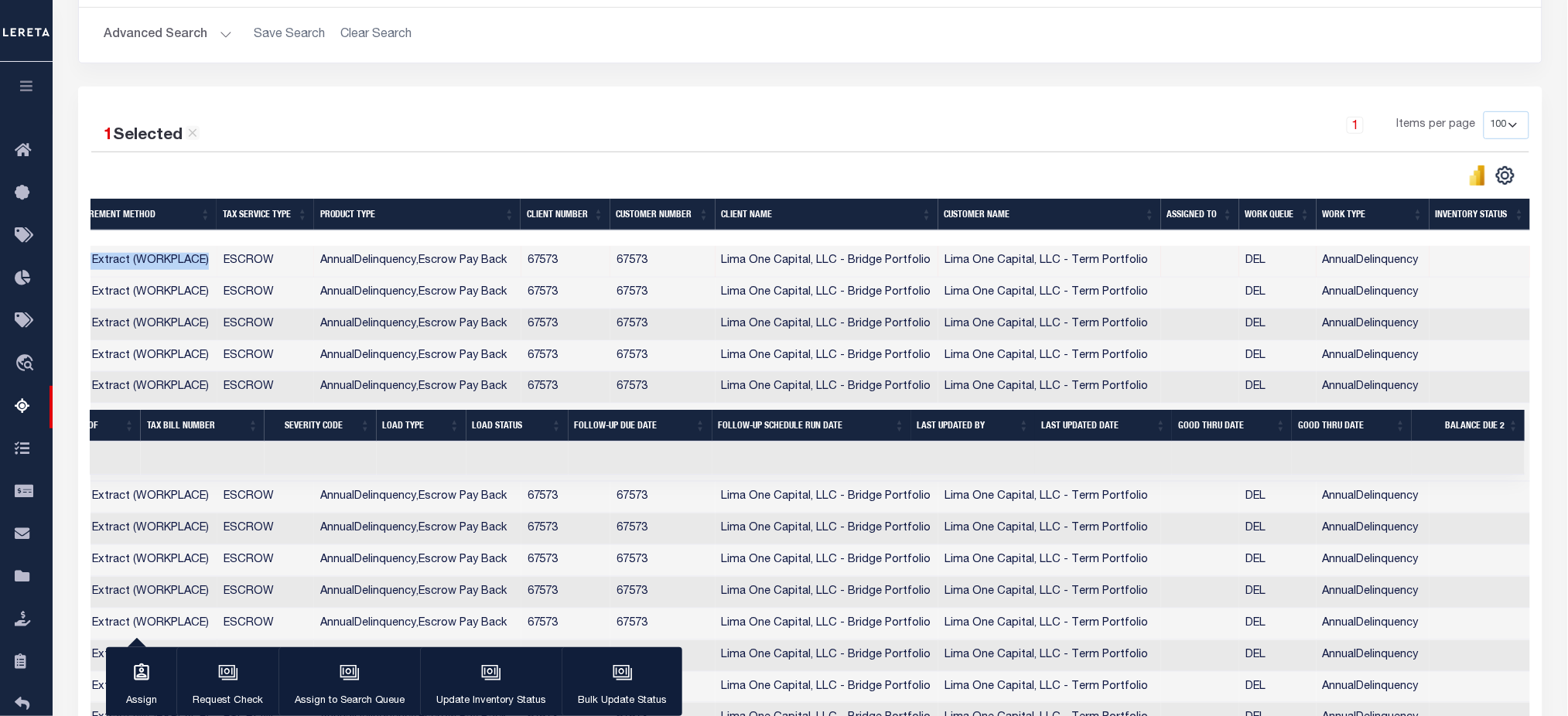
scroll to position [0, 0]
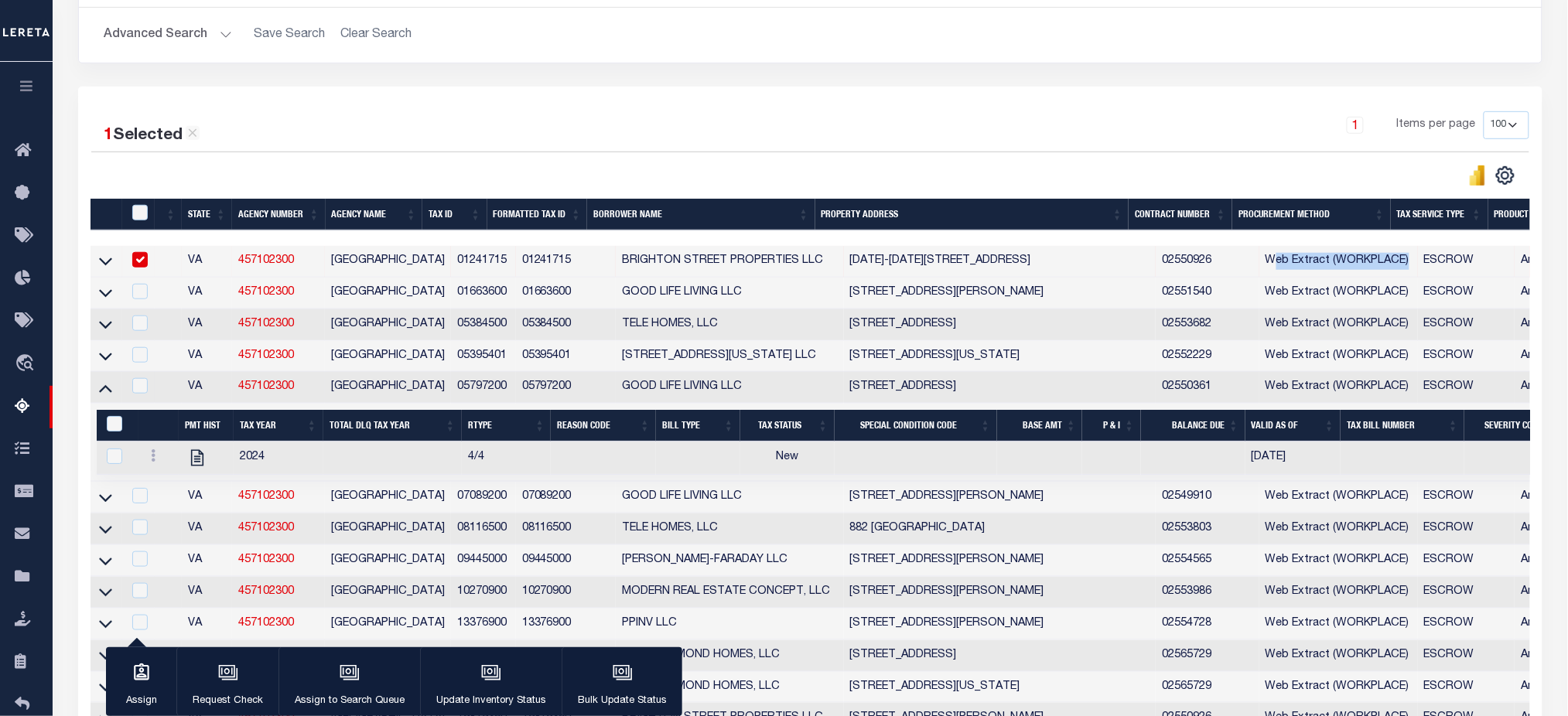
drag, startPoint x: 424, startPoint y: 390, endPoint x: 548, endPoint y: 396, distance: 124.1
click at [548, 396] on tr "VA 457102300 NORFOLK CITY 05797200 05797200 GOOD LIFE LIVING LLC 138 BRISTOL AV…" at bounding box center [1411, 388] width 2641 height 32
drag, startPoint x: 773, startPoint y: 464, endPoint x: 802, endPoint y: 464, distance: 29.0
click at [802, 464] on td "New" at bounding box center [787, 458] width 94 height 33
checkbox input "true"
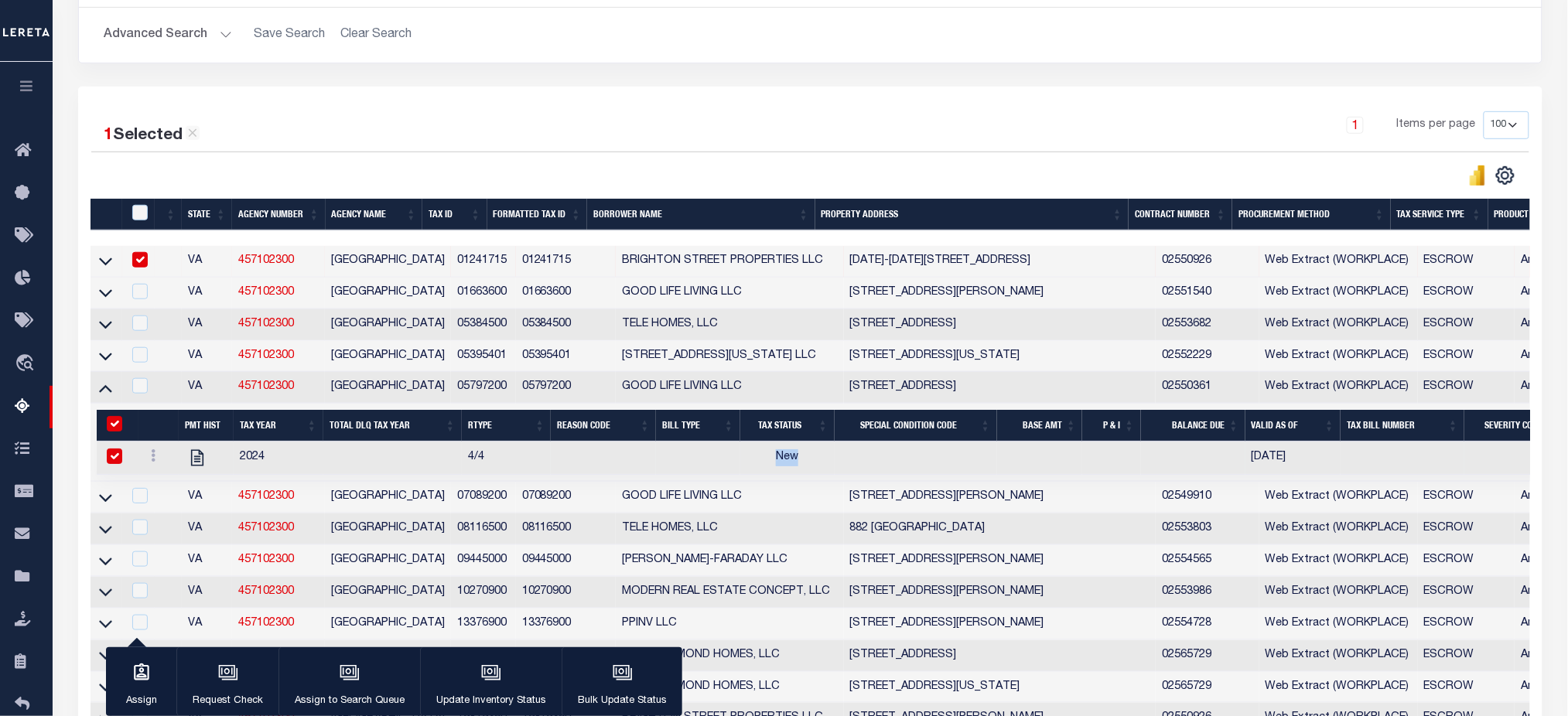
checkbox input "true"
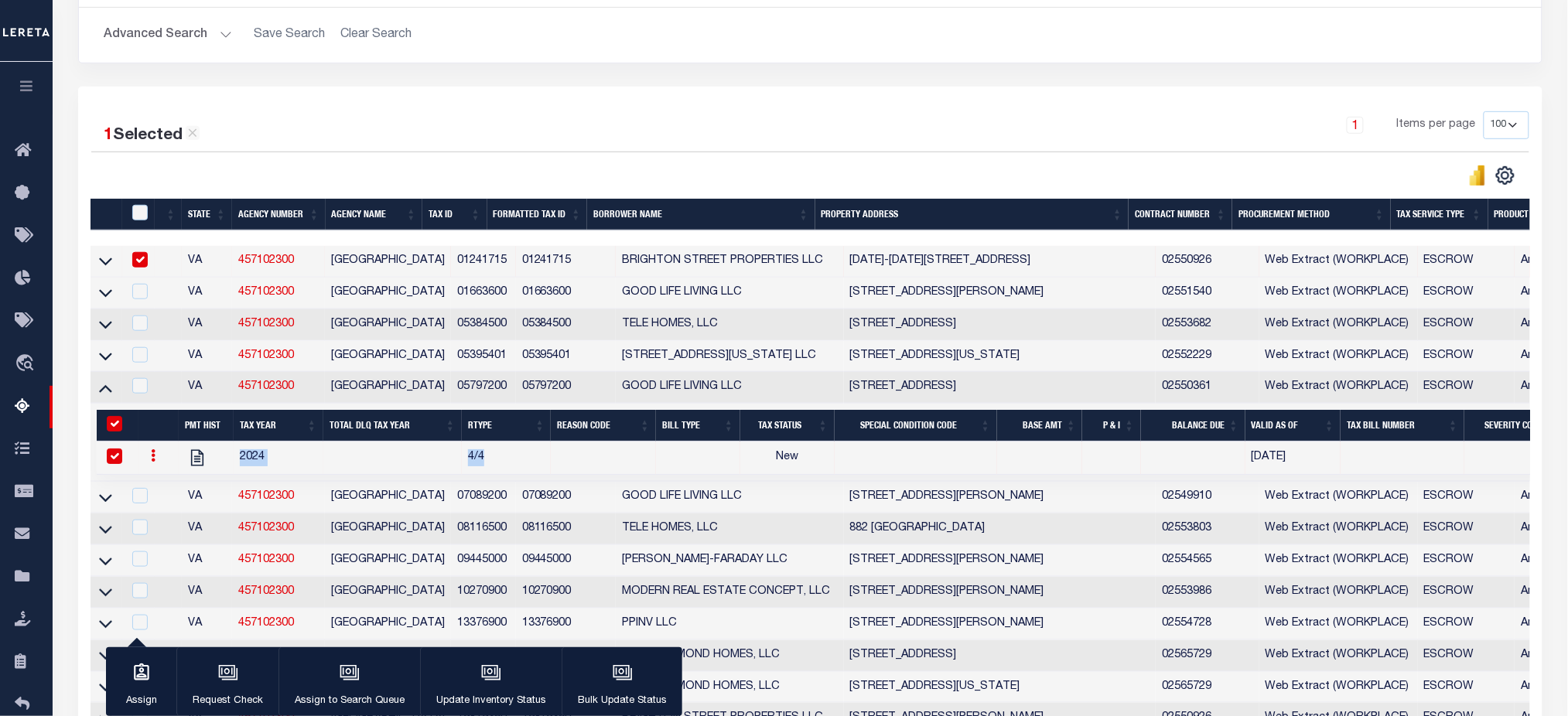
drag, startPoint x: 233, startPoint y: 468, endPoint x: 493, endPoint y: 467, distance: 260.0
click at [493, 467] on tr "2024 4/4 New 07/16/2025" at bounding box center [1411, 458] width 2629 height 33
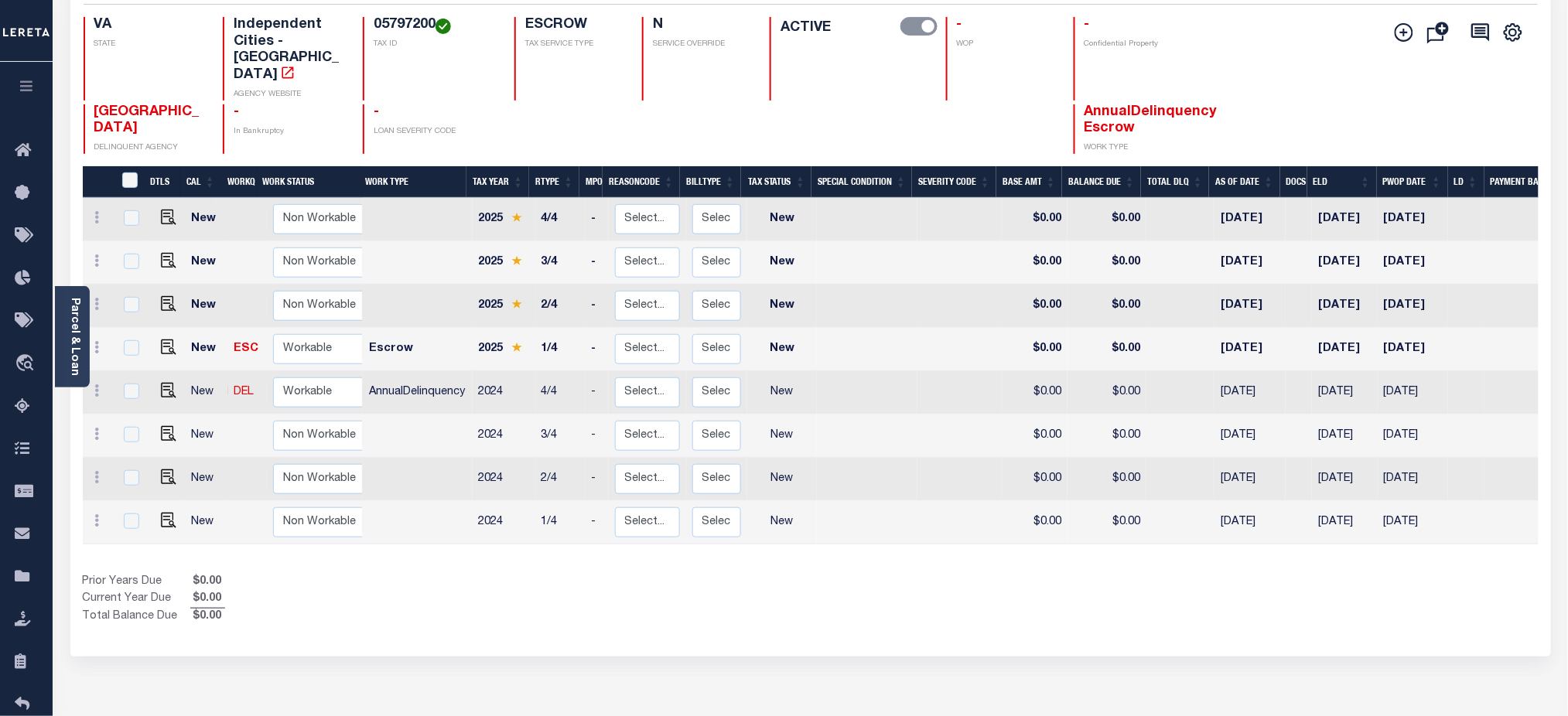
scroll to position [205, 0]
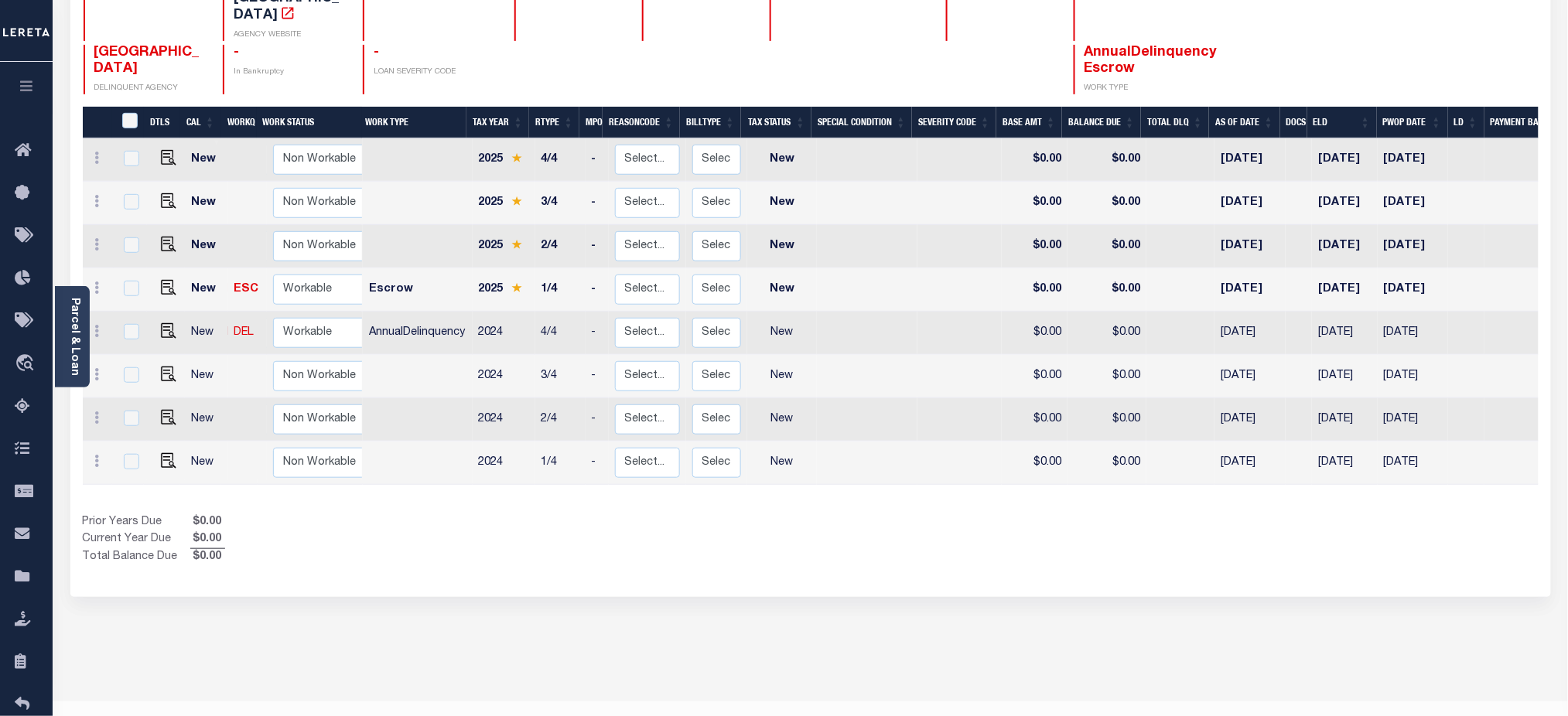
click at [554, 515] on div "Prior Years Due $0.00 Current Year Due $0.00 Total Balance Due $0.00" at bounding box center [447, 540] width 728 height 52
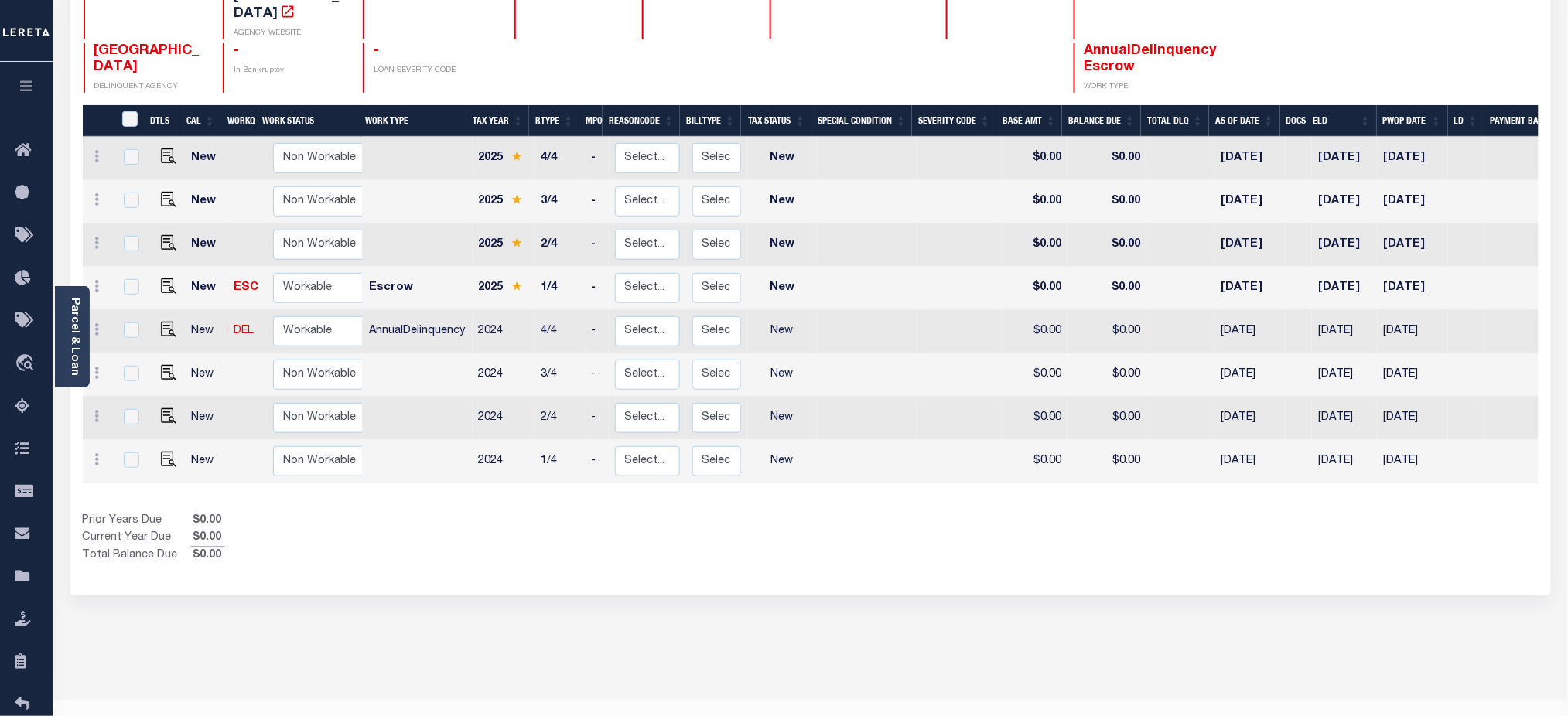
scroll to position [237, 0]
